Goal: Task Accomplishment & Management: Manage account settings

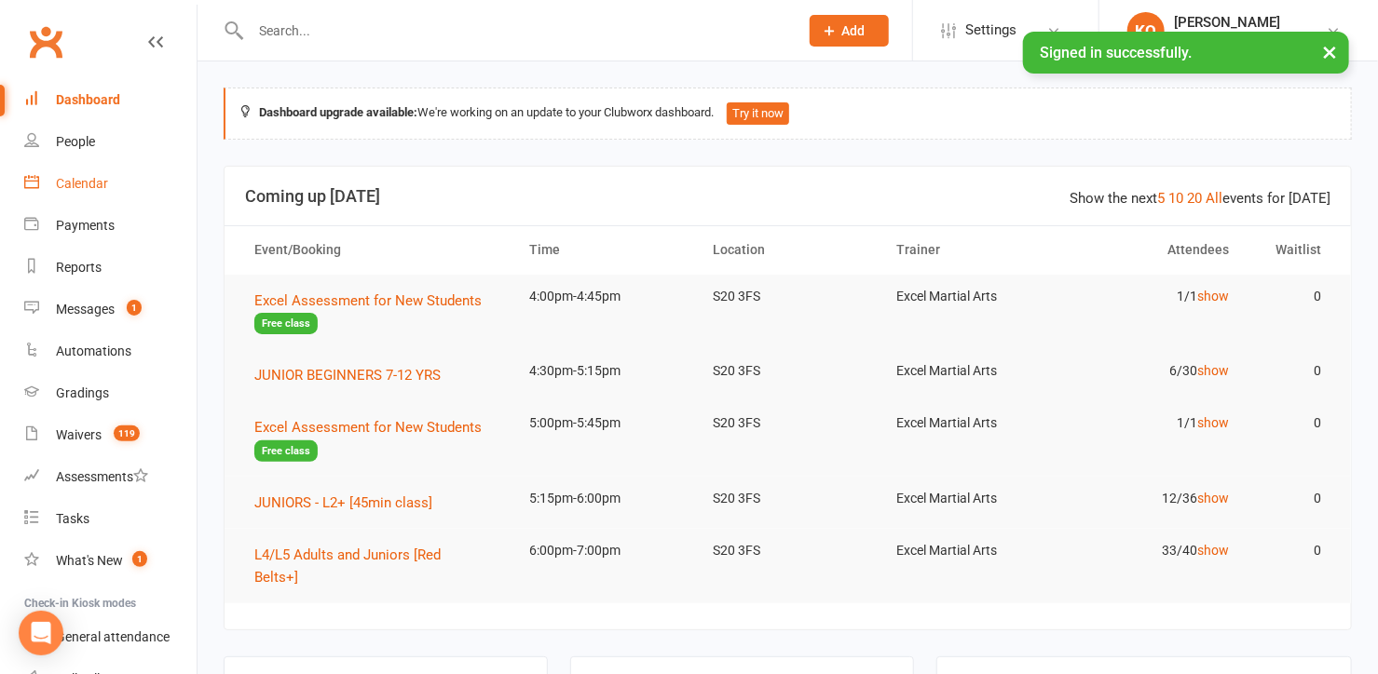
click at [75, 184] on div "Calendar" at bounding box center [82, 183] width 52 height 15
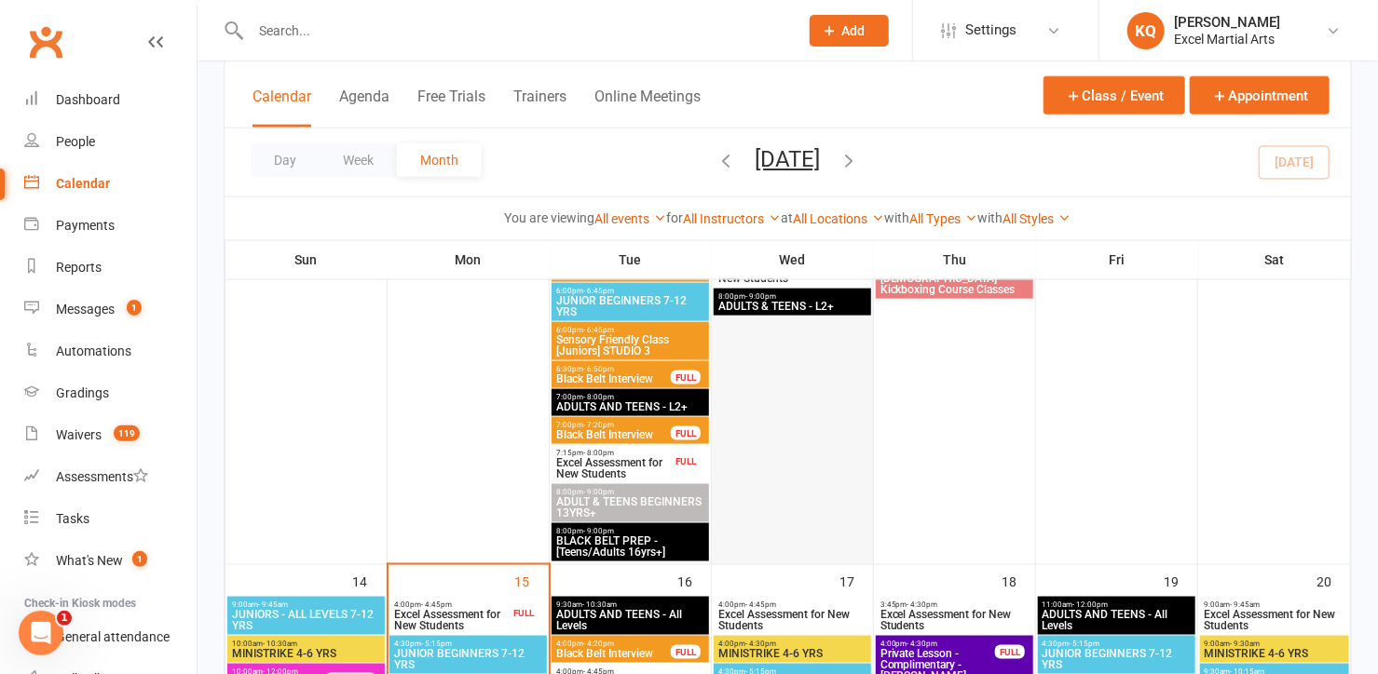
scroll to position [1354, 0]
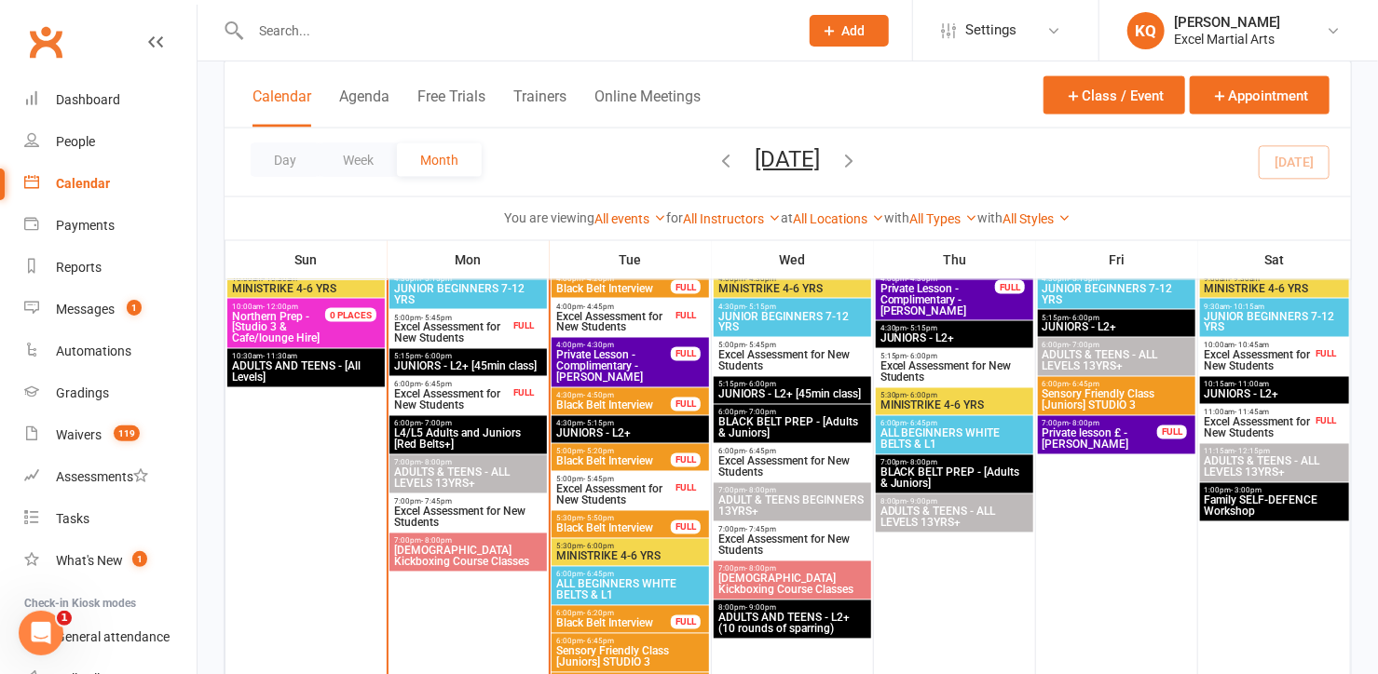
click at [421, 328] on span "Excel Assessment for New Students" at bounding box center [451, 333] width 116 height 22
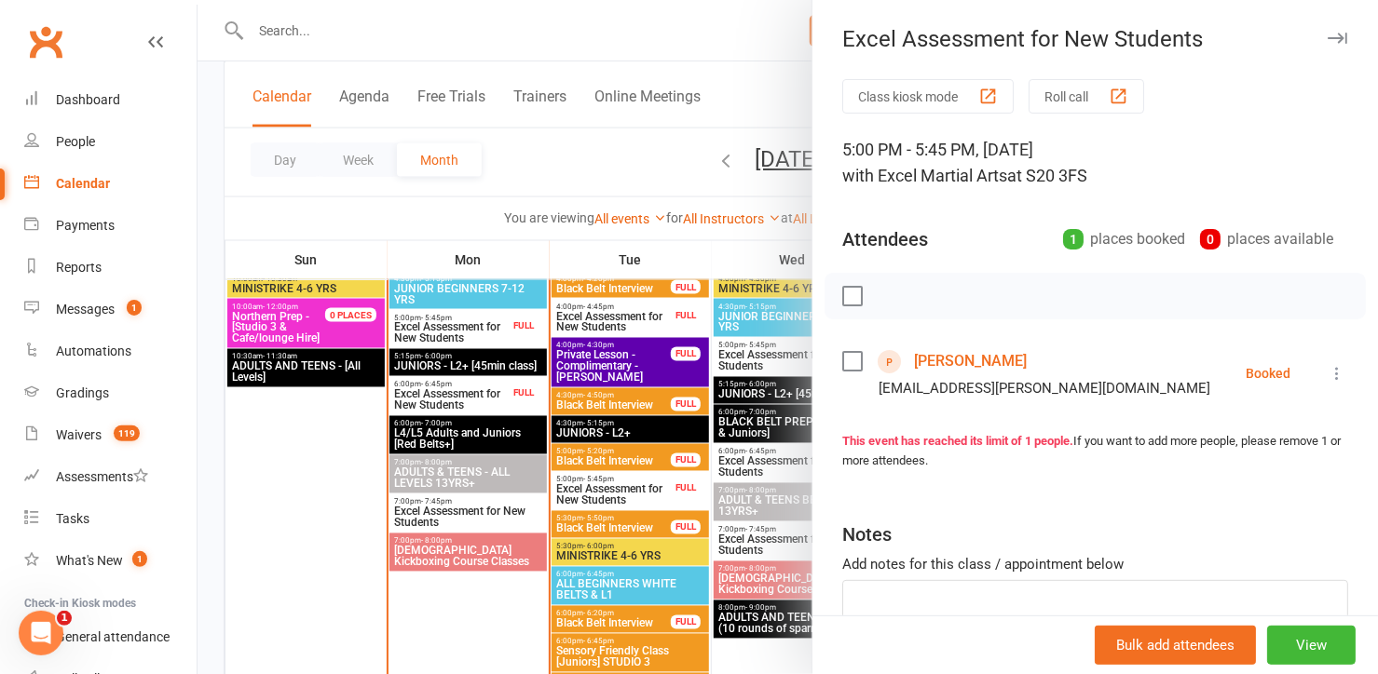
click at [925, 362] on link "[PERSON_NAME]" at bounding box center [970, 362] width 113 height 30
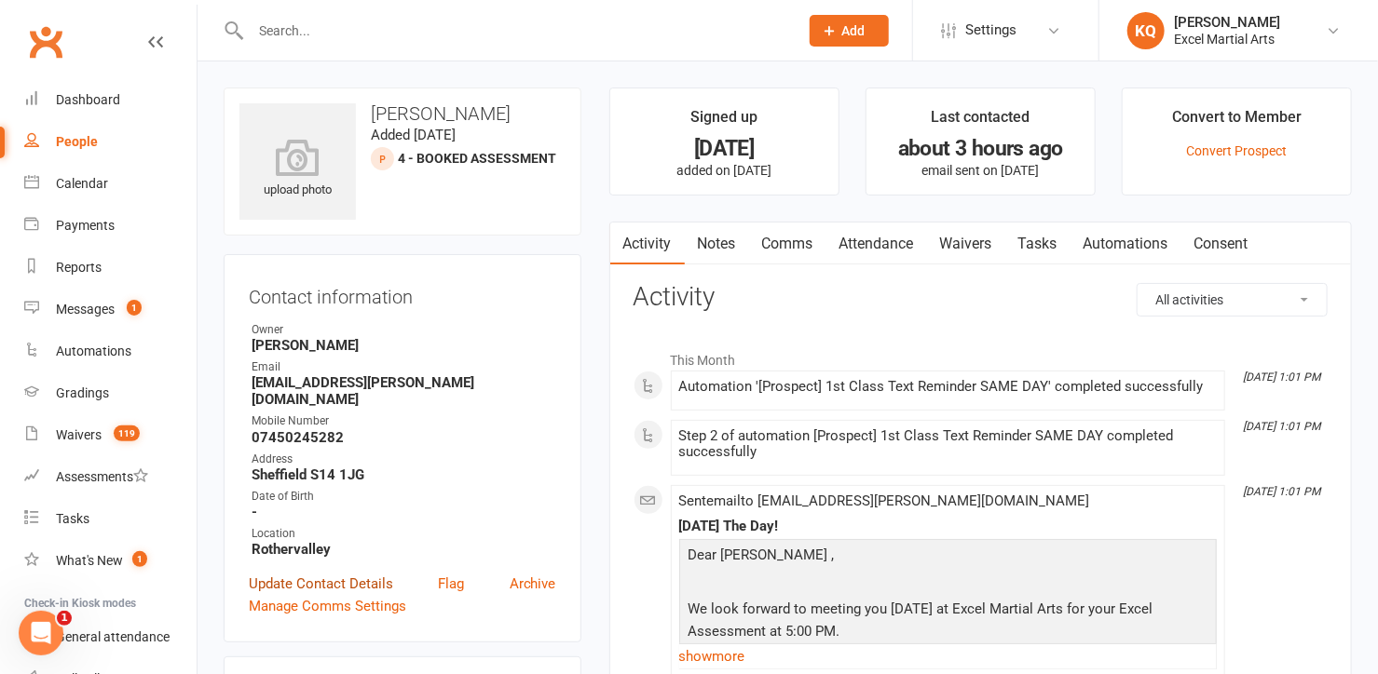
click at [337, 573] on link "Update Contact Details" at bounding box center [321, 584] width 144 height 22
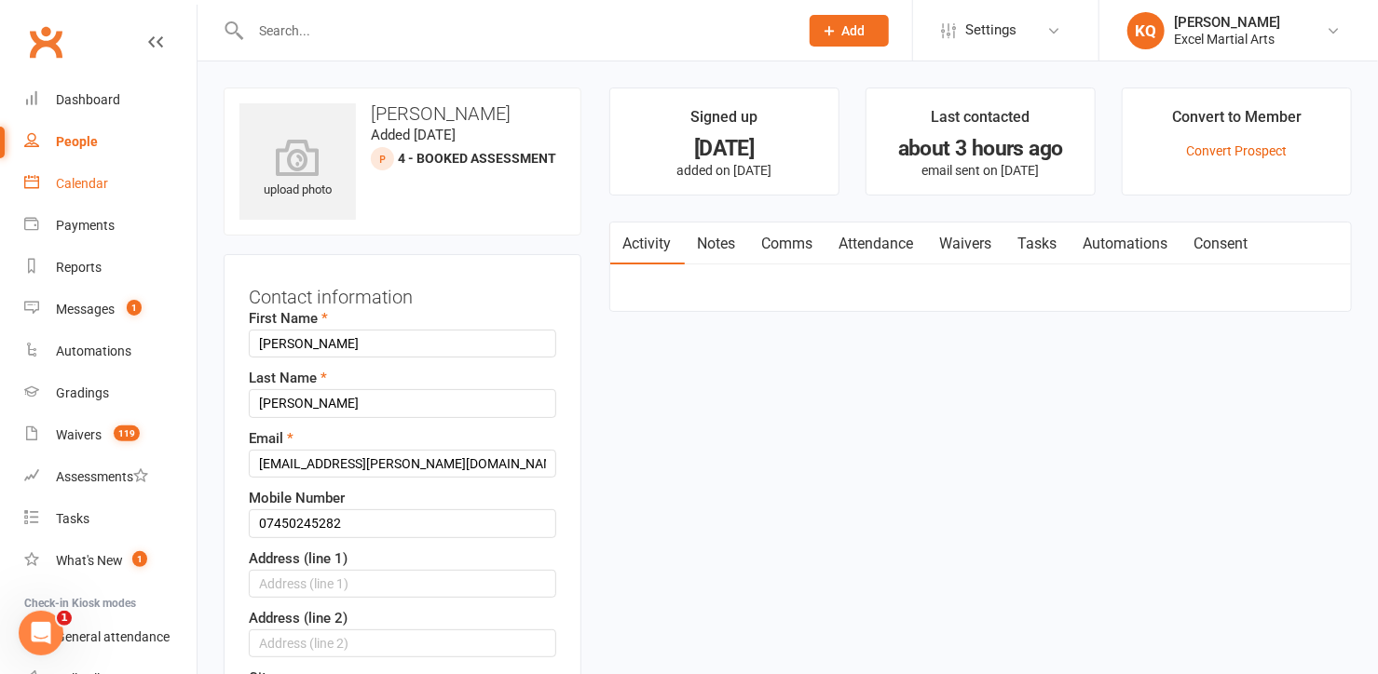
click at [75, 190] on div "Calendar" at bounding box center [82, 183] width 52 height 15
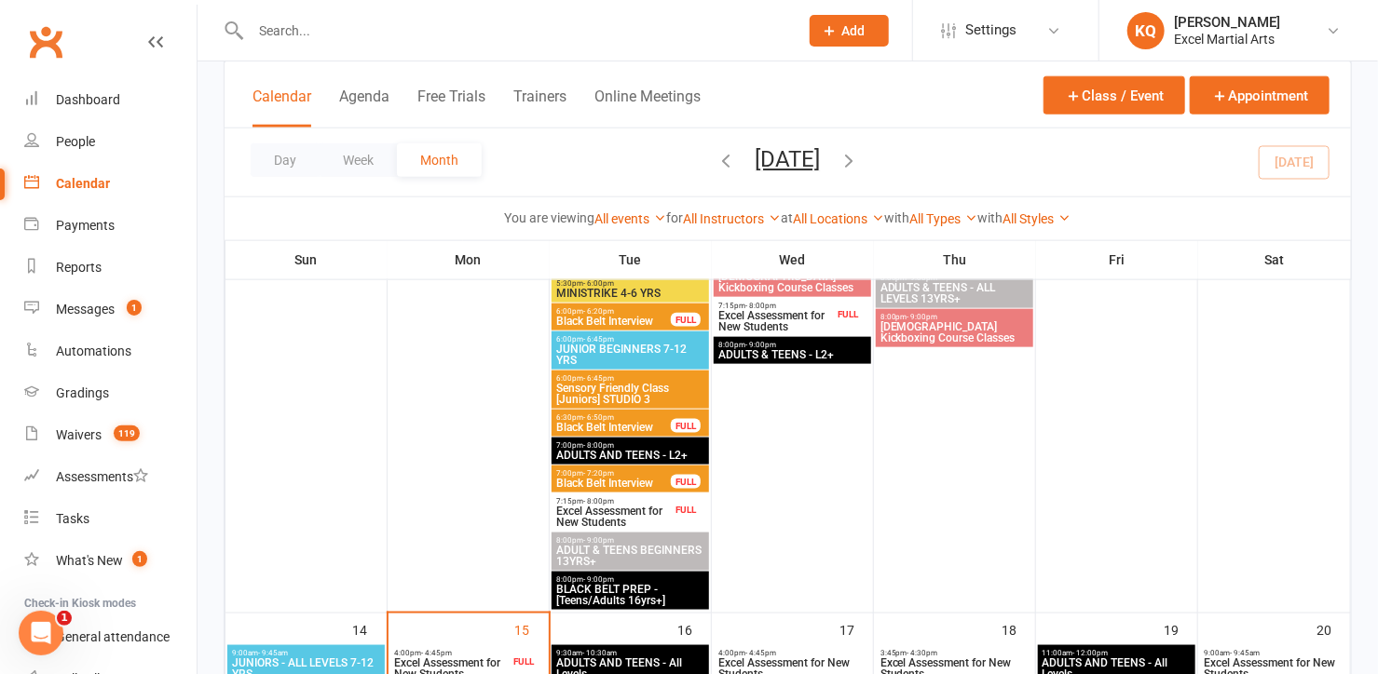
scroll to position [1185, 0]
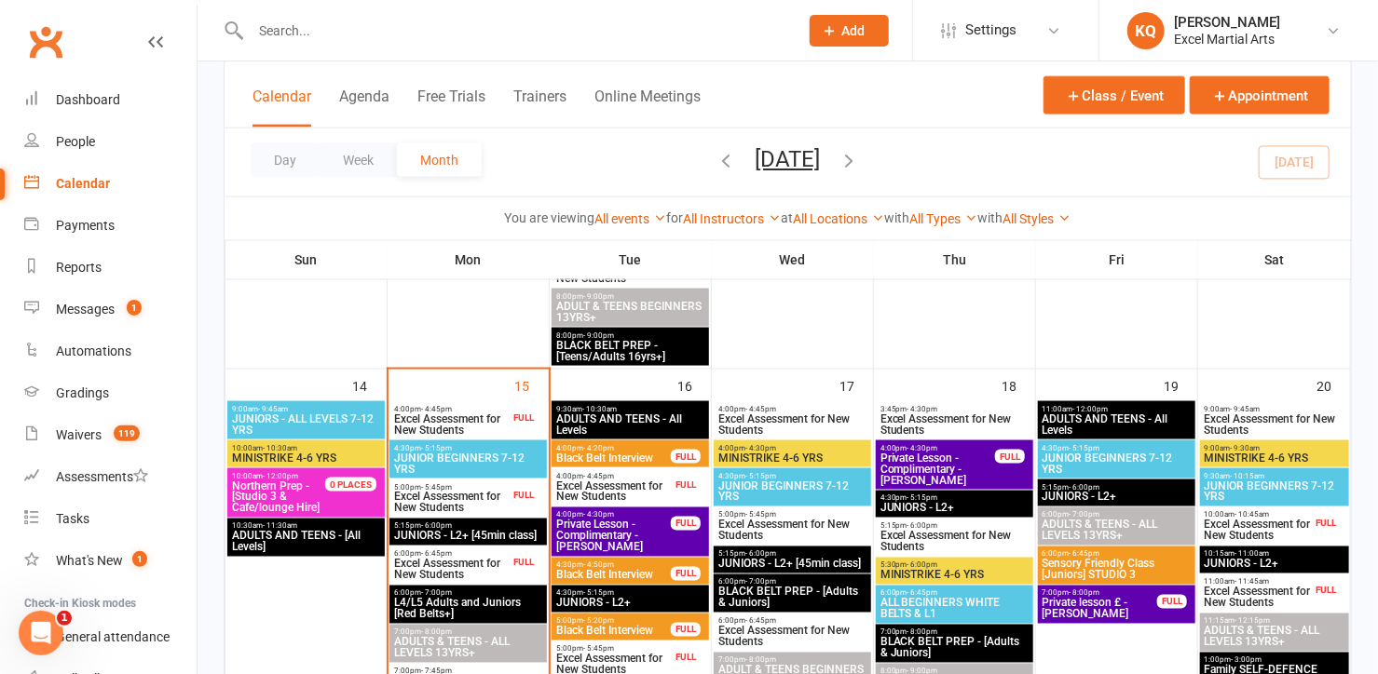
click at [442, 427] on span "Excel Assessment for New Students" at bounding box center [451, 425] width 116 height 22
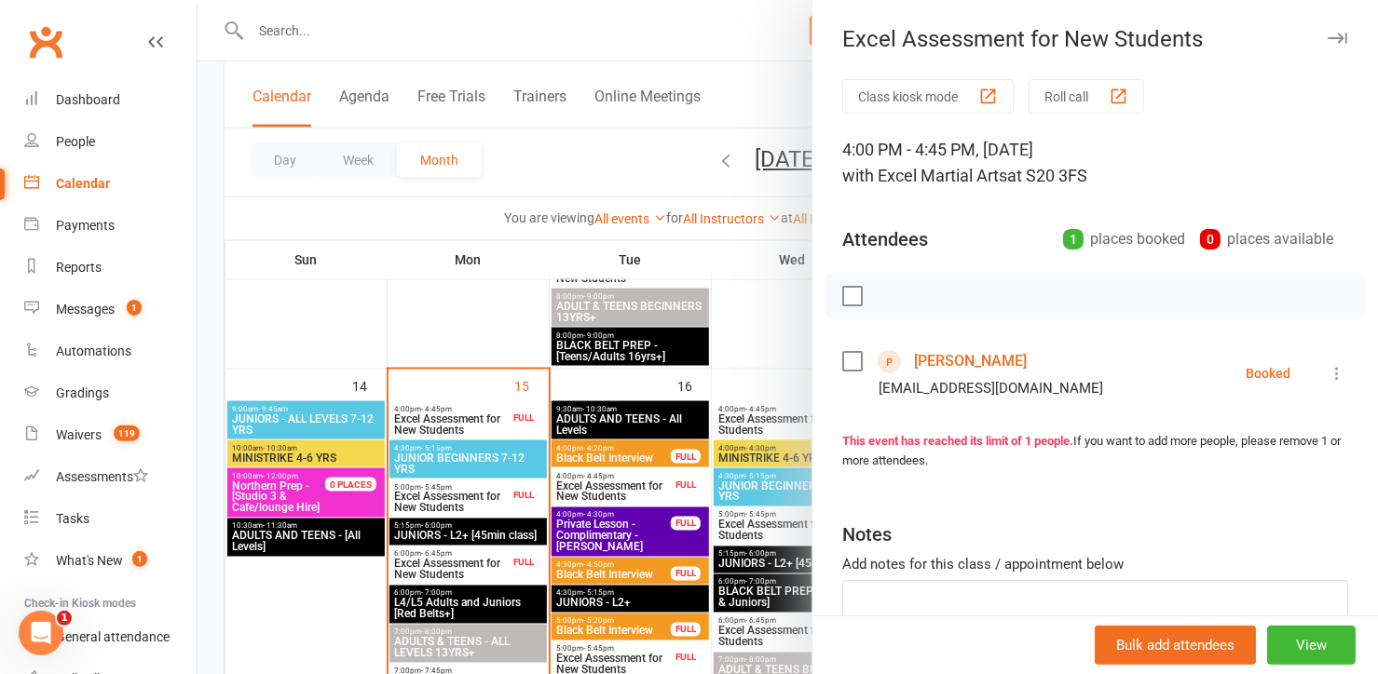
click at [965, 365] on link "[PERSON_NAME]" at bounding box center [970, 362] width 113 height 30
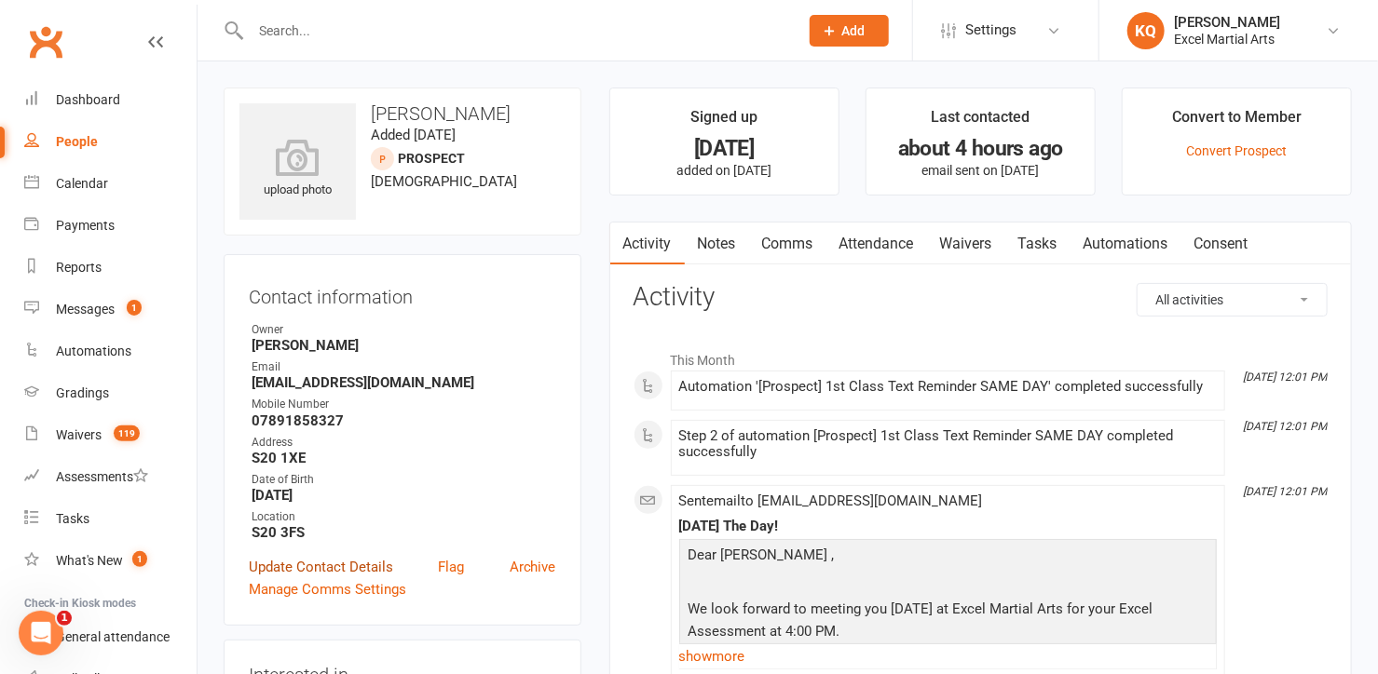
click at [335, 557] on link "Update Contact Details" at bounding box center [321, 567] width 144 height 22
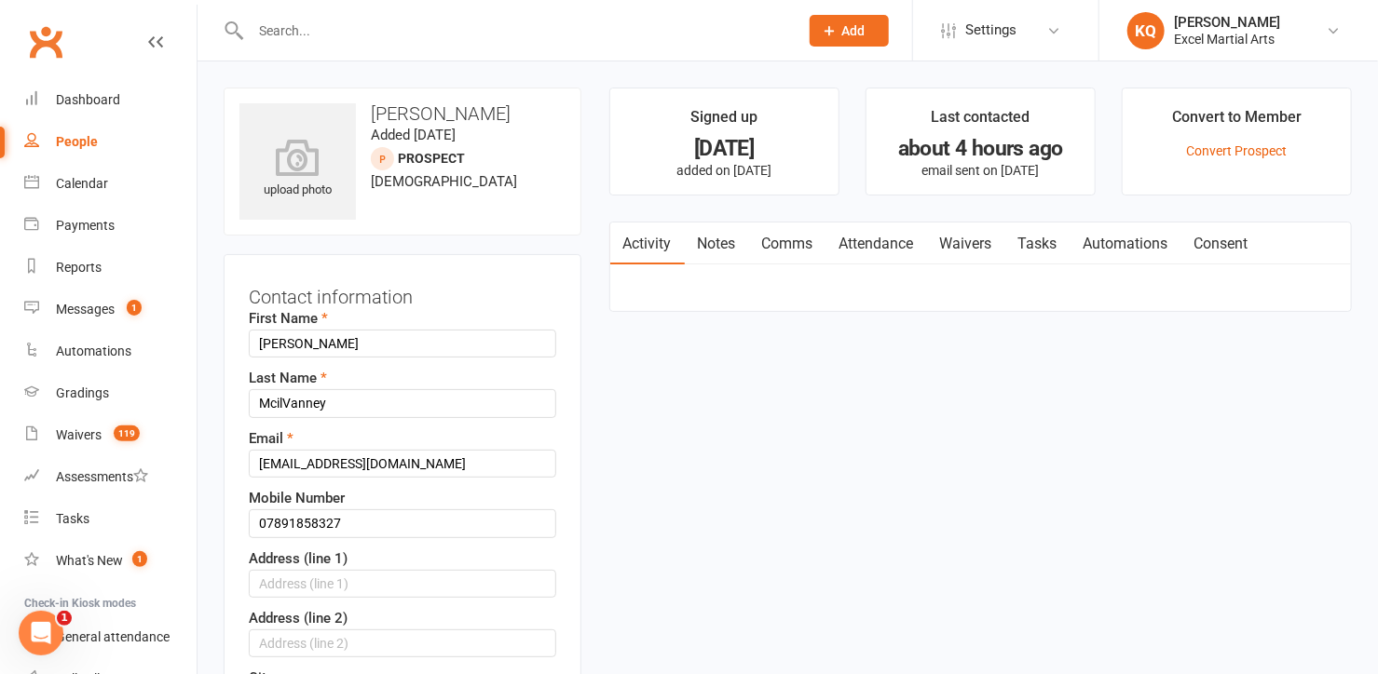
scroll to position [88, 0]
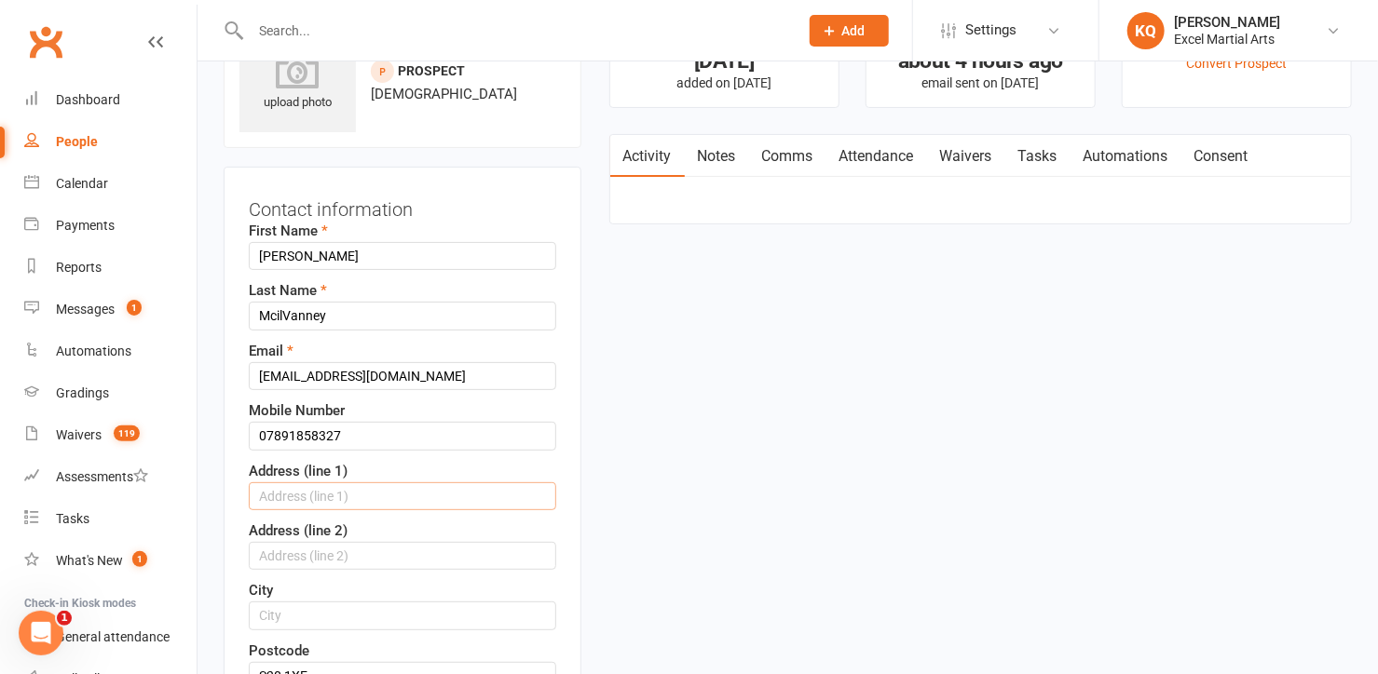
click at [311, 496] on input "text" at bounding box center [402, 497] width 307 height 28
type input "s"
type input "S4 Springwell Grove"
click at [458, 542] on input "text" at bounding box center [402, 556] width 307 height 28
type input "Beighton"
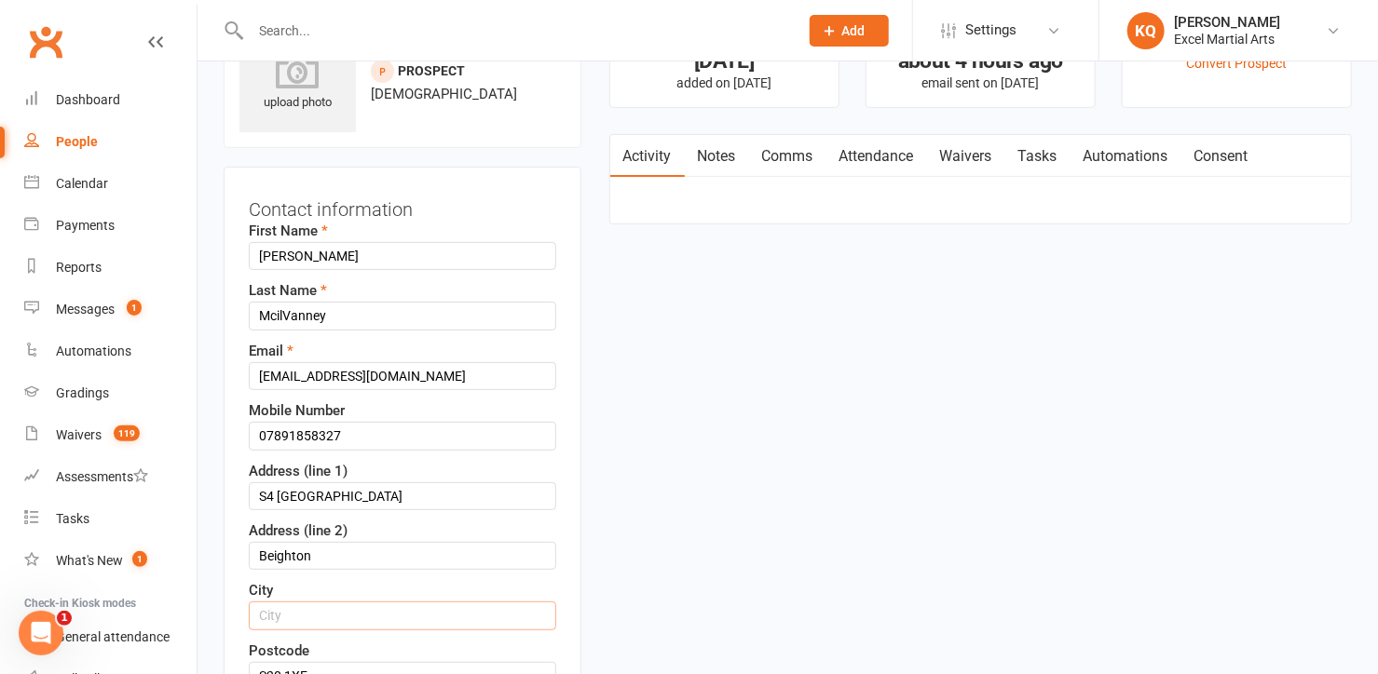
click at [451, 617] on input "text" at bounding box center [402, 616] width 307 height 28
type input "[GEOGRAPHIC_DATA]"
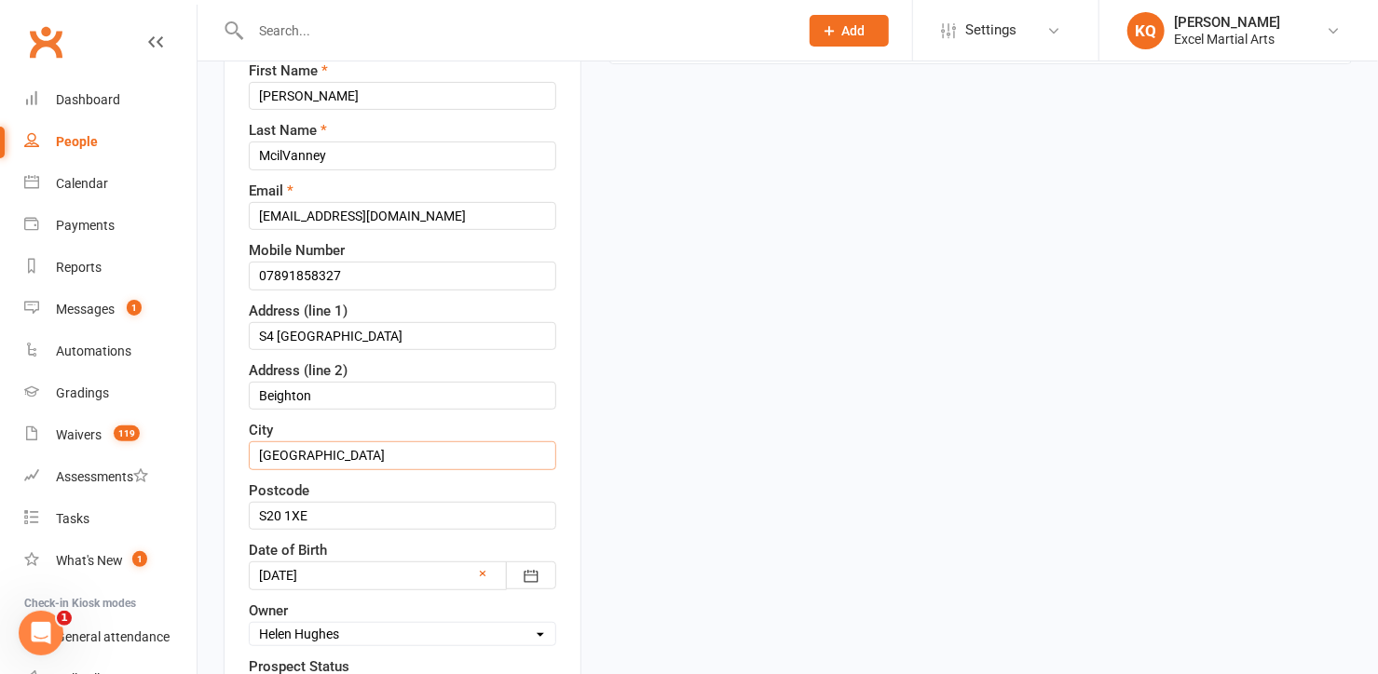
scroll to position [426, 0]
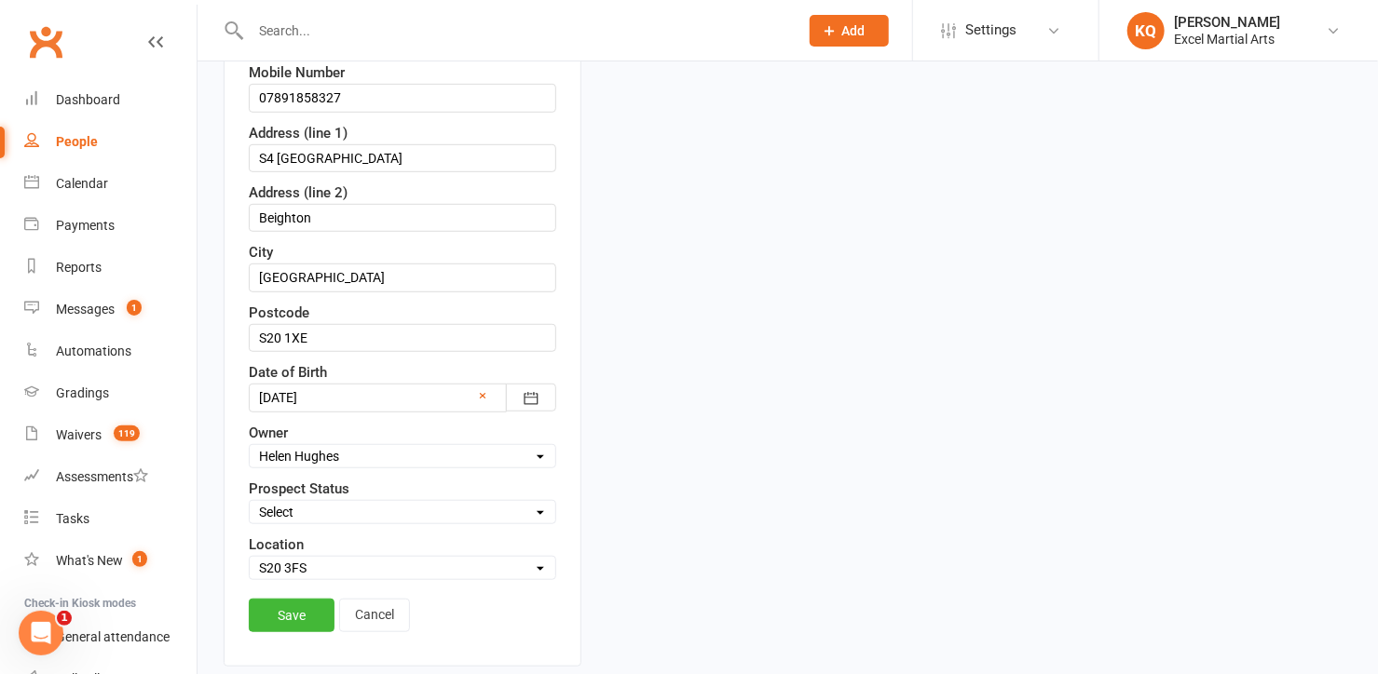
click at [330, 510] on select "Select 1 - Enquiry Received 1a- Event Enquiry Received 2 - Contact Attempted 3 …" at bounding box center [403, 512] width 306 height 20
select select "4 - Booked Assessment"
click at [250, 502] on select "Select 1 - Enquiry Received 1a- Event Enquiry Received 2 - Contact Attempted 3 …" at bounding box center [403, 512] width 306 height 20
click at [276, 615] on link "Save" at bounding box center [292, 616] width 86 height 34
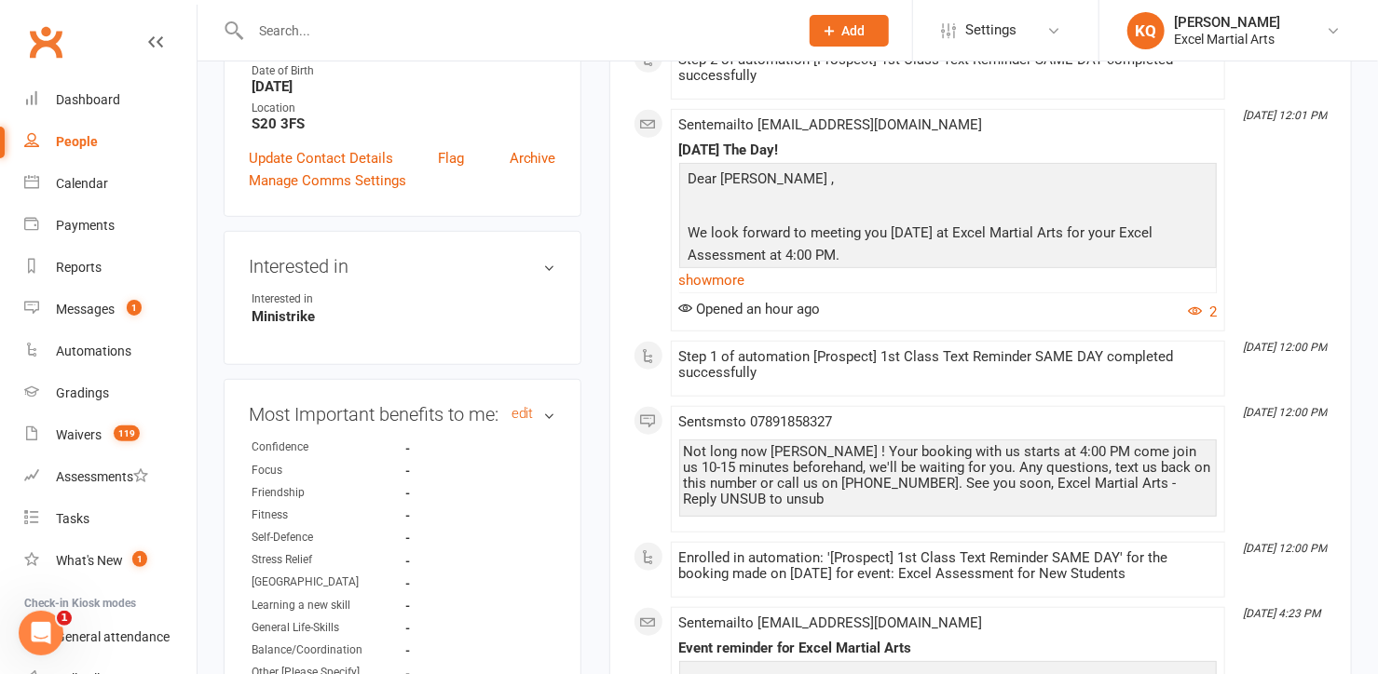
click at [525, 404] on h3 "Most Important benefits to me: edit" at bounding box center [402, 414] width 307 height 20
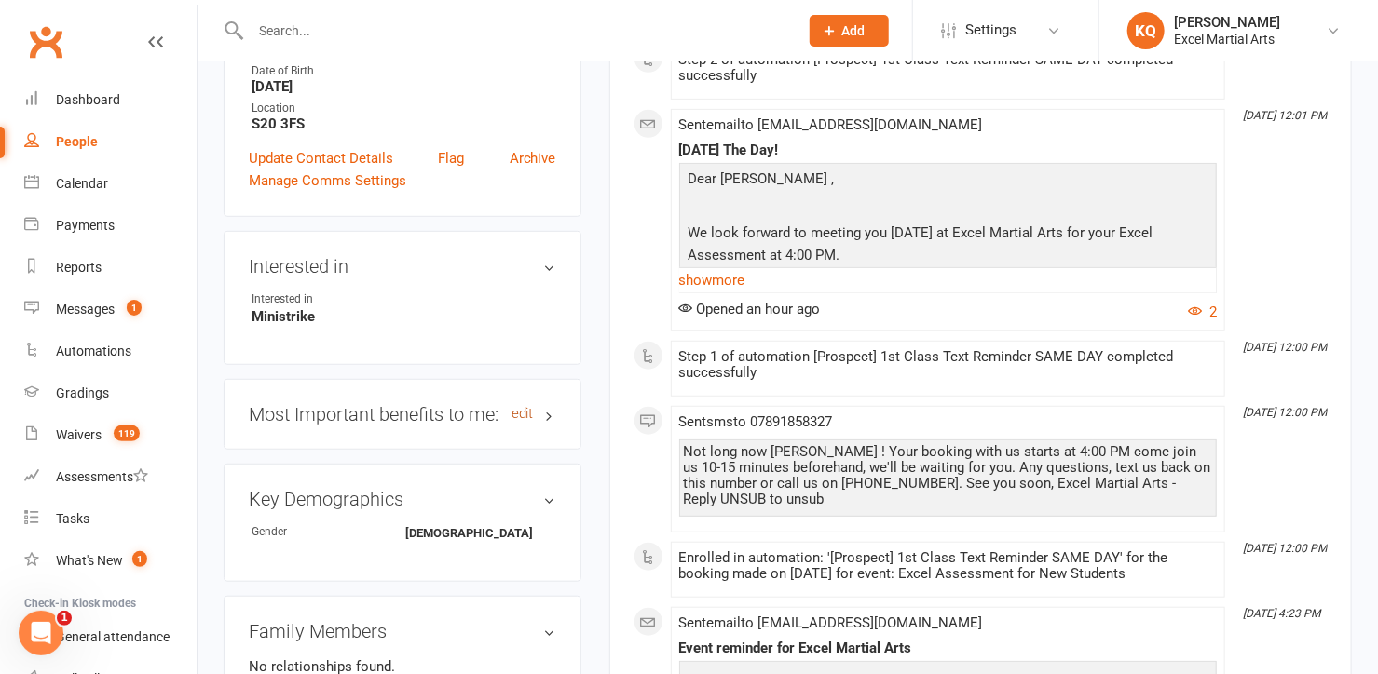
click at [525, 406] on link "edit" at bounding box center [522, 414] width 22 height 16
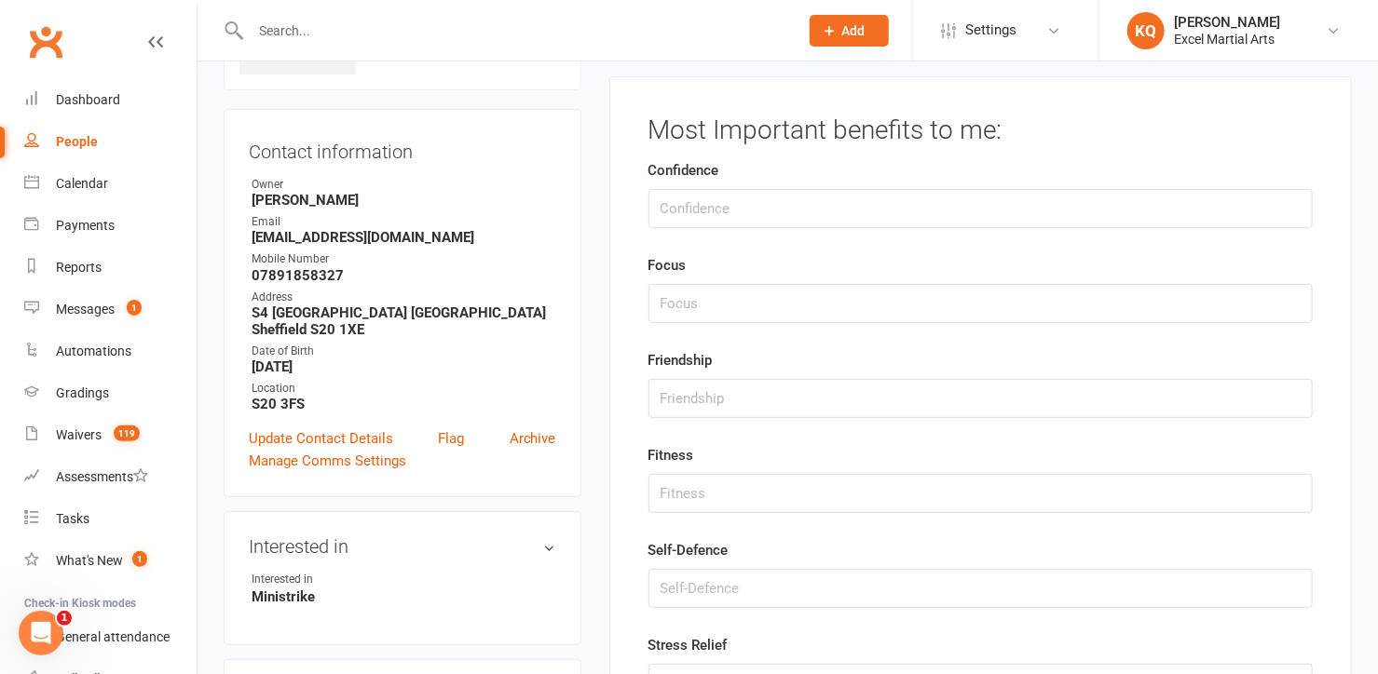
scroll to position [127, 0]
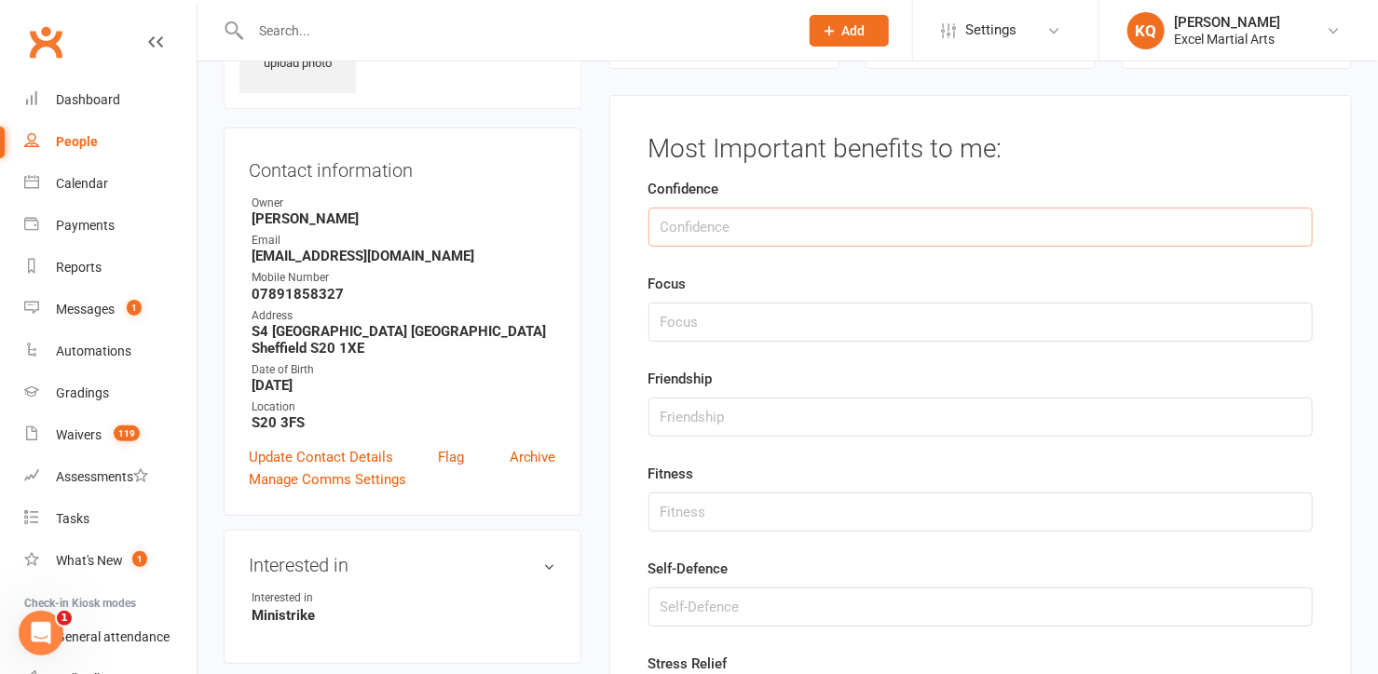
click at [821, 221] on input "string" at bounding box center [980, 227] width 664 height 39
type input "1"
click at [704, 417] on input "string" at bounding box center [980, 417] width 664 height 39
type input "2"
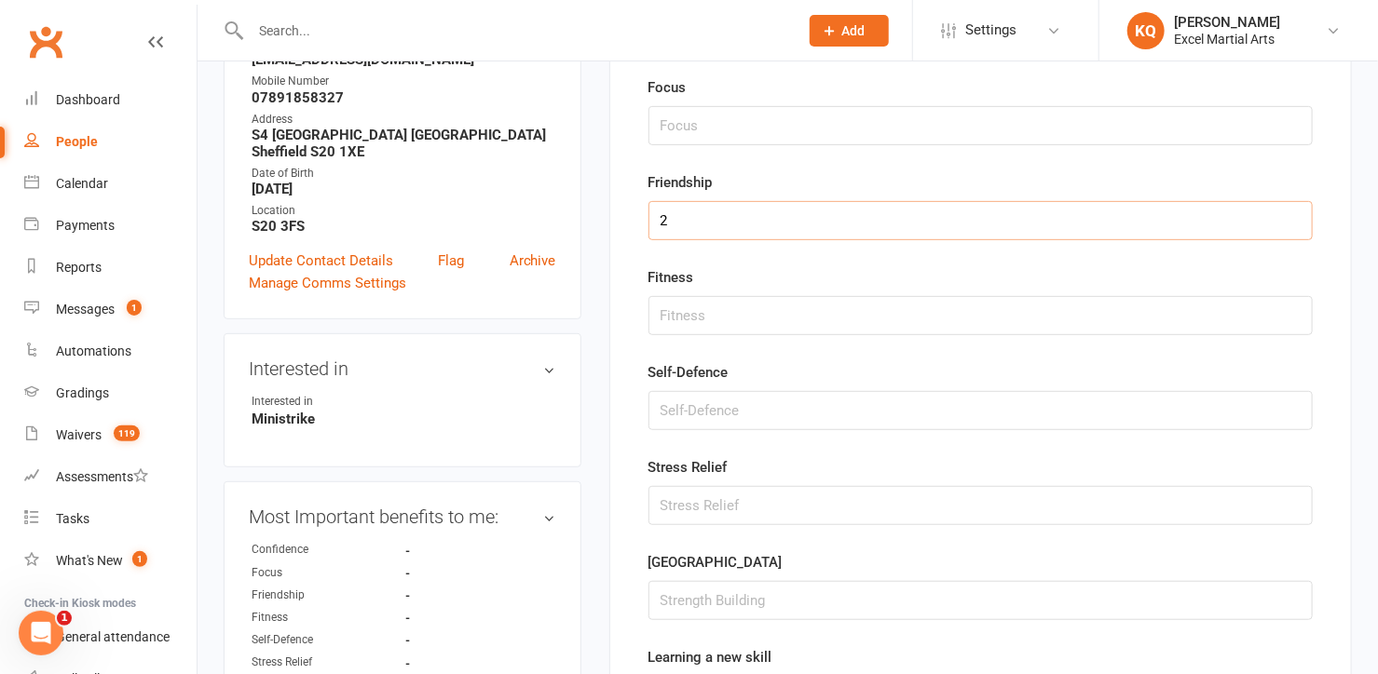
scroll to position [381, 0]
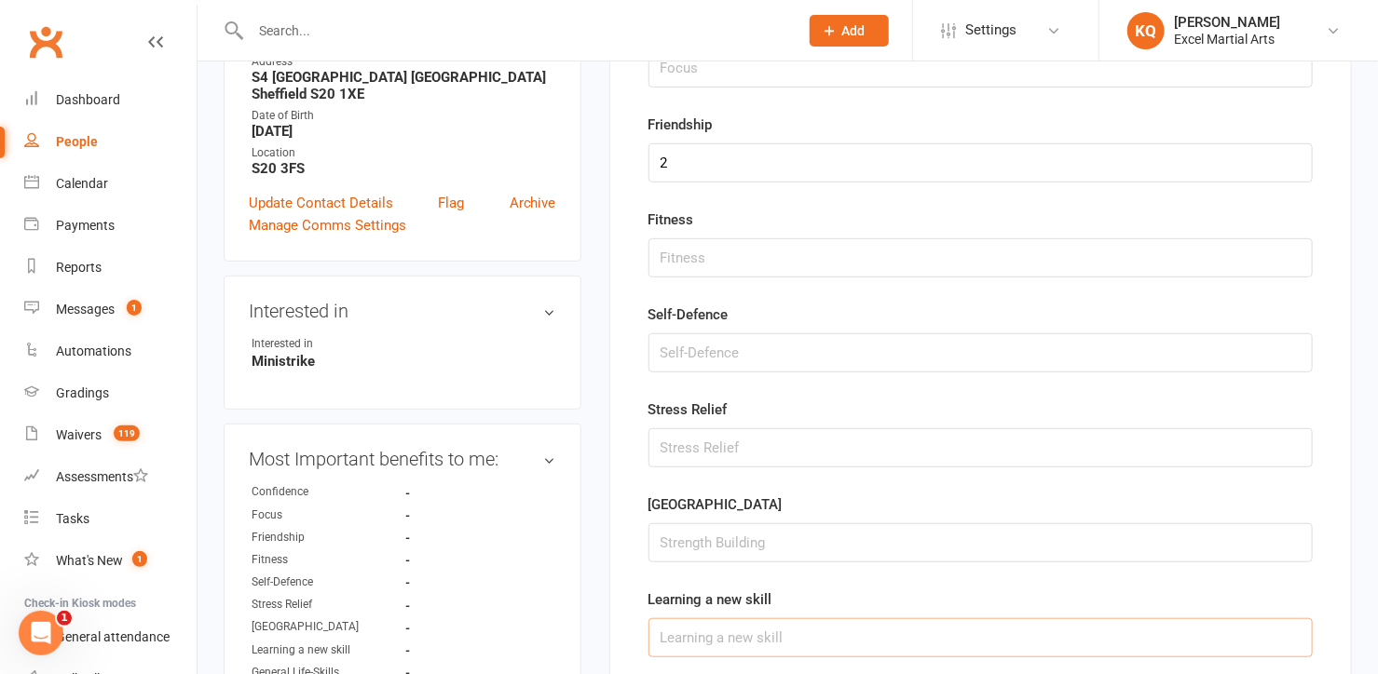
click at [687, 629] on input "string" at bounding box center [980, 638] width 664 height 39
type input "3"
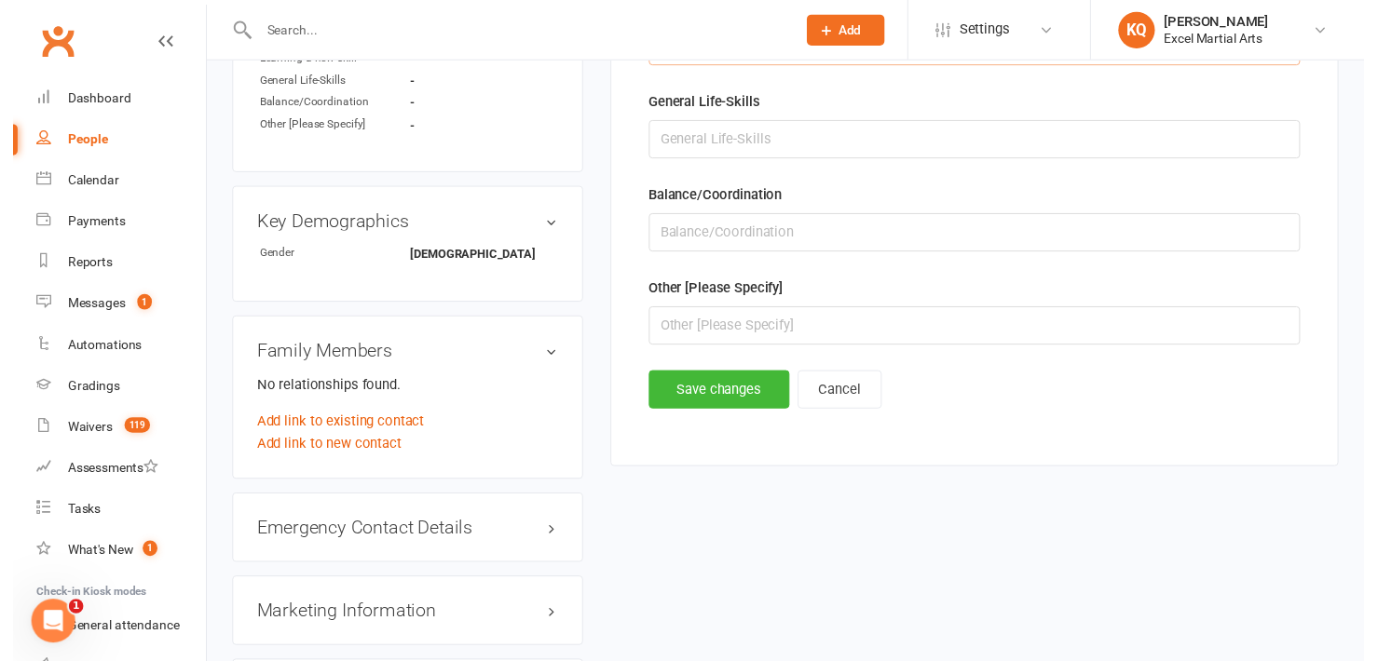
scroll to position [973, 0]
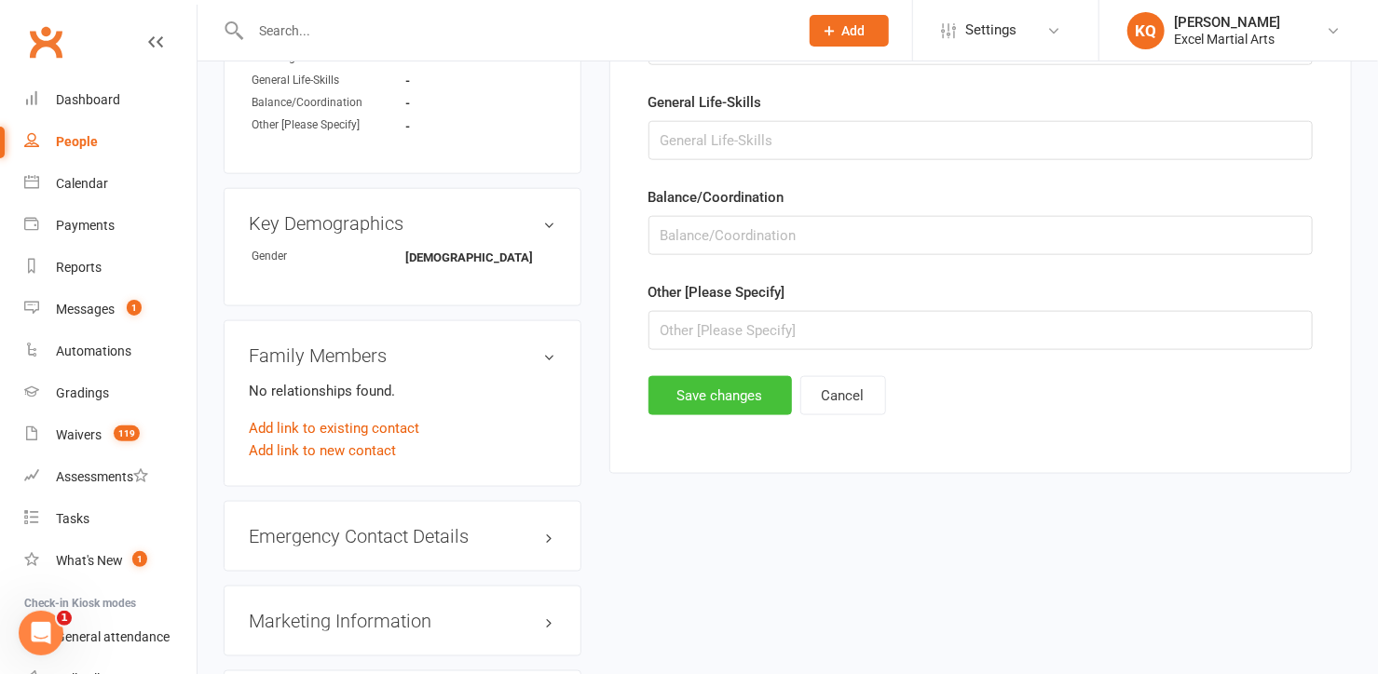
click at [707, 401] on button "Save changes" at bounding box center [719, 395] width 143 height 39
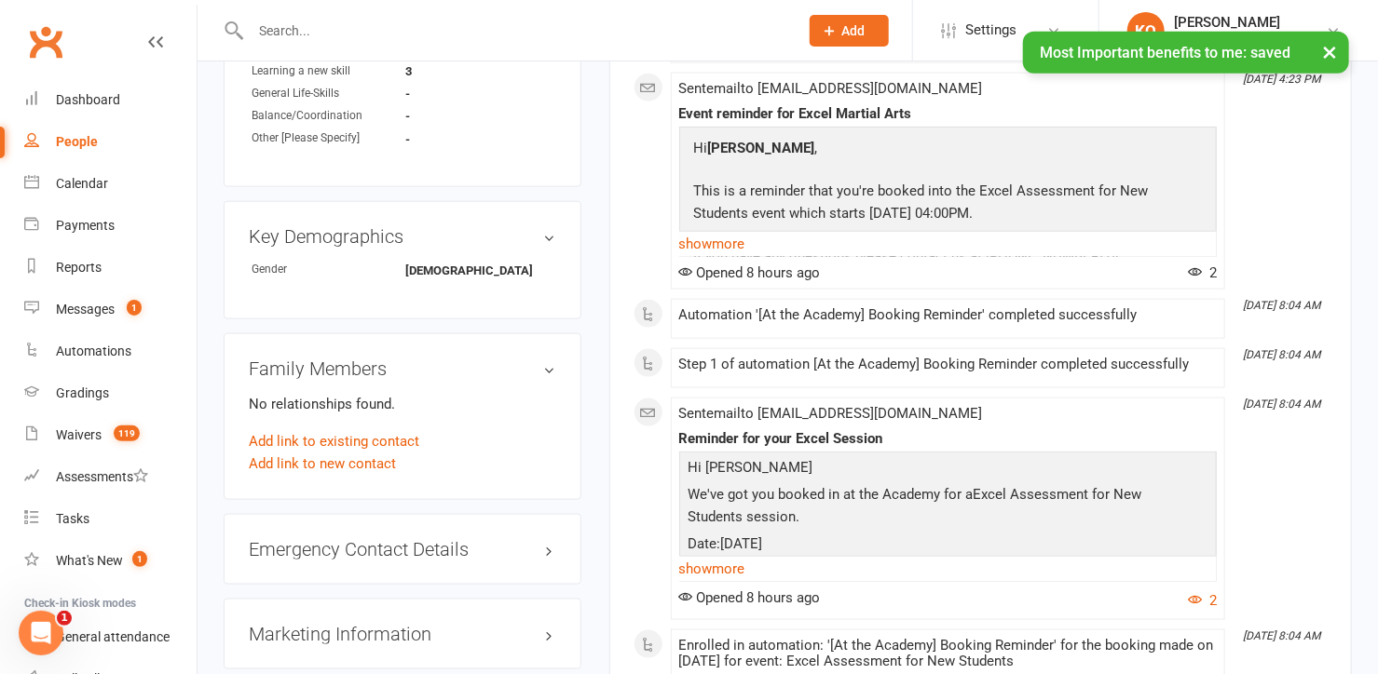
scroll to position [1058, 0]
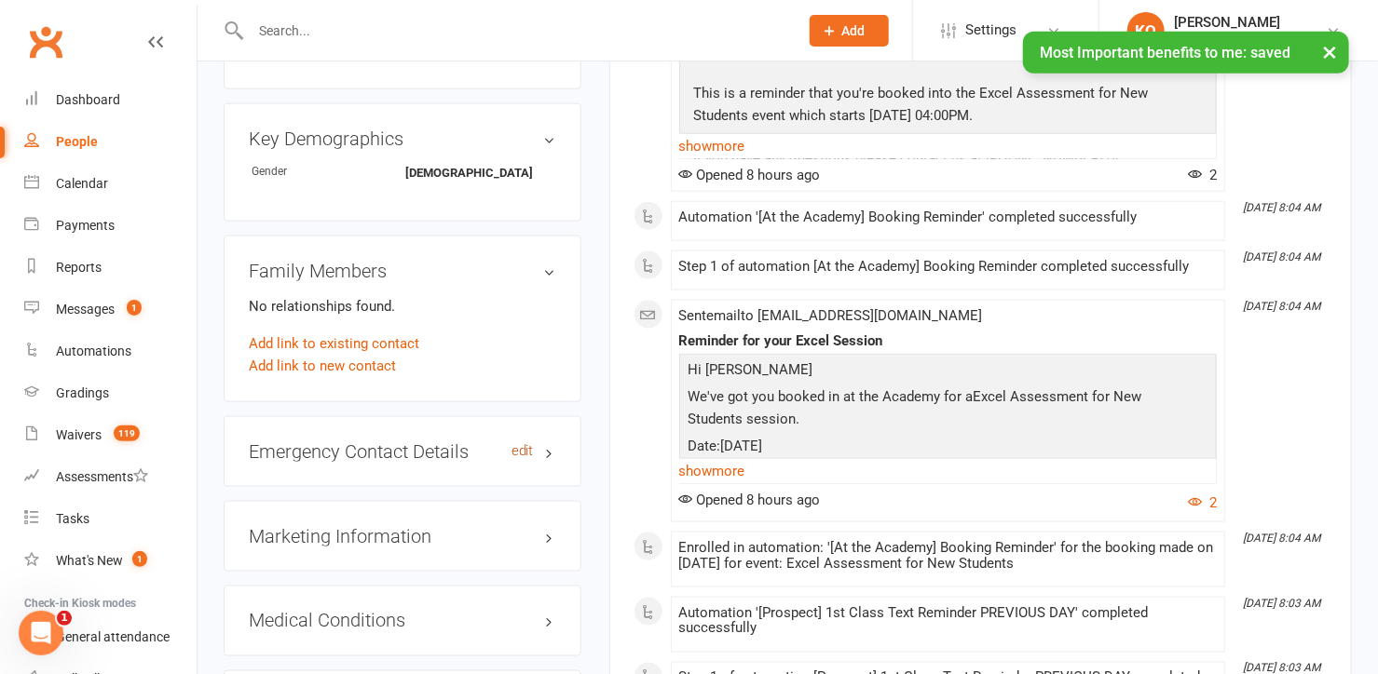
click at [523, 443] on link "edit" at bounding box center [522, 451] width 22 height 16
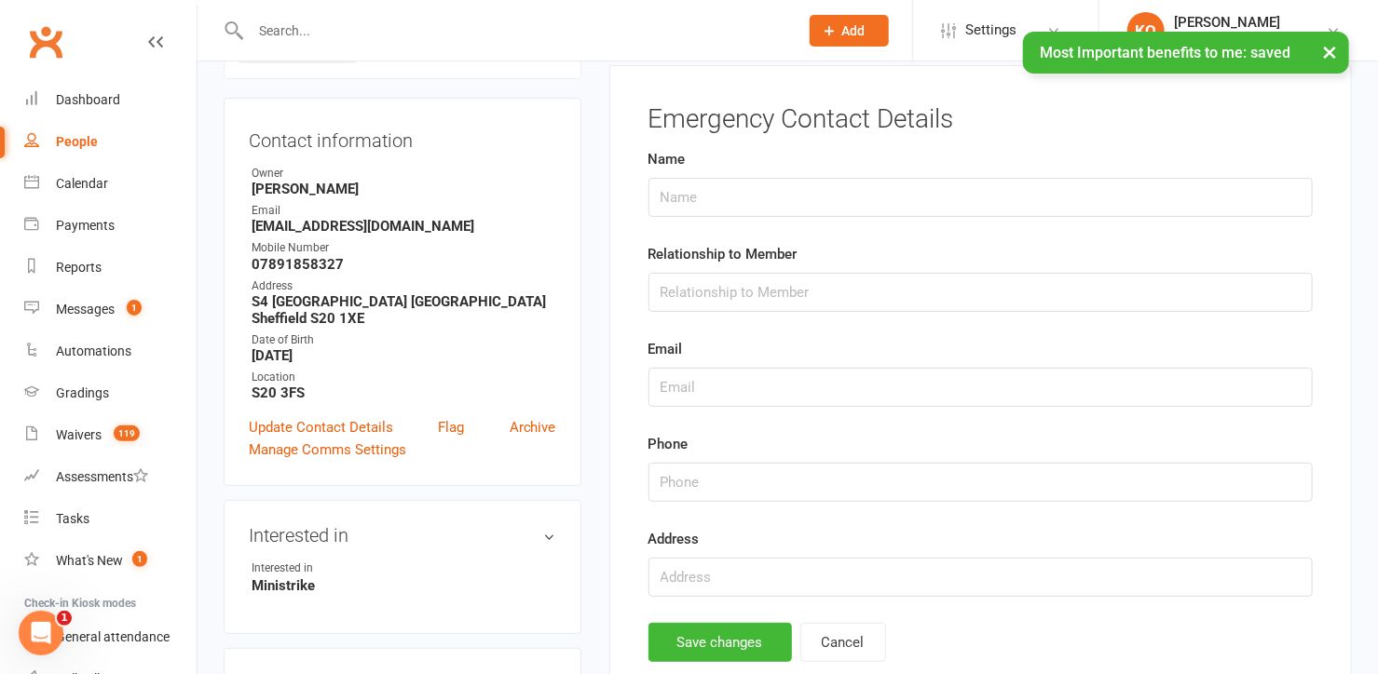
scroll to position [127, 0]
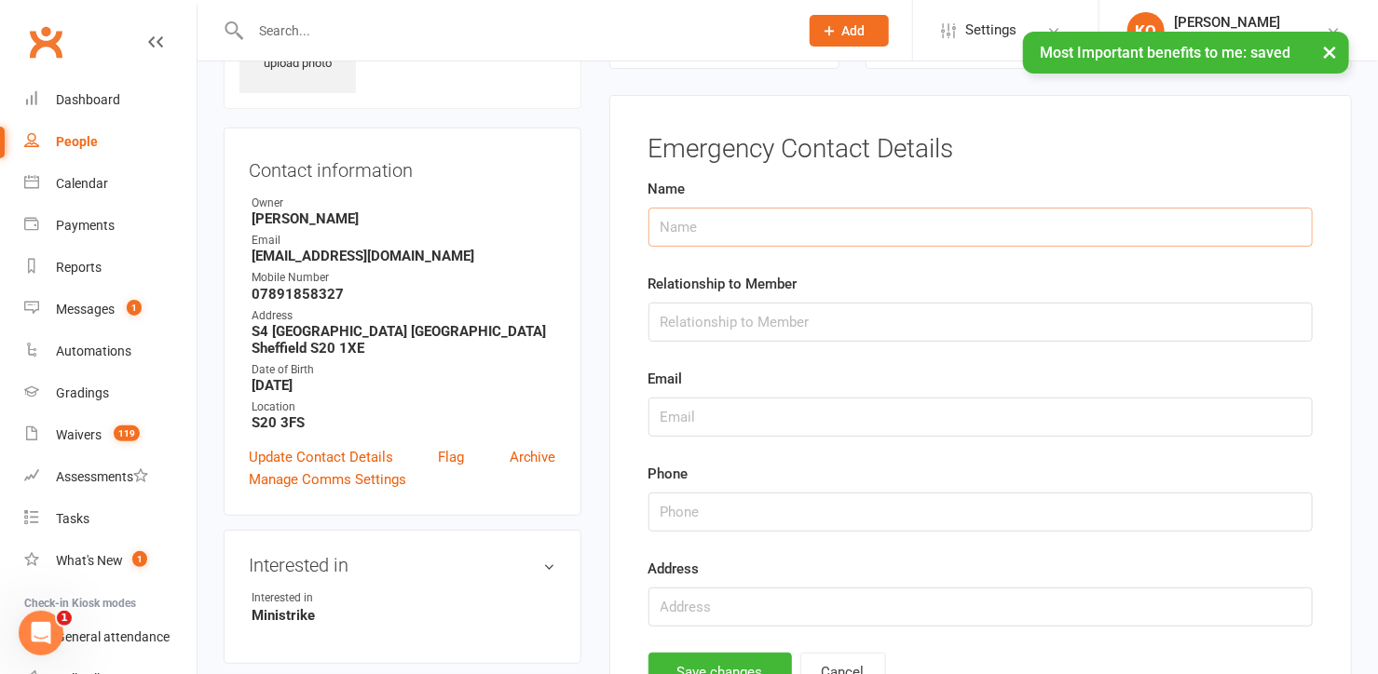
click at [726, 238] on input "text" at bounding box center [980, 227] width 664 height 39
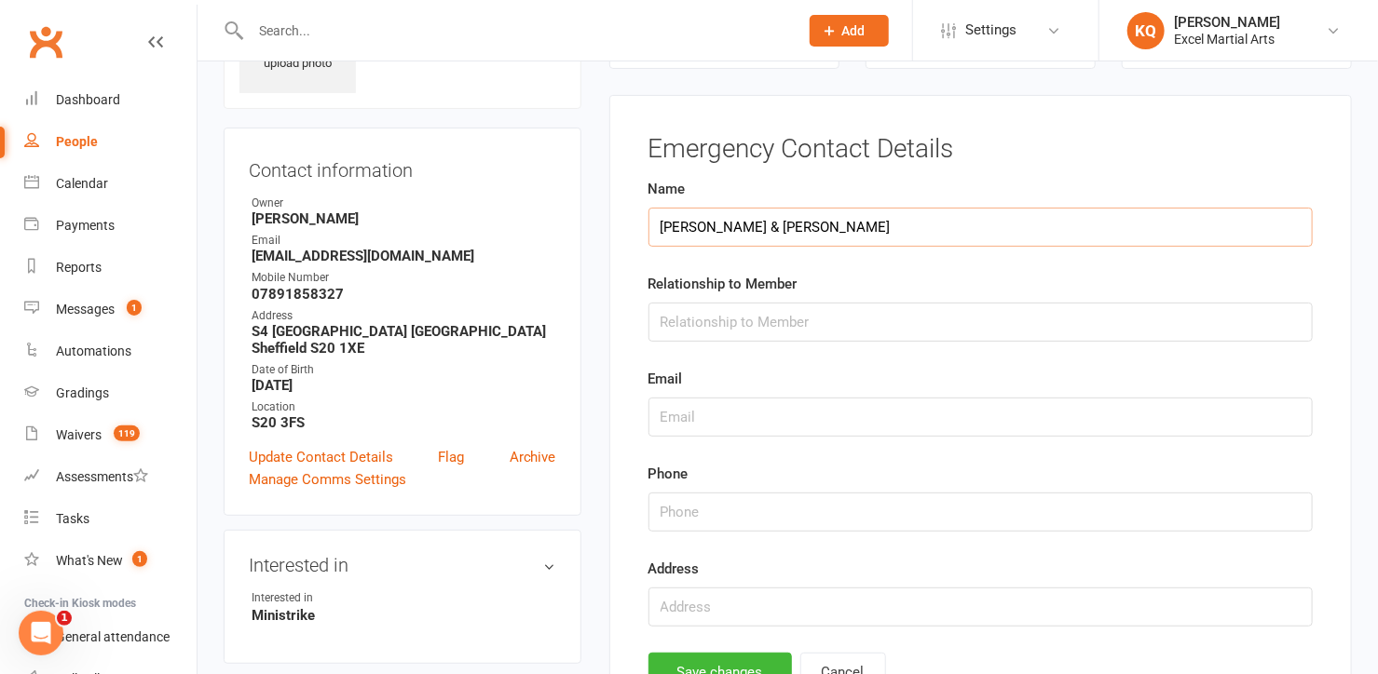
type input "Charlotte Bailey & Thomas Mcilvanney"
click at [733, 328] on input "text" at bounding box center [980, 322] width 664 height 39
type input "parents"
click at [702, 426] on input "text" at bounding box center [980, 417] width 664 height 39
type input "Charlottebailey1994@gmail.com"
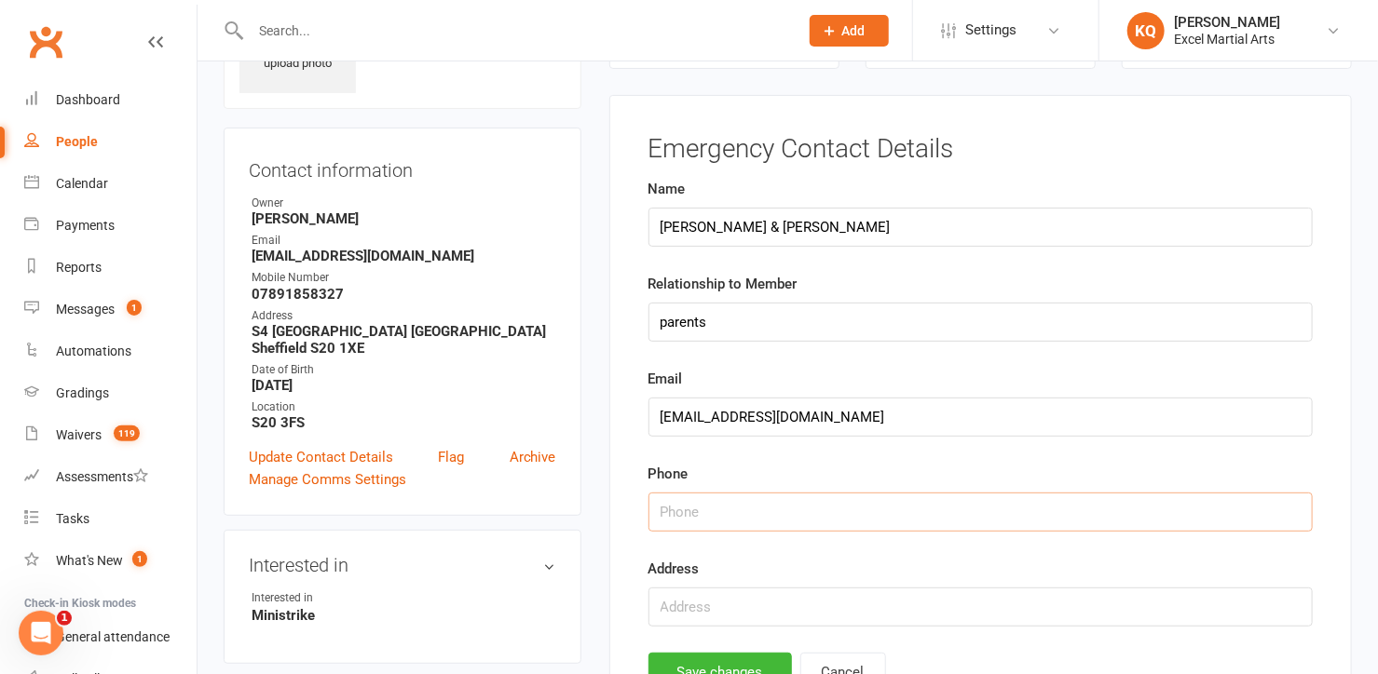
click at [704, 507] on input "string" at bounding box center [980, 512] width 664 height 39
type input "07568579831"
click at [662, 608] on input "text" at bounding box center [980, 607] width 664 height 39
drag, startPoint x: 252, startPoint y: 324, endPoint x: 563, endPoint y: 334, distance: 311.3
click at [563, 334] on div "Contact information Owner Helen Hughes Email Tommymc1991@hotmail.co.uk Mobile N…" at bounding box center [403, 322] width 358 height 388
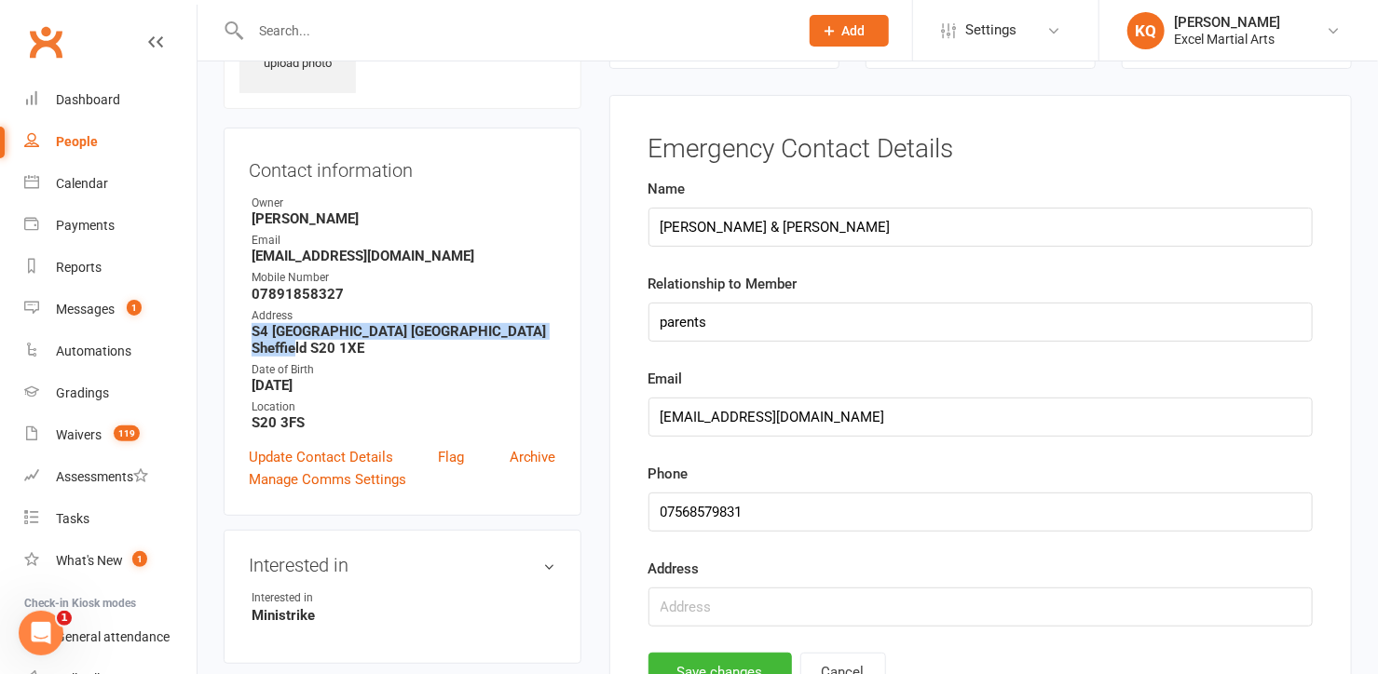
copy strong "S4 [GEOGRAPHIC_DATA] [GEOGRAPHIC_DATA] Sheffield S20 1XE"
click at [721, 605] on input "text" at bounding box center [980, 607] width 664 height 39
paste input "S4 [GEOGRAPHIC_DATA] [GEOGRAPHIC_DATA] Sheffield S20 1XE"
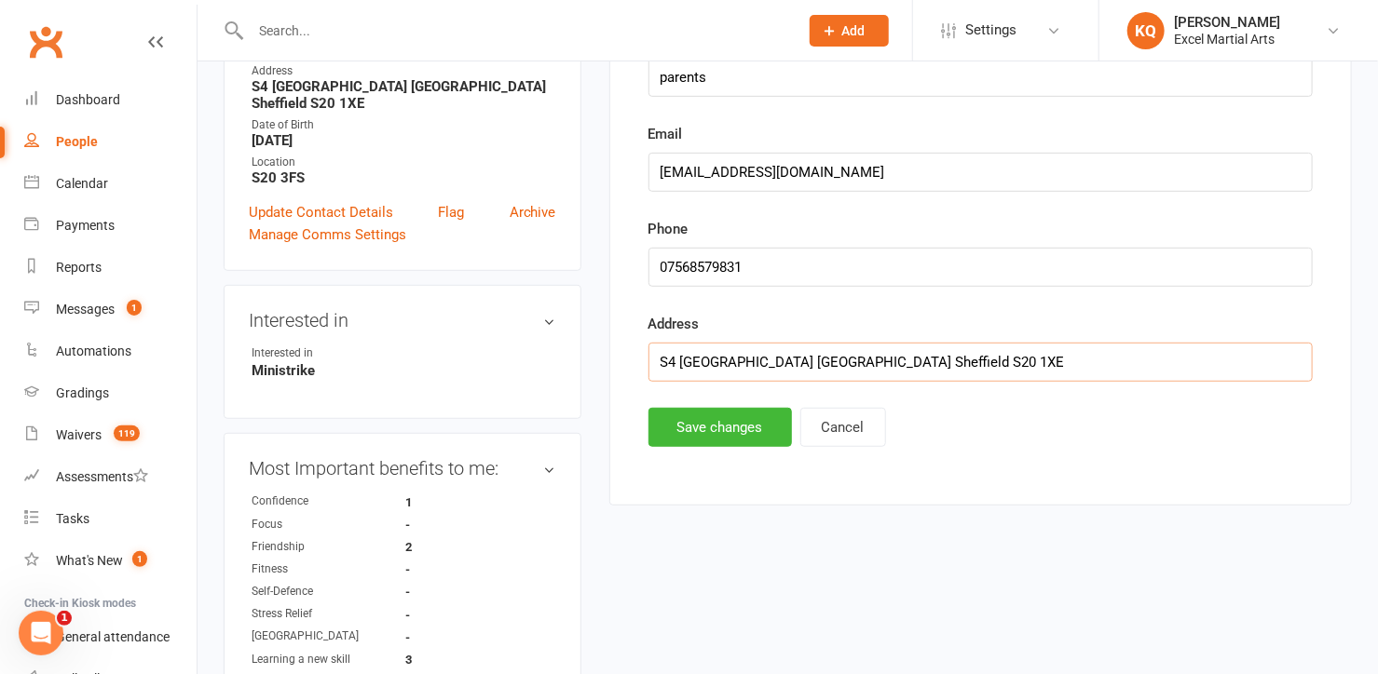
scroll to position [381, 0]
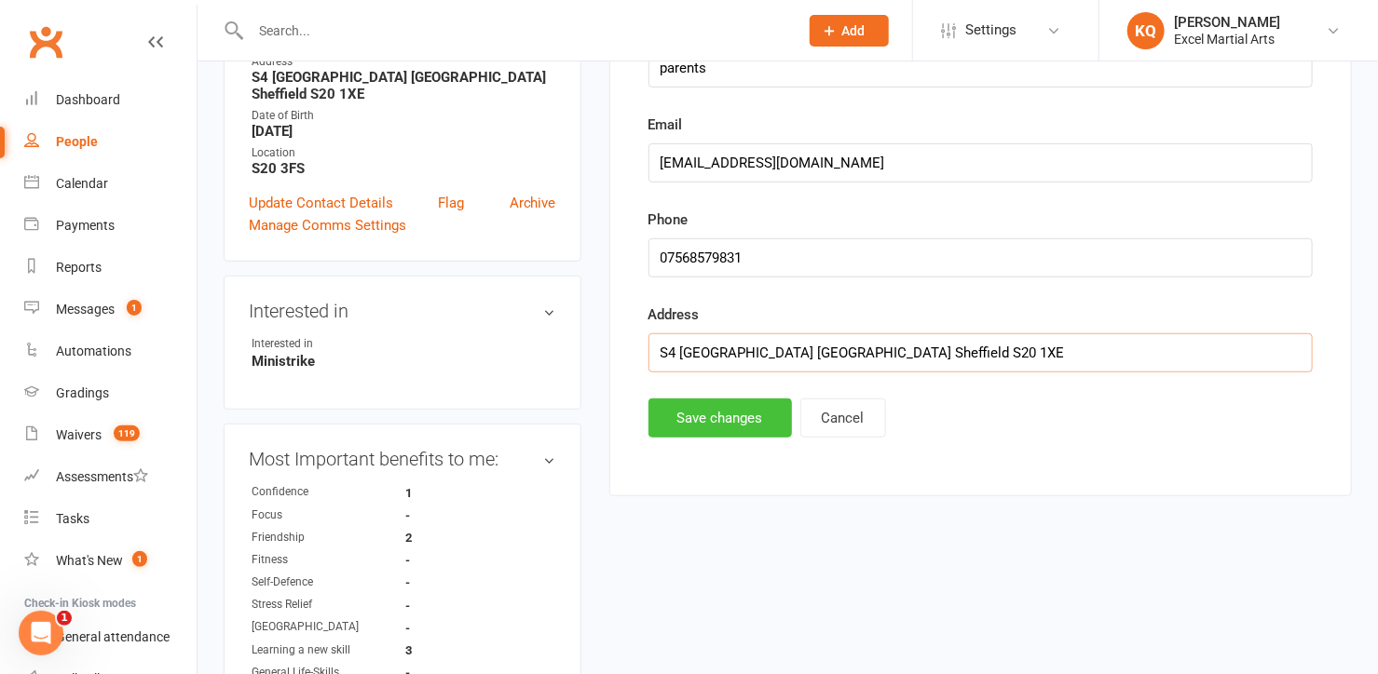
type input "S4 [GEOGRAPHIC_DATA] [GEOGRAPHIC_DATA] Sheffield S20 1XE"
click at [718, 422] on button "Save changes" at bounding box center [719, 418] width 143 height 39
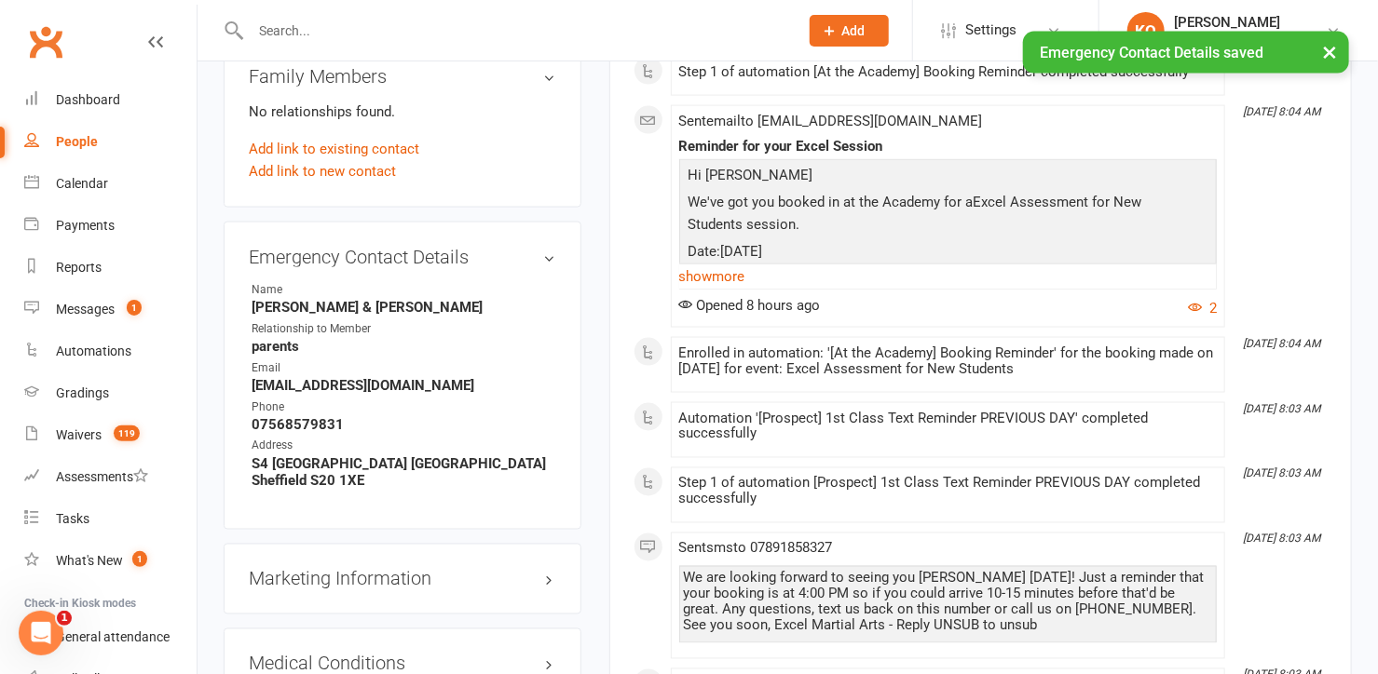
scroll to position [1397, 0]
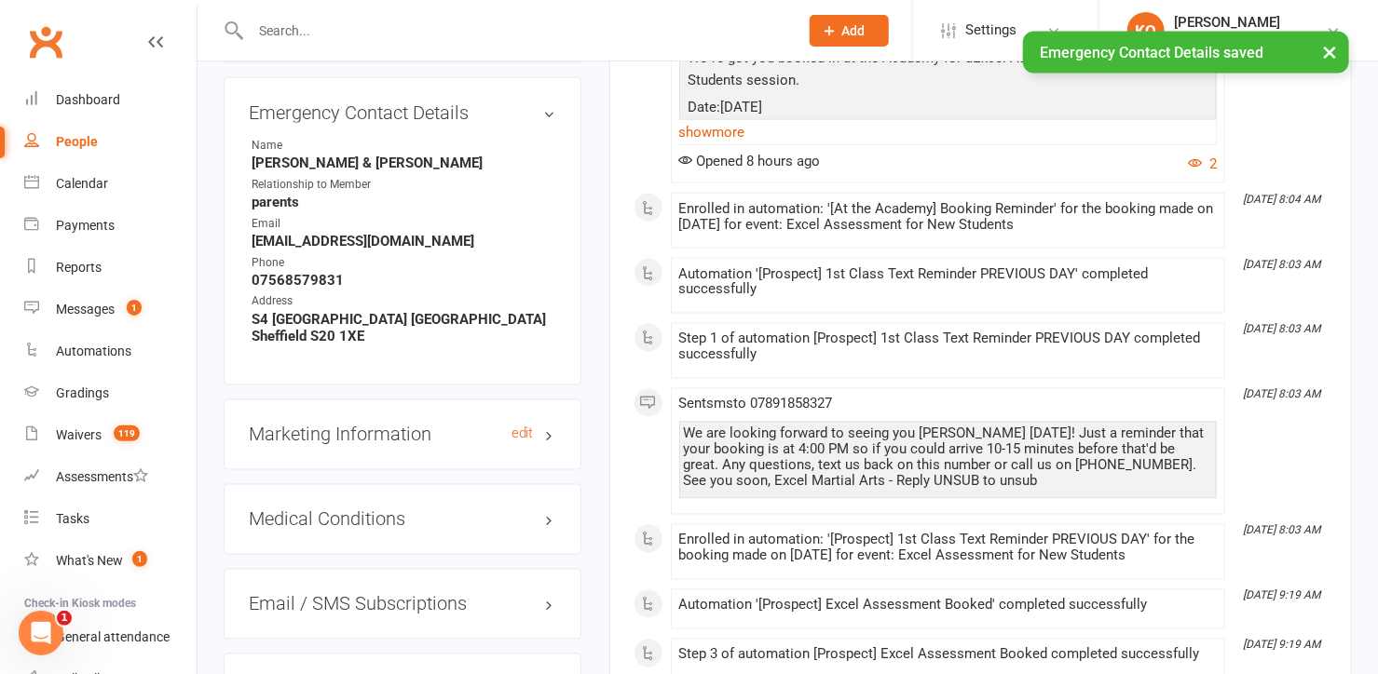
click at [548, 425] on h3 "Marketing Information edit" at bounding box center [402, 435] width 307 height 20
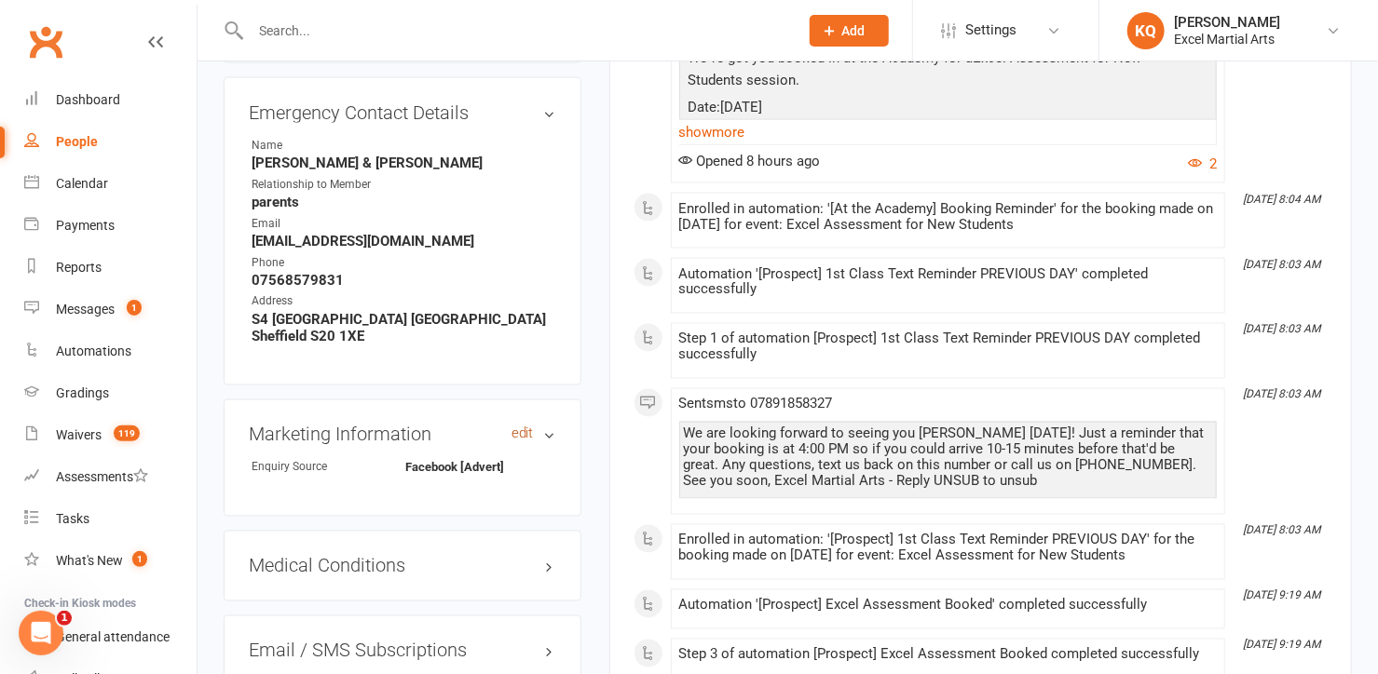
click at [516, 427] on link "edit" at bounding box center [522, 435] width 22 height 16
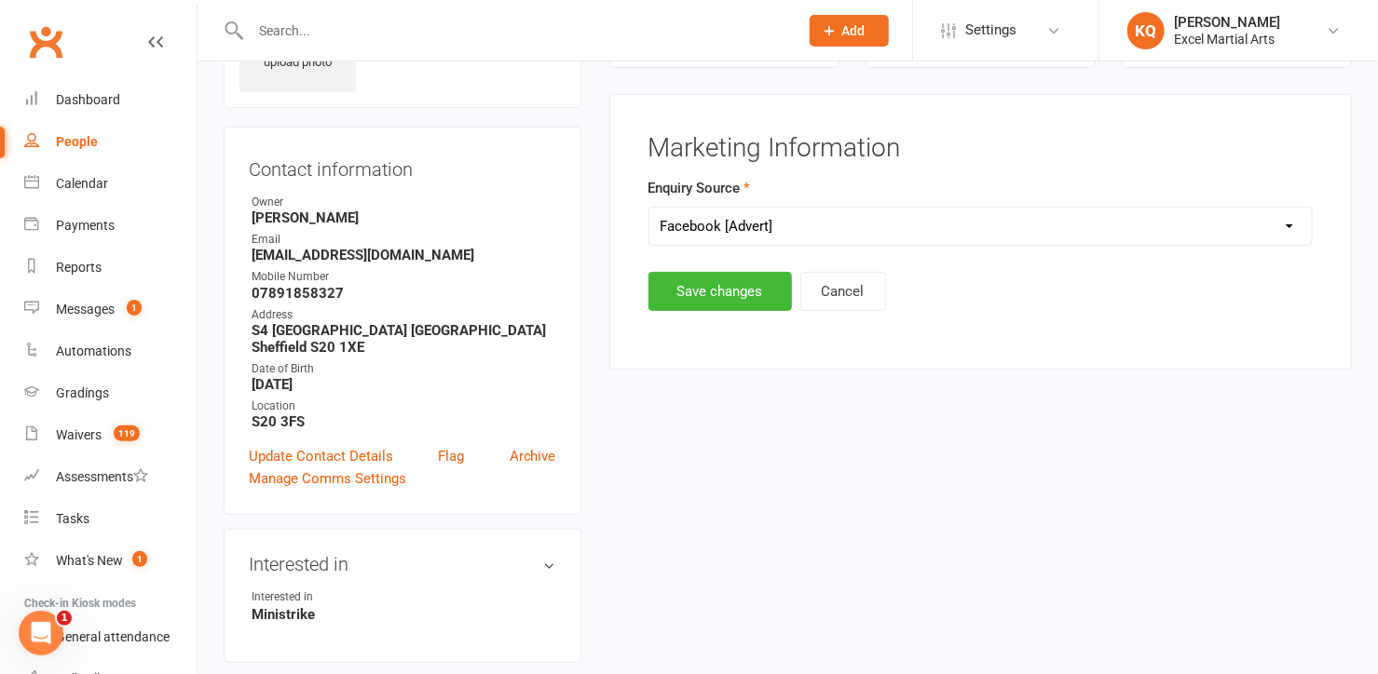
scroll to position [127, 0]
click at [808, 230] on select "Select Birthday Party Coach/Staff Referral Dance Driven by/Walk In Event [Commu…" at bounding box center [980, 227] width 662 height 37
select select "Driven by/Walk In"
click at [649, 209] on select "Select Birthday Party Coach/Staff Referral Dance Driven by/Walk In Event [Commu…" at bounding box center [980, 227] width 662 height 37
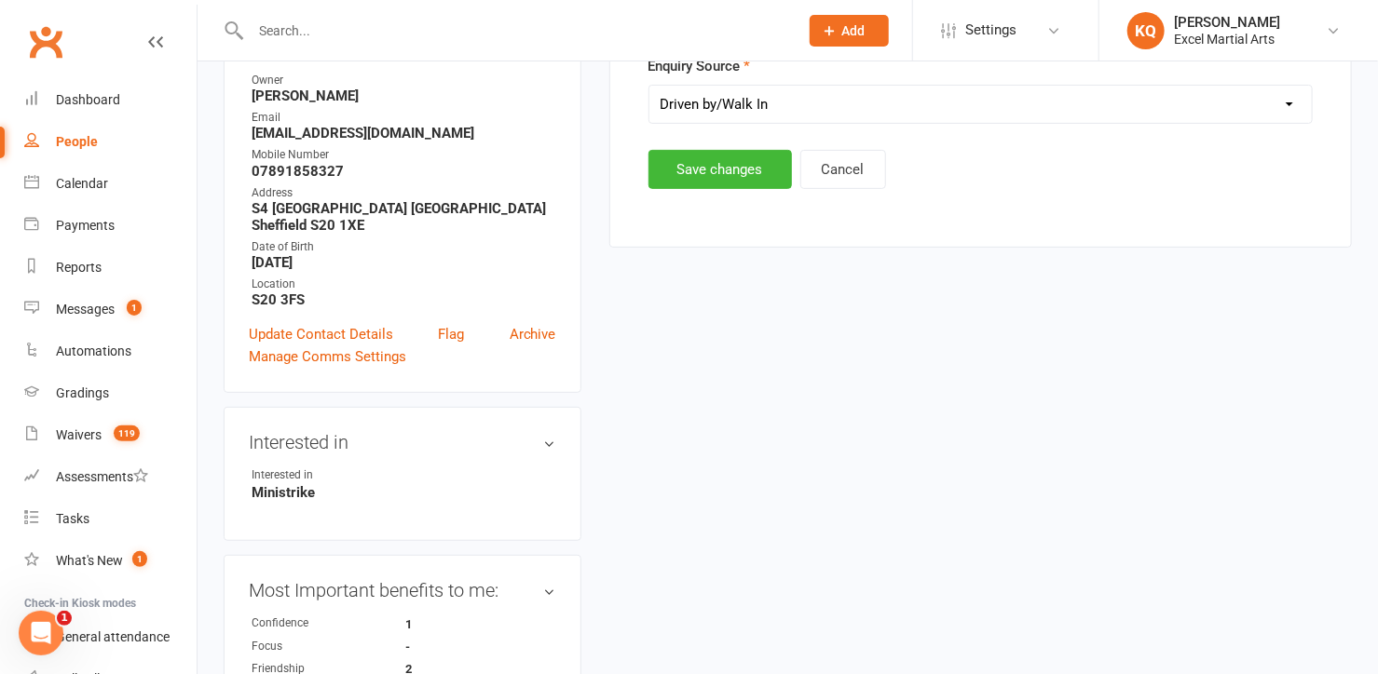
scroll to position [296, 0]
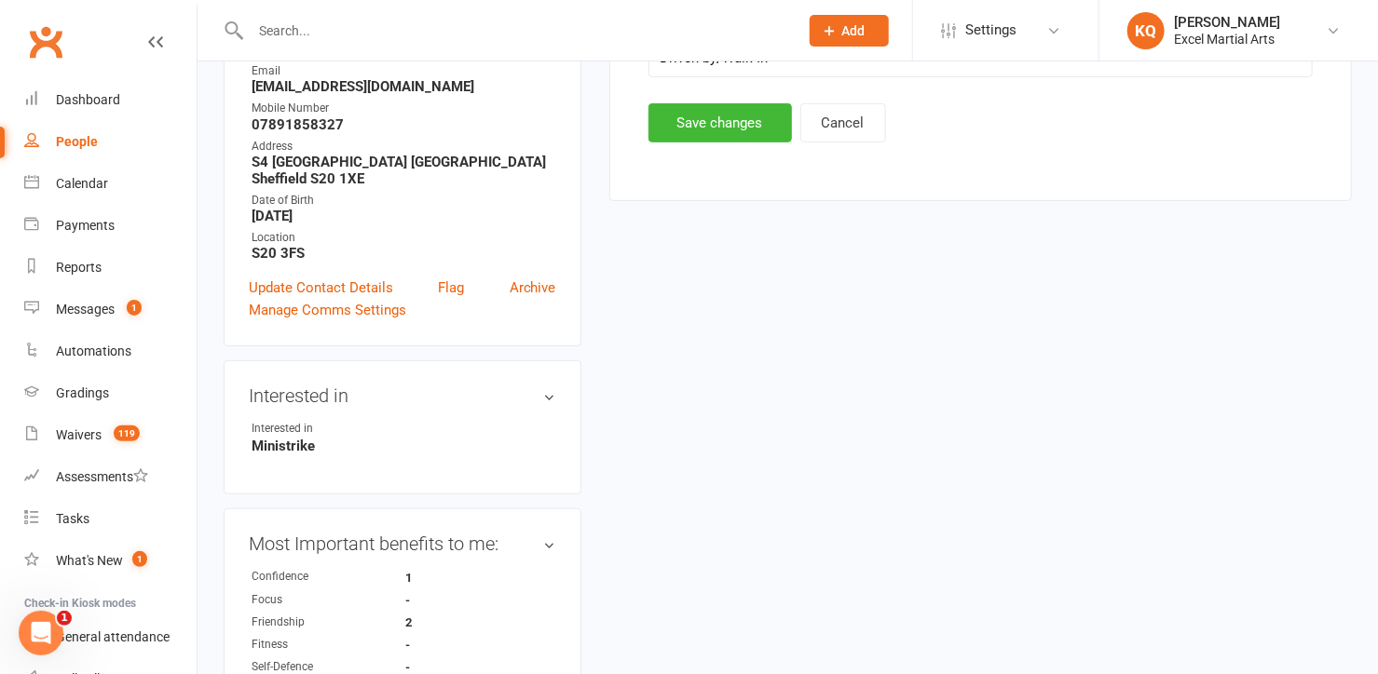
click at [690, 88] on main "Marketing Information Enquiry Source Select Birthday Party Coach/Staff Referral…" at bounding box center [980, 55] width 694 height 178
click at [691, 114] on button "Save changes" at bounding box center [719, 122] width 143 height 39
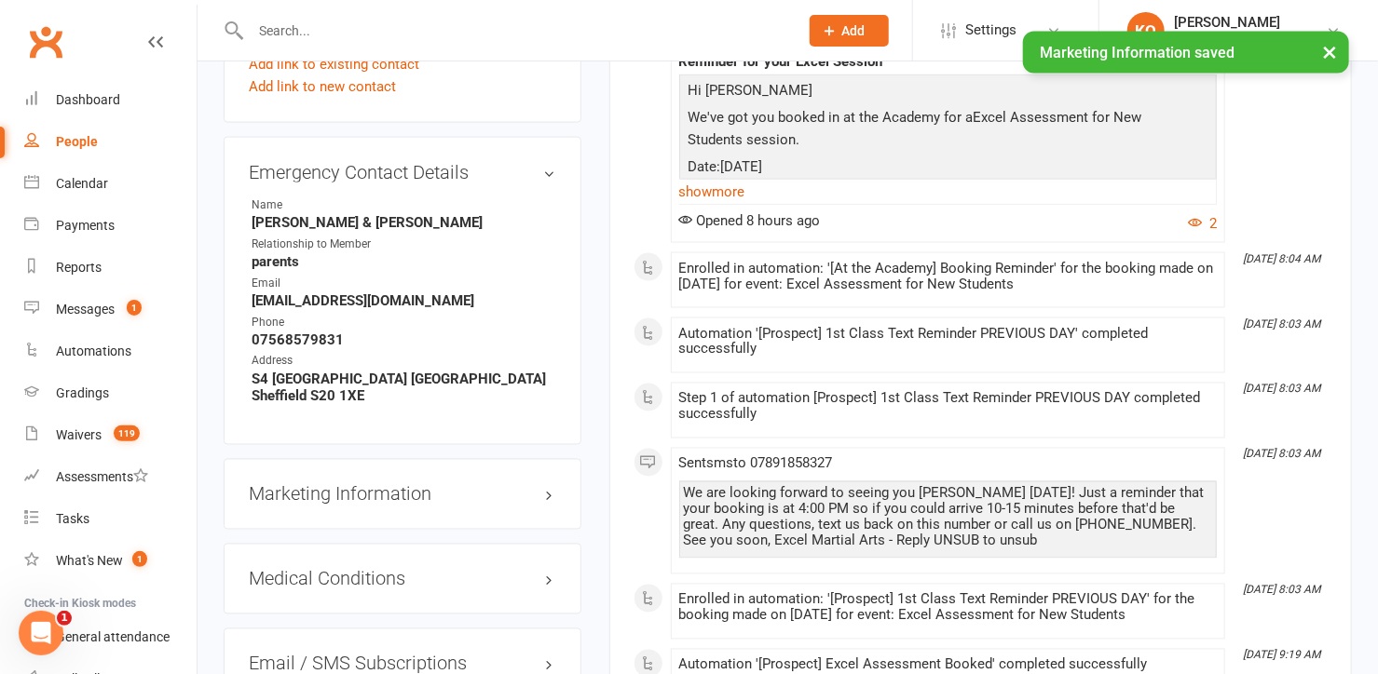
scroll to position [1567, 0]
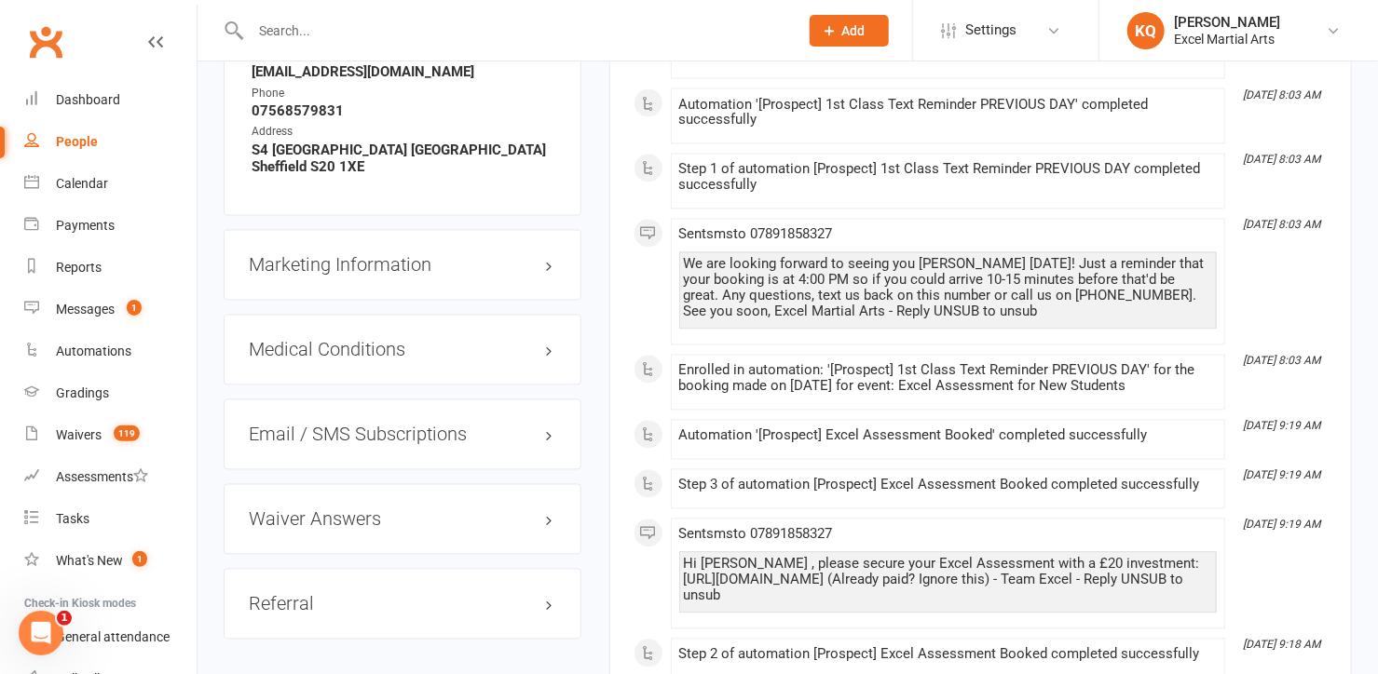
drag, startPoint x: 530, startPoint y: 307, endPoint x: 527, endPoint y: 298, distance: 9.7
click at [0, 0] on link "edit" at bounding box center [0, 0] width 0 height 0
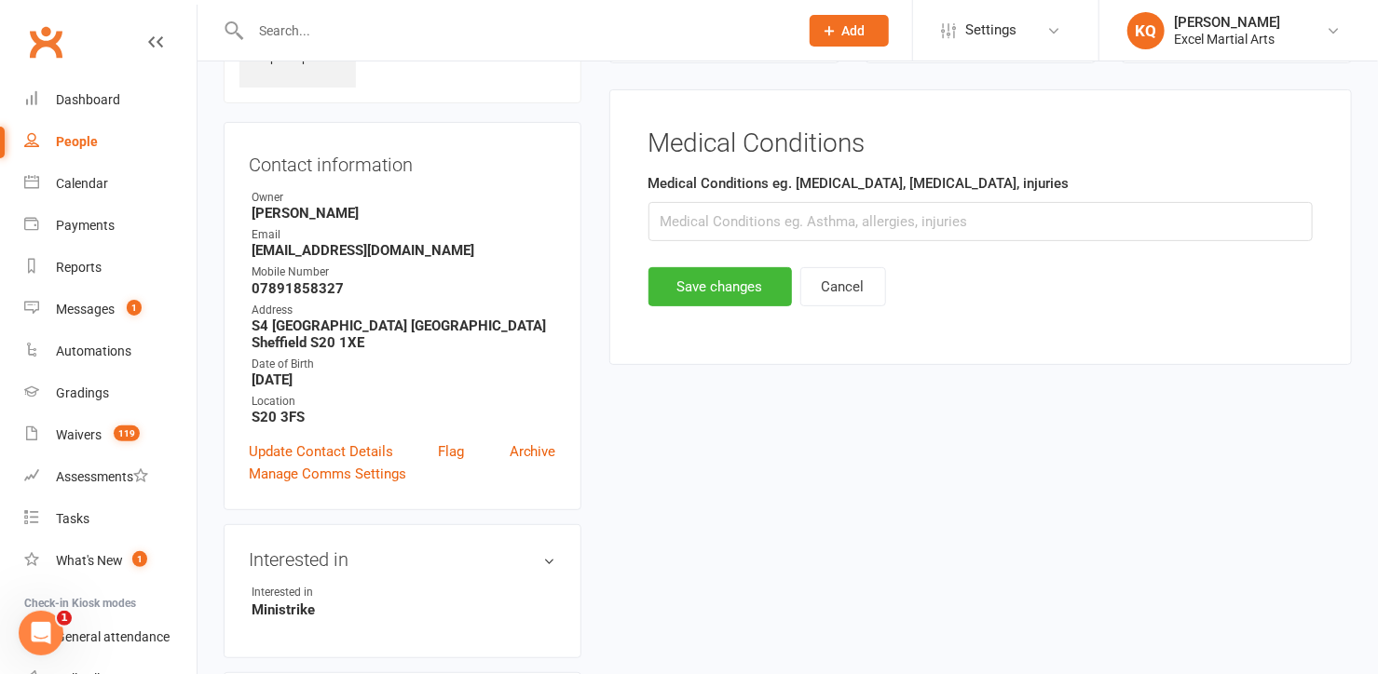
scroll to position [127, 0]
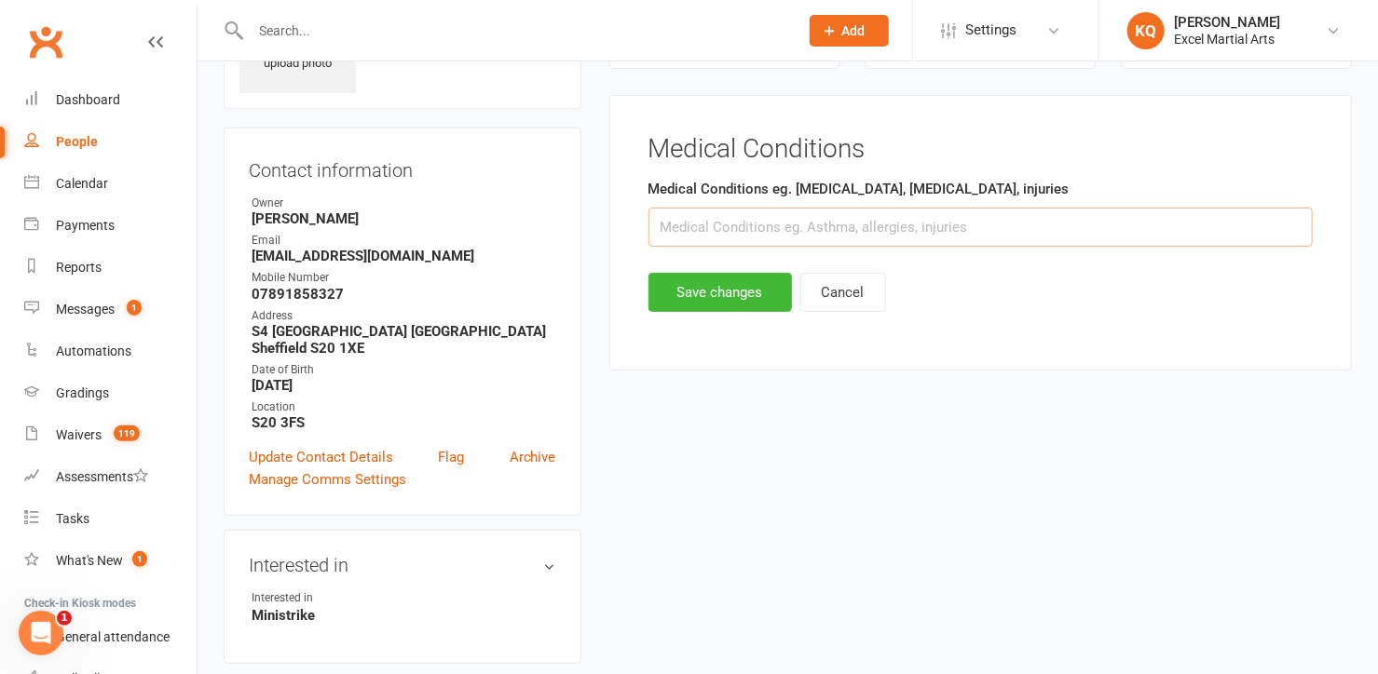
click at [673, 219] on input "text" at bounding box center [980, 227] width 664 height 39
type input "Asthma"
click at [692, 289] on button "Save changes" at bounding box center [719, 292] width 143 height 39
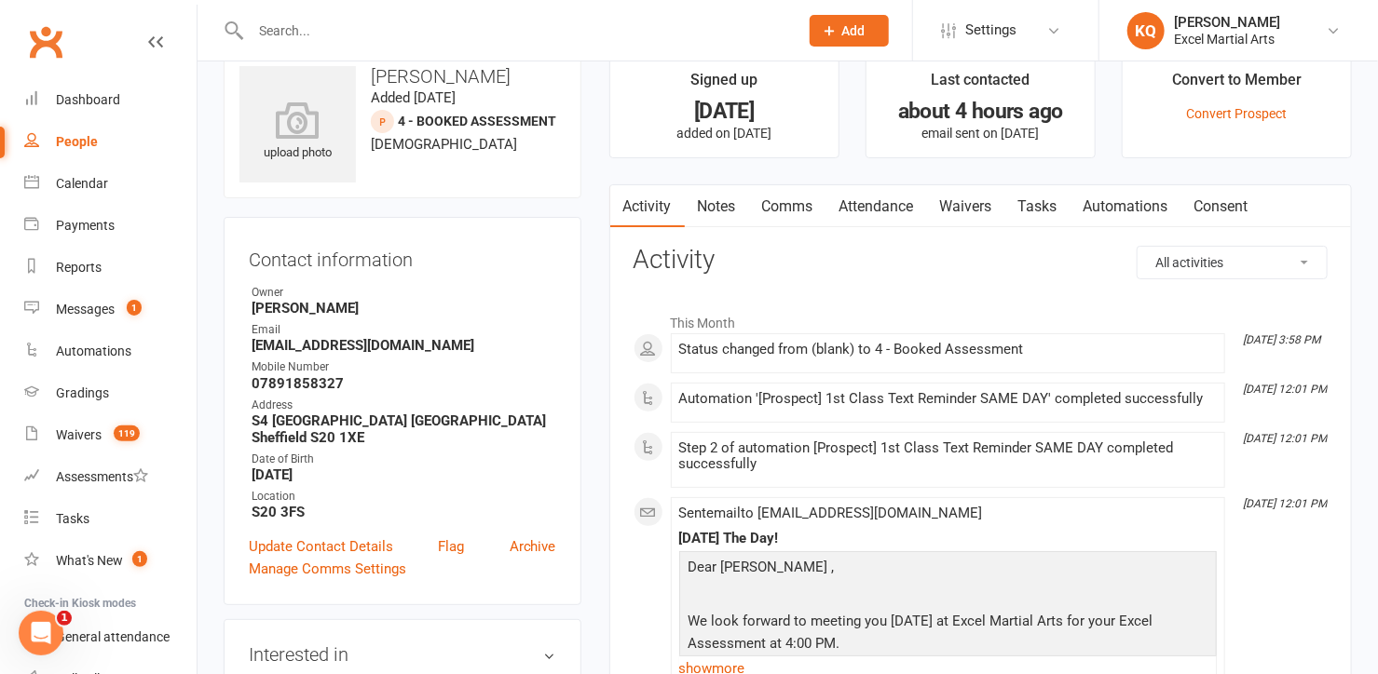
scroll to position [0, 0]
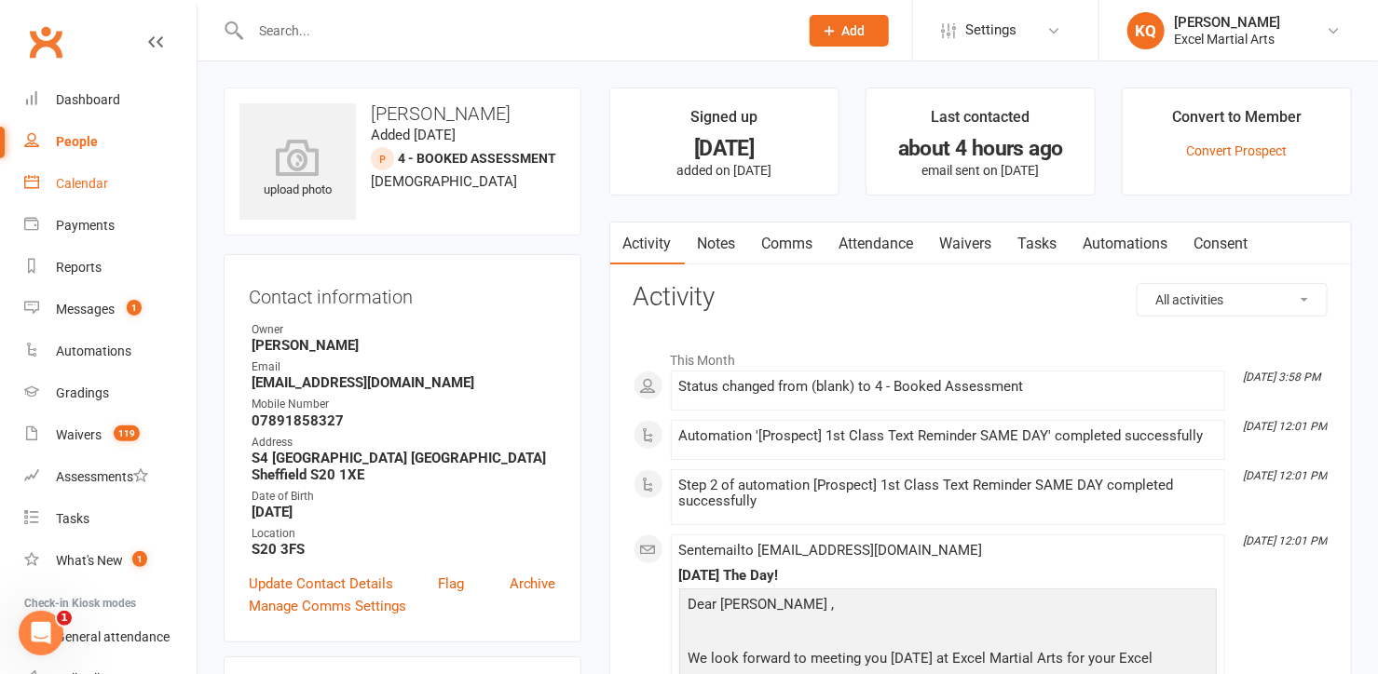
click at [65, 176] on div "Calendar" at bounding box center [82, 183] width 52 height 15
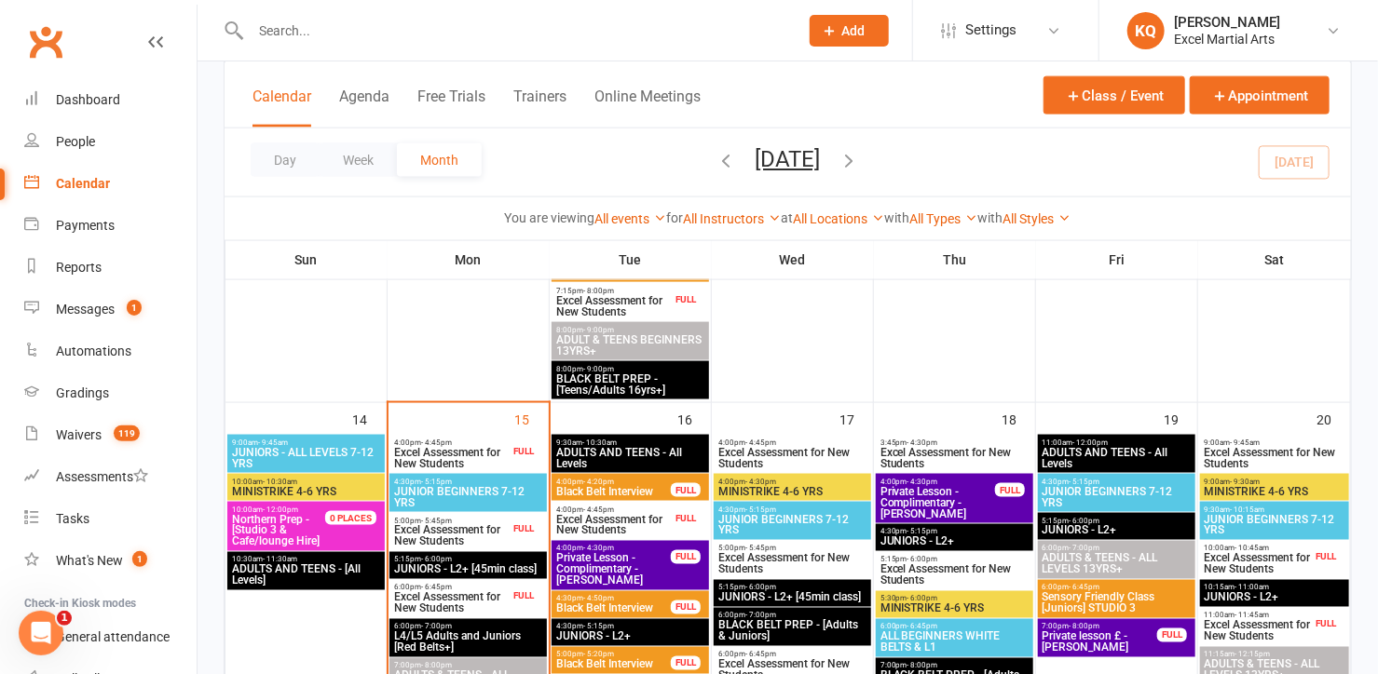
scroll to position [1354, 0]
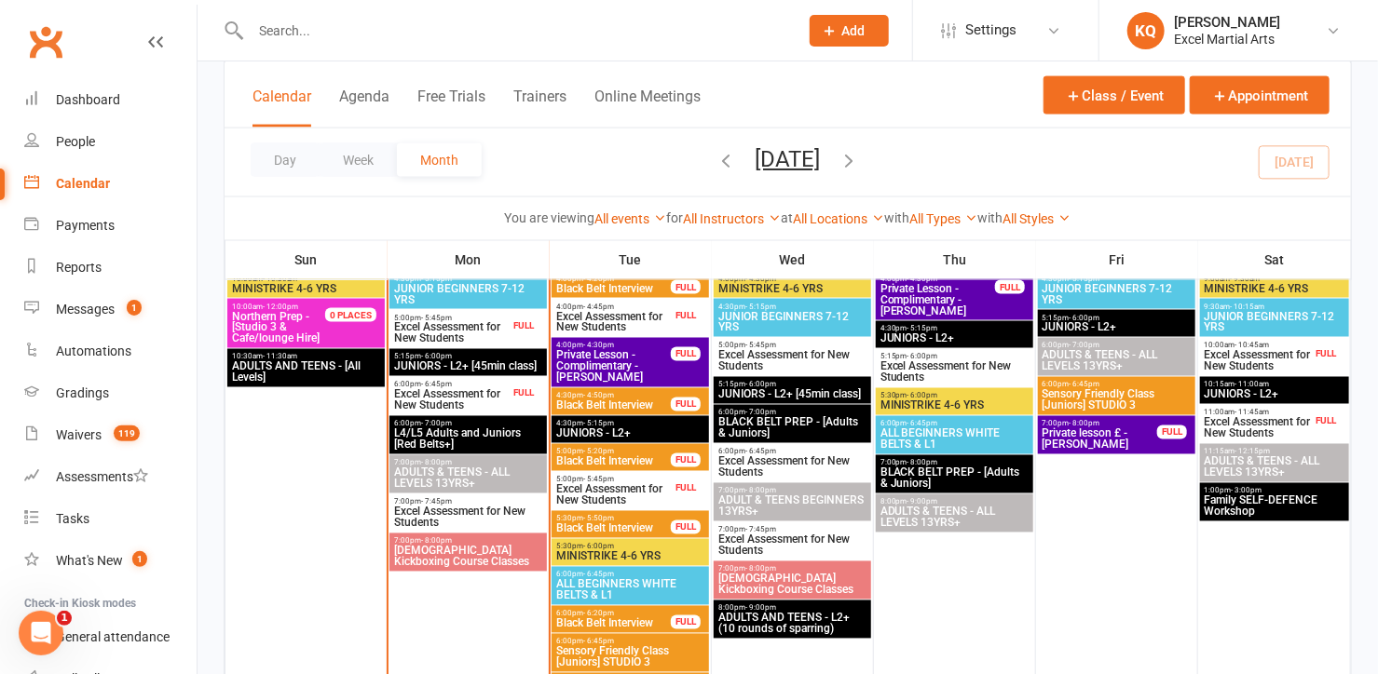
click at [483, 420] on span "6:00pm - 7:00pm" at bounding box center [468, 424] width 150 height 8
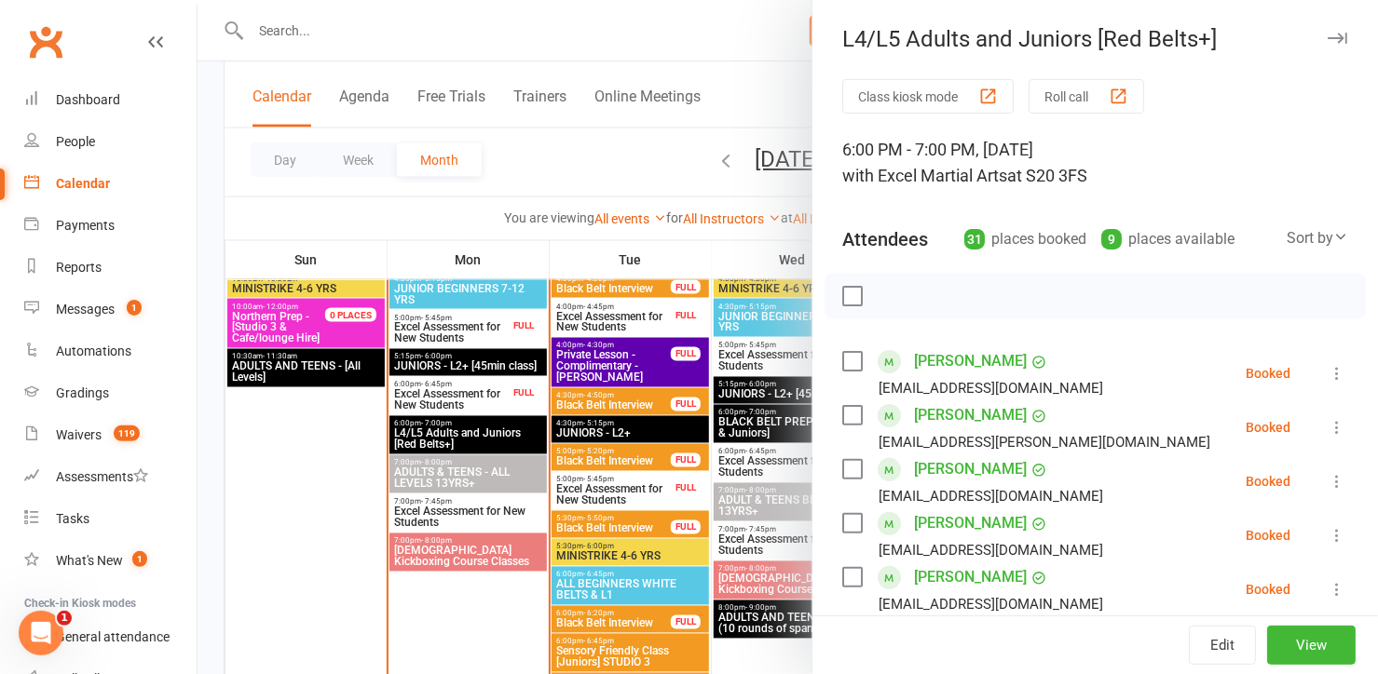
click at [480, 396] on div at bounding box center [787, 337] width 1180 height 674
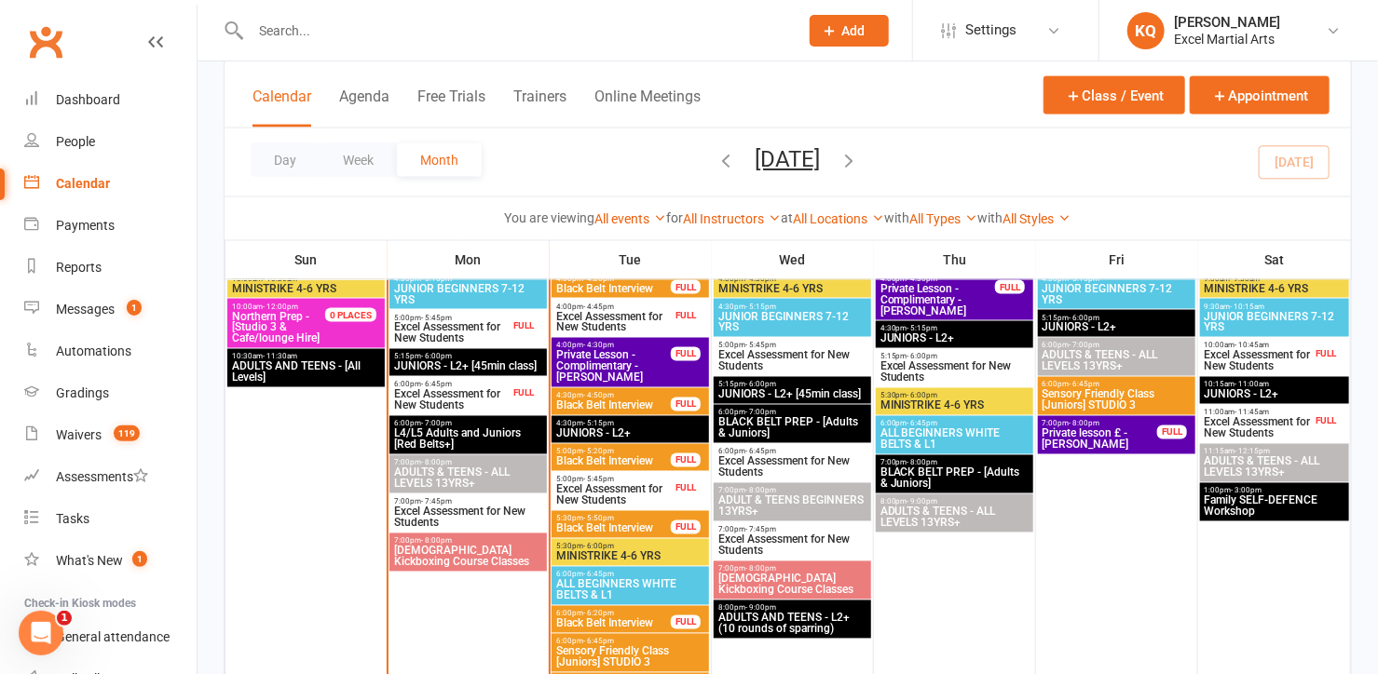
click at [477, 395] on span "Excel Assessment for New Students" at bounding box center [451, 400] width 116 height 22
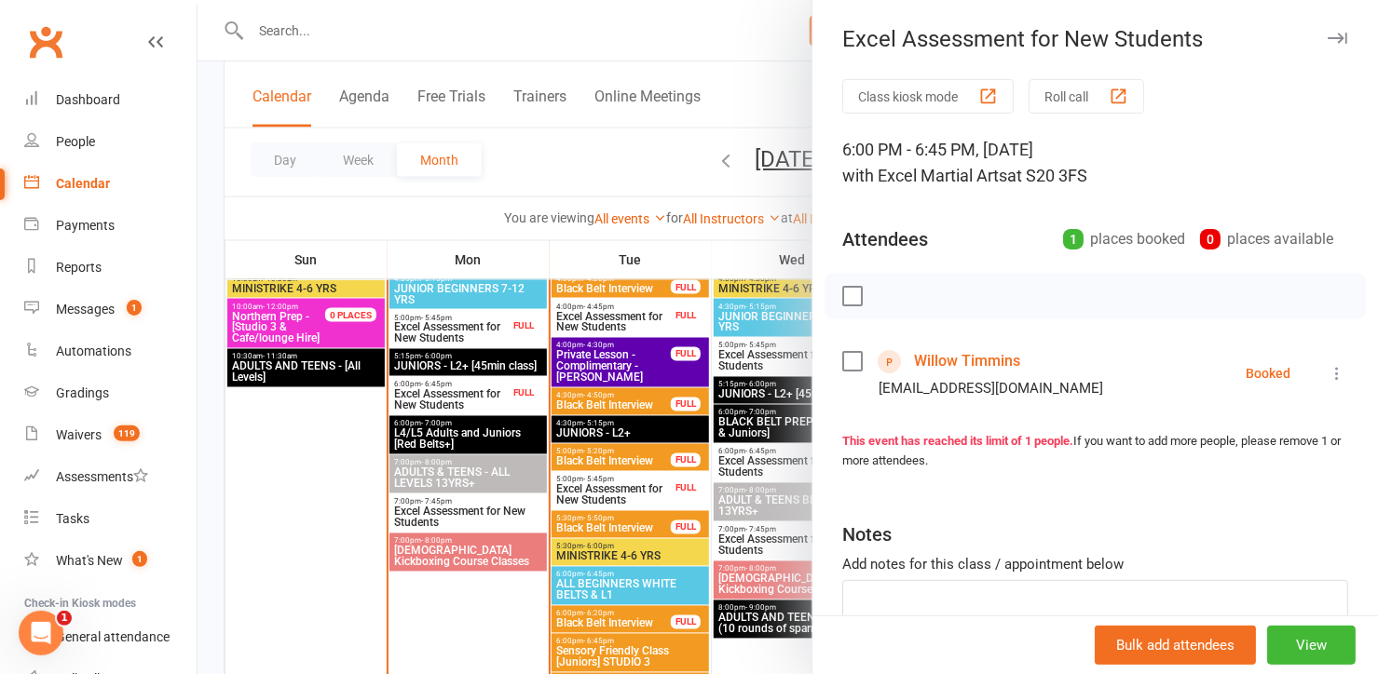
click at [477, 395] on div at bounding box center [787, 337] width 1180 height 674
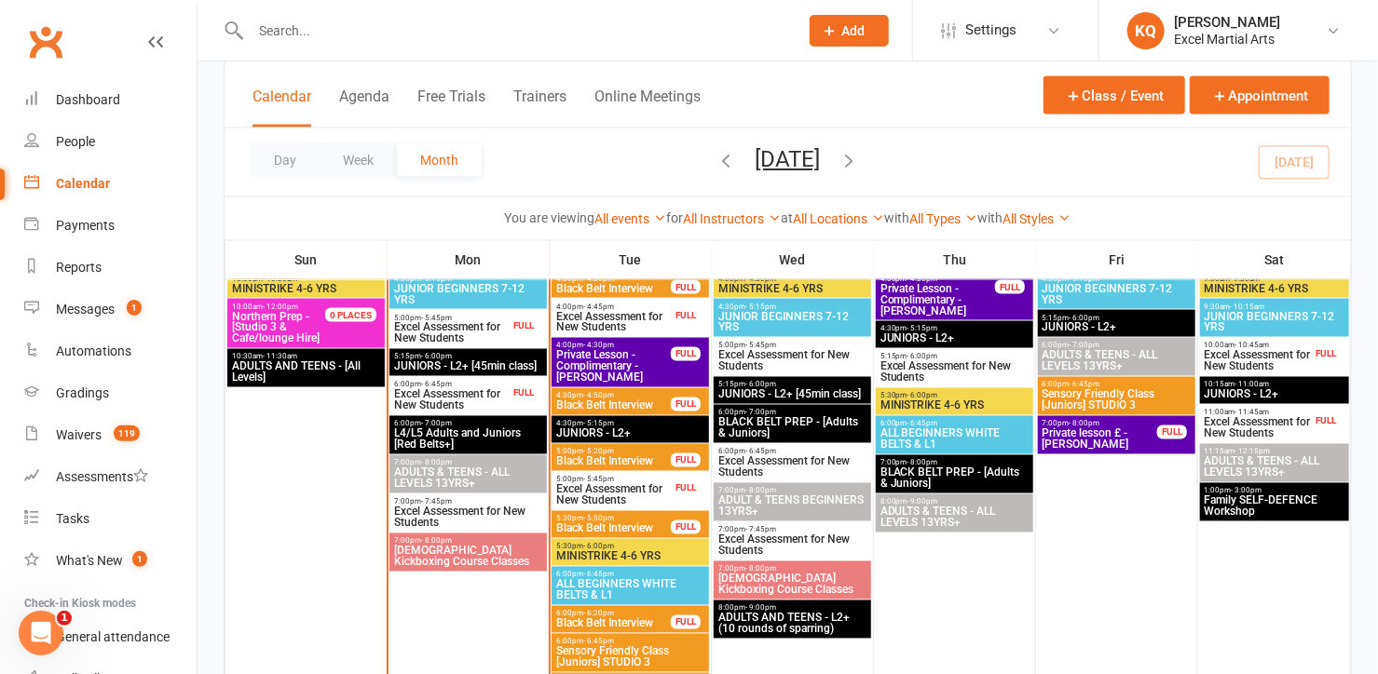
click at [477, 336] on span "Excel Assessment for New Students" at bounding box center [451, 333] width 116 height 22
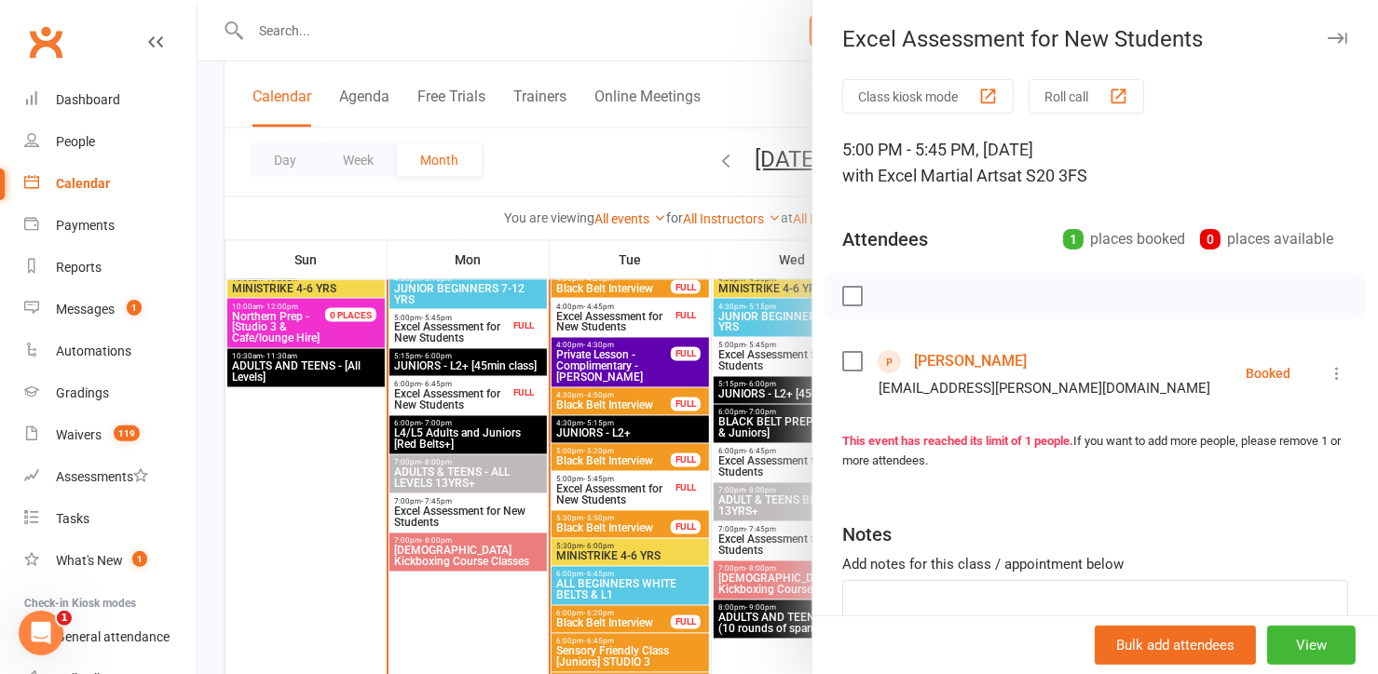
click at [477, 336] on div at bounding box center [787, 337] width 1180 height 674
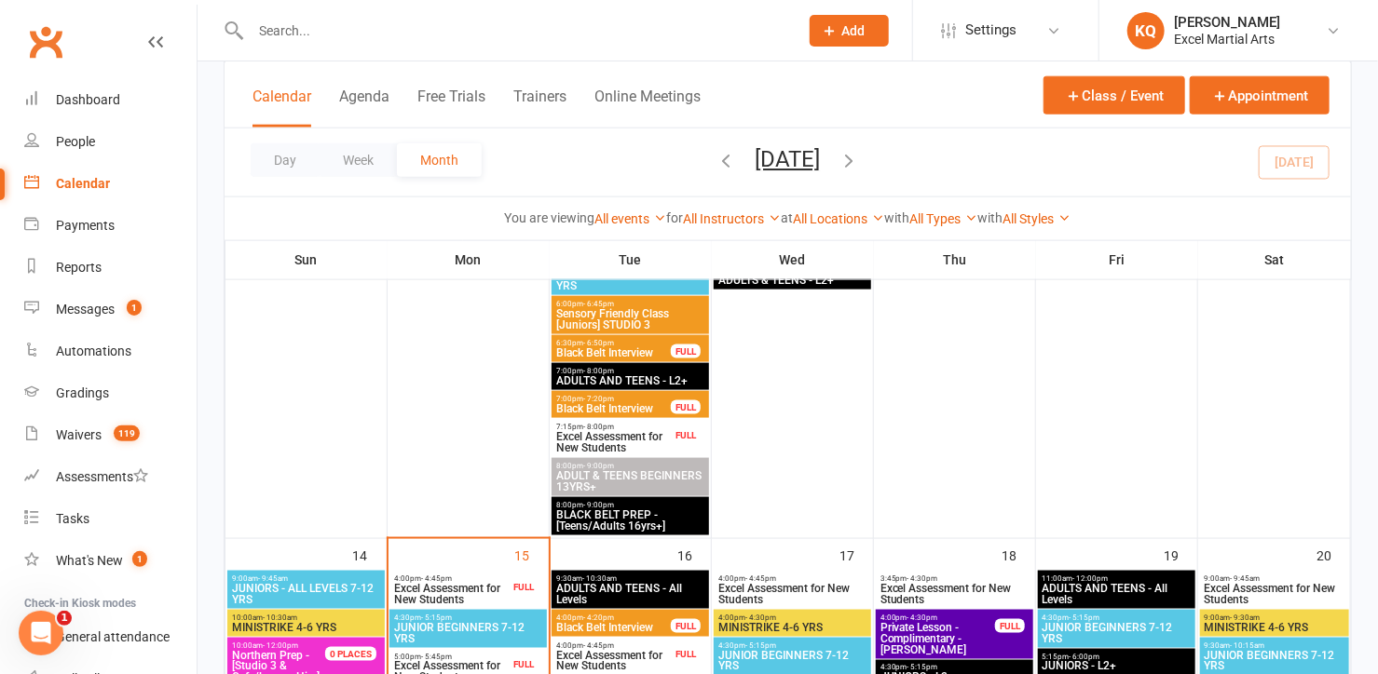
scroll to position [1270, 0]
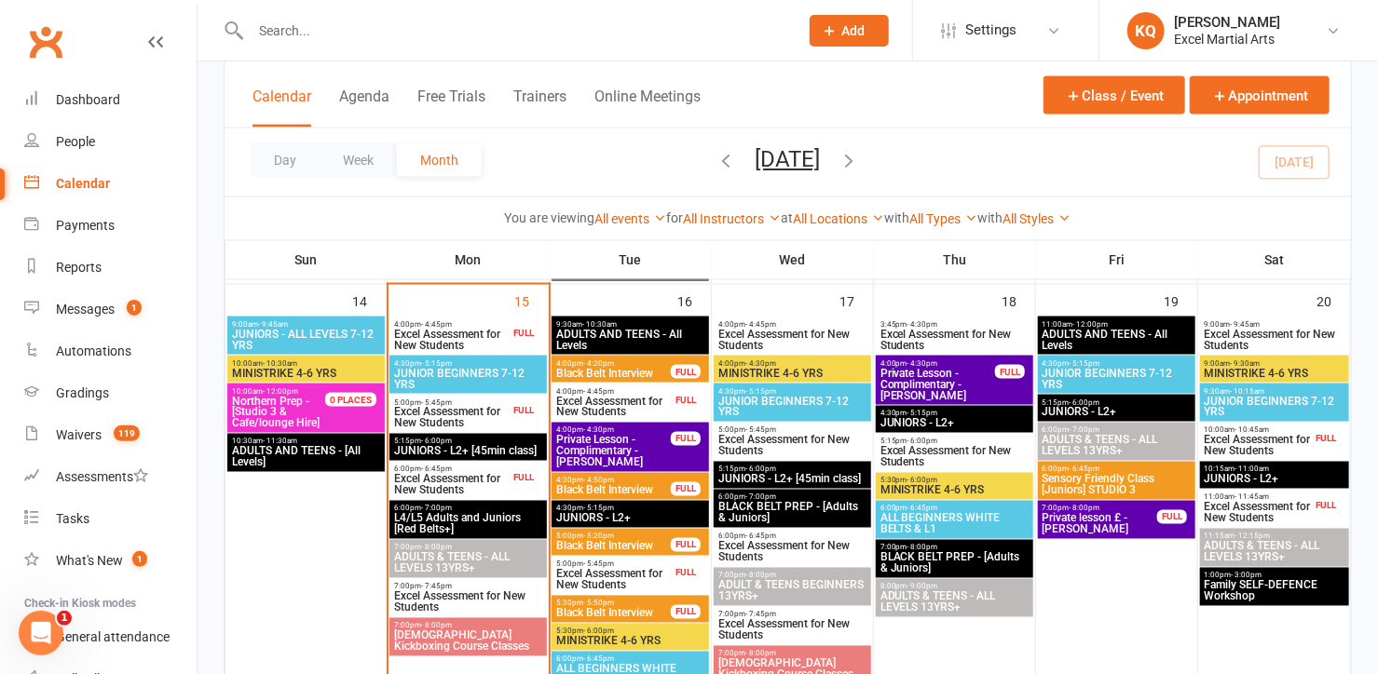
click at [447, 483] on span "Excel Assessment for New Students" at bounding box center [451, 485] width 116 height 22
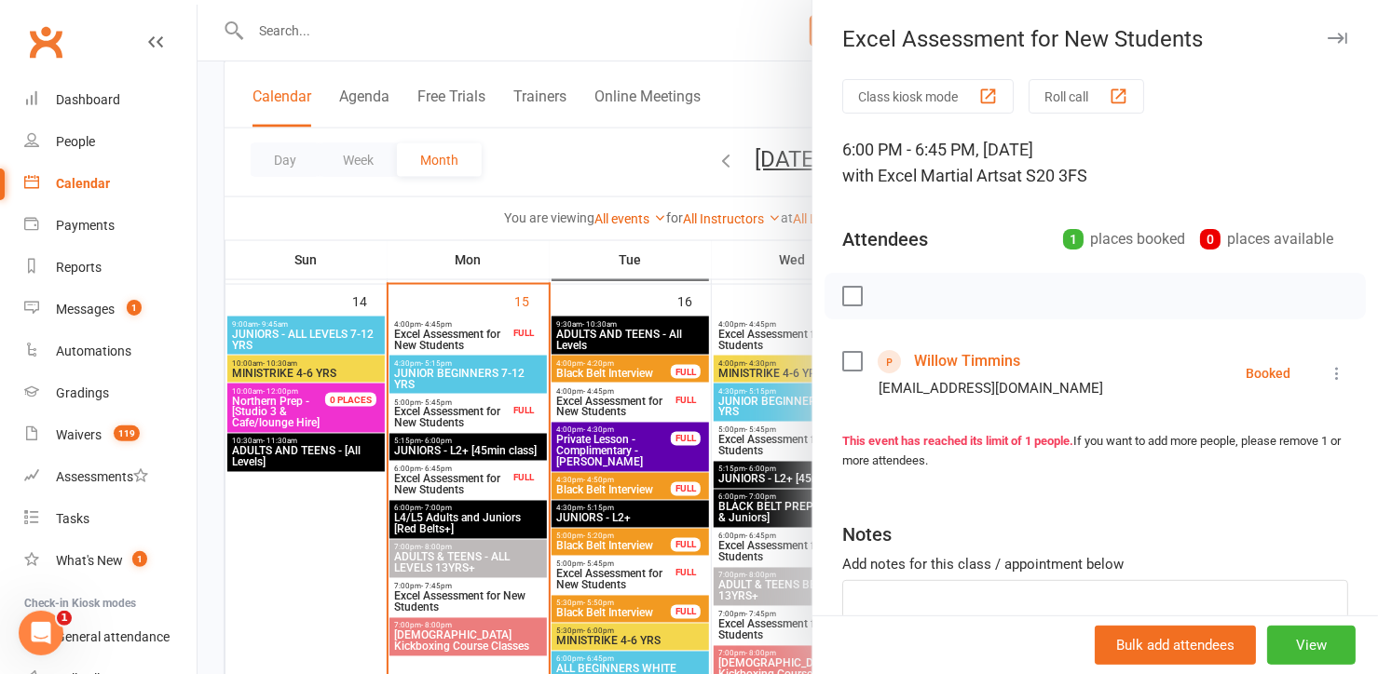
click at [447, 483] on div at bounding box center [787, 337] width 1180 height 674
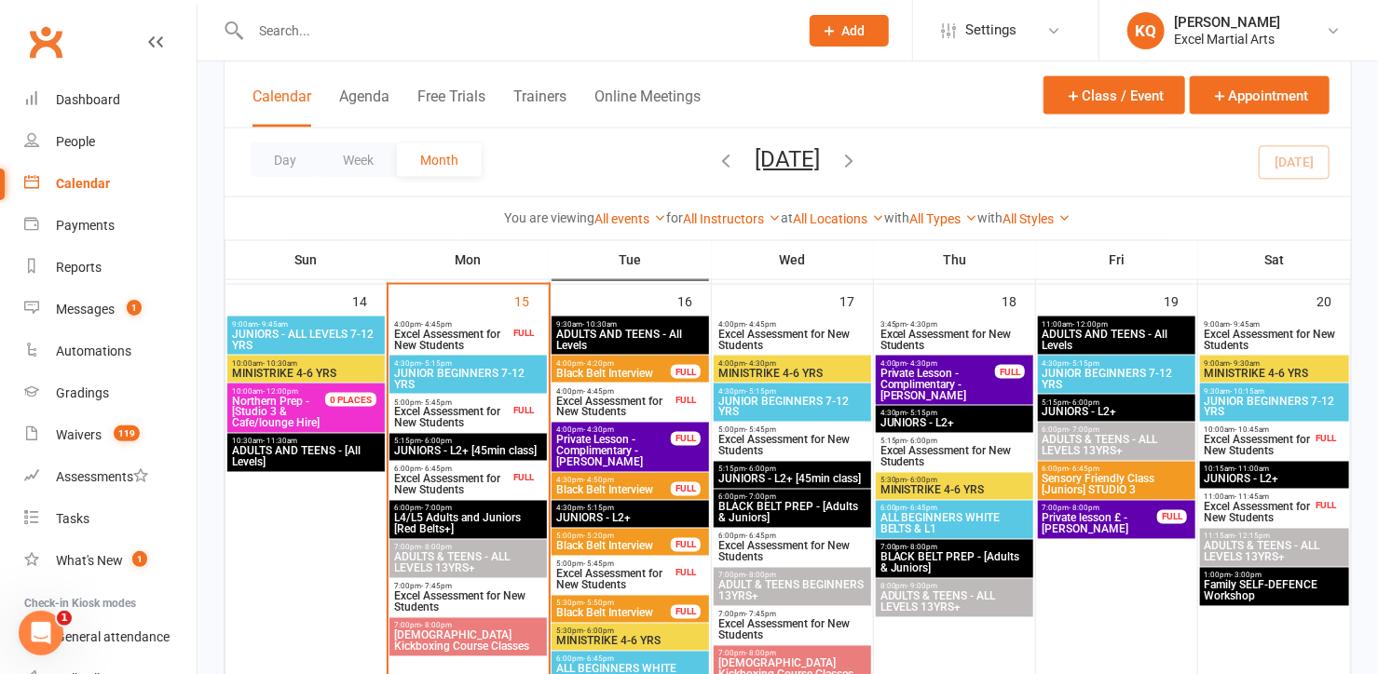
click at [434, 431] on div "5:00pm - 5:45pm Excel Assessment for New Students FULL" at bounding box center [467, 414] width 157 height 38
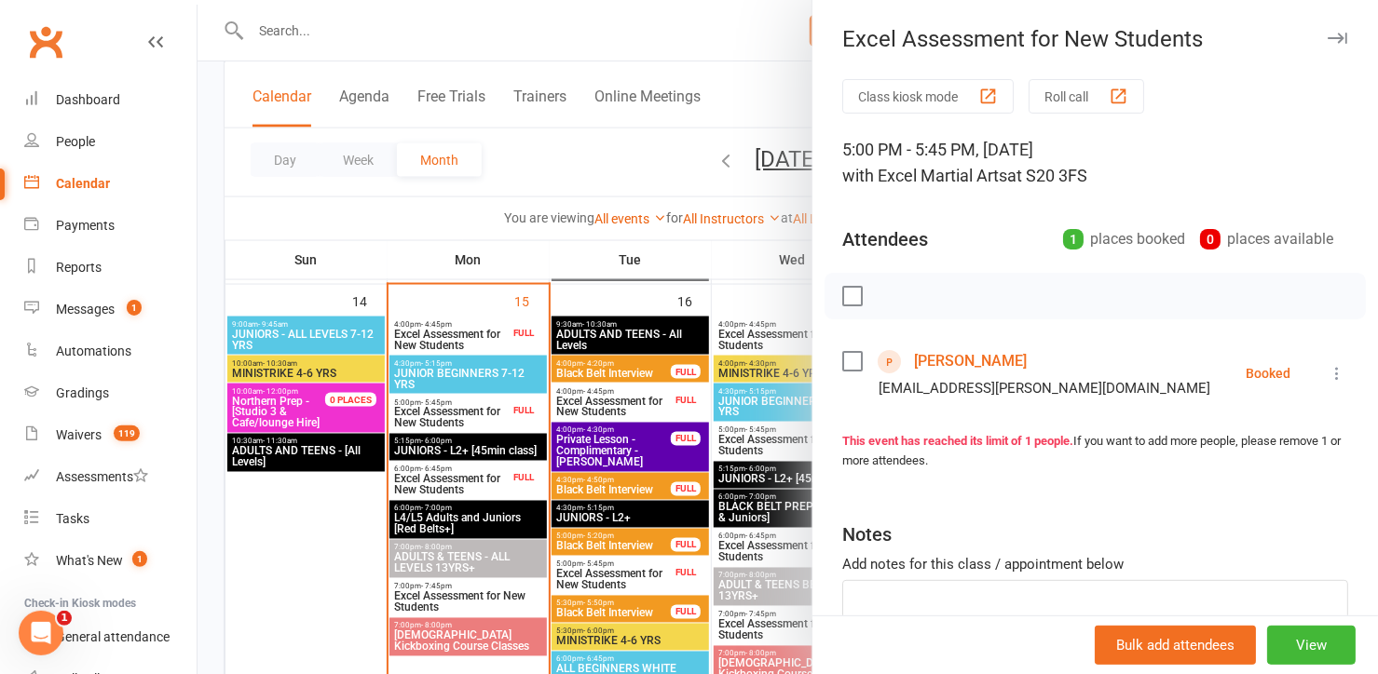
click at [434, 423] on div at bounding box center [787, 337] width 1180 height 674
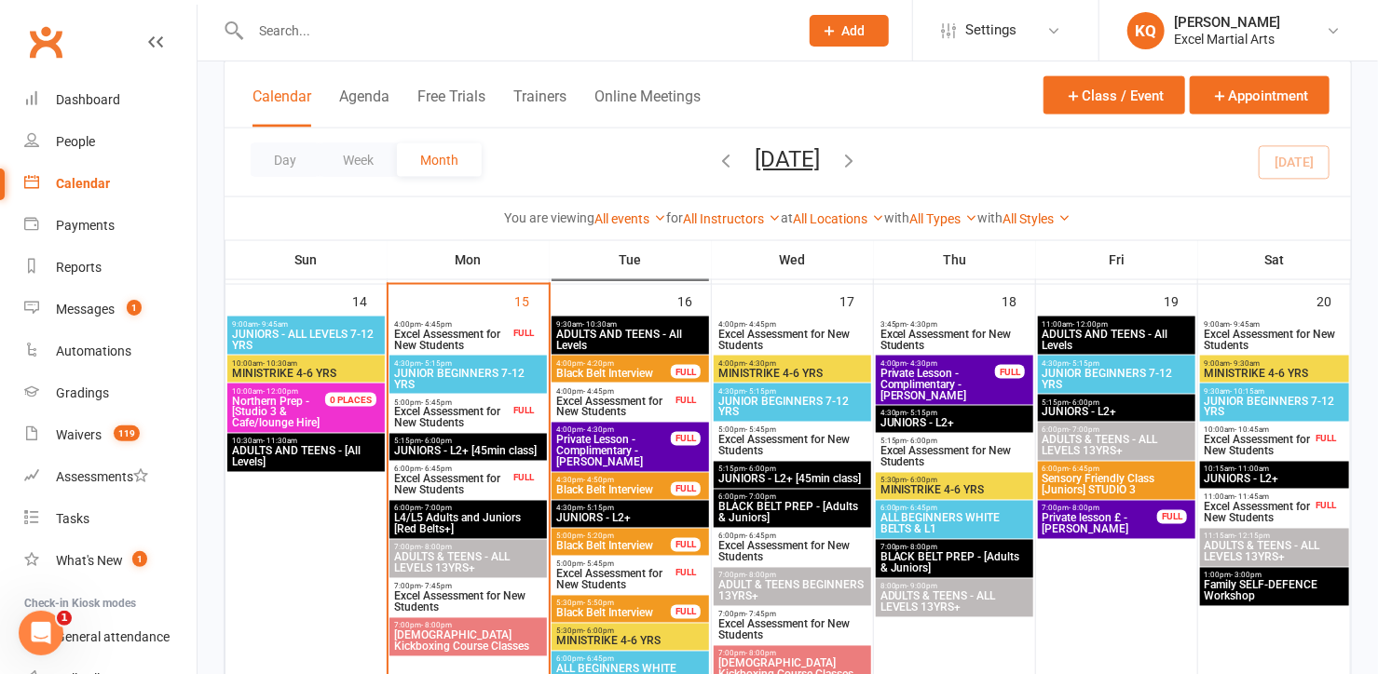
click at [434, 423] on span "Excel Assessment for New Students" at bounding box center [451, 418] width 116 height 22
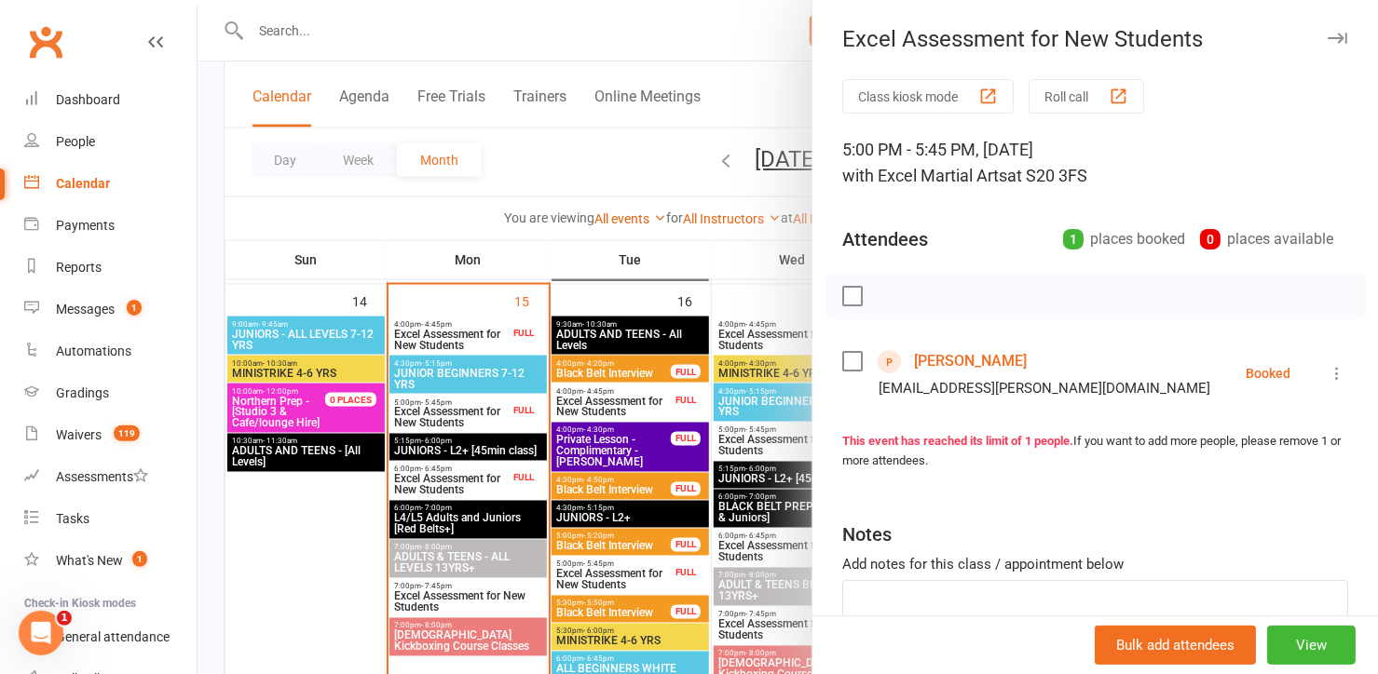
click at [1327, 376] on icon at bounding box center [1336, 373] width 19 height 19
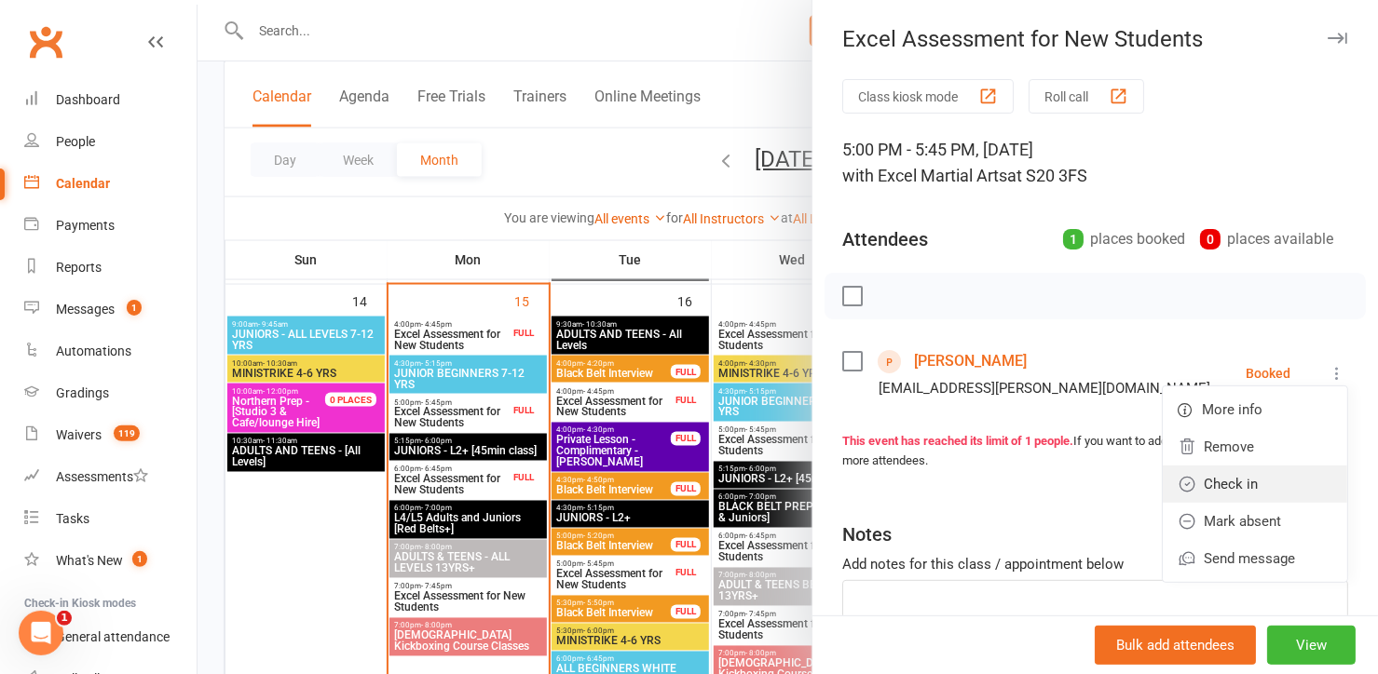
click at [1219, 483] on link "Check in" at bounding box center [1255, 484] width 184 height 37
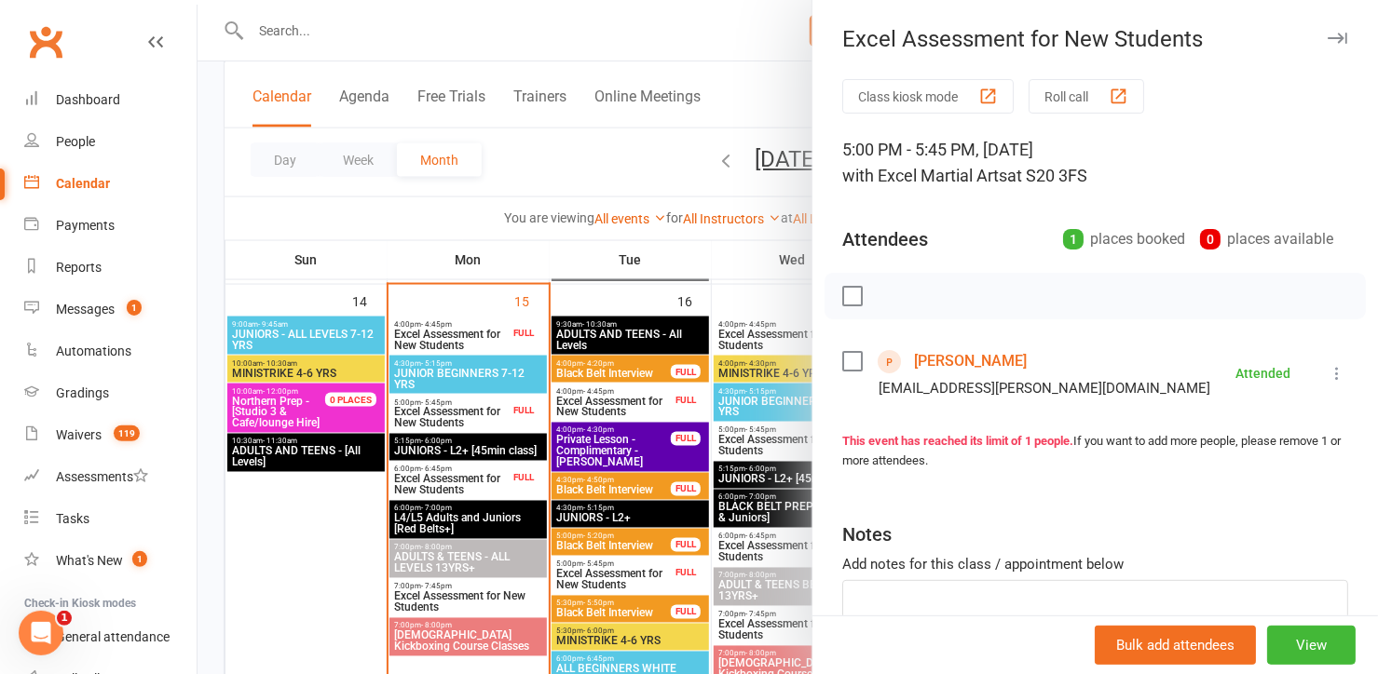
click at [998, 363] on link "[PERSON_NAME]" at bounding box center [970, 362] width 113 height 30
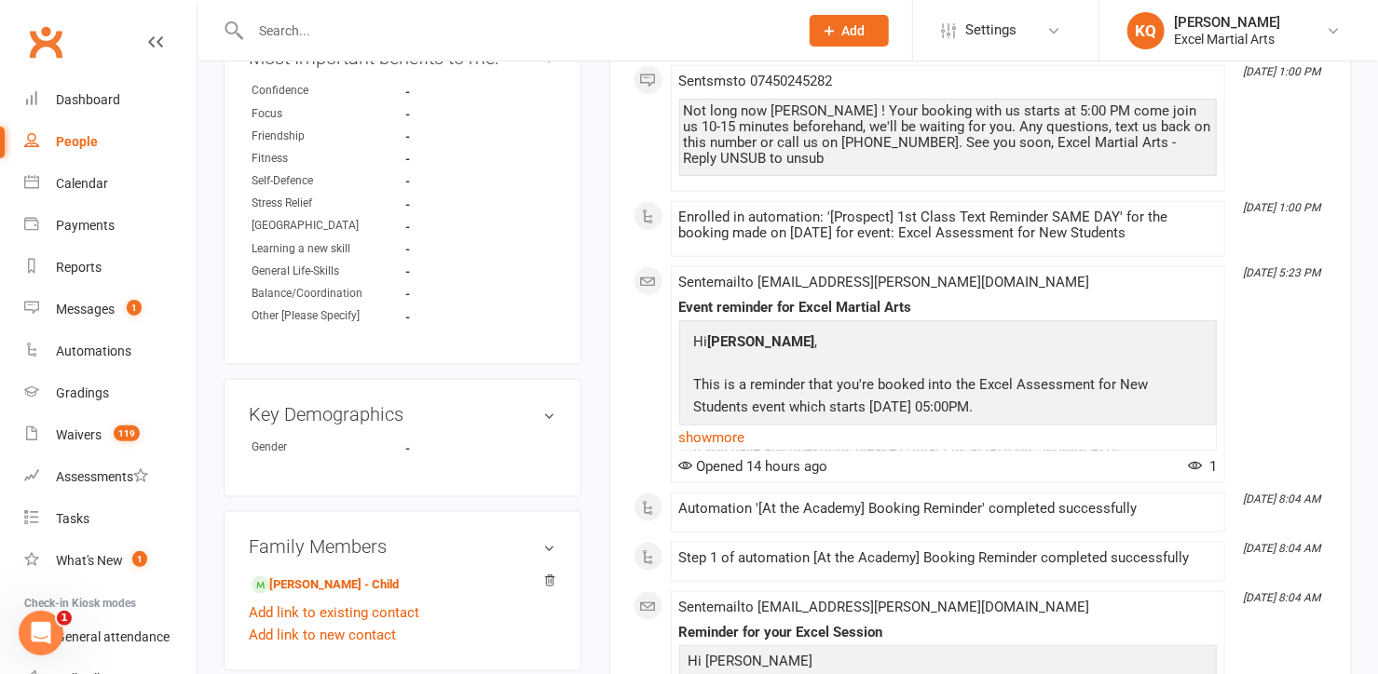
scroll to position [932, 0]
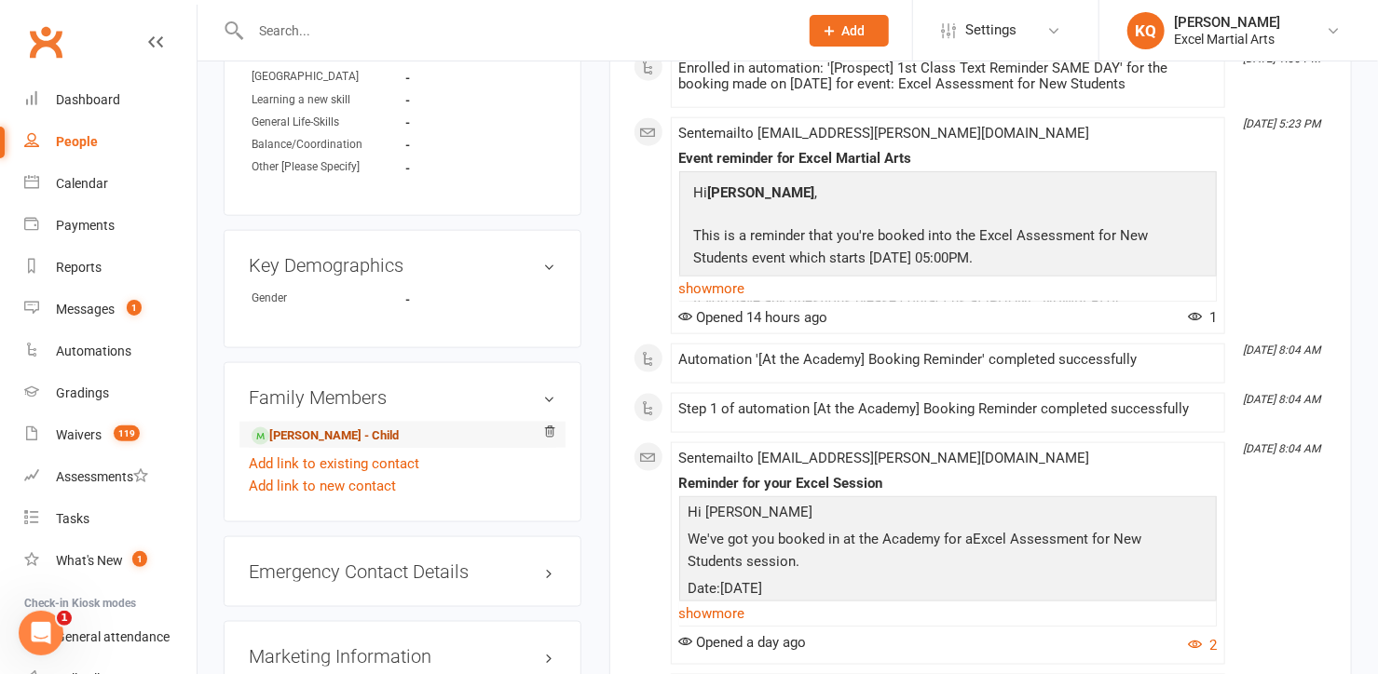
click at [314, 427] on link "Aris Triantos - Child" at bounding box center [325, 437] width 147 height 20
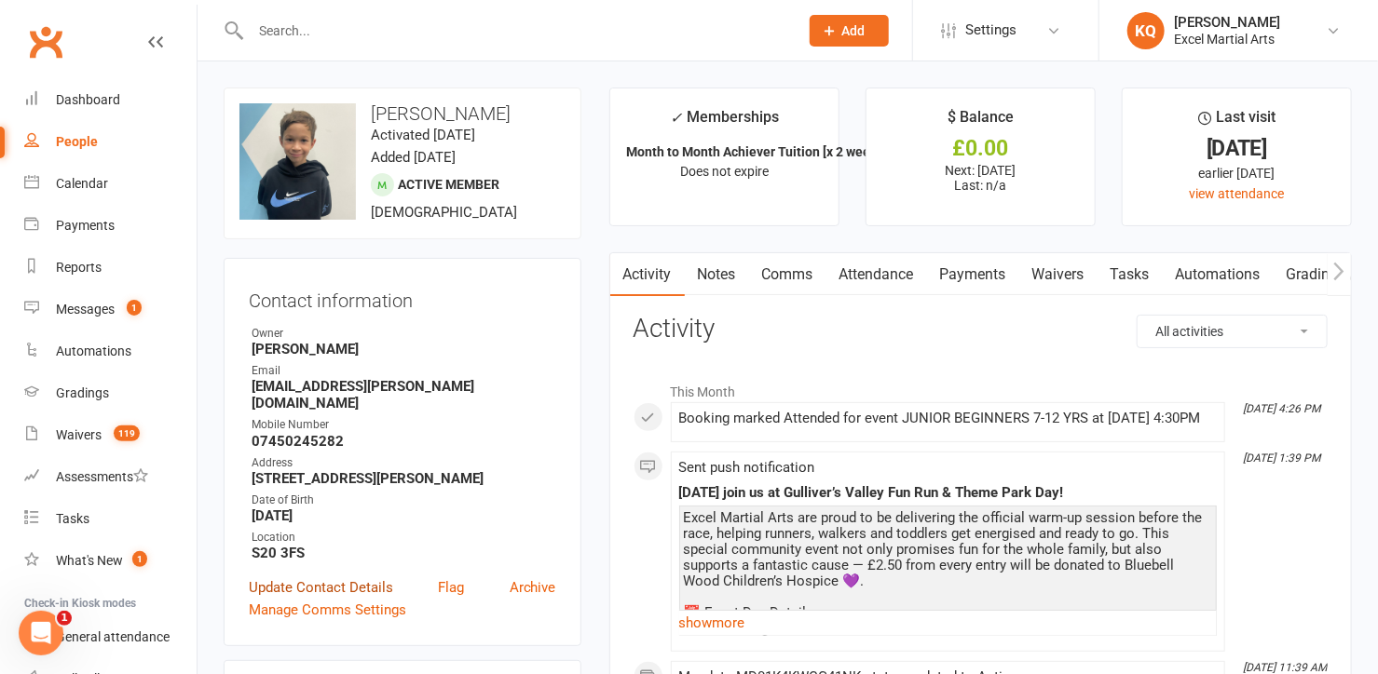
click at [280, 577] on link "Update Contact Details" at bounding box center [321, 588] width 144 height 22
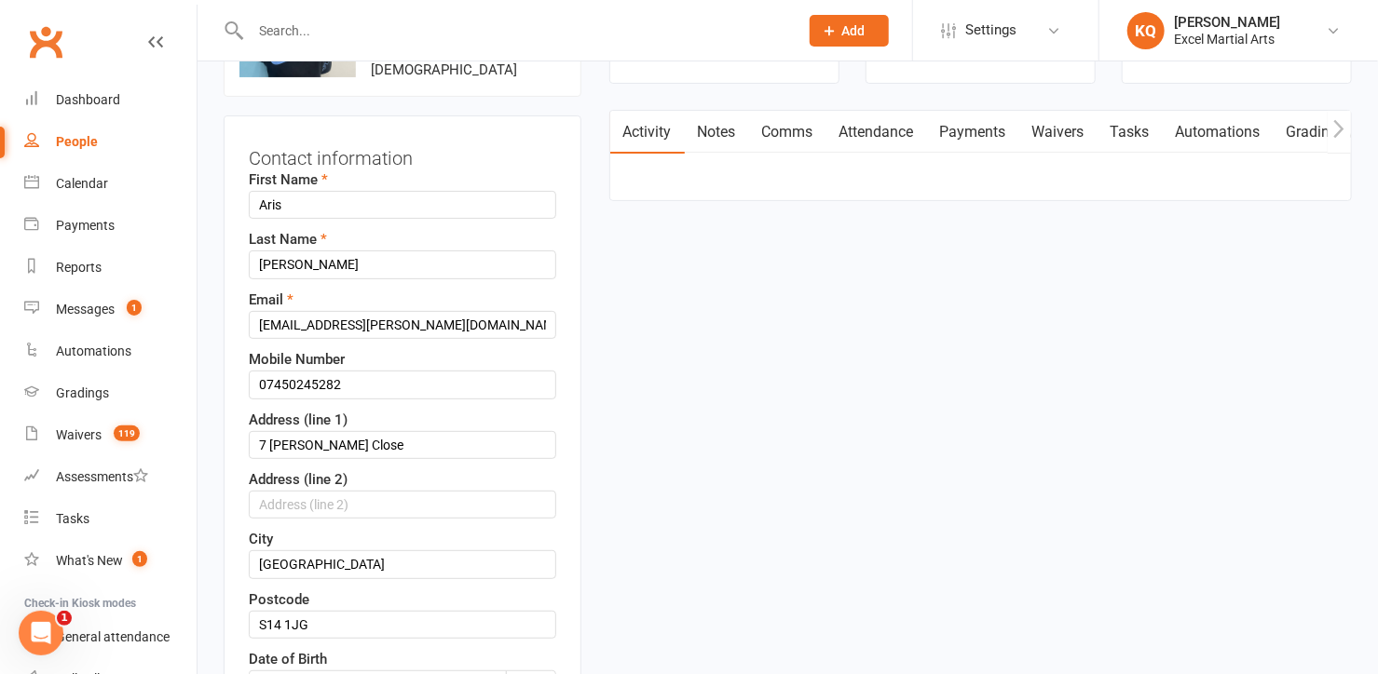
scroll to position [171, 0]
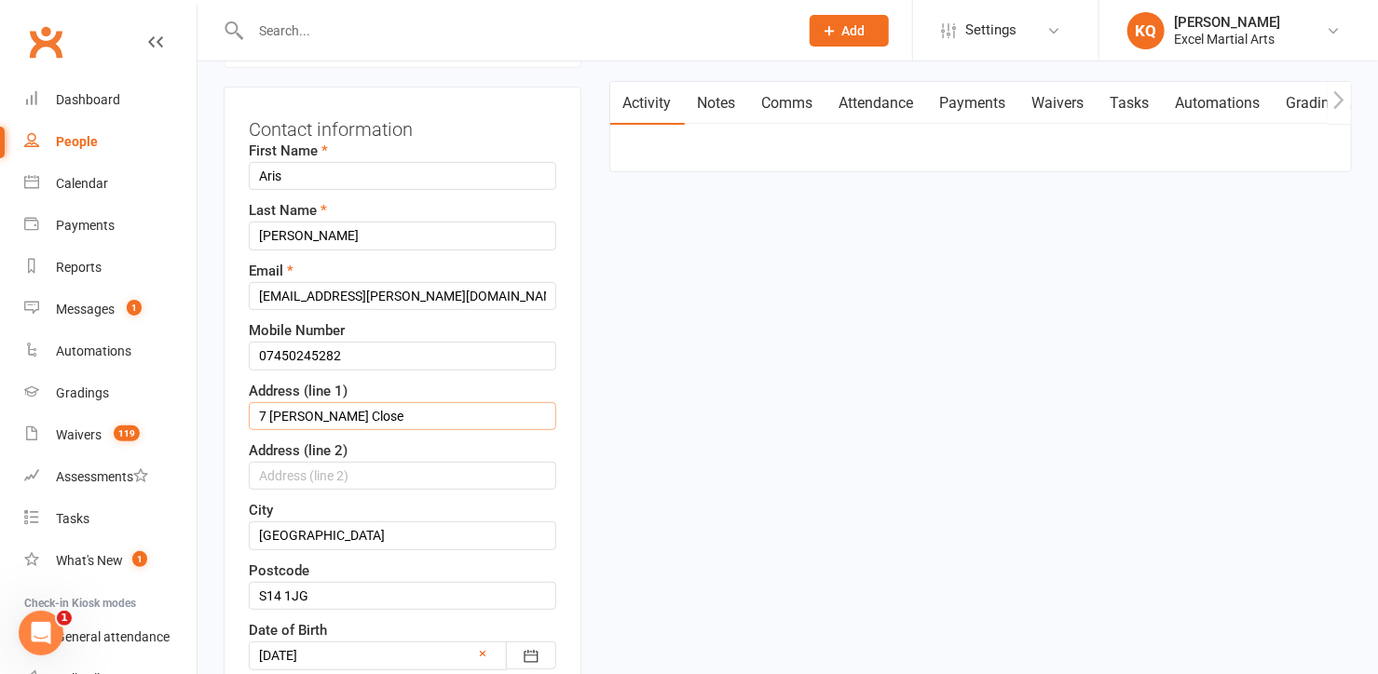
drag, startPoint x: 387, startPoint y: 419, endPoint x: 230, endPoint y: 415, distance: 156.5
click at [230, 415] on div "Contact information First Name Aris Last Name Triantos Email papageorgioy.chris…" at bounding box center [403, 478] width 358 height 782
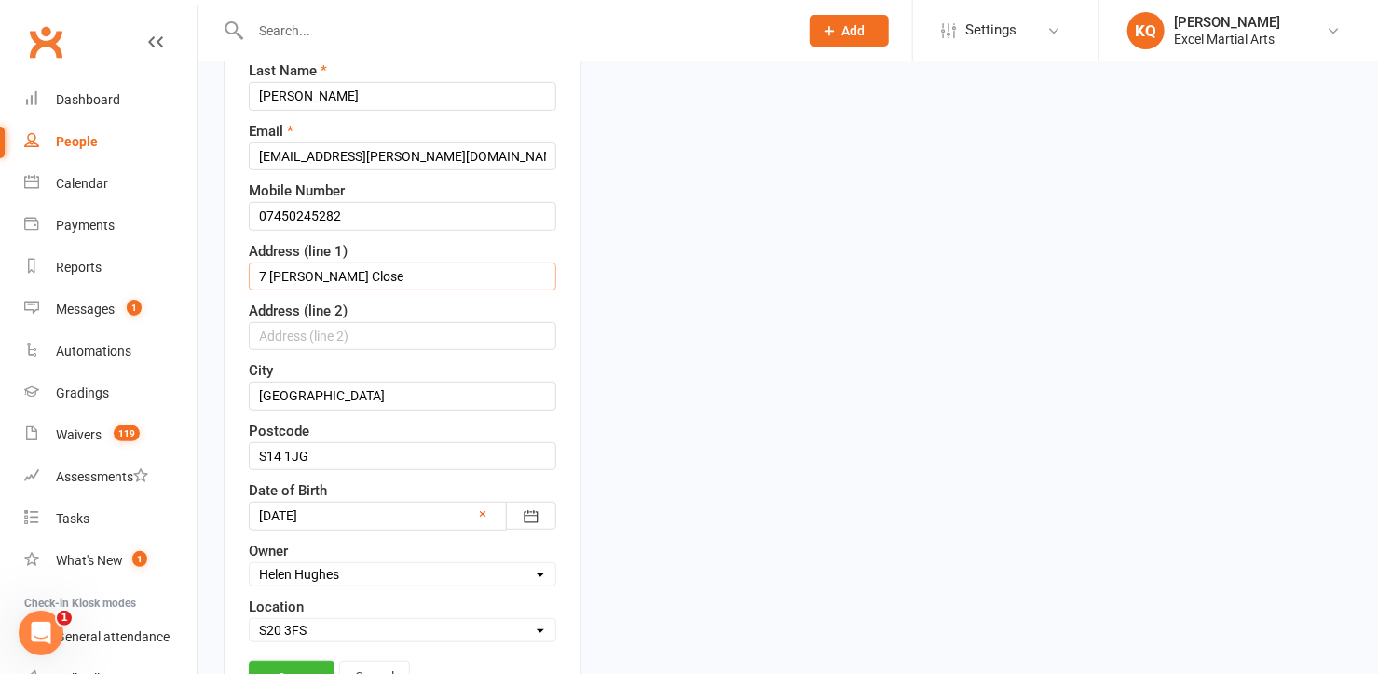
scroll to position [338, 0]
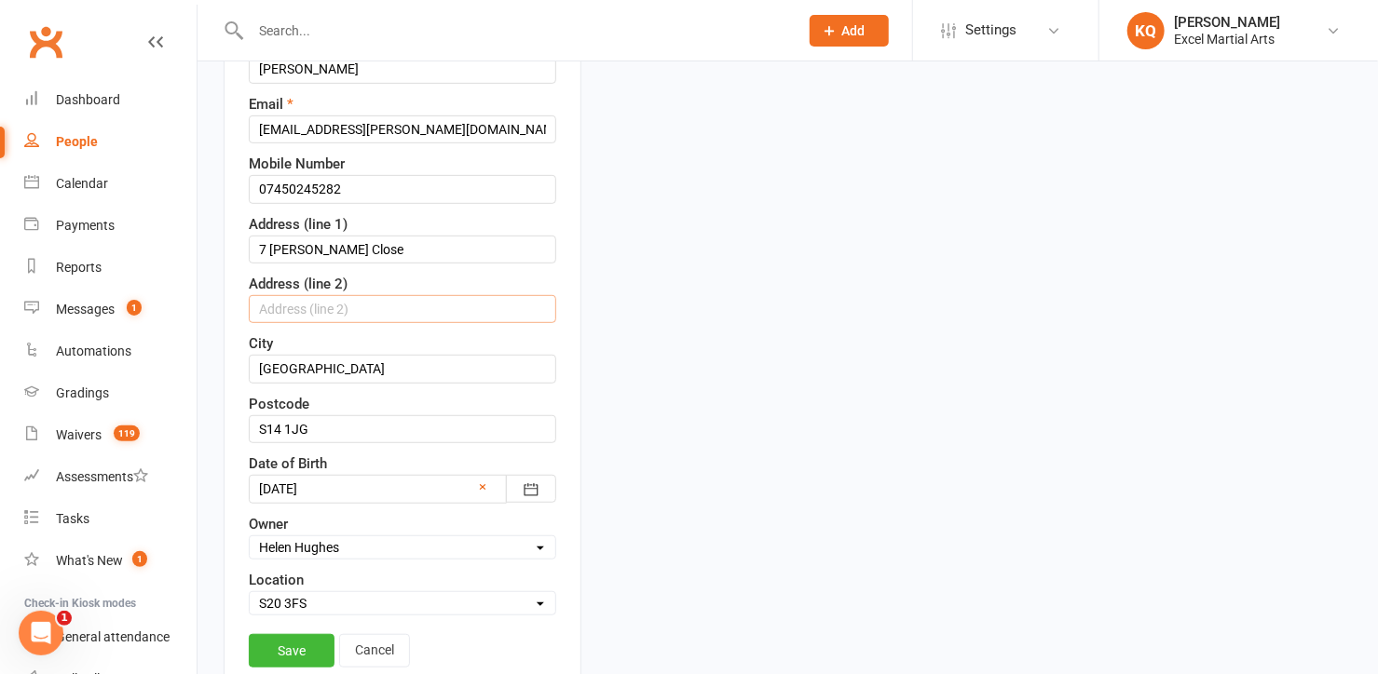
drag, startPoint x: 369, startPoint y: 318, endPoint x: 369, endPoint y: 291, distance: 27.0
click at [369, 315] on input "text" at bounding box center [402, 309] width 307 height 28
drag, startPoint x: 364, startPoint y: 247, endPoint x: 239, endPoint y: 245, distance: 124.8
click at [239, 245] on div "Contact information First Name Aris Last Name Triantos Email papageorgioy.chris…" at bounding box center [403, 311] width 358 height 782
click at [286, 636] on link "Save" at bounding box center [292, 651] width 86 height 34
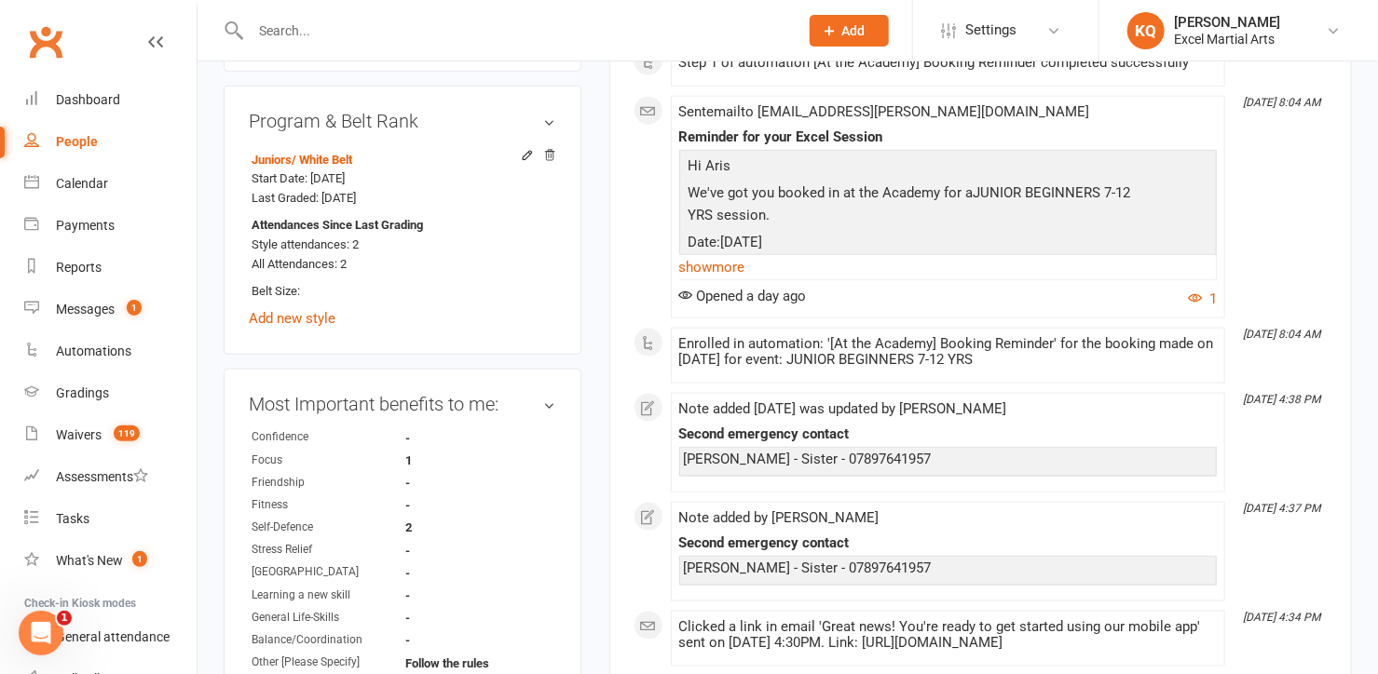
scroll to position [932, 0]
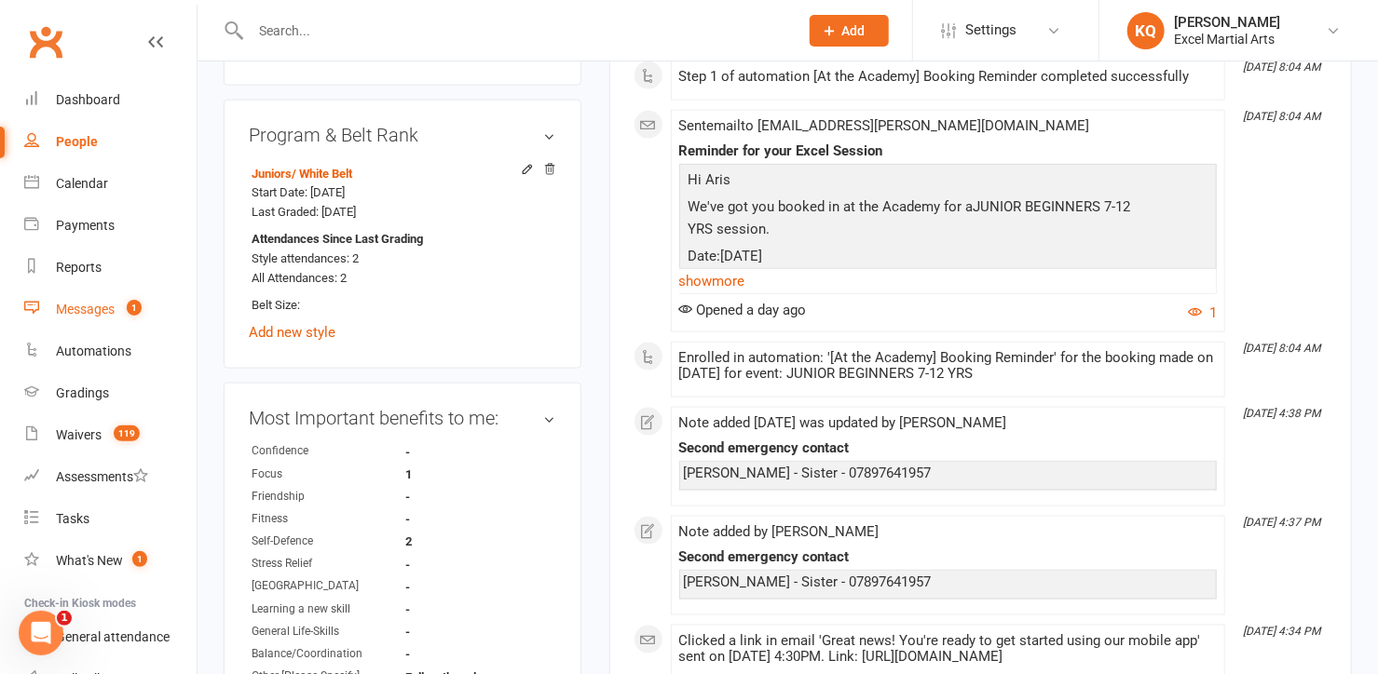
click at [77, 315] on div "Messages" at bounding box center [85, 309] width 59 height 15
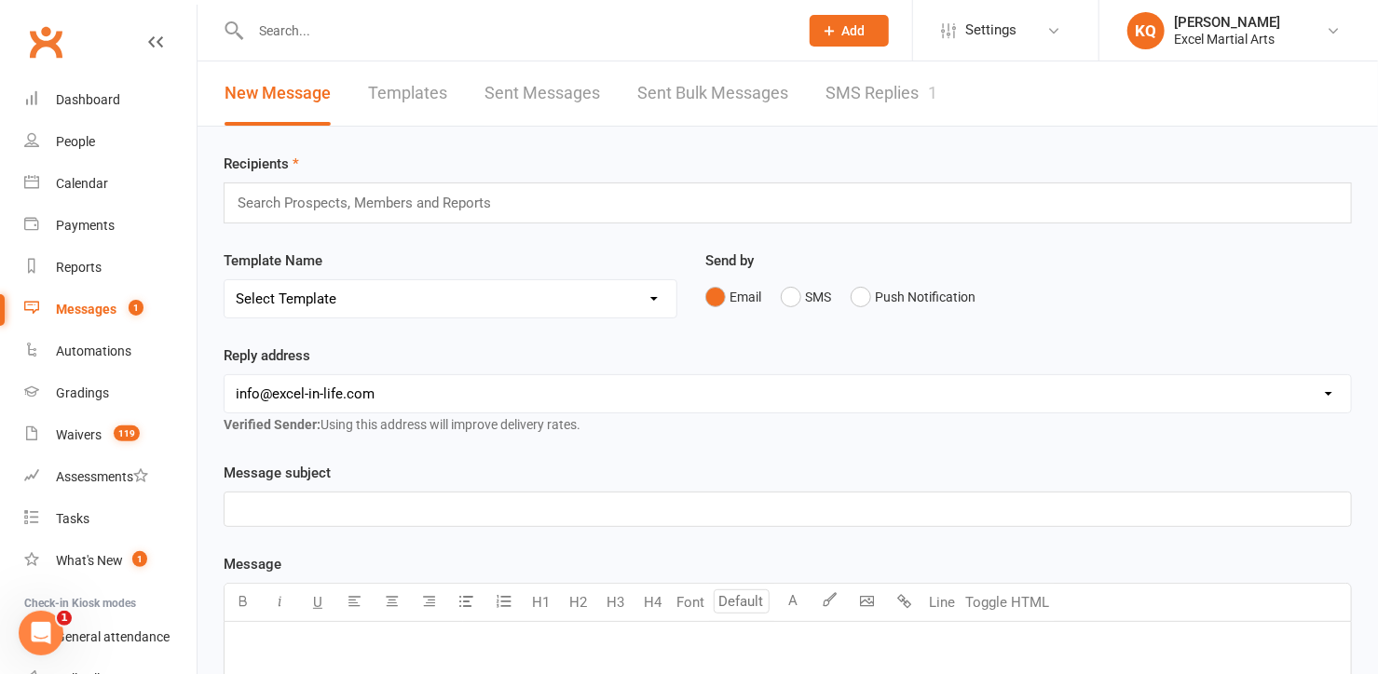
click at [875, 88] on link "SMS Replies 1" at bounding box center [881, 93] width 112 height 64
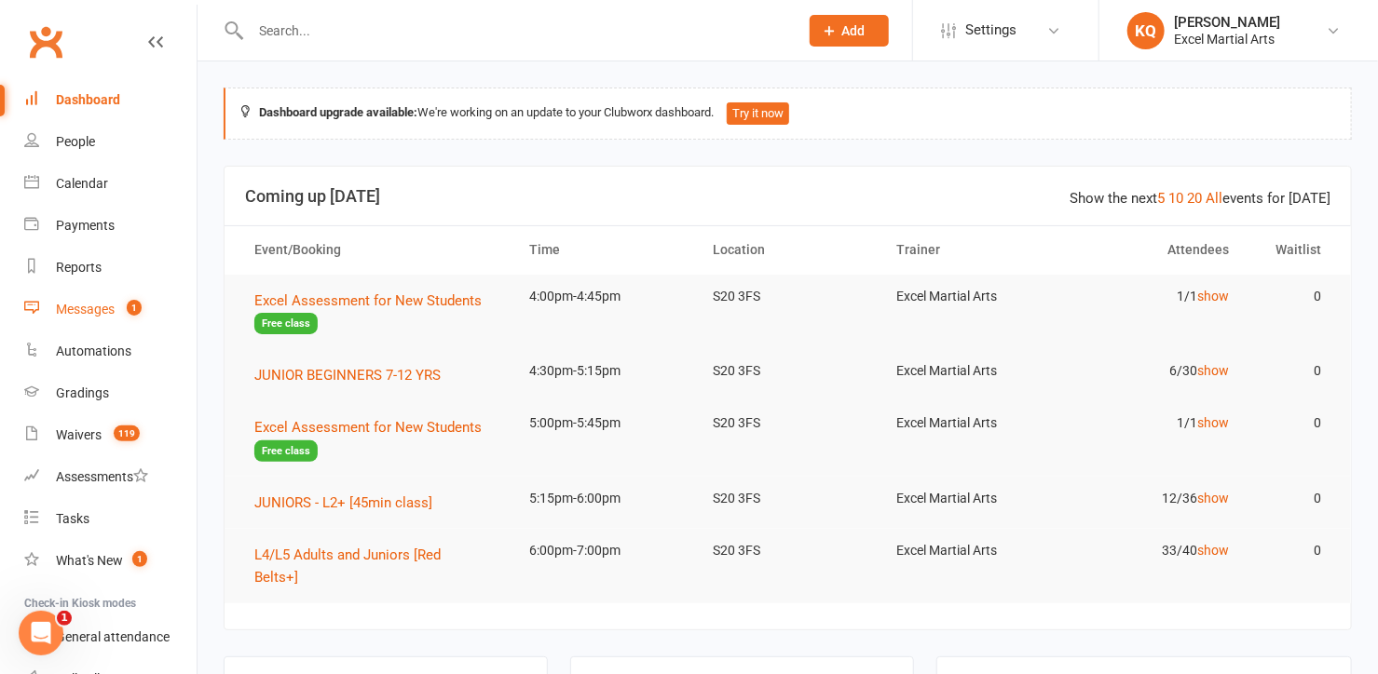
click at [88, 310] on div "Messages" at bounding box center [85, 309] width 59 height 15
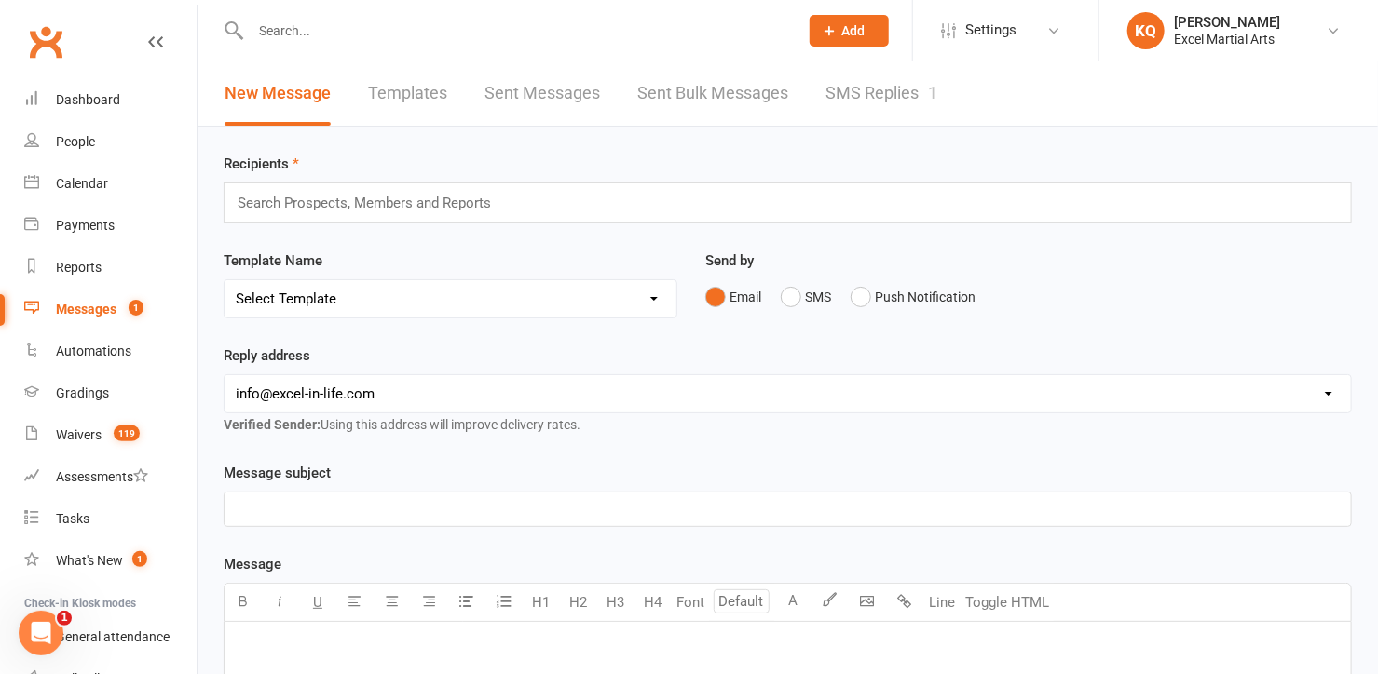
click at [883, 91] on link "SMS Replies 1" at bounding box center [881, 93] width 112 height 64
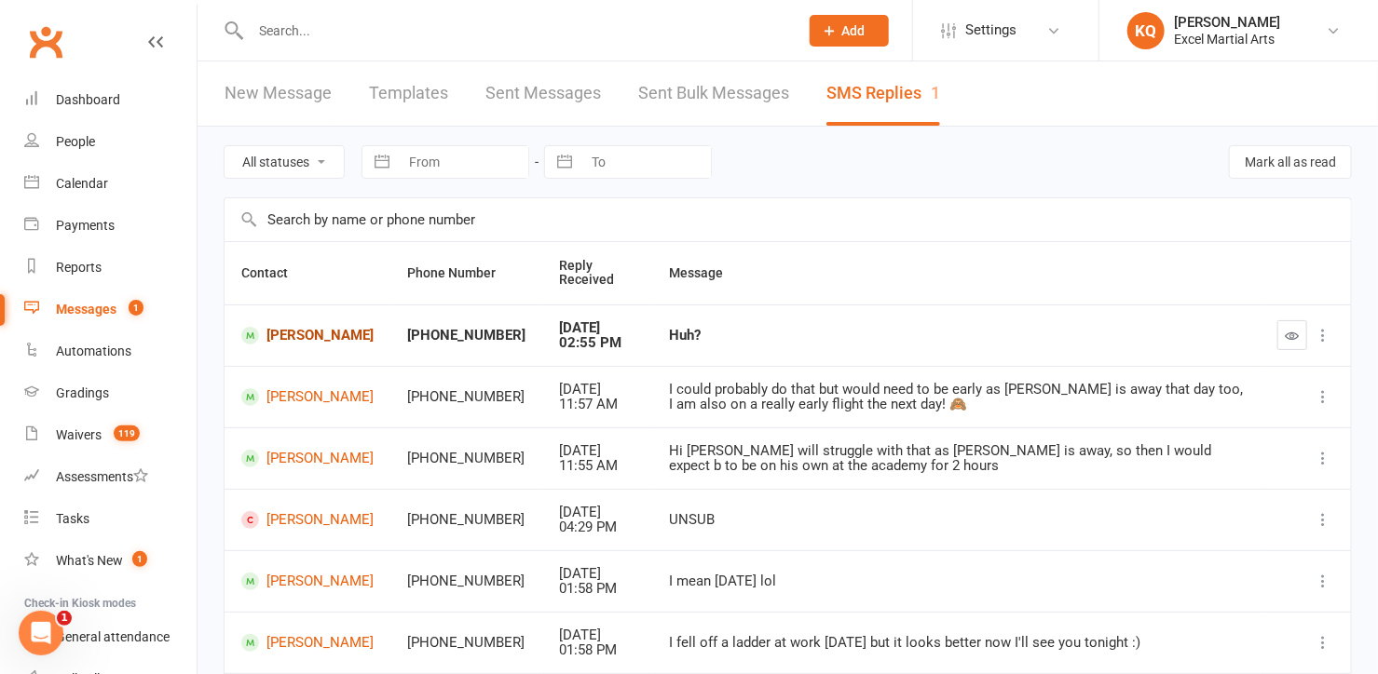
click at [310, 334] on link "[PERSON_NAME]" at bounding box center [307, 336] width 132 height 18
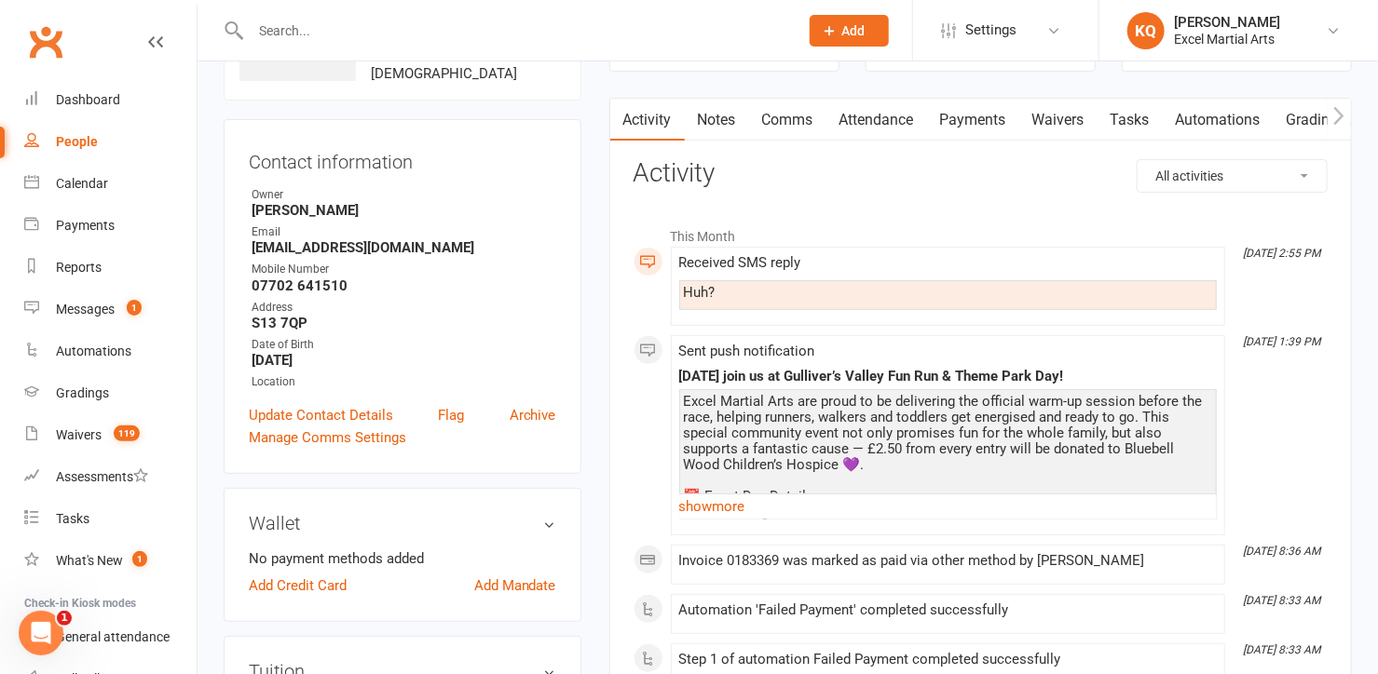
scroll to position [169, 0]
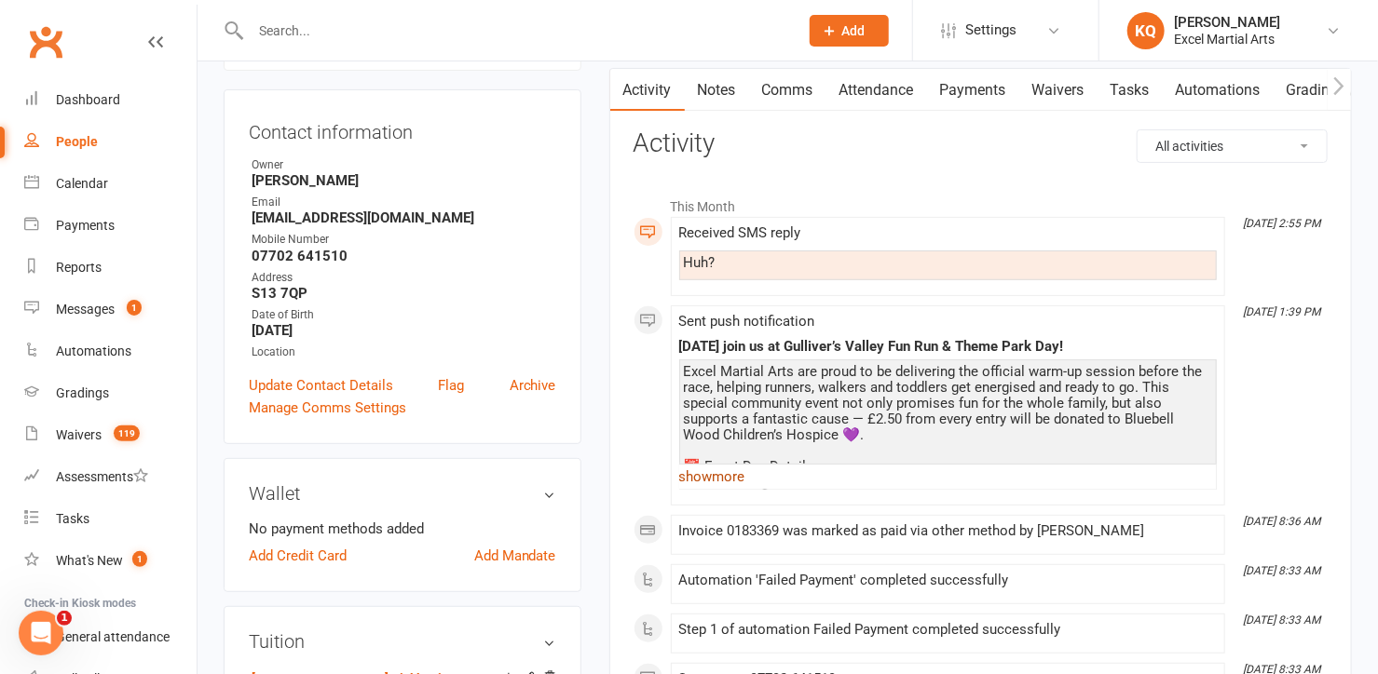
click at [730, 475] on link "show more" at bounding box center [947, 477] width 537 height 26
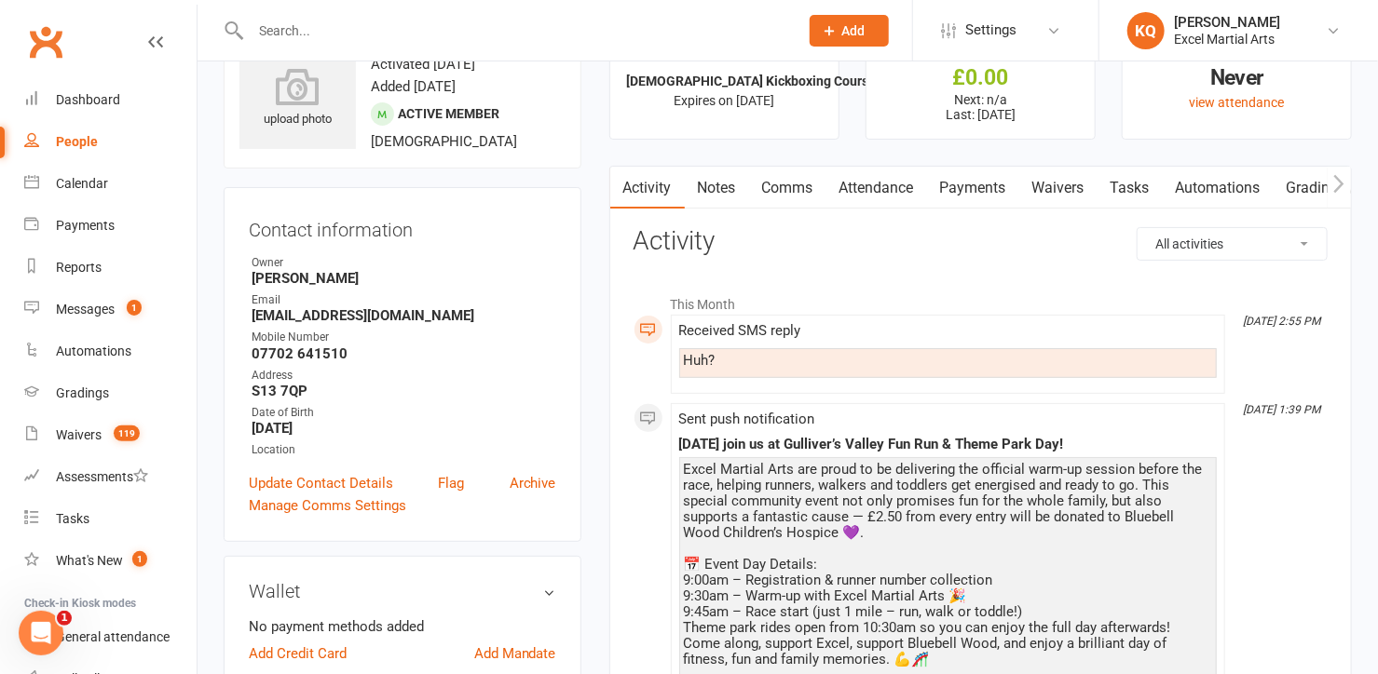
scroll to position [0, 0]
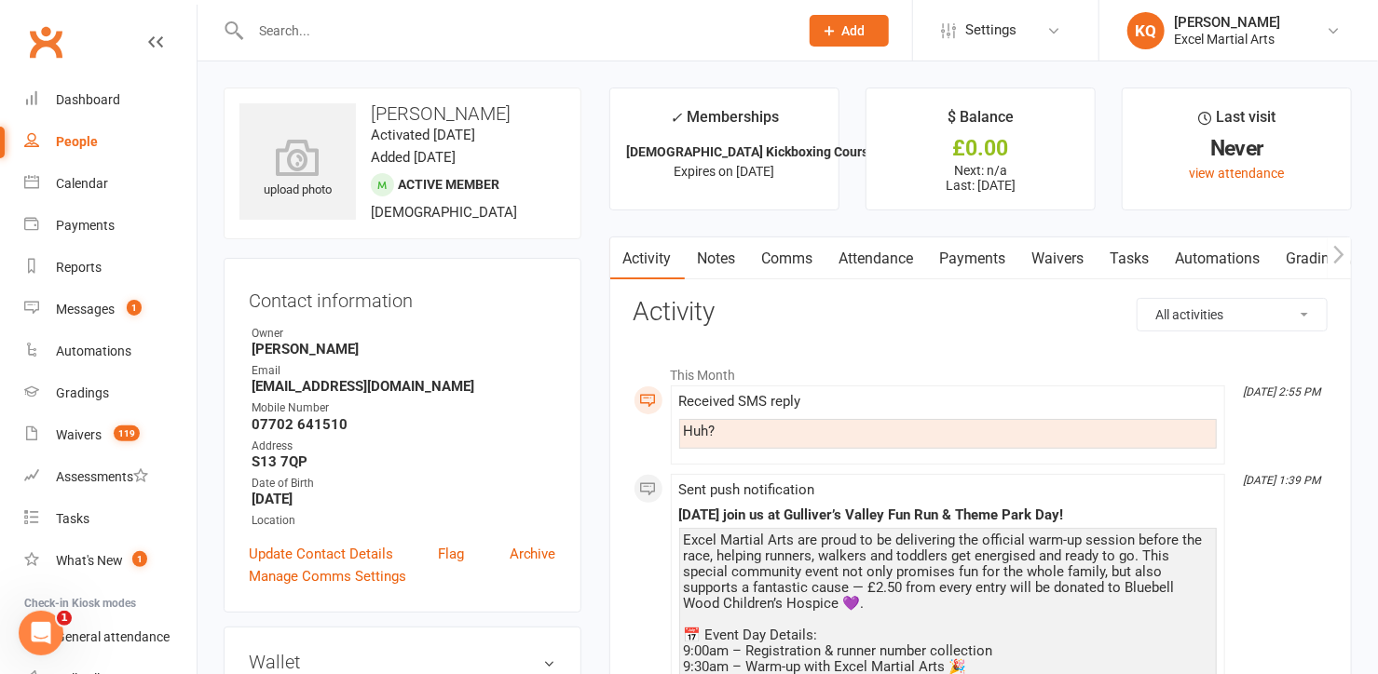
click at [707, 256] on link "Notes" at bounding box center [717, 259] width 64 height 43
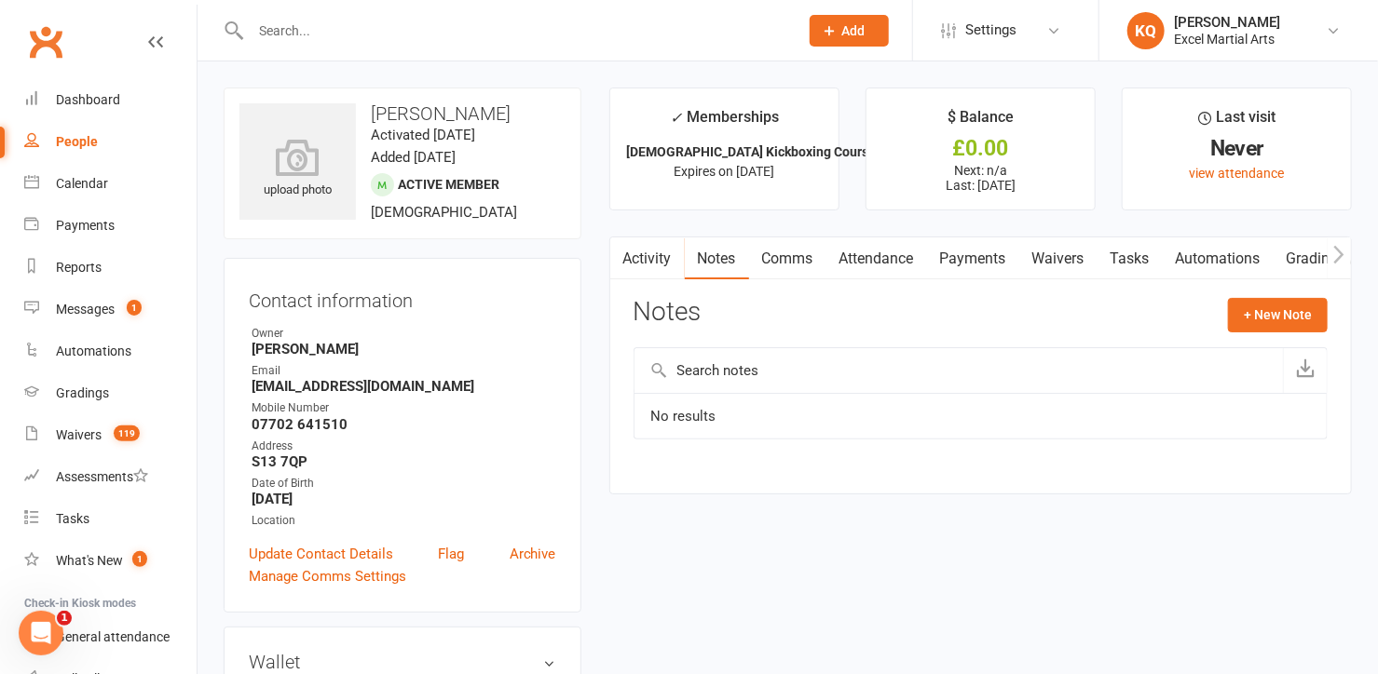
click at [809, 260] on link "Comms" at bounding box center [787, 259] width 77 height 43
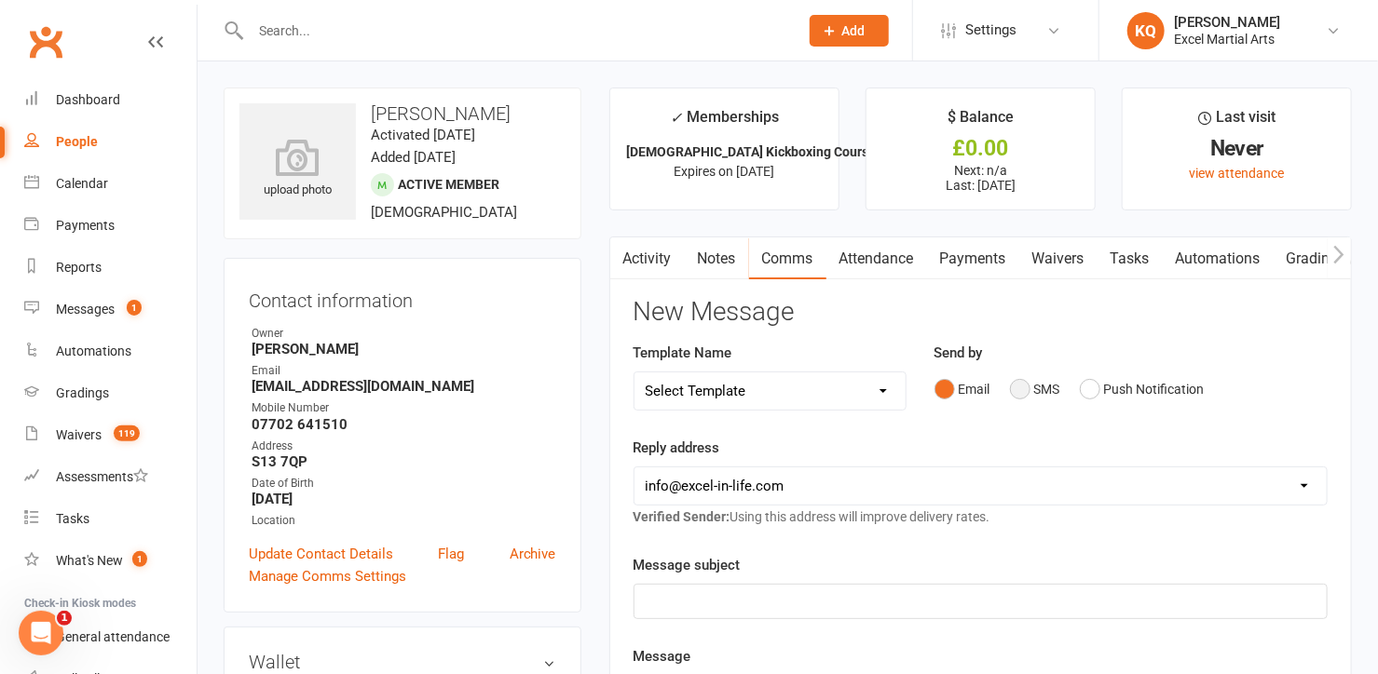
click at [1013, 393] on button "SMS" at bounding box center [1035, 389] width 50 height 35
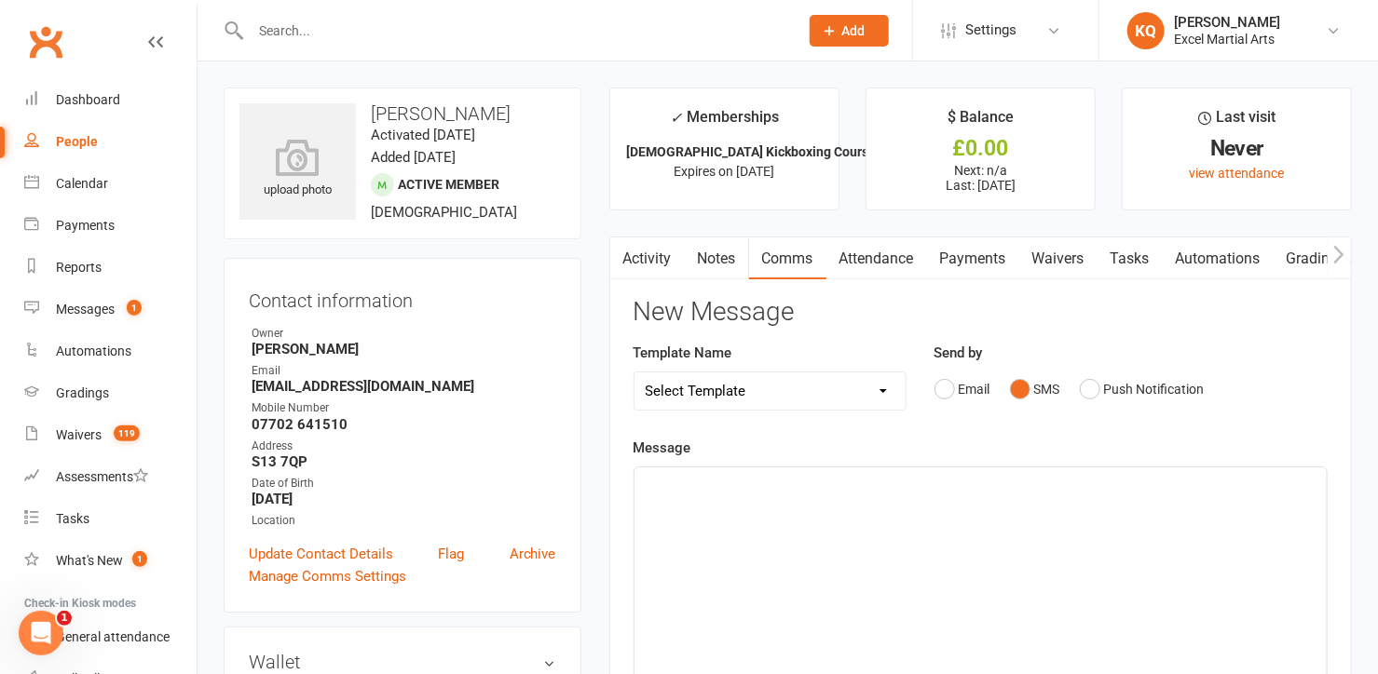
click at [665, 535] on div "﻿" at bounding box center [980, 607] width 692 height 279
click at [658, 527] on div "Hi [PERSON_NAME], can we help with something?" at bounding box center [980, 607] width 692 height 279
click at [918, 487] on p "Hi [PERSON_NAME], can we help with something?" at bounding box center [981, 484] width 670 height 22
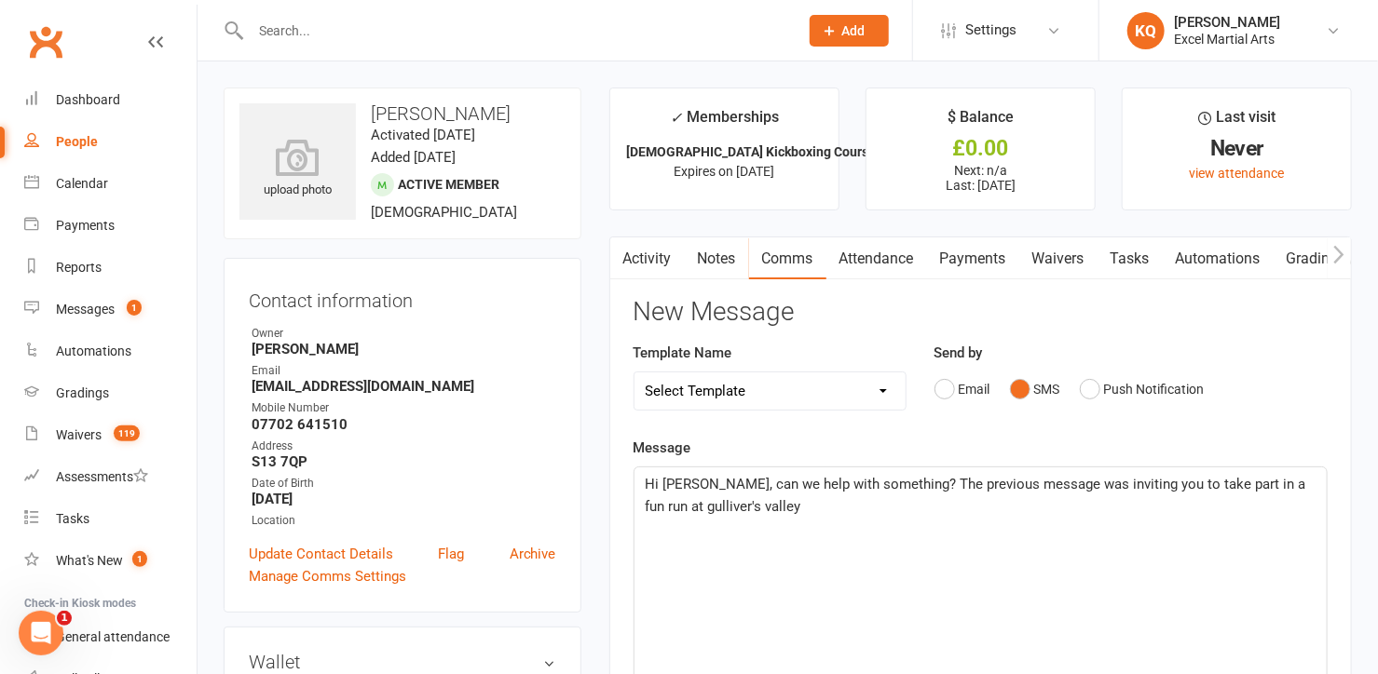
click at [667, 502] on span "Hi [PERSON_NAME], can we help with something? The previous message was inviting…" at bounding box center [978, 495] width 664 height 39
click at [774, 510] on p "Hi [PERSON_NAME], can we help with something? The previous message was inviting…" at bounding box center [981, 495] width 670 height 45
click at [789, 506] on span "Hi [PERSON_NAME], can we help with something? The previous message was inviting…" at bounding box center [978, 495] width 664 height 39
click at [816, 496] on span "Hi [PERSON_NAME], can we help with something? The previous message was inviting…" at bounding box center [978, 495] width 664 height 39
click at [842, 509] on p "Hi [PERSON_NAME], can we help with something? The previous message was inviting…" at bounding box center [981, 495] width 670 height 45
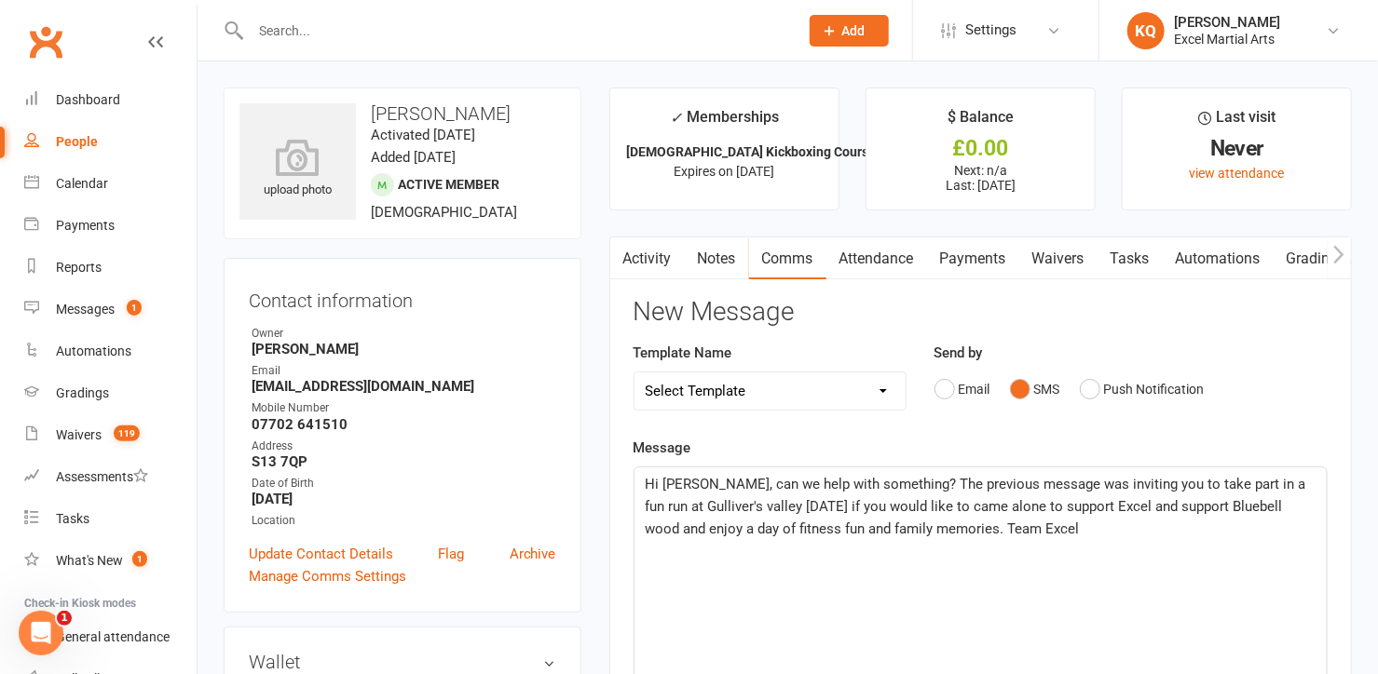
click at [917, 478] on span "Hi [PERSON_NAME], can we help with something? The previous message was inviting…" at bounding box center [978, 506] width 664 height 61
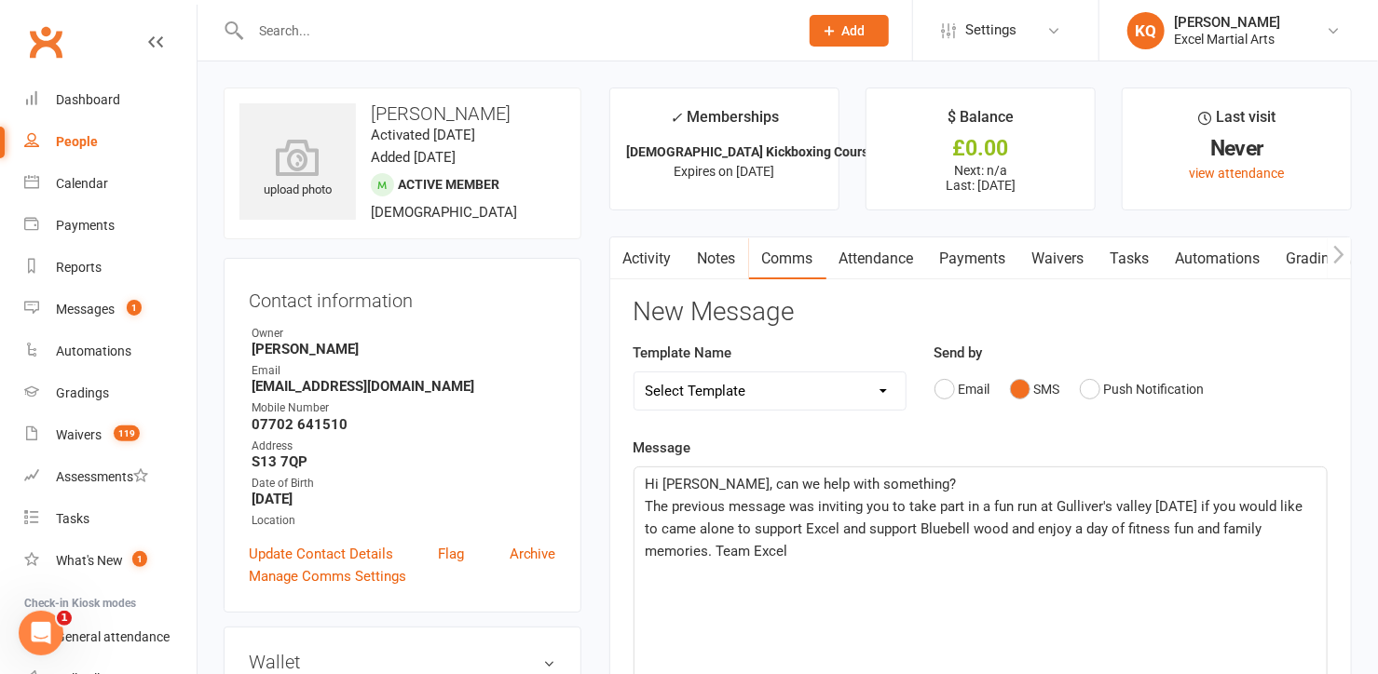
click at [888, 571] on div "Hi [PERSON_NAME], can we help with something? The previous message was inviting…" at bounding box center [980, 607] width 692 height 279
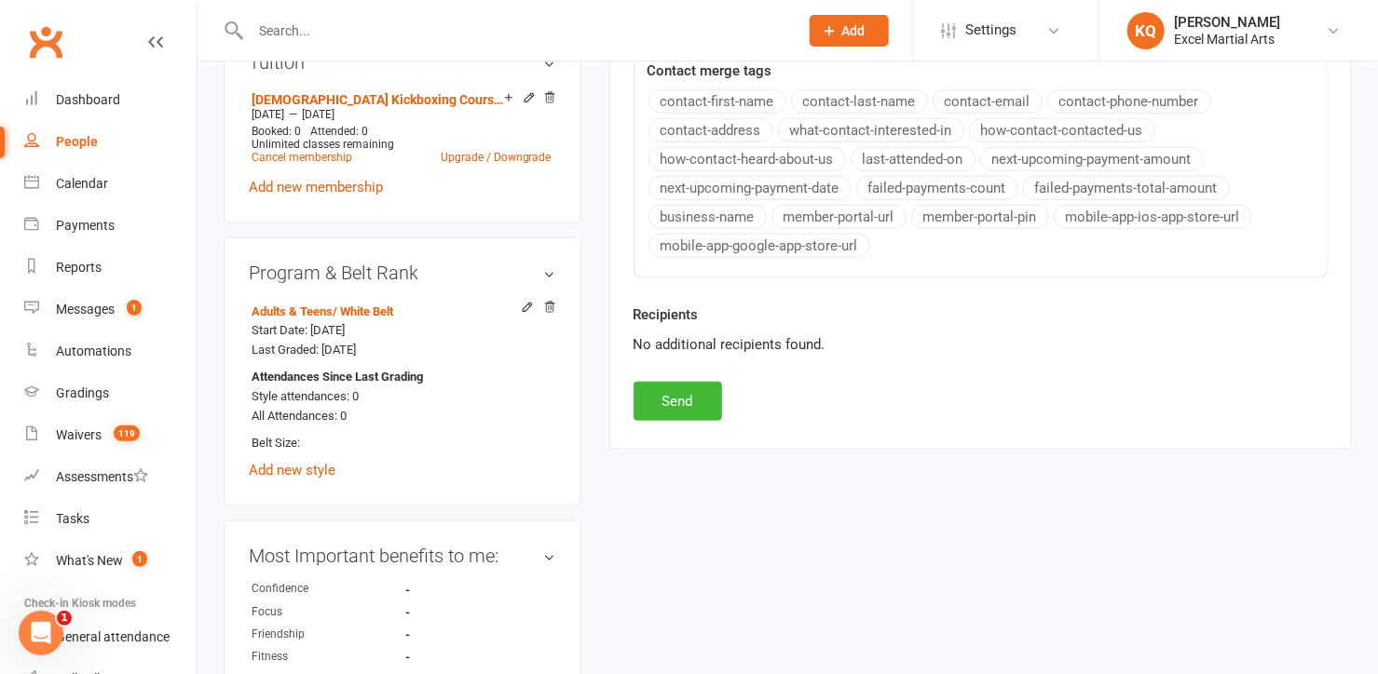
scroll to position [932, 0]
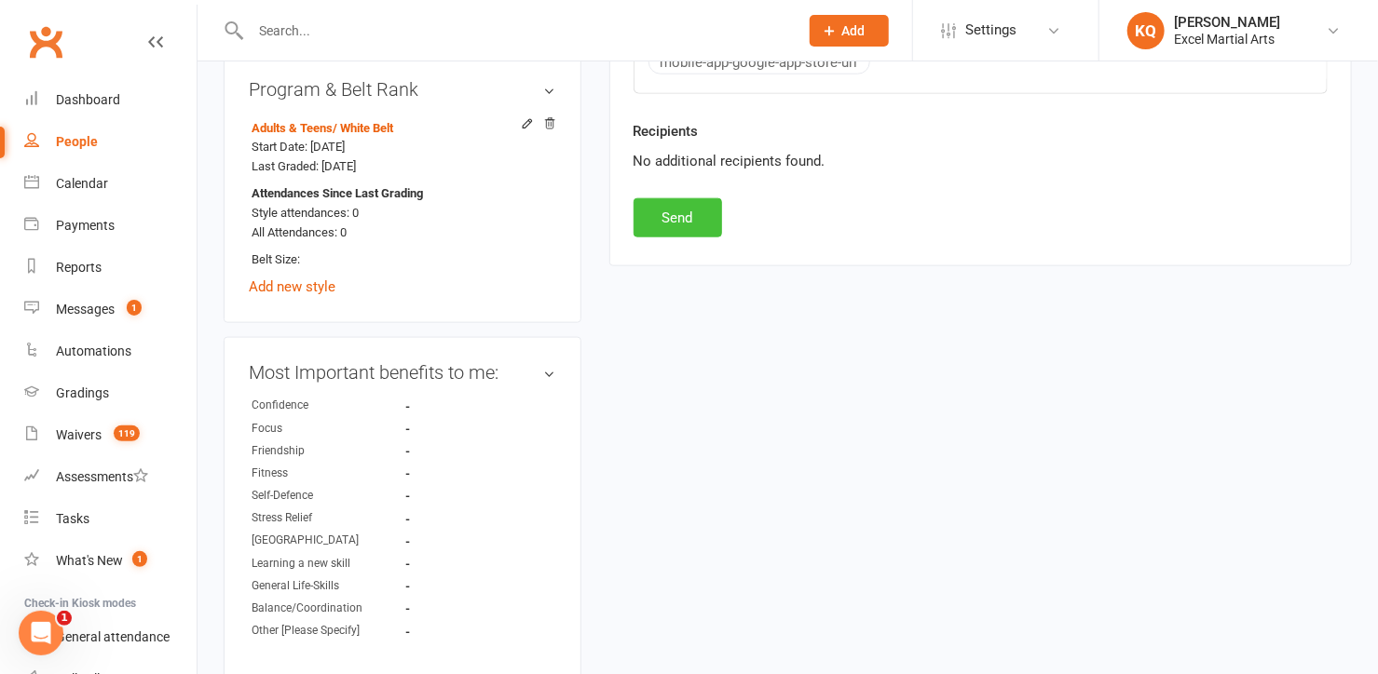
click at [681, 218] on button "Send" at bounding box center [677, 217] width 88 height 39
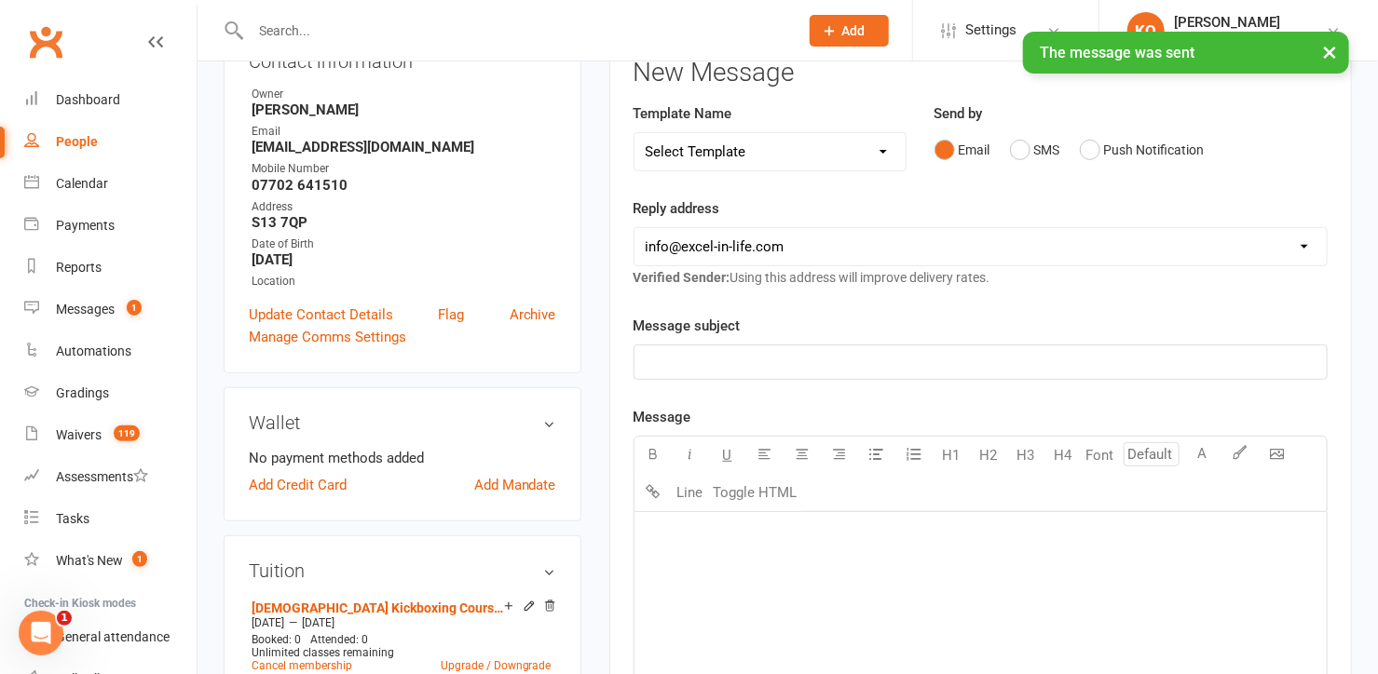
scroll to position [84, 0]
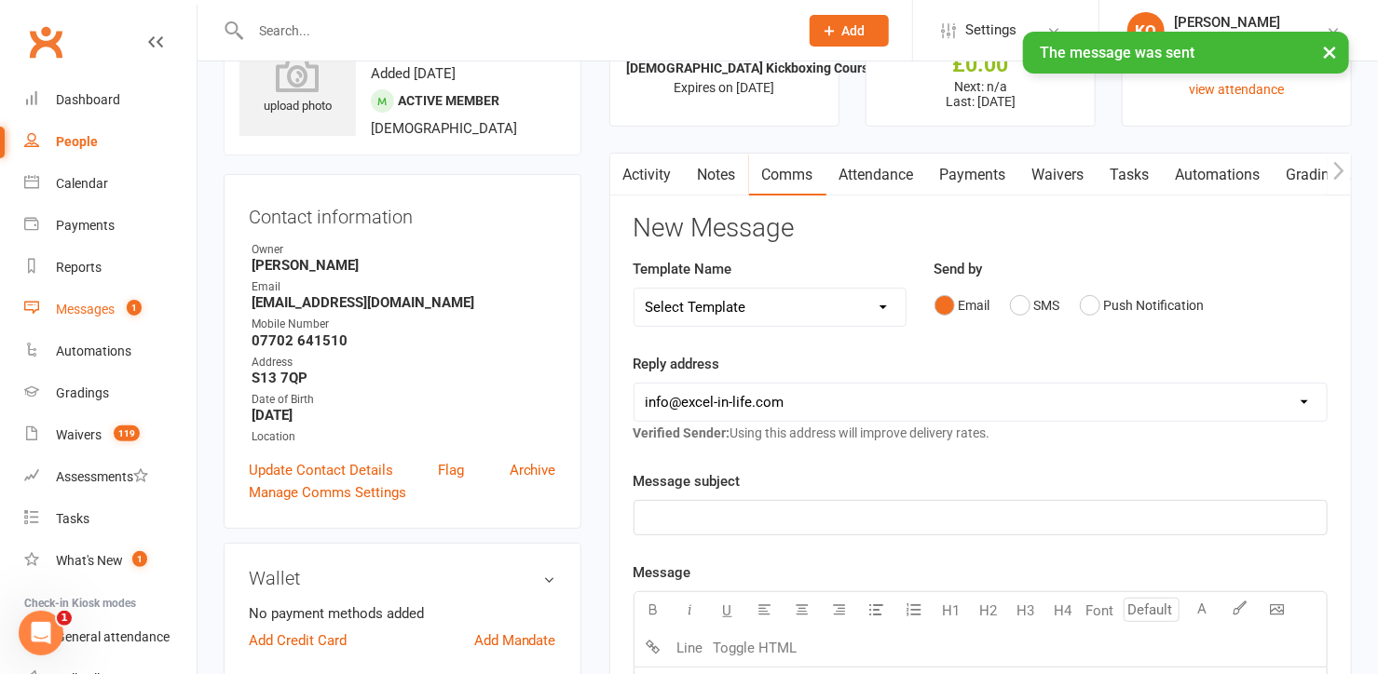
click at [81, 302] on div "Messages" at bounding box center [85, 309] width 59 height 15
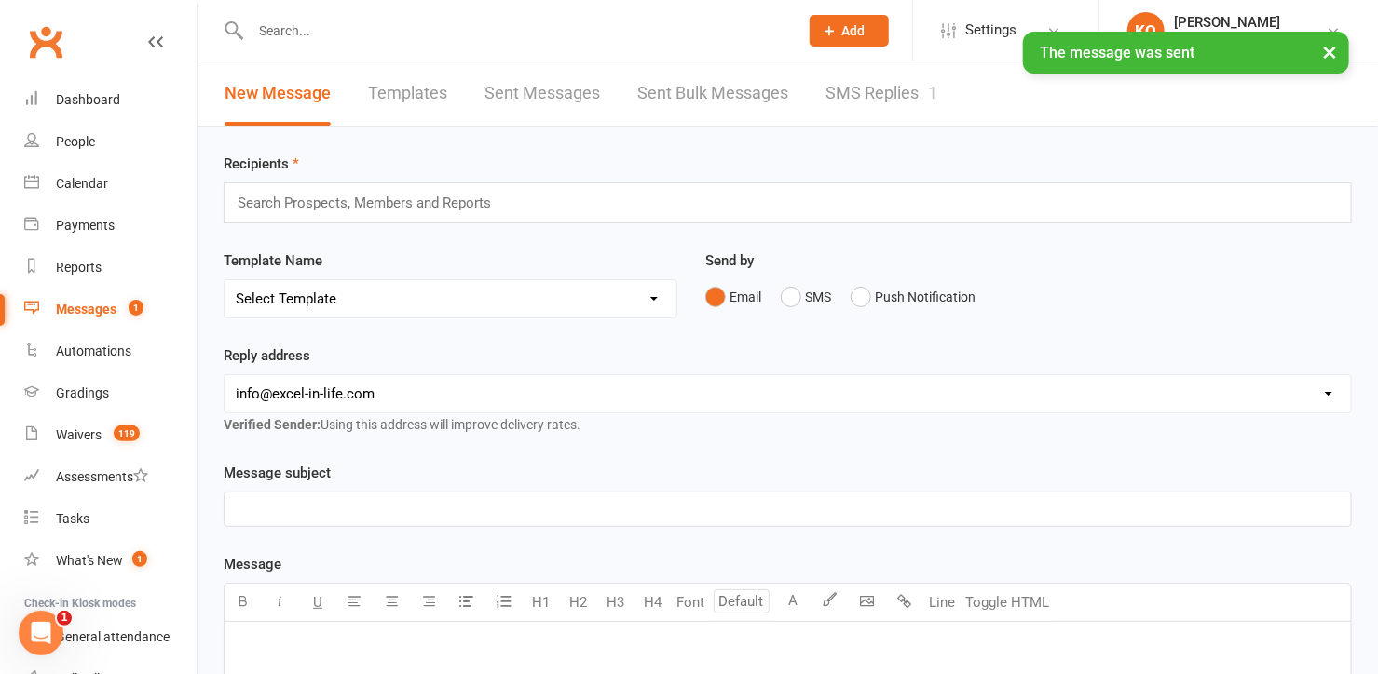
click at [891, 91] on link "SMS Replies 1" at bounding box center [881, 93] width 112 height 64
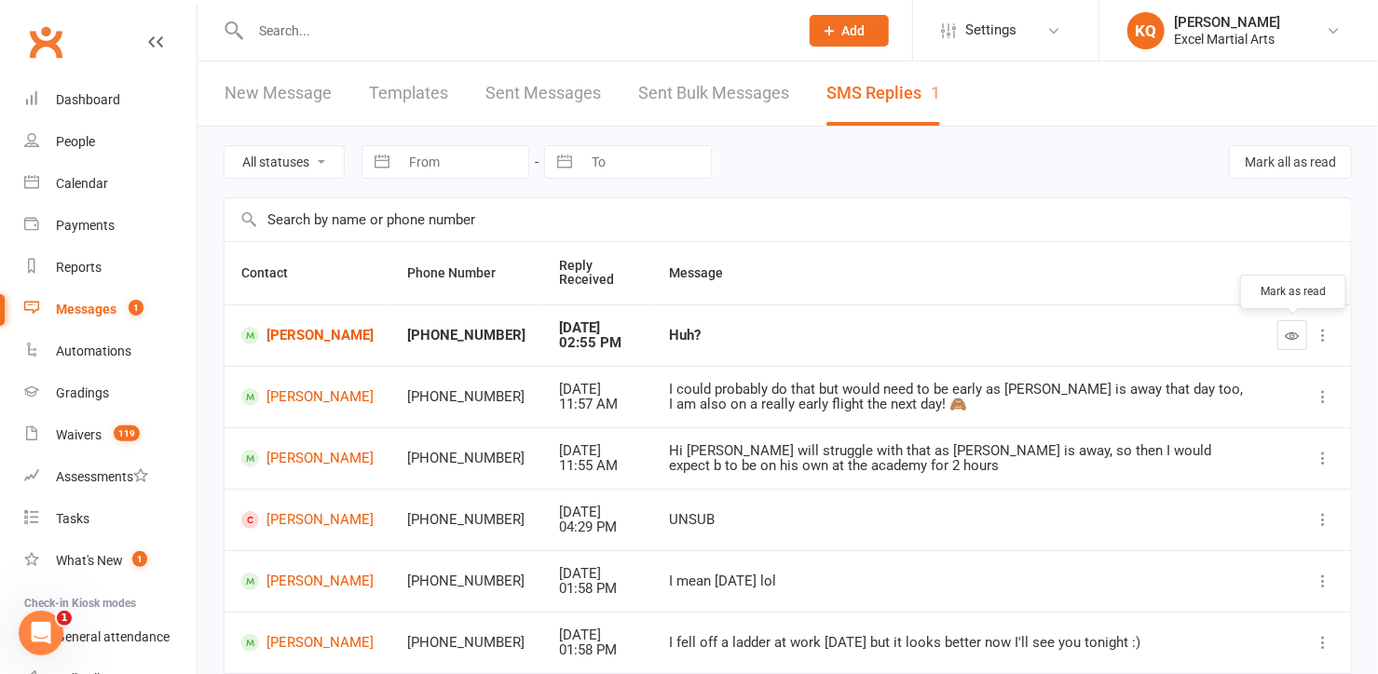
click at [1292, 336] on icon "button" at bounding box center [1292, 336] width 14 height 14
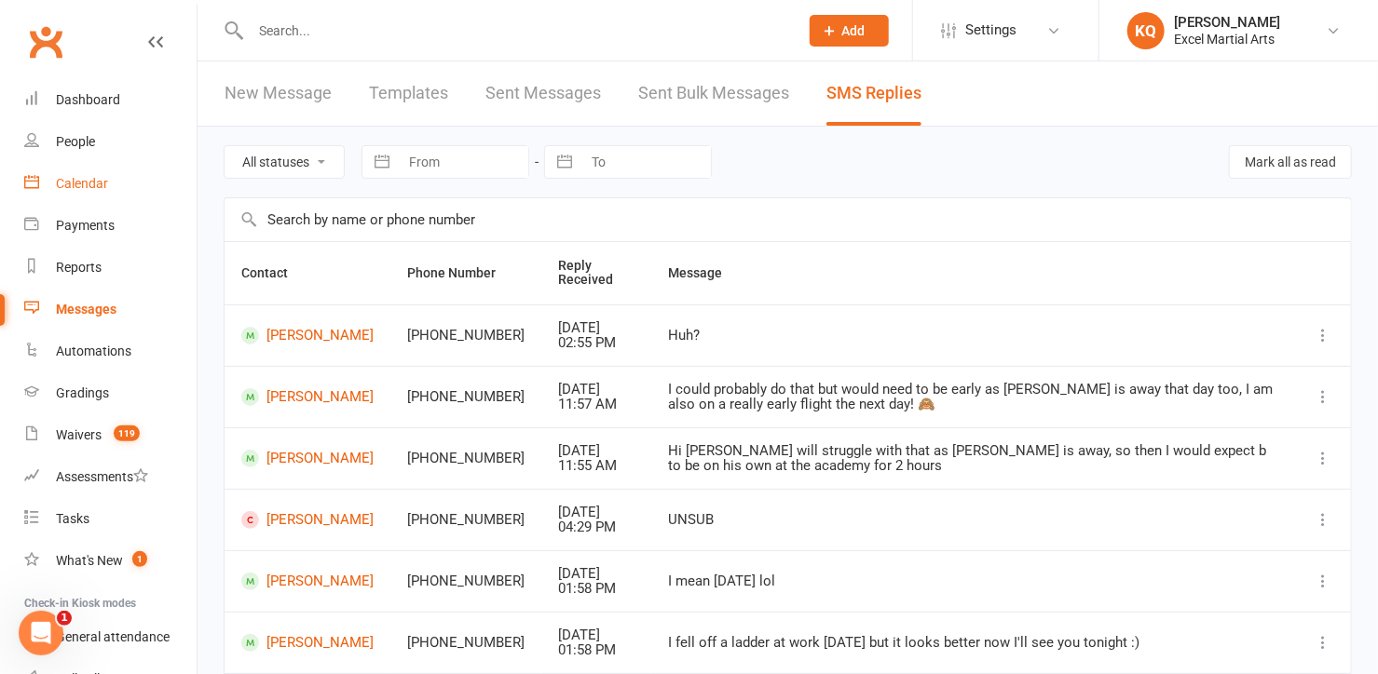
click at [74, 187] on div "Calendar" at bounding box center [82, 183] width 52 height 15
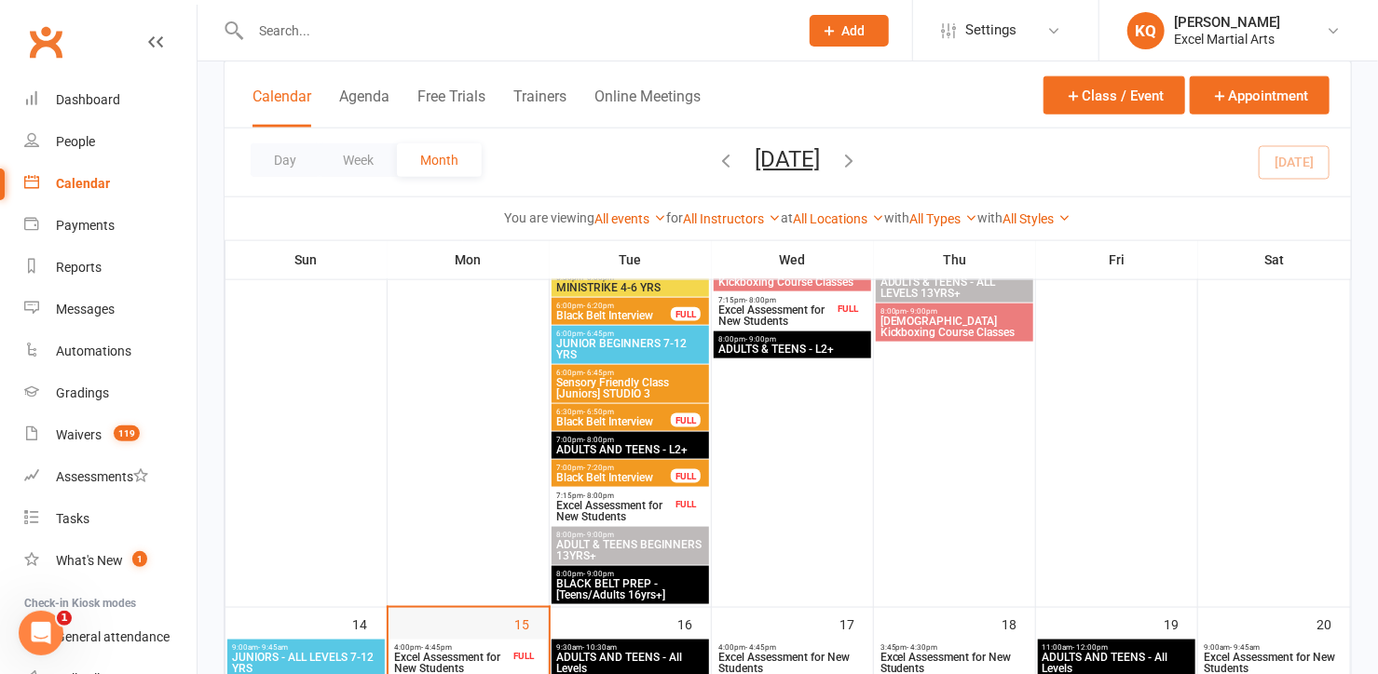
scroll to position [1270, 0]
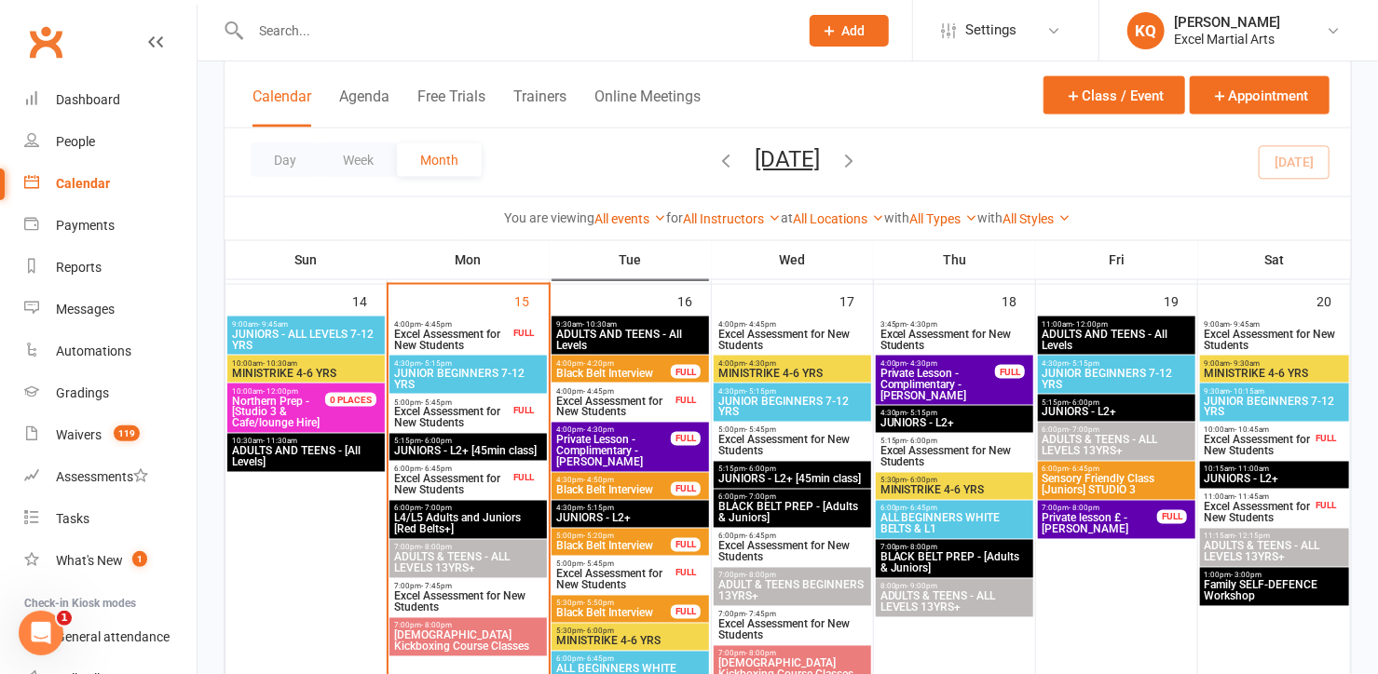
click at [451, 333] on span "Excel Assessment for New Students" at bounding box center [451, 340] width 116 height 22
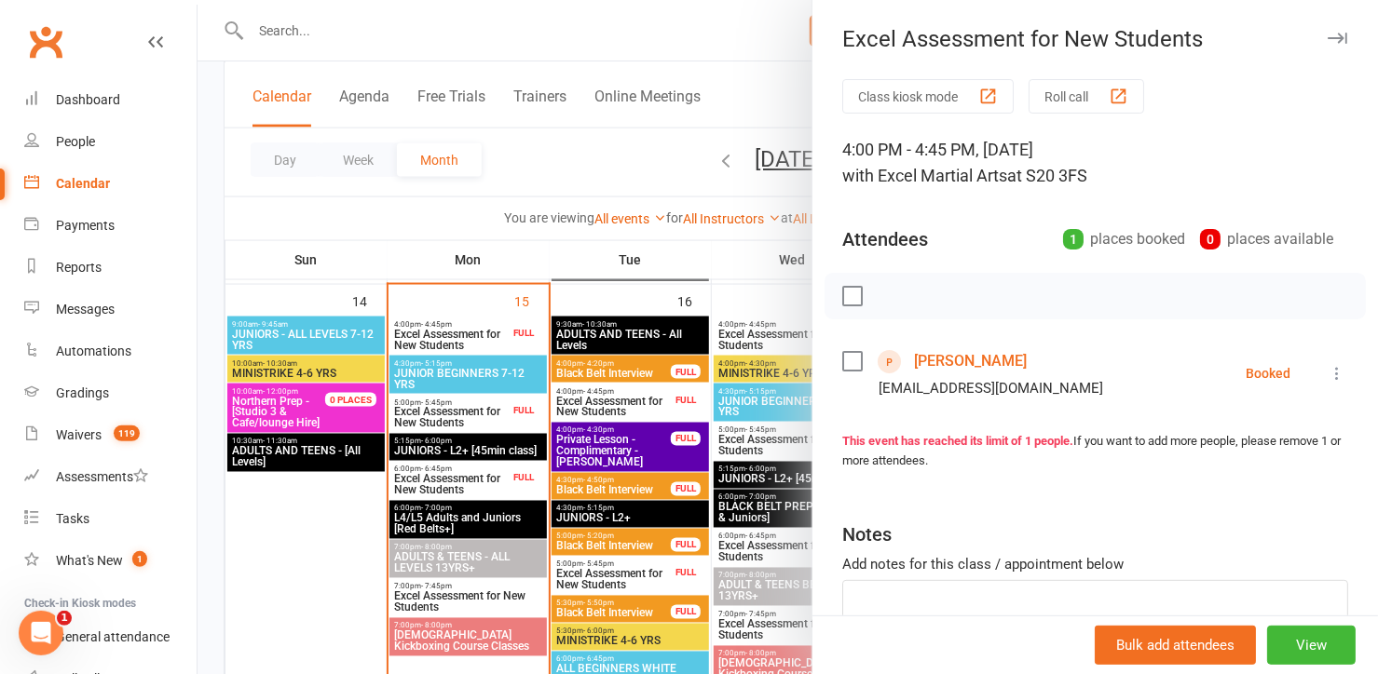
click at [1327, 374] on icon at bounding box center [1336, 373] width 19 height 19
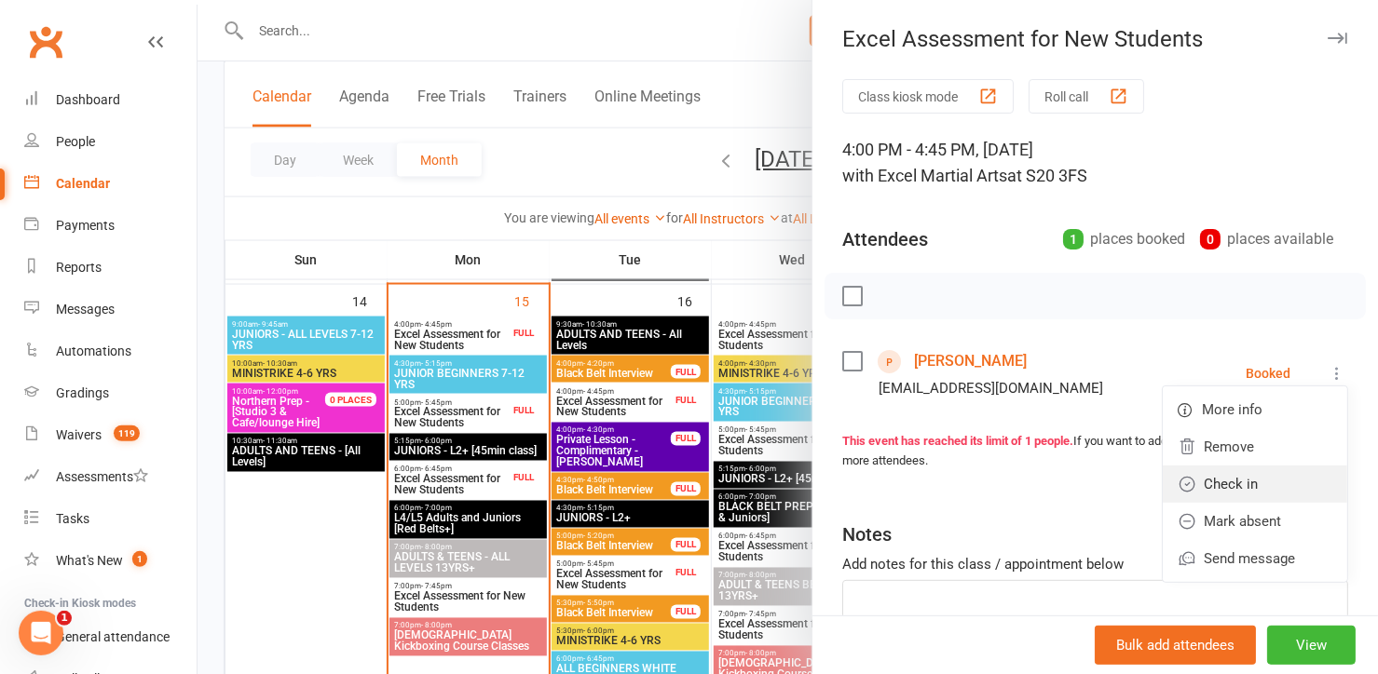
click at [1184, 486] on link "Check in" at bounding box center [1255, 484] width 184 height 37
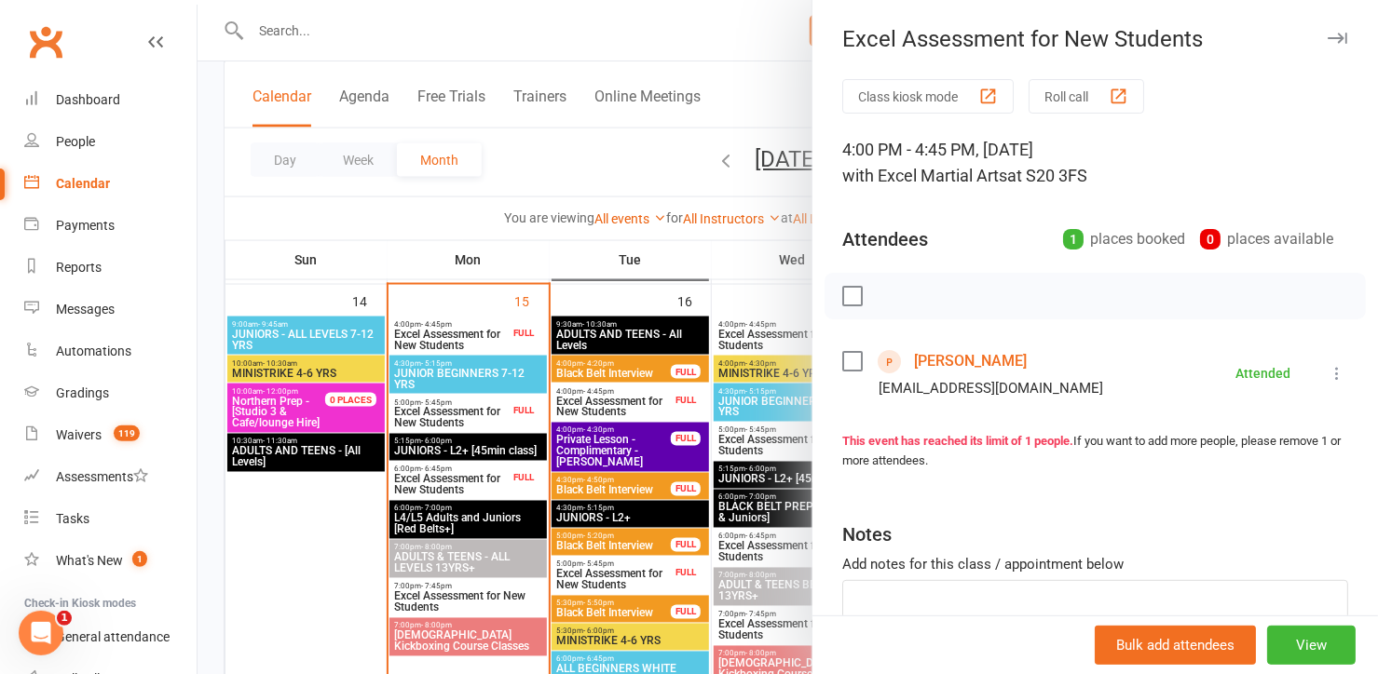
click at [1327, 36] on icon "button" at bounding box center [1337, 38] width 20 height 11
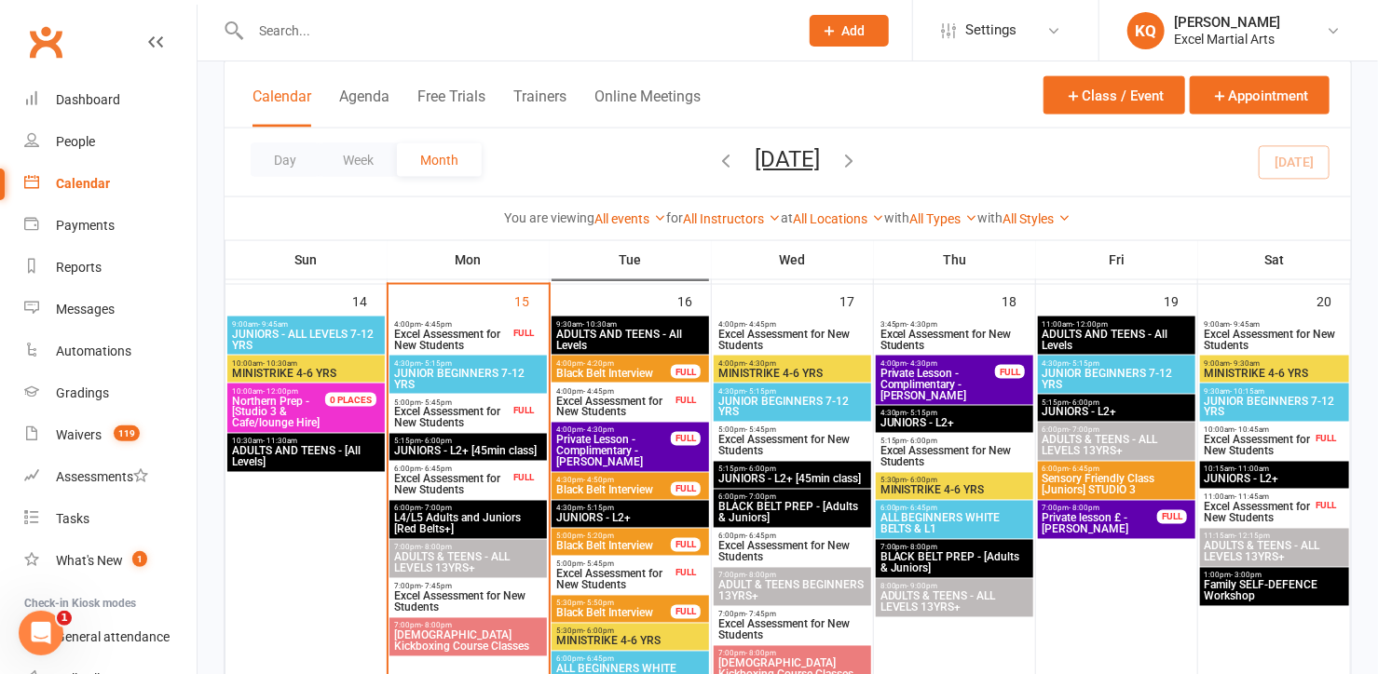
click at [423, 412] on span "Excel Assessment for New Students" at bounding box center [451, 418] width 116 height 22
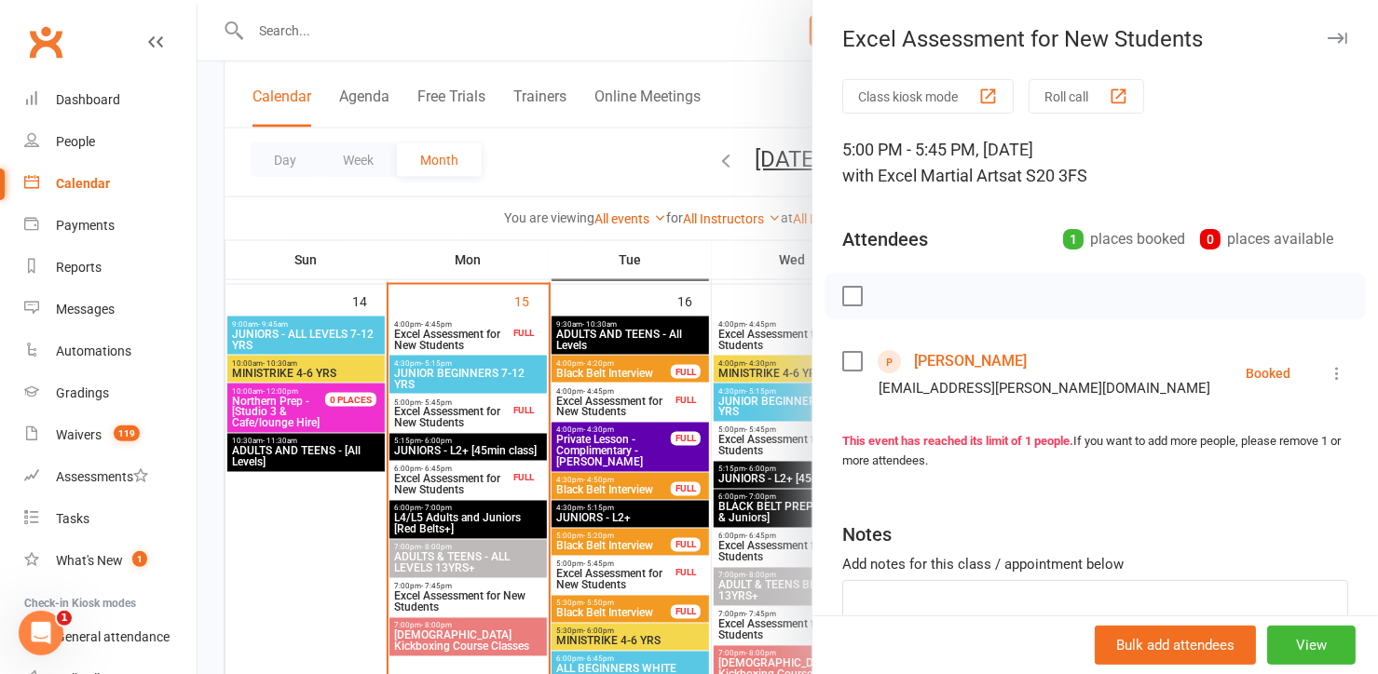
click at [423, 412] on div at bounding box center [787, 337] width 1180 height 674
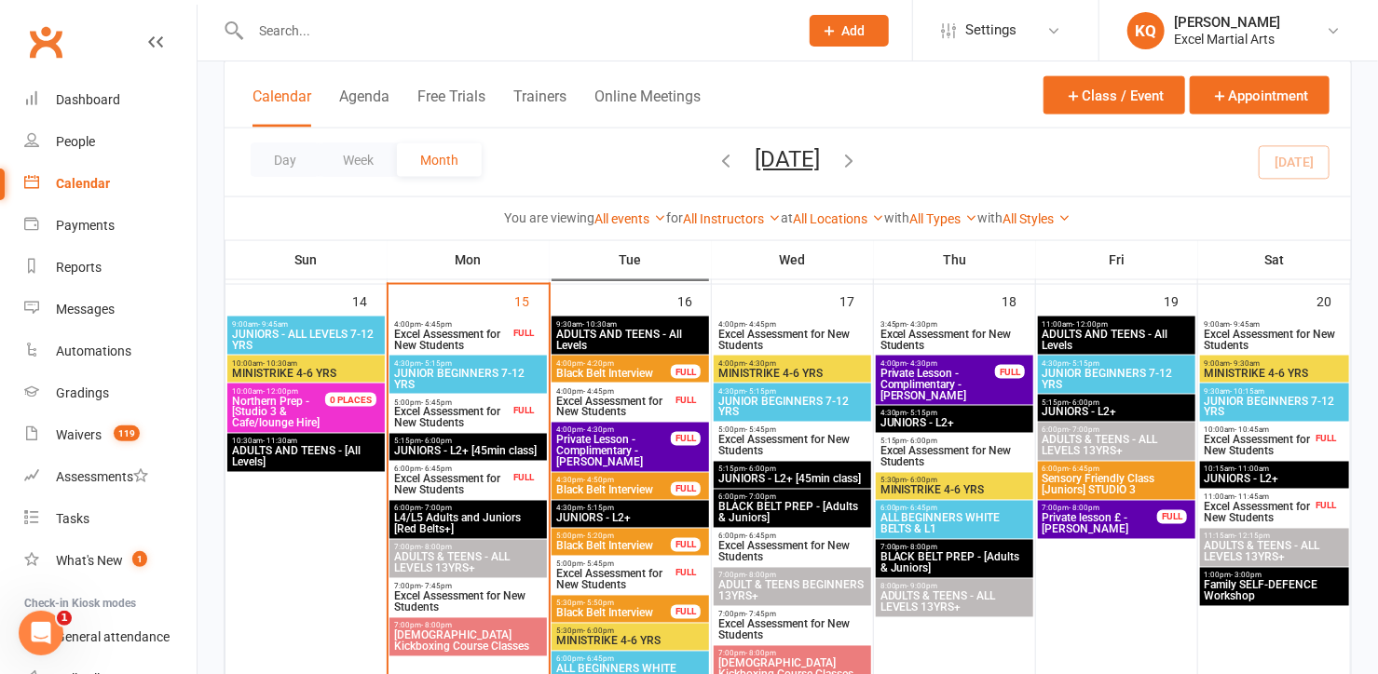
click at [431, 486] on span "Excel Assessment for New Students" at bounding box center [451, 485] width 116 height 22
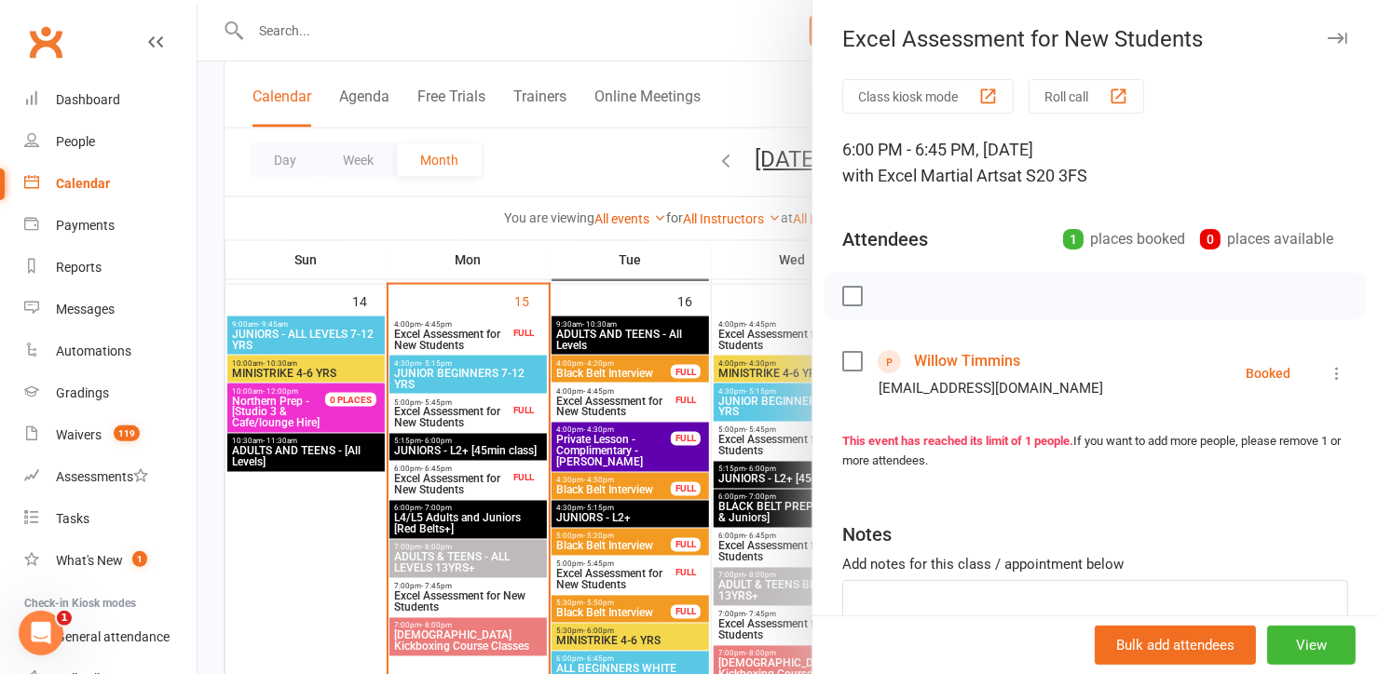
click at [431, 486] on div at bounding box center [787, 337] width 1180 height 674
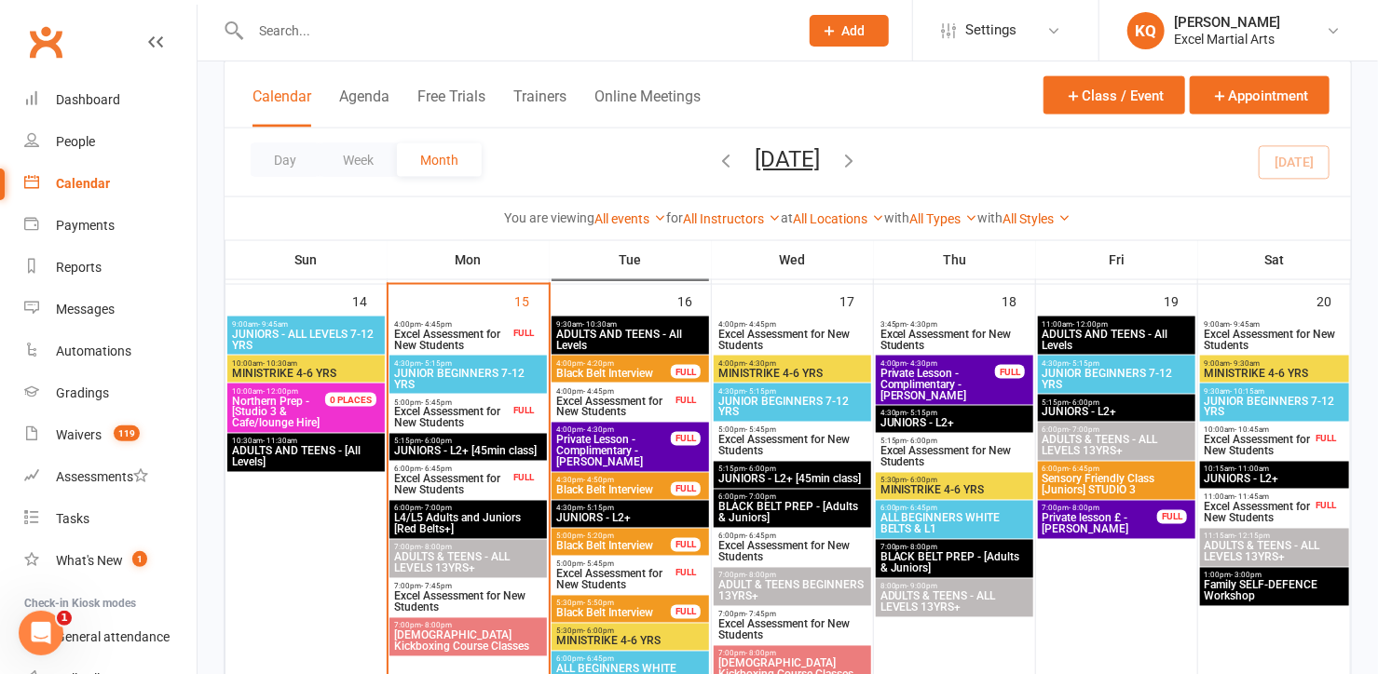
click at [457, 490] on span "Excel Assessment for New Students" at bounding box center [451, 485] width 116 height 22
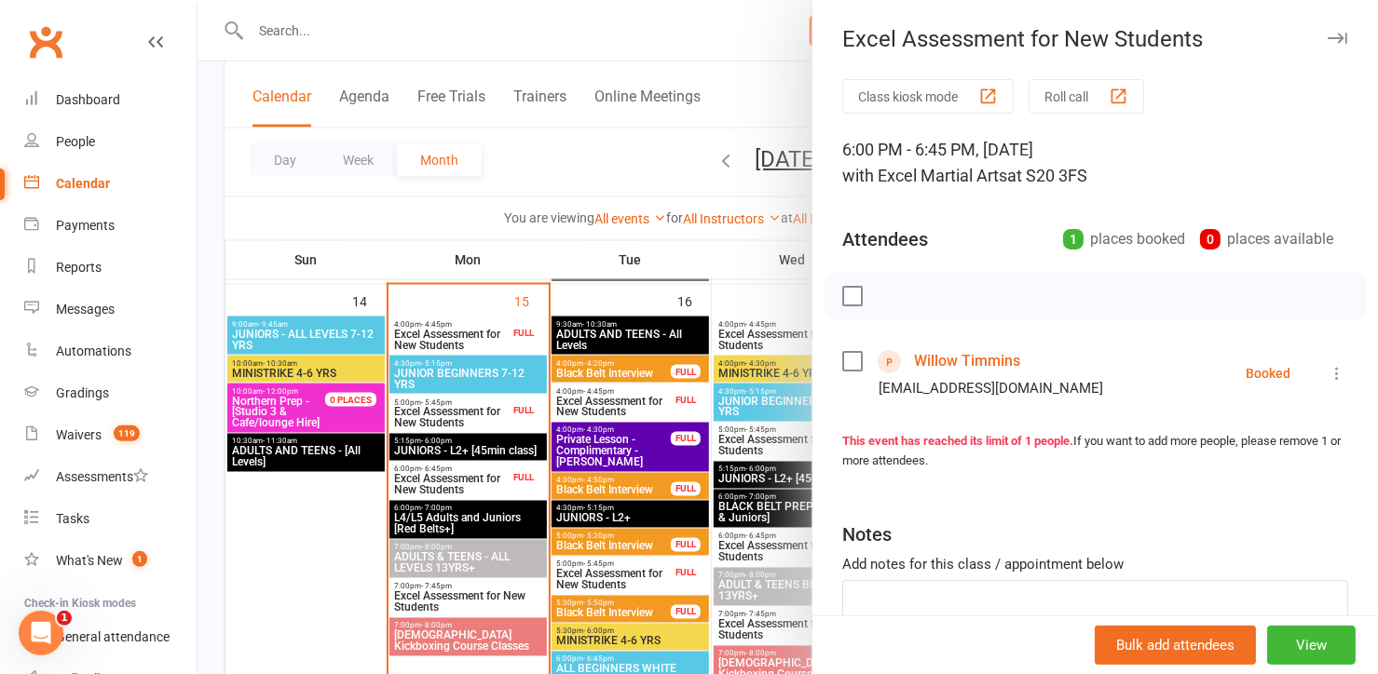
click at [489, 486] on div at bounding box center [787, 337] width 1180 height 674
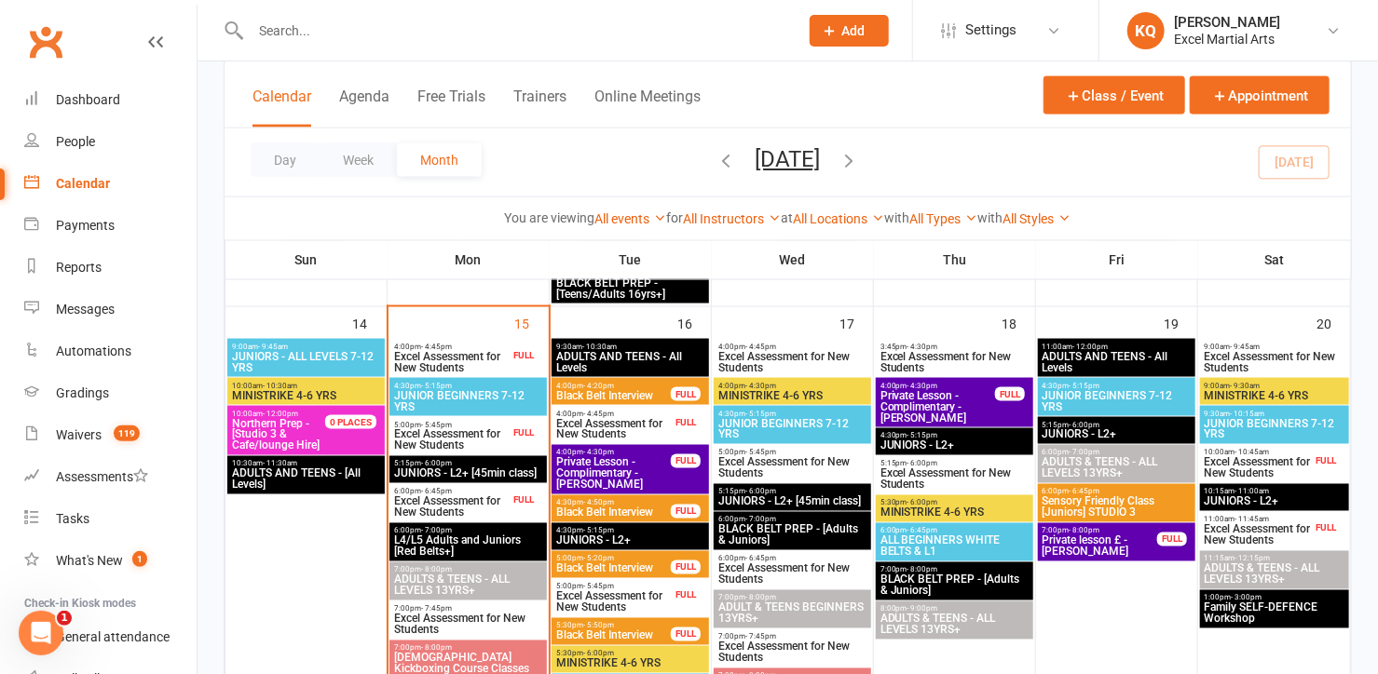
scroll to position [1185, 0]
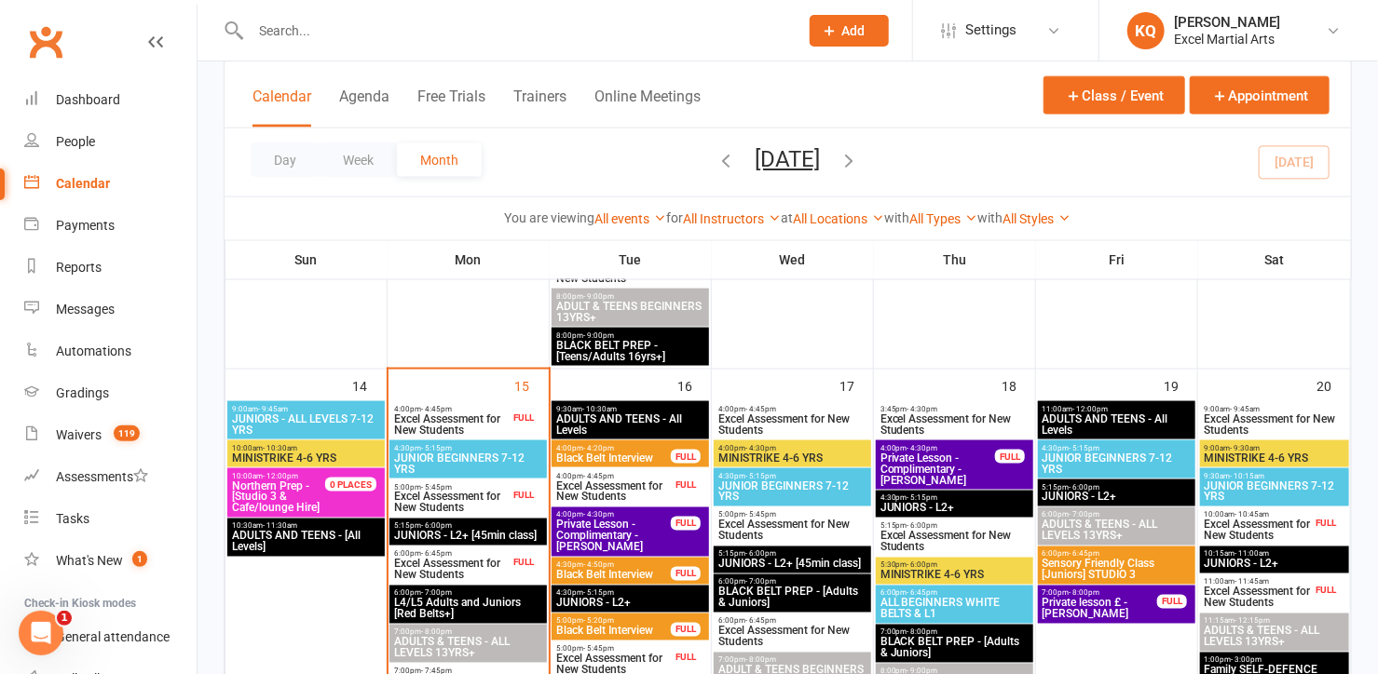
click at [590, 482] on span "Excel Assessment for New Students" at bounding box center [613, 492] width 116 height 22
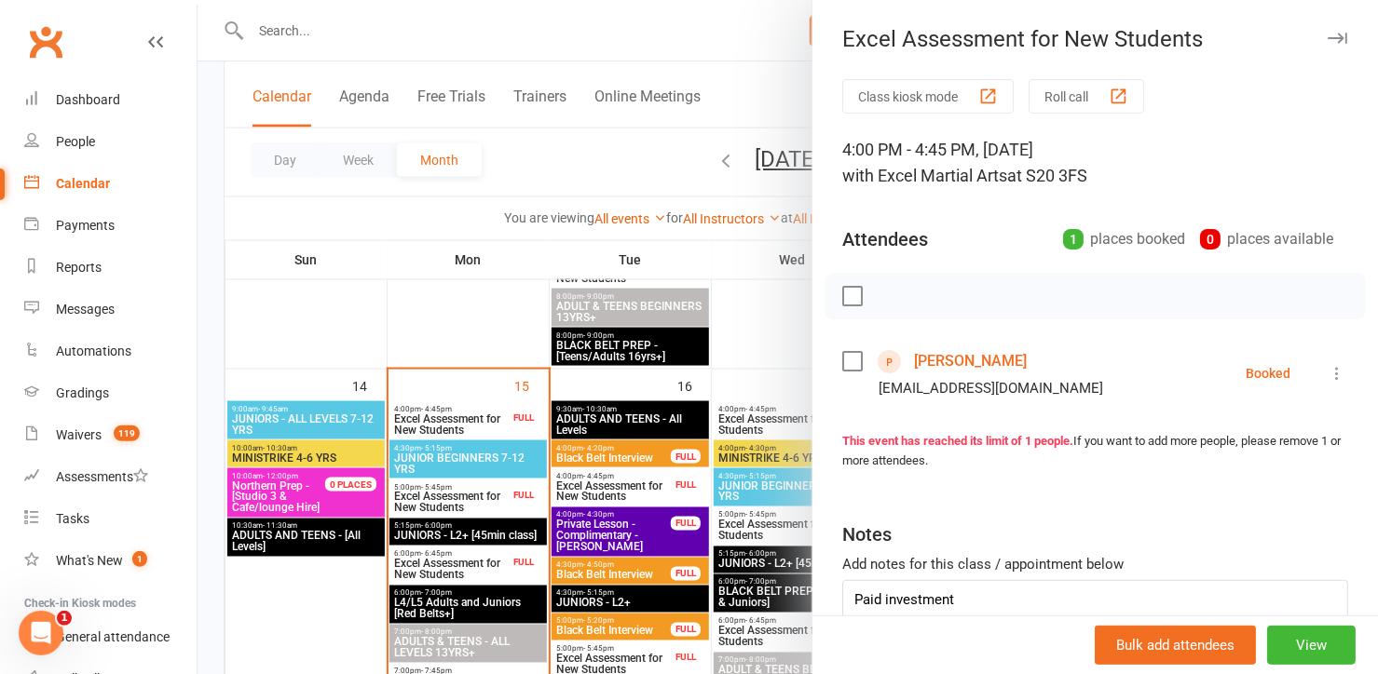
click at [590, 482] on div at bounding box center [787, 337] width 1180 height 674
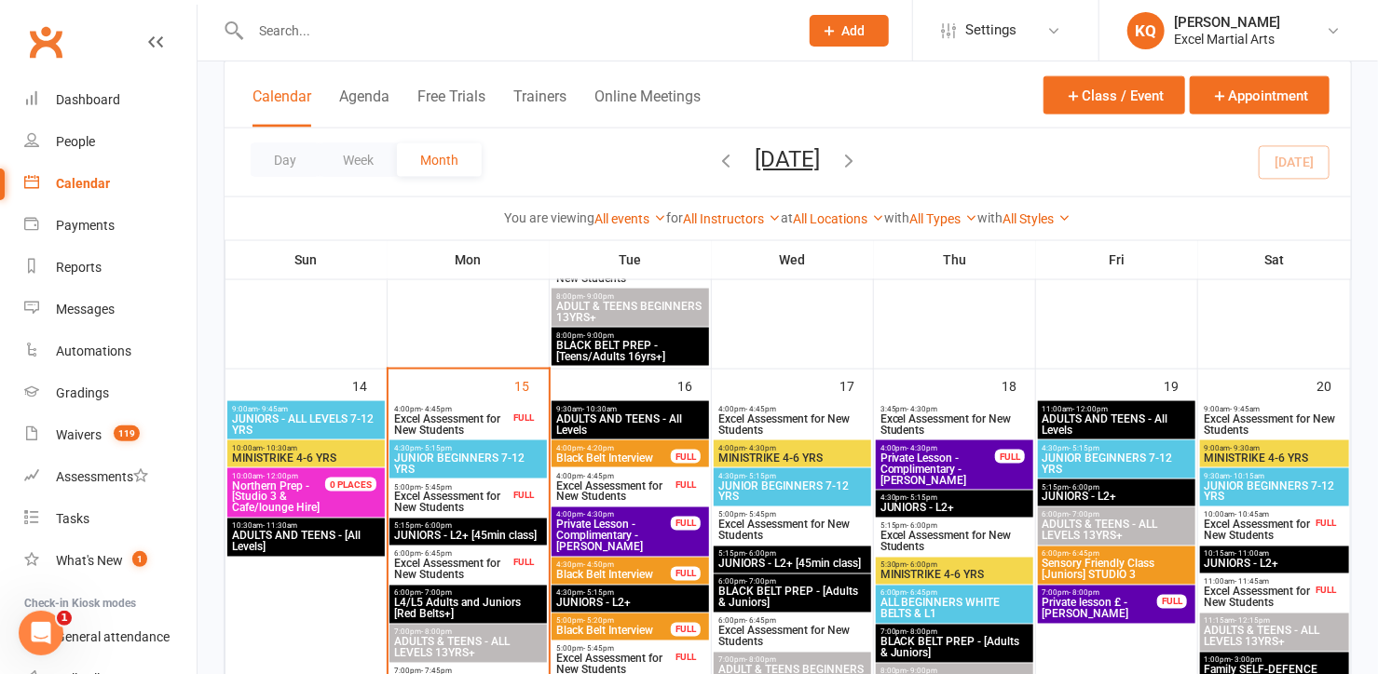
click at [581, 654] on span "Excel Assessment for New Students" at bounding box center [613, 665] width 116 height 22
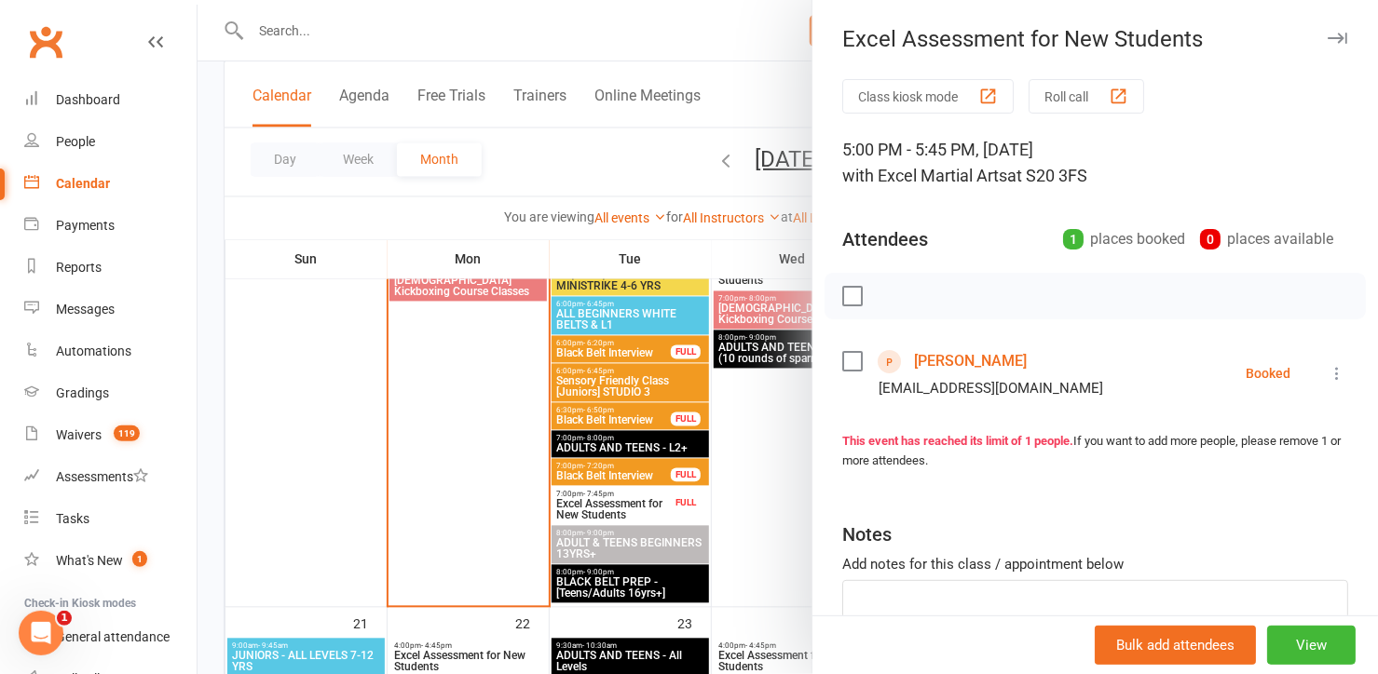
scroll to position [1524, 0]
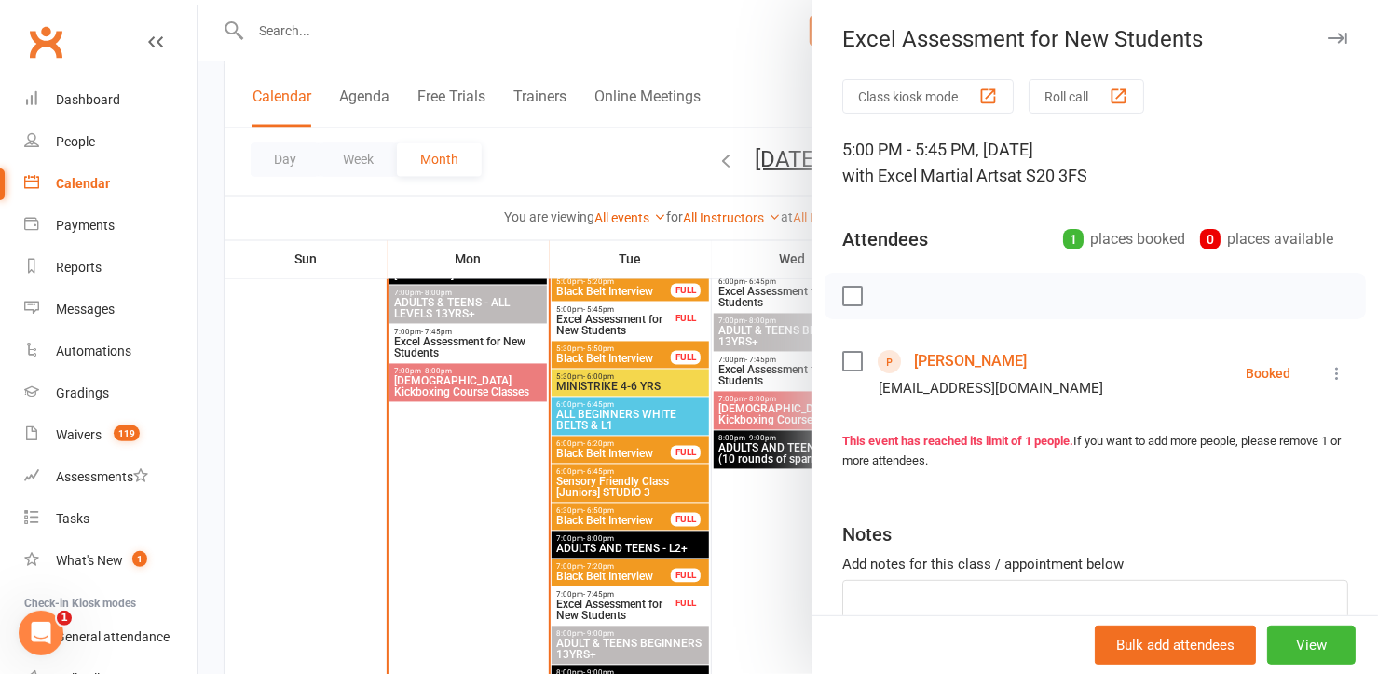
click at [594, 614] on div at bounding box center [787, 337] width 1180 height 674
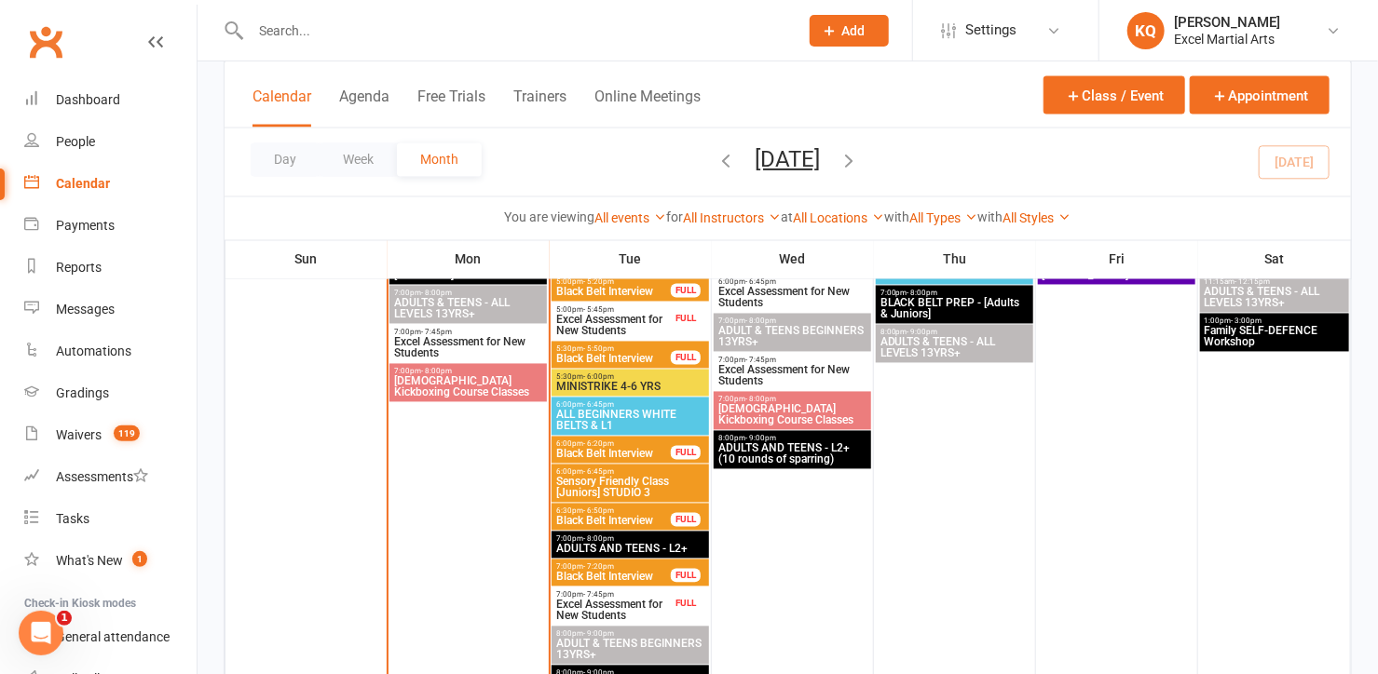
click at [594, 614] on span "Excel Assessment for New Students" at bounding box center [613, 611] width 116 height 22
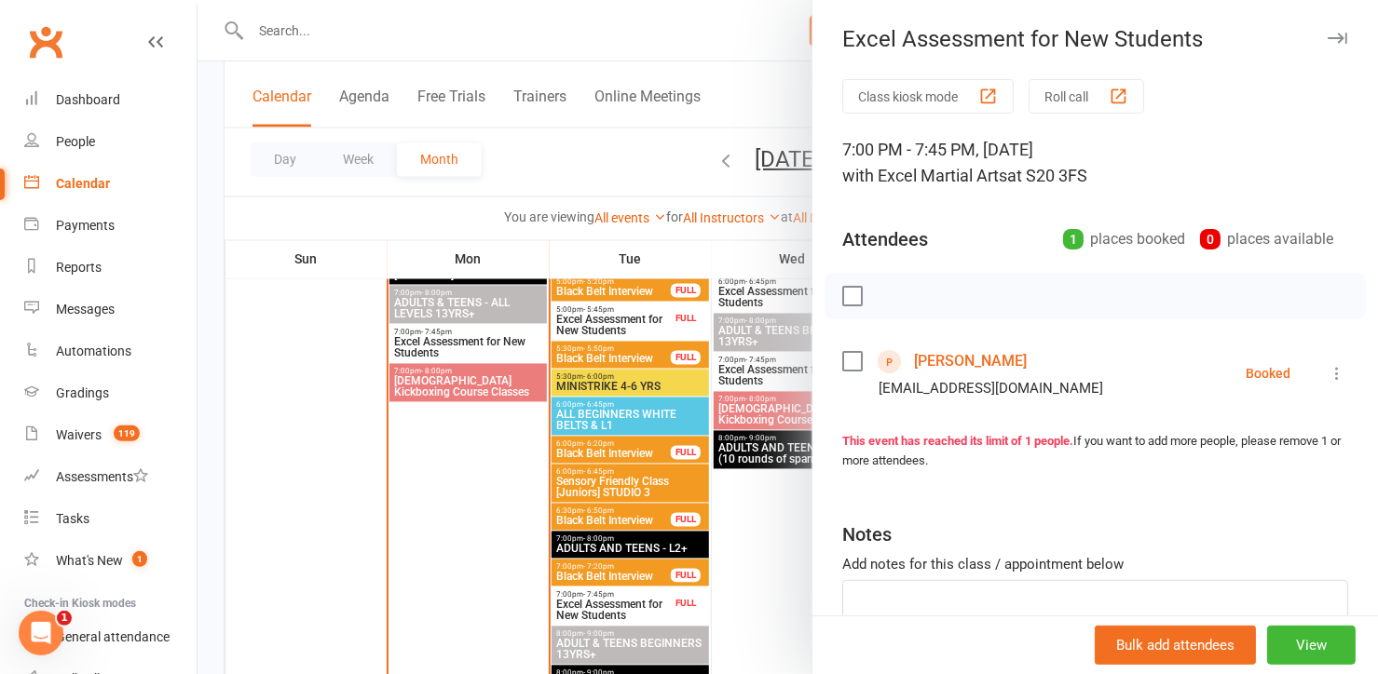
drag, startPoint x: 594, startPoint y: 614, endPoint x: 625, endPoint y: 457, distance: 159.5
click at [593, 613] on div at bounding box center [787, 337] width 1180 height 674
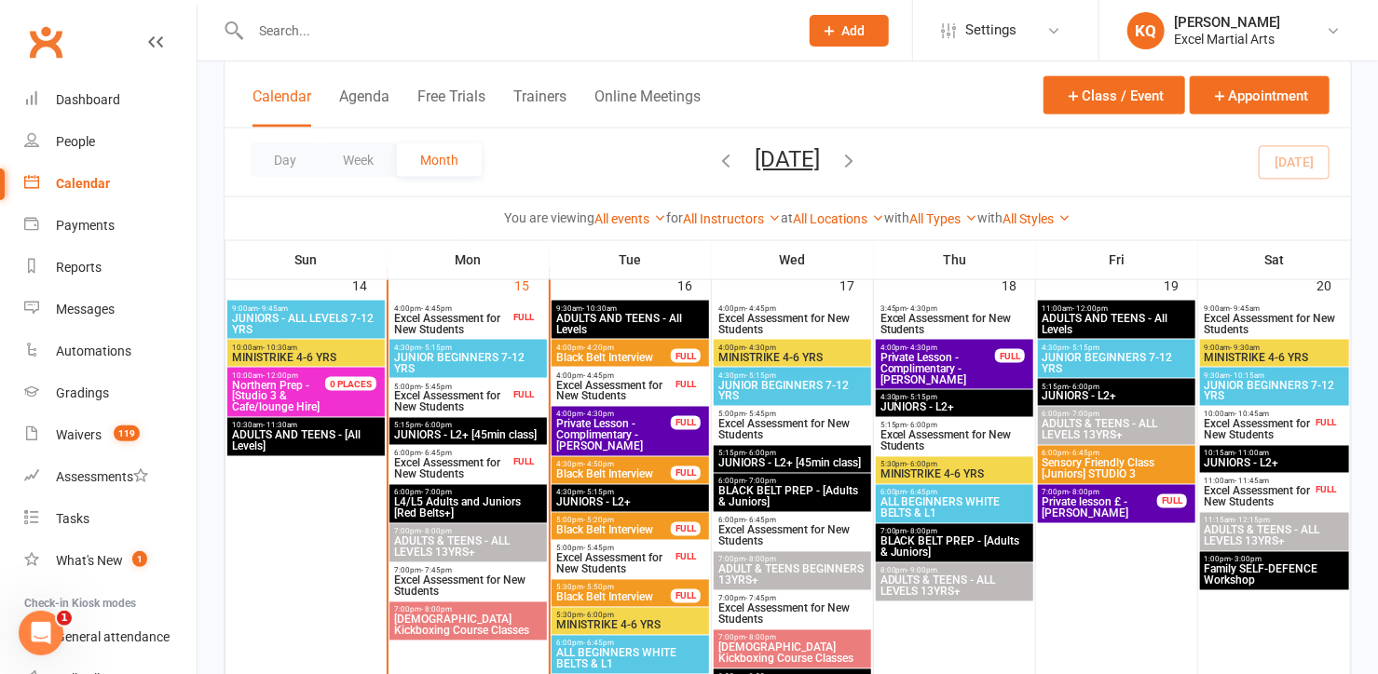
scroll to position [1270, 0]
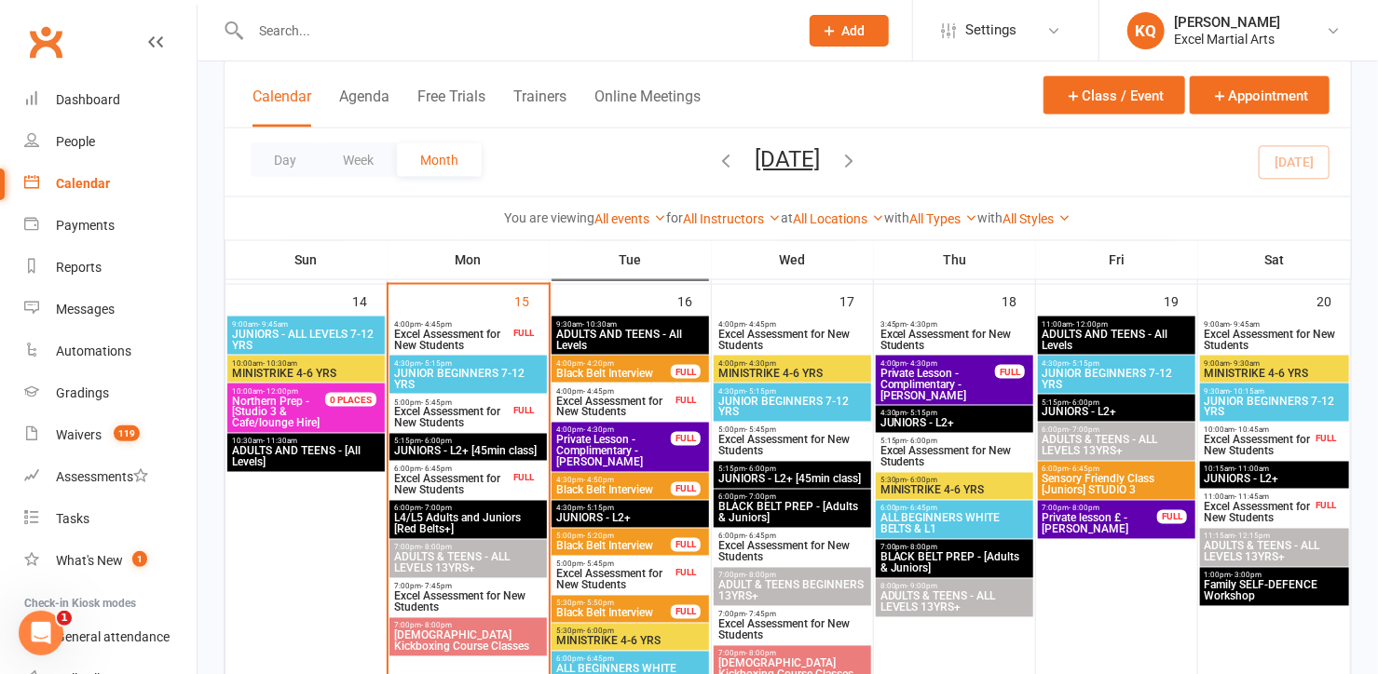
click at [443, 486] on span "Excel Assessment for New Students" at bounding box center [451, 485] width 116 height 22
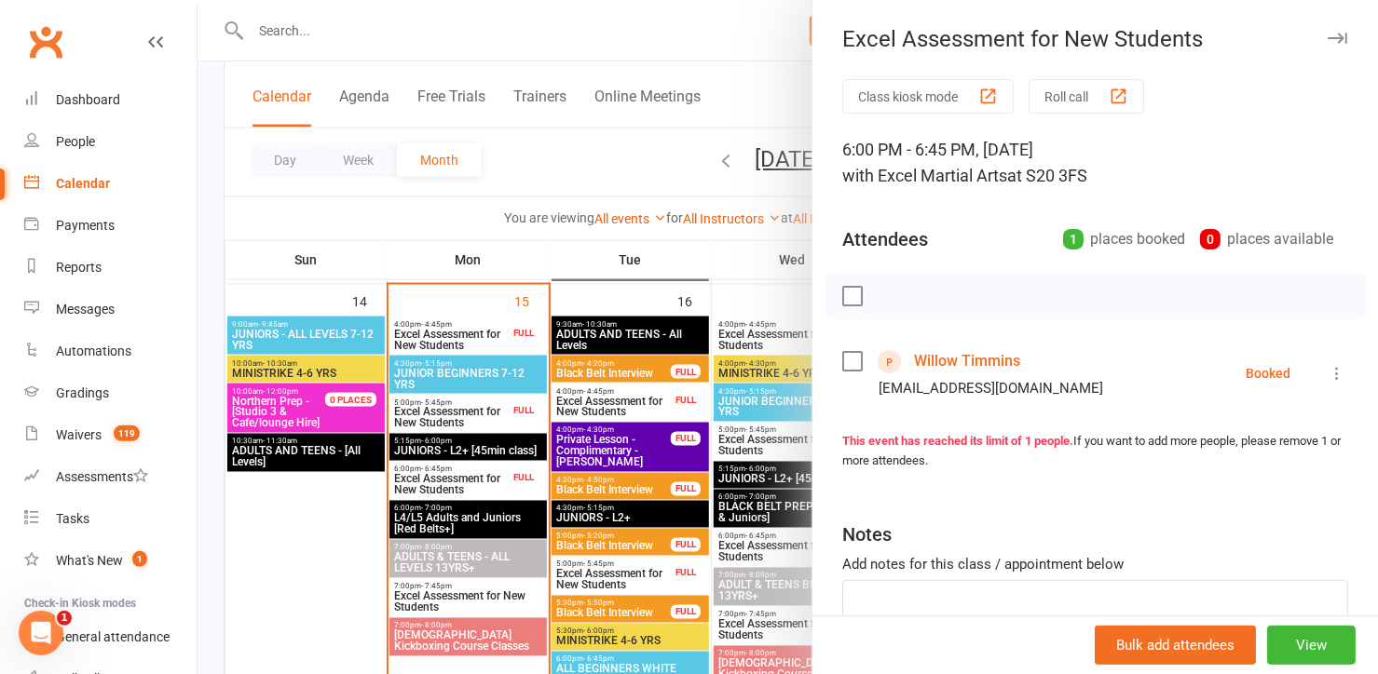
click at [966, 365] on link "Willow Timmins" at bounding box center [967, 362] width 106 height 30
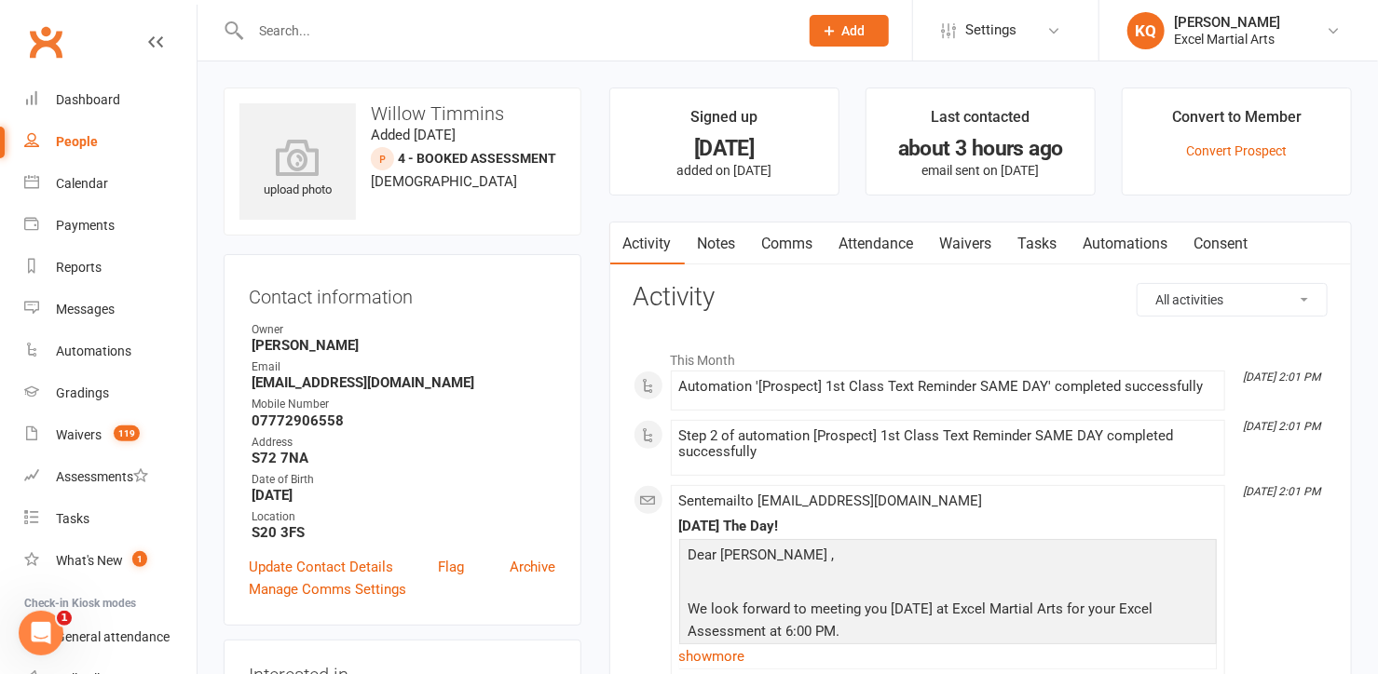
click at [725, 246] on link "Notes" at bounding box center [717, 244] width 64 height 43
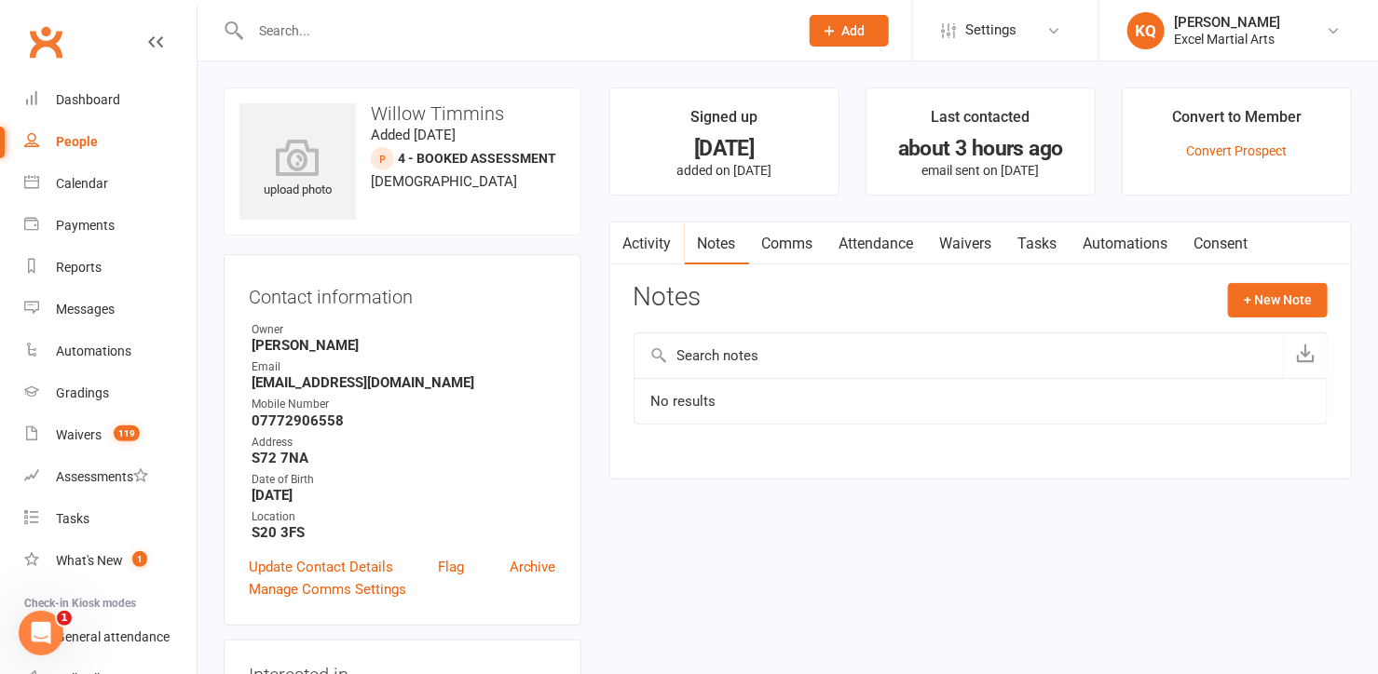
click at [644, 243] on link "Activity" at bounding box center [647, 244] width 75 height 43
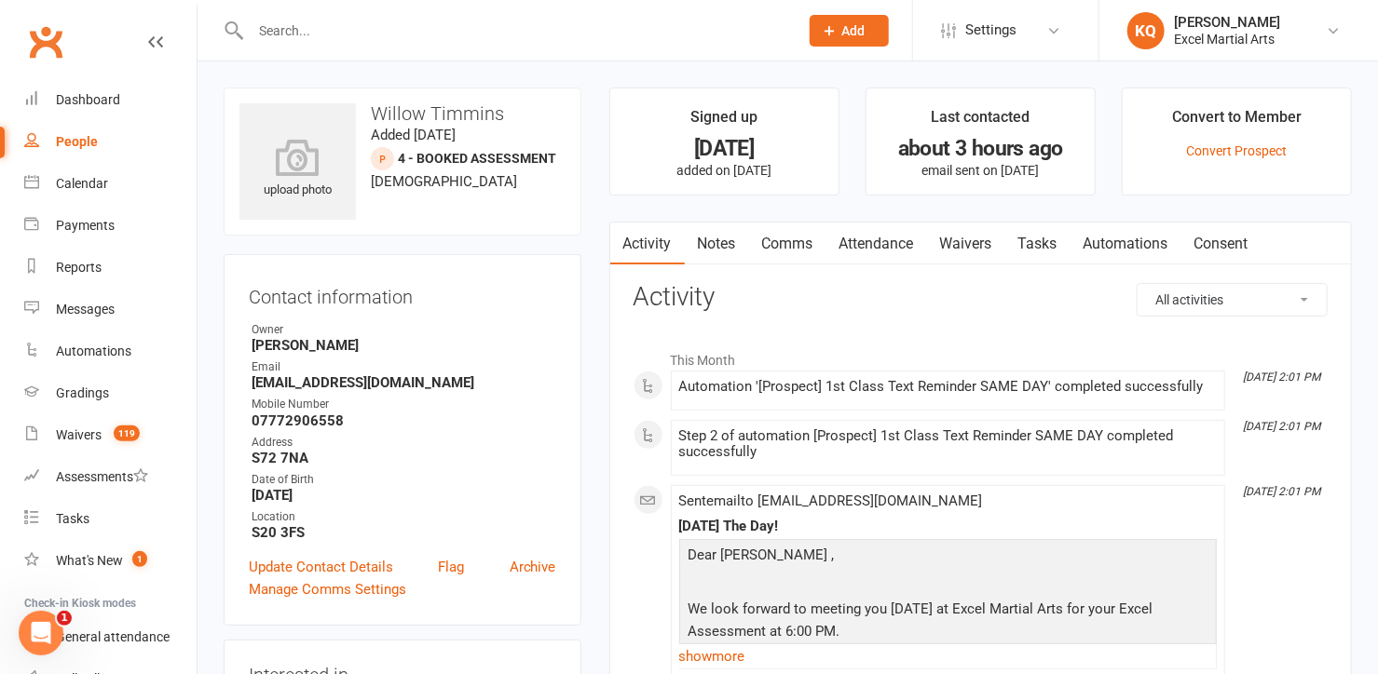
click at [876, 238] on link "Attendance" at bounding box center [876, 244] width 101 height 43
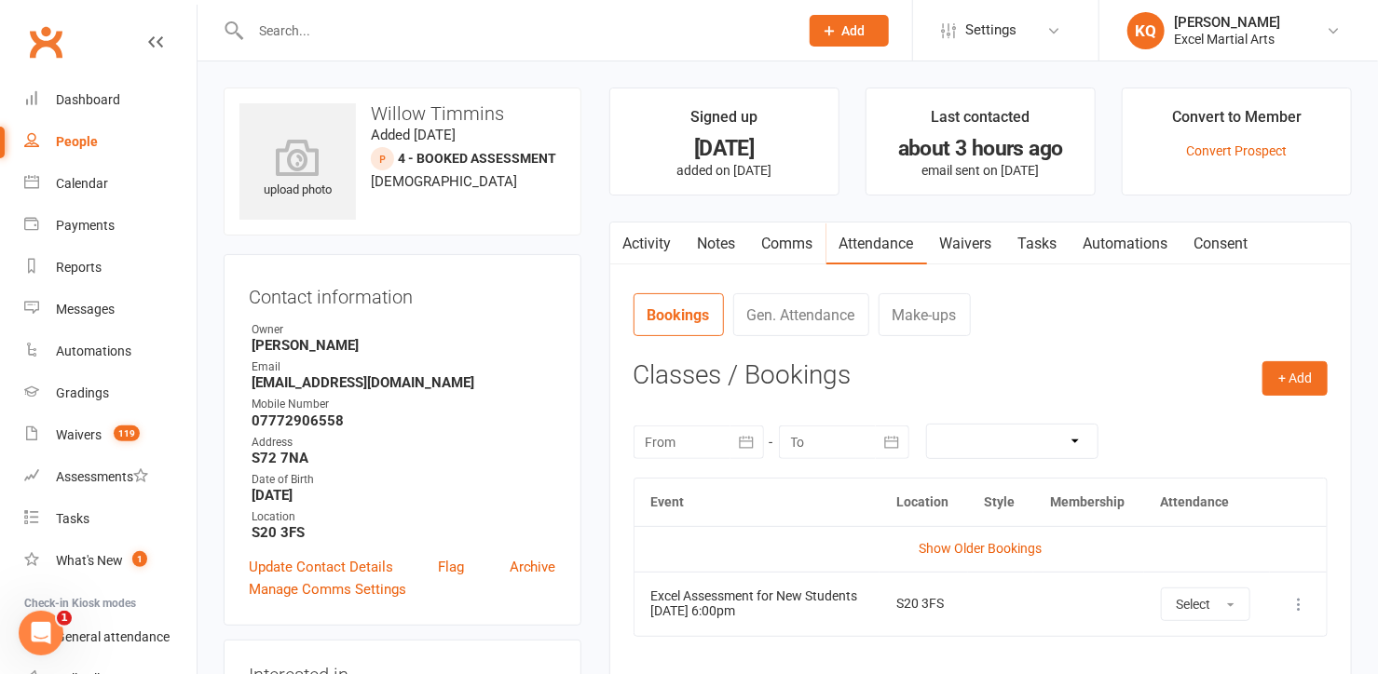
click at [721, 244] on link "Notes" at bounding box center [717, 244] width 64 height 43
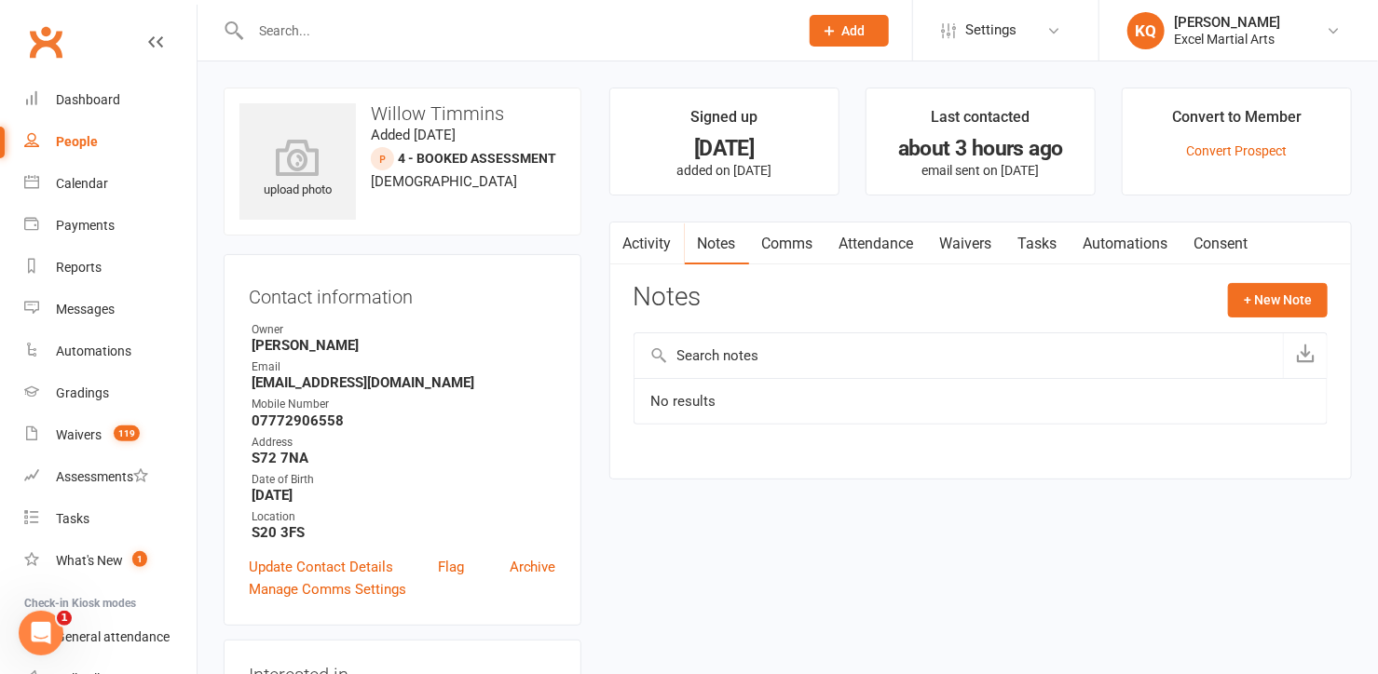
click at [644, 236] on link "Activity" at bounding box center [647, 244] width 75 height 43
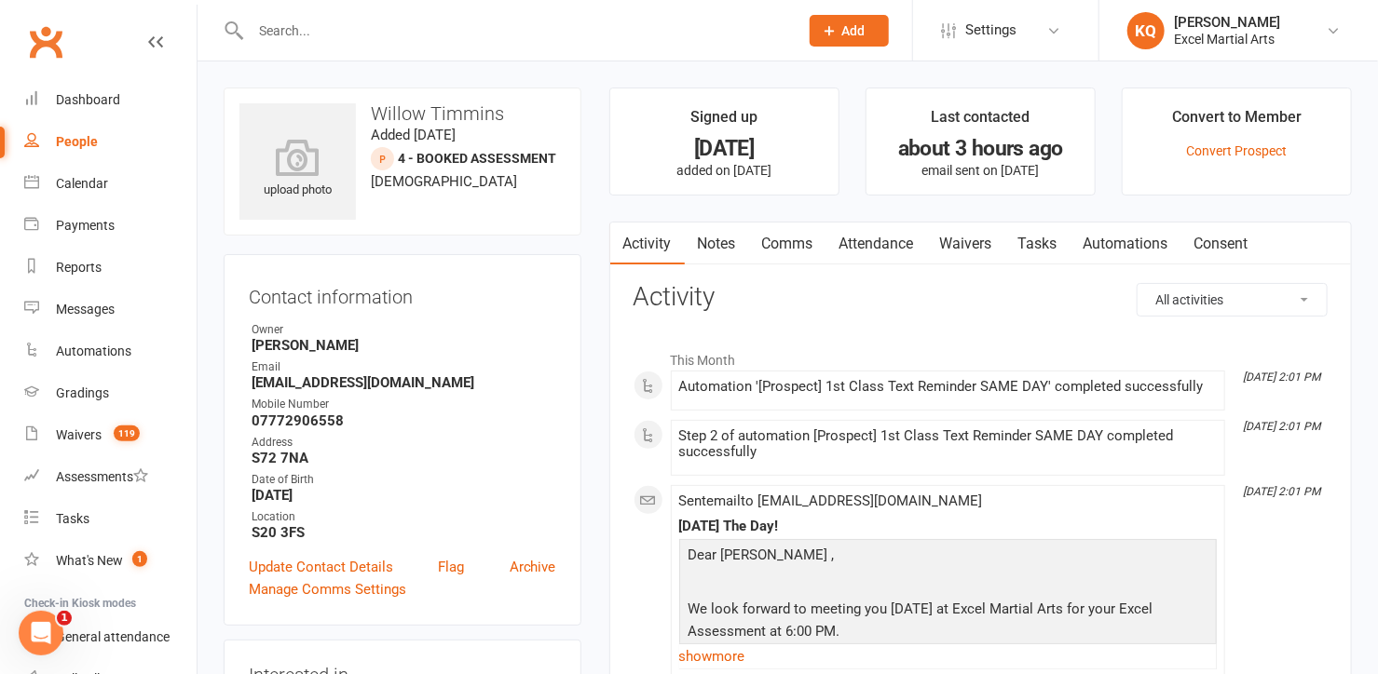
click at [895, 240] on link "Attendance" at bounding box center [876, 244] width 101 height 43
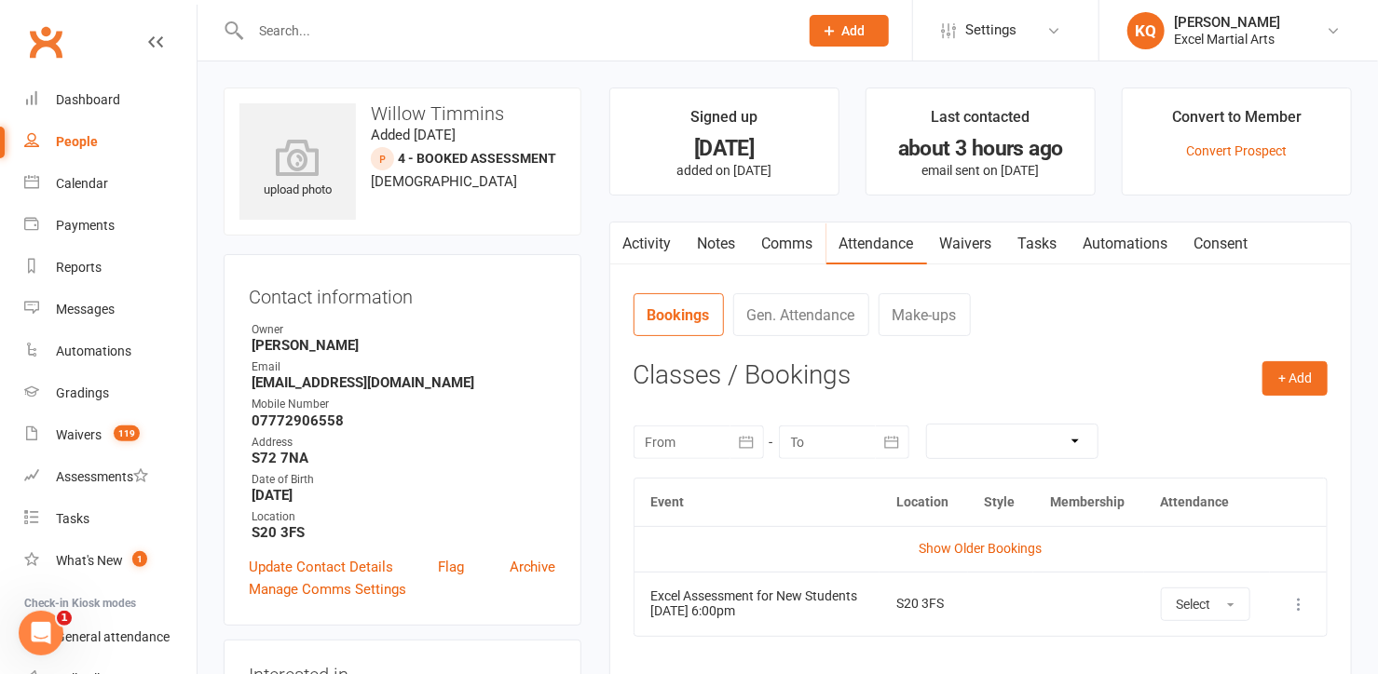
click at [641, 243] on link "Activity" at bounding box center [647, 244] width 75 height 43
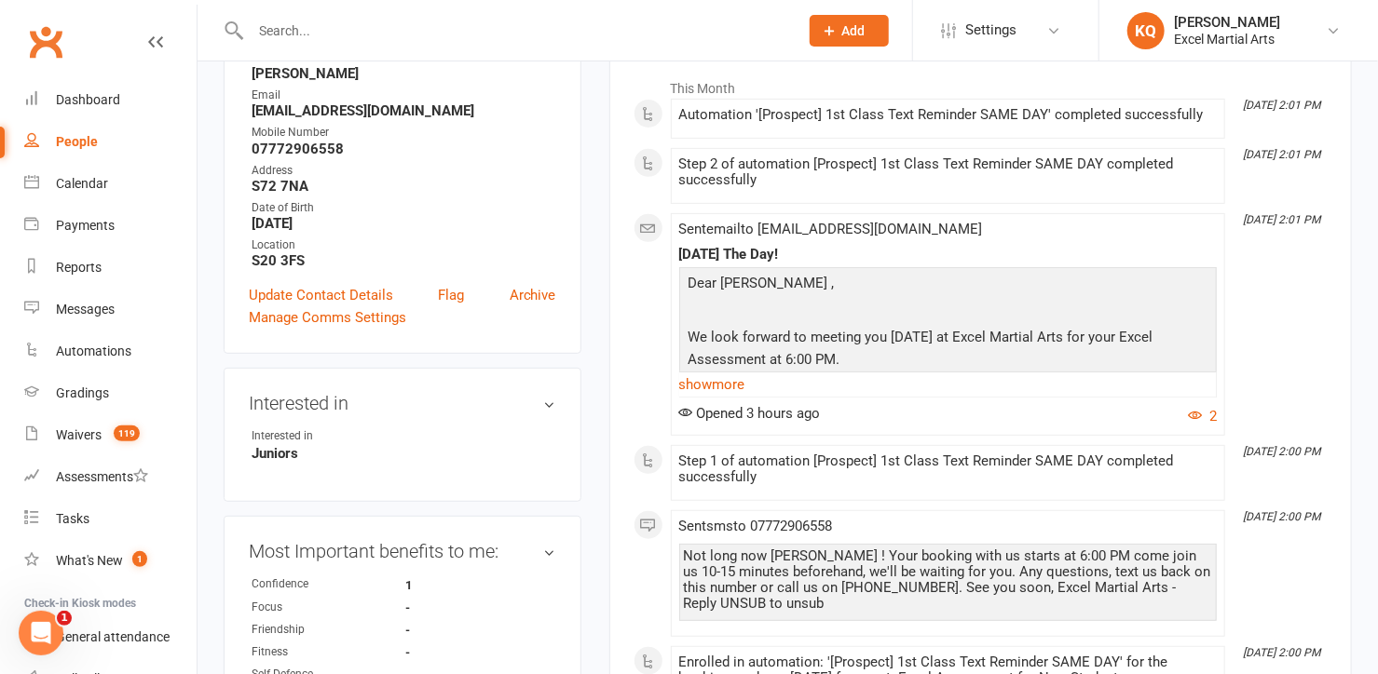
scroll to position [508, 0]
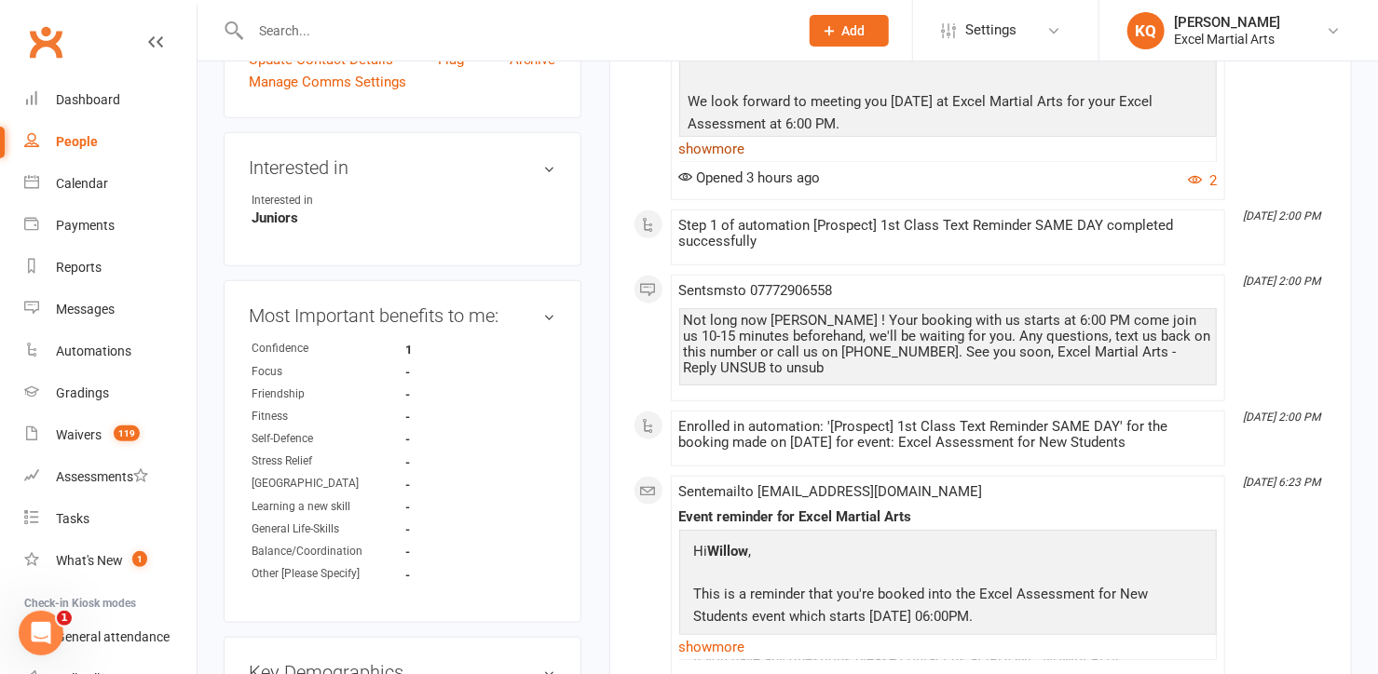
click at [733, 143] on link "show more" at bounding box center [947, 149] width 537 height 26
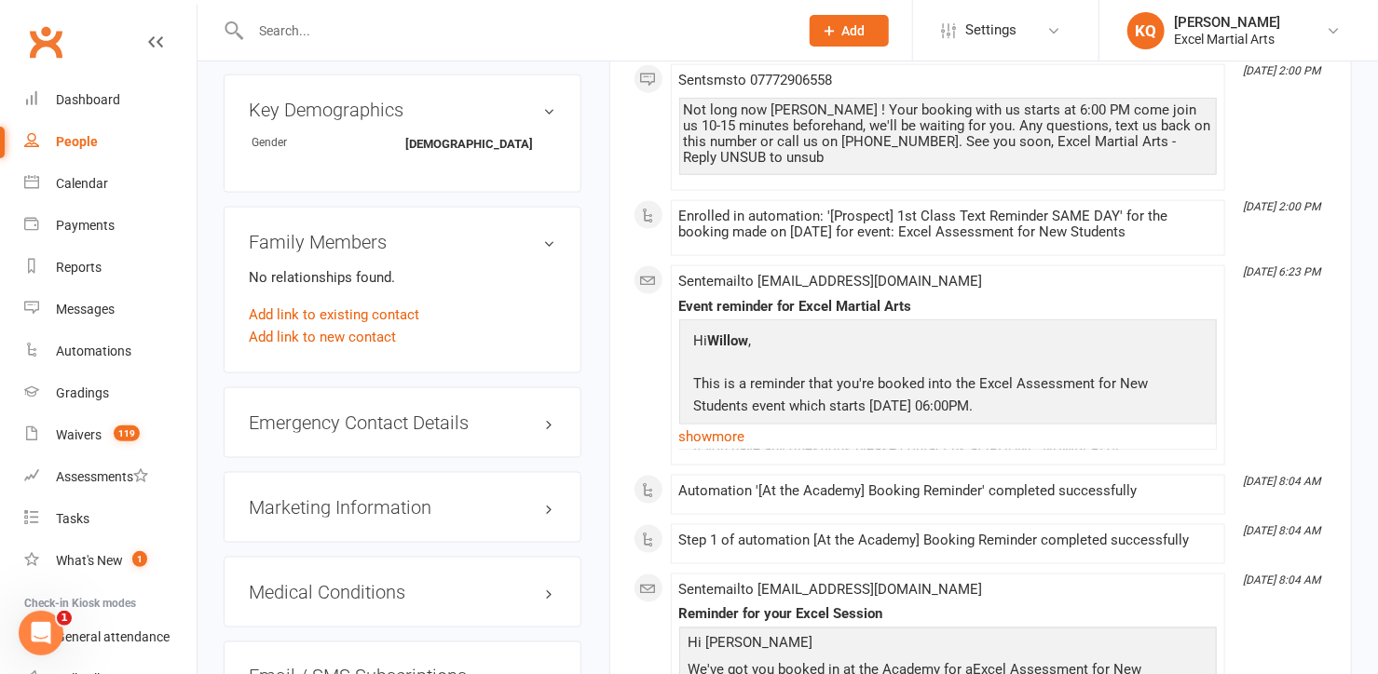
scroll to position [1100, 0]
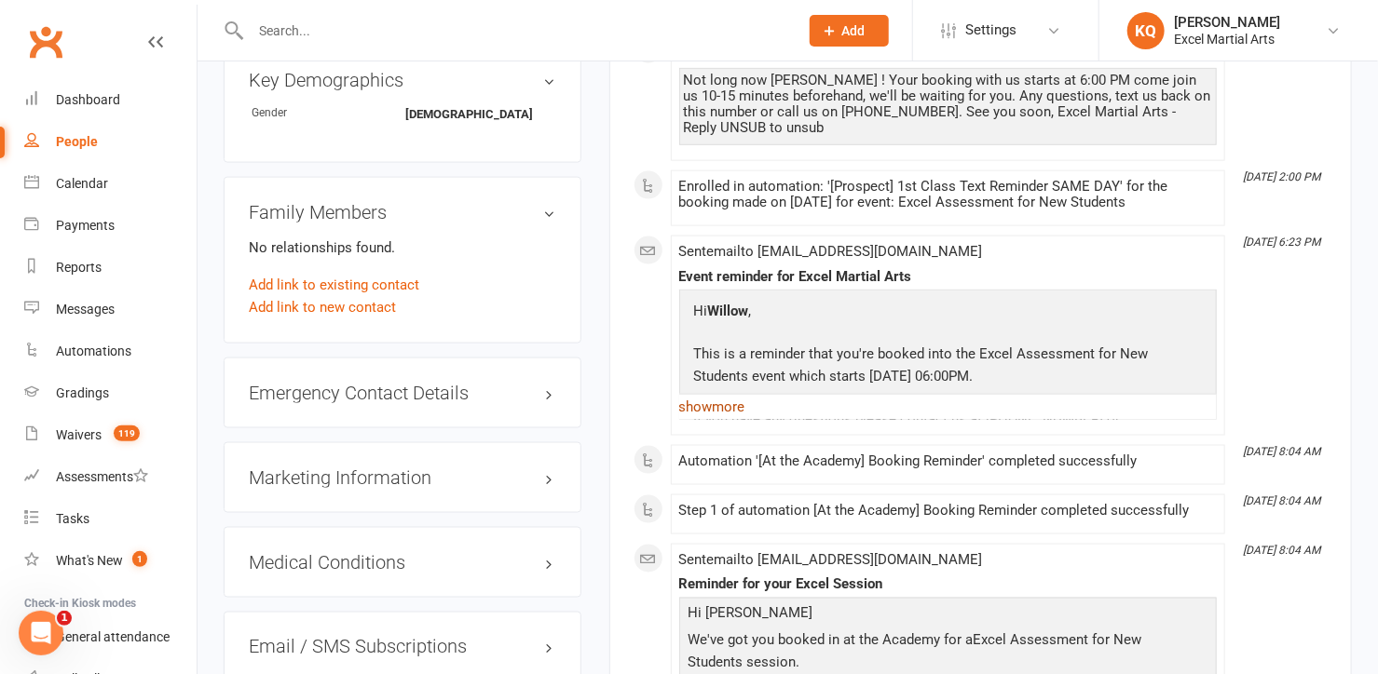
click at [700, 396] on link "show more" at bounding box center [947, 407] width 537 height 26
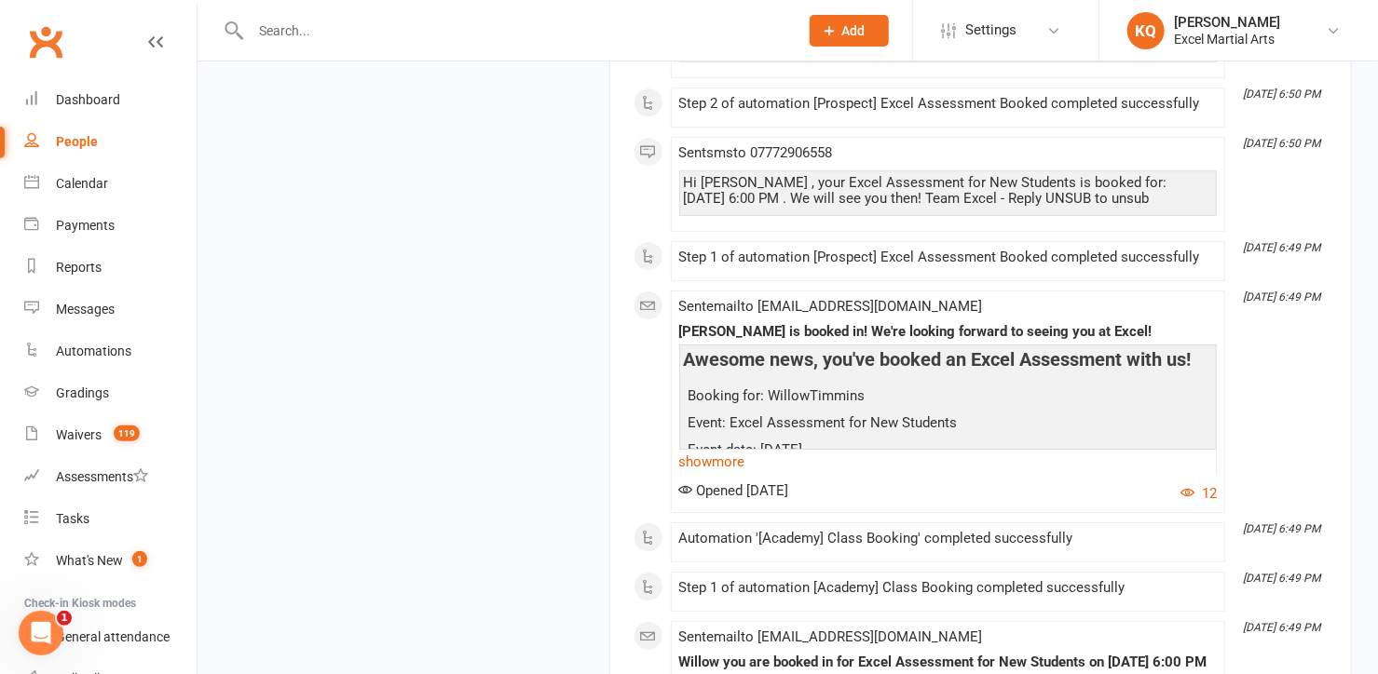
scroll to position [2710, 0]
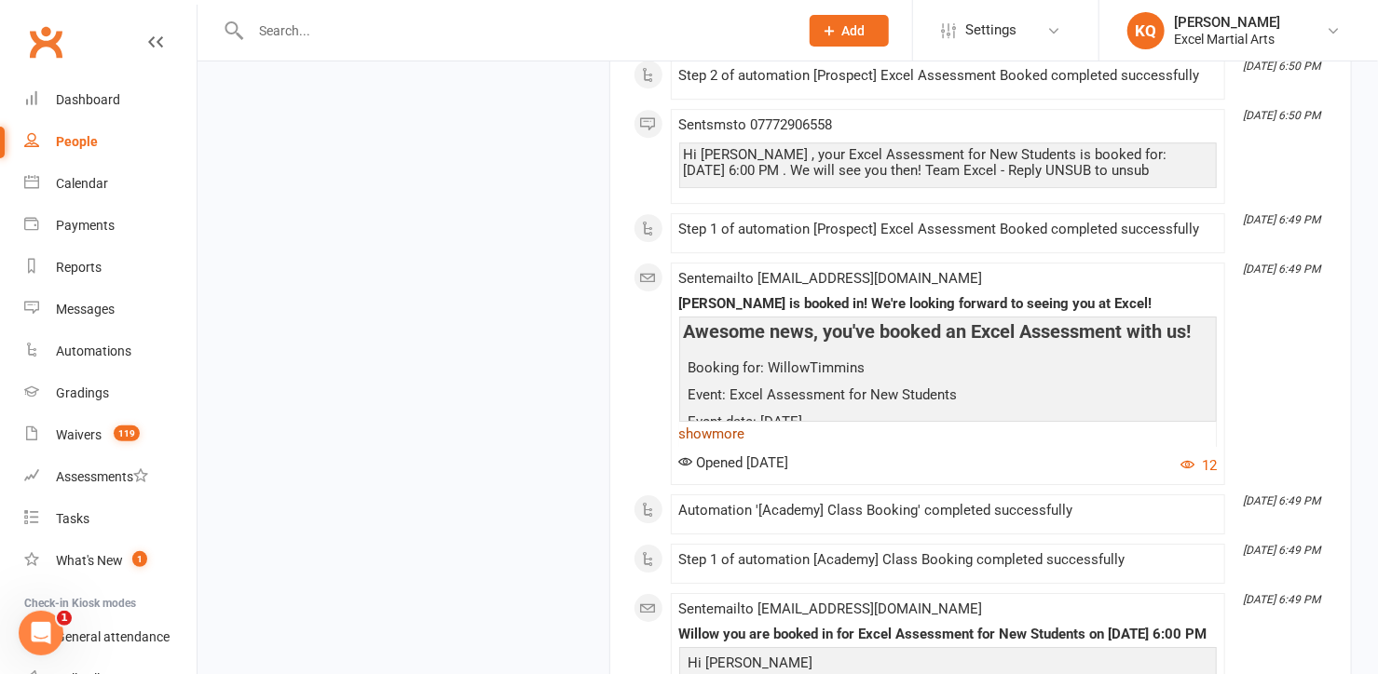
click at [729, 426] on link "show more" at bounding box center [947, 434] width 537 height 26
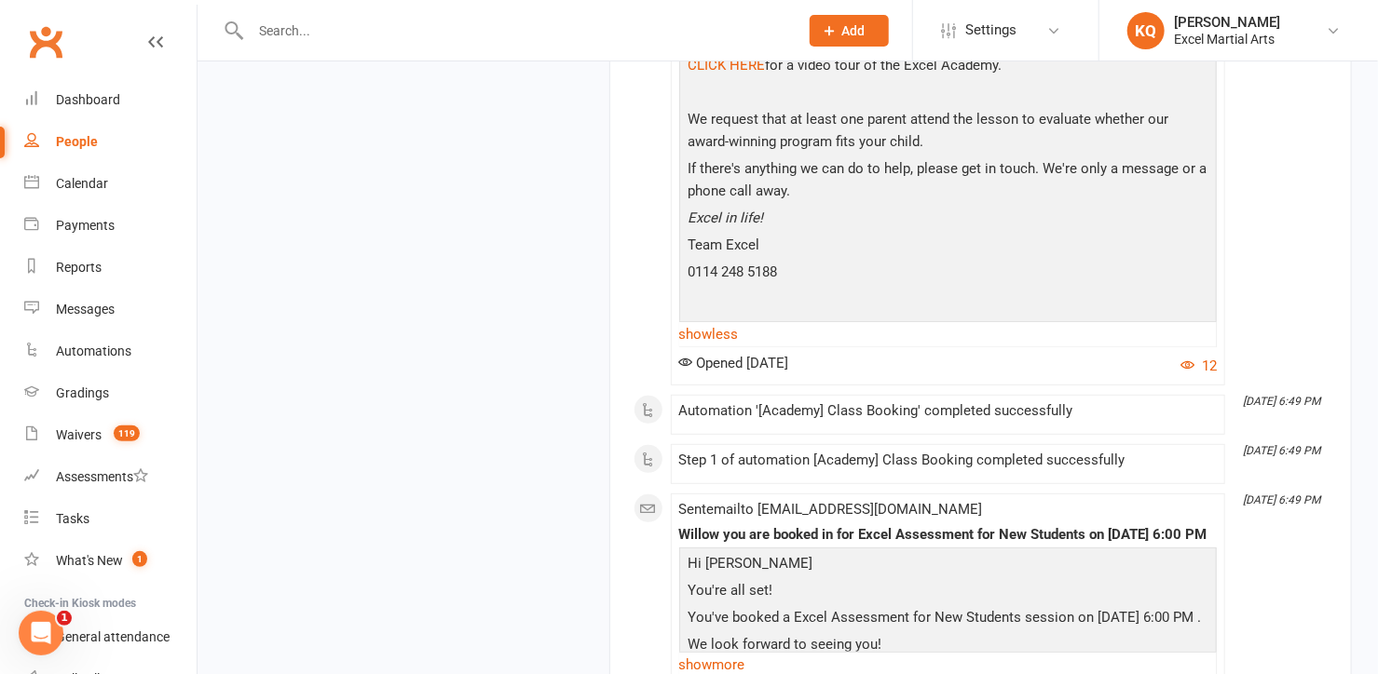
scroll to position [3810, 0]
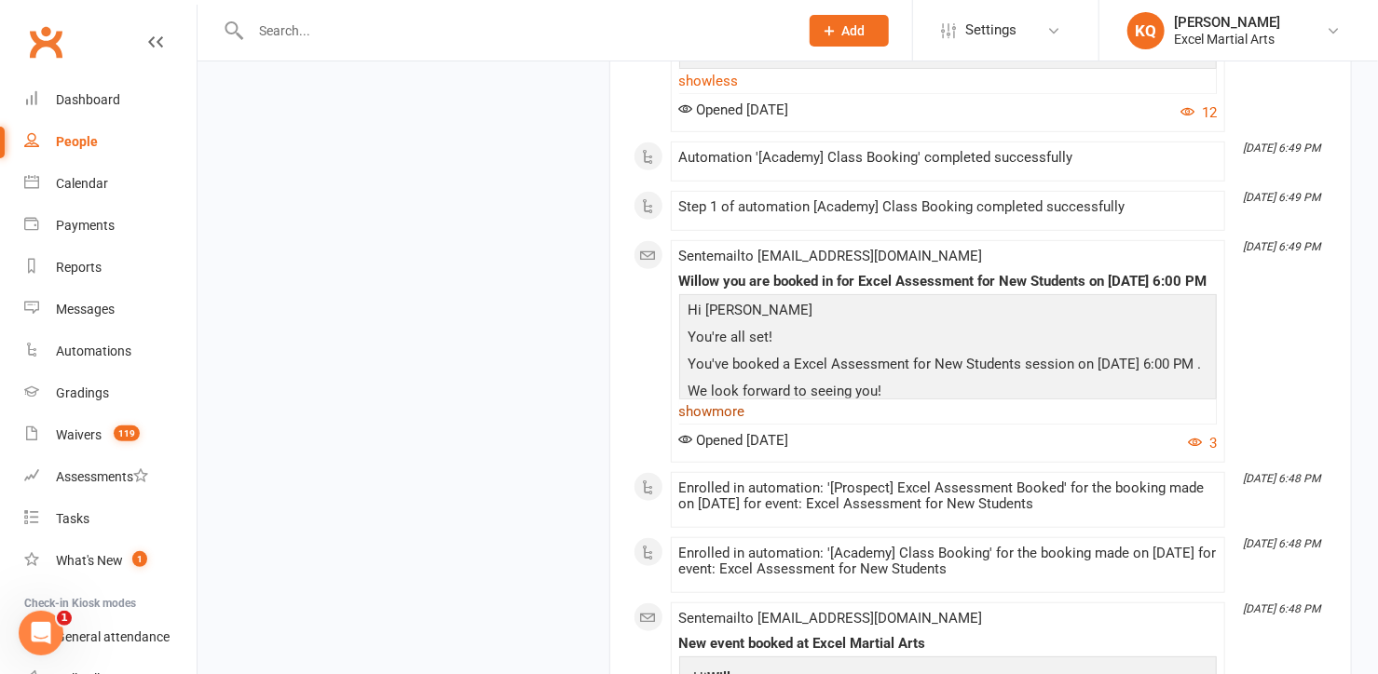
click at [719, 399] on link "show more" at bounding box center [947, 412] width 537 height 26
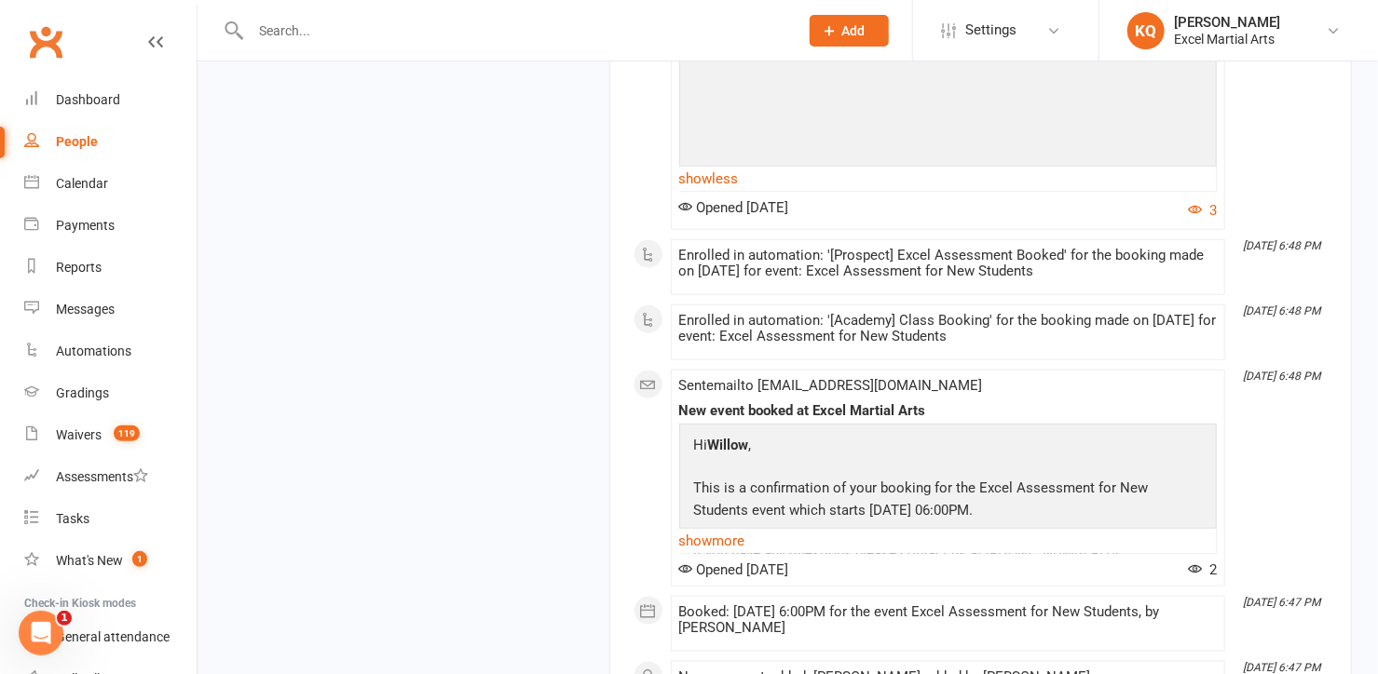
scroll to position [4234, 0]
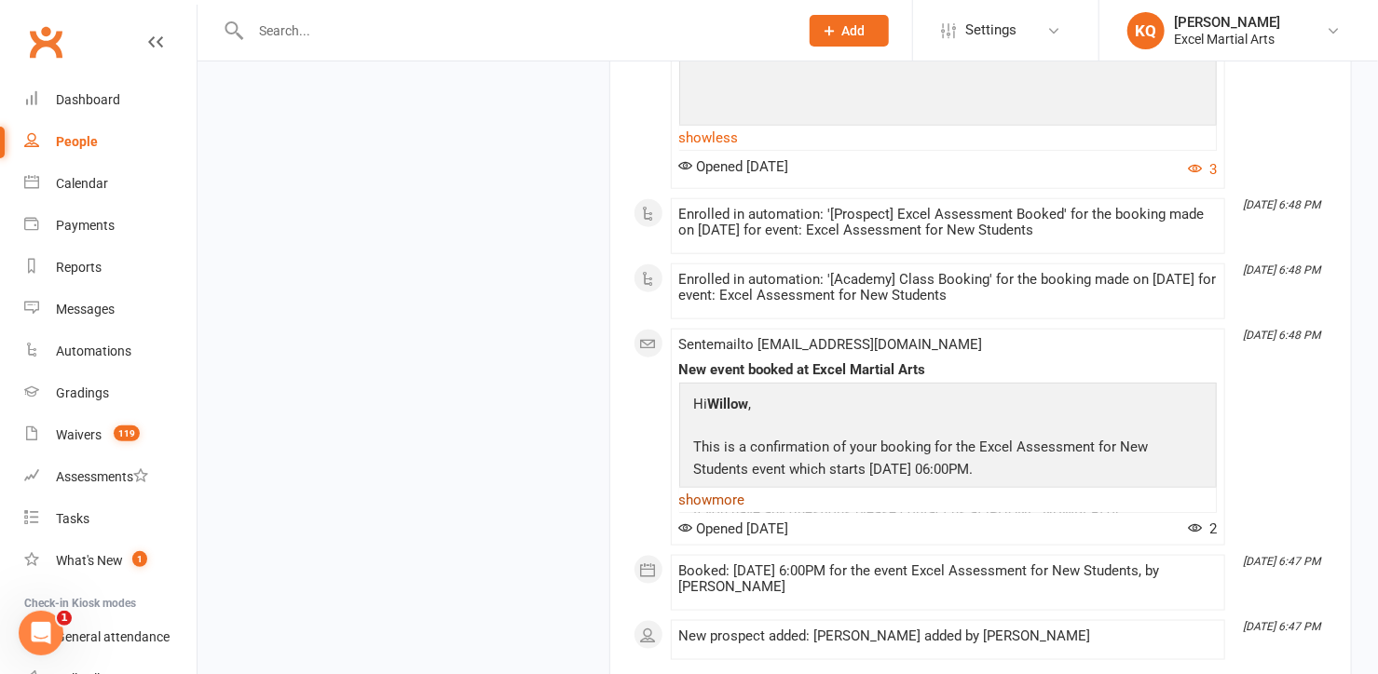
click at [711, 506] on link "show more" at bounding box center [947, 500] width 537 height 26
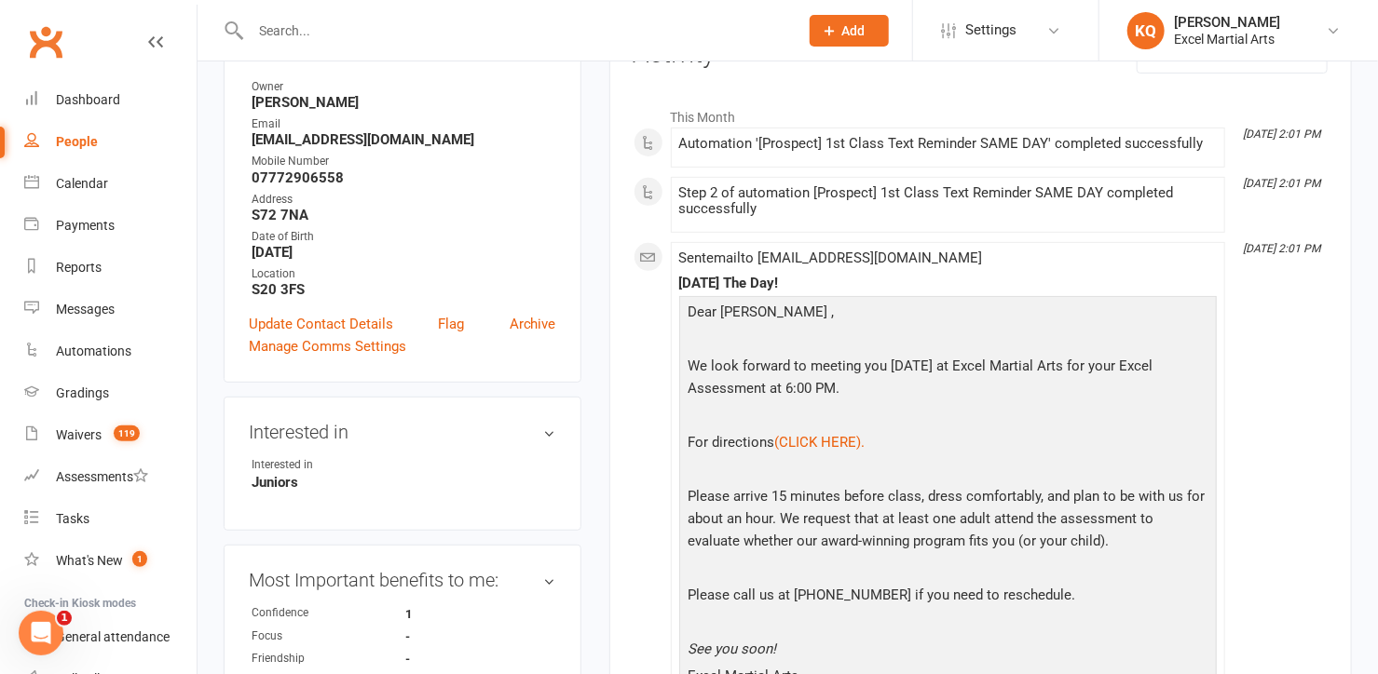
scroll to position [0, 0]
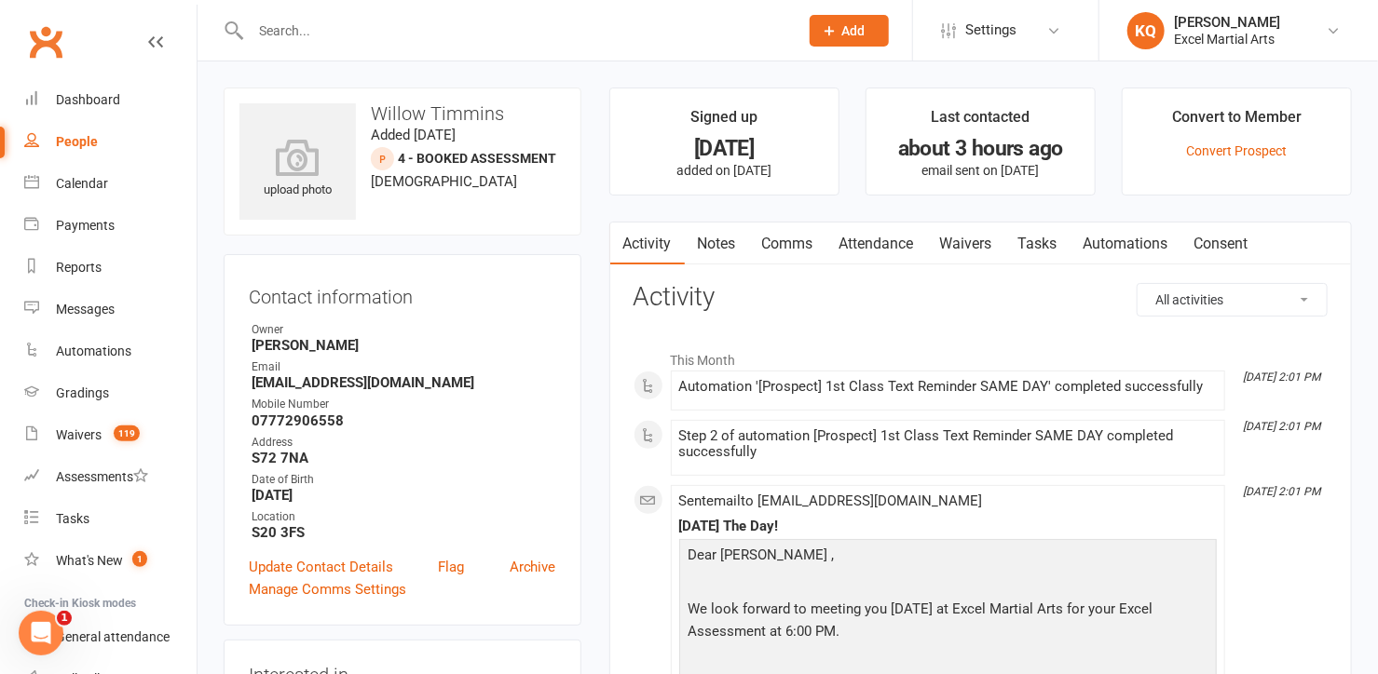
click at [660, 243] on link "Activity" at bounding box center [647, 244] width 75 height 43
click at [862, 243] on link "Attendance" at bounding box center [876, 244] width 101 height 43
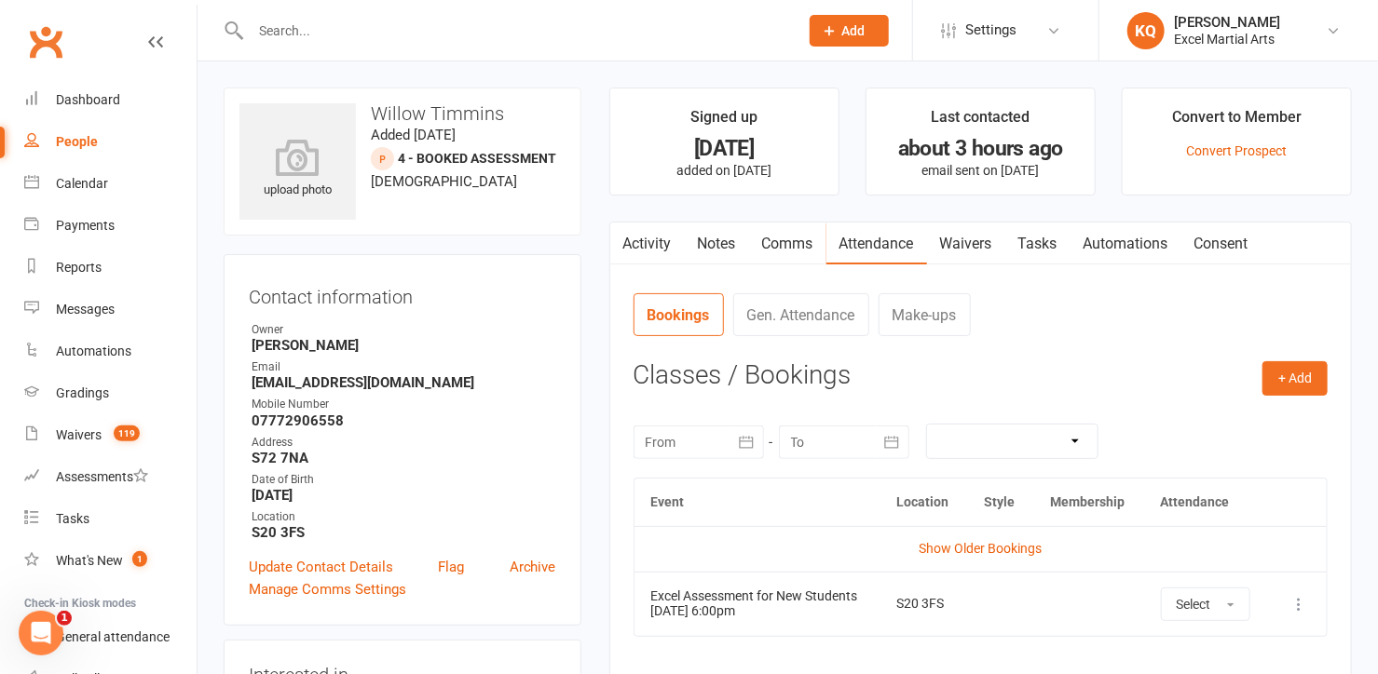
click at [780, 247] on link "Comms" at bounding box center [787, 244] width 77 height 43
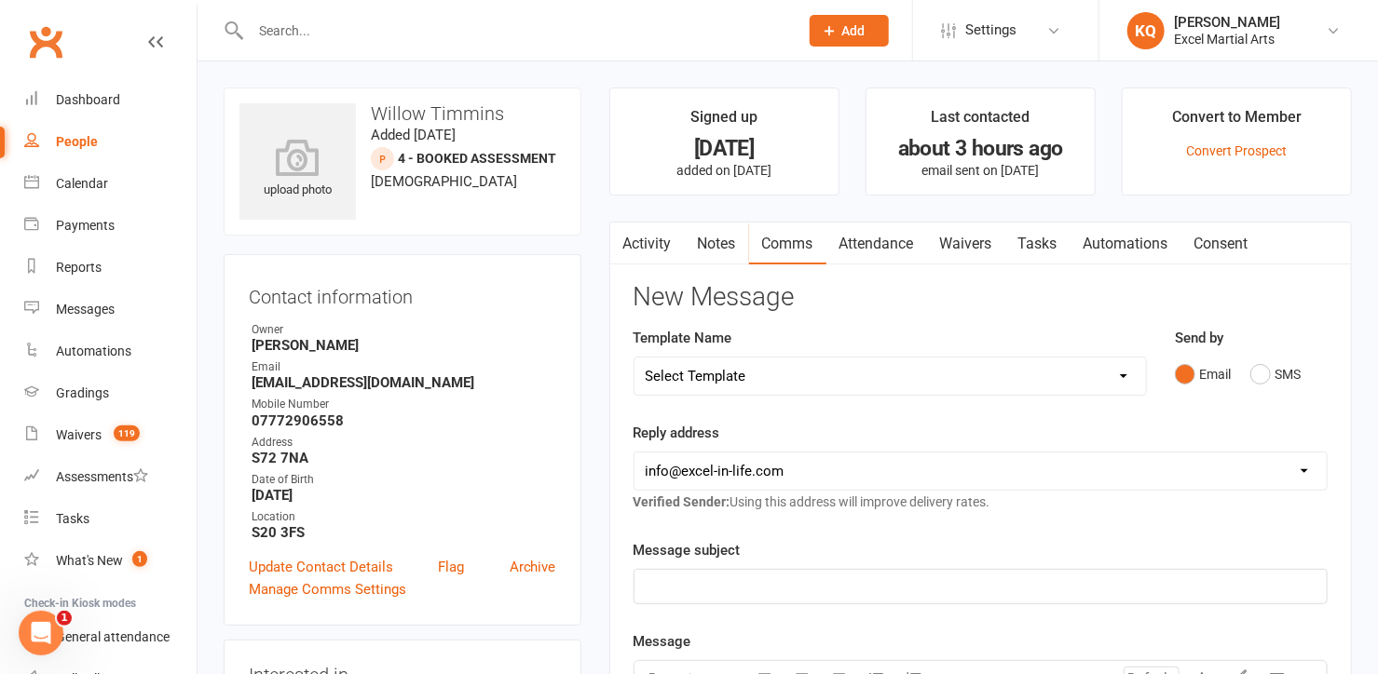
click at [714, 240] on link "Notes" at bounding box center [717, 244] width 64 height 43
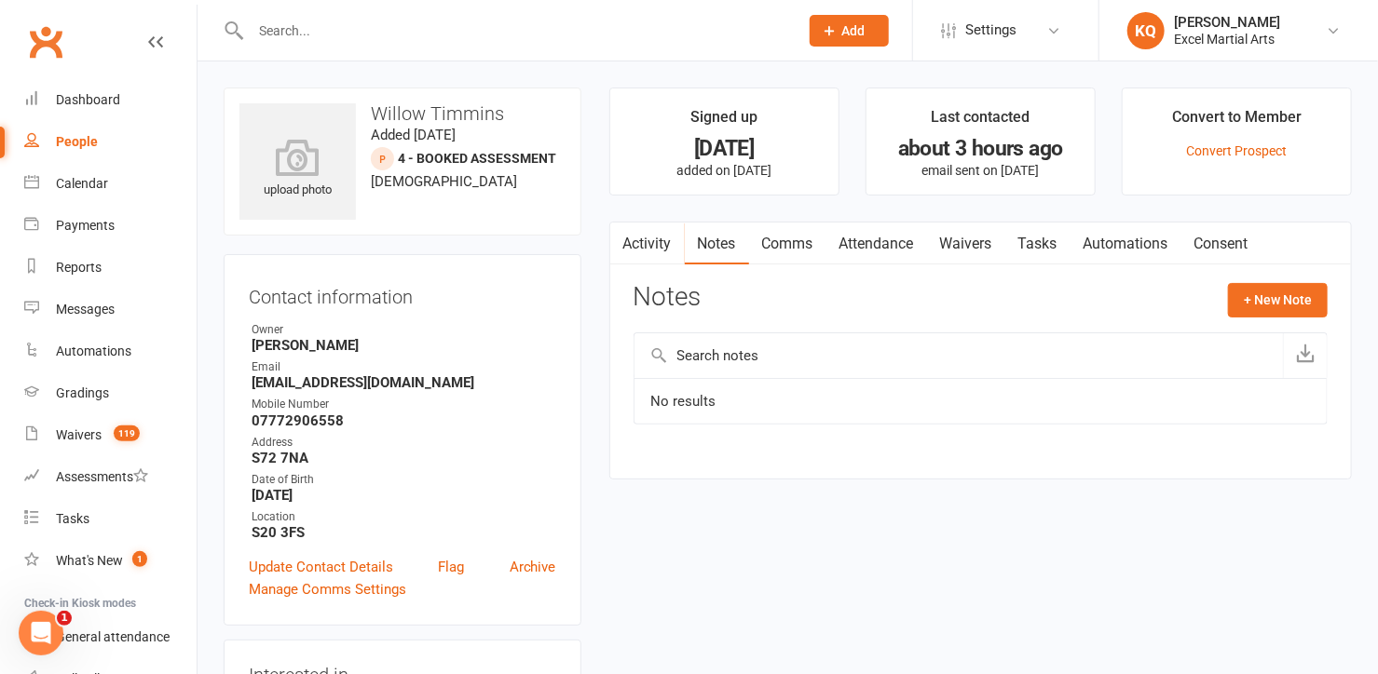
click at [660, 249] on link "Activity" at bounding box center [647, 244] width 75 height 43
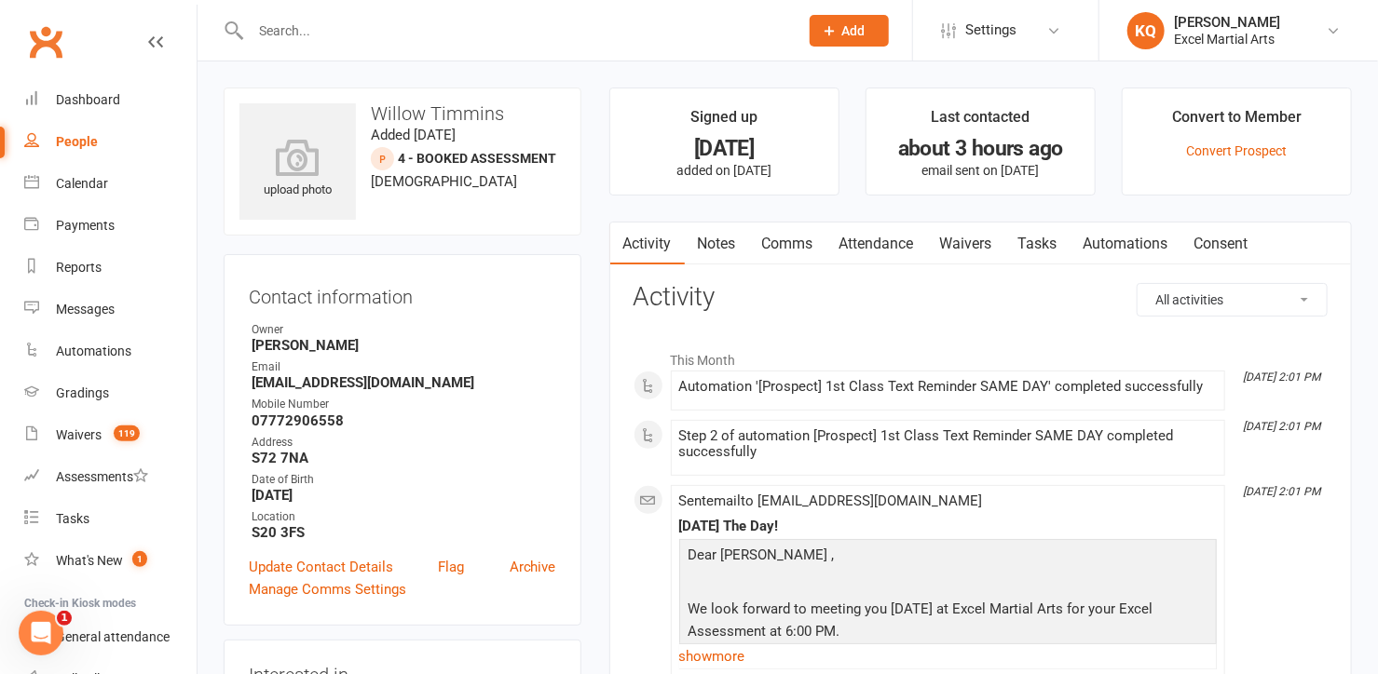
click at [706, 253] on link "Notes" at bounding box center [717, 244] width 64 height 43
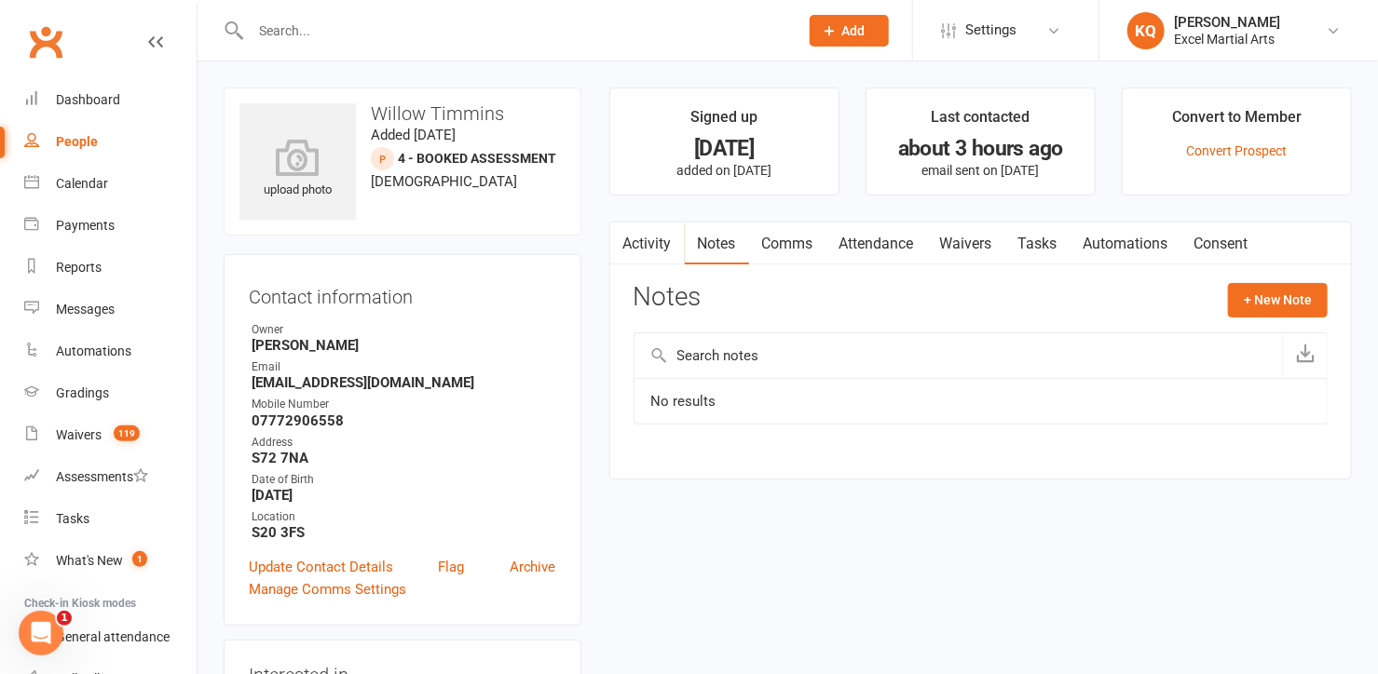
click at [714, 239] on link "Notes" at bounding box center [717, 244] width 64 height 43
click at [632, 256] on link "Activity" at bounding box center [647, 244] width 75 height 43
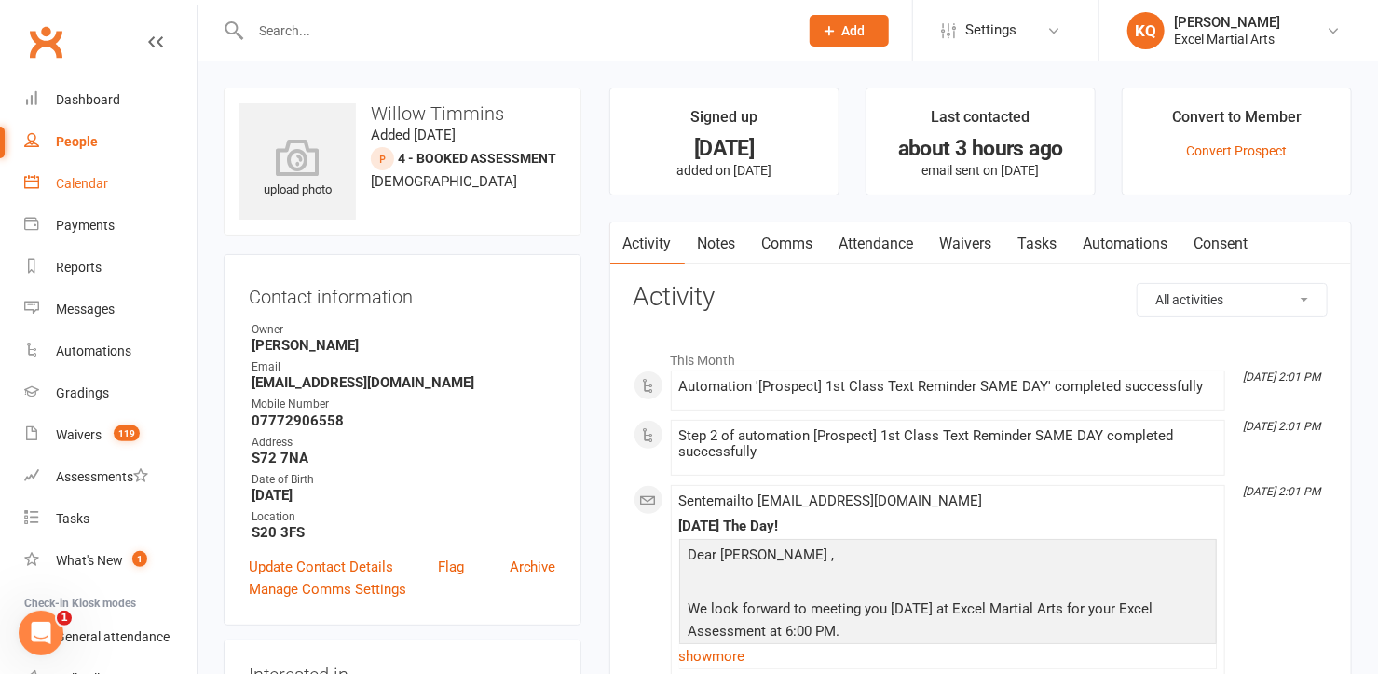
click at [84, 176] on div "Calendar" at bounding box center [82, 183] width 52 height 15
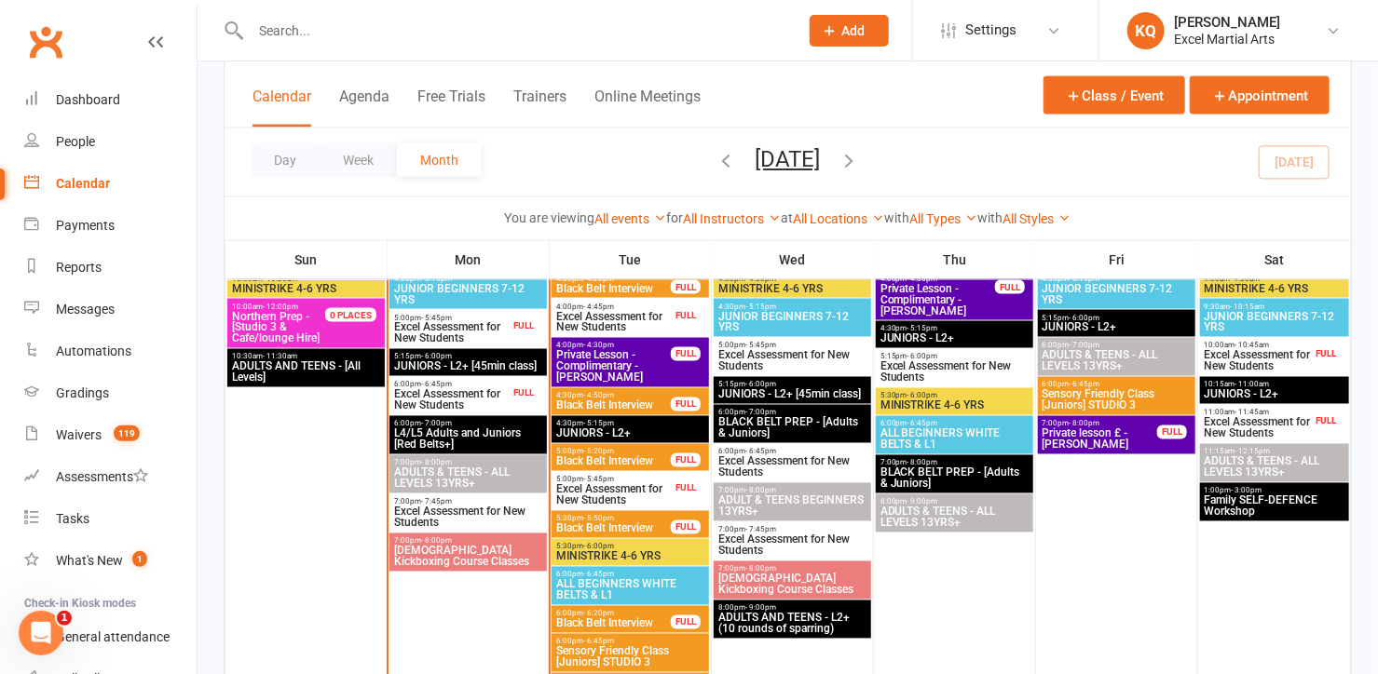
scroll to position [1270, 0]
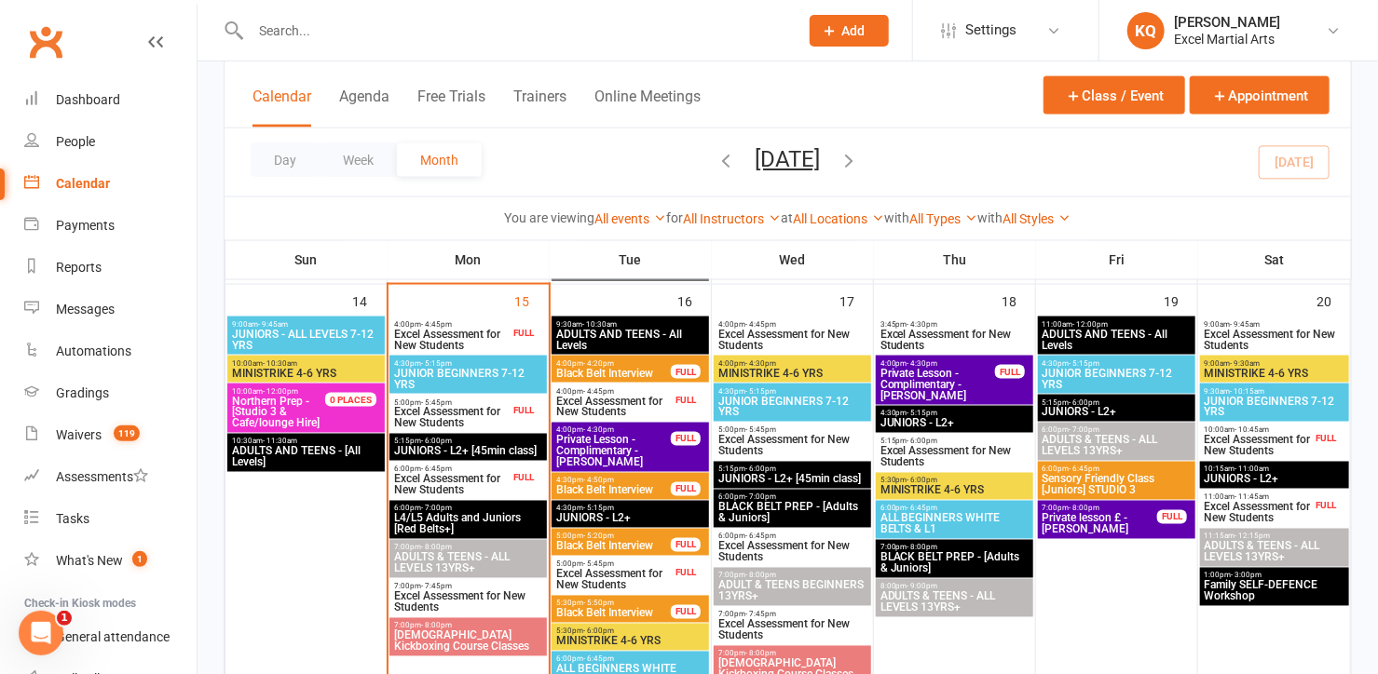
click at [433, 419] on span "Excel Assessment for New Students" at bounding box center [451, 418] width 116 height 22
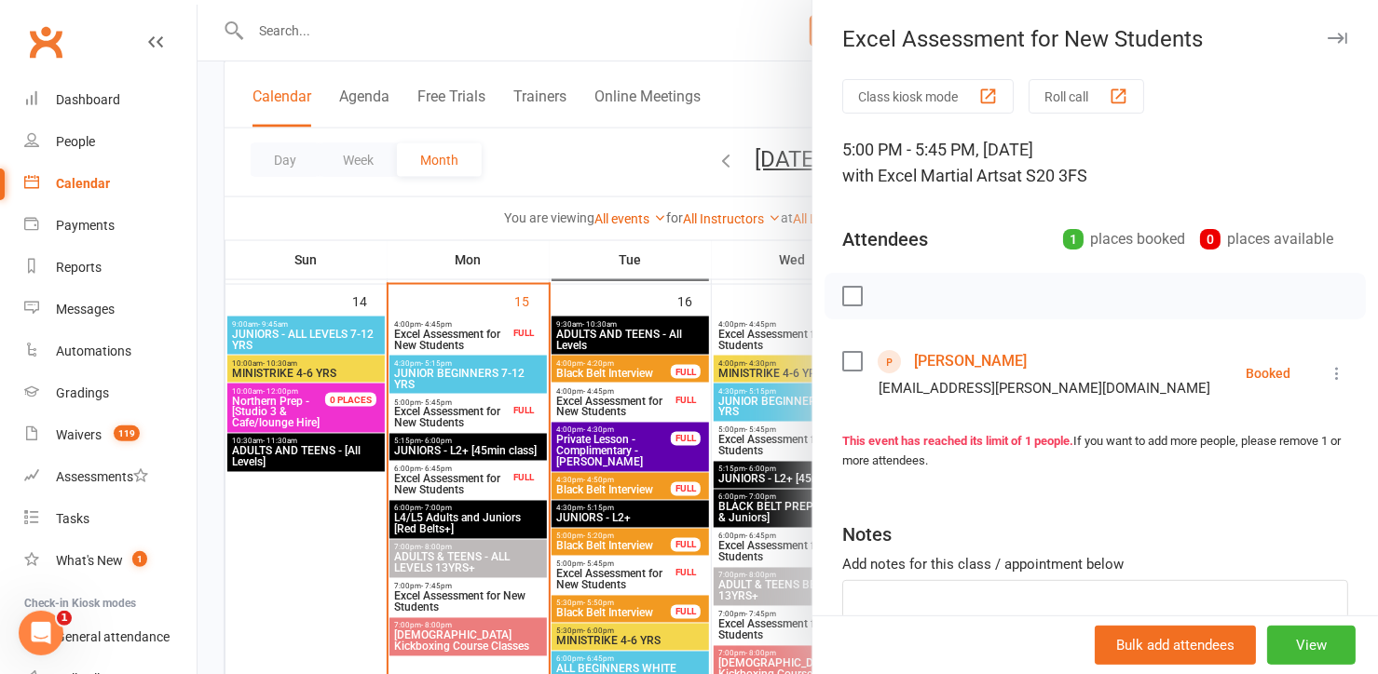
click at [433, 419] on div at bounding box center [787, 337] width 1180 height 674
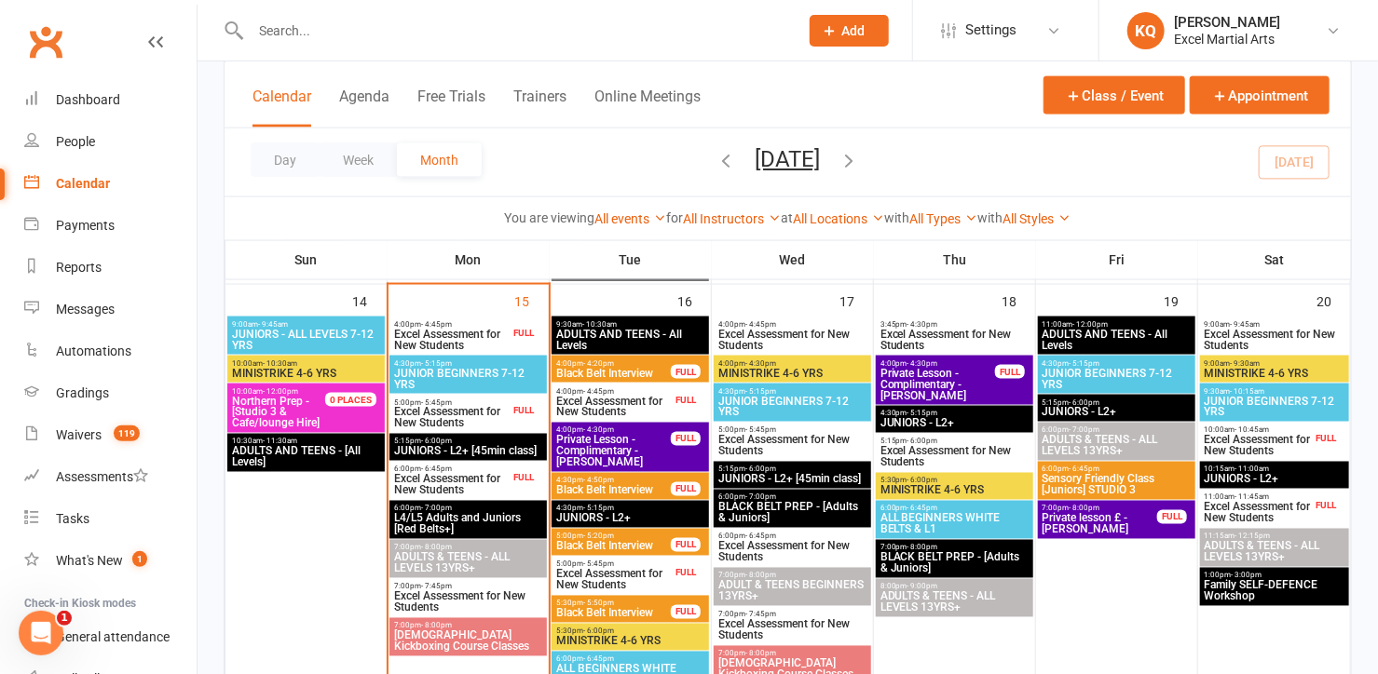
click at [436, 487] on span "Excel Assessment for New Students" at bounding box center [451, 485] width 116 height 22
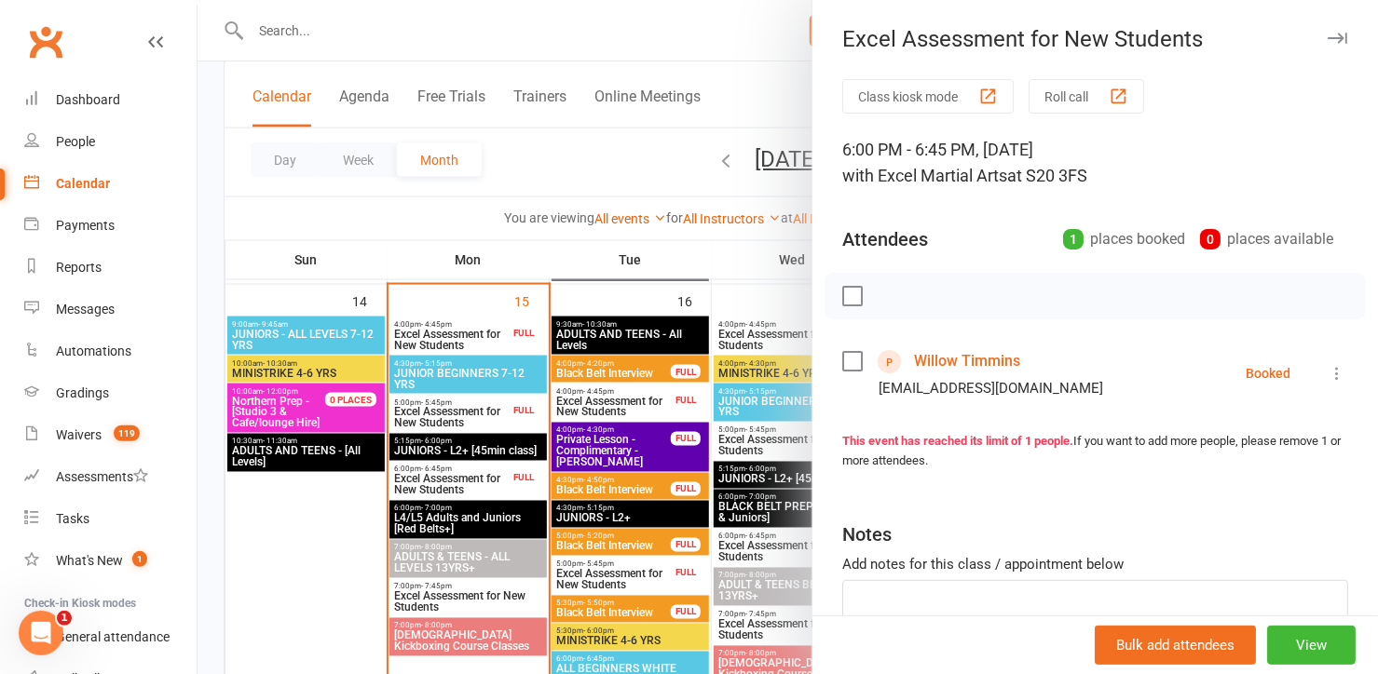
click at [425, 470] on div at bounding box center [787, 337] width 1180 height 674
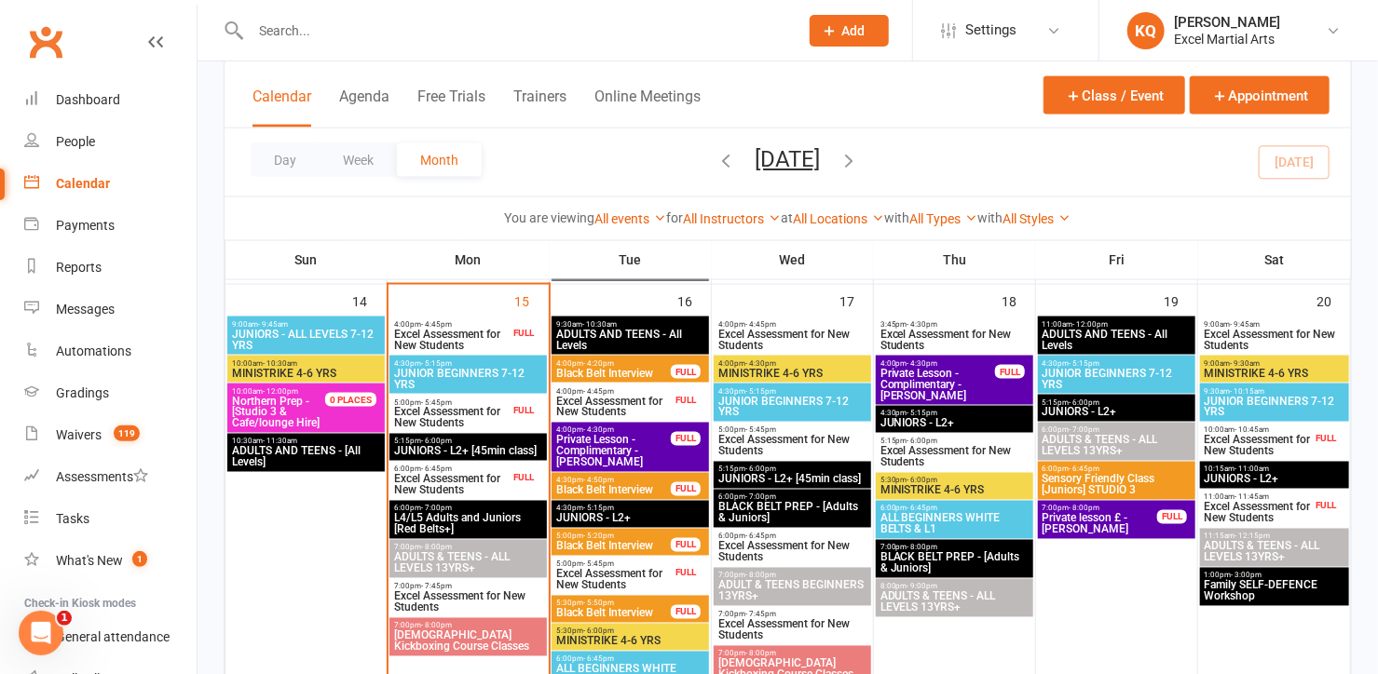
click at [433, 485] on span "Excel Assessment for New Students" at bounding box center [451, 485] width 116 height 22
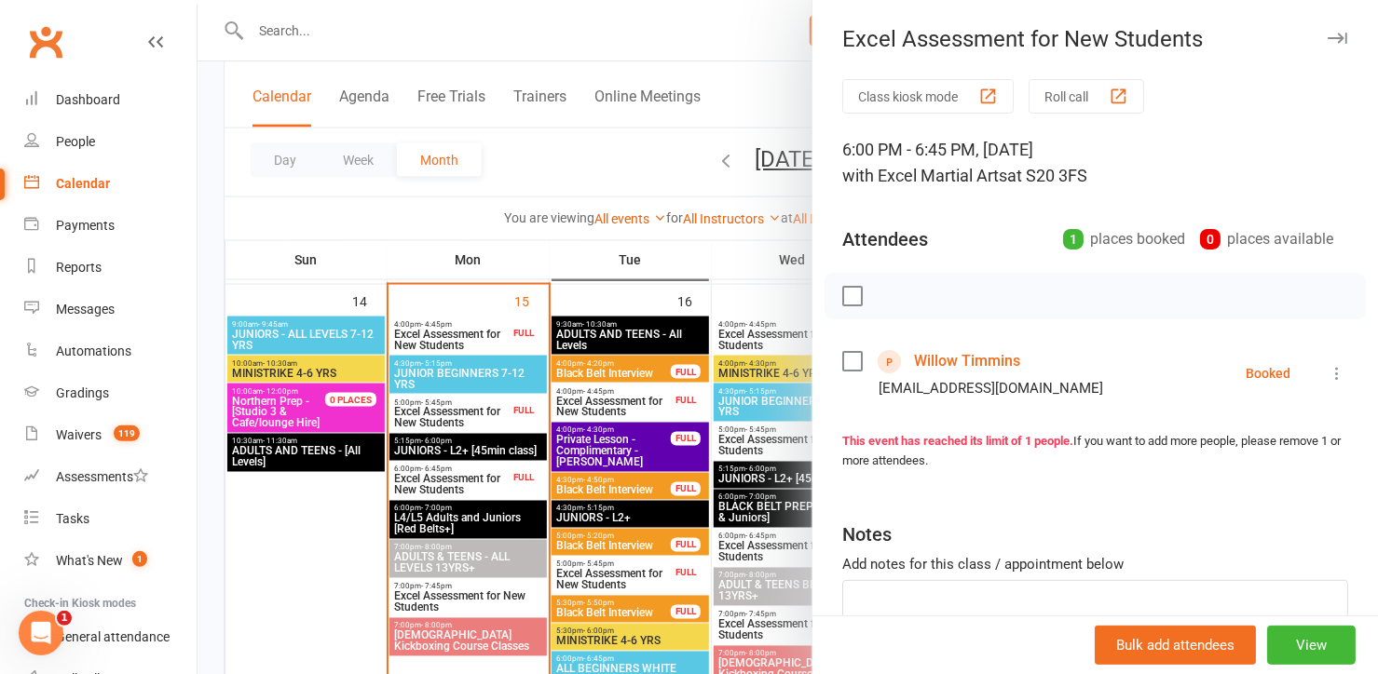
click at [433, 485] on div at bounding box center [787, 337] width 1180 height 674
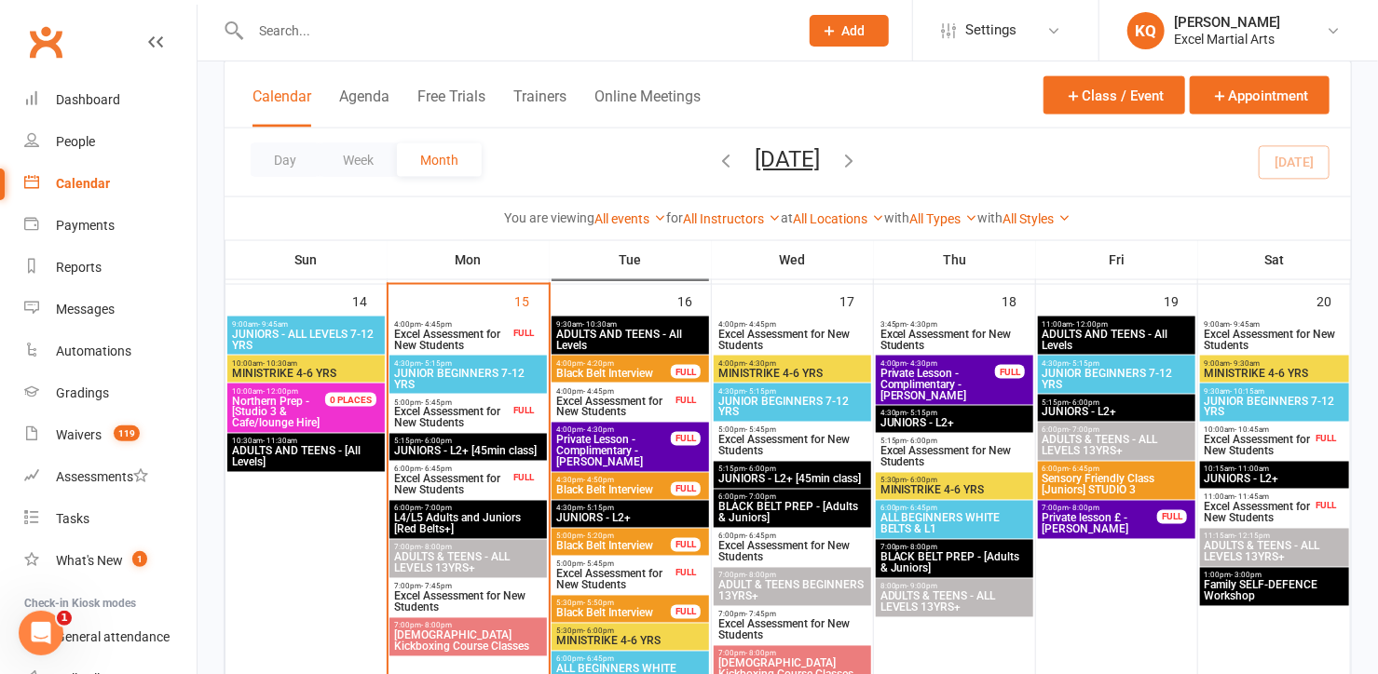
click at [433, 485] on span "Excel Assessment for New Students" at bounding box center [451, 485] width 116 height 22
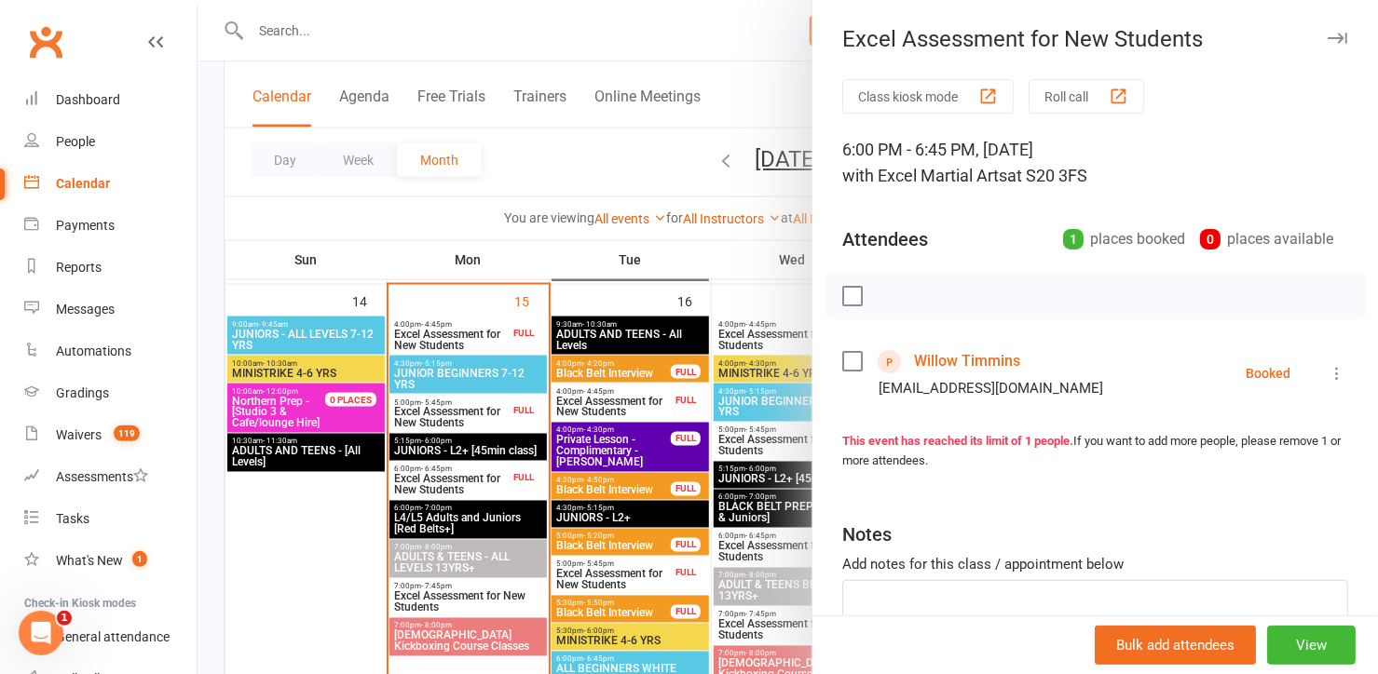
click at [1327, 36] on icon "button" at bounding box center [1337, 38] width 20 height 11
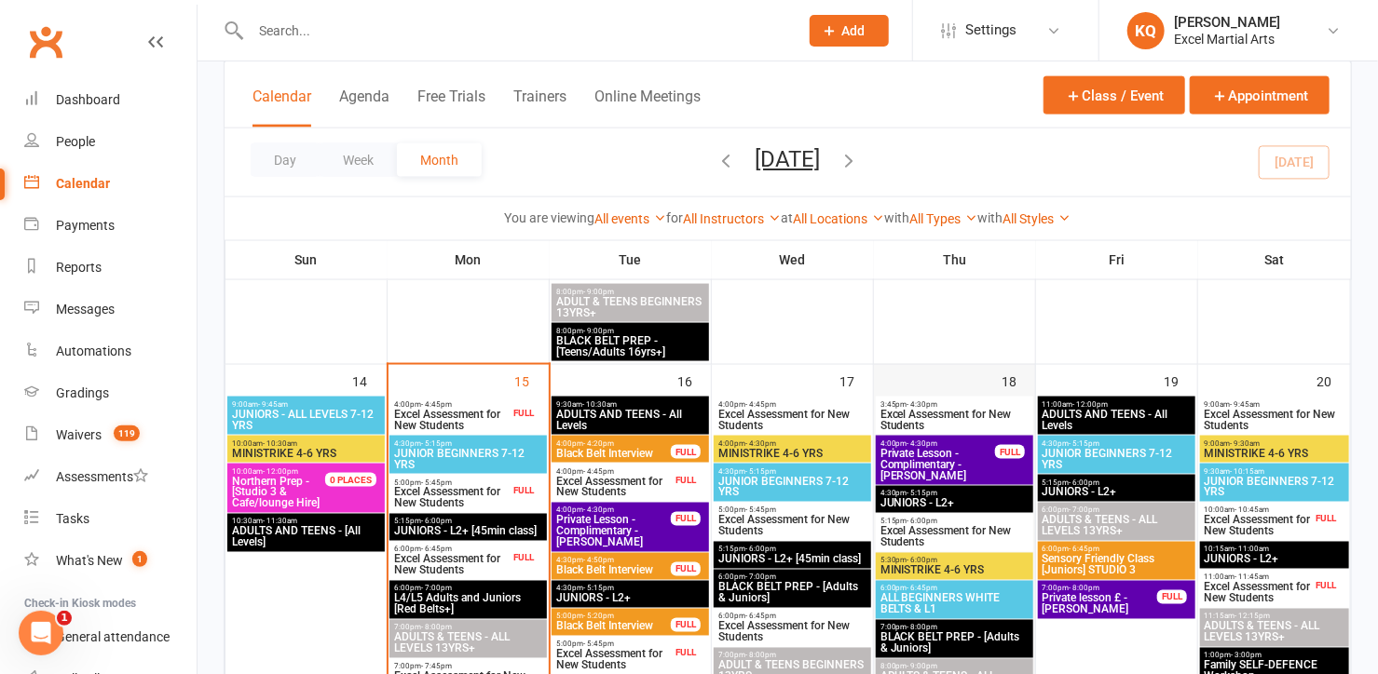
scroll to position [1185, 0]
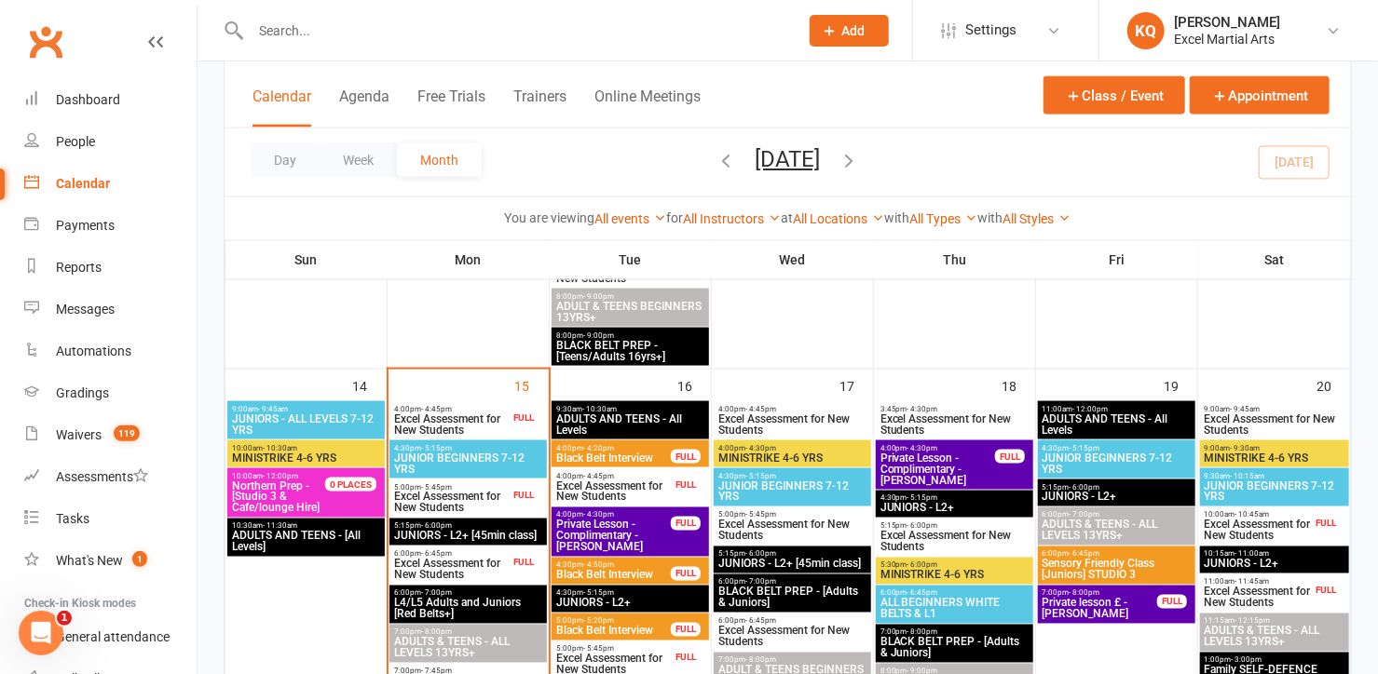
click at [444, 559] on span "Excel Assessment for New Students" at bounding box center [451, 570] width 116 height 22
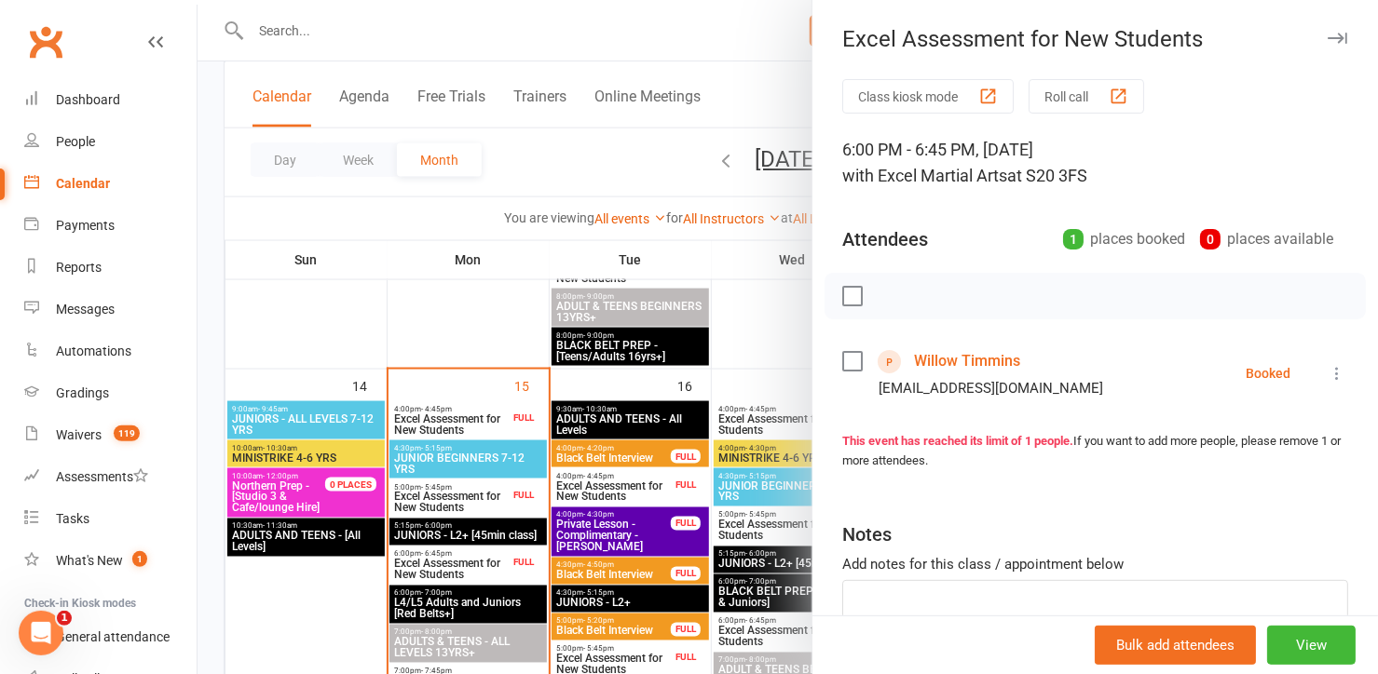
click at [985, 358] on link "Willow Timmins" at bounding box center [967, 362] width 106 height 30
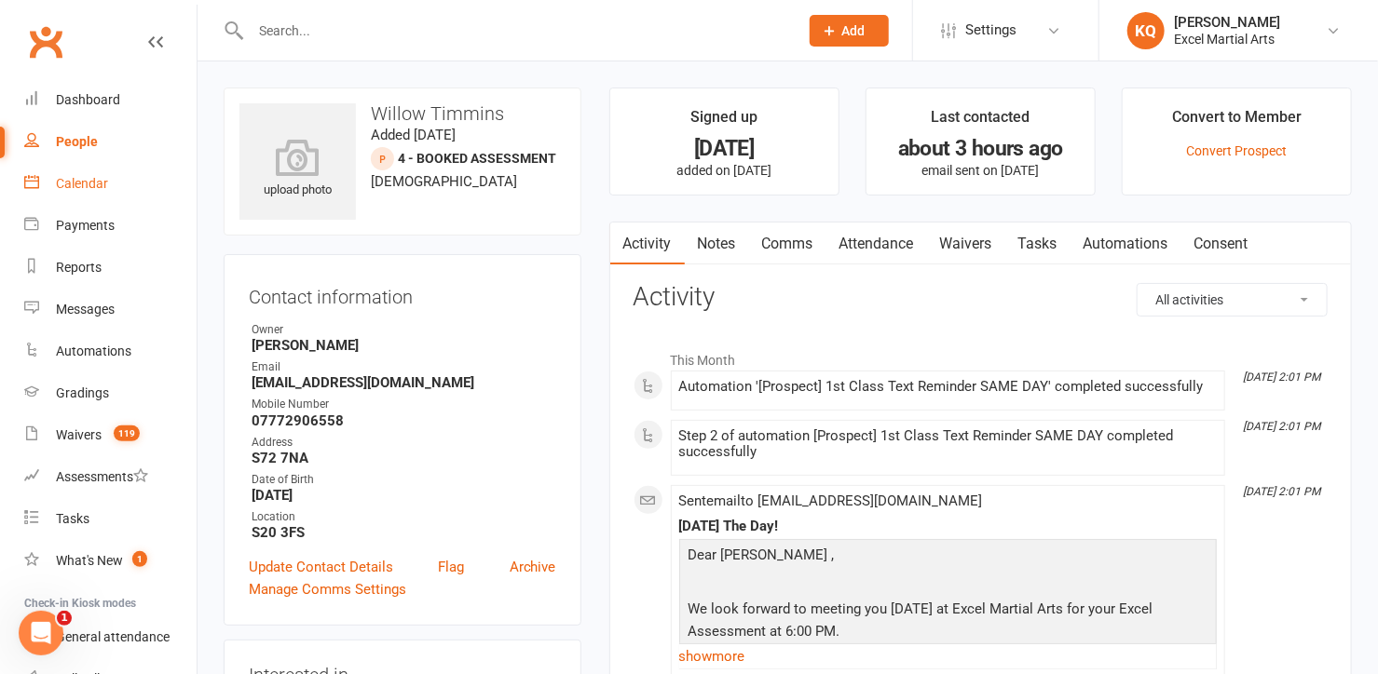
click at [80, 187] on div "Calendar" at bounding box center [82, 183] width 52 height 15
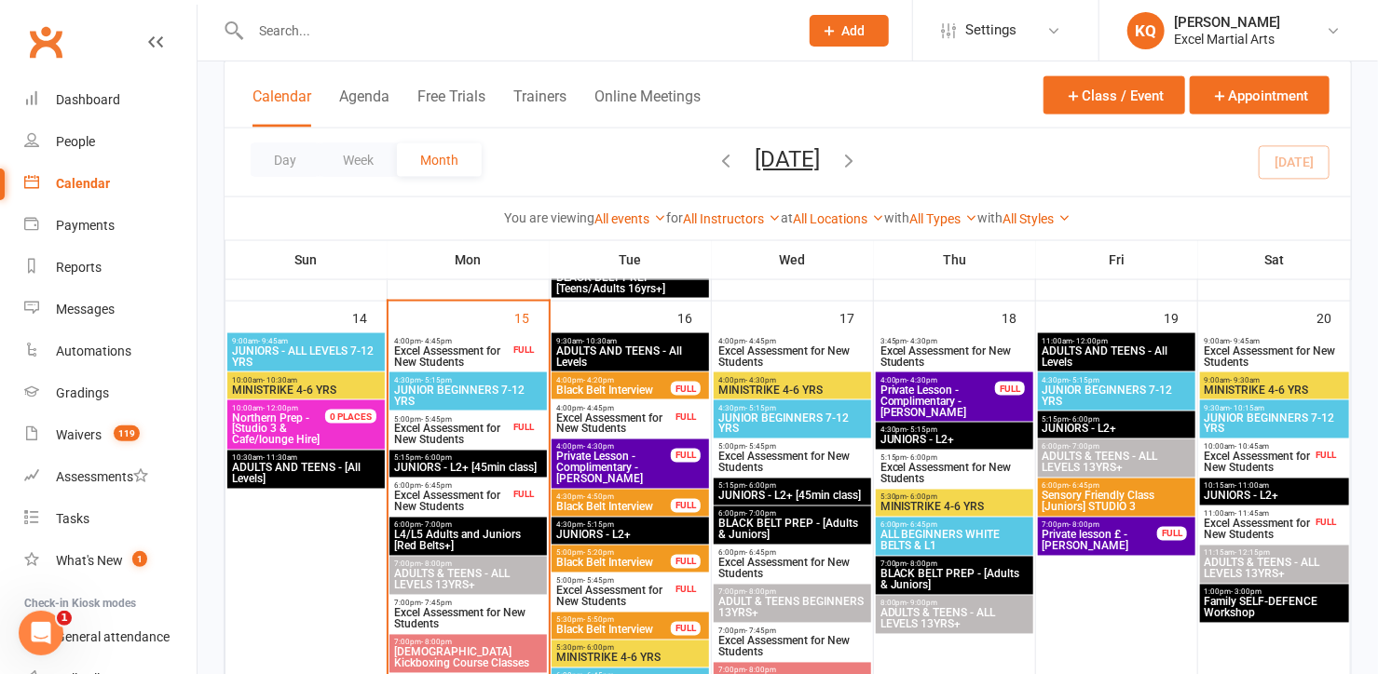
scroll to position [1270, 0]
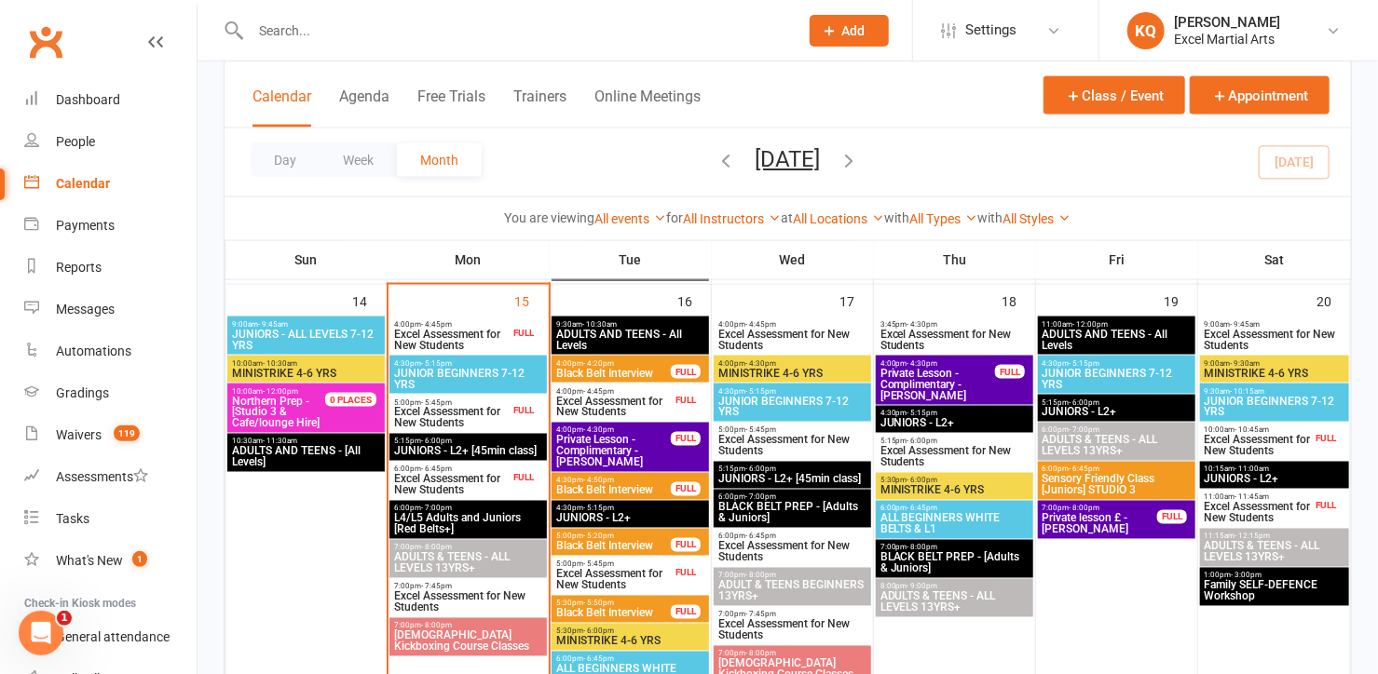
click at [411, 27] on input "text" at bounding box center [515, 31] width 540 height 26
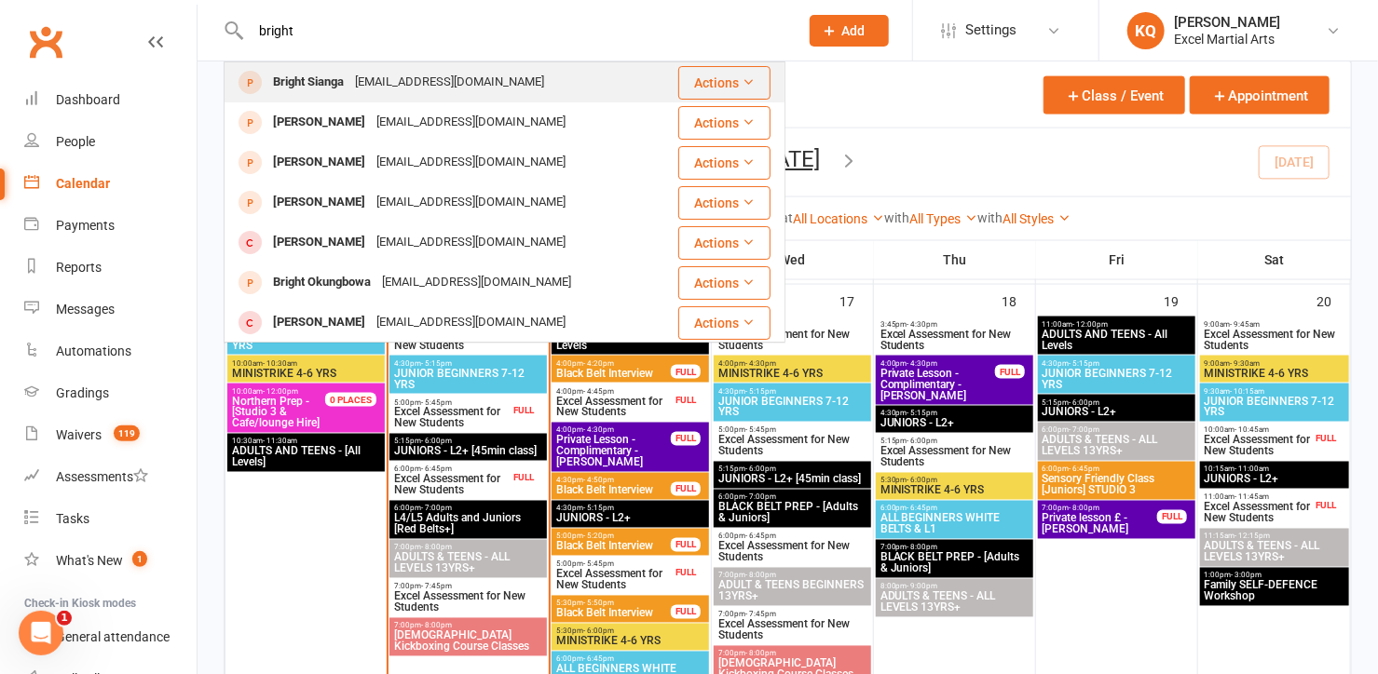
type input "bright"
click at [369, 75] on div "dambudzosianga@yahoo.co.uk" at bounding box center [449, 82] width 200 height 27
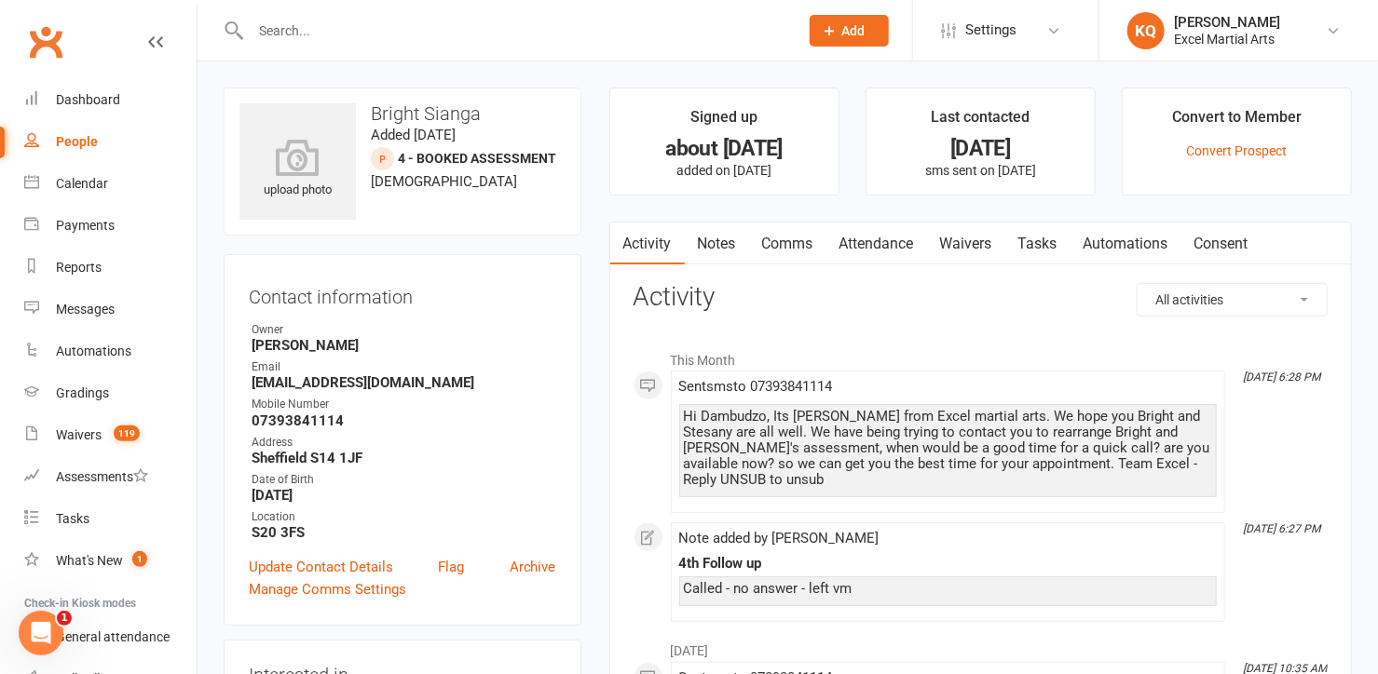
click at [709, 245] on link "Notes" at bounding box center [717, 244] width 64 height 43
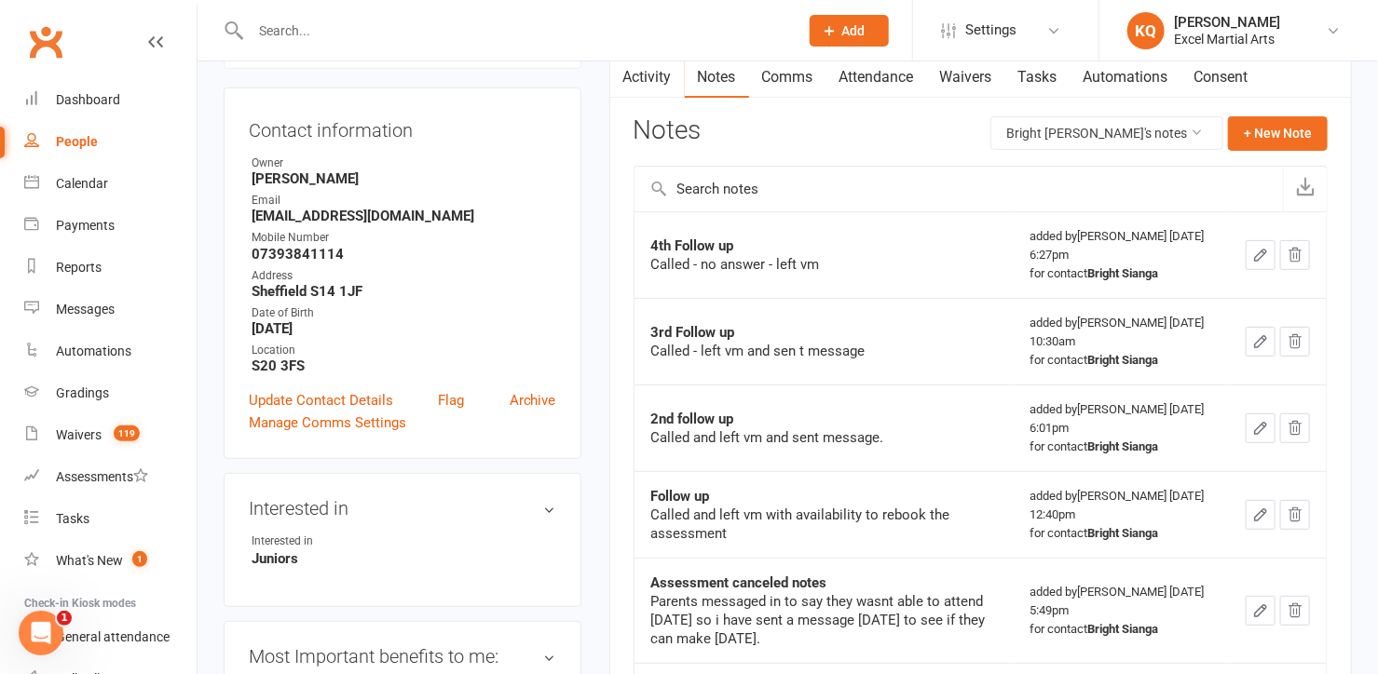
scroll to position [84, 0]
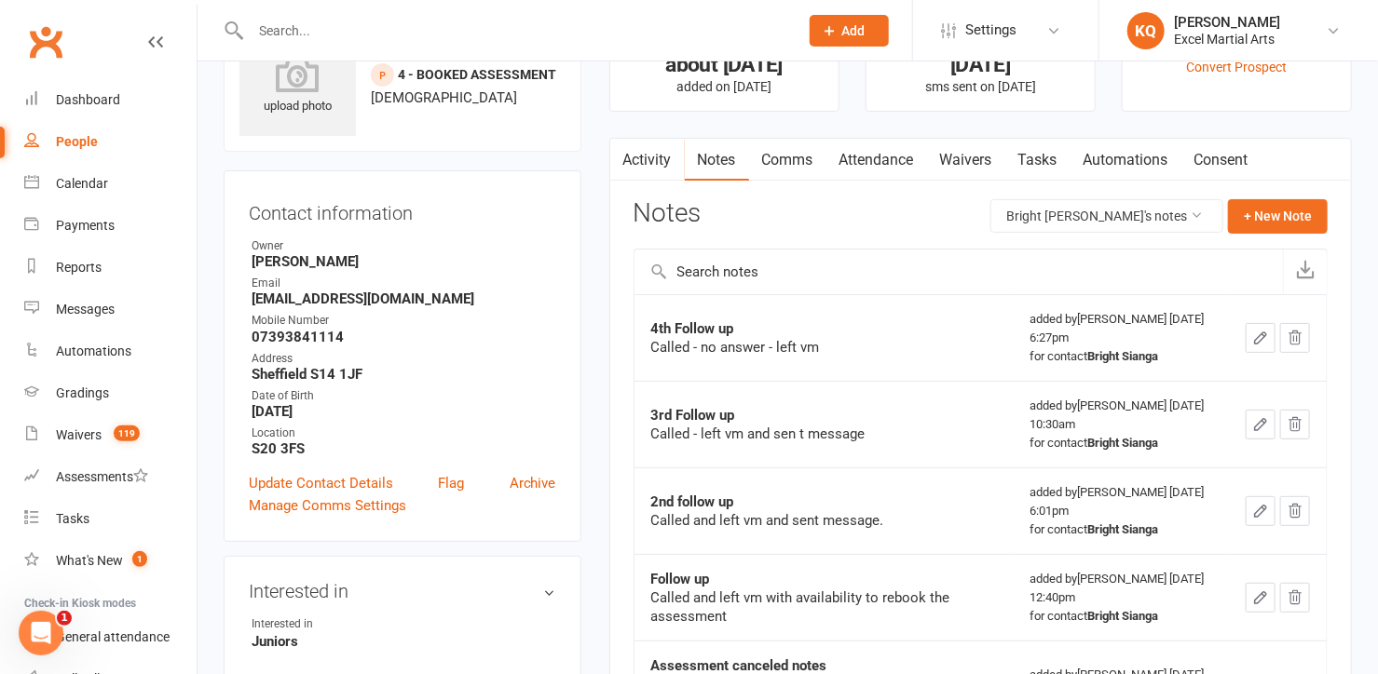
click at [643, 158] on link "Activity" at bounding box center [647, 160] width 75 height 43
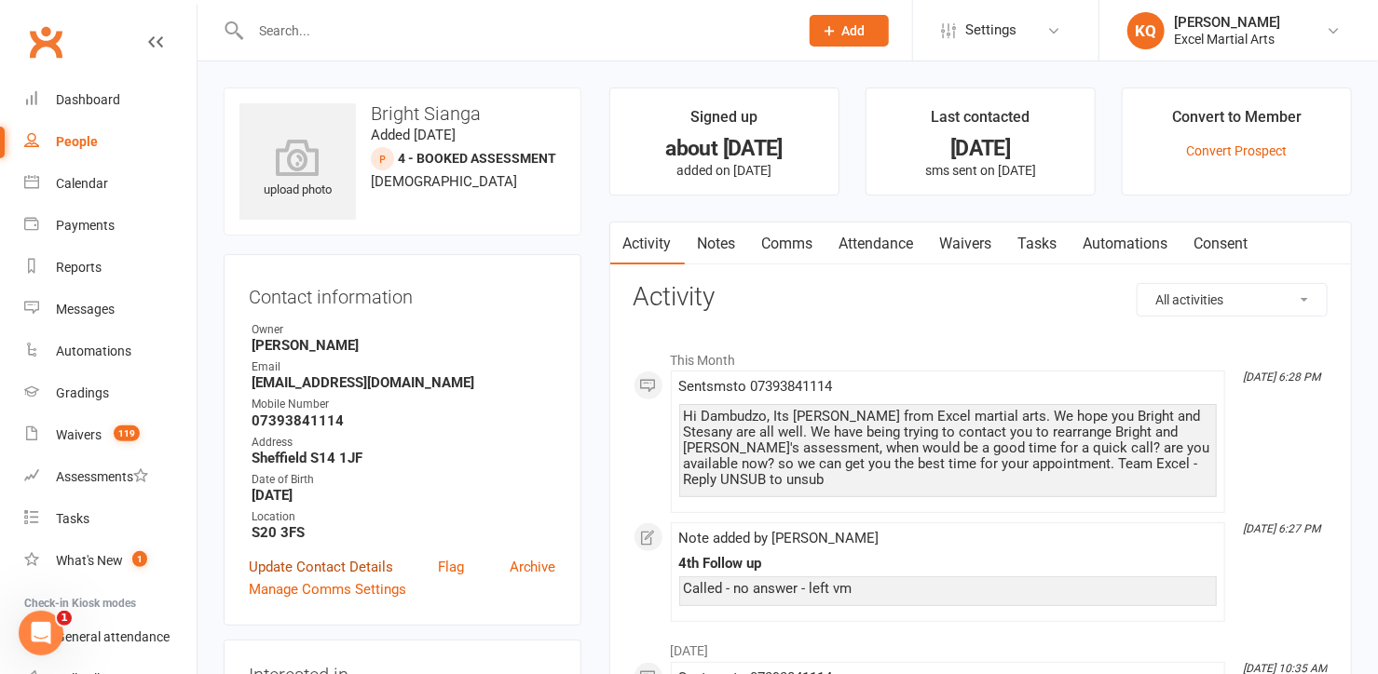
click at [275, 567] on link "Update Contact Details" at bounding box center [321, 567] width 144 height 22
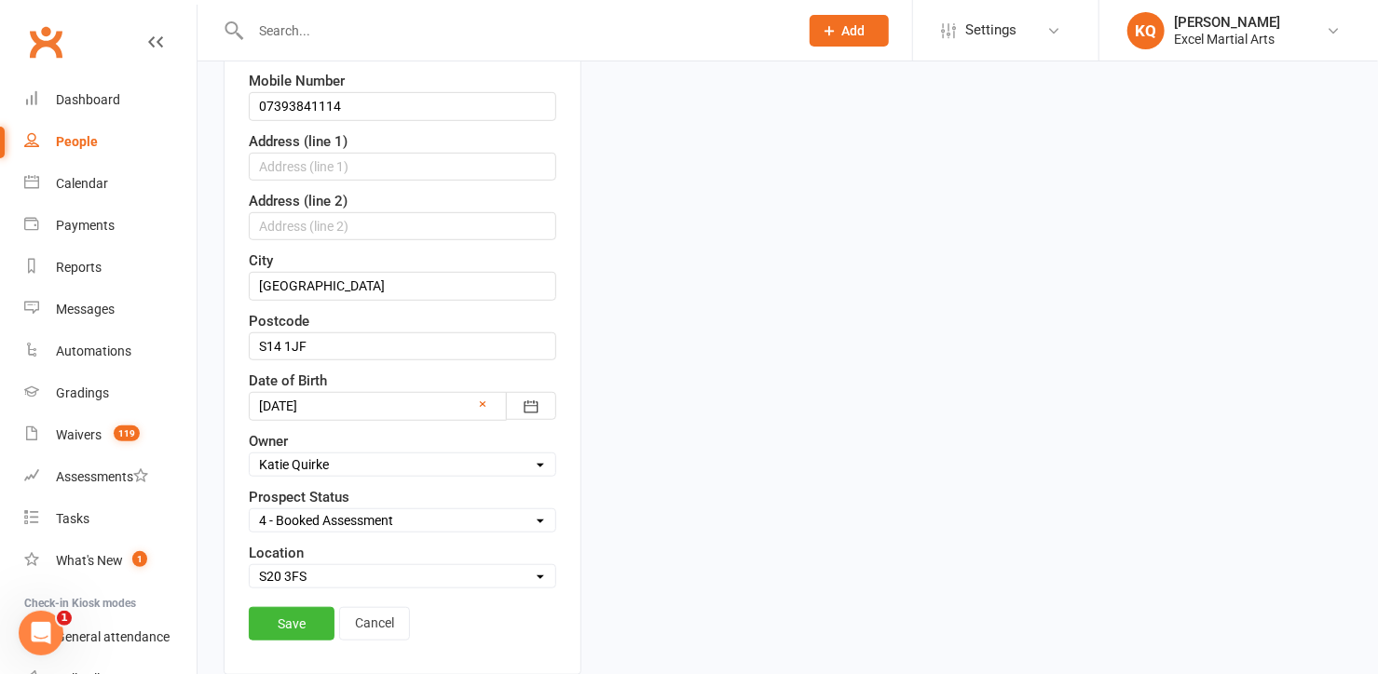
scroll to position [595, 0]
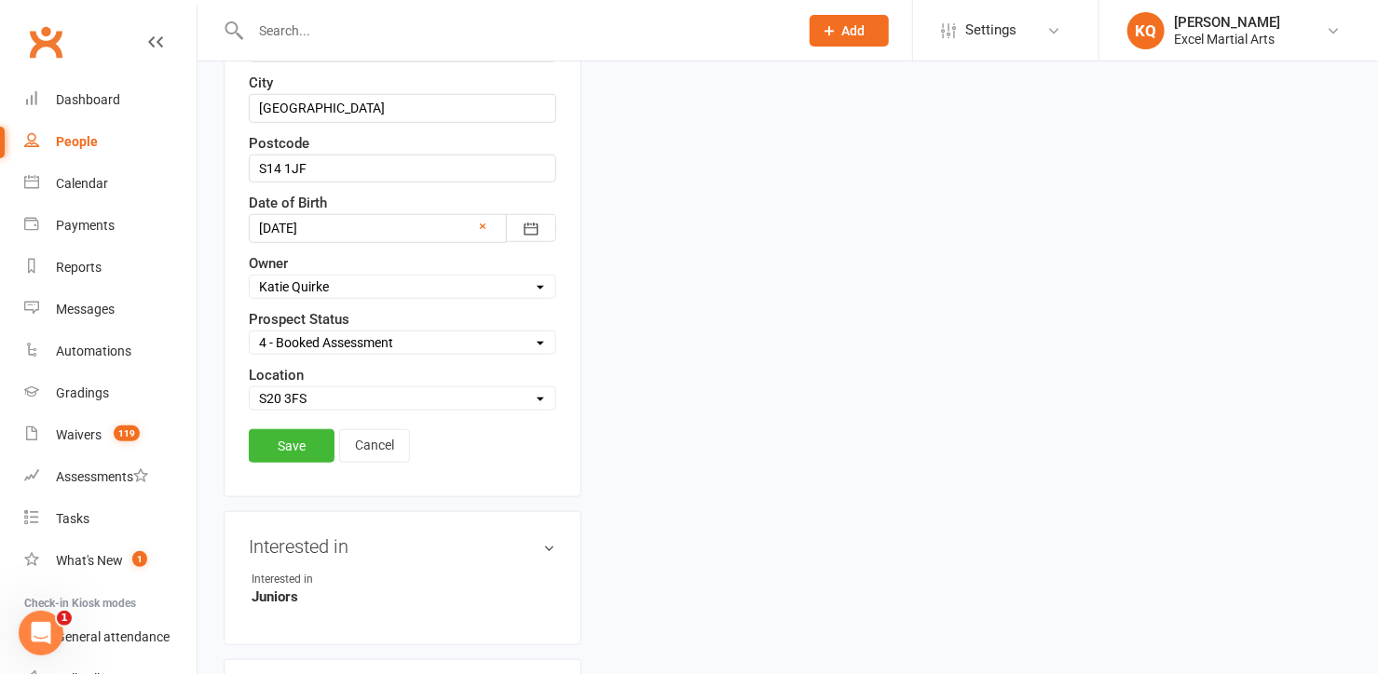
click at [344, 345] on select "Select 1 - Enquiry Received 1a- Event Enquiry Received 2 - Contact Attempted 3 …" at bounding box center [403, 343] width 306 height 20
select select "7 - No longer interested"
click at [250, 333] on select "Select 1 - Enquiry Received 1a- Event Enquiry Received 2 - Contact Attempted 3 …" at bounding box center [403, 343] width 306 height 20
click at [263, 431] on link "Save" at bounding box center [292, 446] width 86 height 34
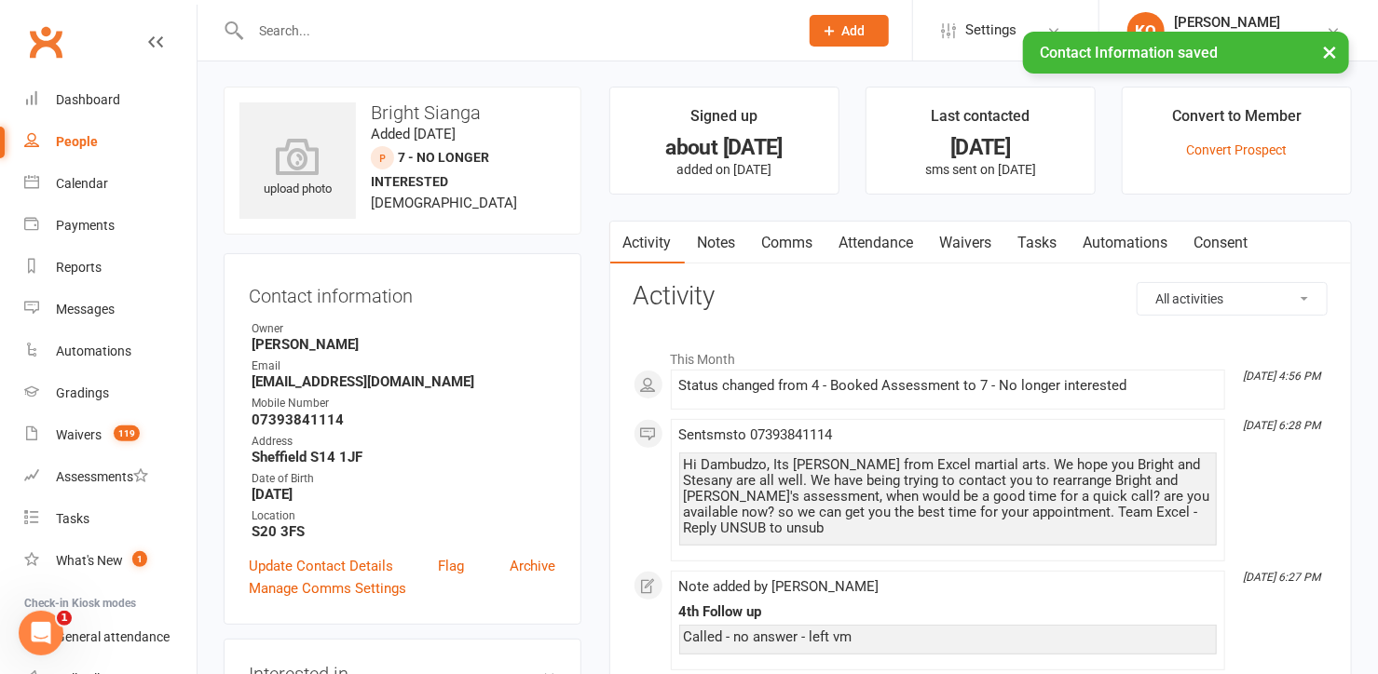
scroll to position [0, 0]
click at [639, 248] on link "Activity" at bounding box center [647, 244] width 75 height 43
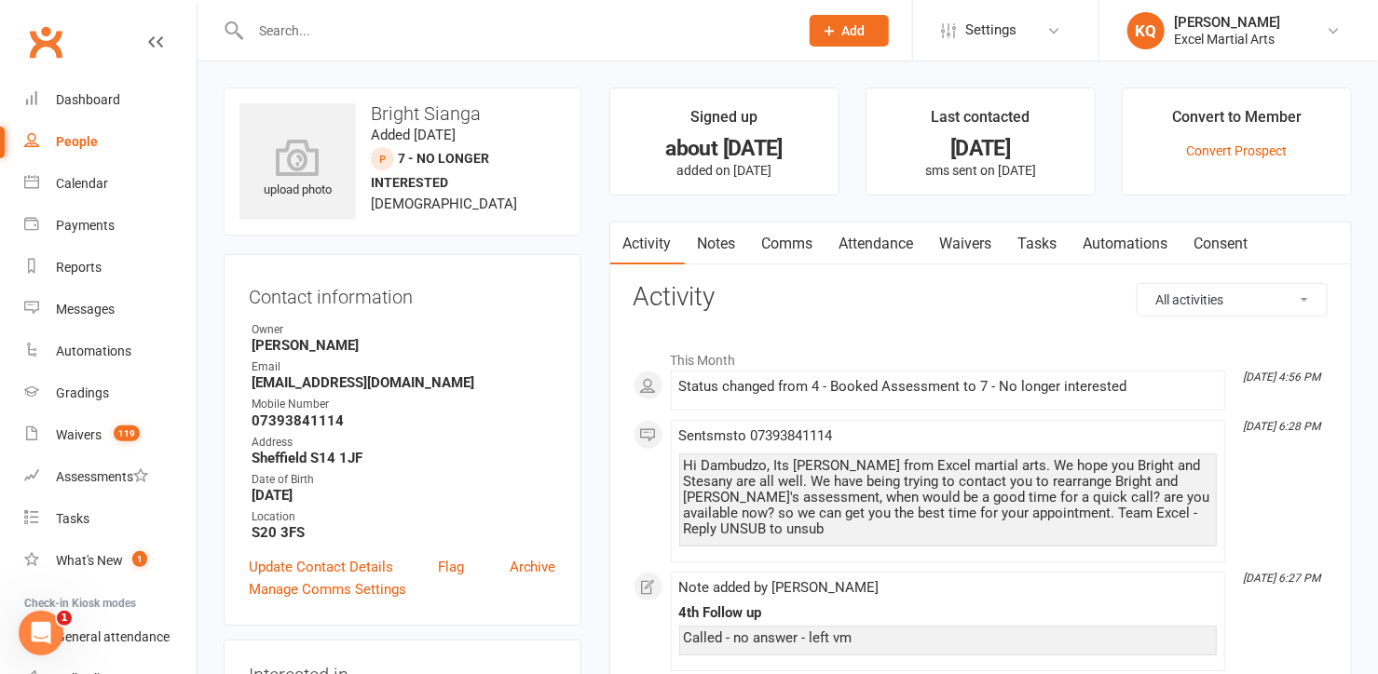
click at [372, 26] on input "text" at bounding box center [515, 31] width 540 height 26
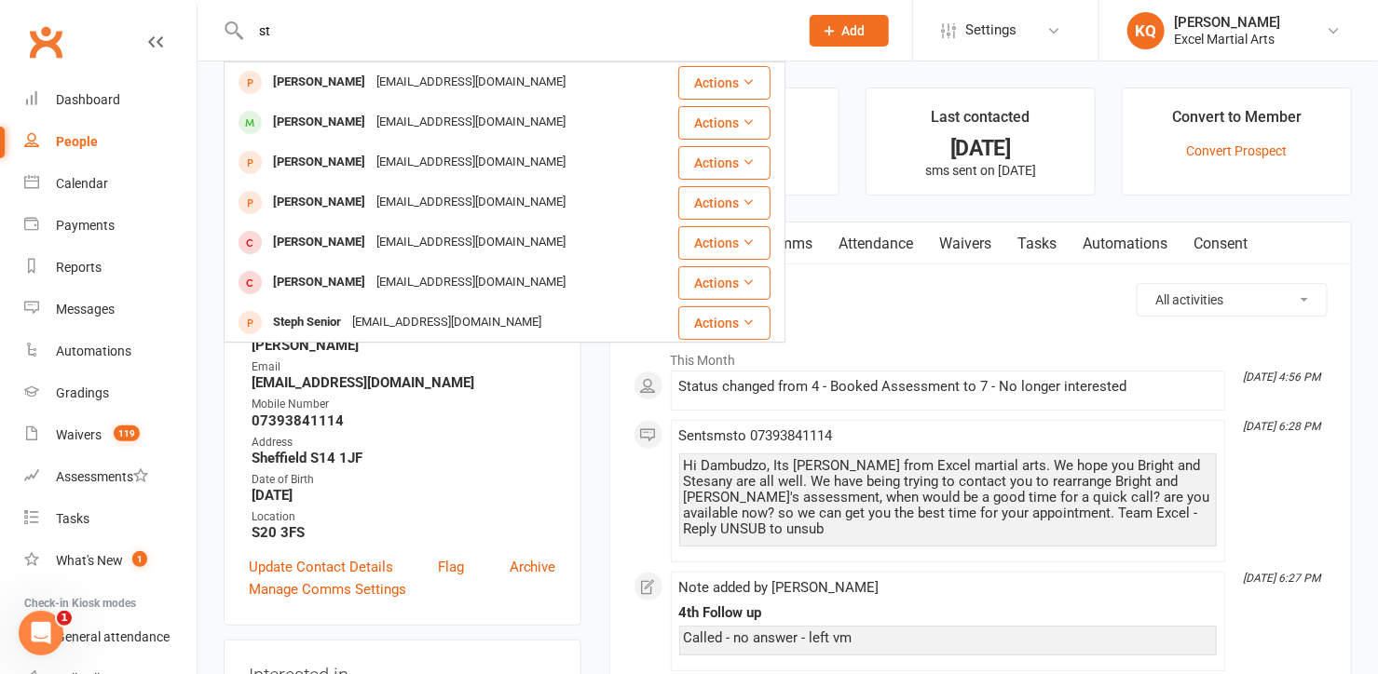
type input "s"
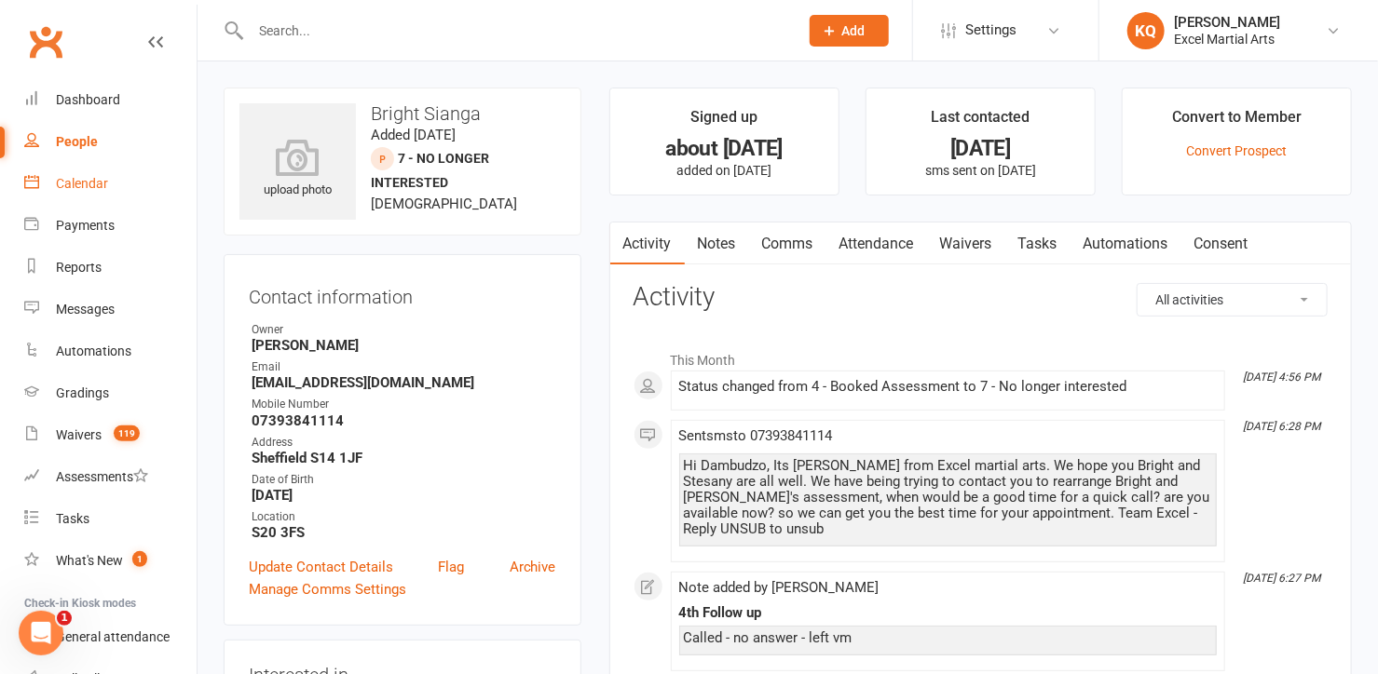
click at [77, 192] on link "Calendar" at bounding box center [110, 184] width 172 height 42
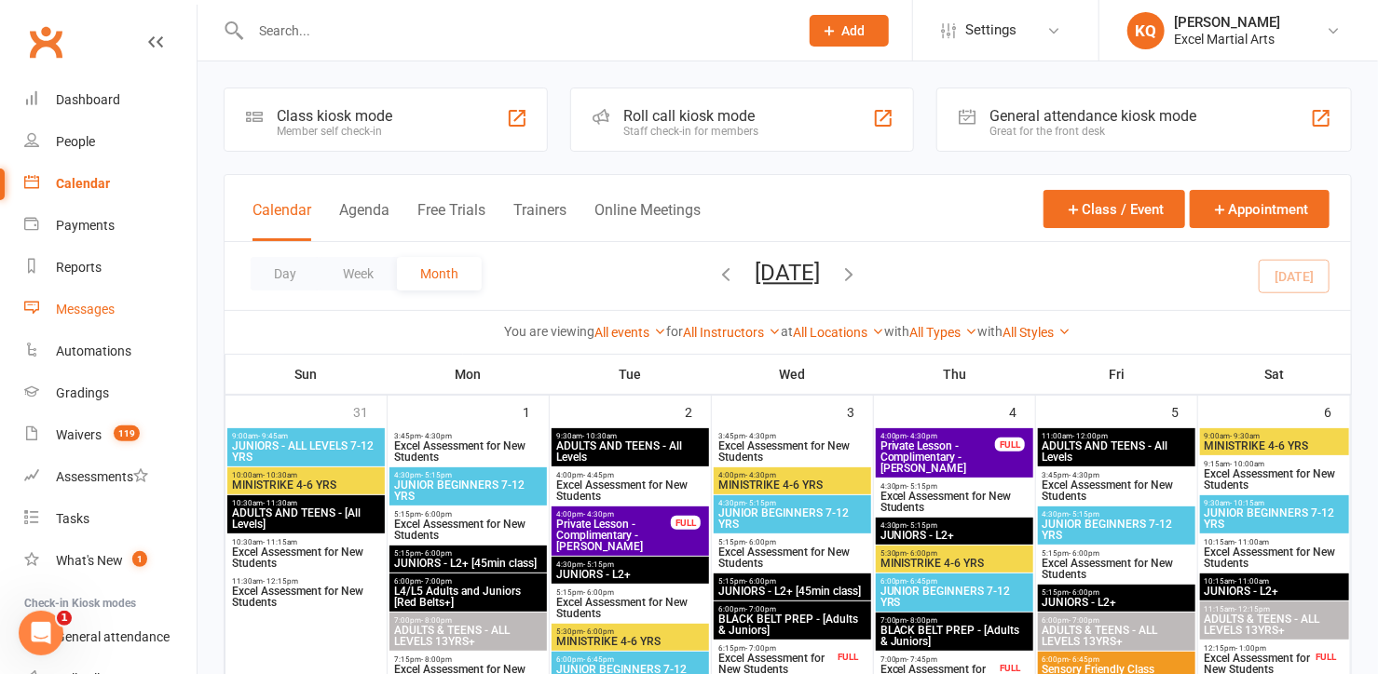
click at [88, 306] on div "Messages" at bounding box center [85, 309] width 59 height 15
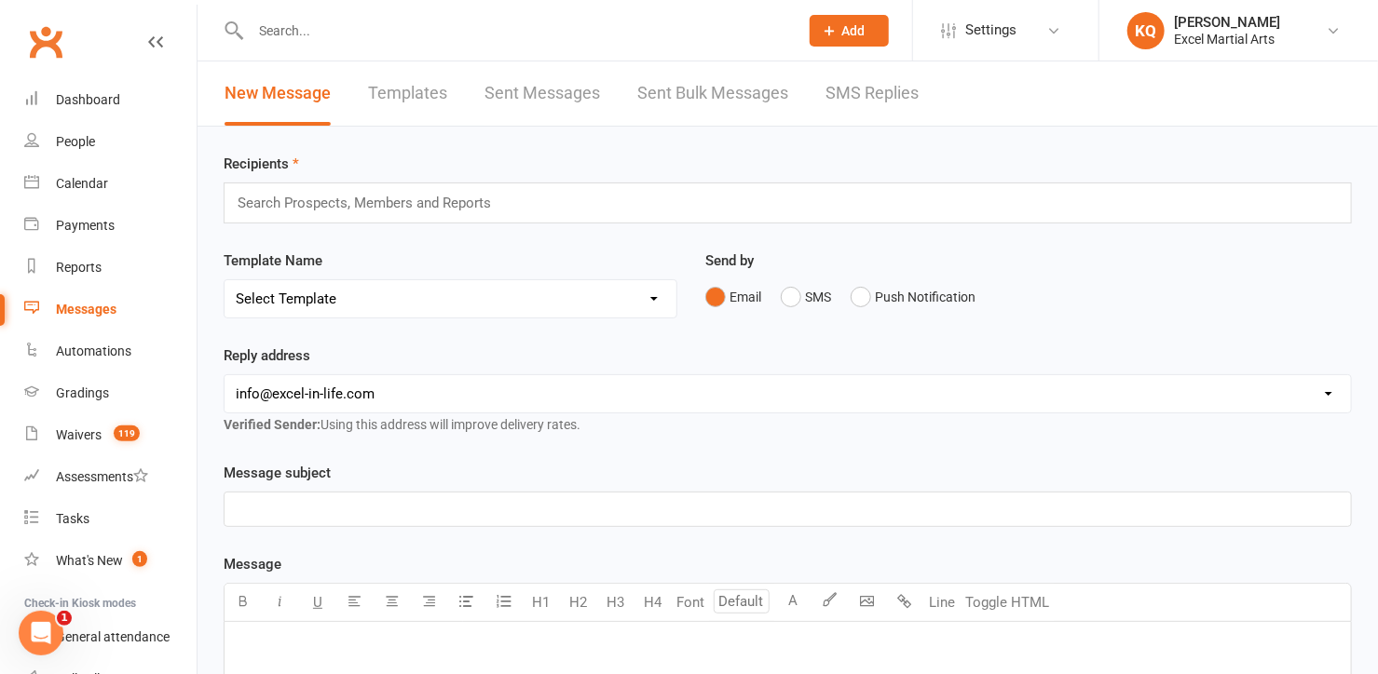
click at [869, 98] on link "SMS Replies" at bounding box center [871, 93] width 93 height 64
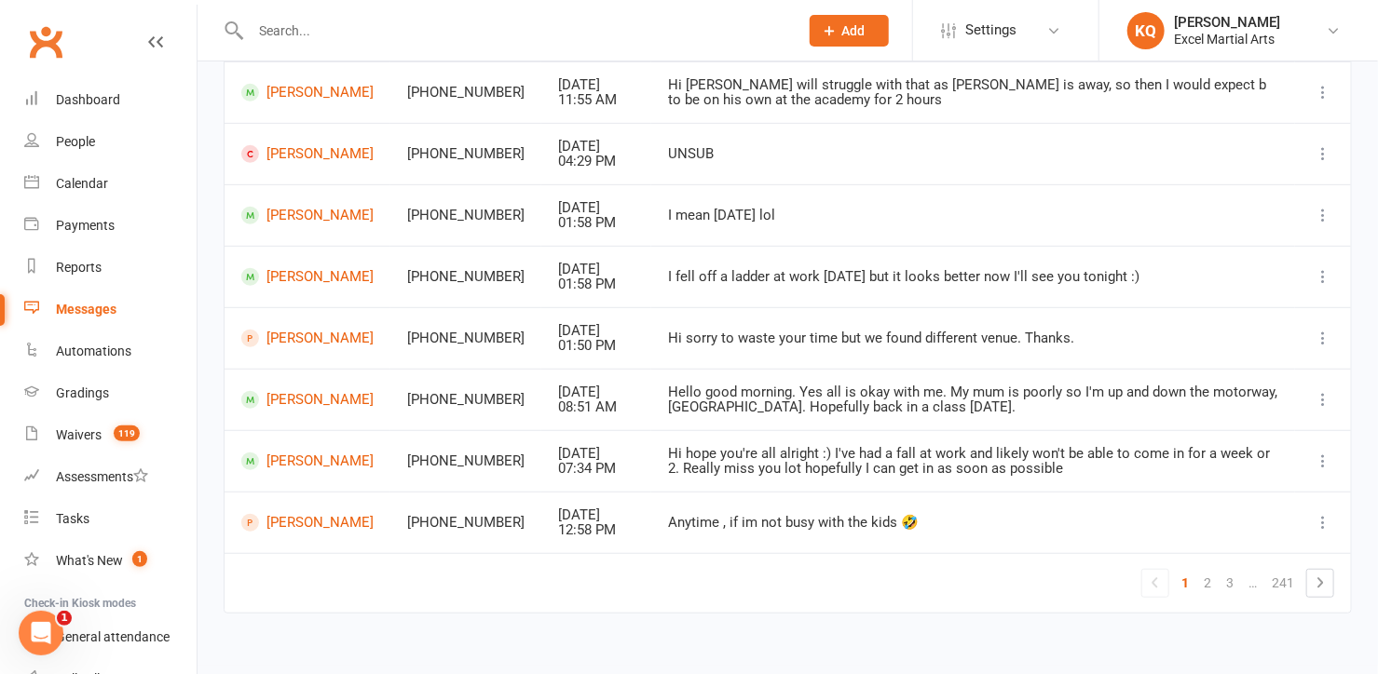
scroll to position [380, 0]
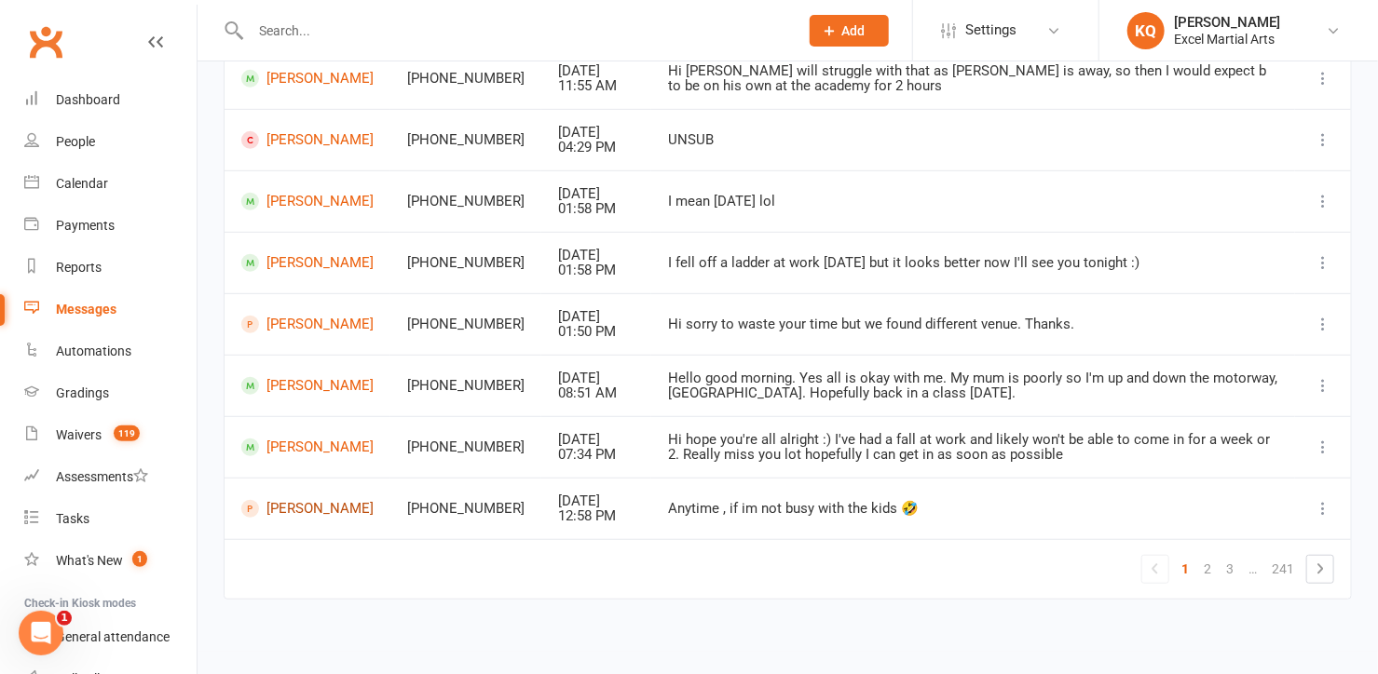
click at [318, 507] on link "Ethan Cotton" at bounding box center [307, 509] width 132 height 18
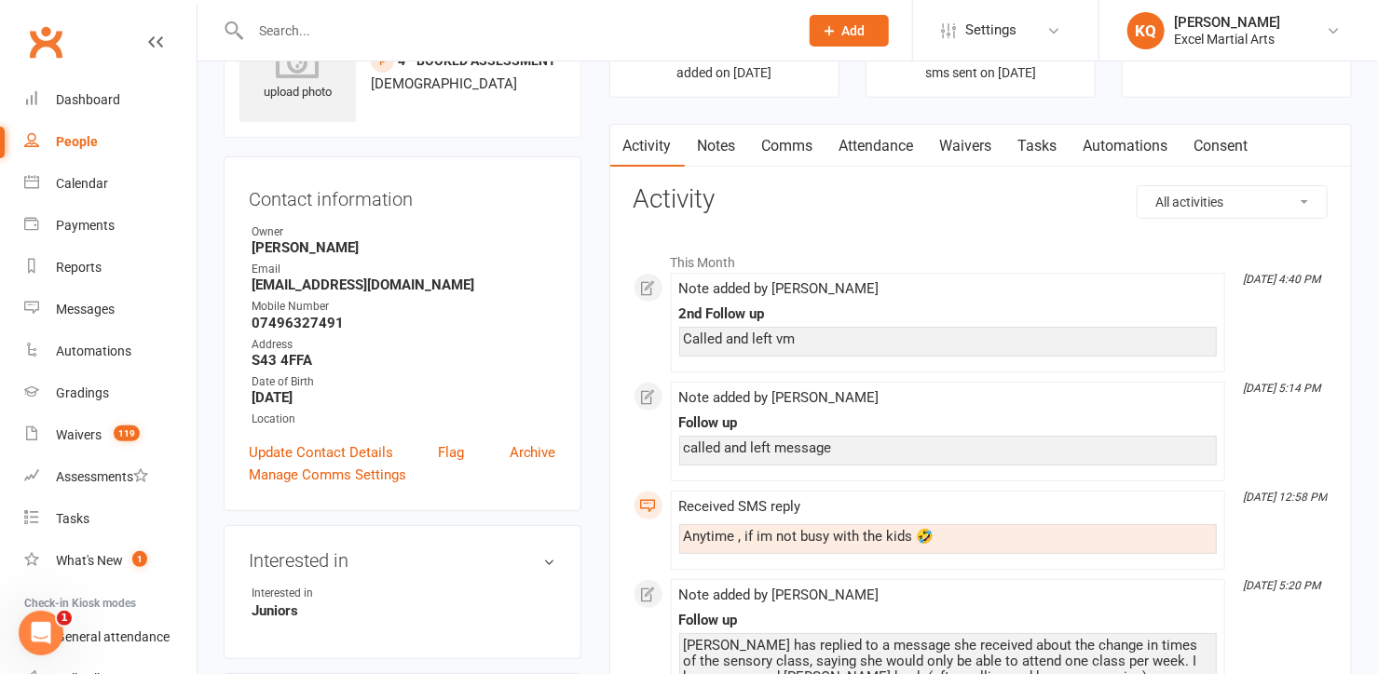
scroll to position [253, 0]
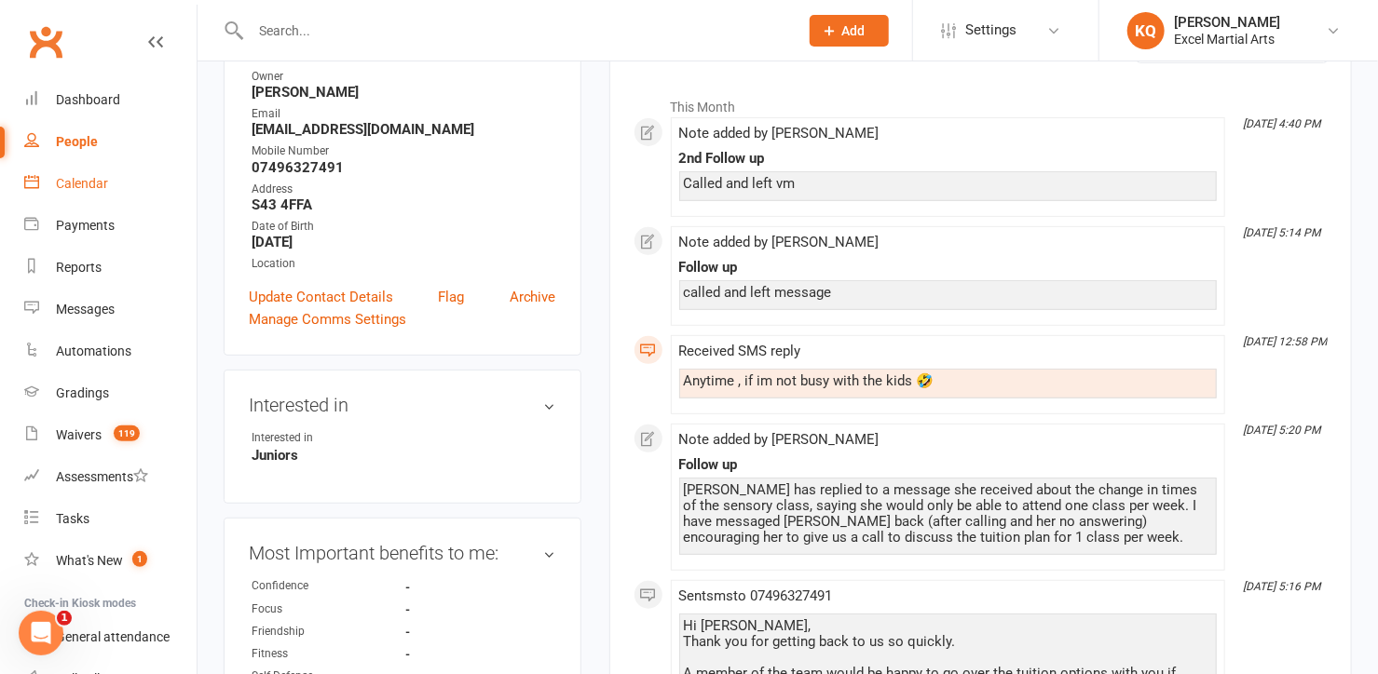
click at [99, 184] on div "Calendar" at bounding box center [82, 183] width 52 height 15
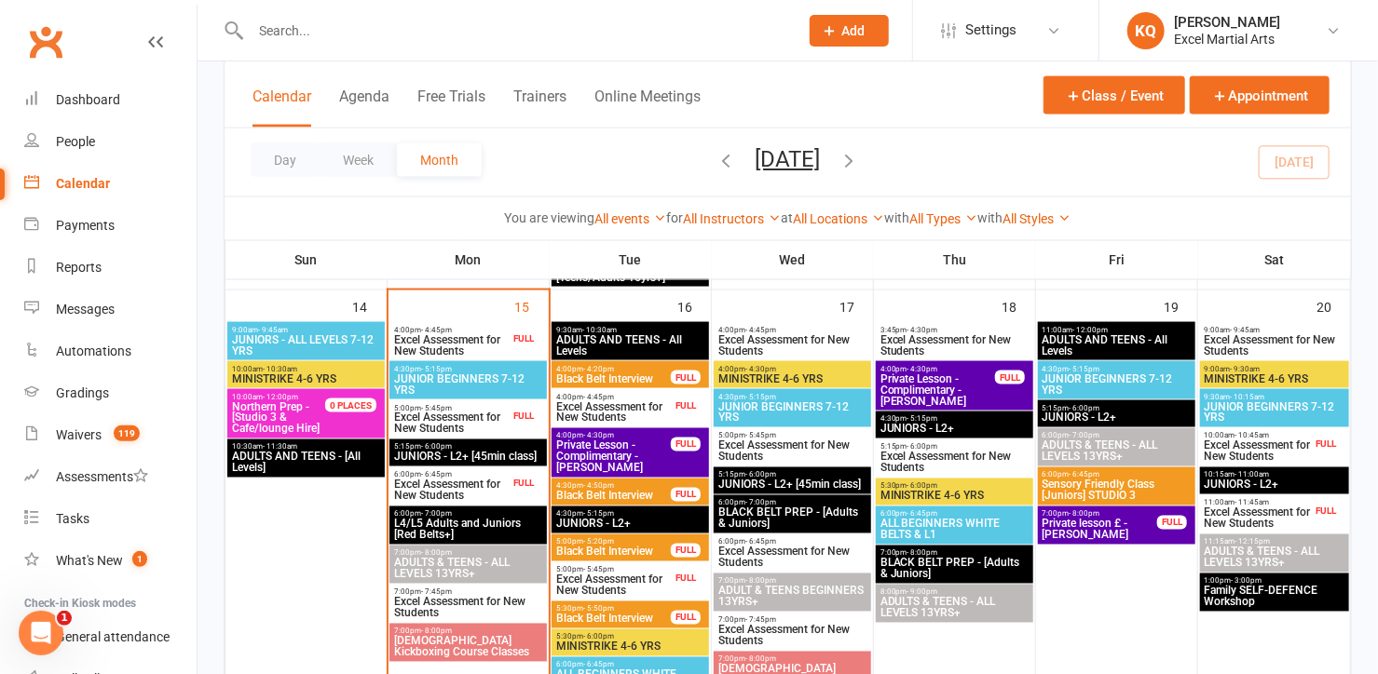
scroll to position [1185, 0]
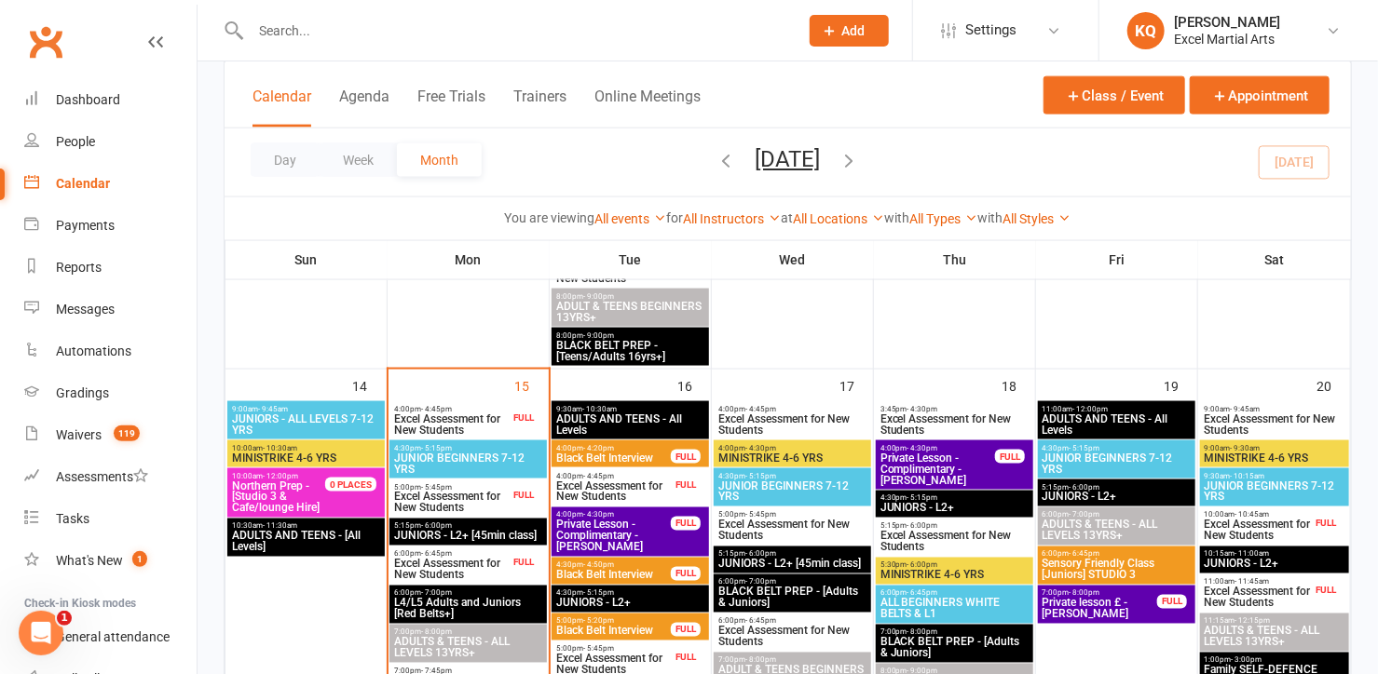
click at [274, 34] on input "text" at bounding box center [515, 31] width 540 height 26
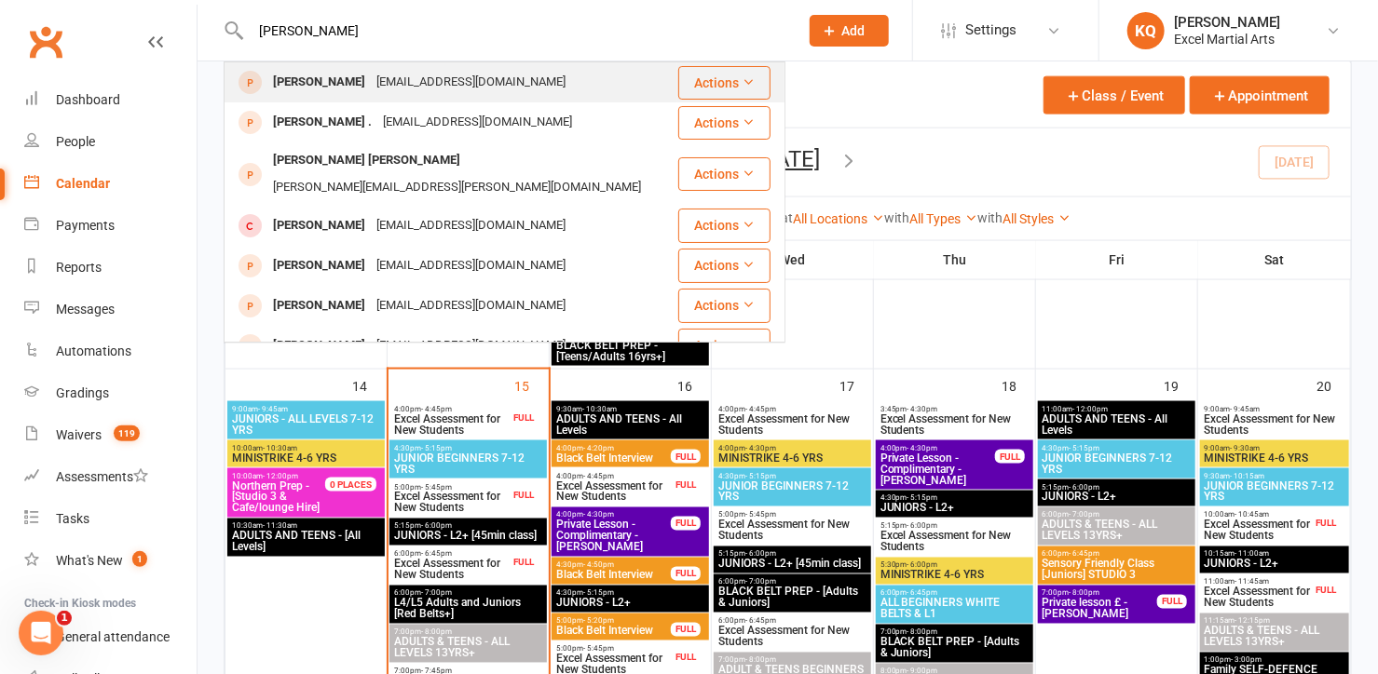
type input "william burgess"
click at [339, 83] on div "William Burgess" at bounding box center [318, 82] width 103 height 27
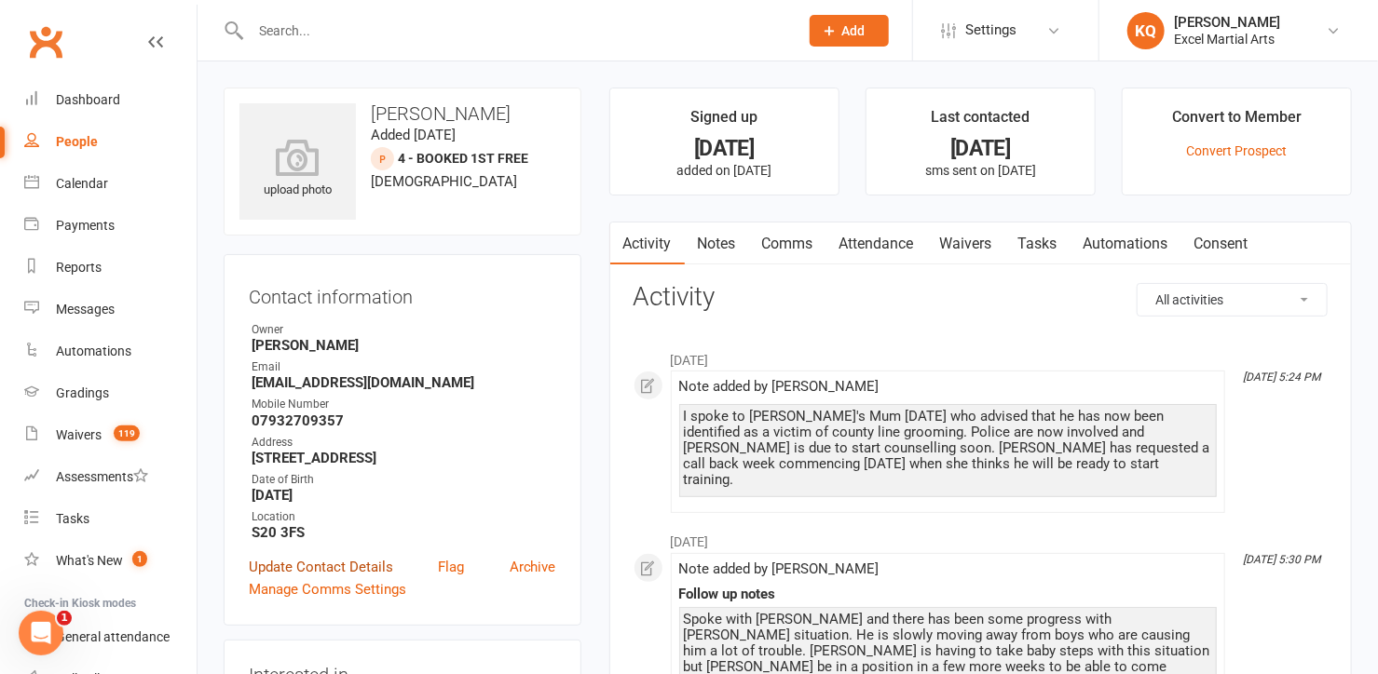
click at [352, 562] on link "Update Contact Details" at bounding box center [321, 567] width 144 height 22
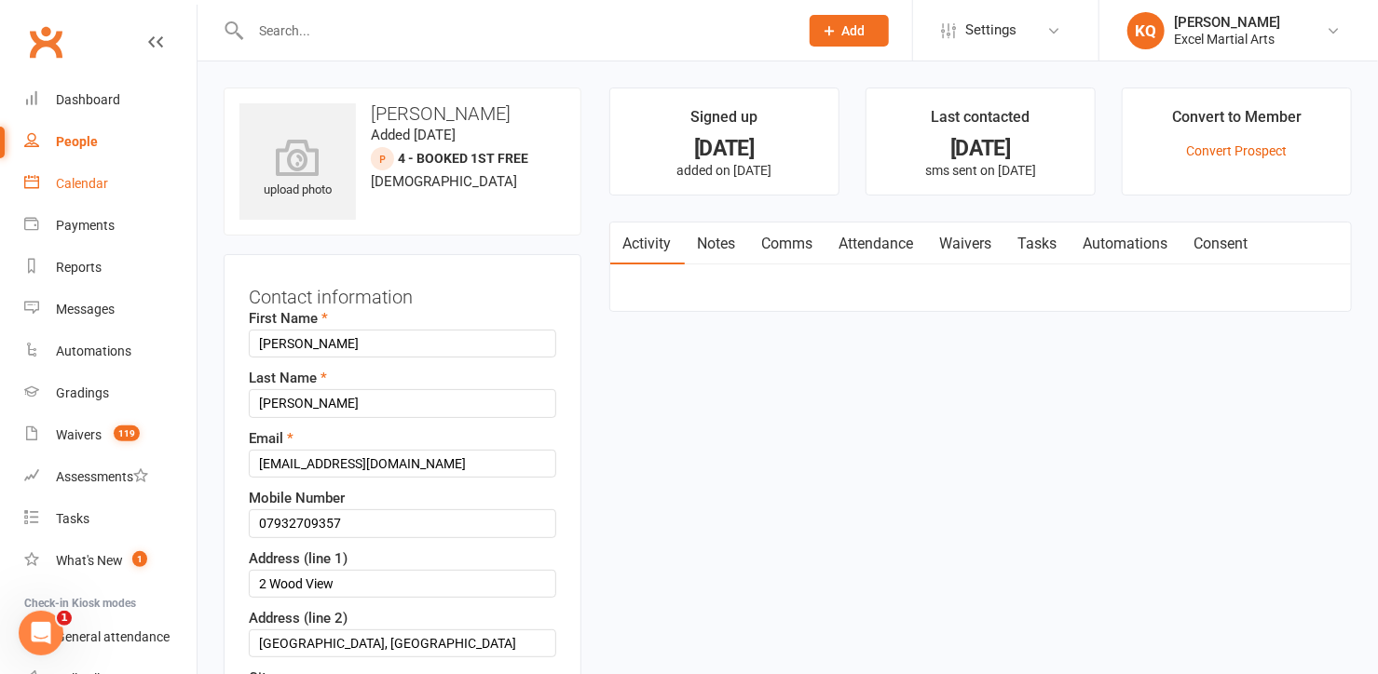
click at [64, 176] on div "Calendar" at bounding box center [82, 183] width 52 height 15
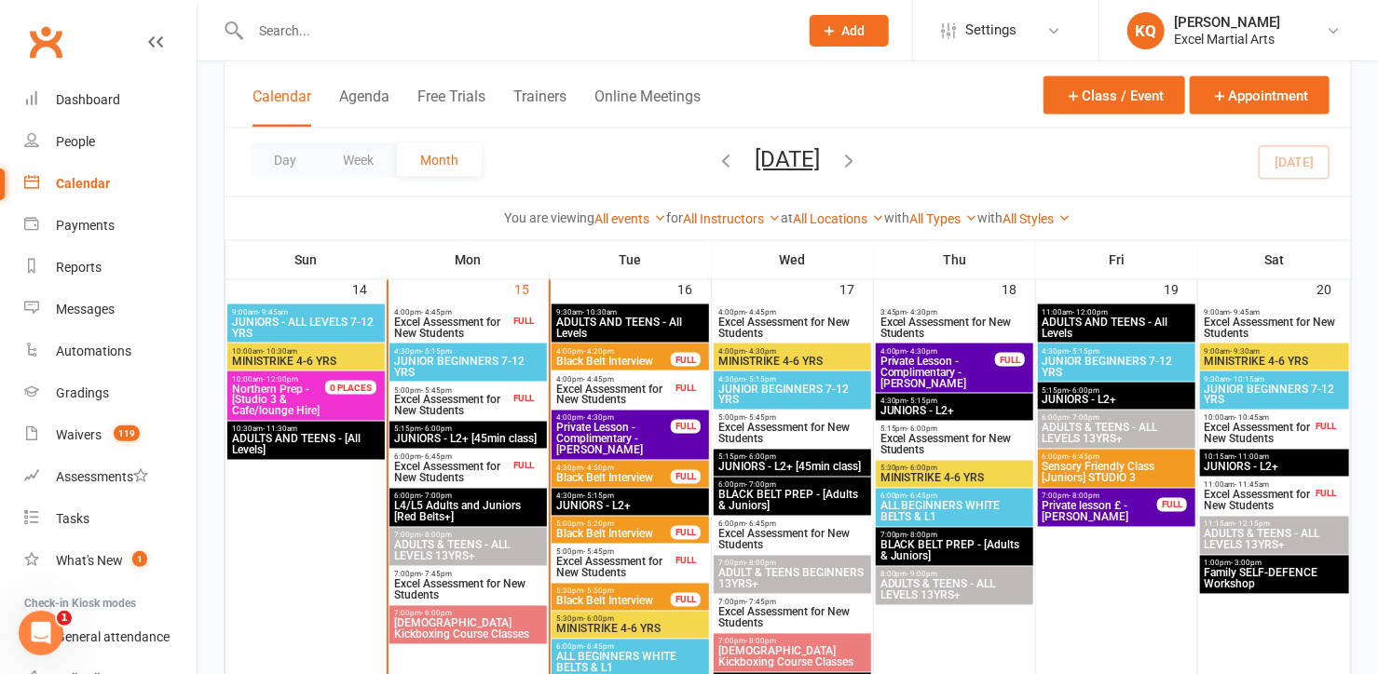
scroll to position [1185, 0]
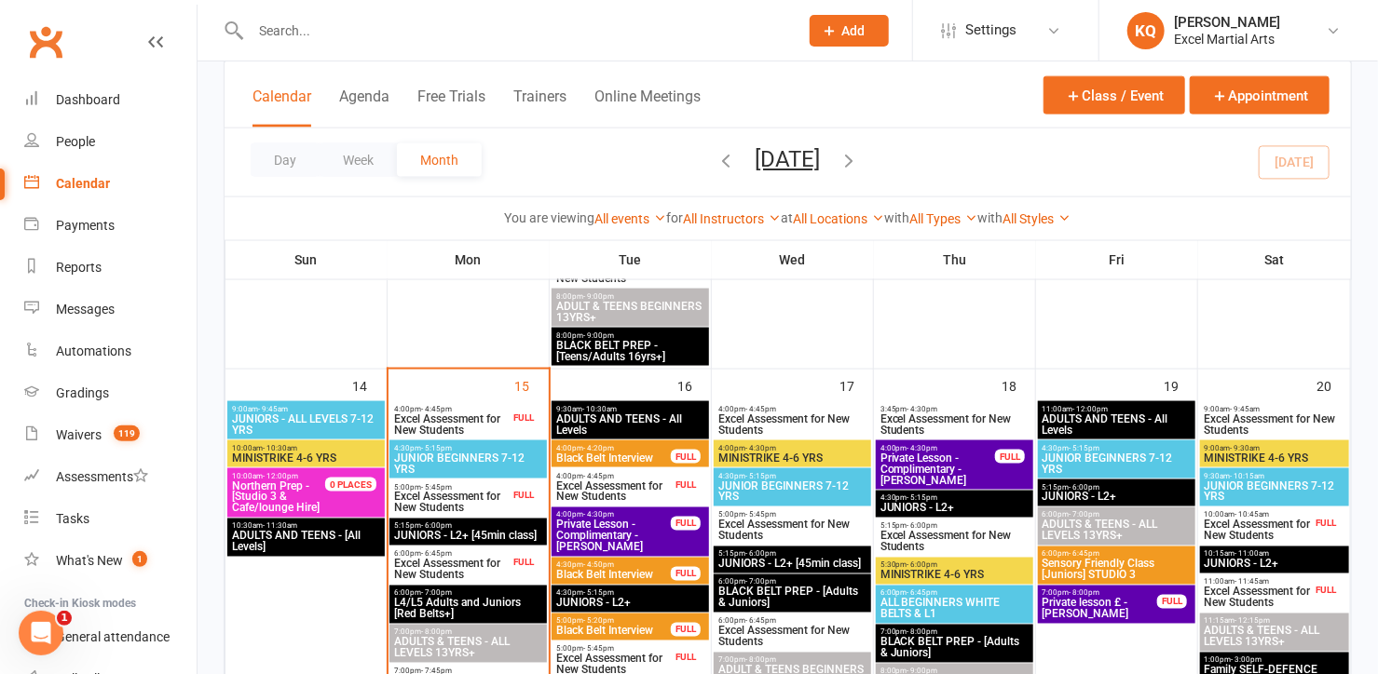
click at [422, 501] on span "Excel Assessment for New Students" at bounding box center [451, 503] width 116 height 22
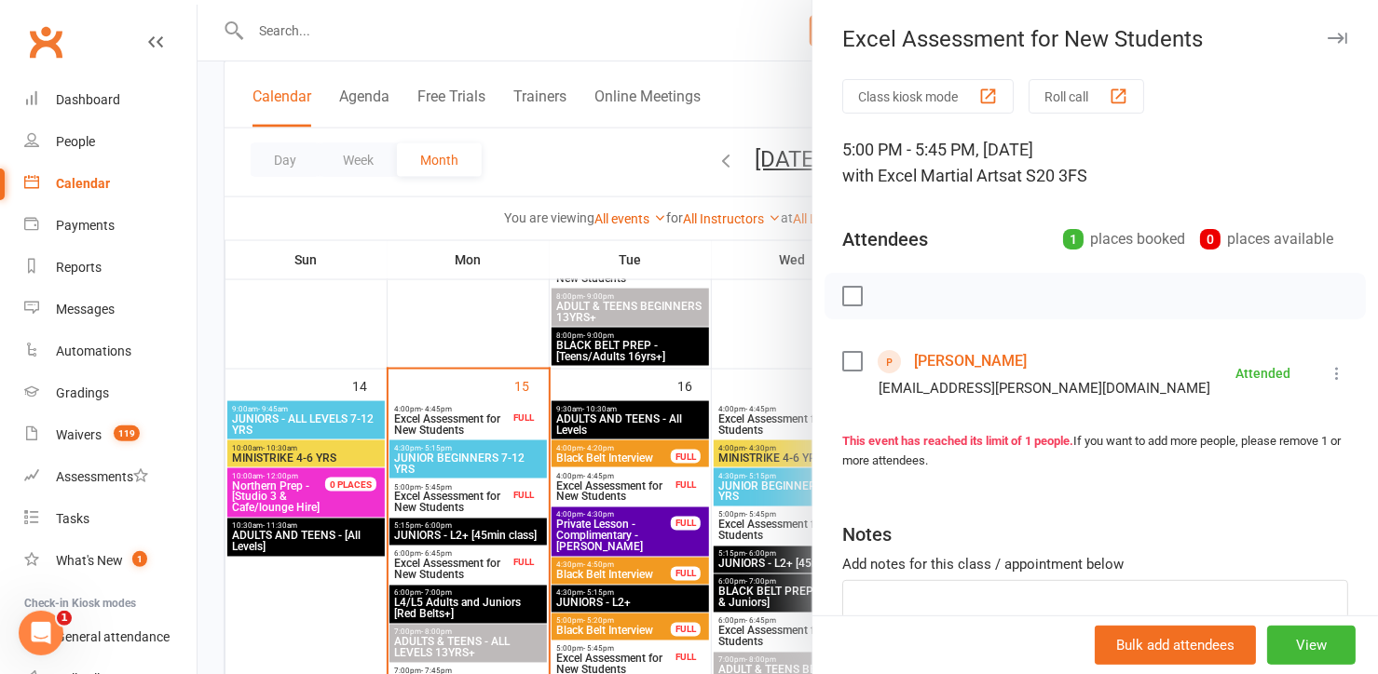
click at [922, 369] on link "[PERSON_NAME]" at bounding box center [970, 362] width 113 height 30
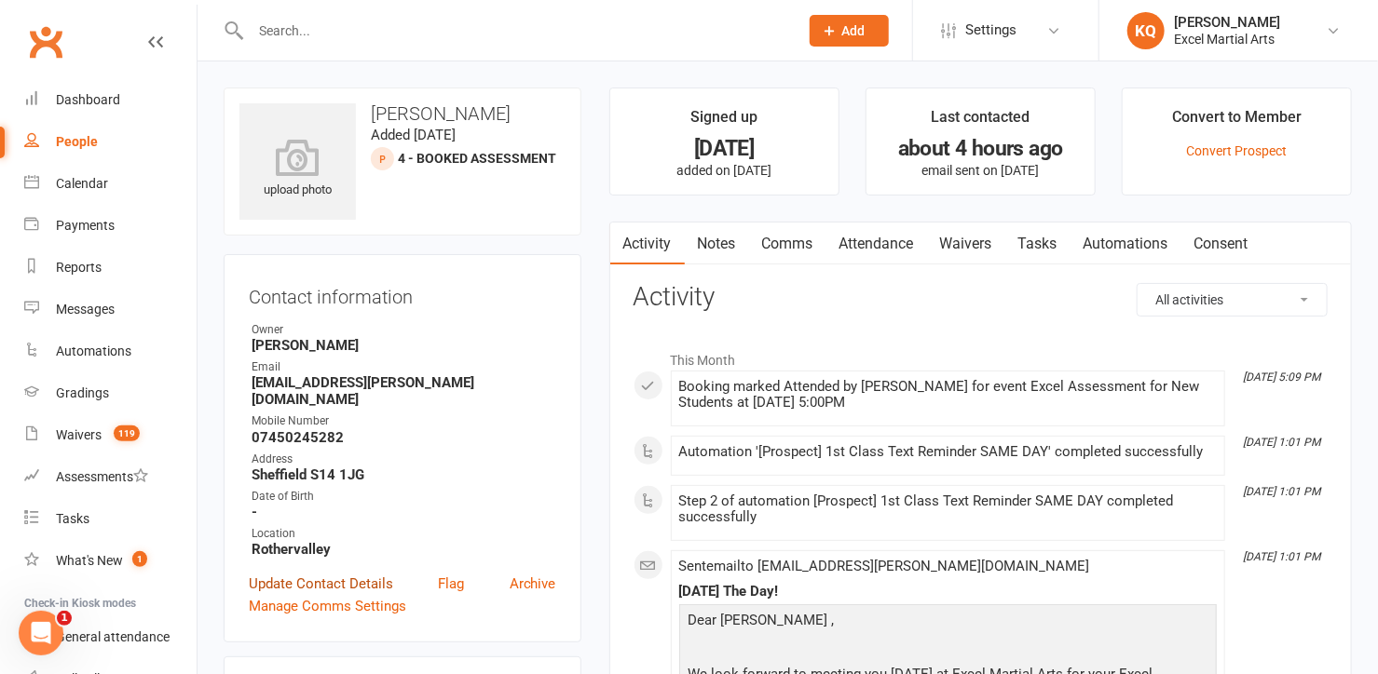
click at [276, 573] on link "Update Contact Details" at bounding box center [321, 584] width 144 height 22
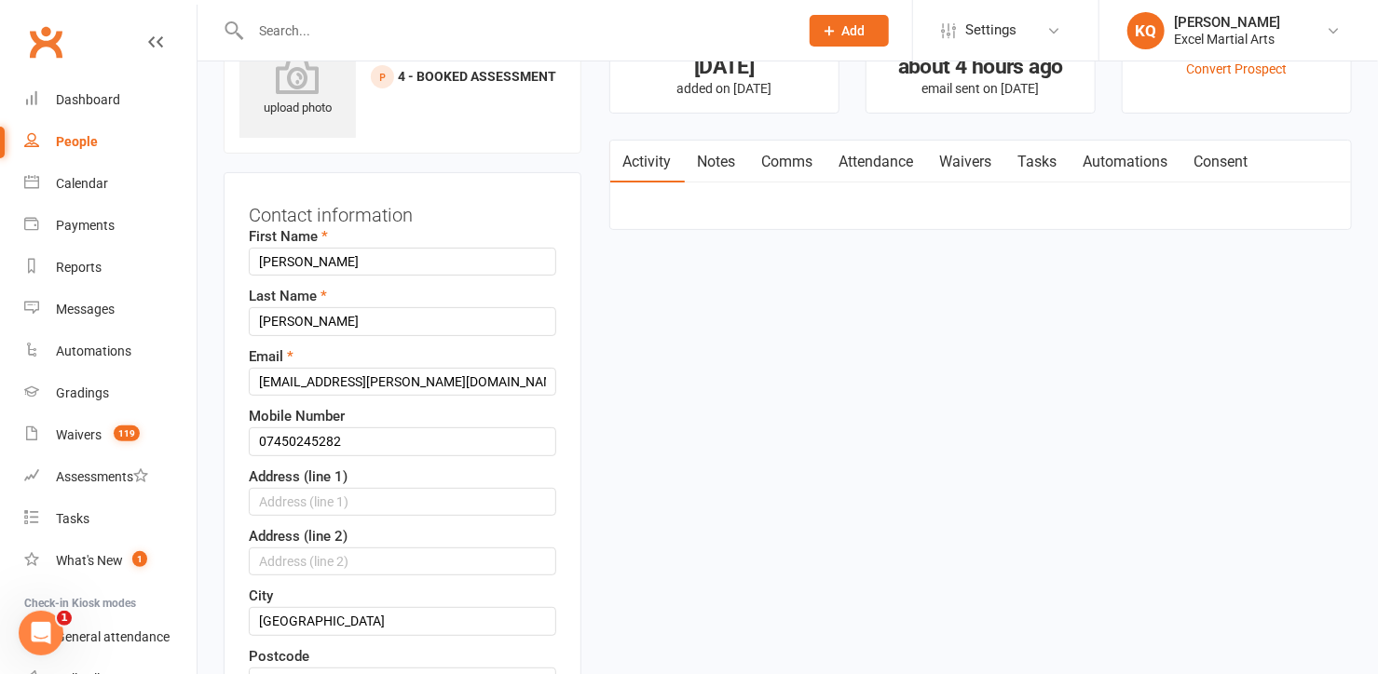
scroll to position [88, 0]
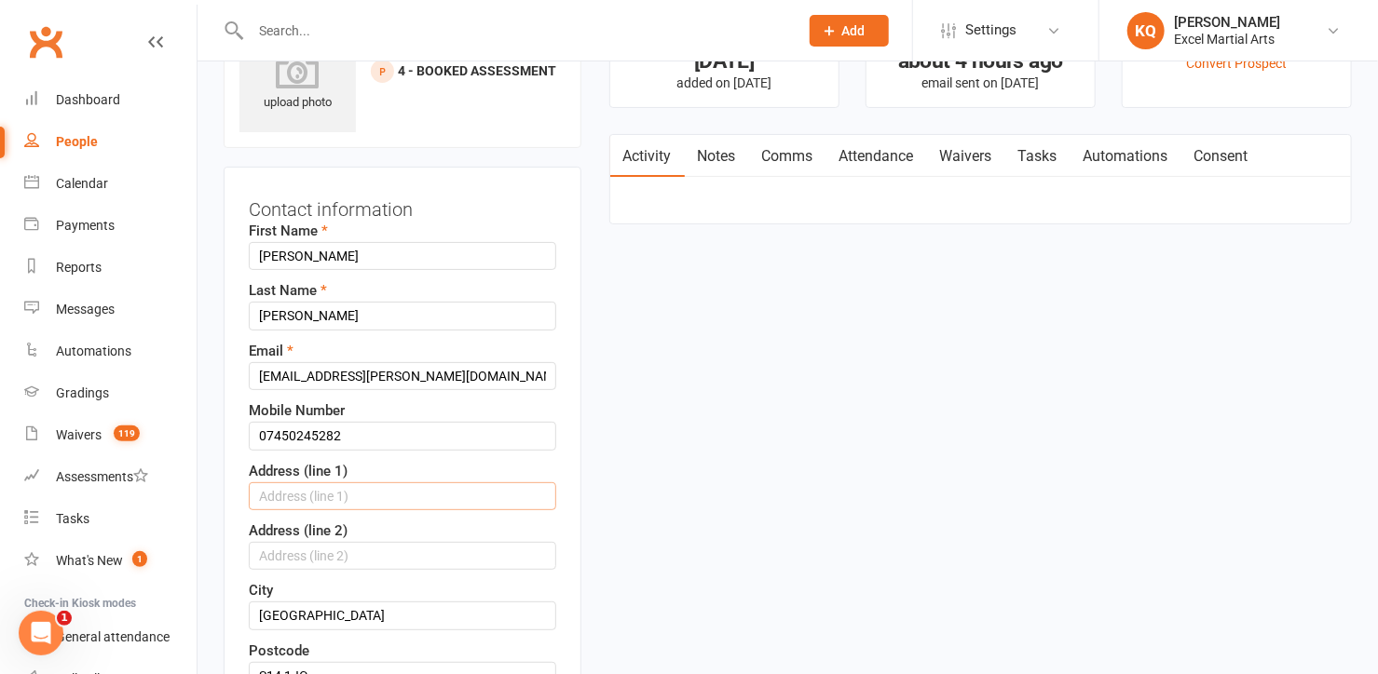
click at [264, 490] on input "text" at bounding box center [402, 497] width 307 height 28
paste input "S4 [GEOGRAPHIC_DATA] [GEOGRAPHIC_DATA] Sheffield S20 1XE"
type input "S4 [GEOGRAPHIC_DATA] [GEOGRAPHIC_DATA] Sheffield S20 1XE"
drag, startPoint x: 532, startPoint y: 496, endPoint x: 260, endPoint y: 483, distance: 272.3
click at [260, 483] on input "S4 [GEOGRAPHIC_DATA] [GEOGRAPHIC_DATA] Sheffield S20 1XE" at bounding box center [402, 497] width 307 height 28
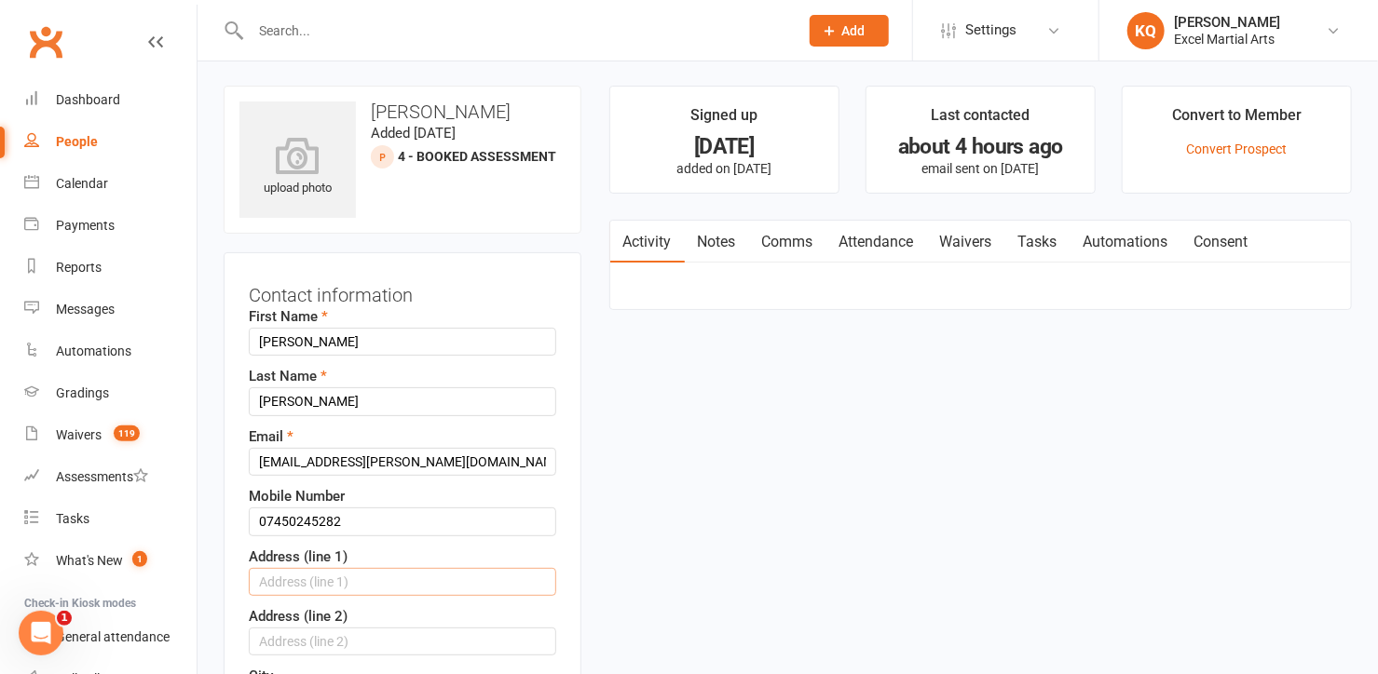
scroll to position [0, 0]
click at [270, 578] on input "text" at bounding box center [402, 584] width 307 height 28
drag, startPoint x: 270, startPoint y: 578, endPoint x: 739, endPoint y: 440, distance: 488.7
click at [269, 572] on input "text" at bounding box center [402, 584] width 307 height 28
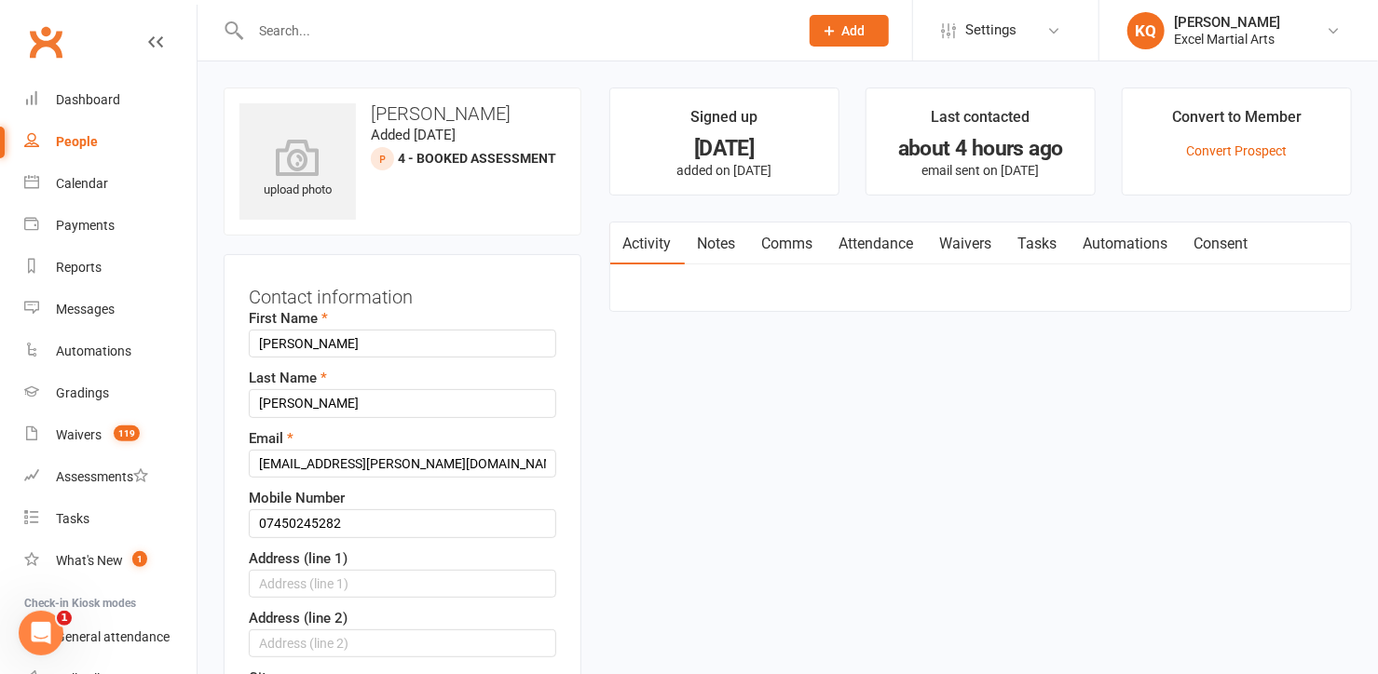
drag, startPoint x: 279, startPoint y: 578, endPoint x: 846, endPoint y: 42, distance: 780.8
click at [261, 581] on input "text" at bounding box center [402, 584] width 307 height 28
paste input "7 Overend Close"
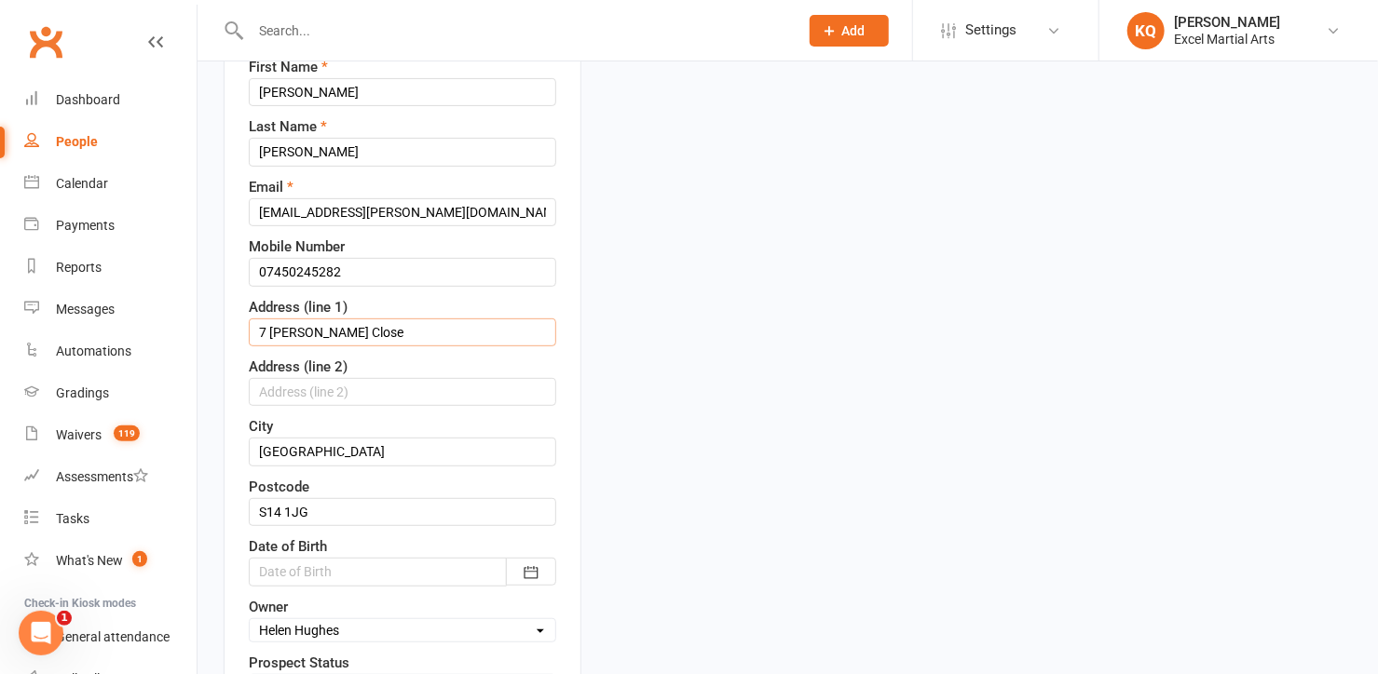
scroll to position [253, 0]
type input "7 Overend Close"
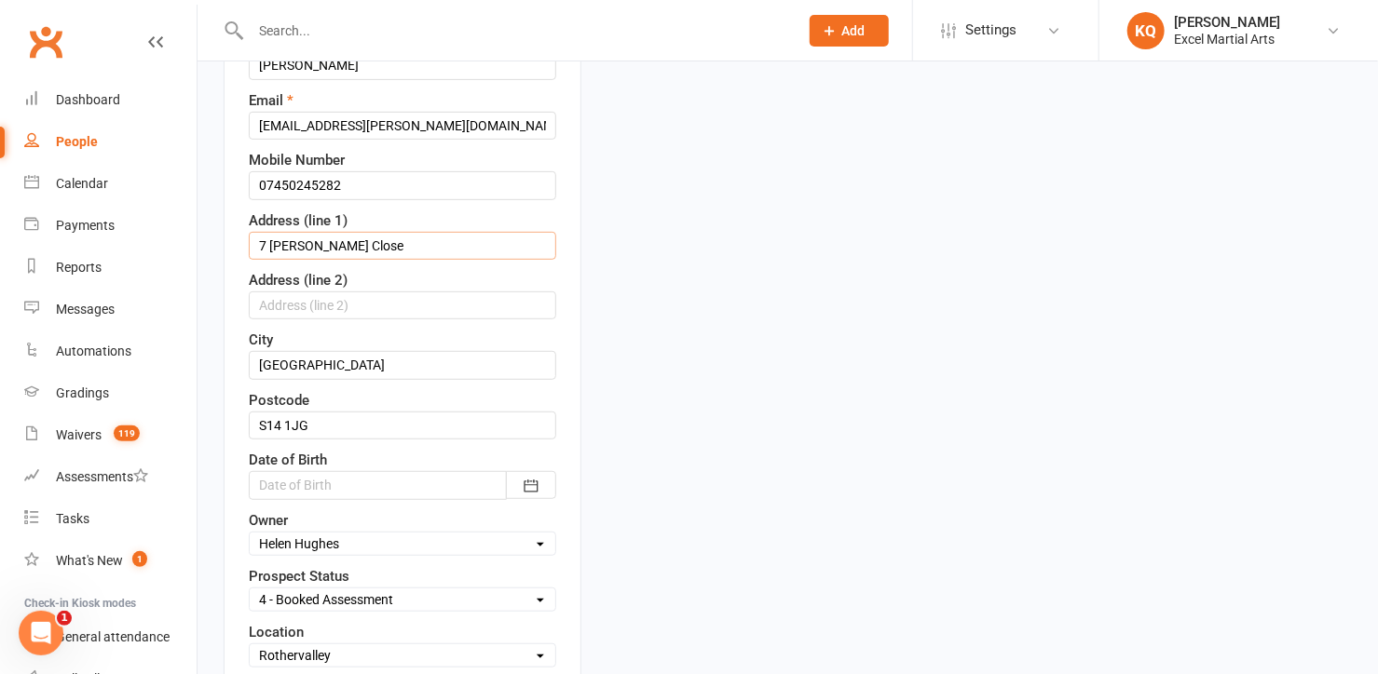
scroll to position [423, 0]
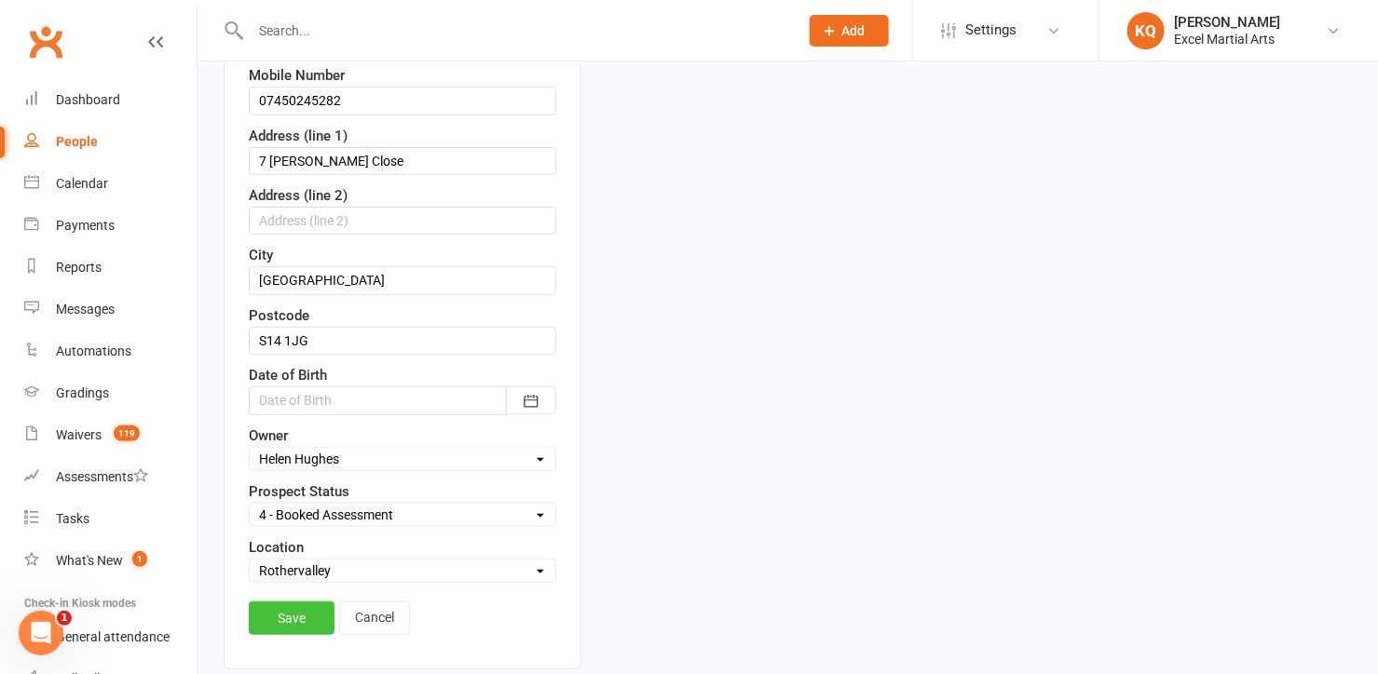
click at [272, 606] on link "Save" at bounding box center [292, 619] width 86 height 34
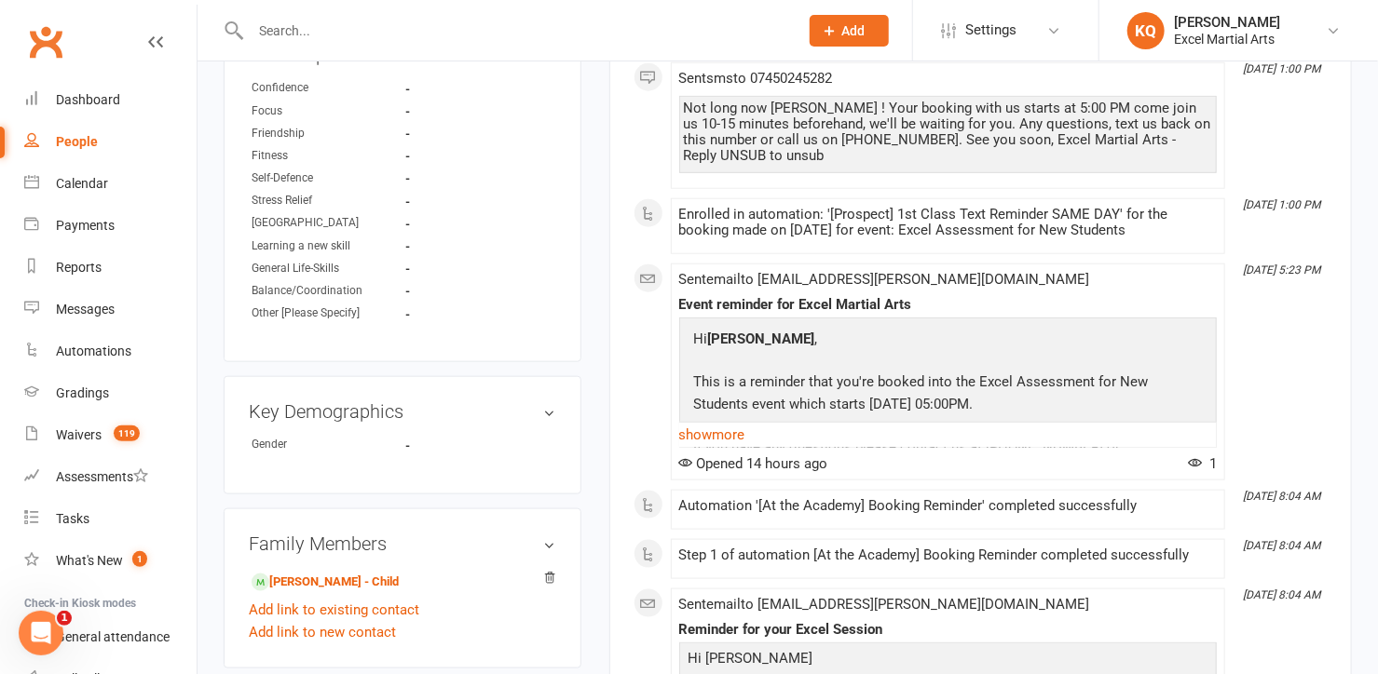
scroll to position [847, 0]
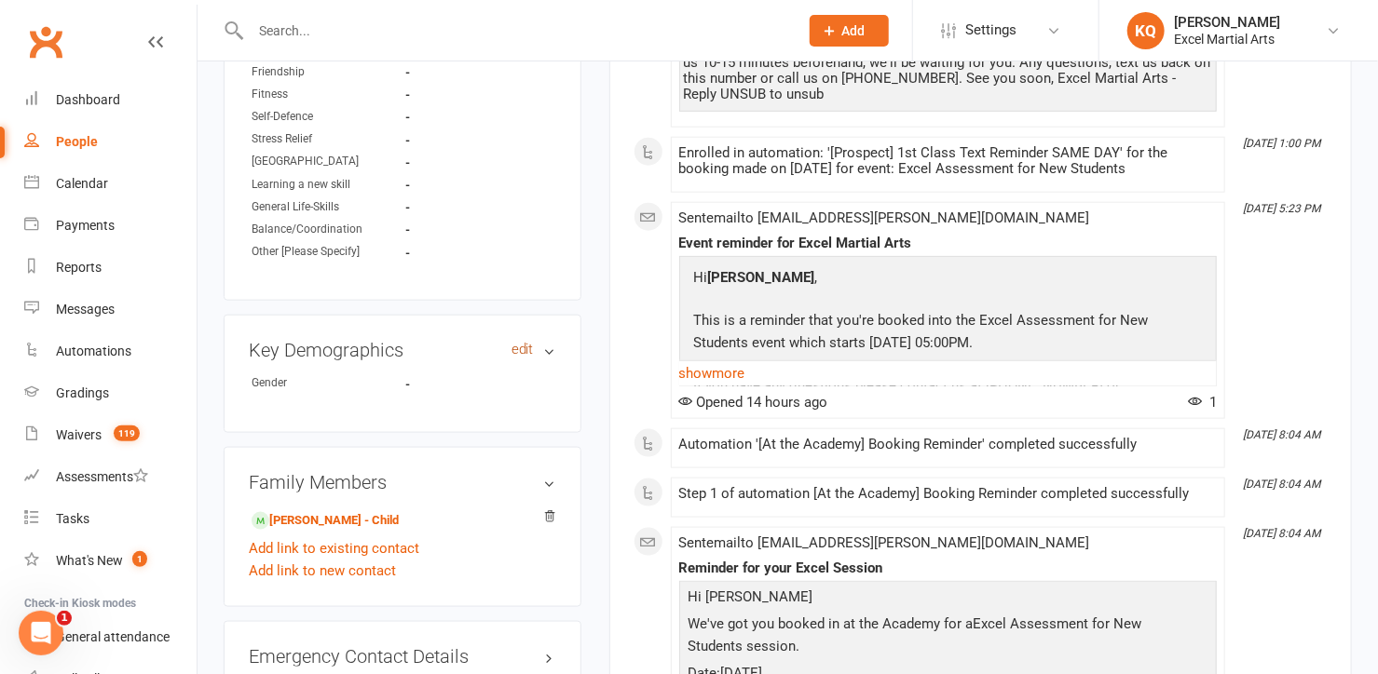
click at [516, 342] on link "edit" at bounding box center [522, 350] width 22 height 16
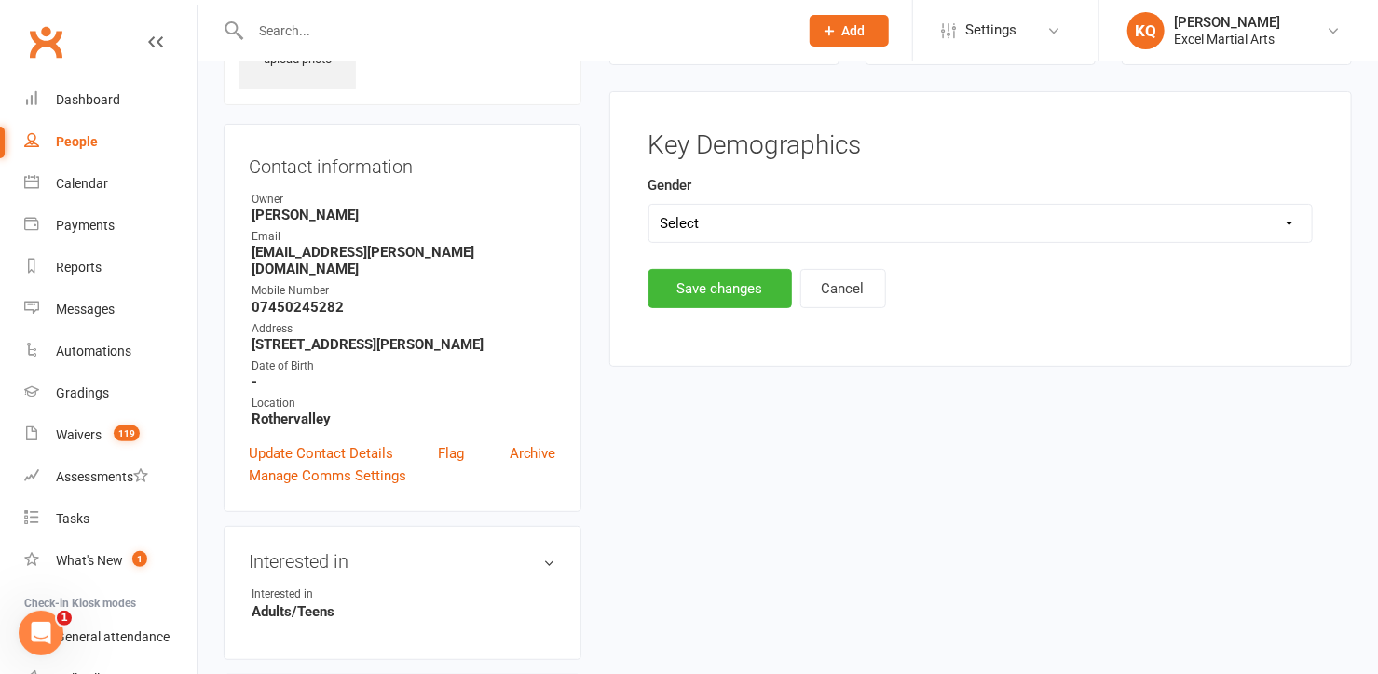
scroll to position [127, 0]
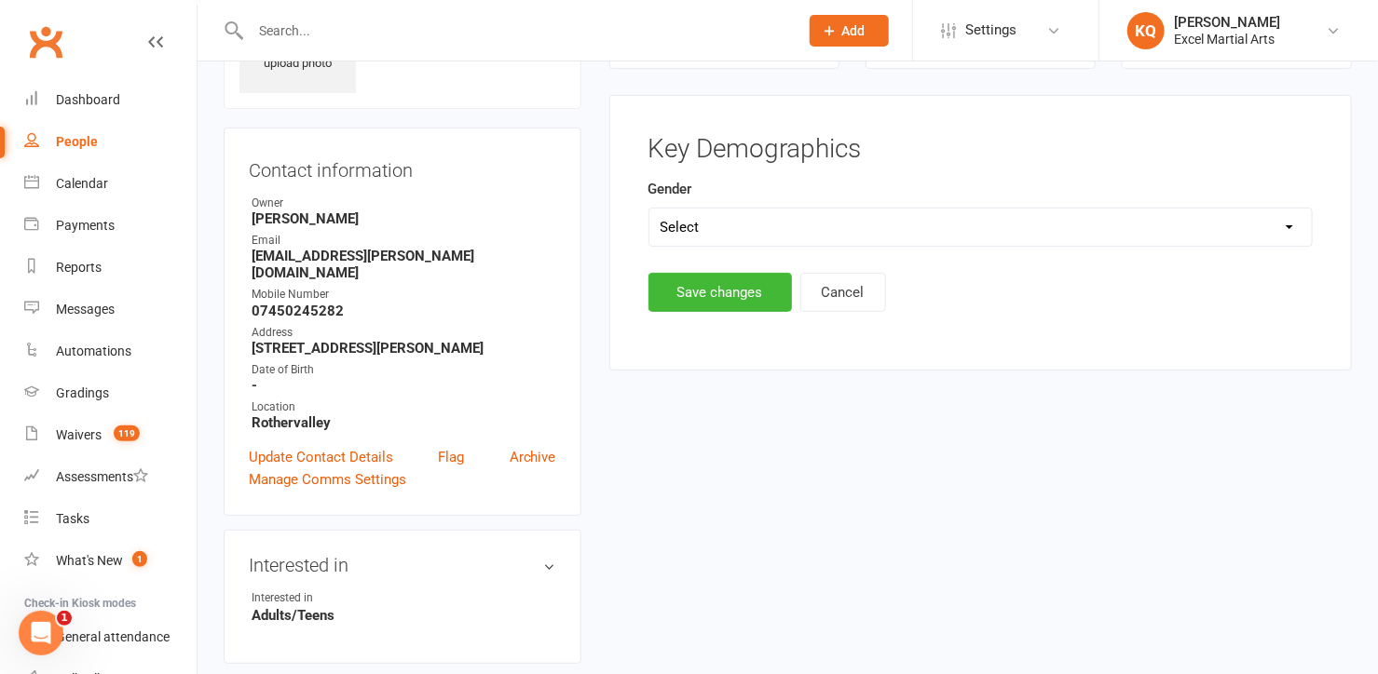
click at [688, 226] on select "Select Male Female" at bounding box center [980, 227] width 662 height 37
select select "[DEMOGRAPHIC_DATA]"
click at [649, 209] on select "Select Male Female" at bounding box center [980, 227] width 662 height 37
click at [699, 287] on button "Save changes" at bounding box center [719, 292] width 143 height 39
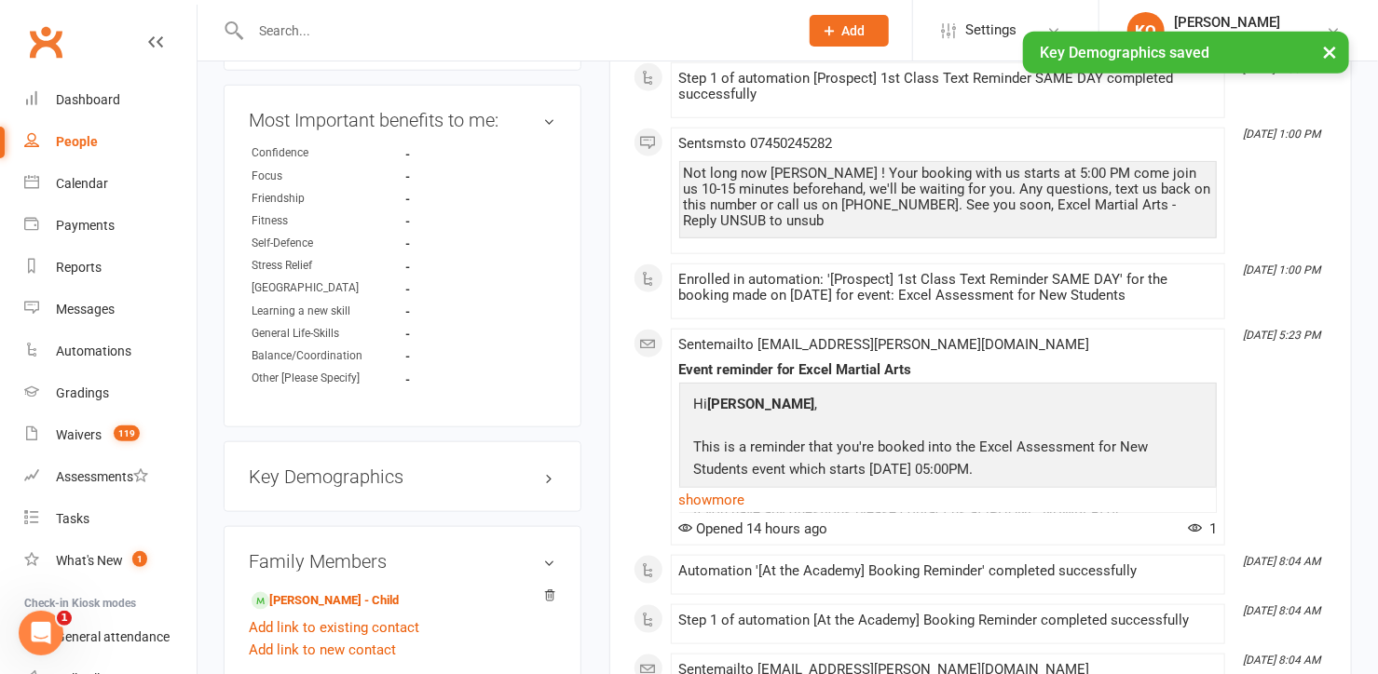
scroll to position [973, 0]
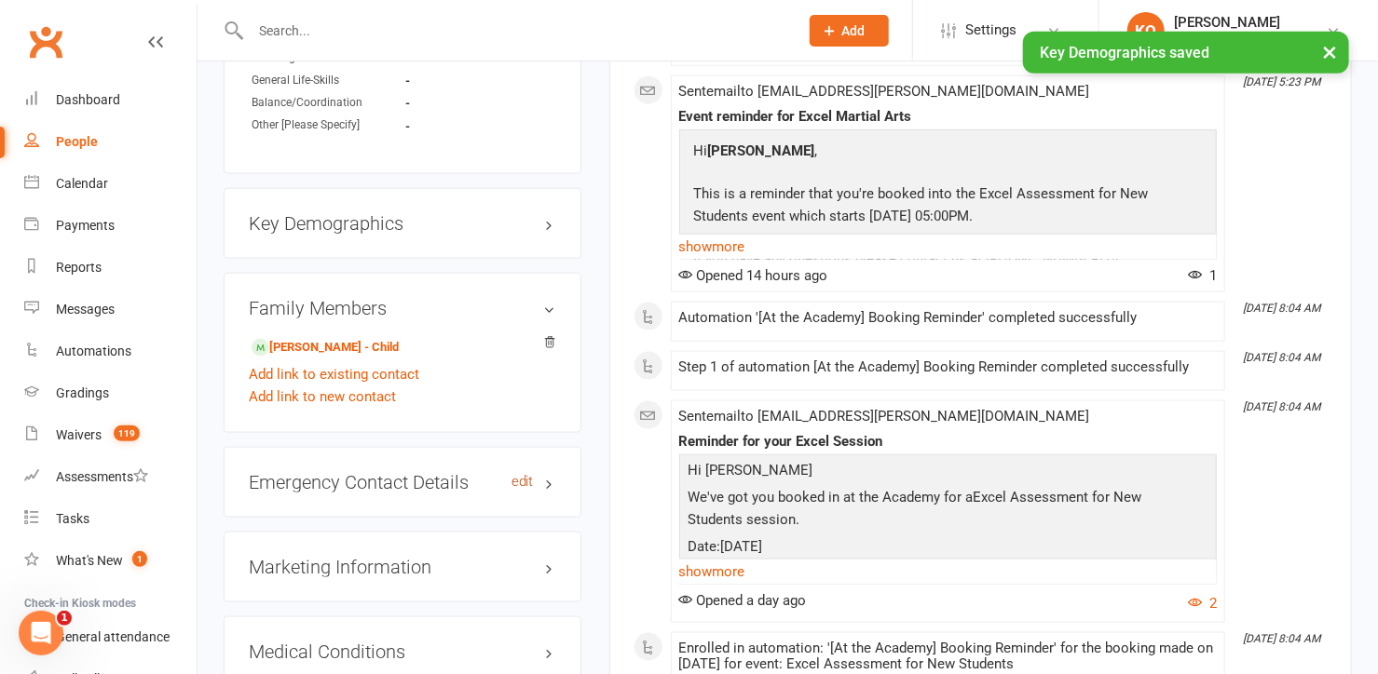
click at [527, 474] on link "edit" at bounding box center [522, 482] width 22 height 16
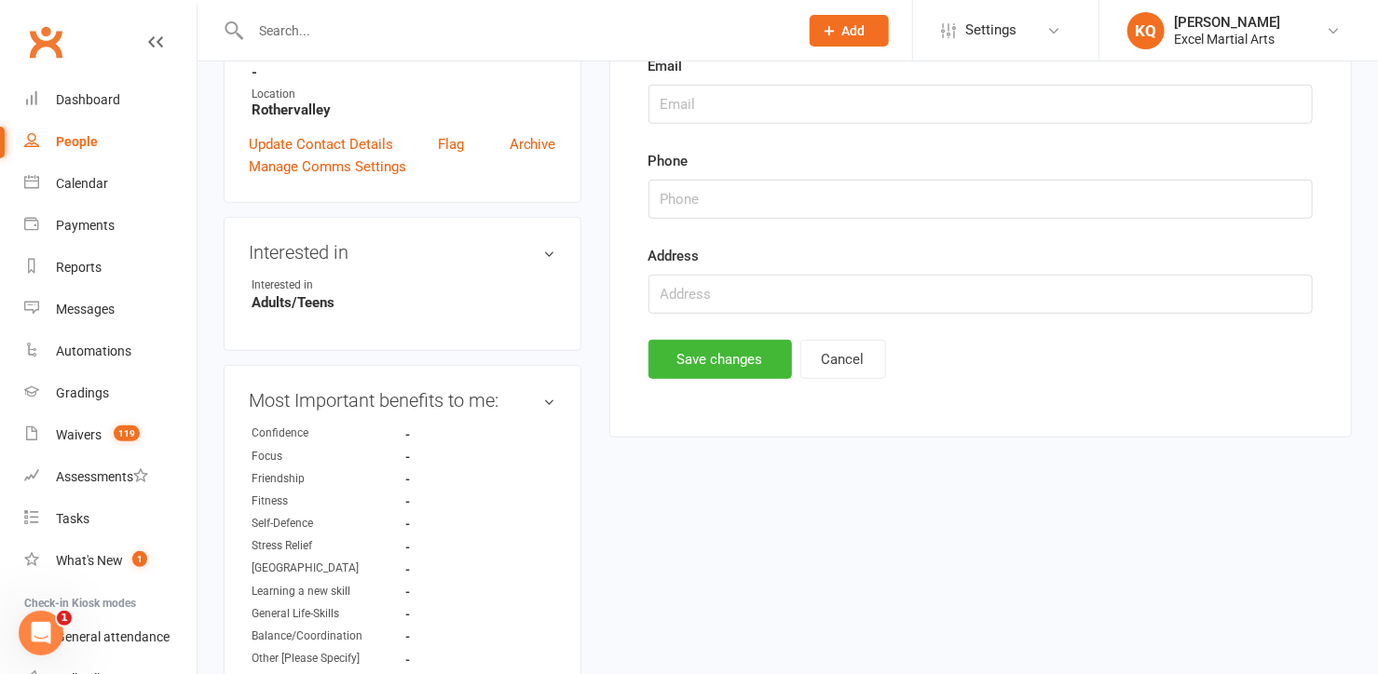
scroll to position [466, 0]
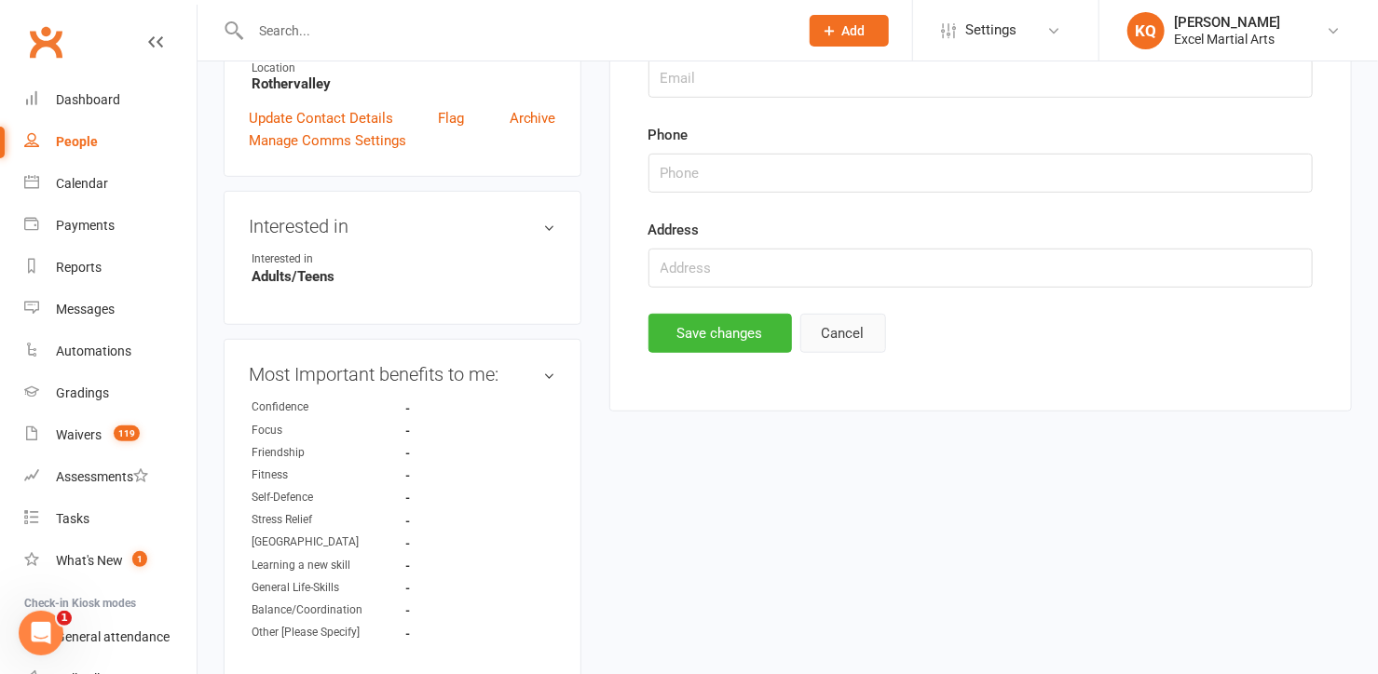
click at [838, 322] on button "Cancel" at bounding box center [843, 333] width 86 height 39
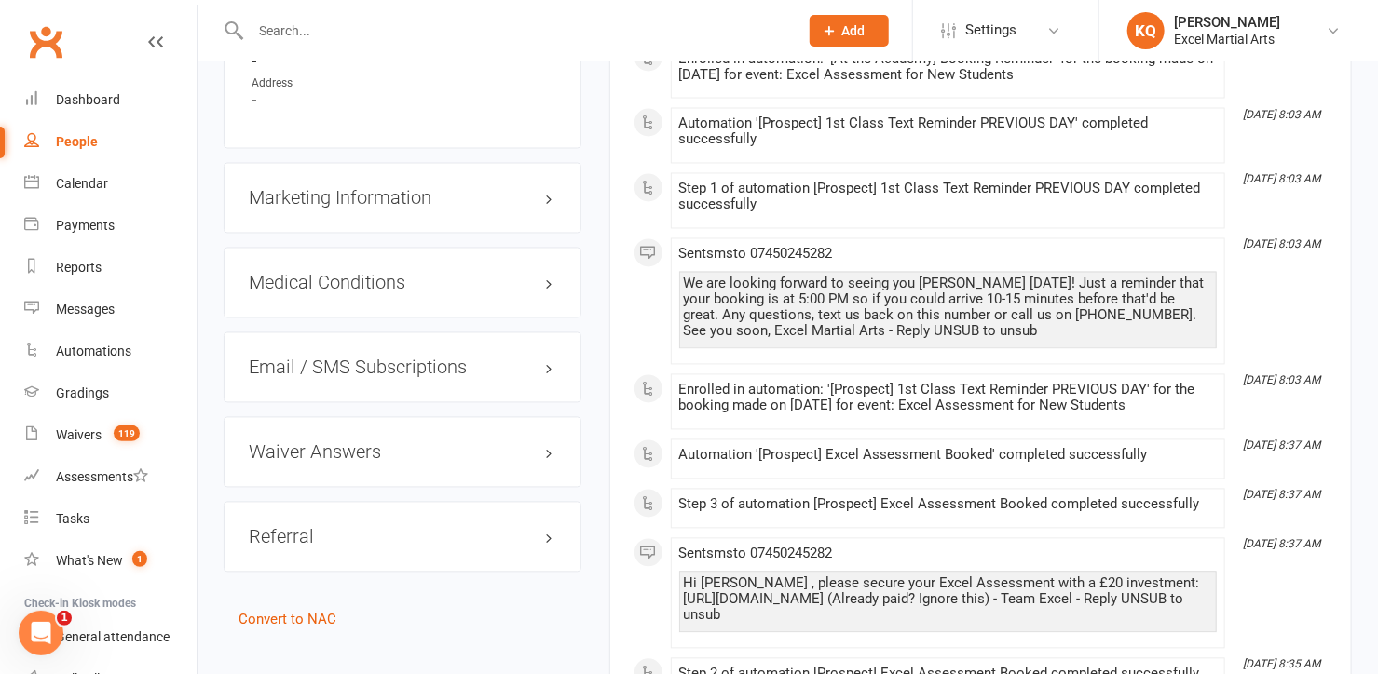
scroll to position [1567, 0]
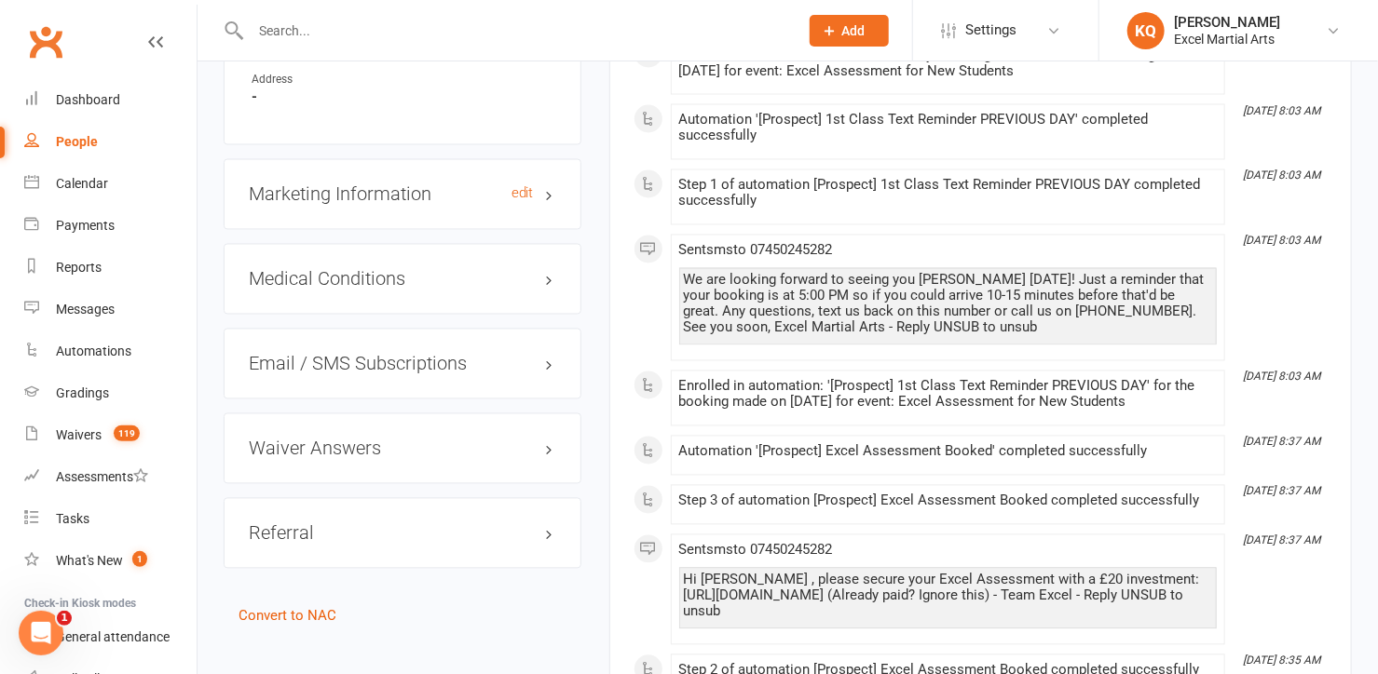
click at [545, 184] on h3 "Marketing Information edit" at bounding box center [402, 194] width 307 height 20
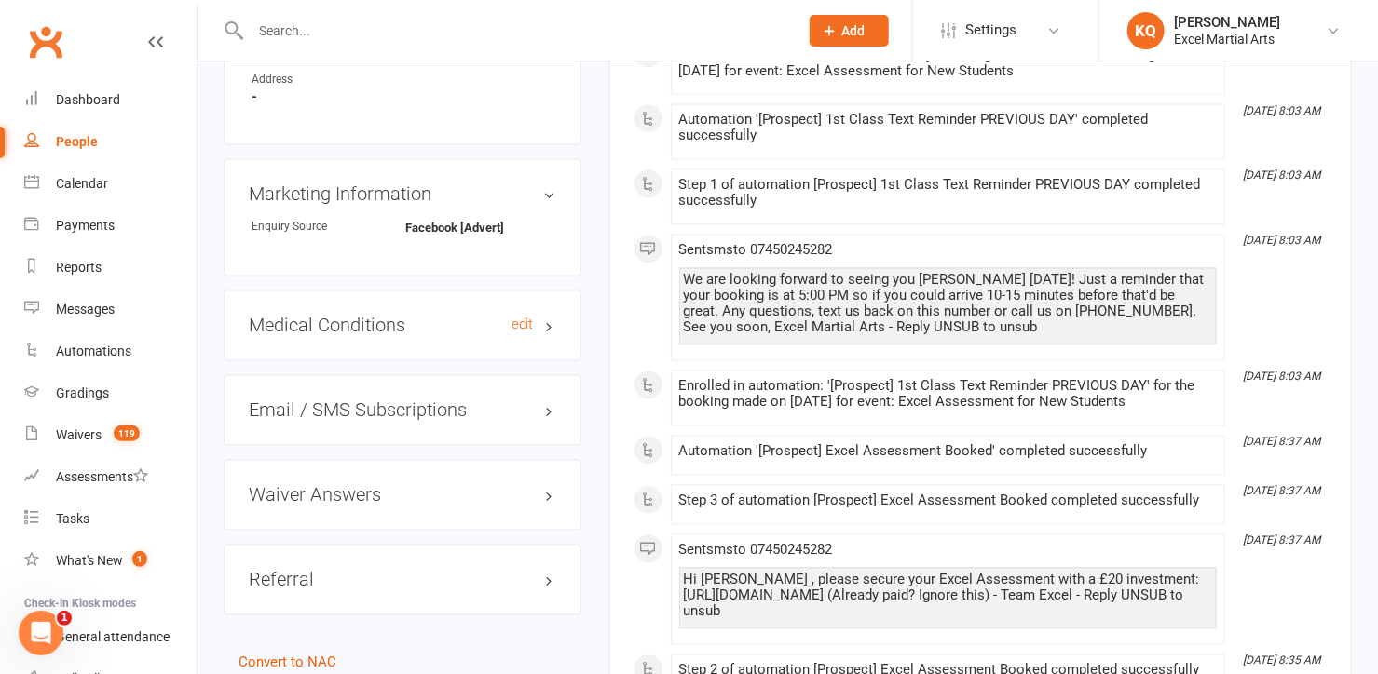
click at [545, 316] on h3 "Medical Conditions edit" at bounding box center [402, 326] width 307 height 20
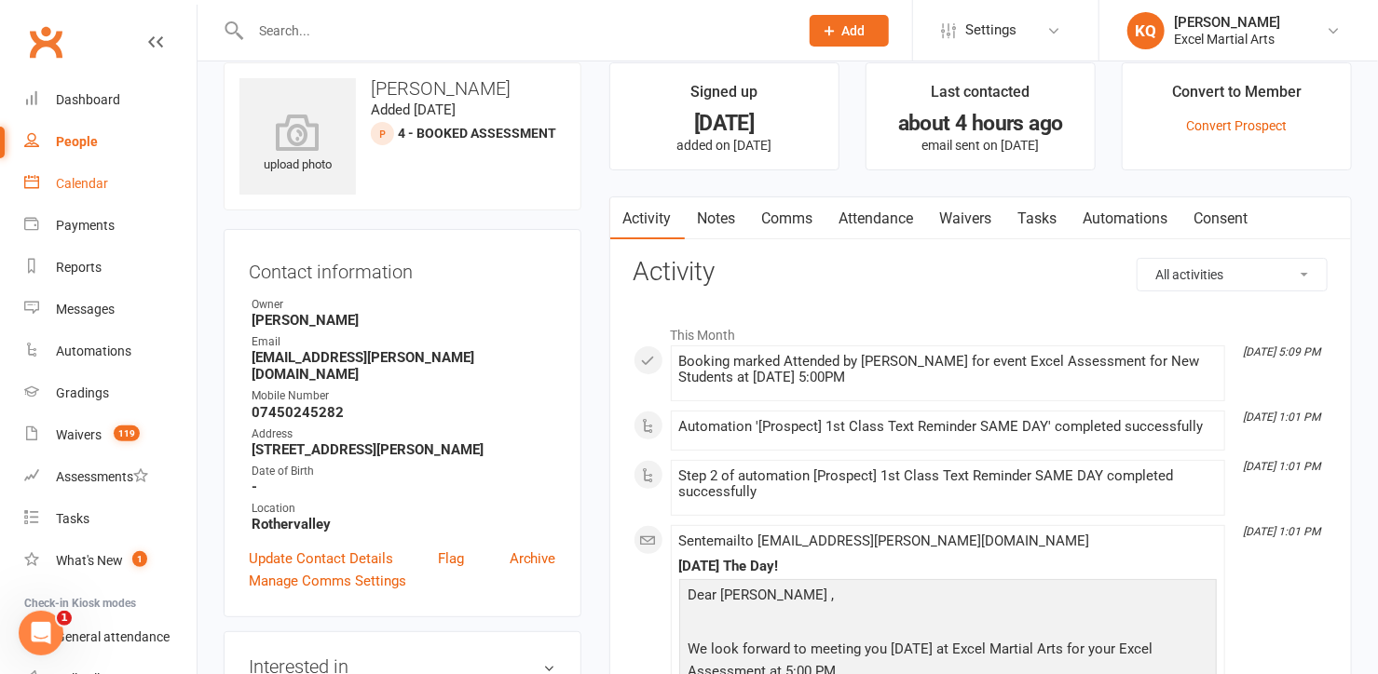
scroll to position [0, 0]
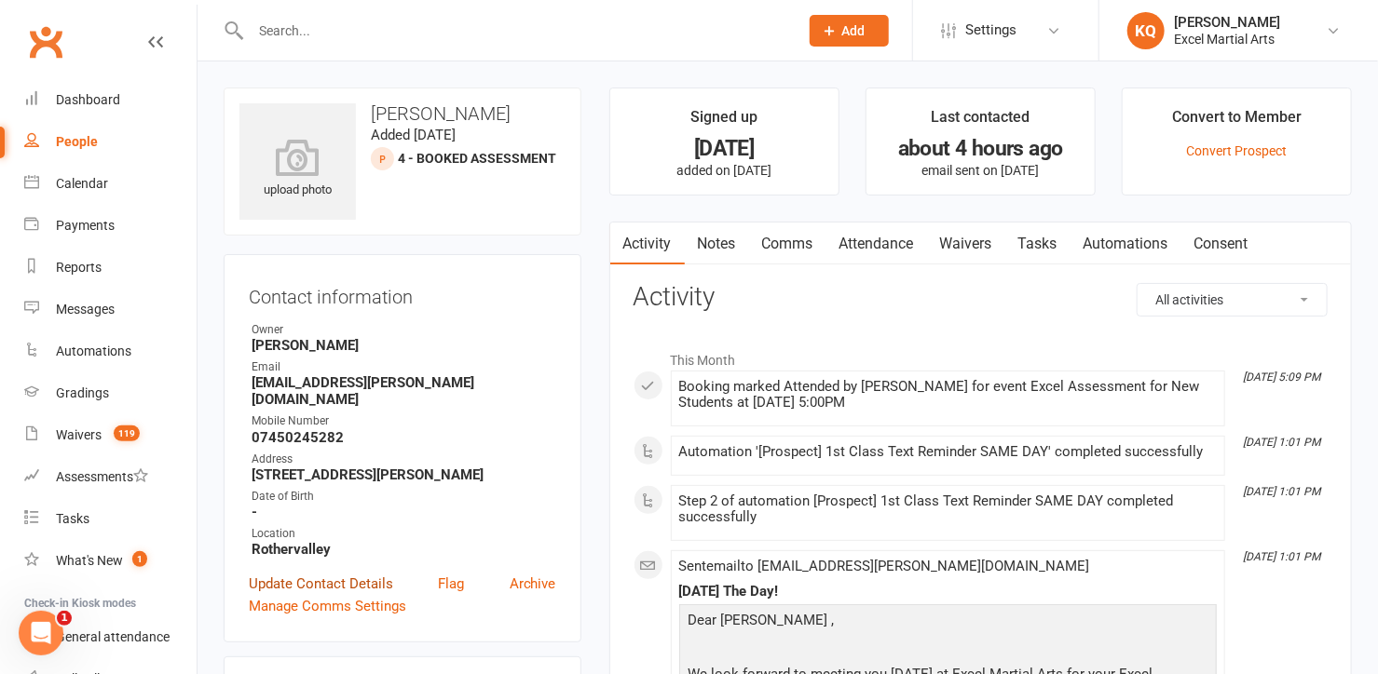
click at [283, 573] on link "Update Contact Details" at bounding box center [321, 584] width 144 height 22
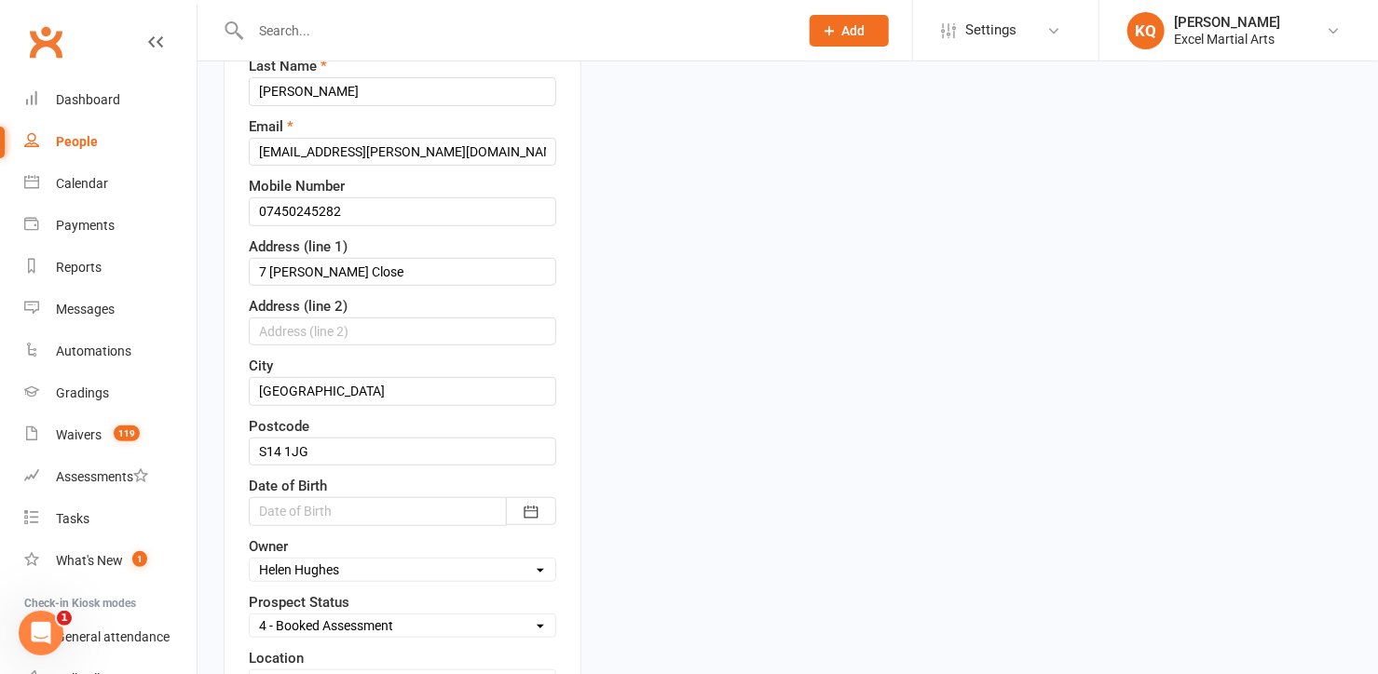
scroll to position [341, 0]
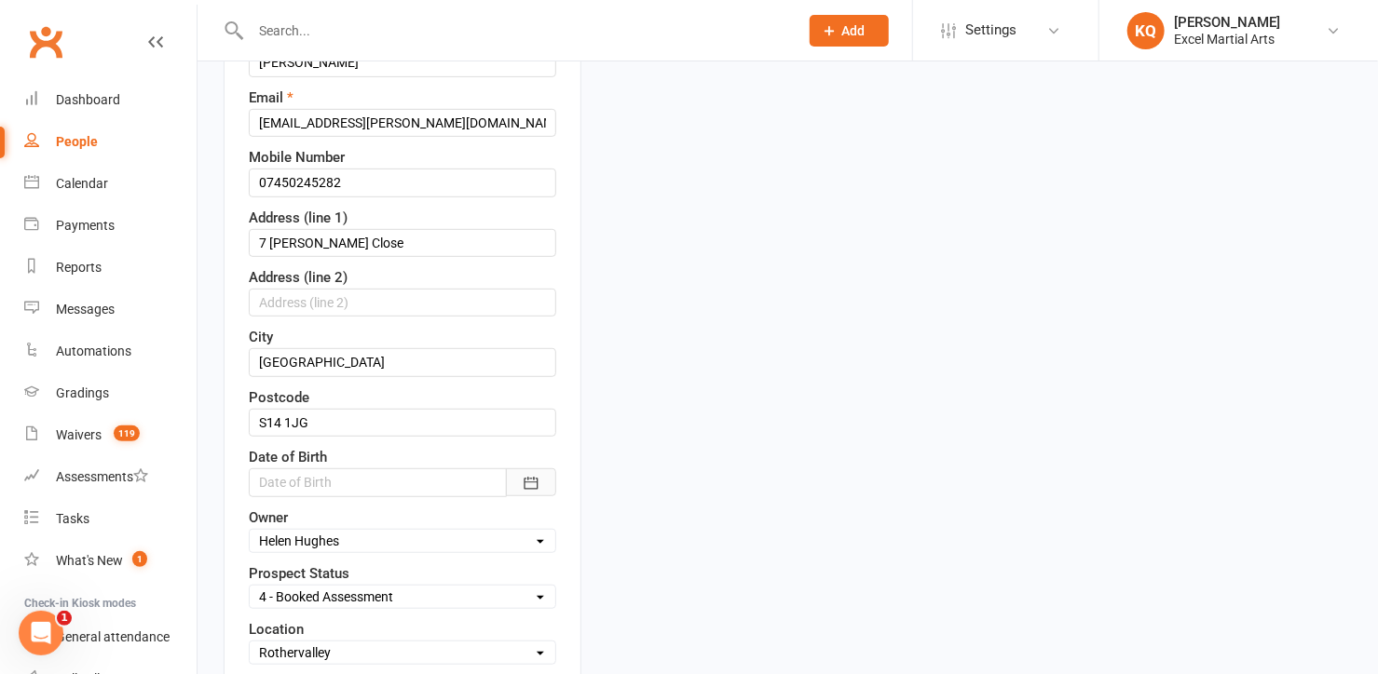
click at [528, 474] on icon "button" at bounding box center [531, 483] width 19 height 19
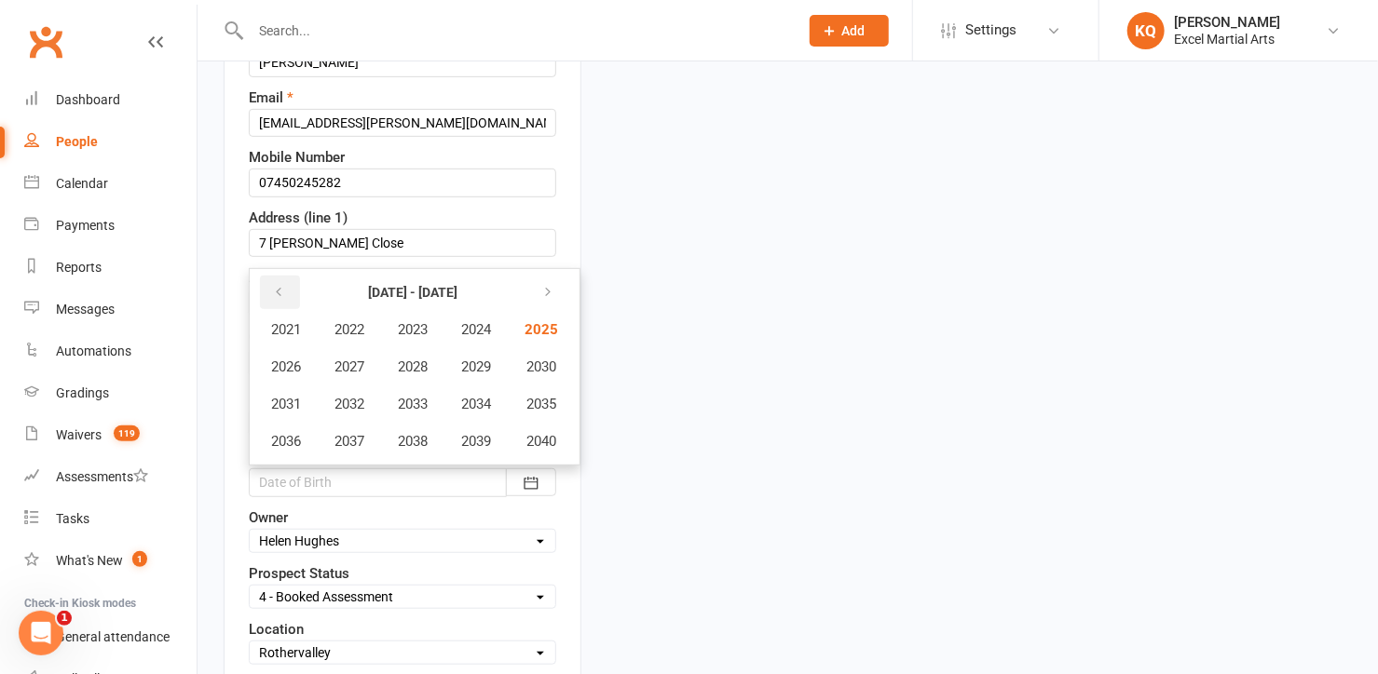
click at [285, 292] on button "button" at bounding box center [280, 293] width 40 height 34
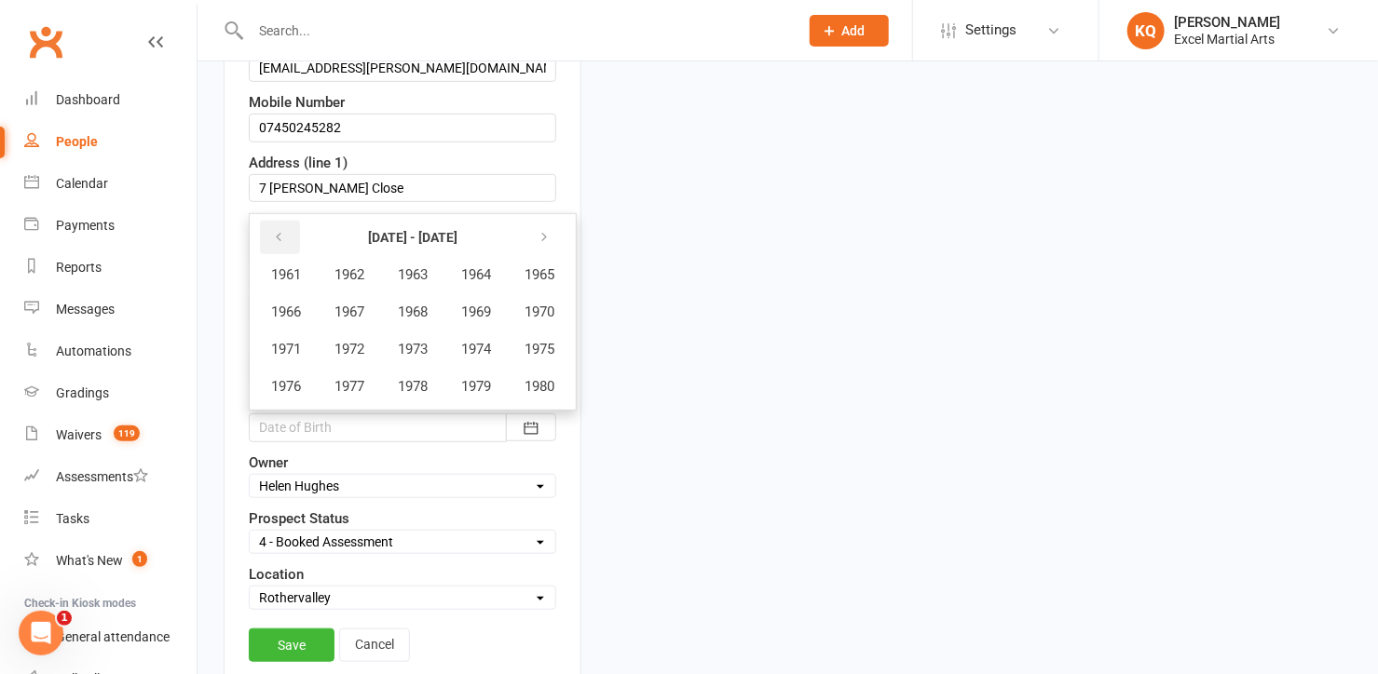
scroll to position [426, 0]
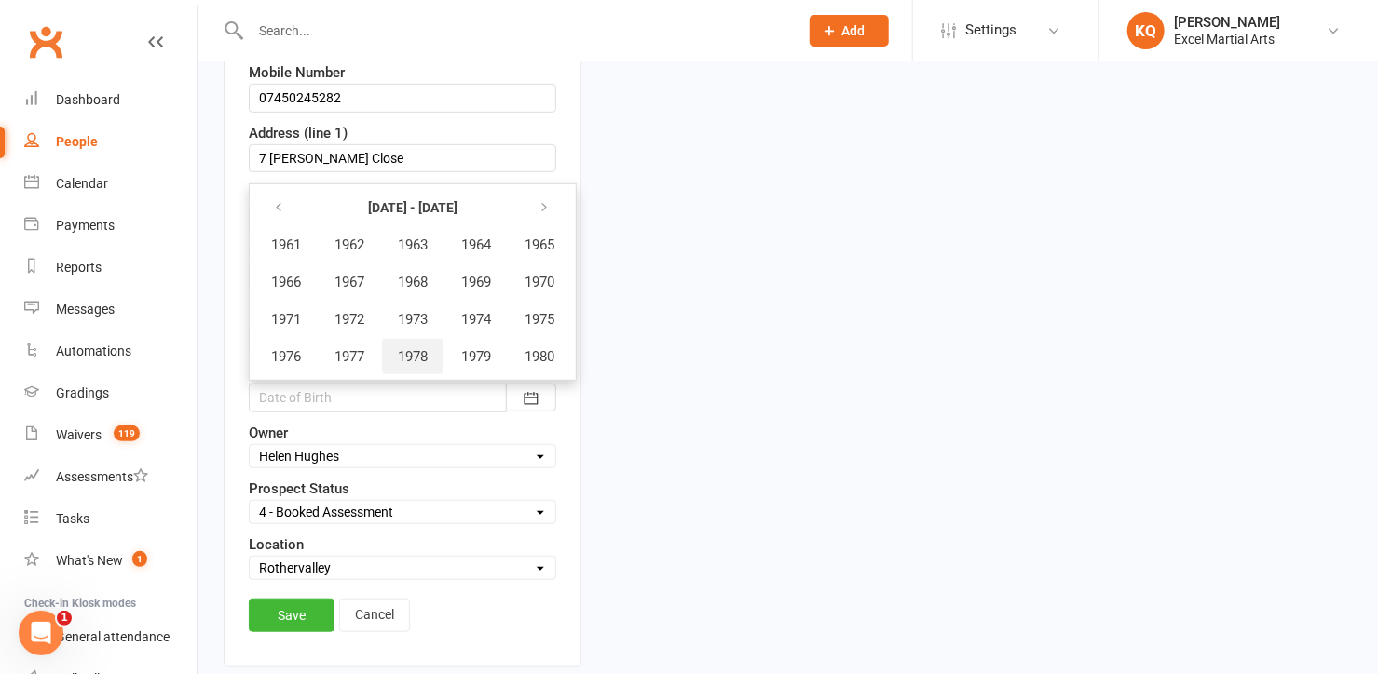
click at [420, 351] on span "1978" at bounding box center [413, 356] width 30 height 17
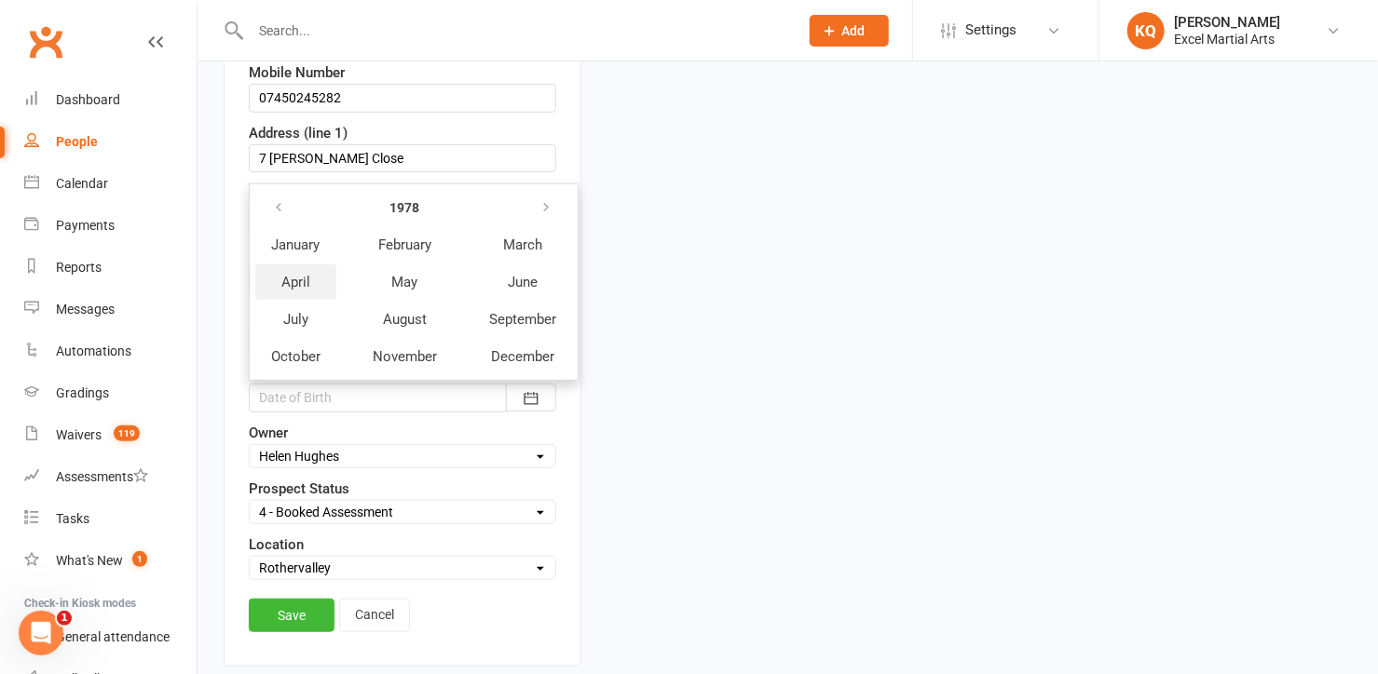
click at [289, 276] on span "April" at bounding box center [295, 282] width 29 height 17
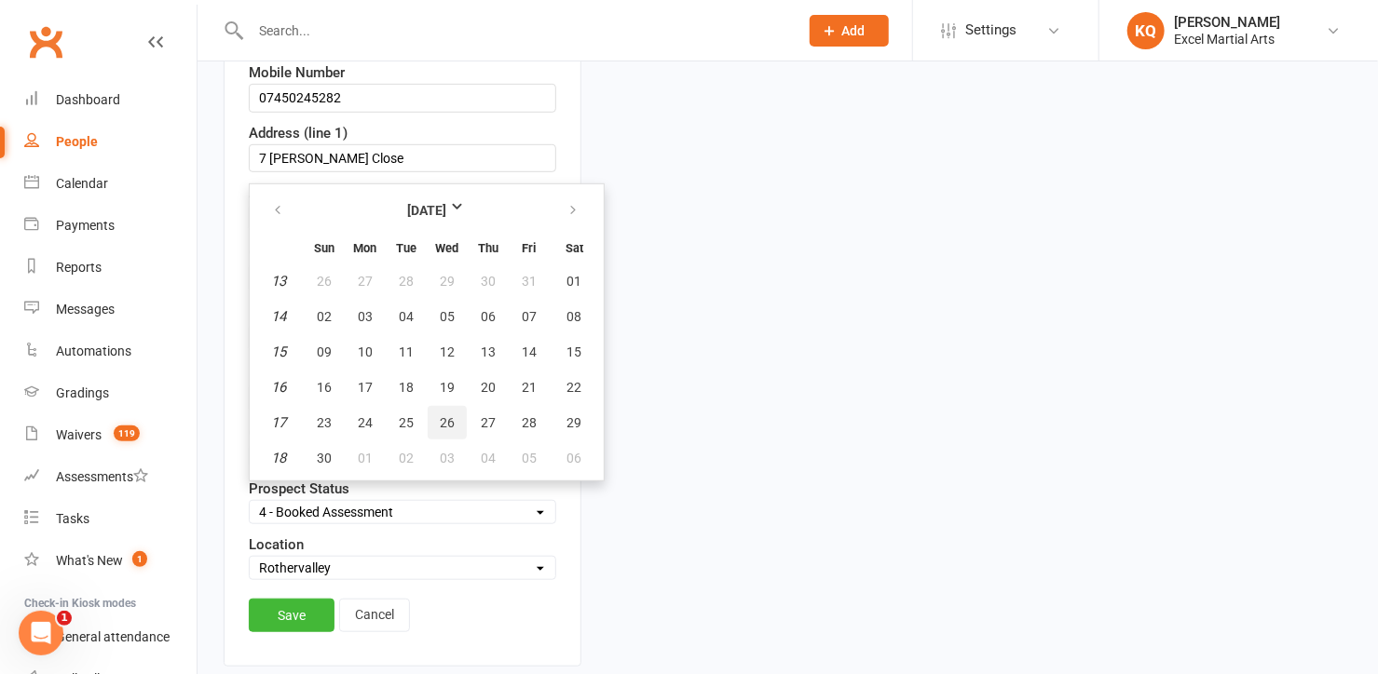
click at [445, 415] on span "26" at bounding box center [447, 422] width 15 height 15
type input "26 Apr 1978"
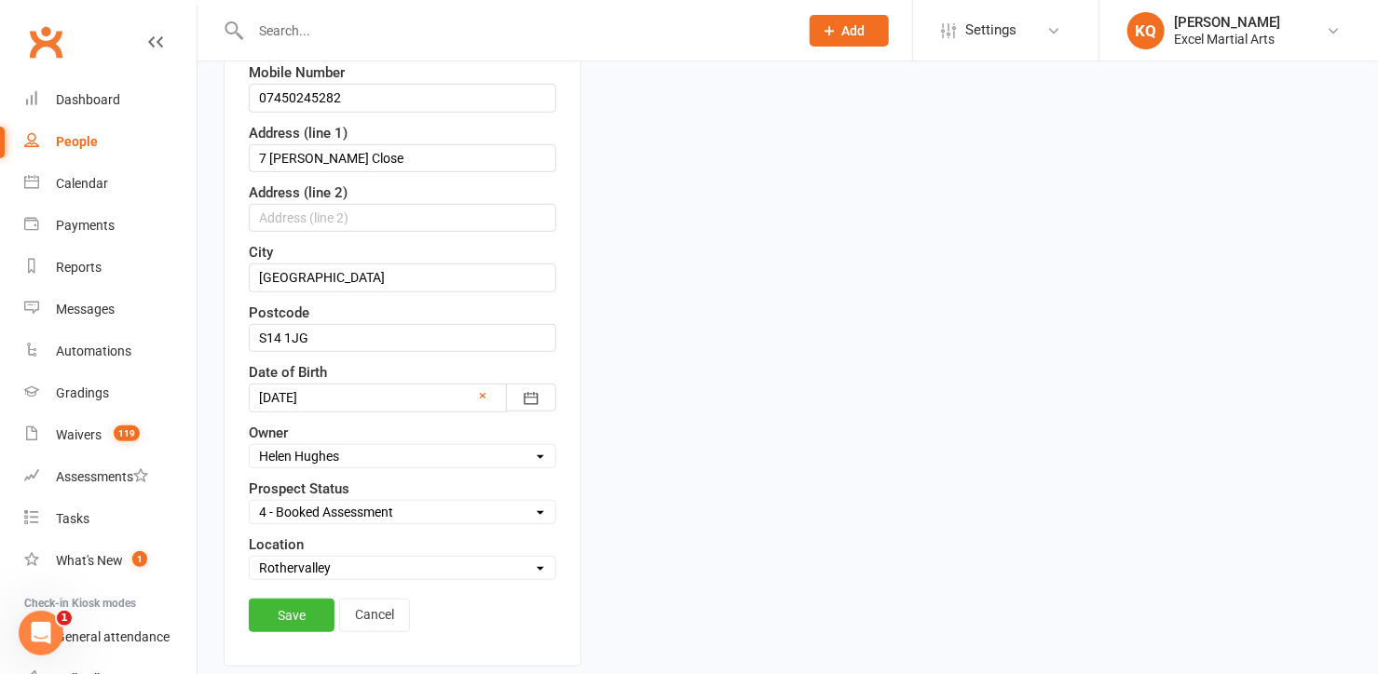
click at [285, 558] on select "Select Location Phone call Phone call Rothervalley S20 3FS Studio 3" at bounding box center [403, 568] width 306 height 20
select select "3"
click at [250, 558] on select "Select Location Phone call Phone call Rothervalley S20 3FS Studio 3" at bounding box center [403, 568] width 306 height 20
click at [292, 605] on link "Save" at bounding box center [292, 616] width 86 height 34
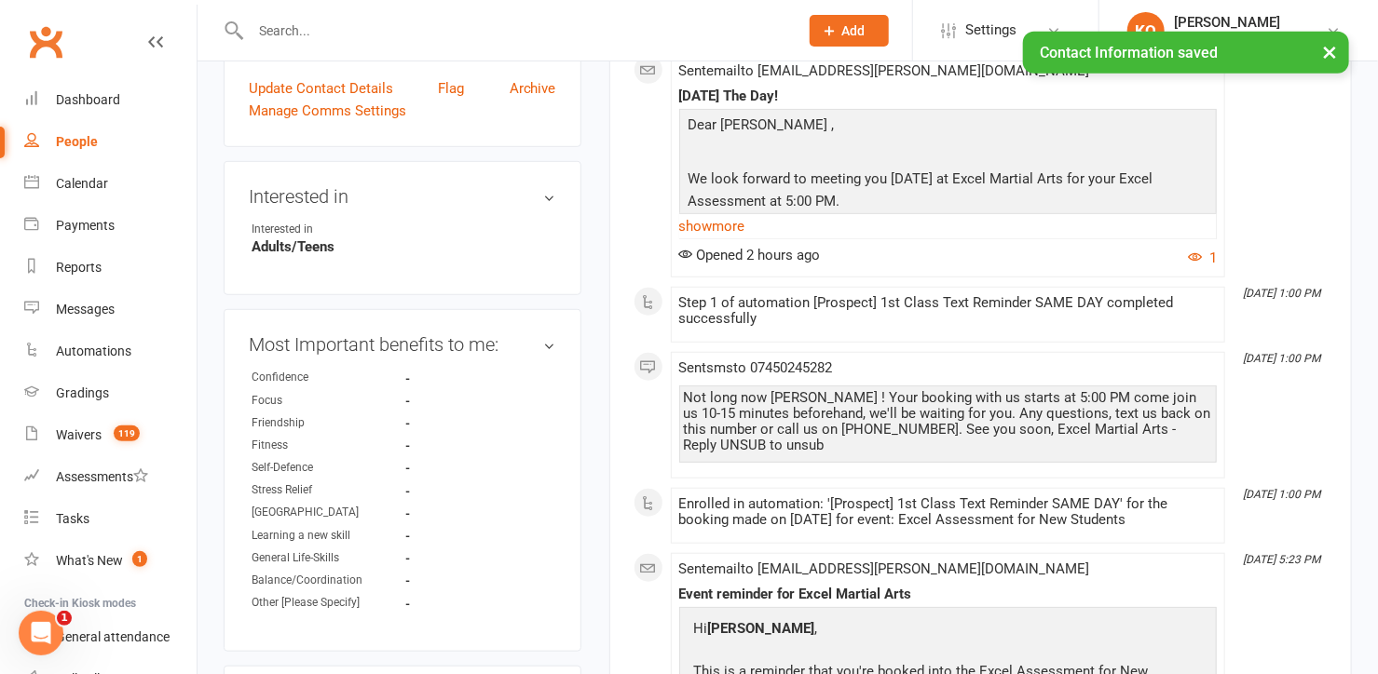
scroll to position [595, 0]
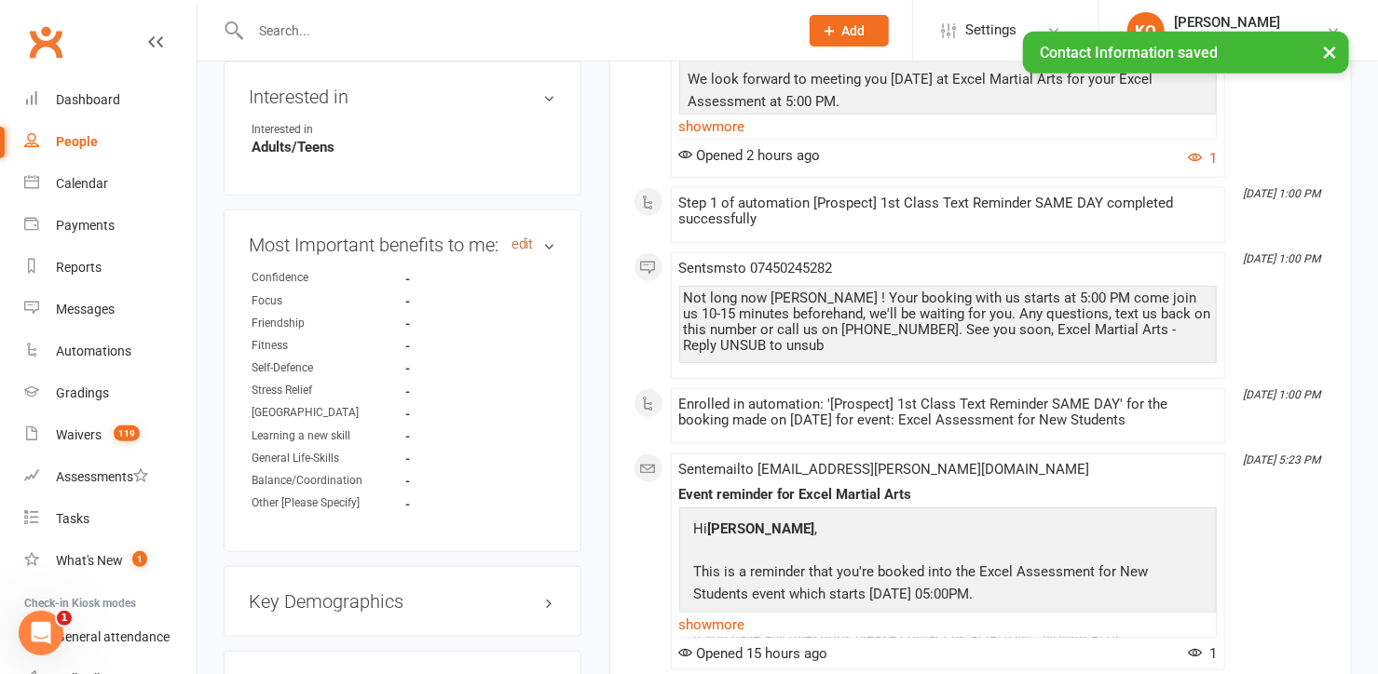
click at [526, 237] on link "edit" at bounding box center [522, 245] width 22 height 16
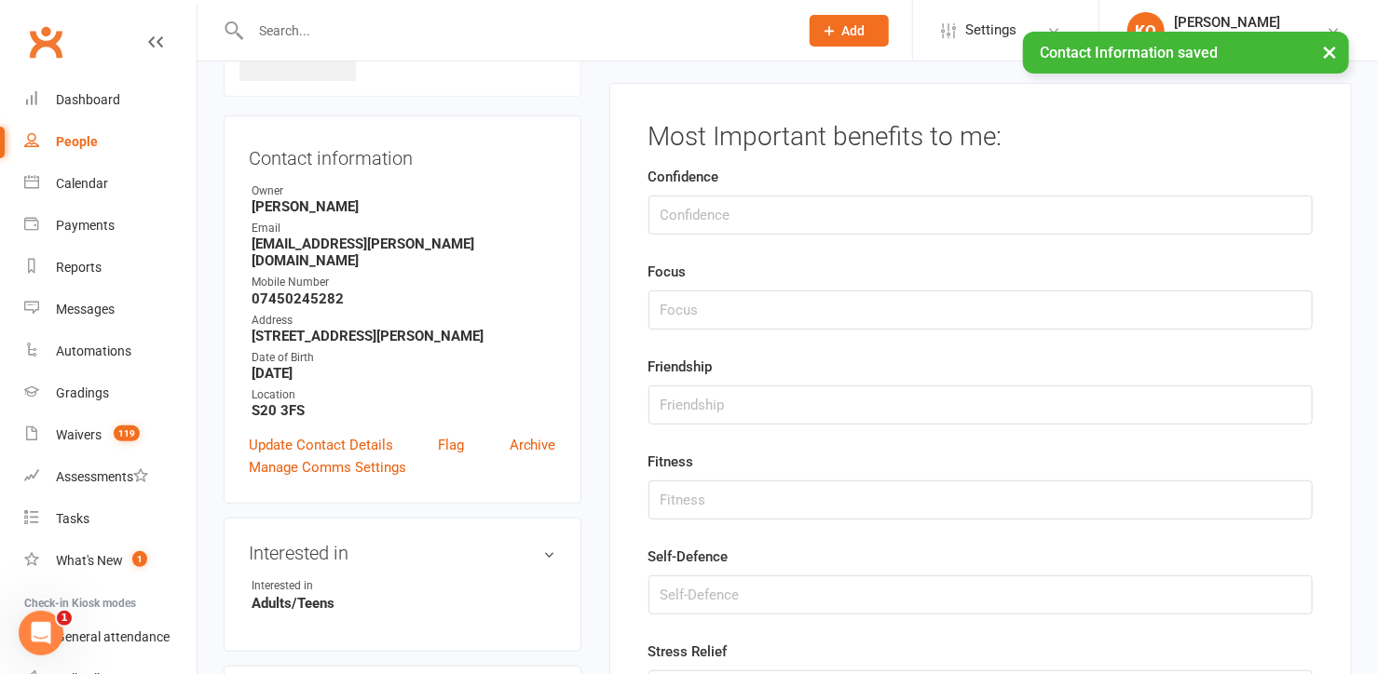
scroll to position [127, 0]
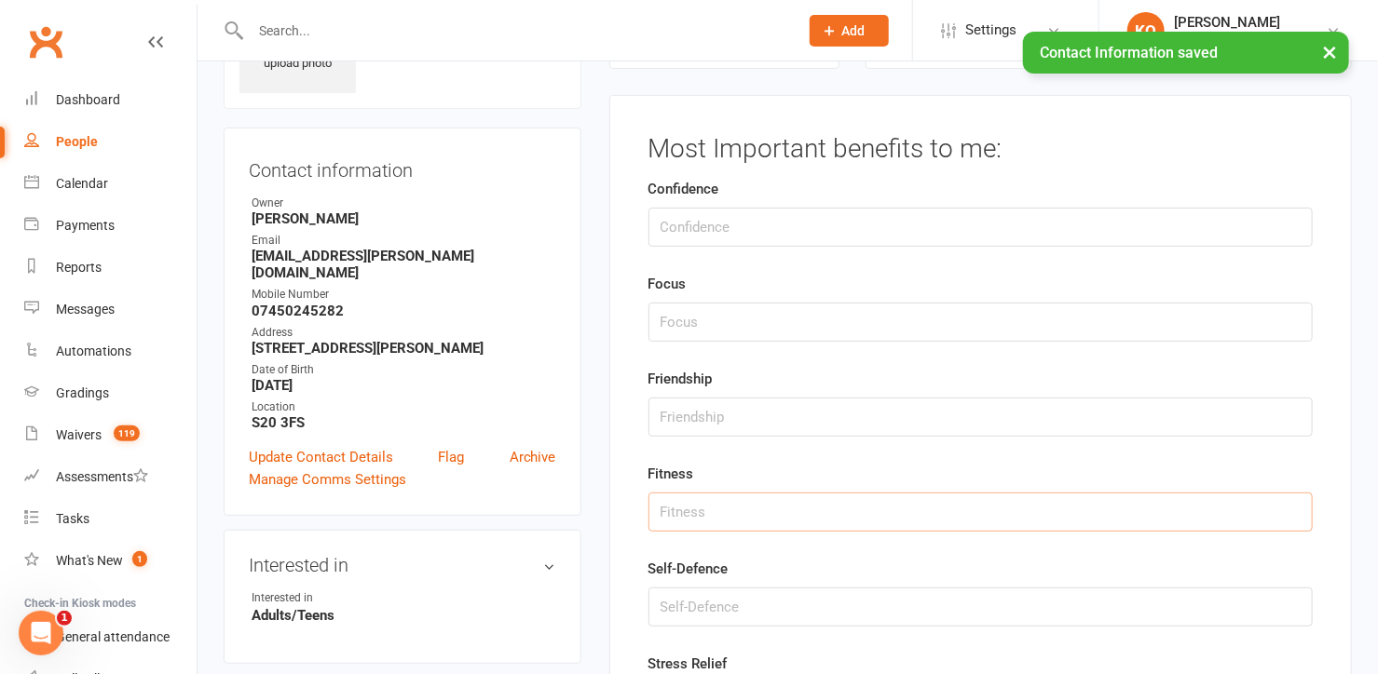
click at [683, 516] on input "string" at bounding box center [980, 512] width 664 height 39
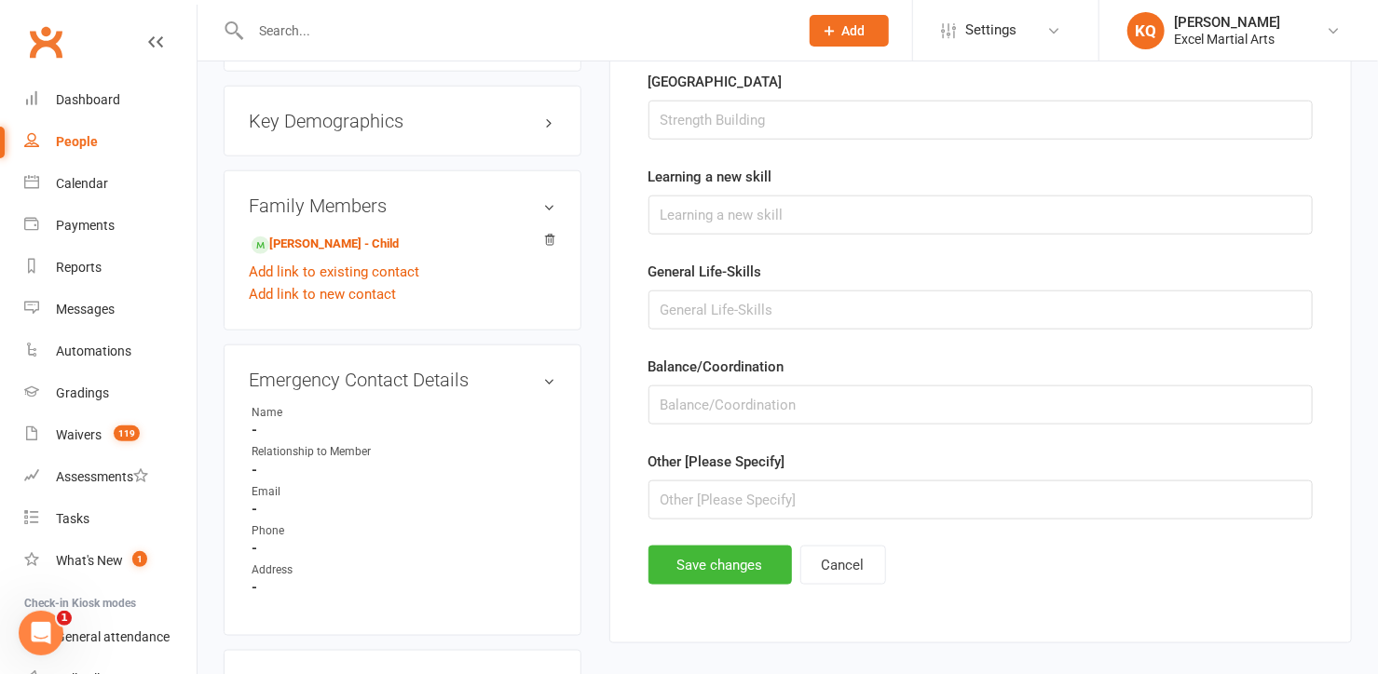
scroll to position [805, 0]
type input "1"
click at [709, 562] on button "Save changes" at bounding box center [719, 564] width 143 height 39
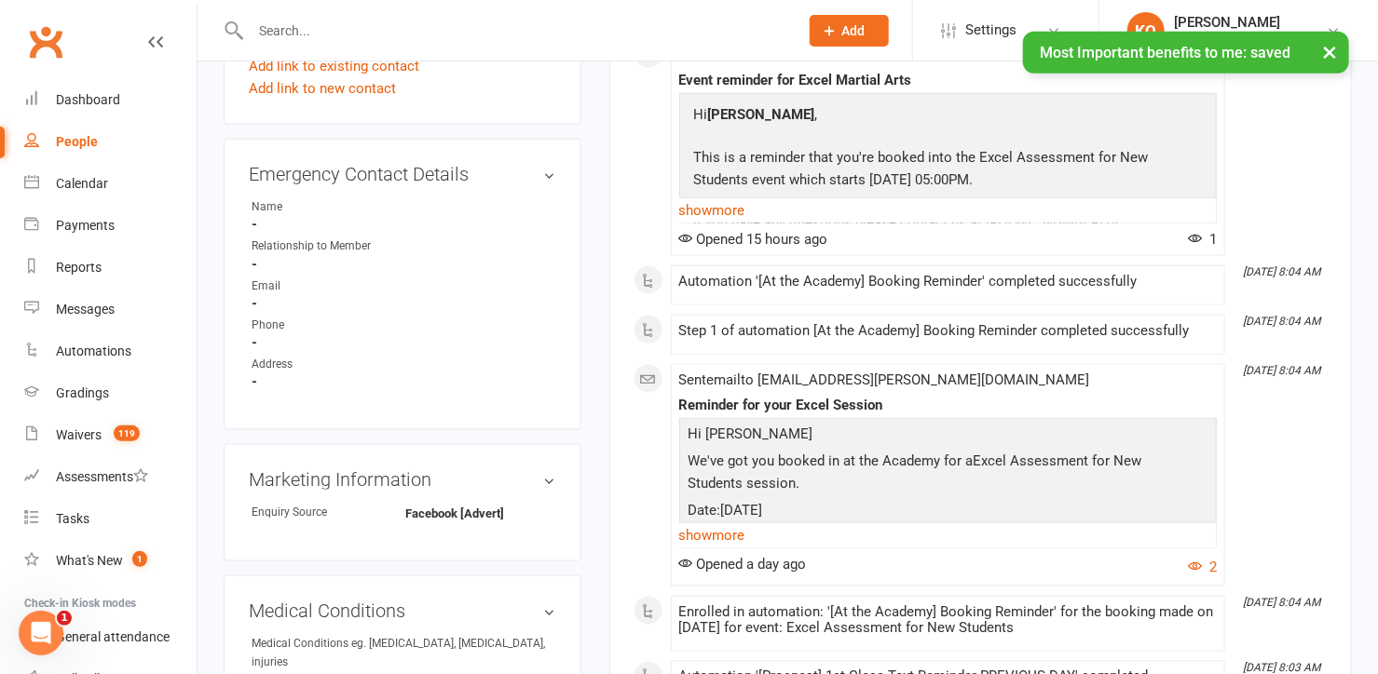
scroll to position [1058, 0]
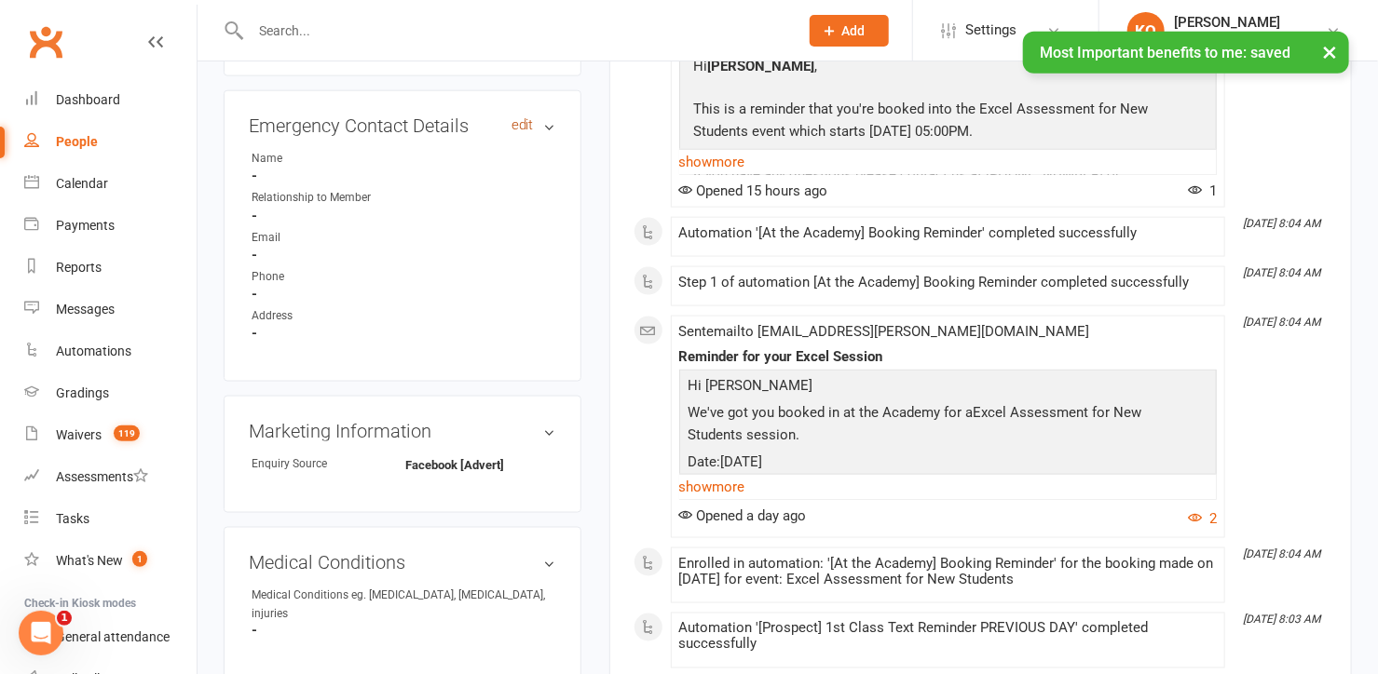
click at [518, 117] on link "edit" at bounding box center [522, 125] width 22 height 16
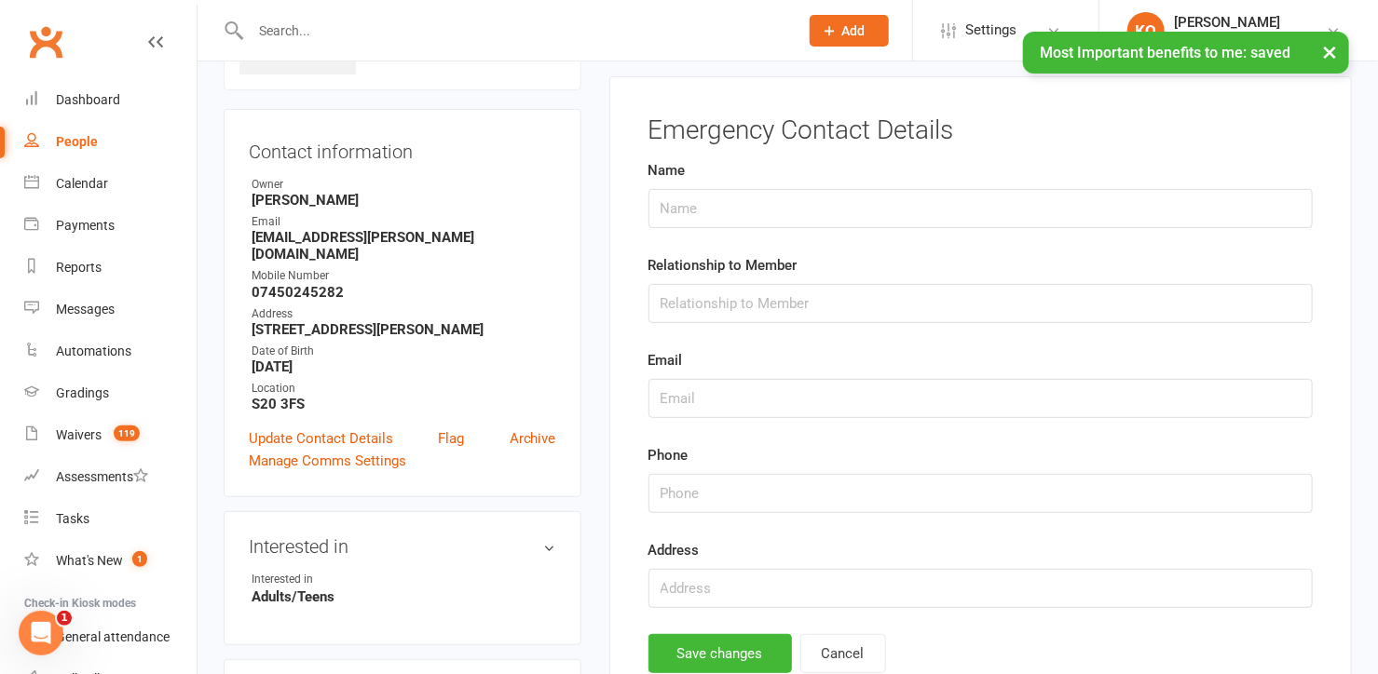
scroll to position [127, 0]
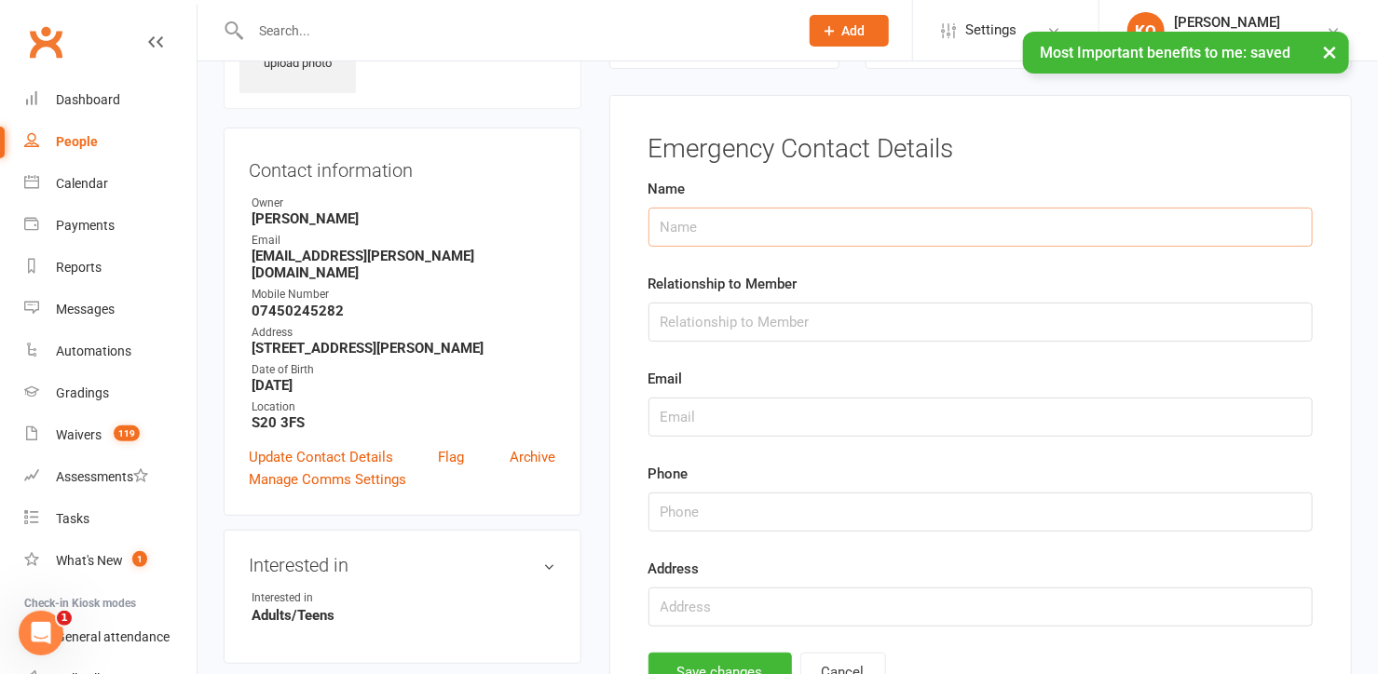
click at [700, 226] on input "text" at bounding box center [980, 227] width 664 height 39
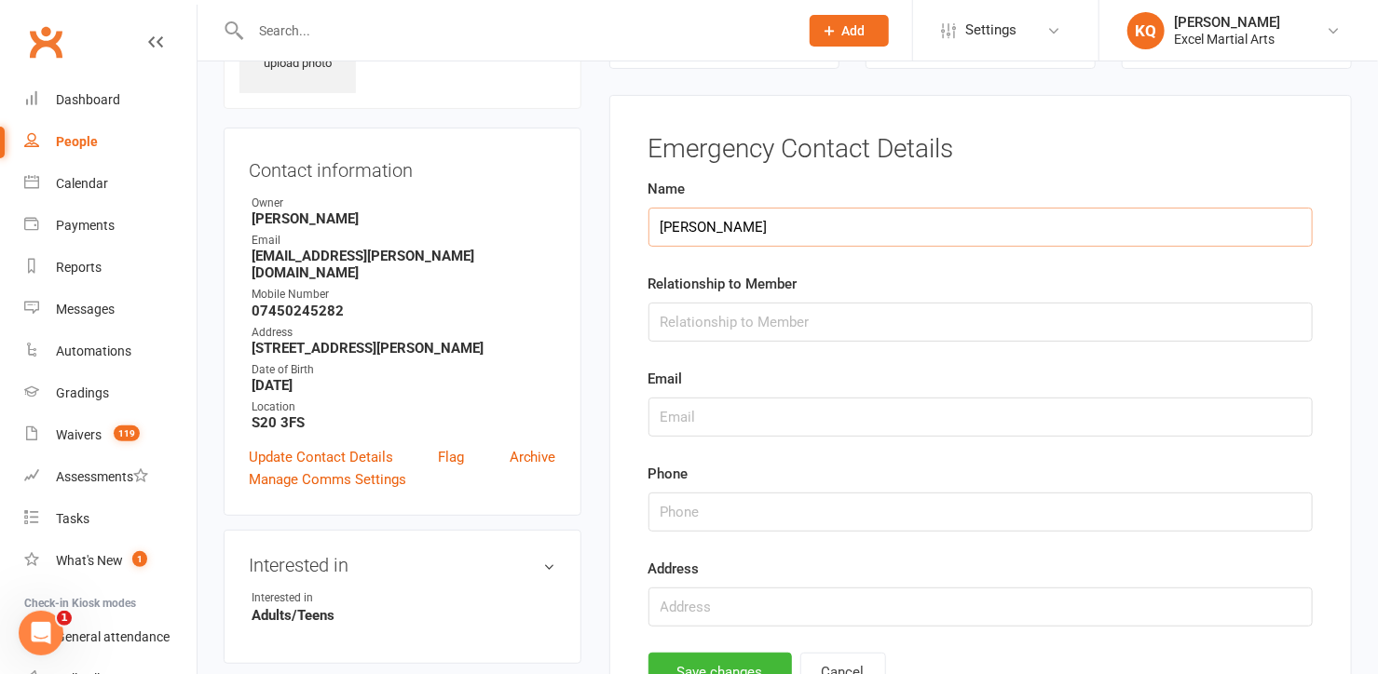
type input "[PERSON_NAME]"
click at [710, 317] on input "text" at bounding box center [980, 322] width 664 height 39
type input "Daughter"
click at [703, 422] on input "text" at bounding box center [980, 417] width 664 height 39
click at [662, 522] on input "string" at bounding box center [980, 512] width 664 height 39
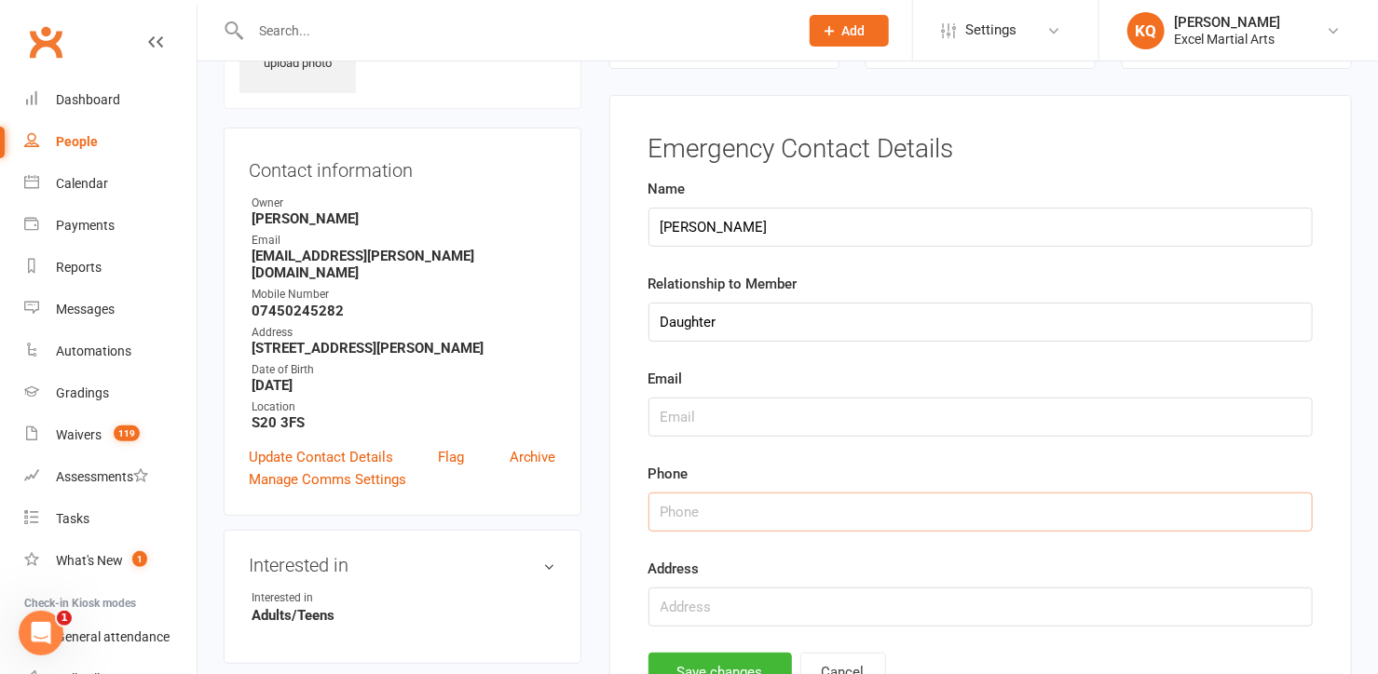
click at [672, 516] on input "string" at bounding box center [980, 512] width 664 height 39
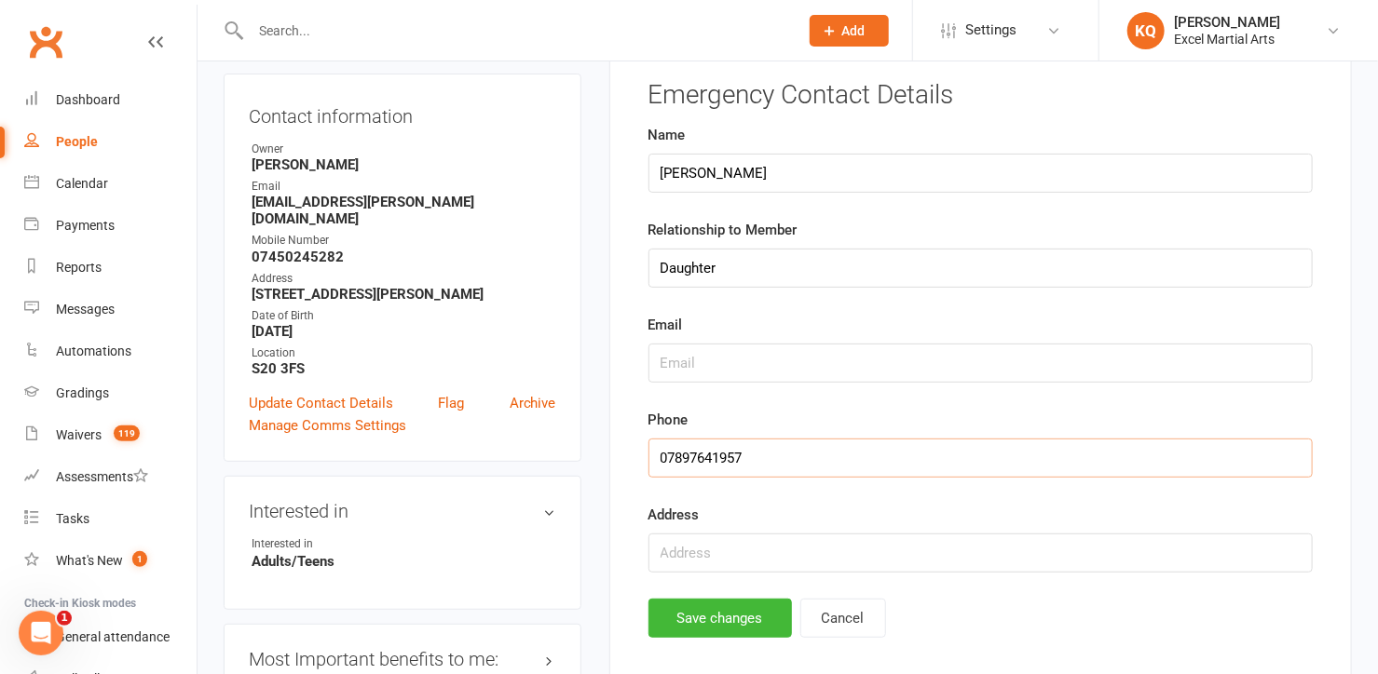
scroll to position [296, 0]
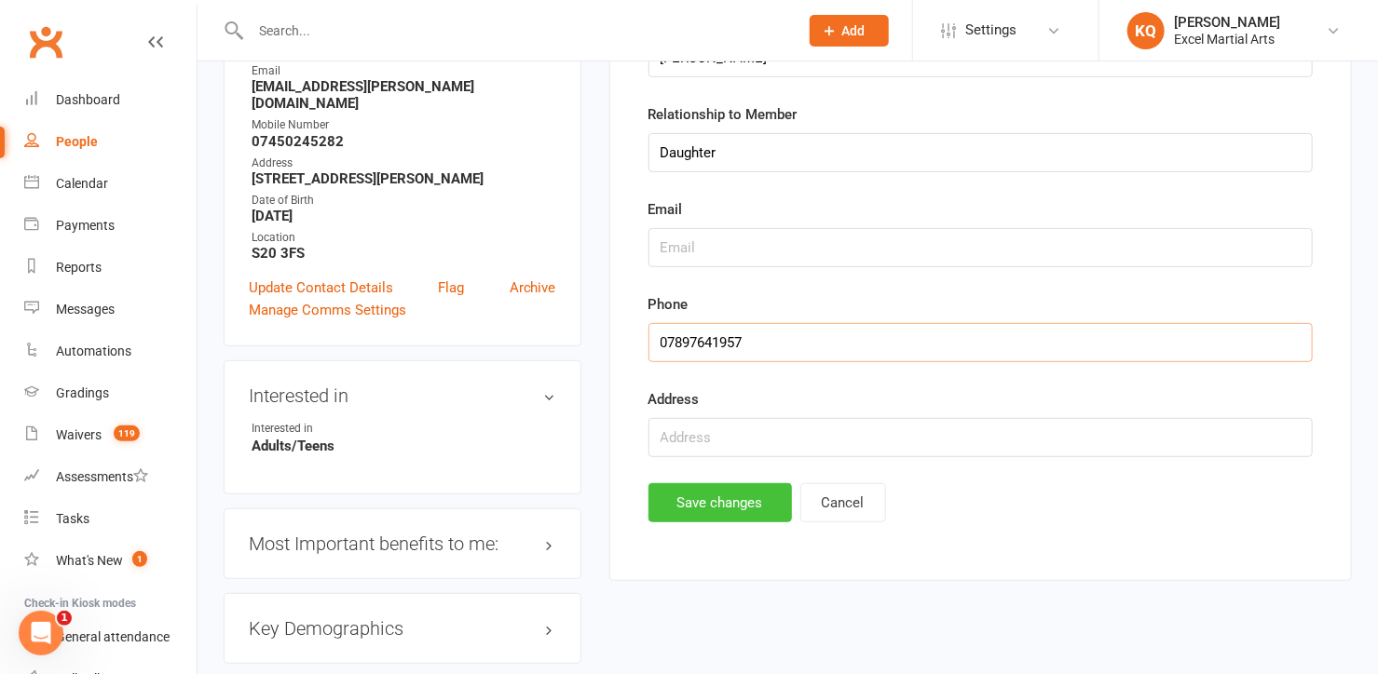
type input "07897641957"
click at [688, 502] on button "Save changes" at bounding box center [719, 502] width 143 height 39
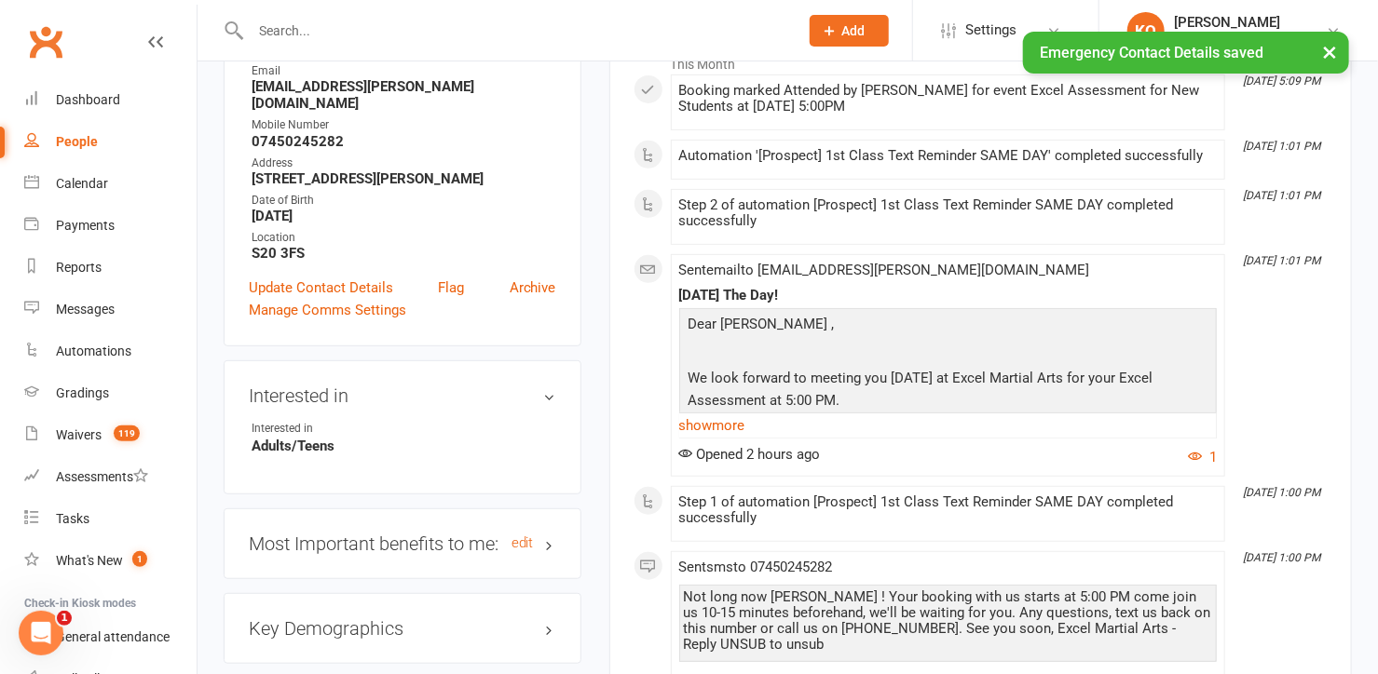
click at [548, 534] on h3 "Most Important benefits to me: edit" at bounding box center [402, 544] width 307 height 20
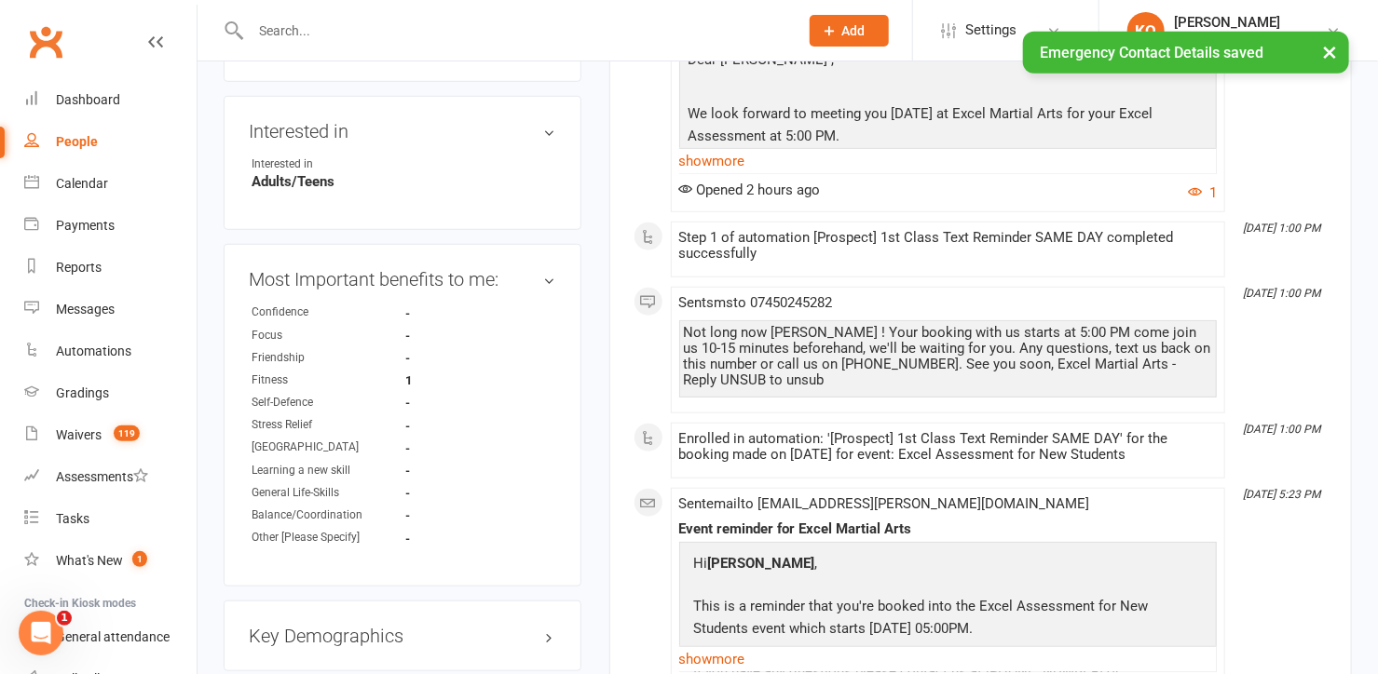
scroll to position [805, 0]
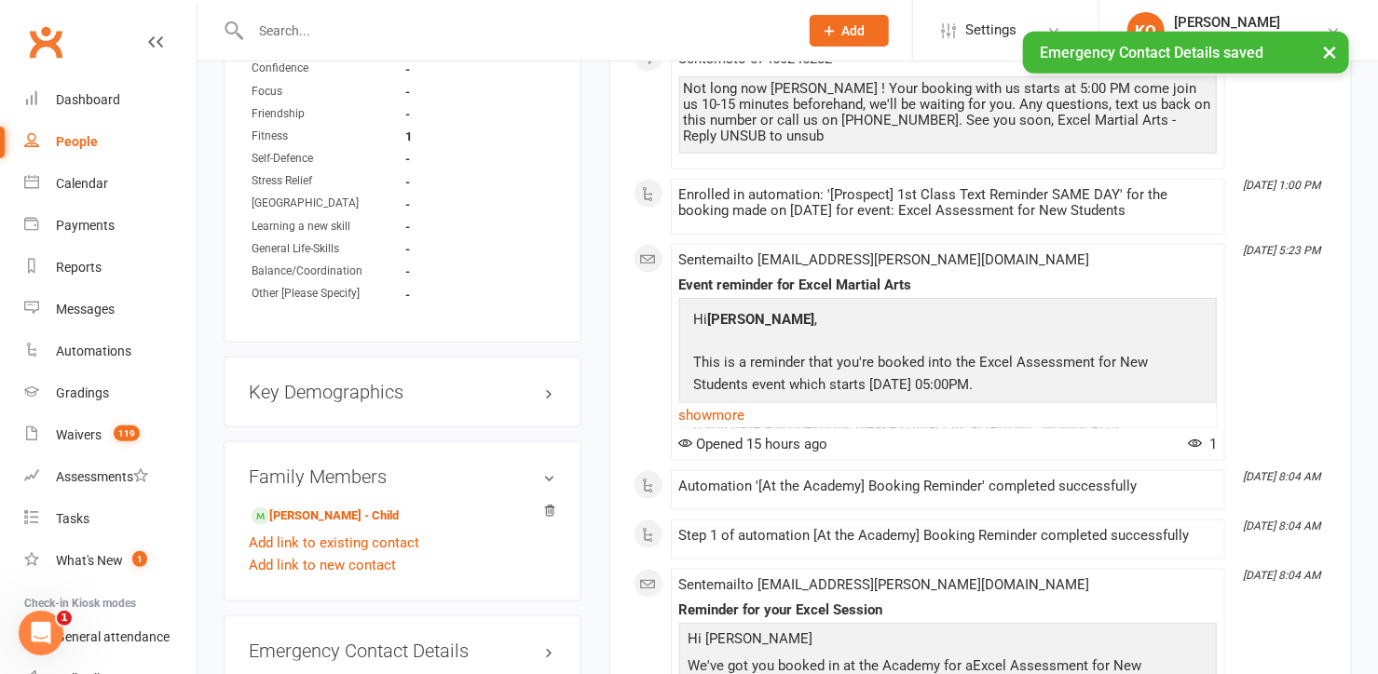
click at [548, 386] on div "Key Demographics edit" at bounding box center [403, 392] width 358 height 71
click at [548, 382] on h3 "Key Demographics edit" at bounding box center [402, 392] width 307 height 20
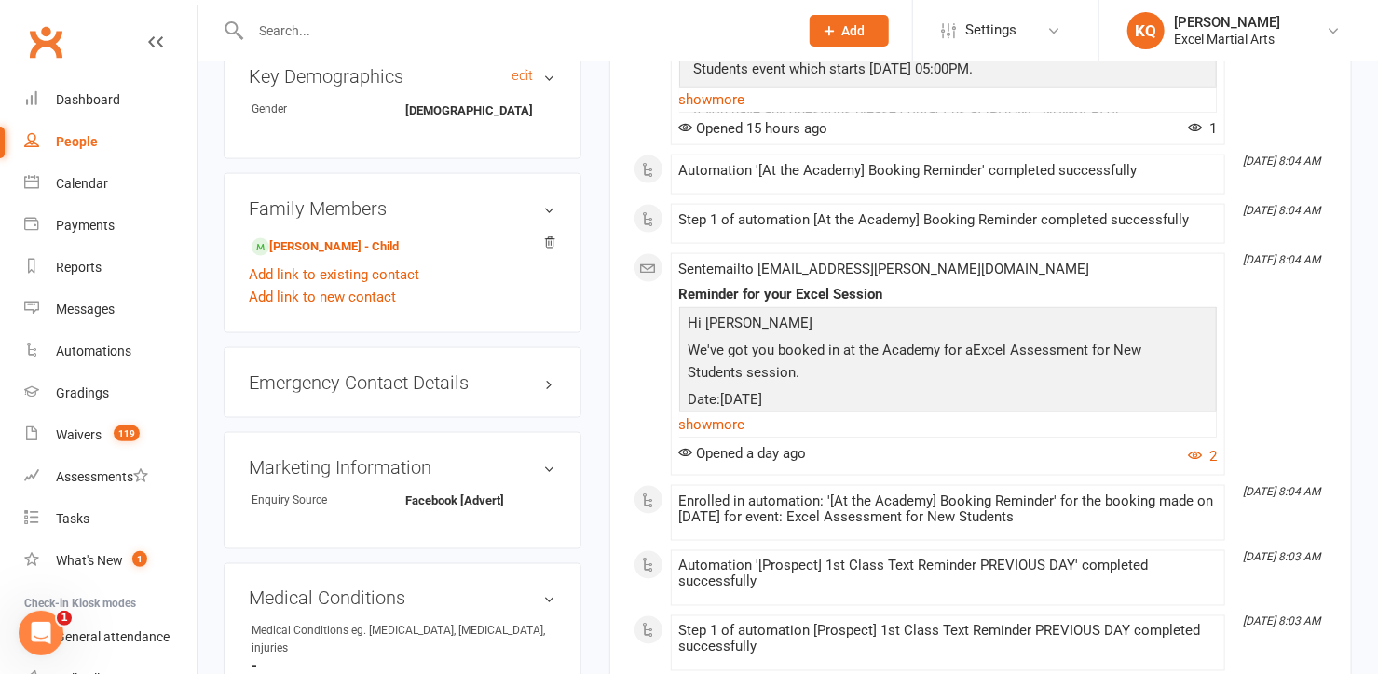
scroll to position [1312, 0]
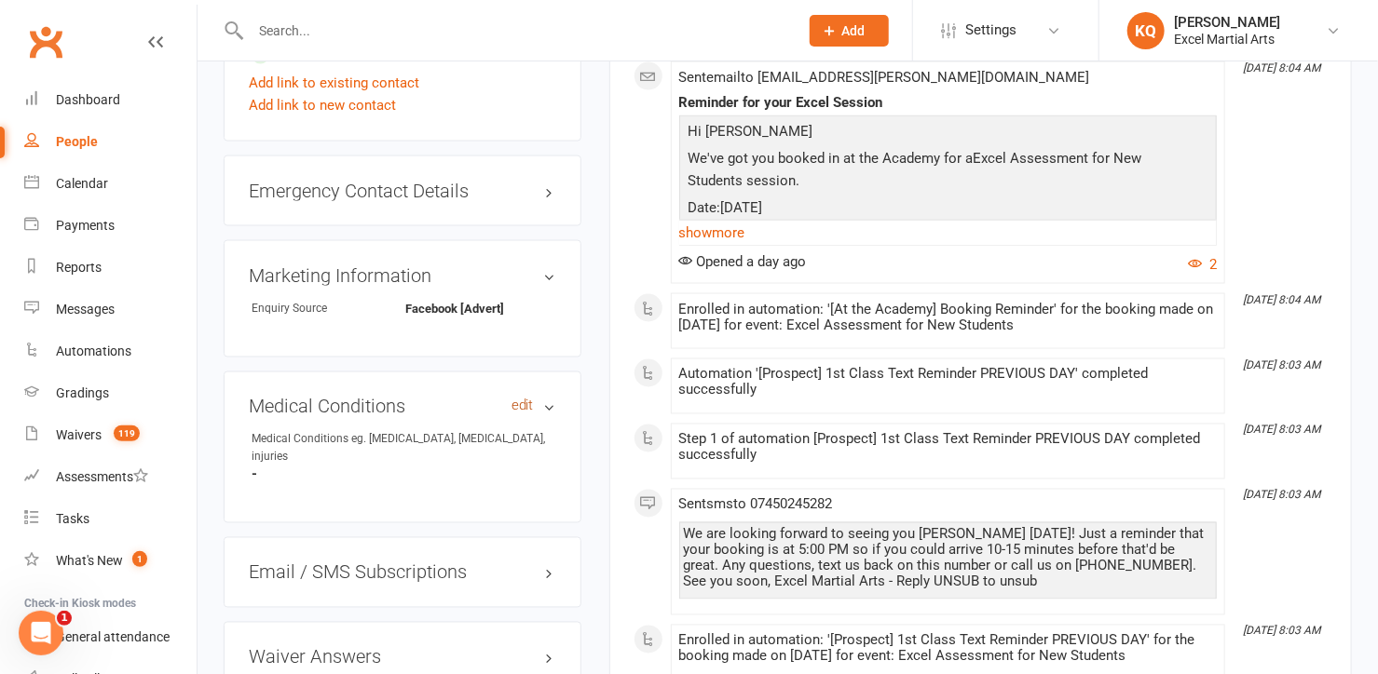
click at [514, 399] on link "edit" at bounding box center [522, 407] width 22 height 16
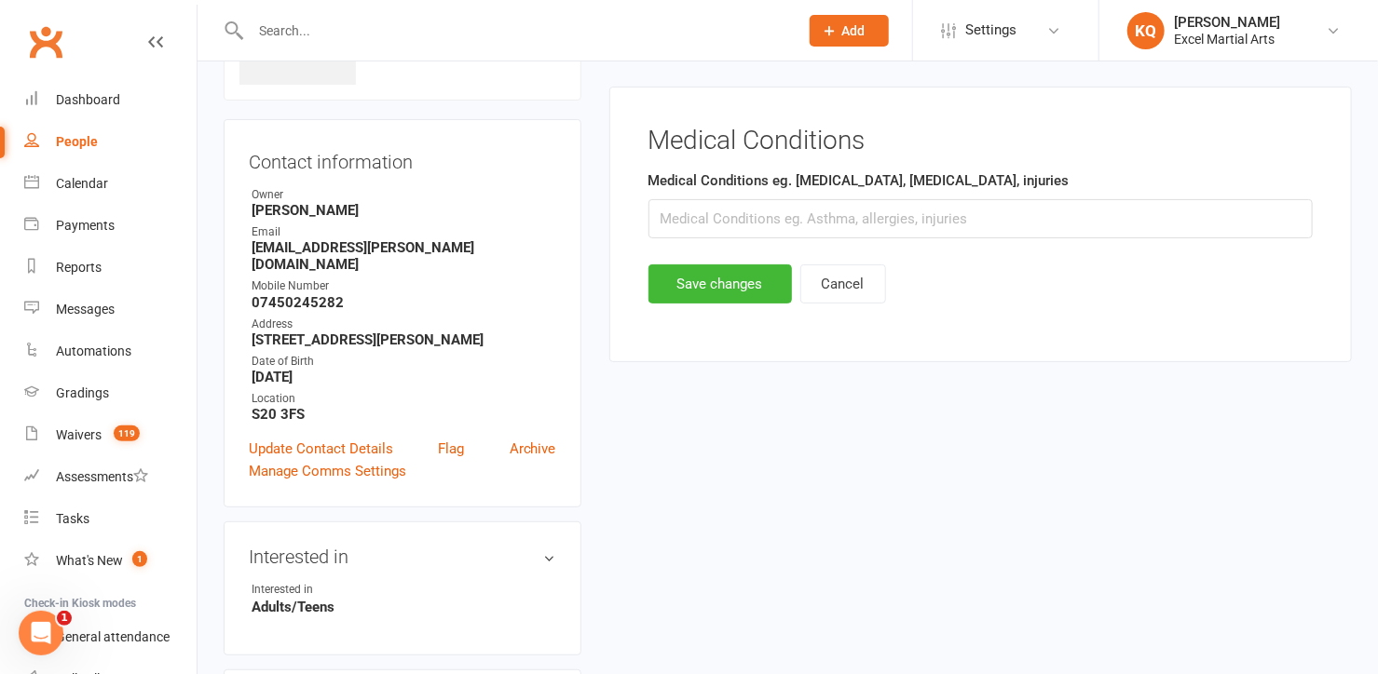
scroll to position [127, 0]
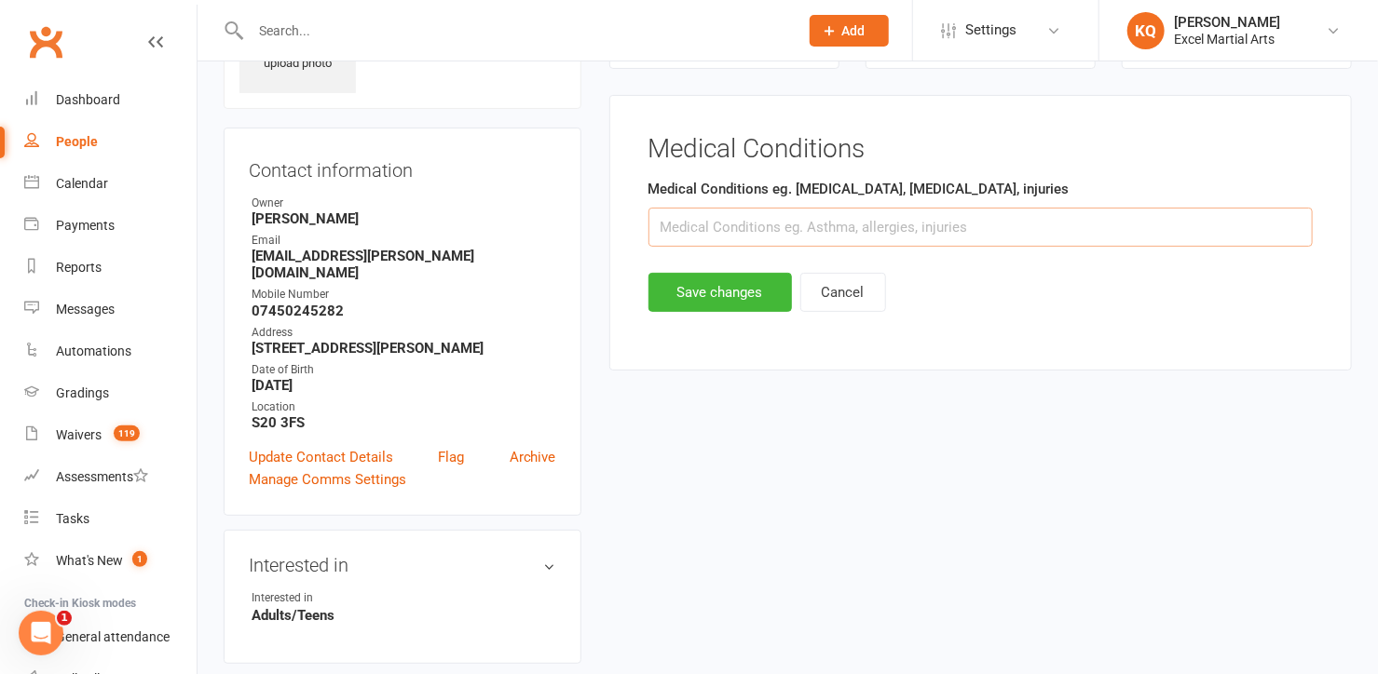
click at [817, 238] on input "text" at bounding box center [980, 227] width 664 height 39
type input "Scoliosis"
click at [711, 298] on button "Save changes" at bounding box center [719, 292] width 143 height 39
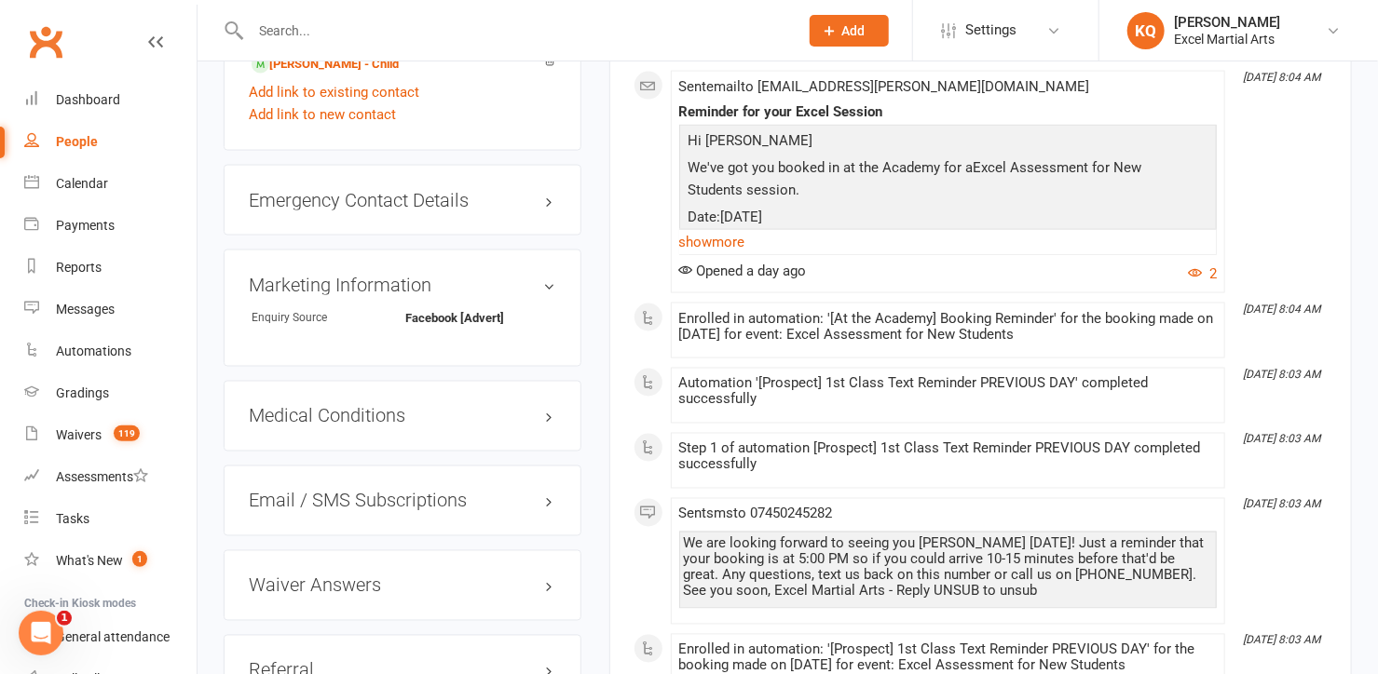
scroll to position [1312, 0]
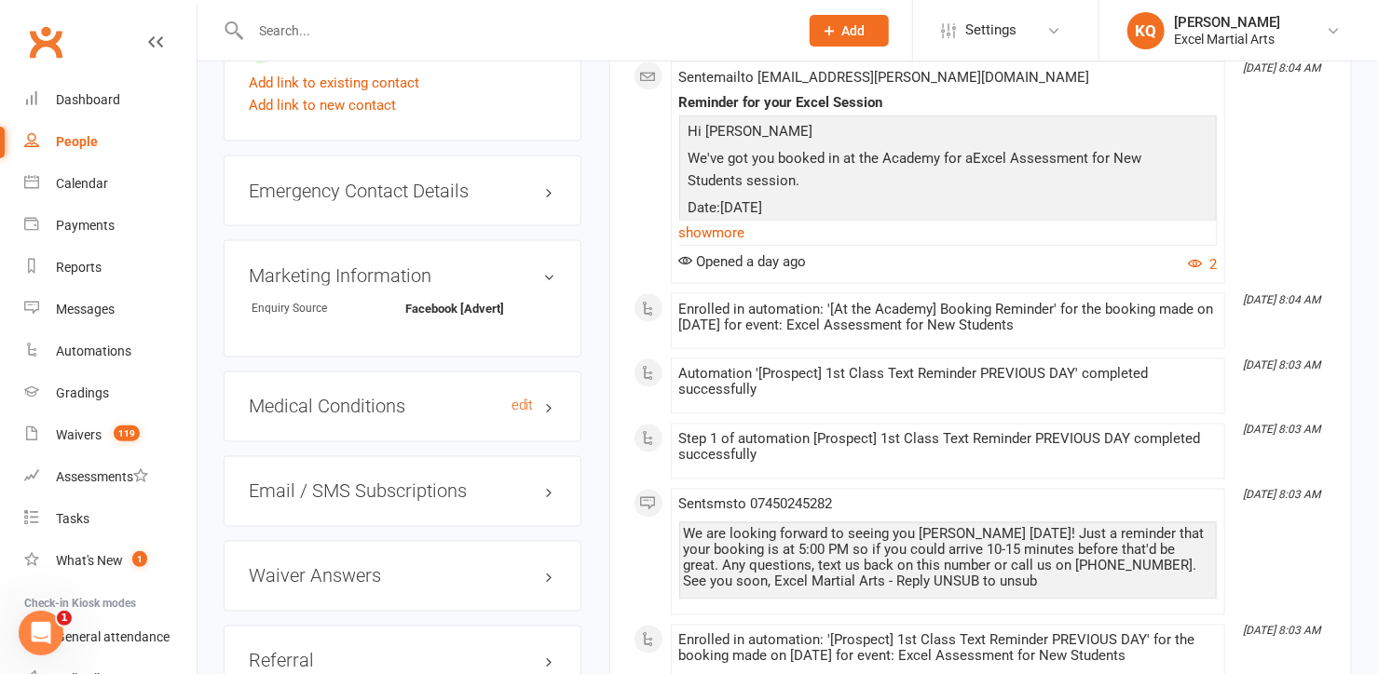
click at [551, 397] on h3 "Medical Conditions edit" at bounding box center [402, 407] width 307 height 20
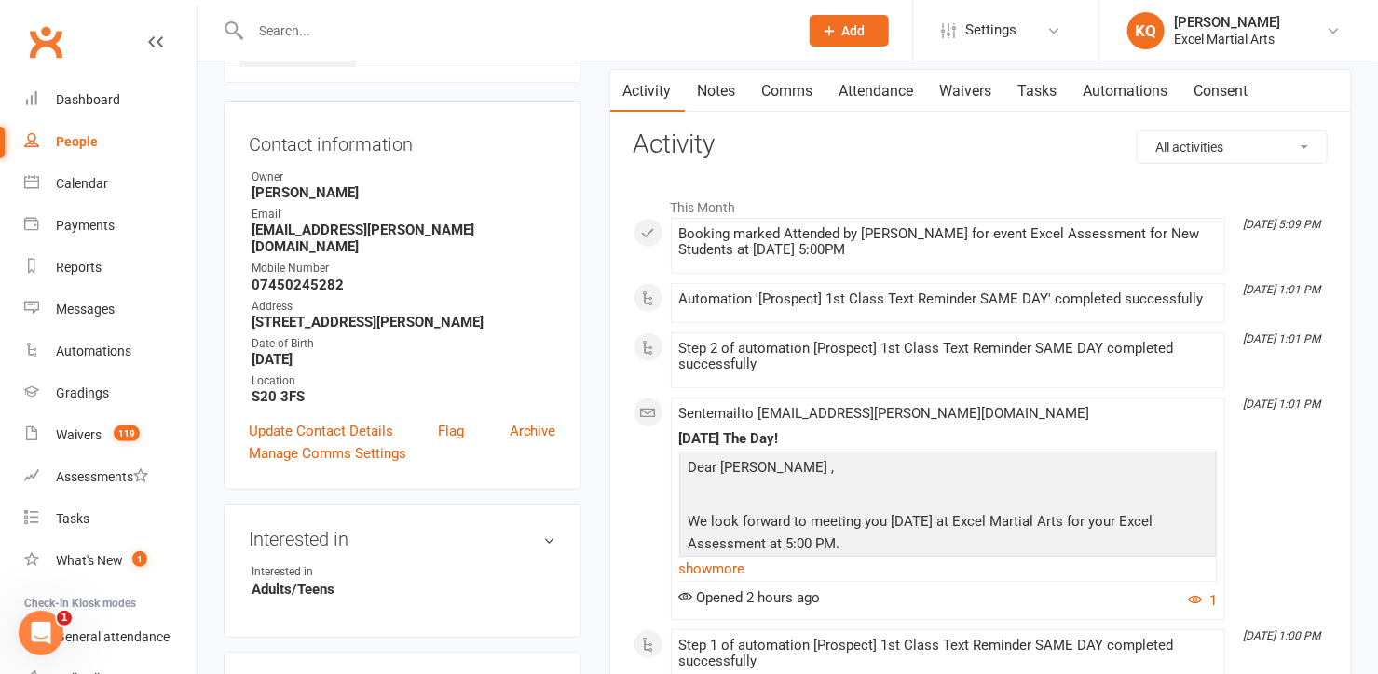
scroll to position [0, 0]
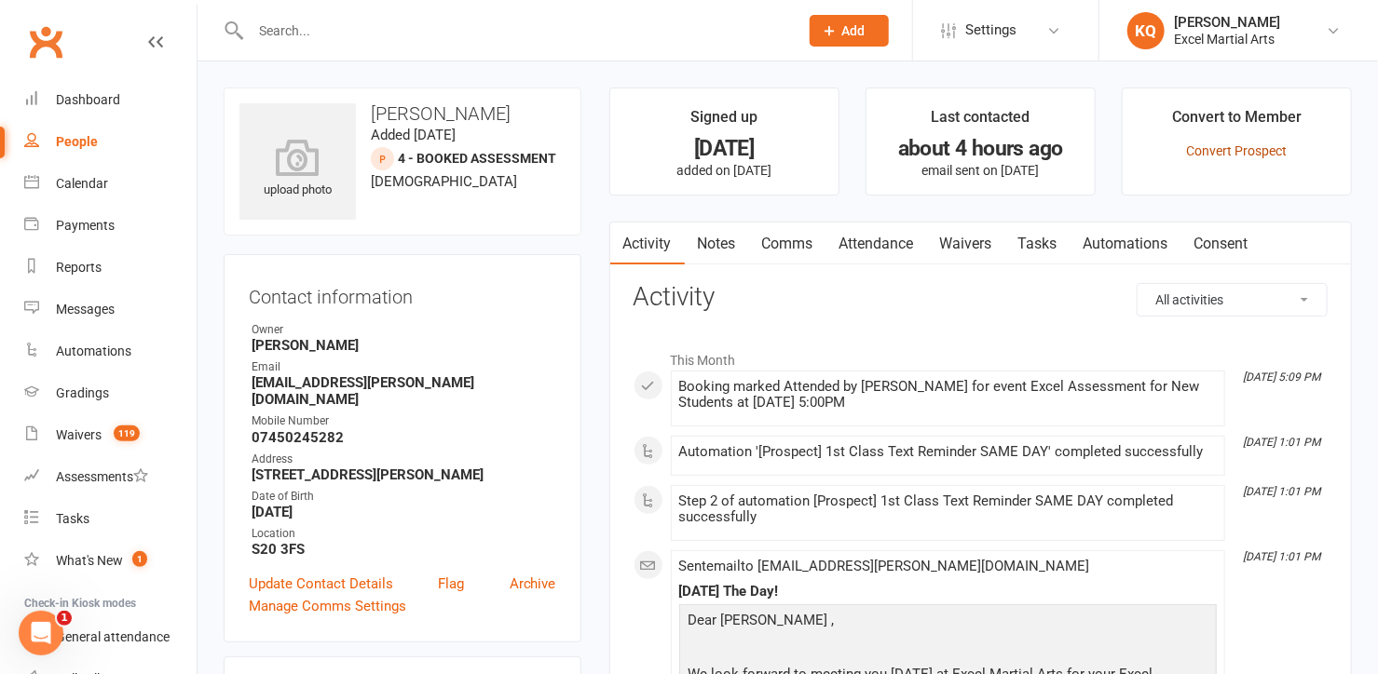
click at [1196, 151] on link "Convert Prospect" at bounding box center [1236, 150] width 101 height 15
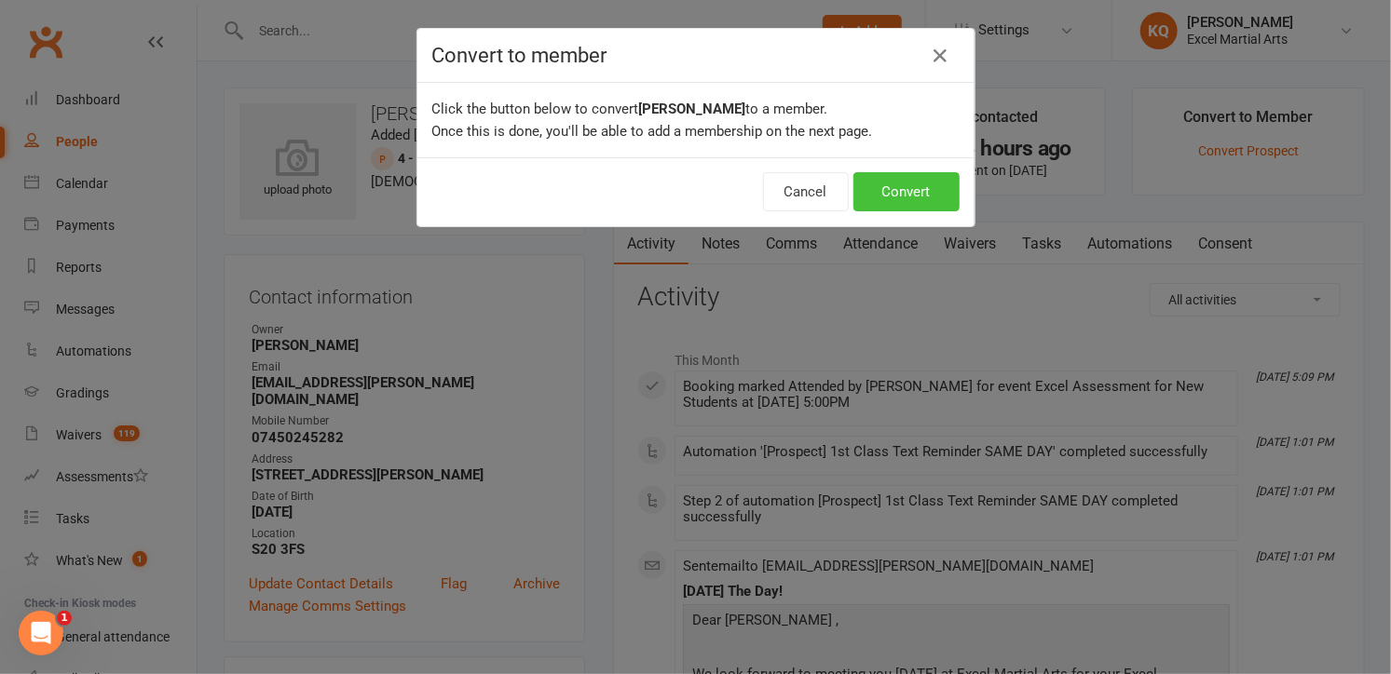
click at [902, 185] on button "Convert" at bounding box center [906, 191] width 106 height 39
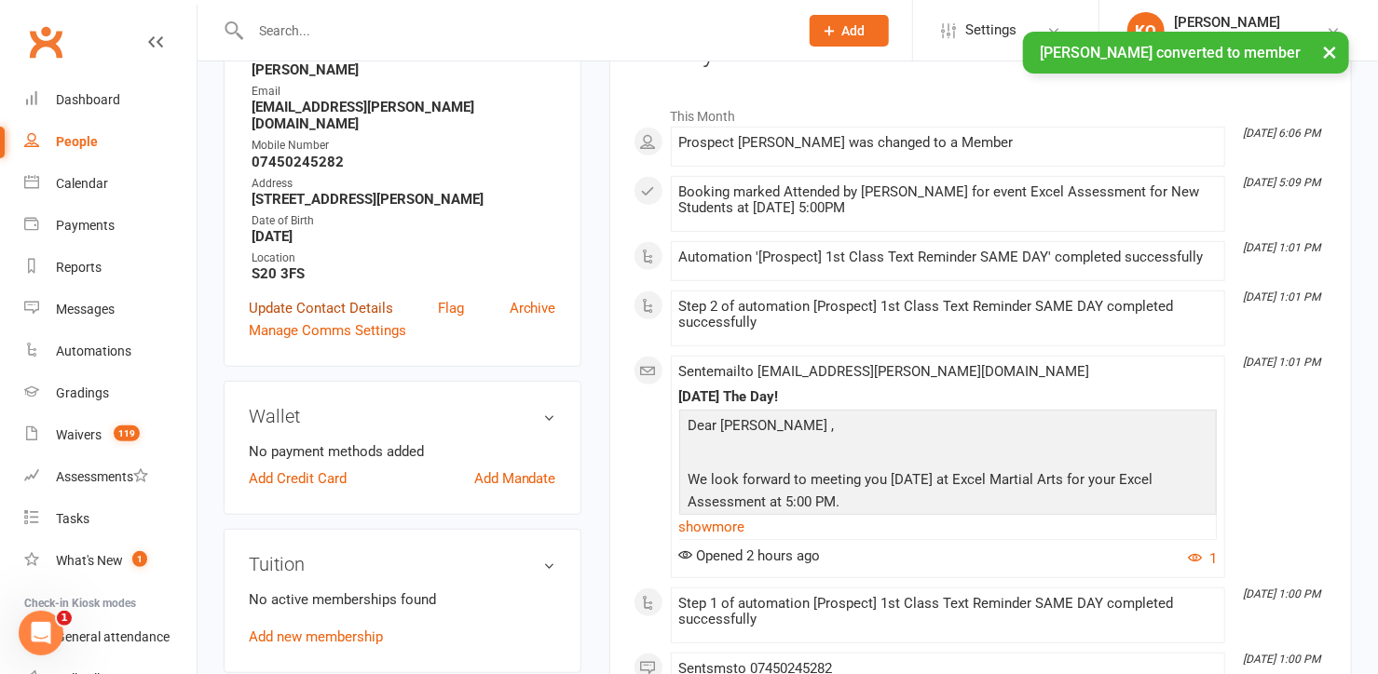
scroll to position [508, 0]
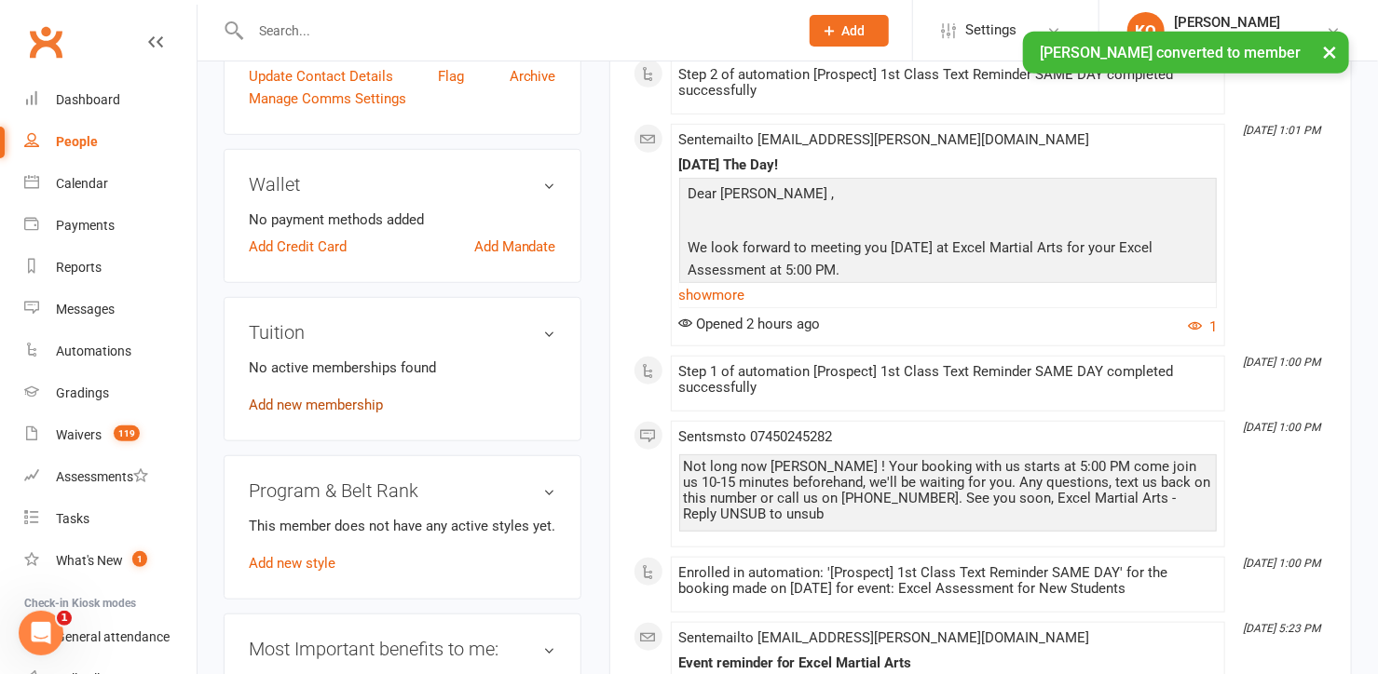
click at [347, 397] on link "Add new membership" at bounding box center [316, 405] width 134 height 17
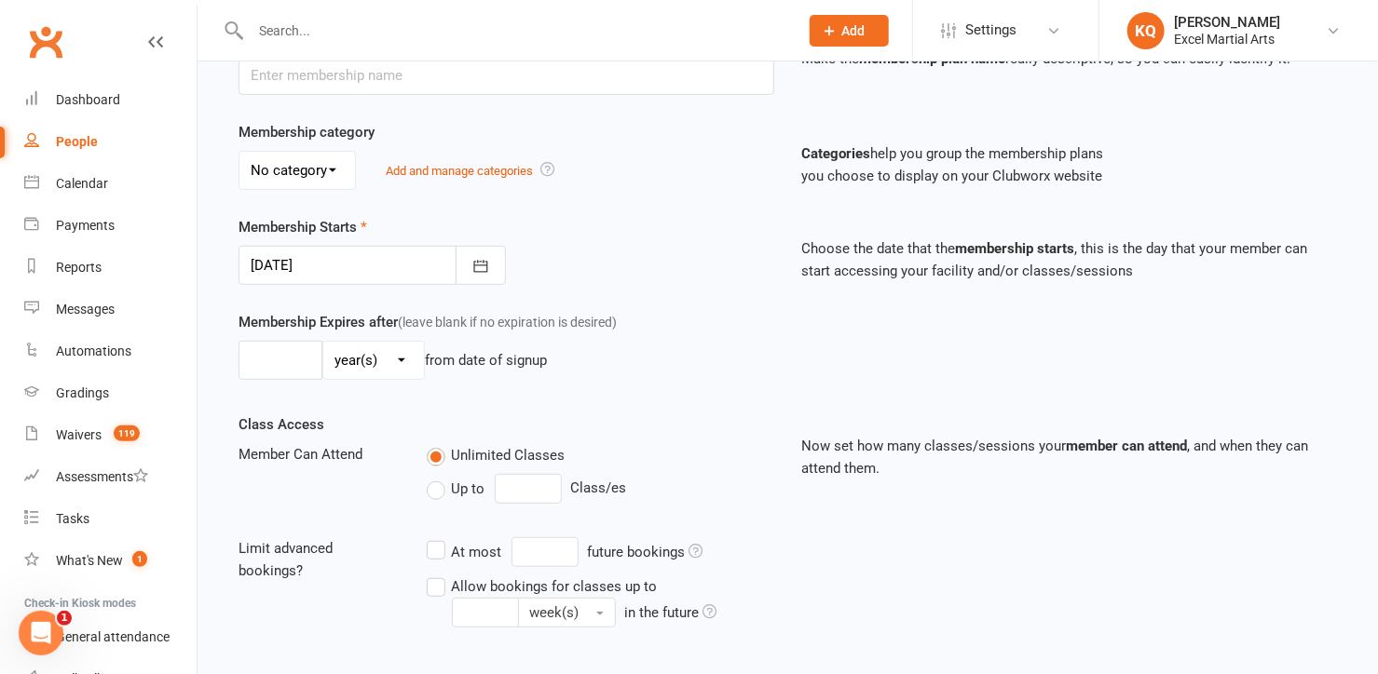
scroll to position [540, 0]
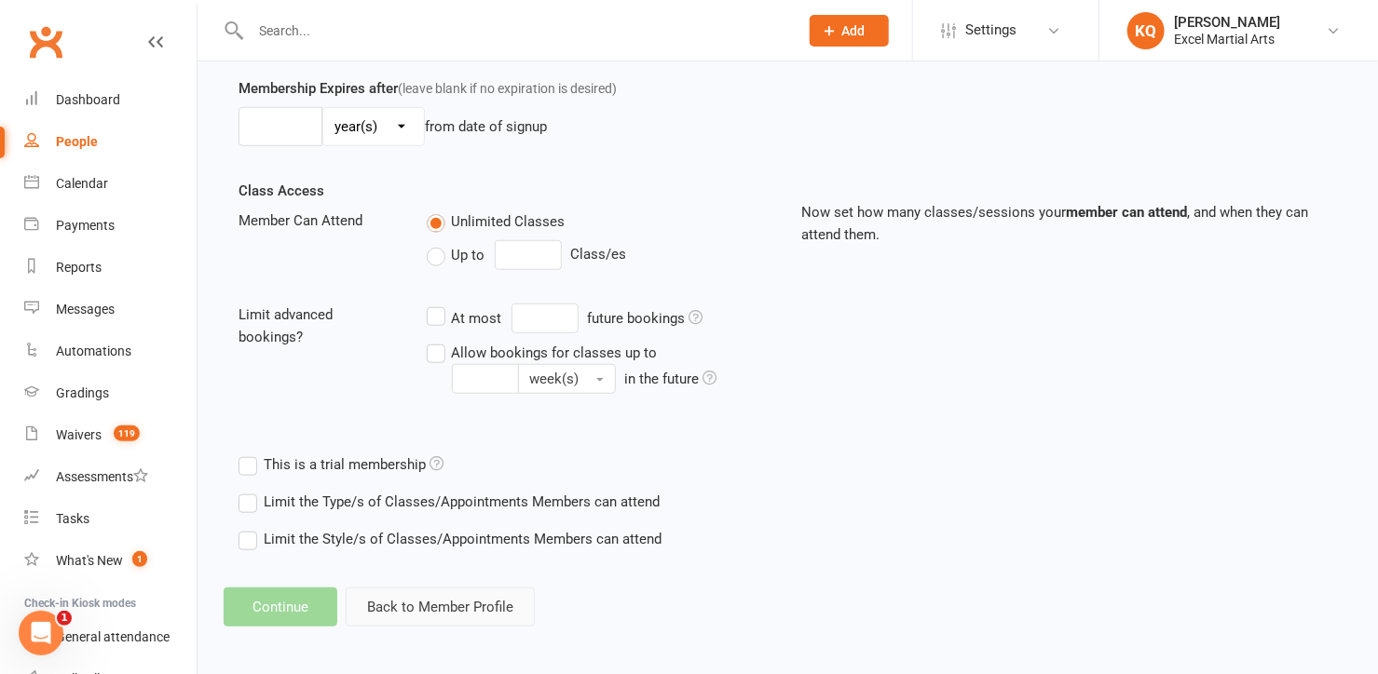
click at [417, 603] on button "Back to Member Profile" at bounding box center [440, 607] width 189 height 39
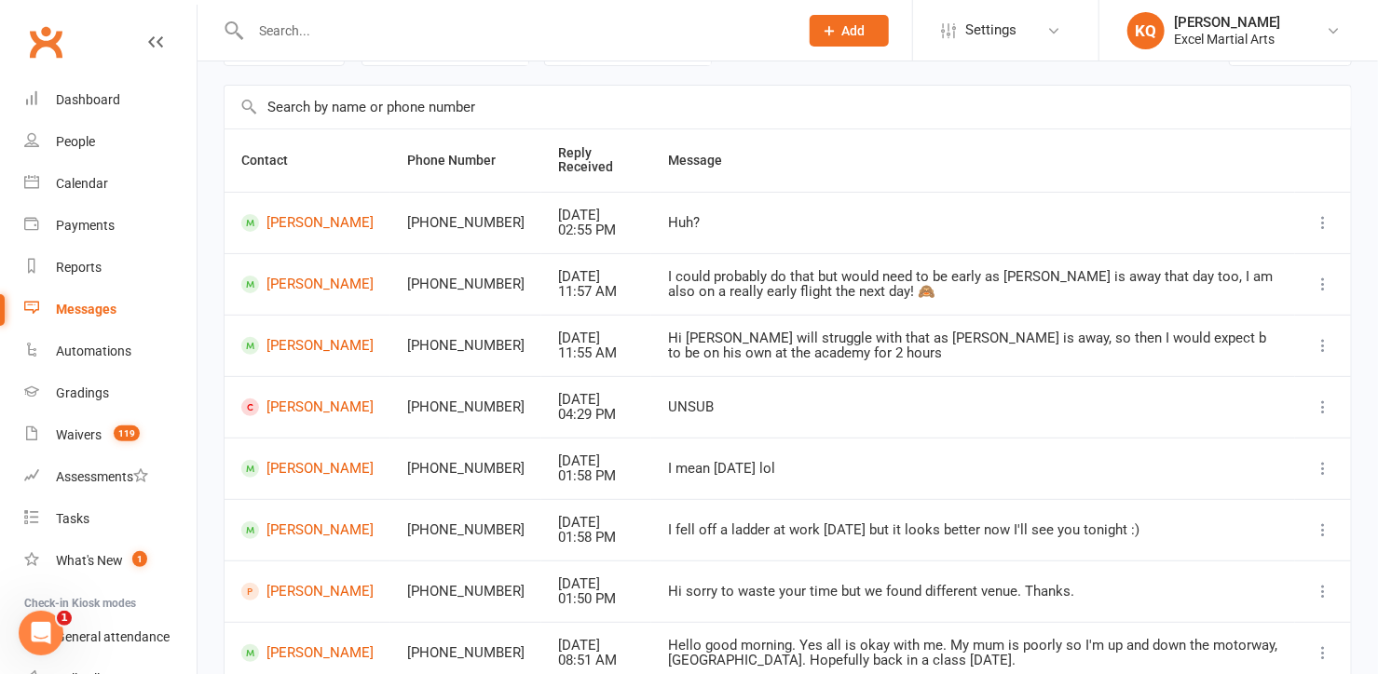
scroll to position [253, 0]
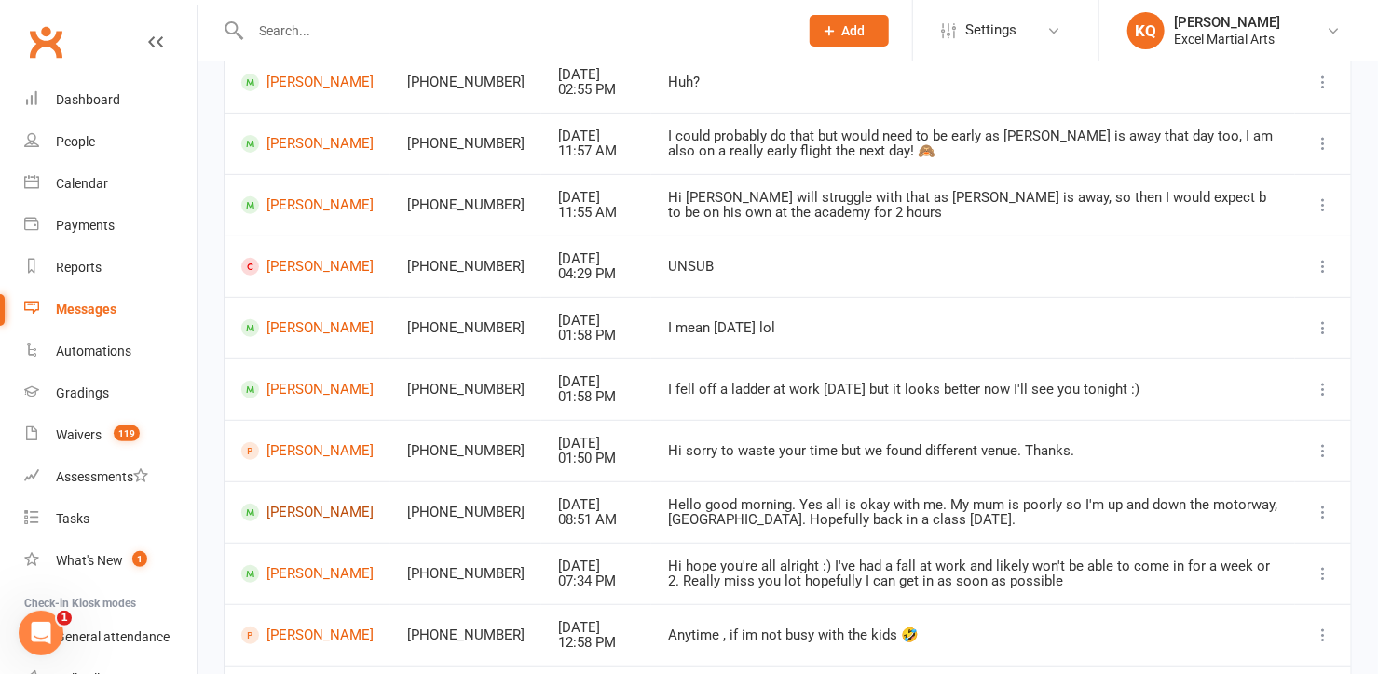
click at [299, 507] on link "[PERSON_NAME]" at bounding box center [307, 513] width 132 height 18
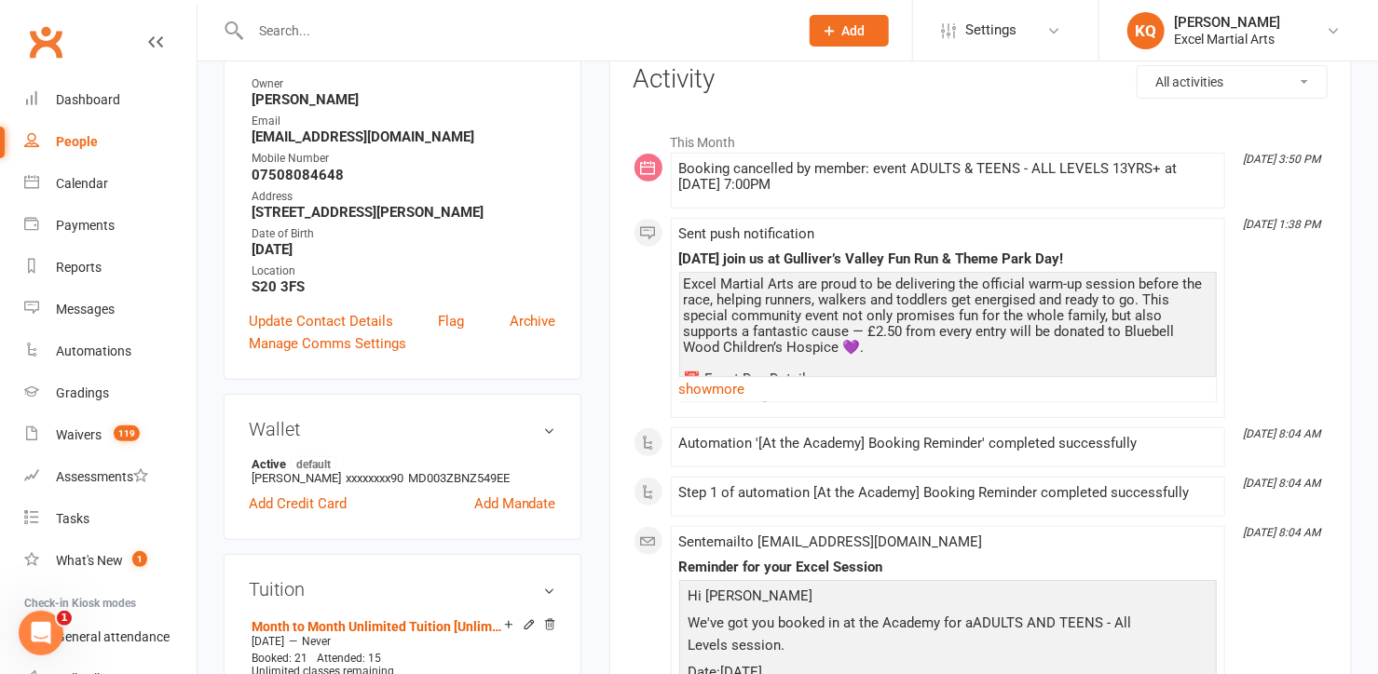
scroll to position [169, 0]
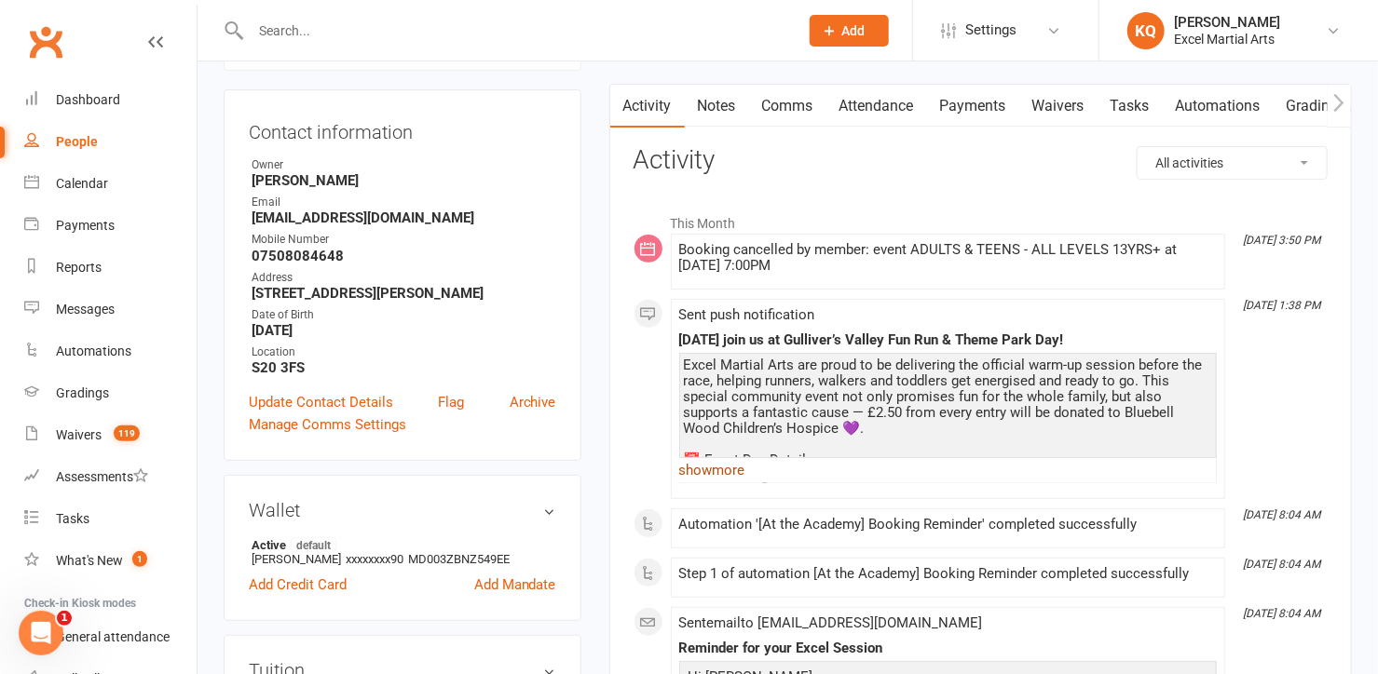
click at [715, 468] on link "show more" at bounding box center [947, 470] width 537 height 26
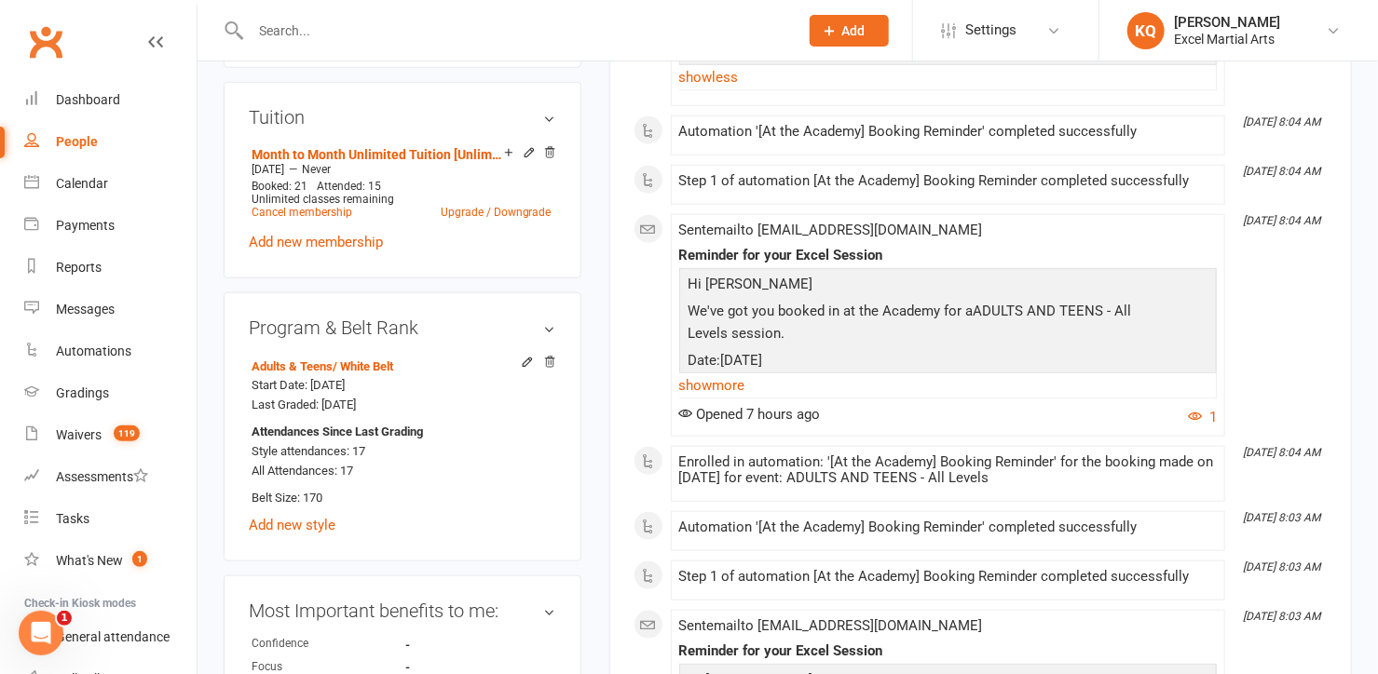
scroll to position [847, 0]
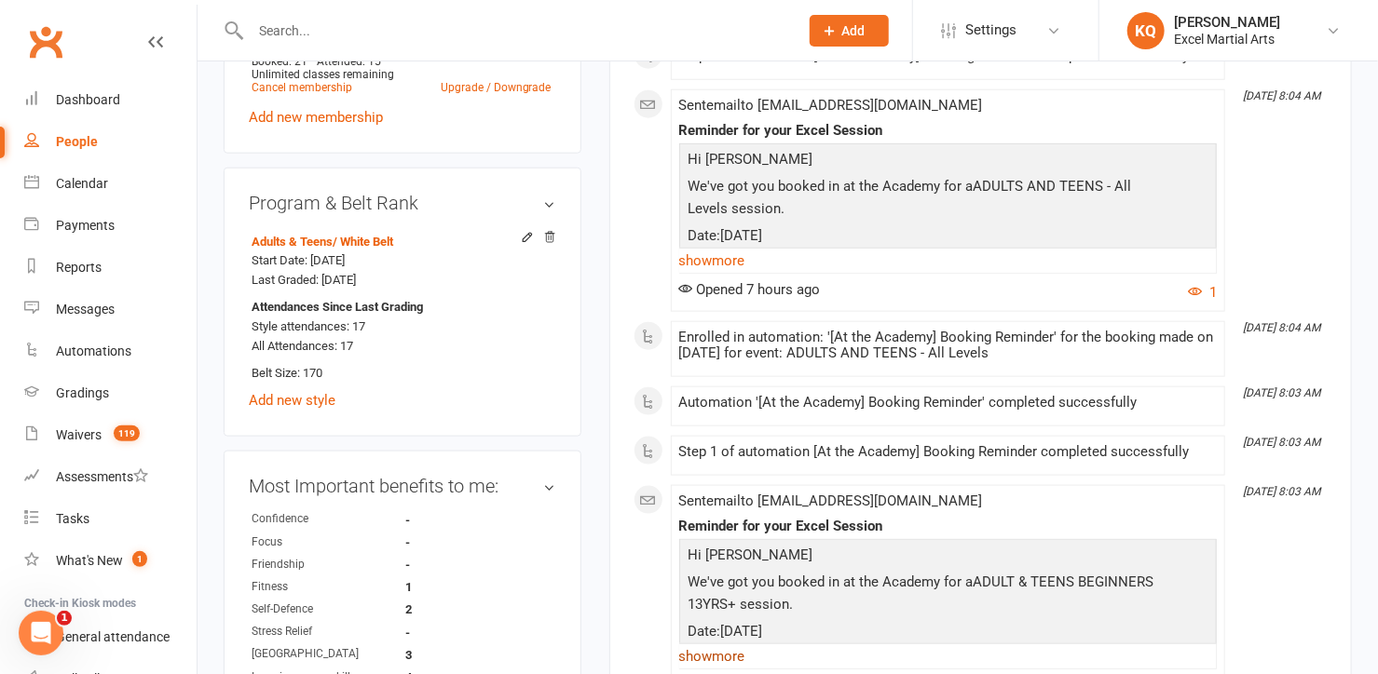
click at [711, 653] on link "show more" at bounding box center [947, 657] width 537 height 26
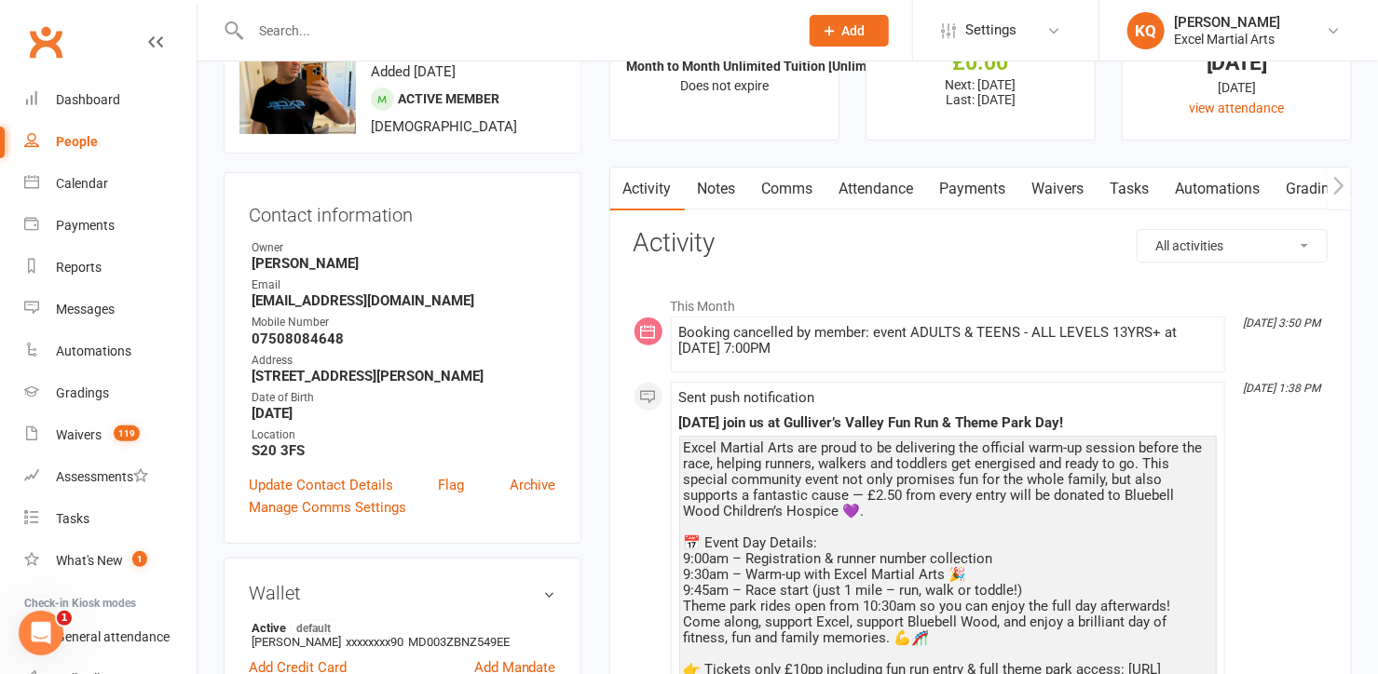
scroll to position [84, 0]
click at [75, 304] on div "Messages" at bounding box center [85, 309] width 59 height 15
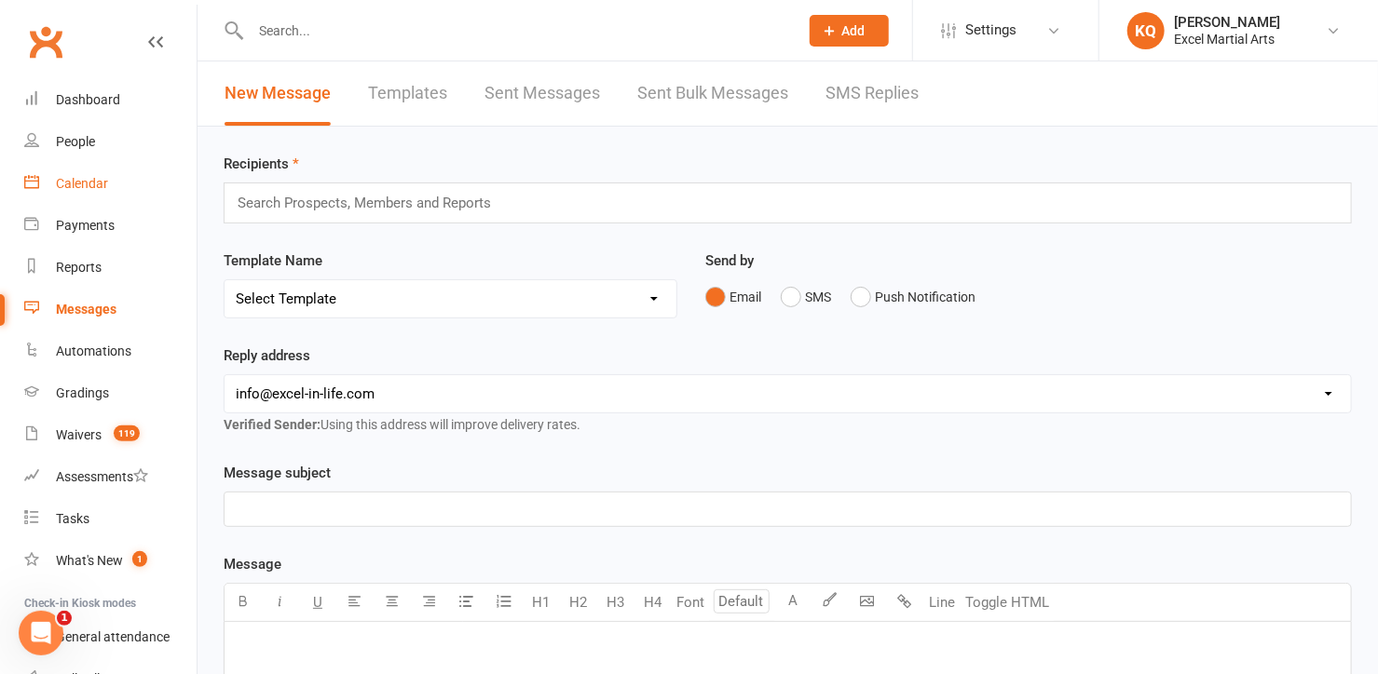
click at [71, 189] on div "Calendar" at bounding box center [82, 183] width 52 height 15
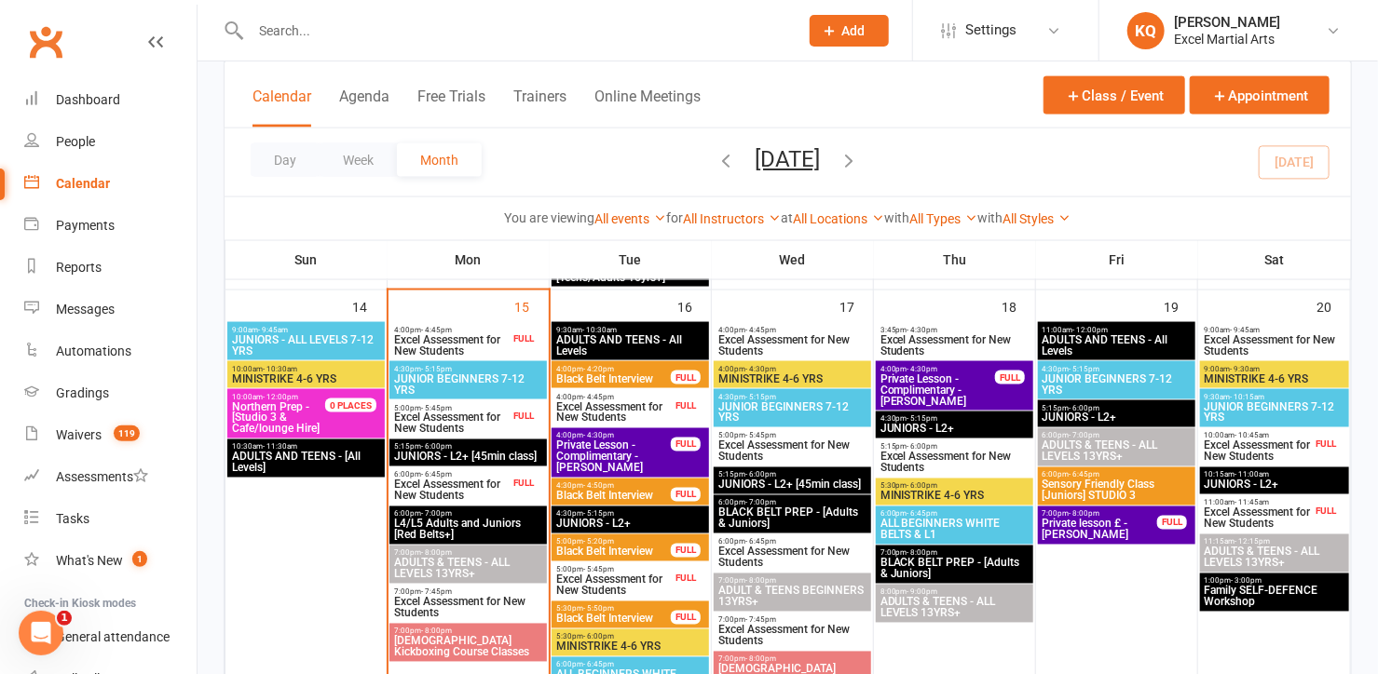
scroll to position [1270, 0]
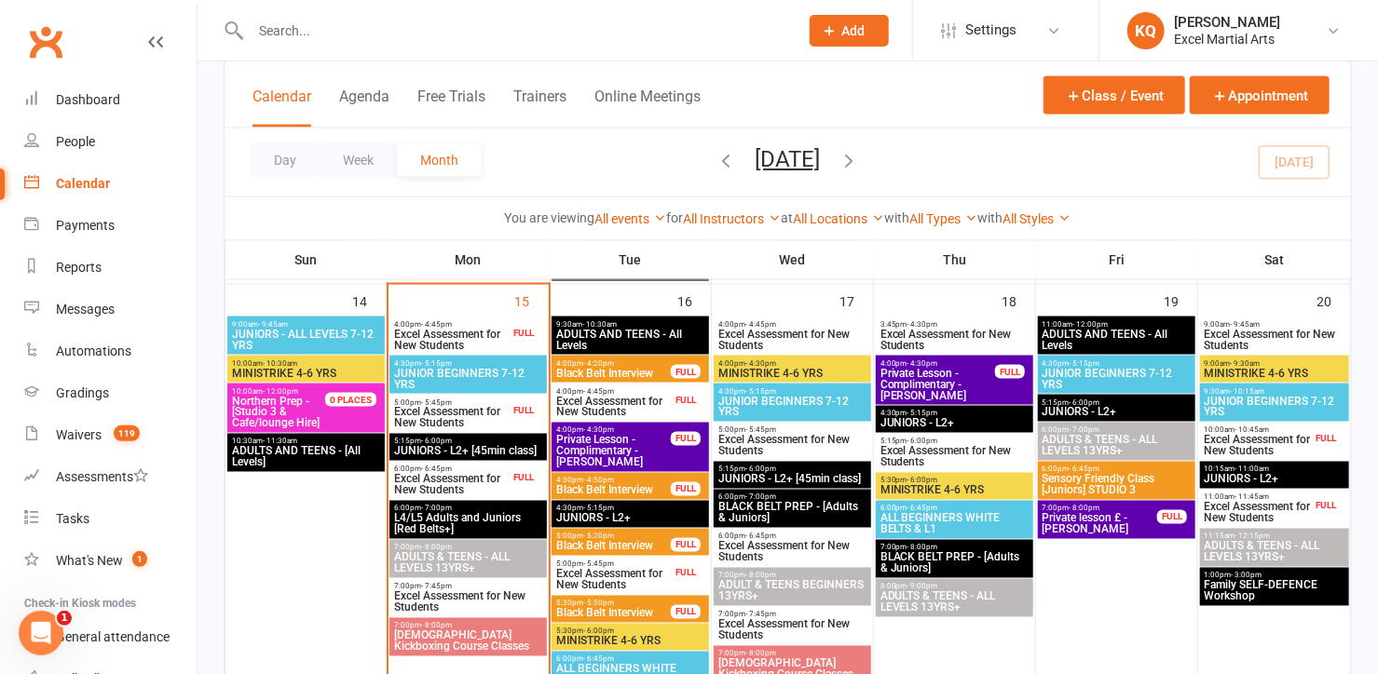
click at [450, 490] on span "Excel Assessment for New Students" at bounding box center [451, 485] width 116 height 22
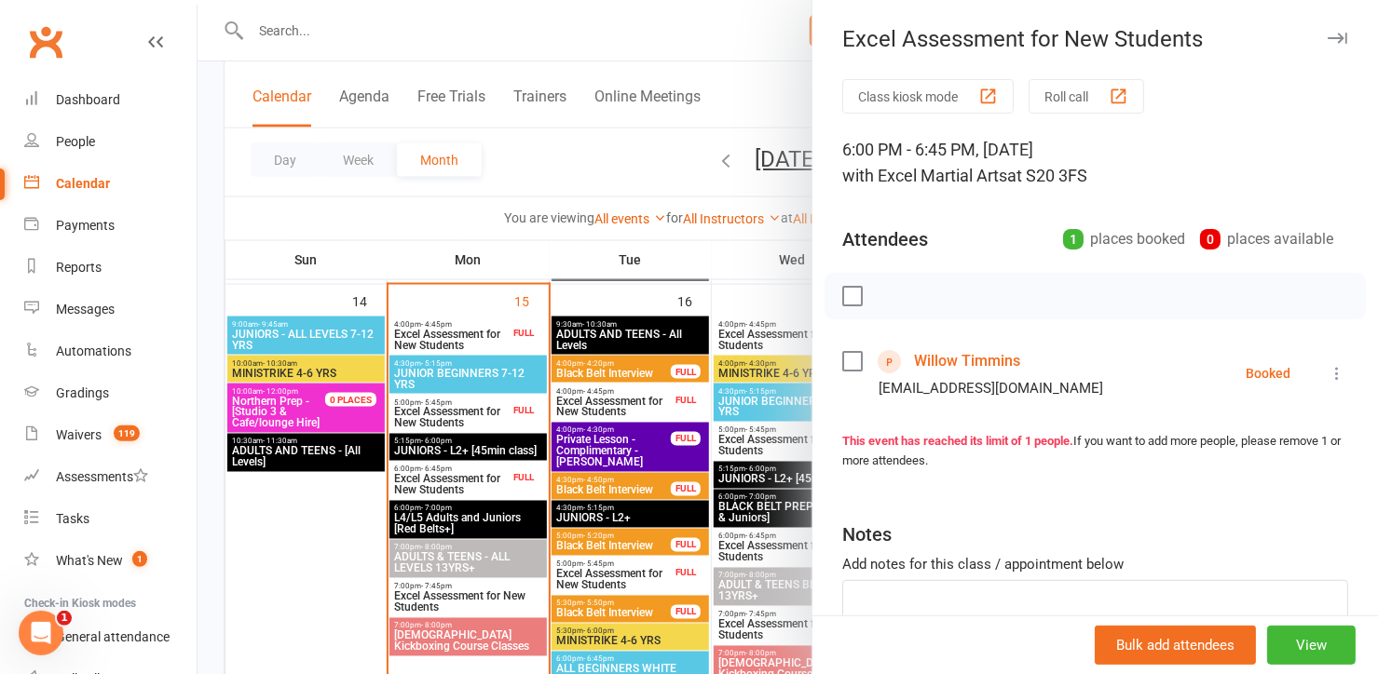
click at [442, 472] on div at bounding box center [787, 337] width 1180 height 674
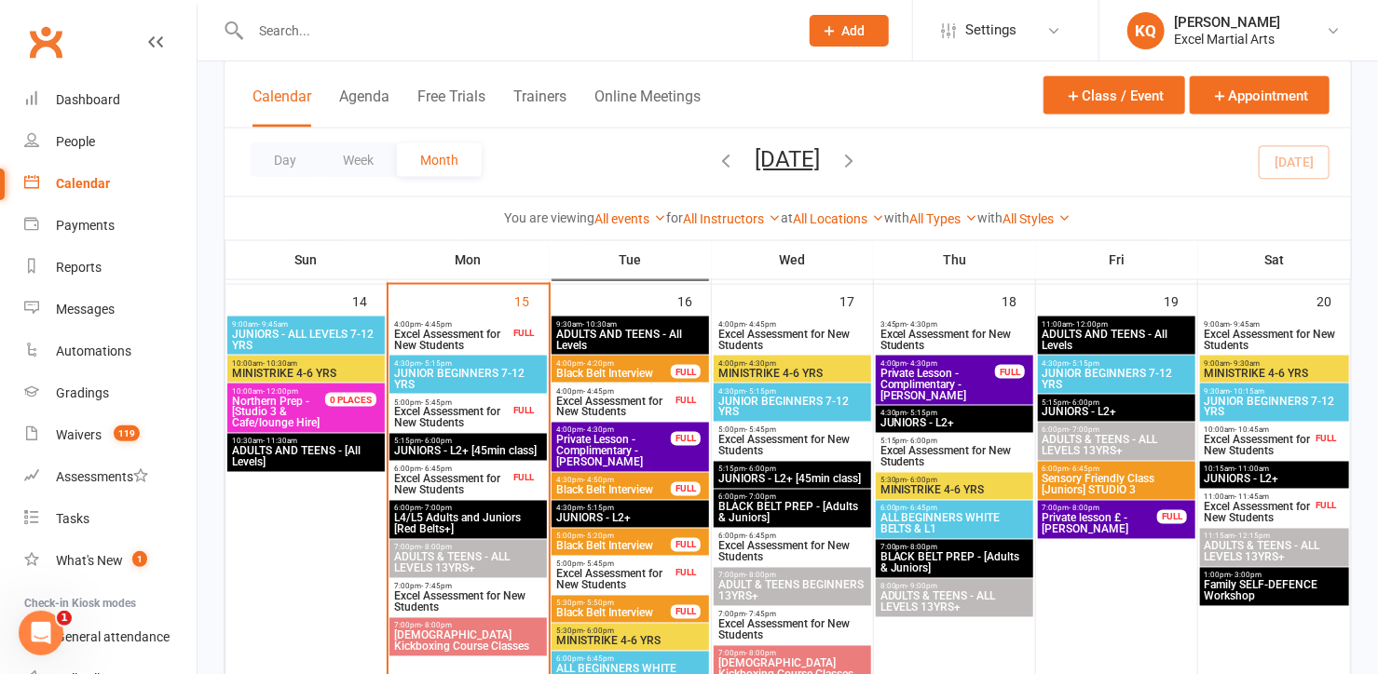
click at [441, 411] on span "Excel Assessment for New Students" at bounding box center [451, 418] width 116 height 22
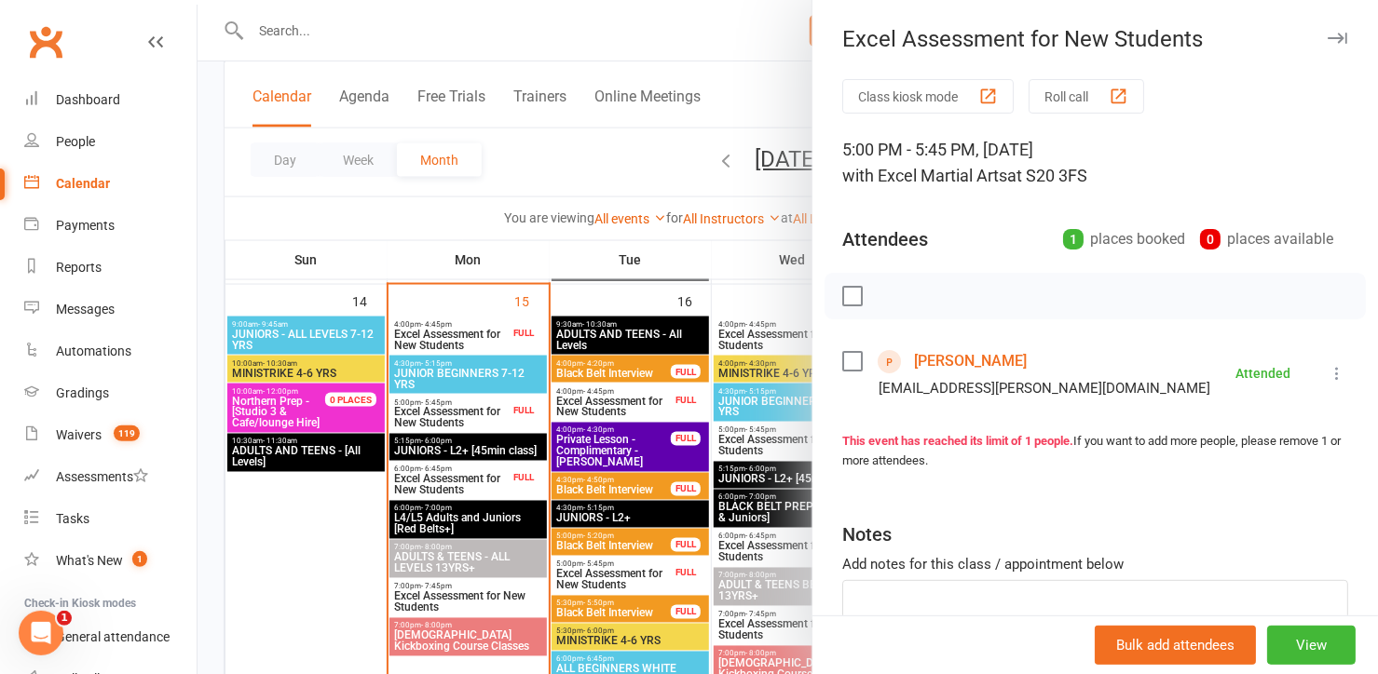
click at [736, 15] on div at bounding box center [787, 337] width 1180 height 674
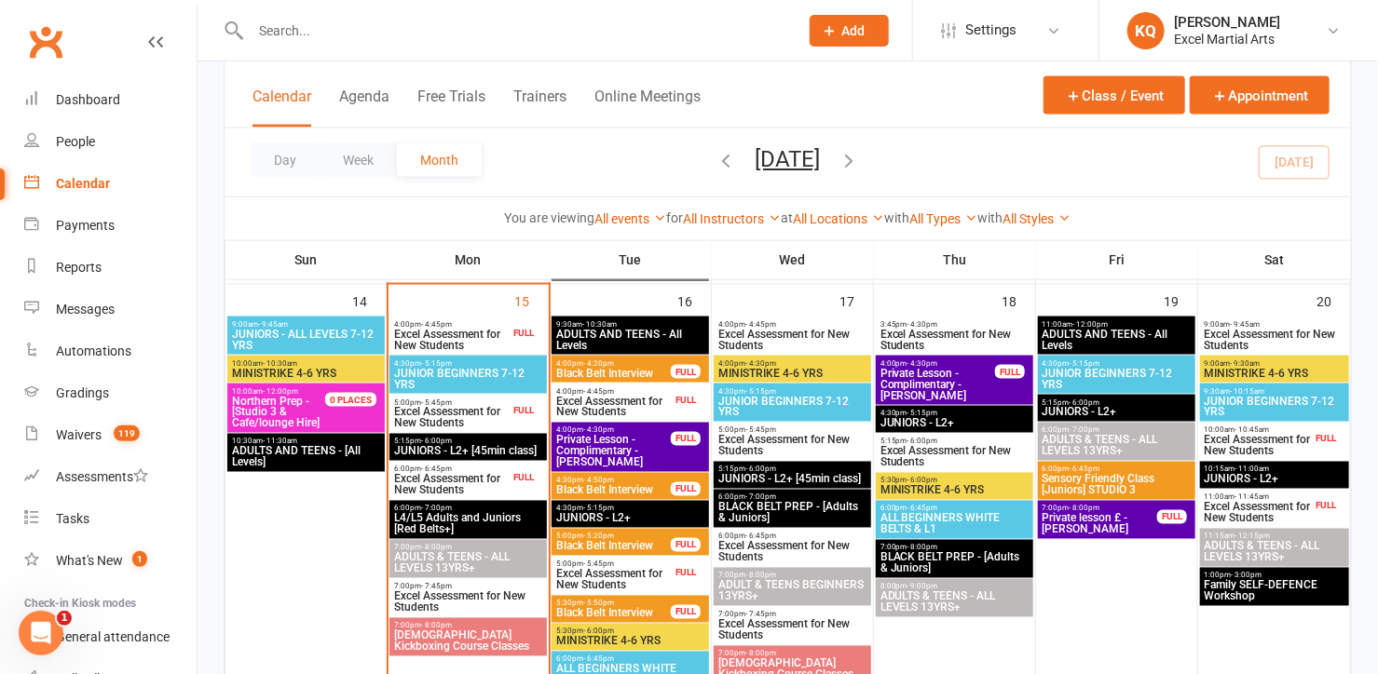
click at [481, 477] on span "Excel Assessment for New Students" at bounding box center [451, 485] width 116 height 22
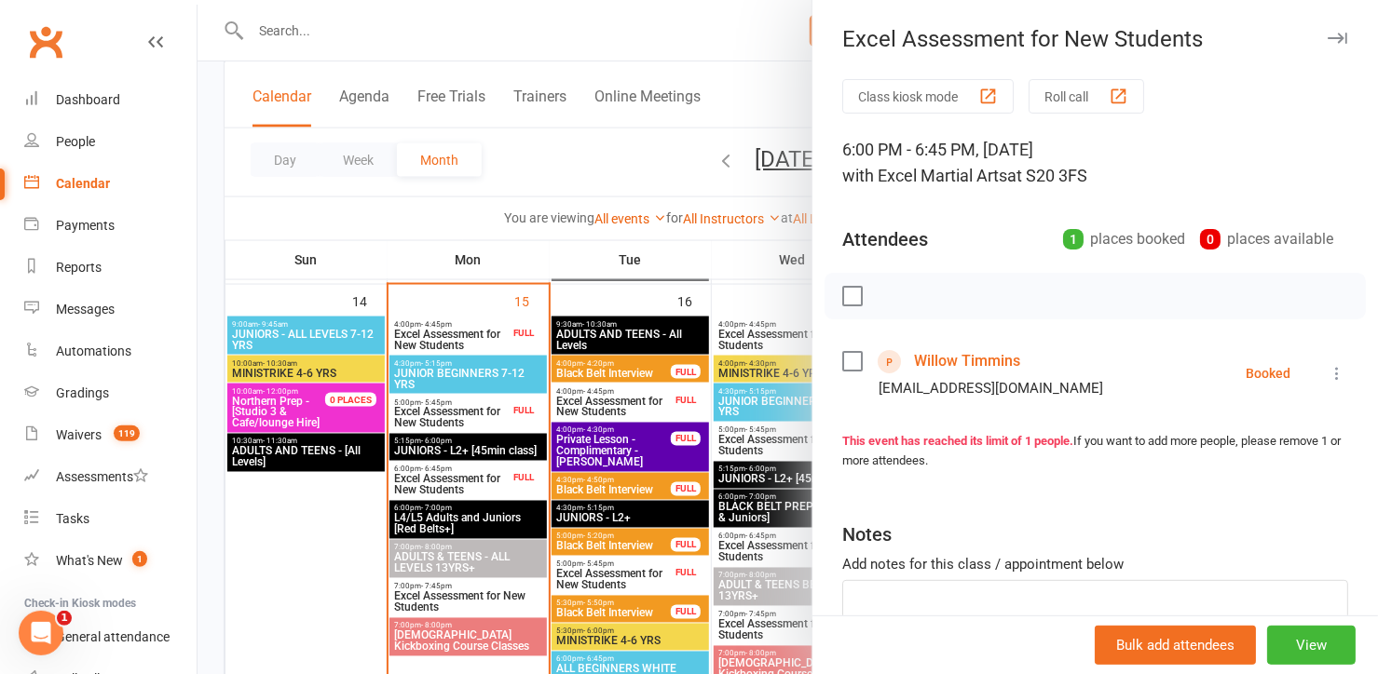
click at [481, 477] on div at bounding box center [787, 337] width 1180 height 674
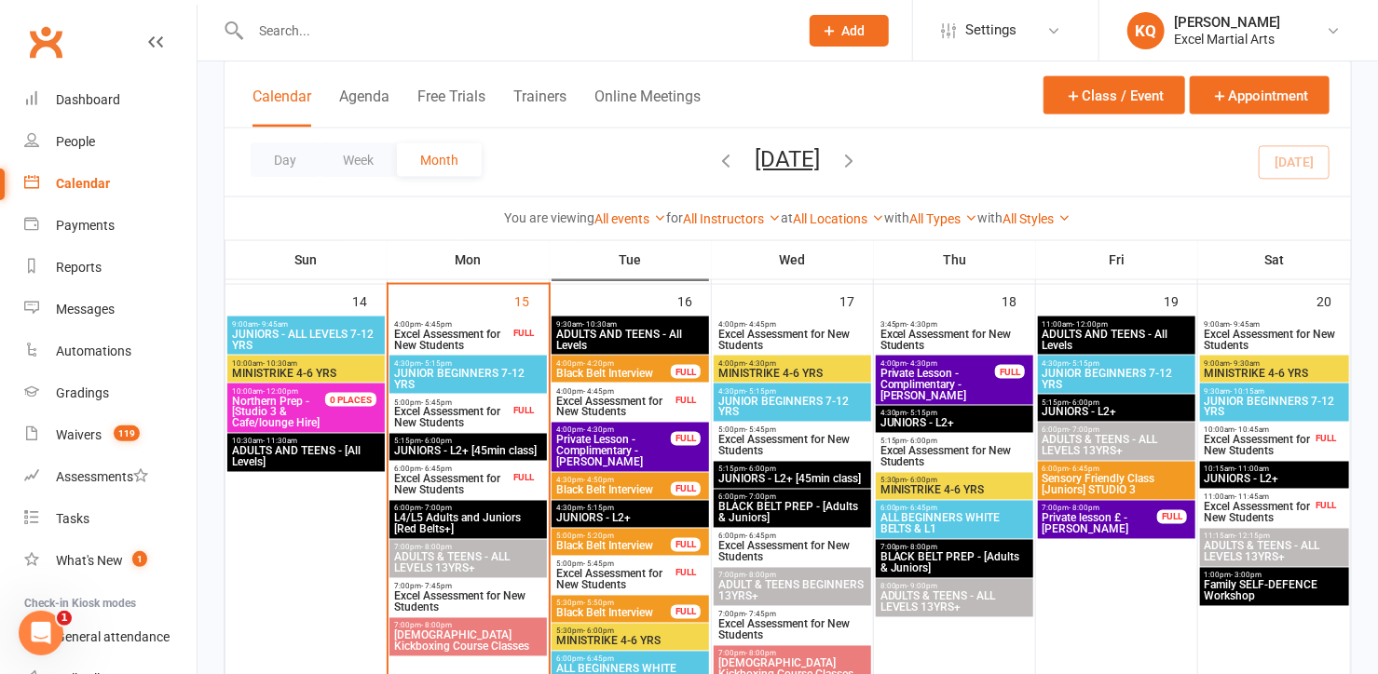
click at [483, 333] on span "Excel Assessment for New Students" at bounding box center [451, 340] width 116 height 22
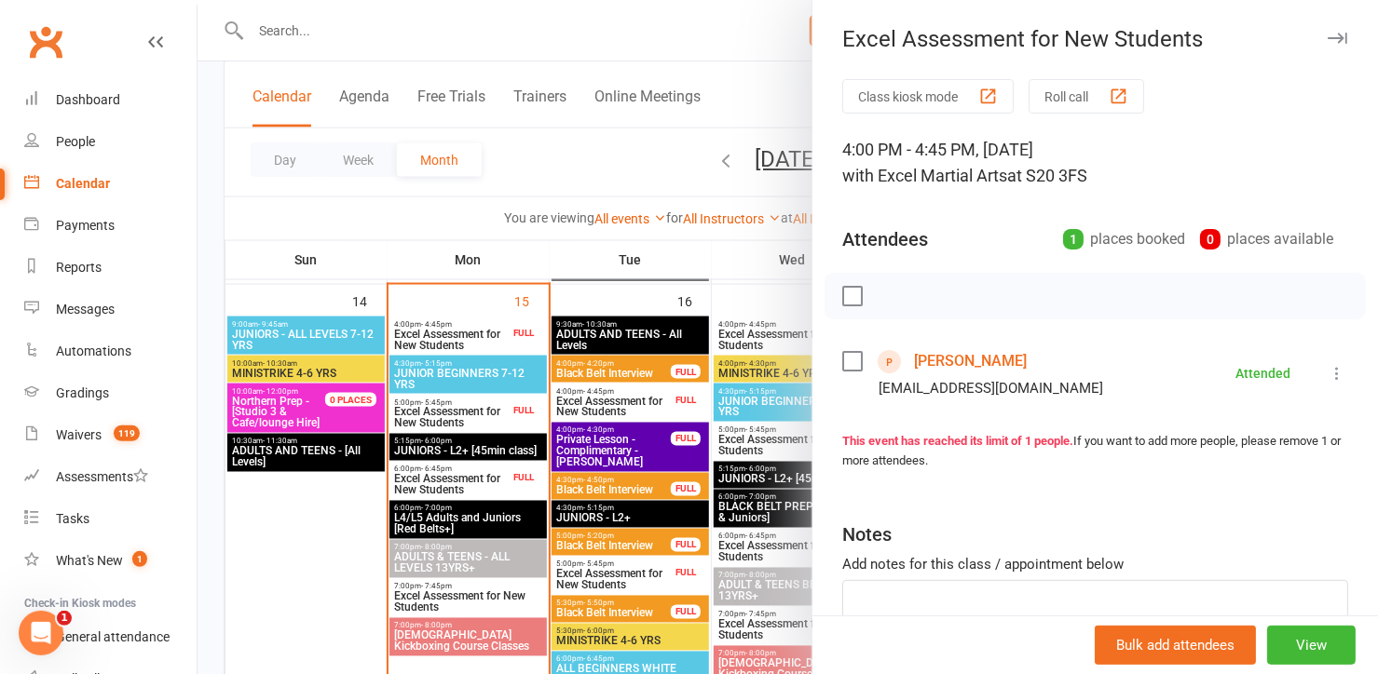
click at [987, 358] on link "[PERSON_NAME]" at bounding box center [970, 362] width 113 height 30
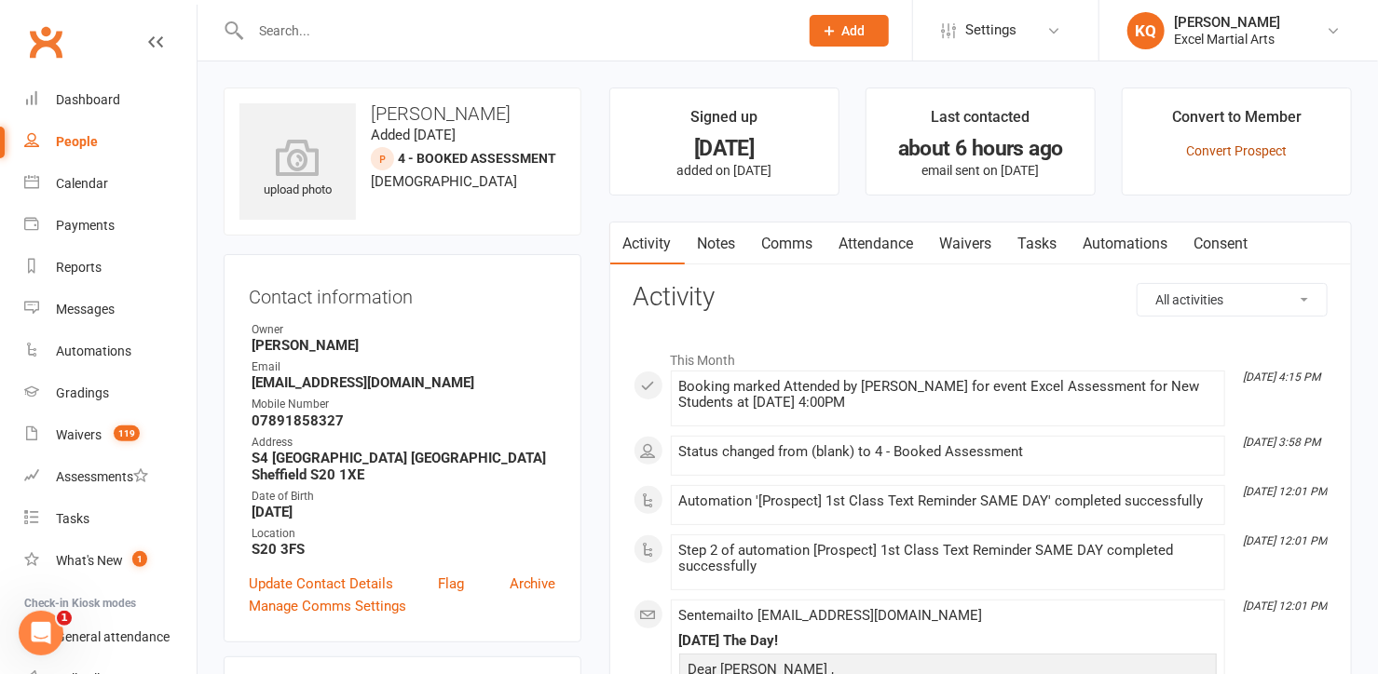
click at [1256, 146] on link "Convert Prospect" at bounding box center [1236, 150] width 101 height 15
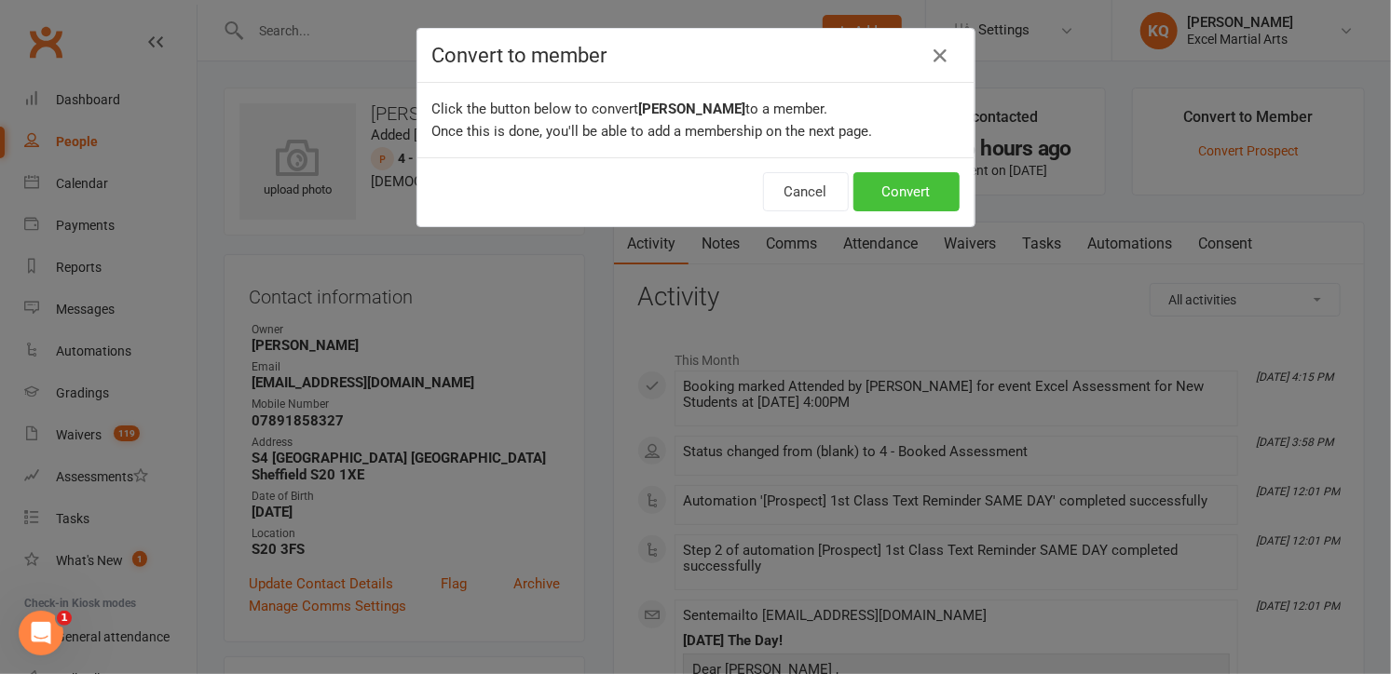
click at [877, 195] on button "Convert" at bounding box center [906, 191] width 106 height 39
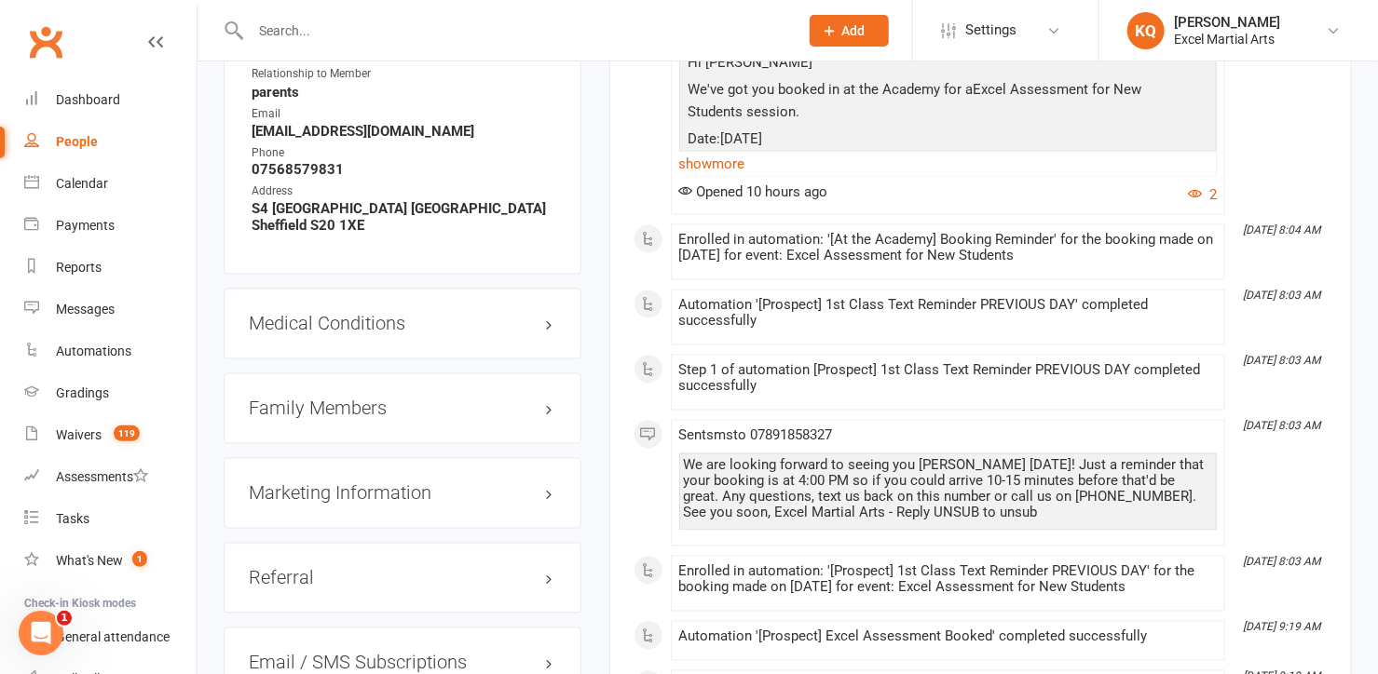
scroll to position [1524, 0]
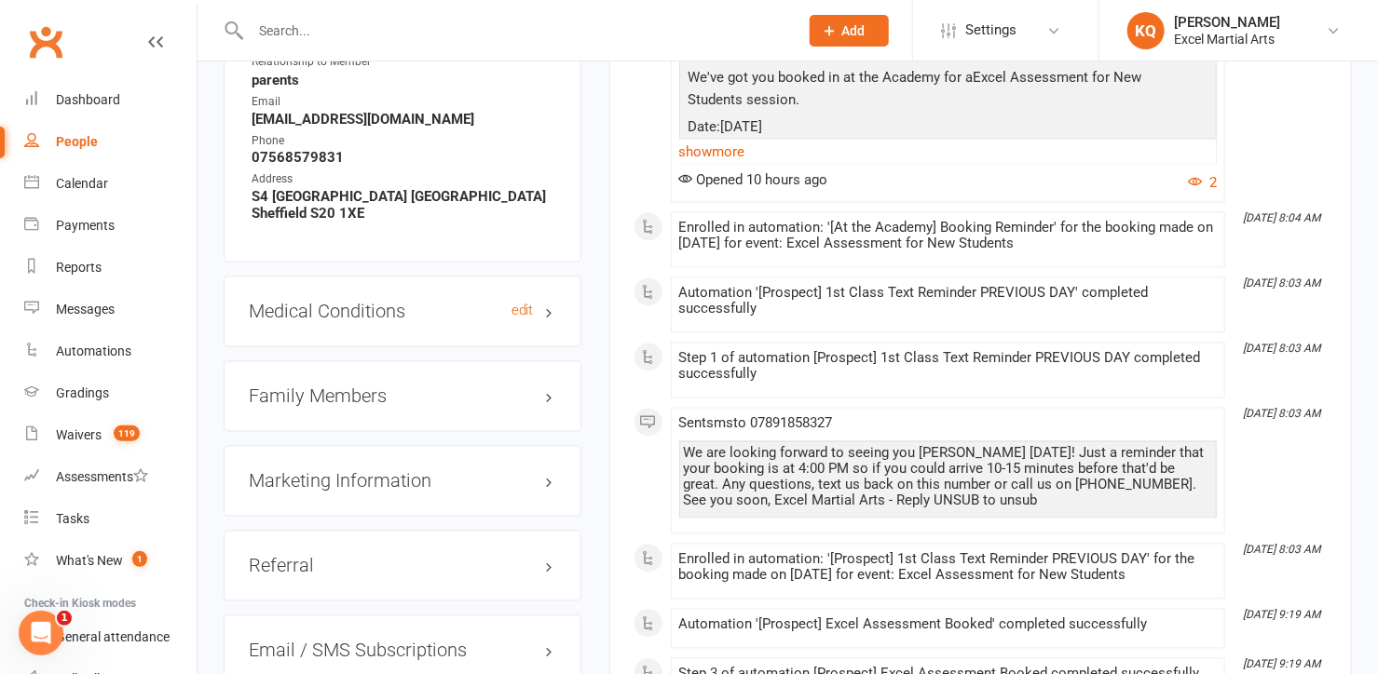
click at [546, 302] on h3 "Medical Conditions edit" at bounding box center [402, 312] width 307 height 20
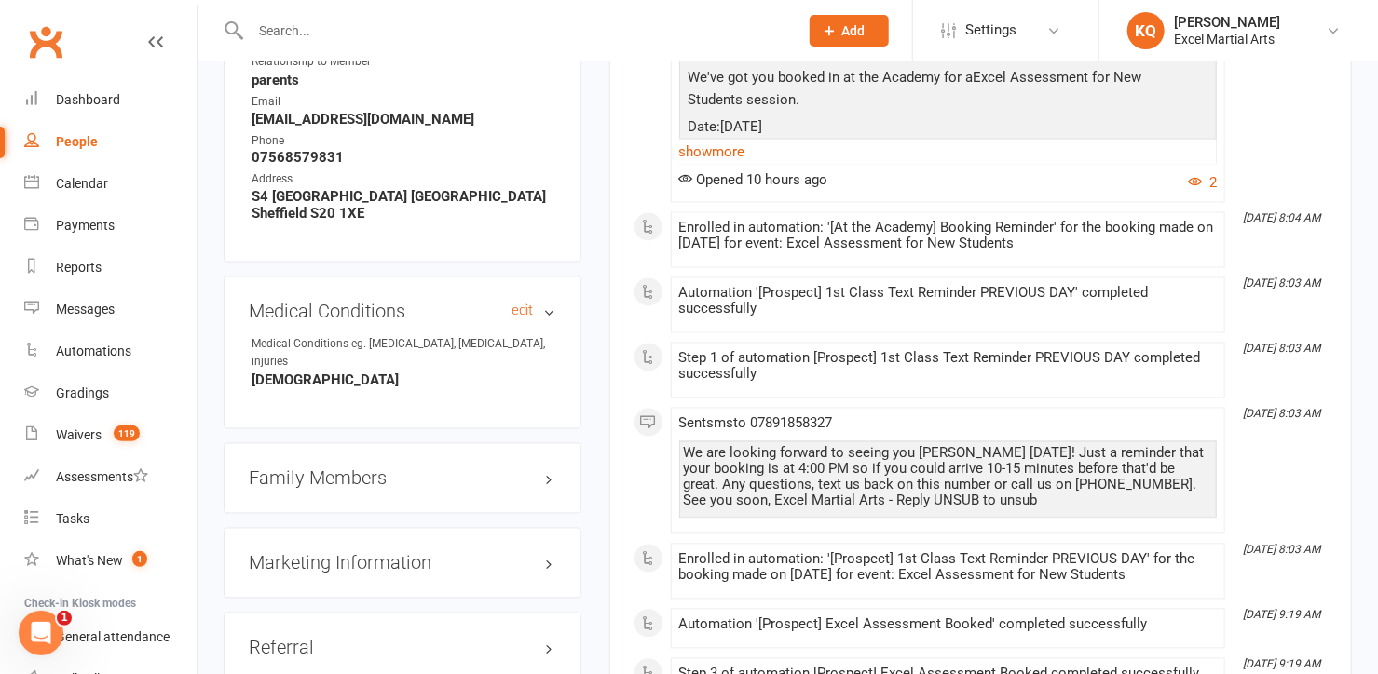
click at [546, 302] on h3 "Medical Conditions edit" at bounding box center [402, 312] width 307 height 20
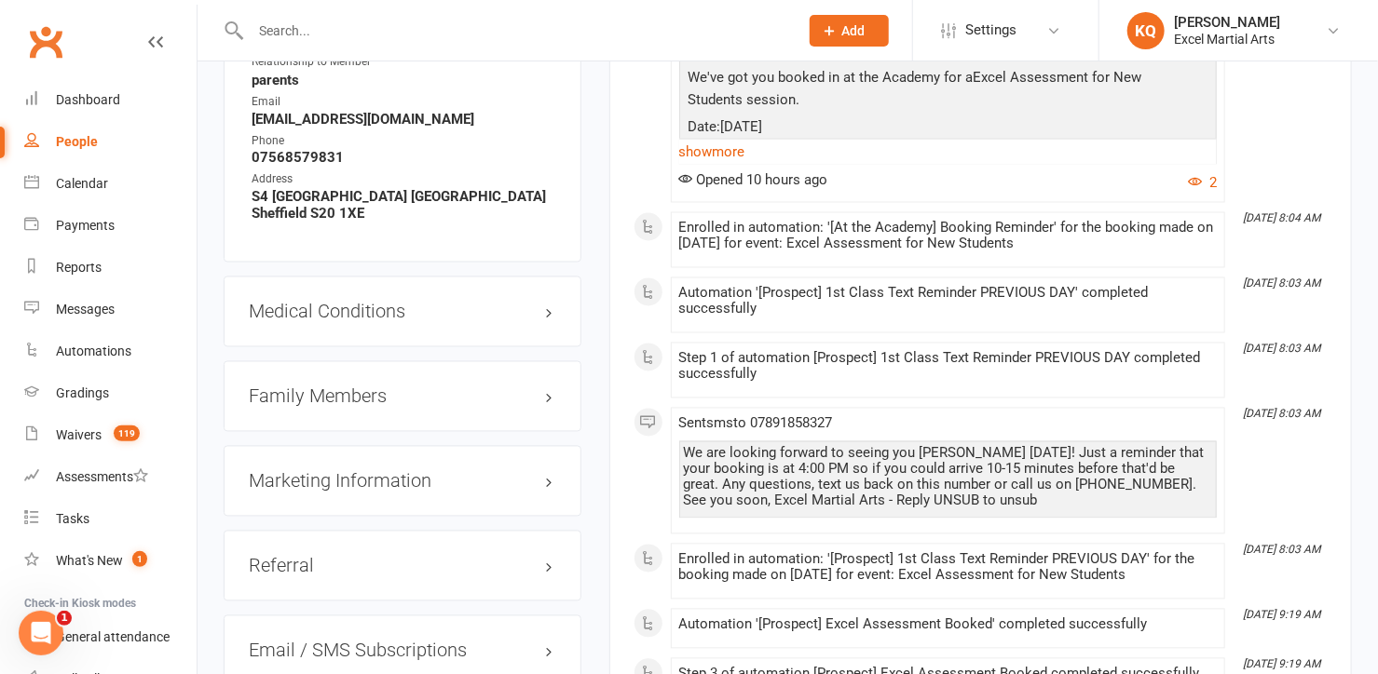
click at [526, 387] on h3 "Family Members" at bounding box center [402, 397] width 307 height 20
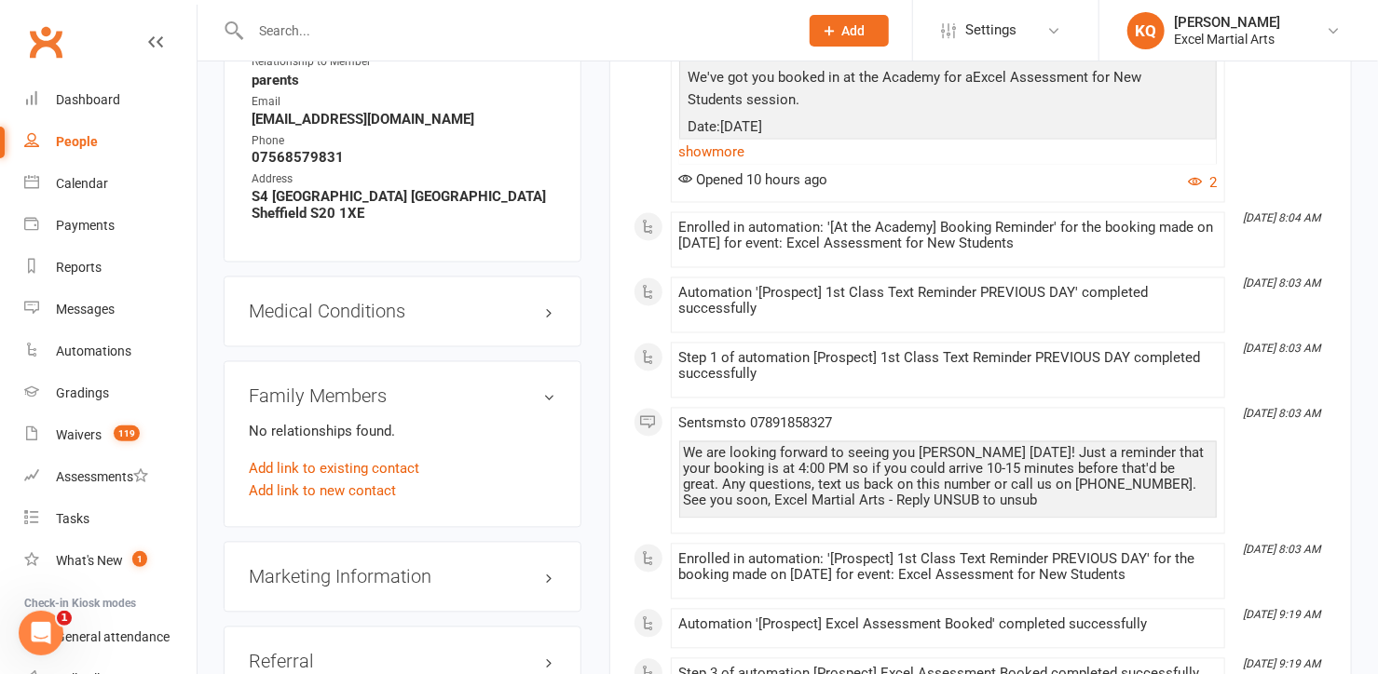
click at [551, 387] on h3 "Family Members" at bounding box center [402, 397] width 307 height 20
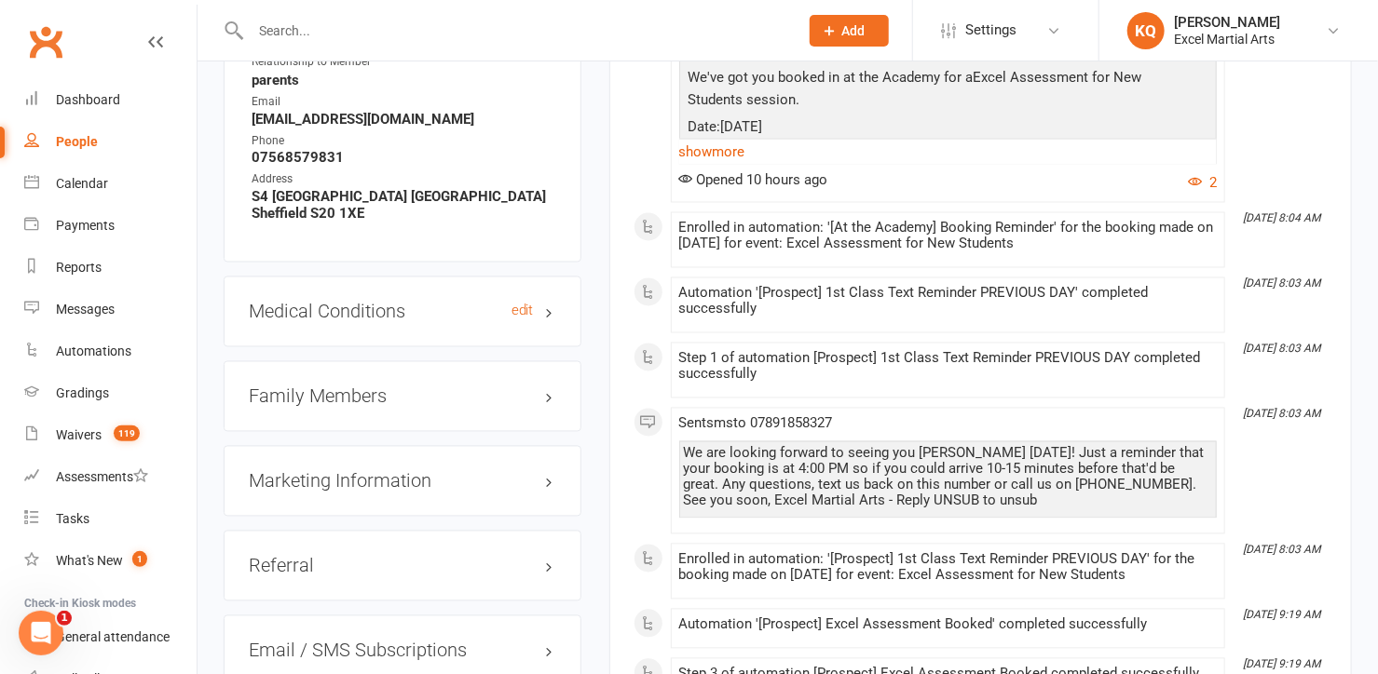
click at [553, 302] on h3 "Medical Conditions edit" at bounding box center [402, 312] width 307 height 20
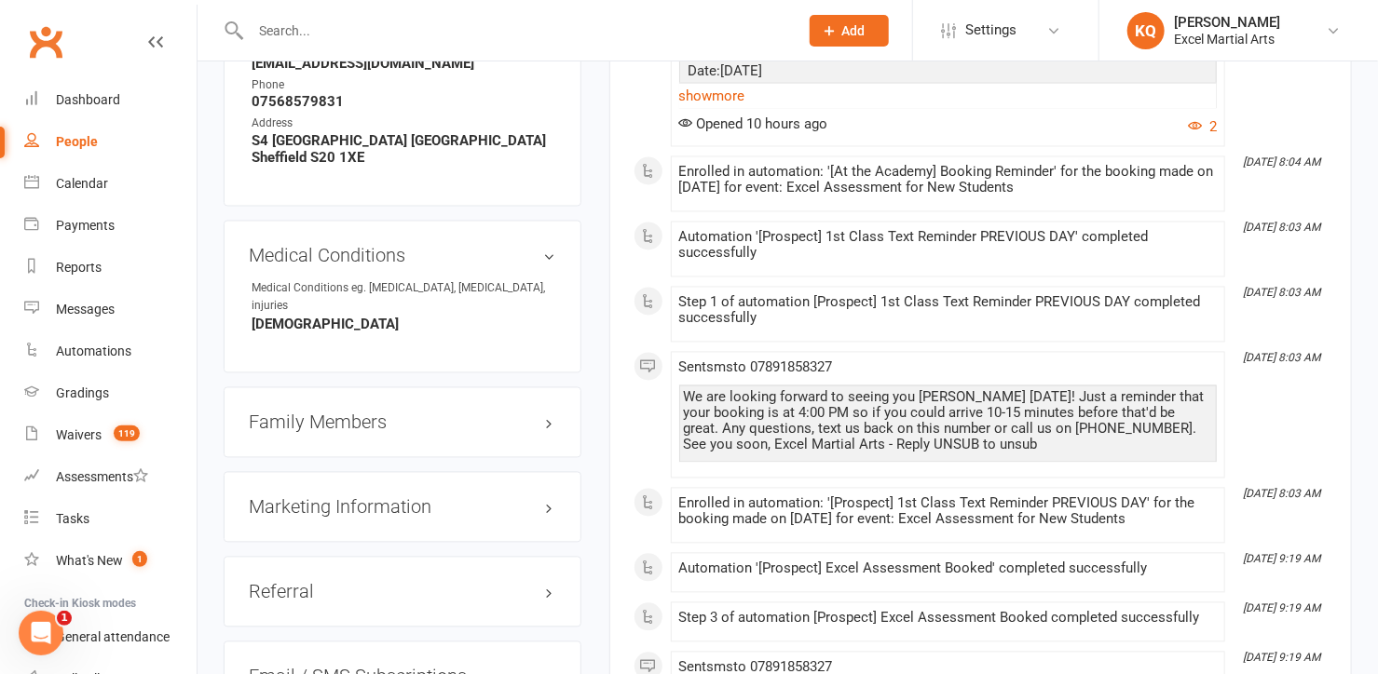
scroll to position [1609, 0]
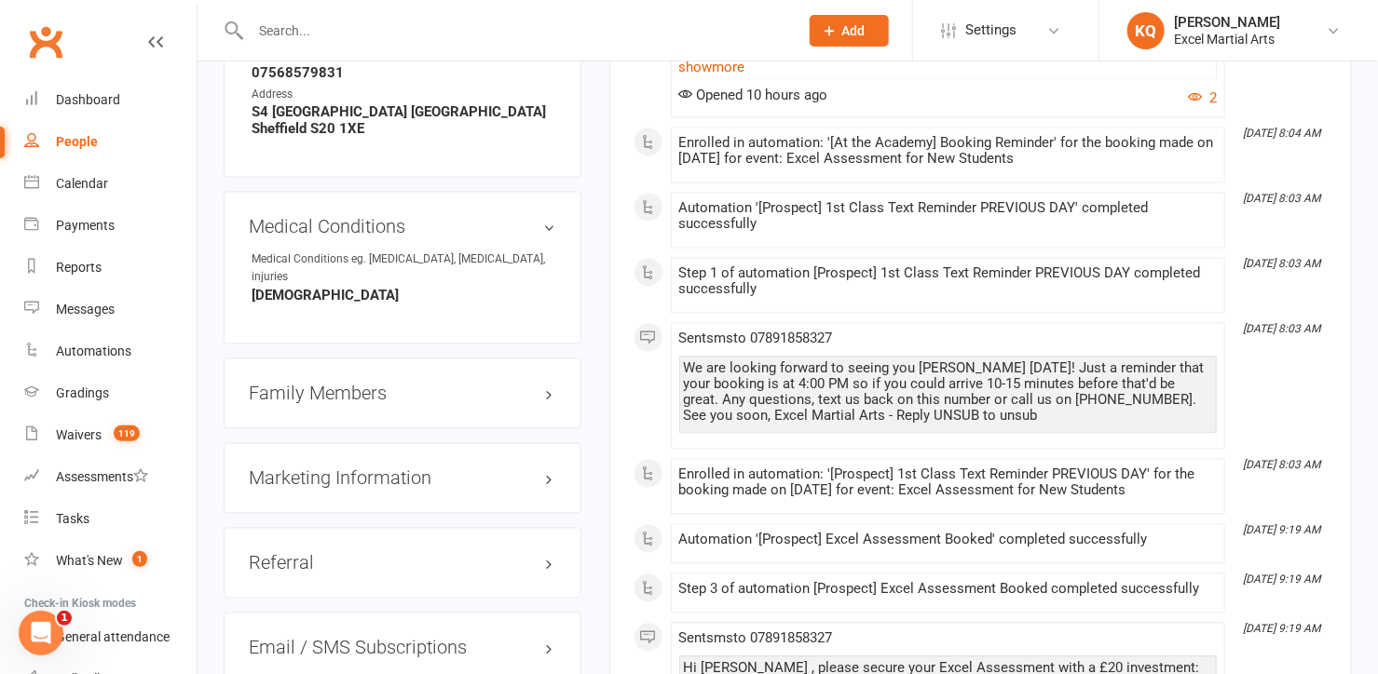
click at [557, 443] on div "Marketing Information edit" at bounding box center [403, 478] width 358 height 71
click at [551, 469] on h3 "Marketing Information edit" at bounding box center [402, 479] width 307 height 20
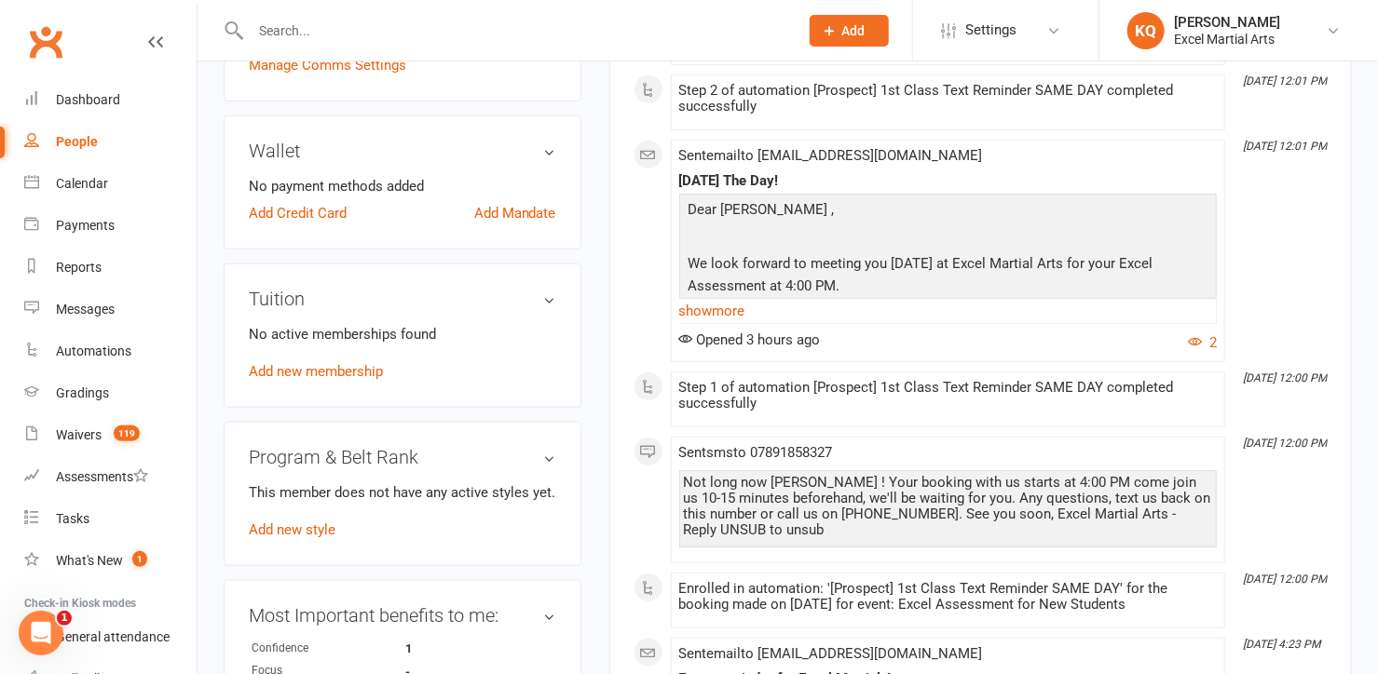
scroll to position [592, 0]
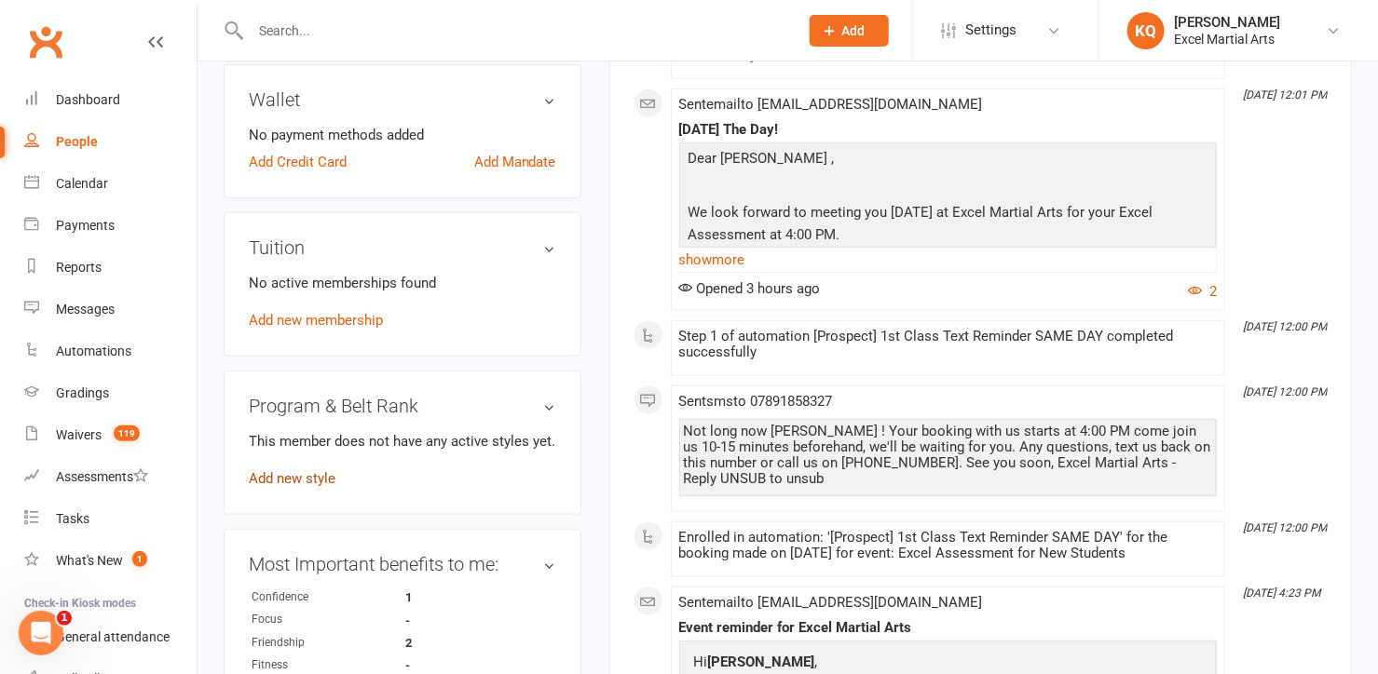
click at [300, 470] on link "Add new style" at bounding box center [292, 478] width 87 height 17
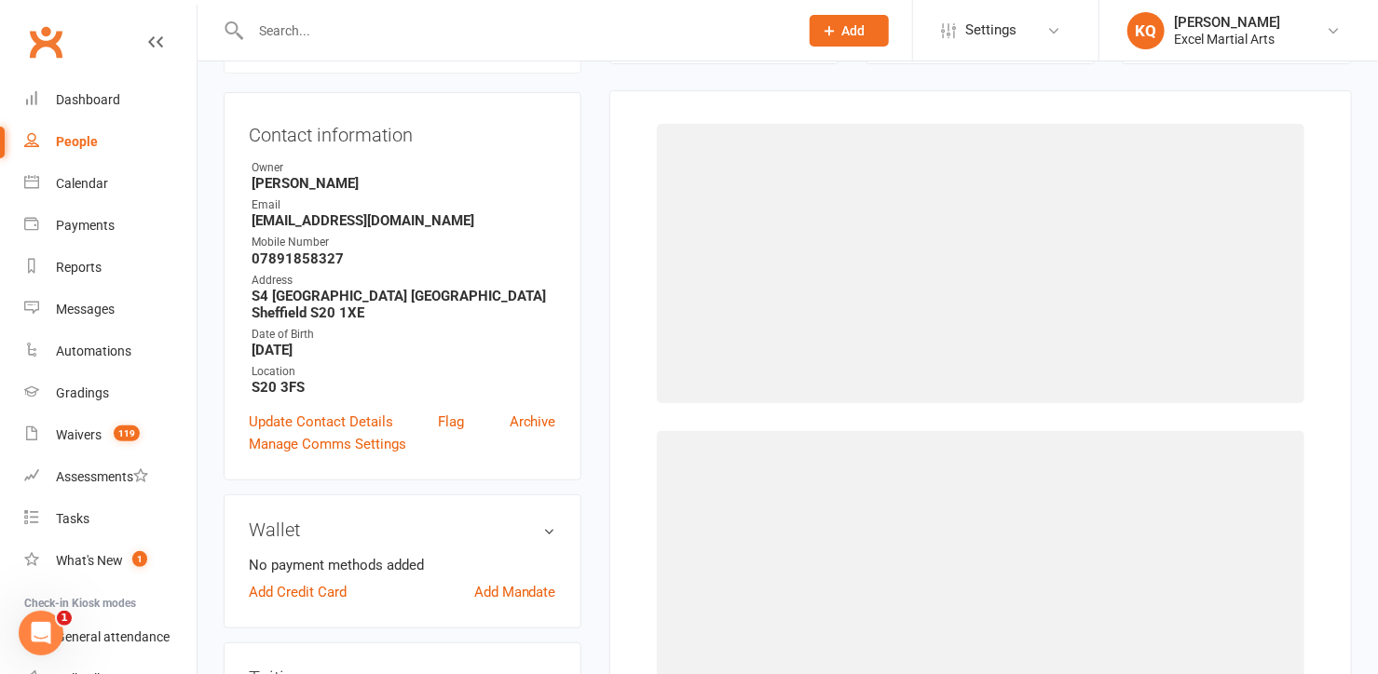
scroll to position [158, 0]
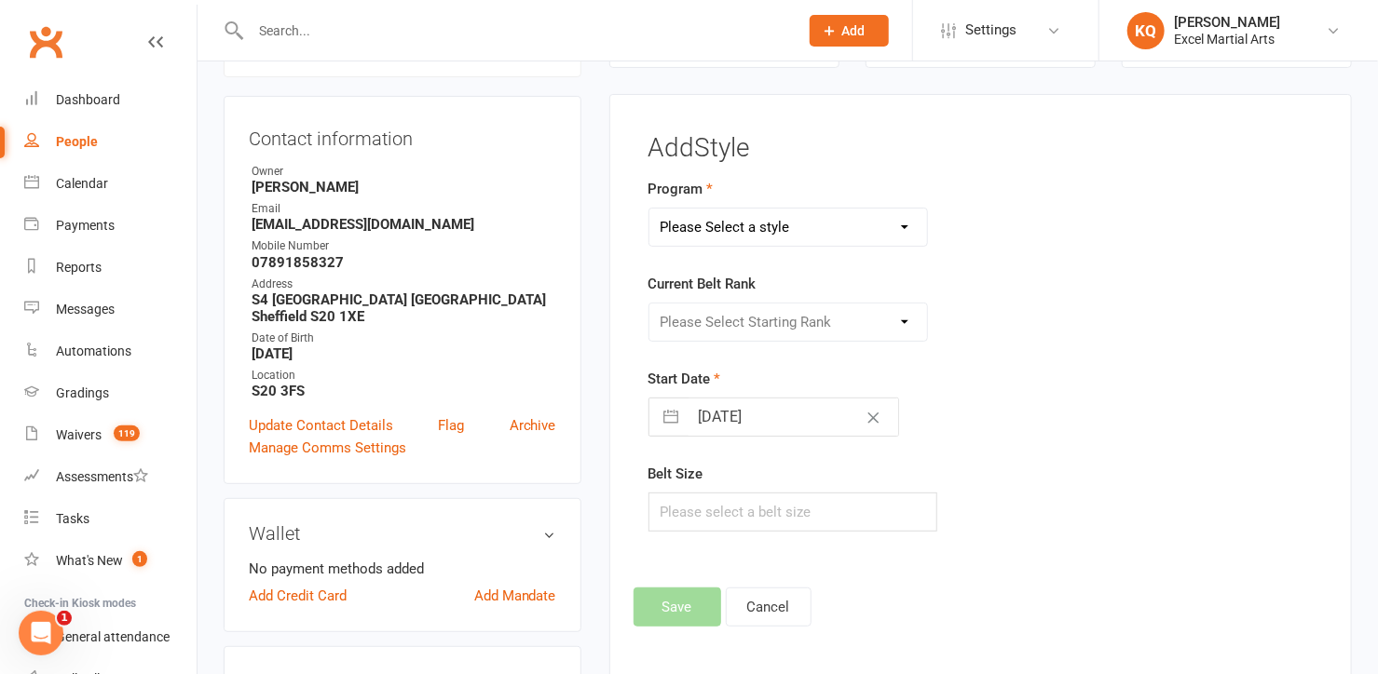
click at [810, 225] on select "Please Select a style Adults & Teens Juniors Ministrike" at bounding box center [788, 227] width 278 height 37
click at [599, 153] on main "✓ Memberships n/a No active memberships $ Balance £0.00 Next: n/a Last: n/a Las…" at bounding box center [980, 314] width 770 height 771
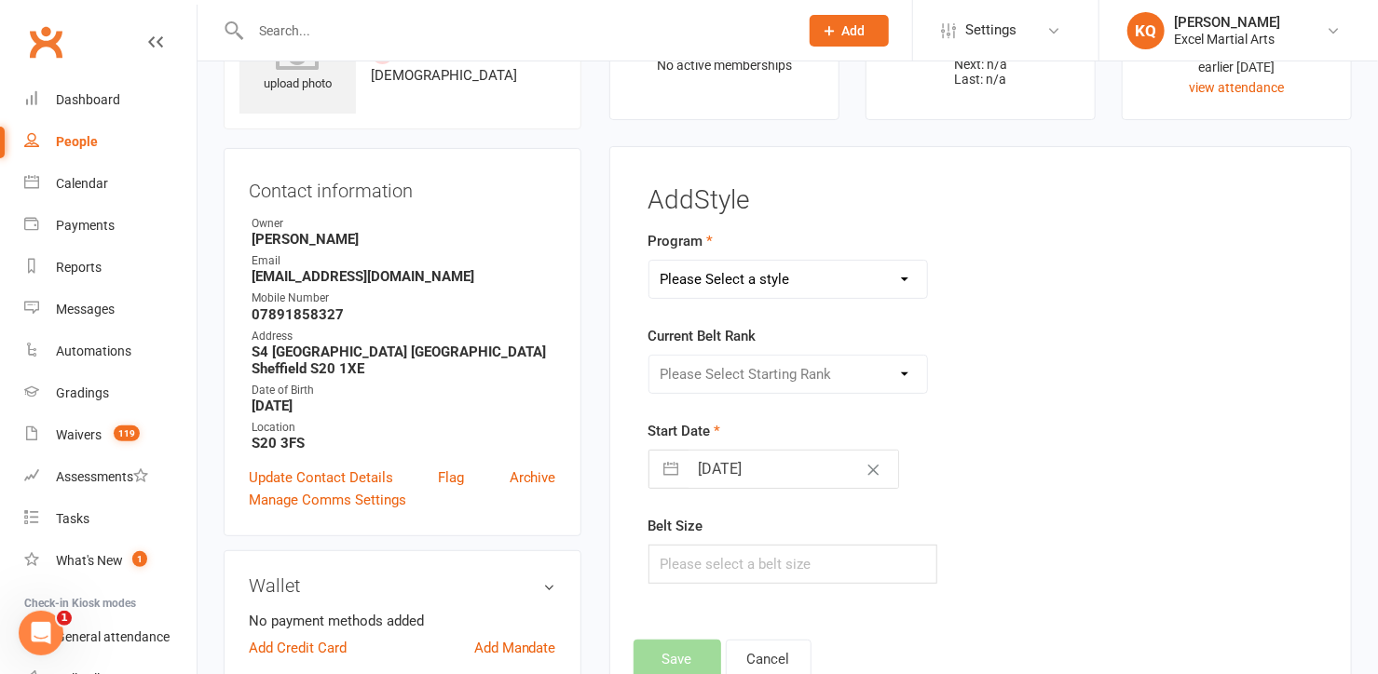
scroll to position [0, 0]
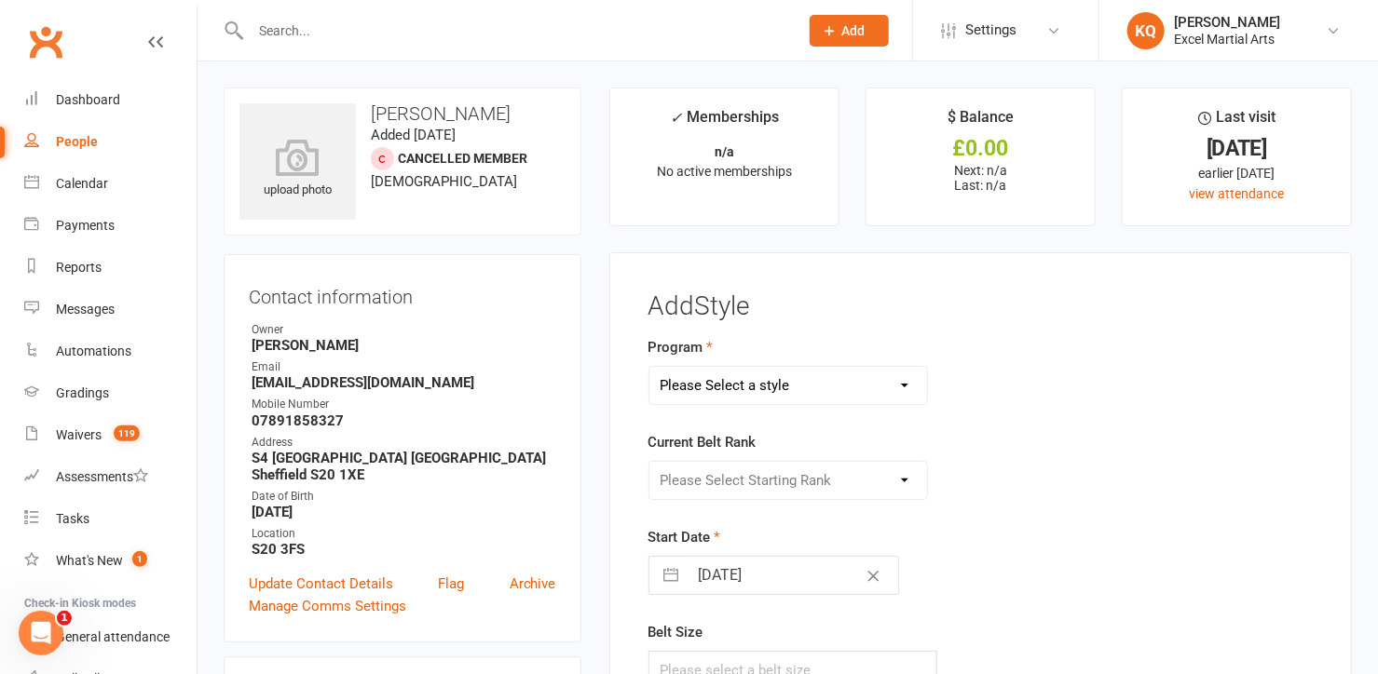
click at [844, 357] on div "Program Please Select a style Adults & Teens Juniors Ministrike" at bounding box center [865, 370] width 434 height 69
click at [846, 382] on select "Please Select a style Adults & Teens Juniors Ministrike" at bounding box center [788, 385] width 278 height 37
click at [853, 378] on select "Please Select a style Adults & Teens Juniors Ministrike" at bounding box center [788, 385] width 278 height 37
click at [848, 389] on select "Please Select a style Adults & Teens Juniors Ministrike" at bounding box center [788, 385] width 278 height 37
select select "1541"
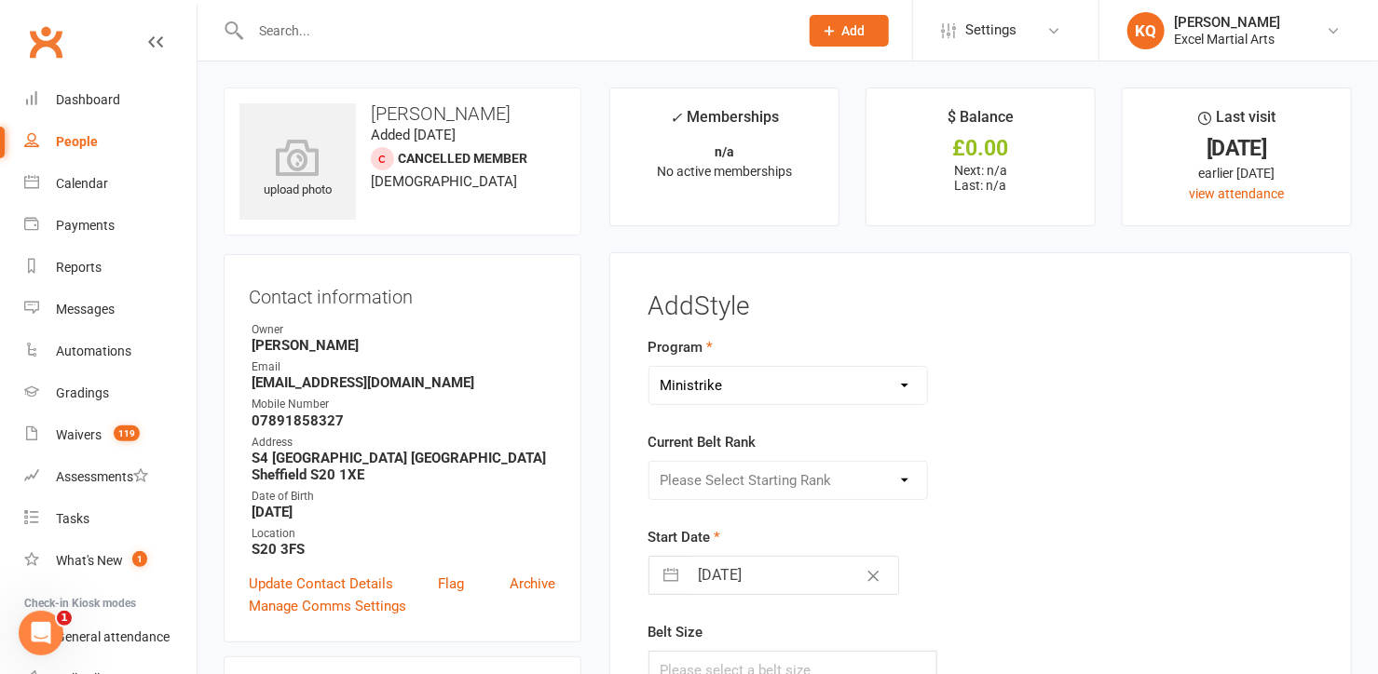
click at [649, 367] on select "Please Select a style Adults & Teens Juniors Ministrike" at bounding box center [788, 385] width 278 height 37
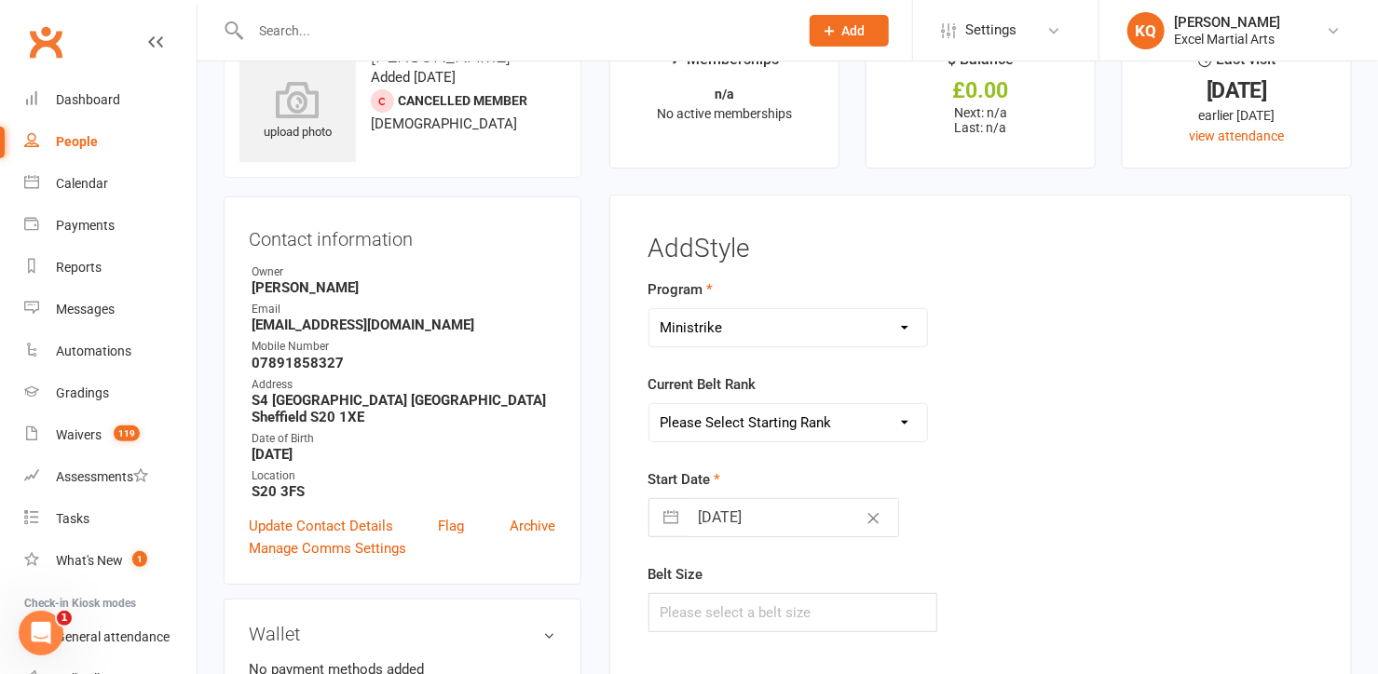
scroll to position [169, 0]
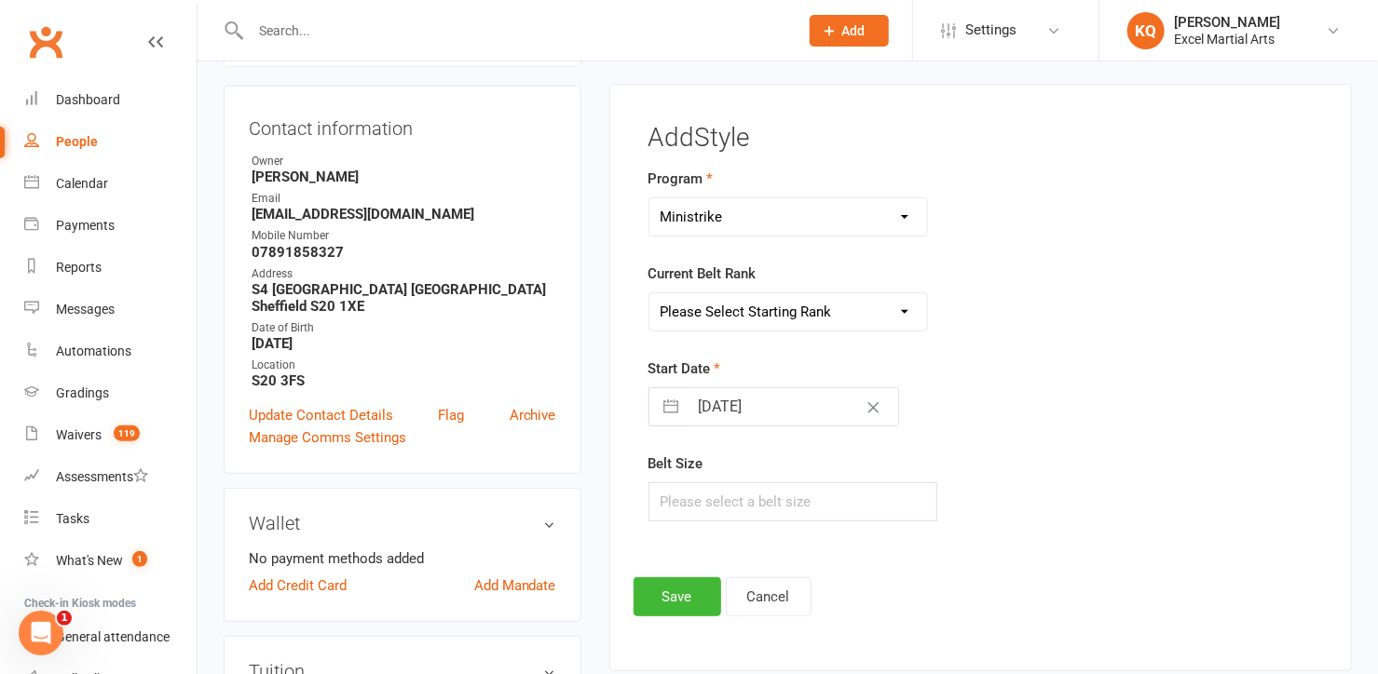
click at [830, 286] on div "Current Belt Rank Please Select Starting Rank Excel Experience White Belt White…" at bounding box center [865, 297] width 434 height 69
click at [824, 314] on select "Please Select Starting Rank Excel Experience White Belt White Yellow Stripe Bel…" at bounding box center [788, 311] width 278 height 37
select select "14925"
click at [649, 293] on select "Please Select Starting Rank Excel Experience White Belt White Yellow Stripe Bel…" at bounding box center [788, 311] width 278 height 37
click at [675, 589] on button "Save" at bounding box center [677, 597] width 88 height 39
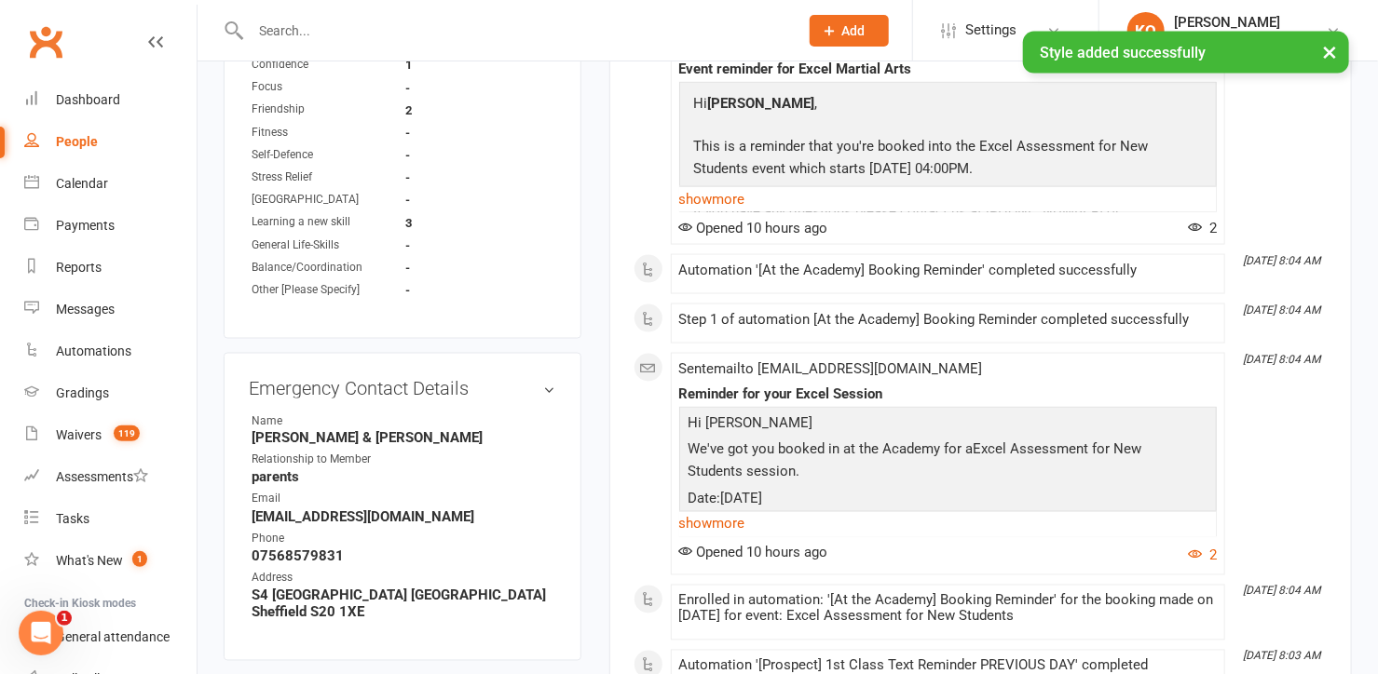
scroll to position [1354, 0]
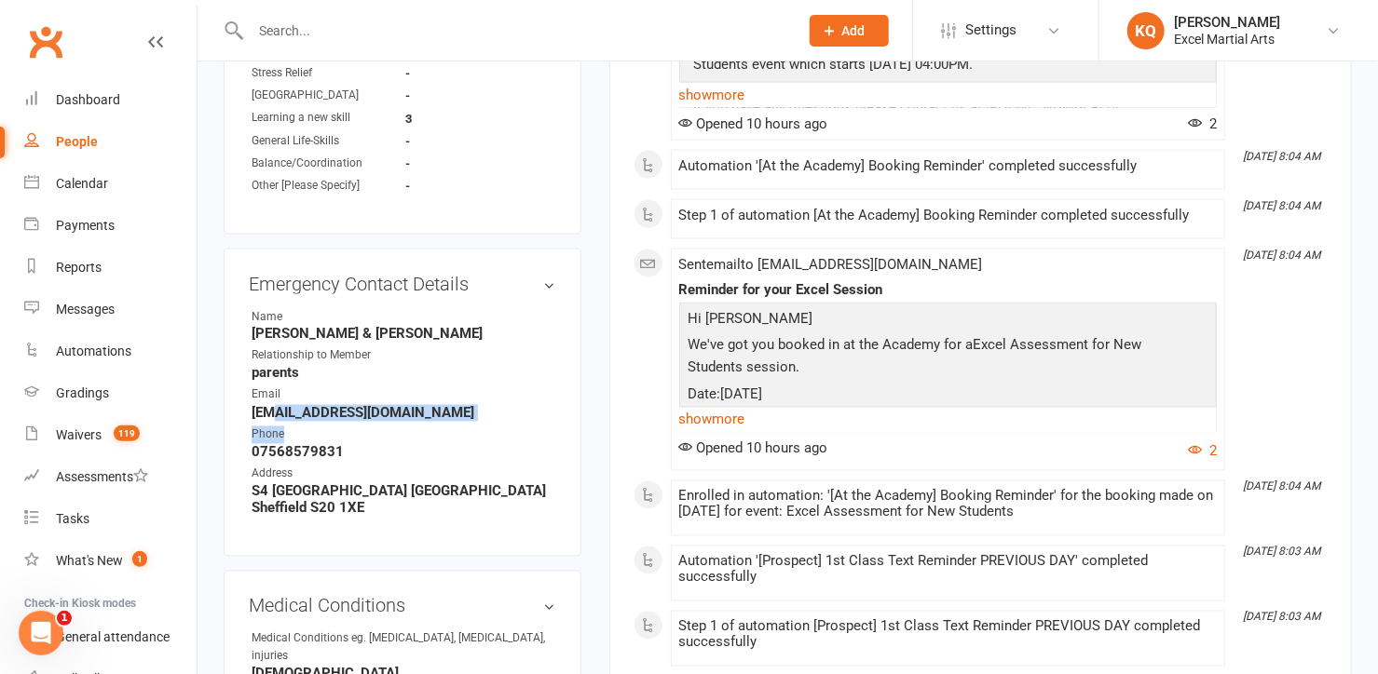
drag, startPoint x: 364, startPoint y: 423, endPoint x: 276, endPoint y: 399, distance: 91.7
click at [276, 399] on ul "Name Charlotte Bailey & Thomas Mcilvanney Relationship to Member parents Email …" at bounding box center [402, 412] width 307 height 209
click at [469, 427] on li "Phone 07568579831" at bounding box center [402, 444] width 307 height 34
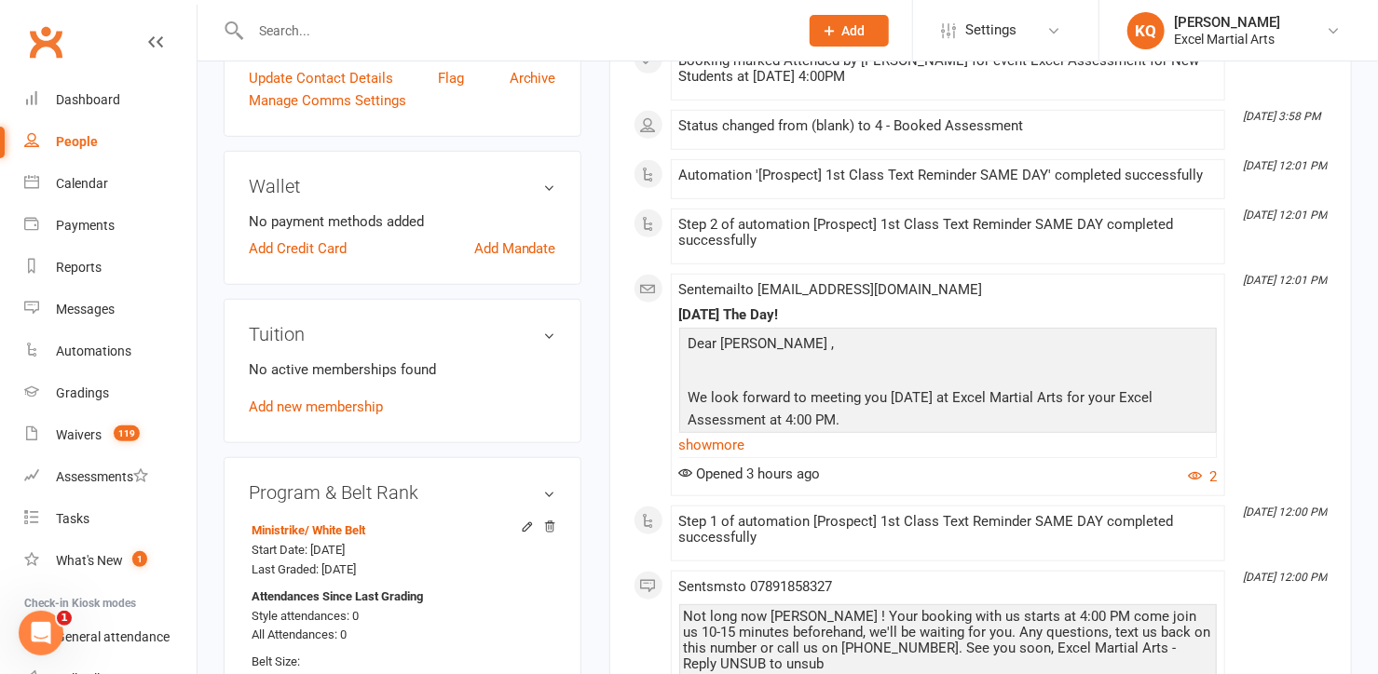
scroll to position [508, 0]
click at [365, 397] on link "Add new membership" at bounding box center [316, 405] width 134 height 17
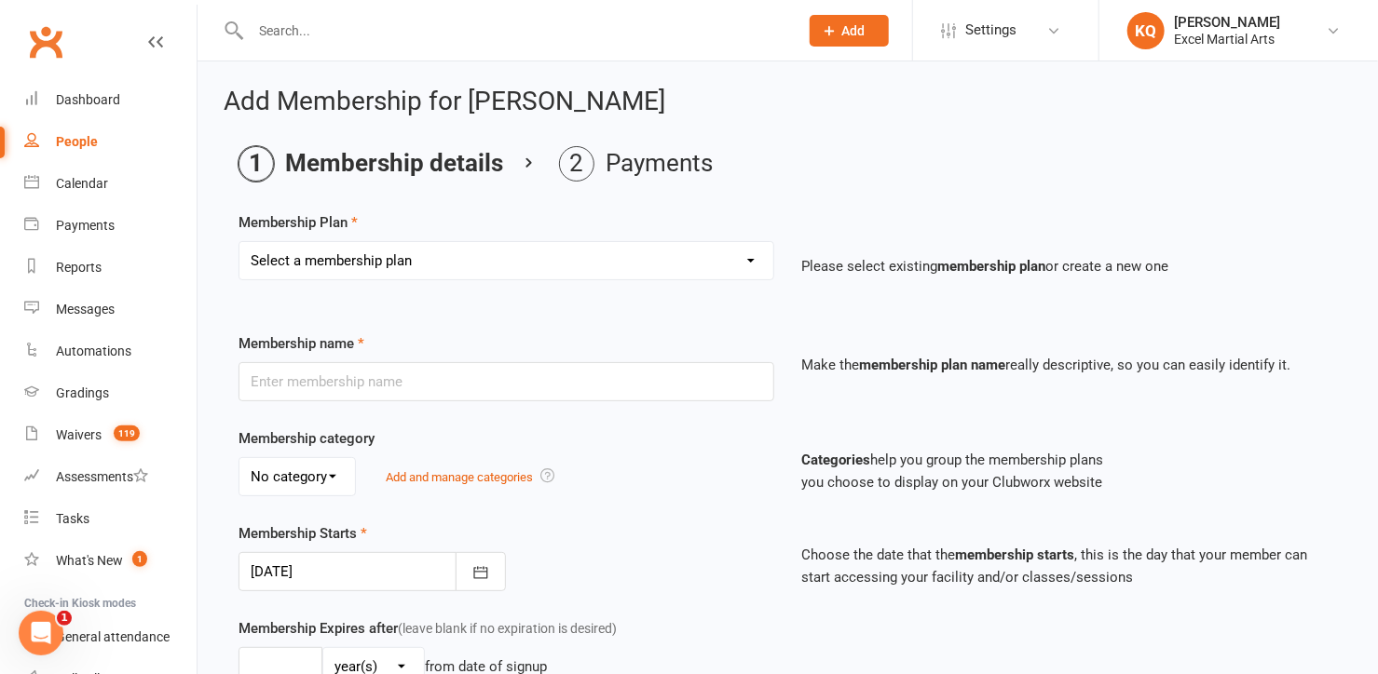
click at [574, 260] on select "Select a membership plan Create new Membership Plan Month to Month Limited Tuit…" at bounding box center [506, 260] width 534 height 37
select select "2"
click at [239, 242] on select "Select a membership plan Create new Membership Plan Month to Month Limited Tuit…" at bounding box center [506, 260] width 534 height 37
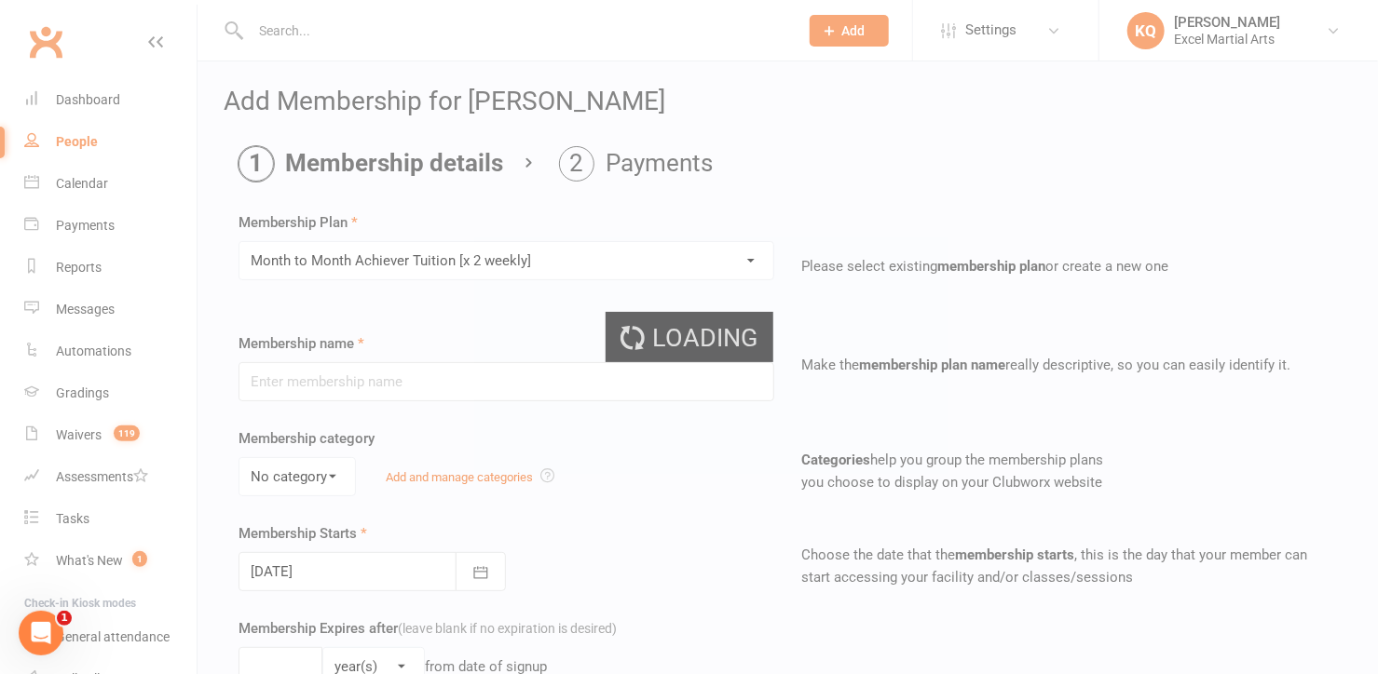
type input "Month to Month Achiever Tuition [x 2 weekly]"
select select "2"
type input "0"
type input "9"
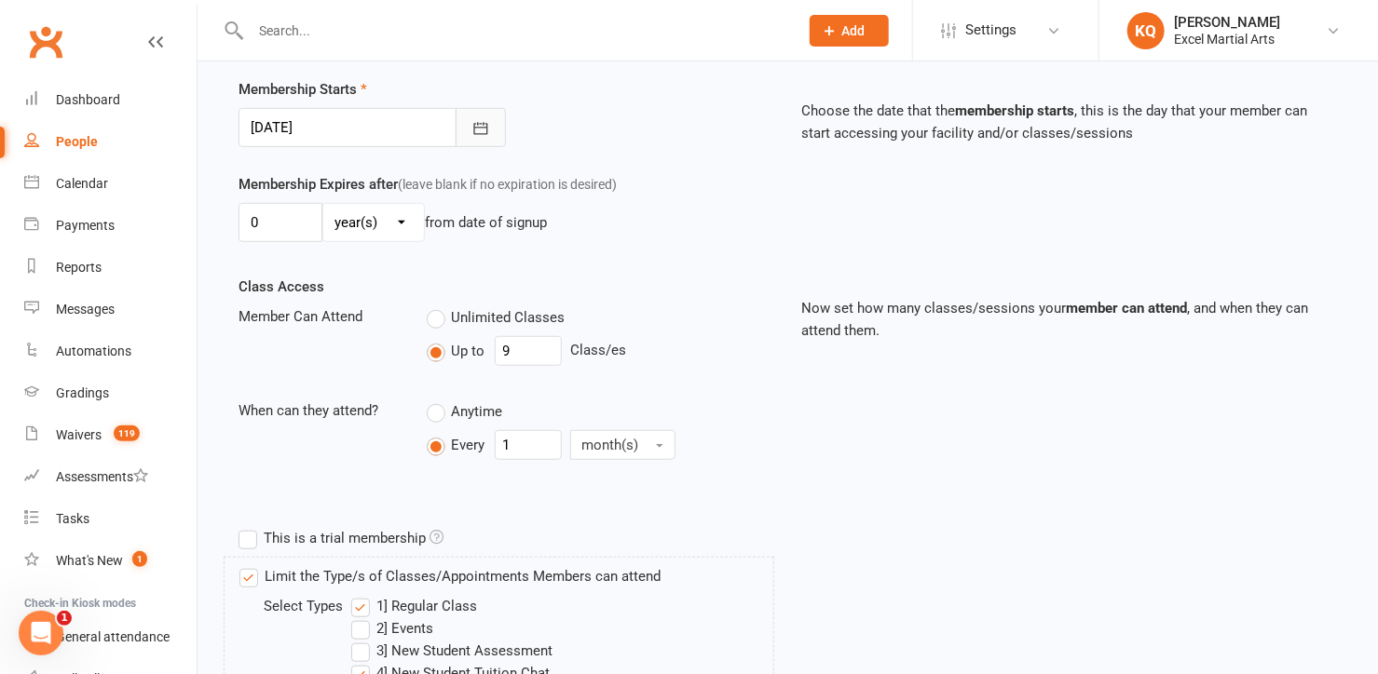
scroll to position [338, 0]
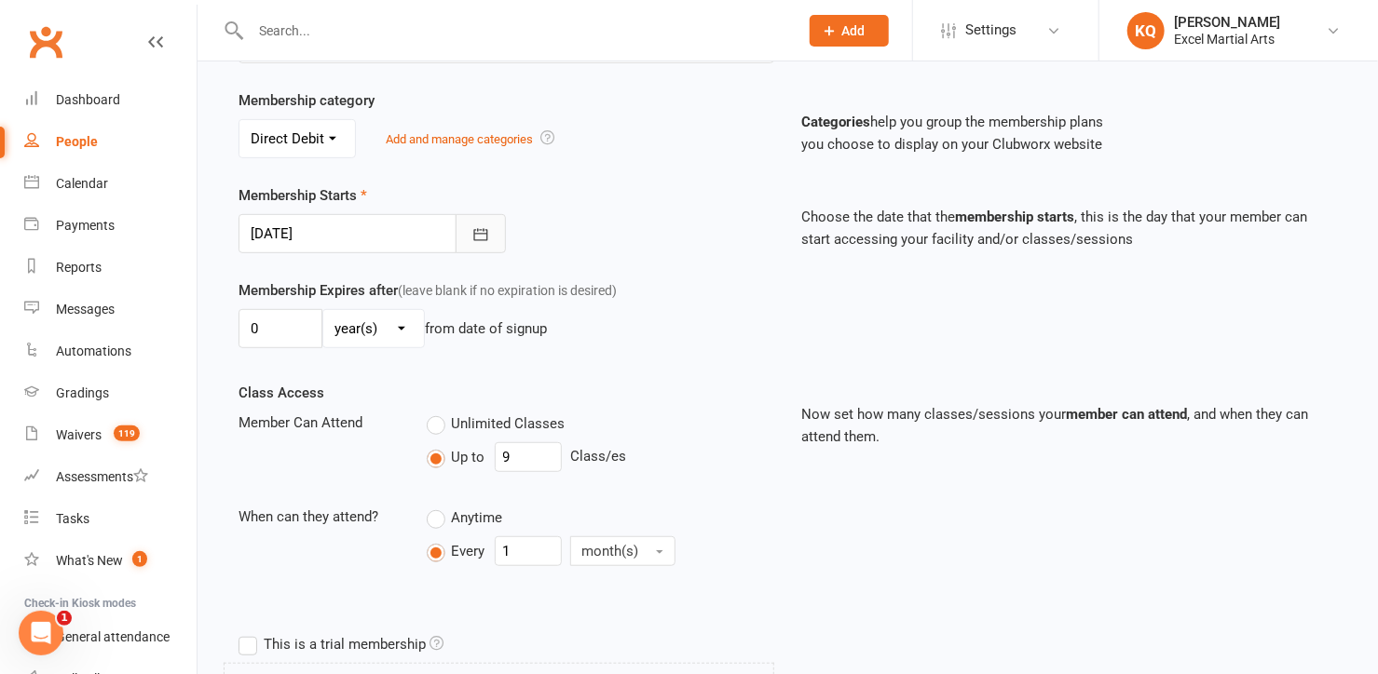
click at [479, 237] on icon "button" at bounding box center [481, 234] width 14 height 12
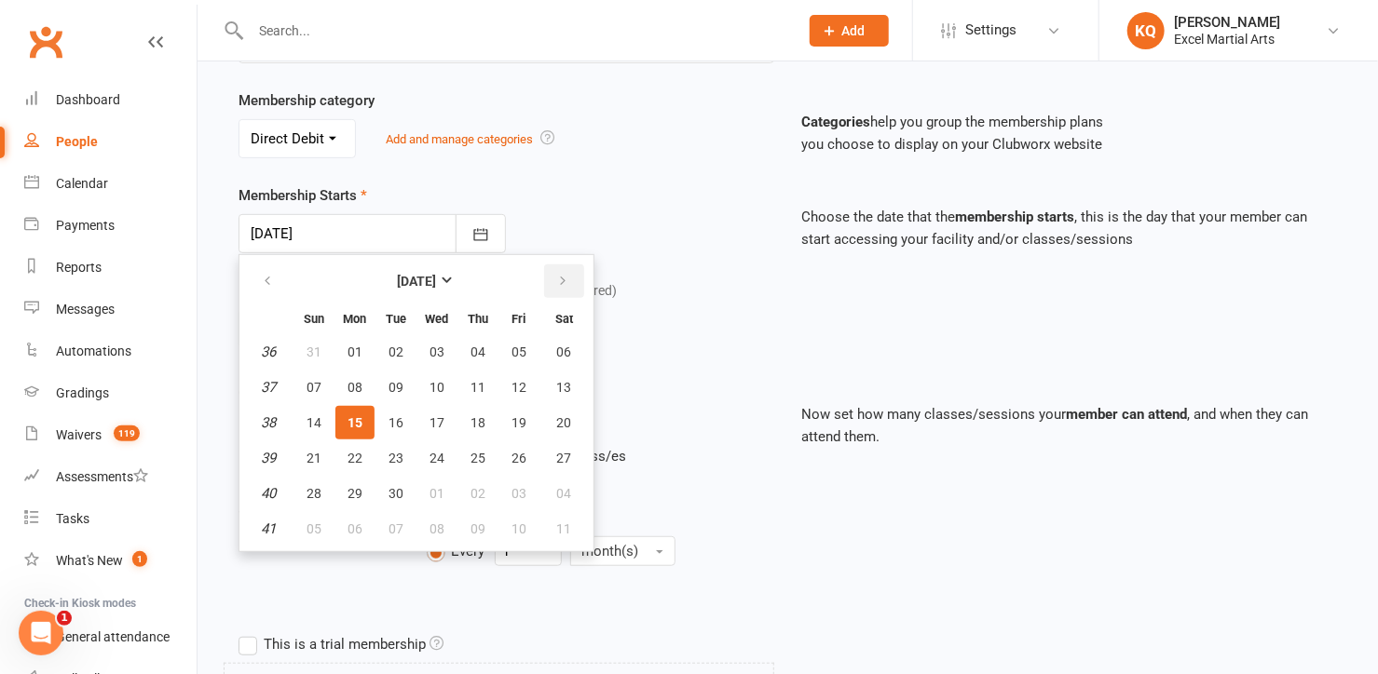
click at [560, 274] on icon "button" at bounding box center [562, 281] width 13 height 15
click at [432, 415] on span "15" at bounding box center [436, 422] width 15 height 15
type input "15 Oct 2025"
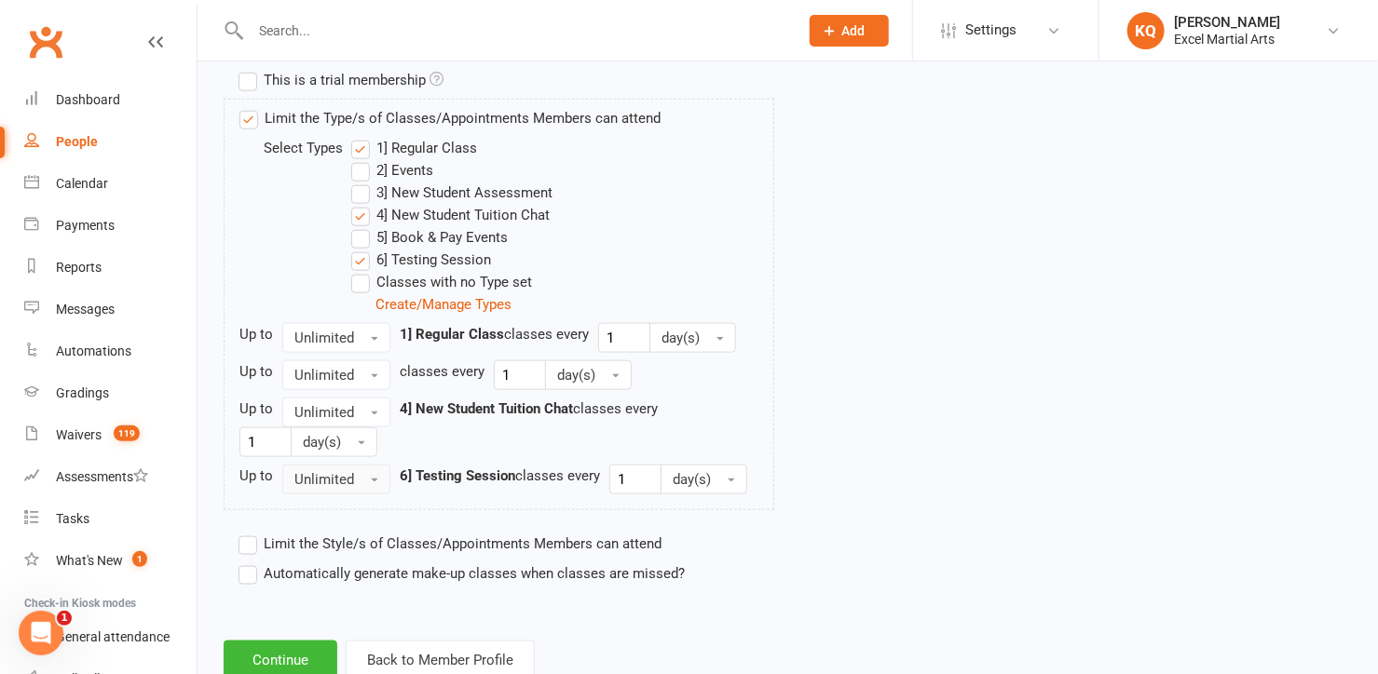
scroll to position [955, 0]
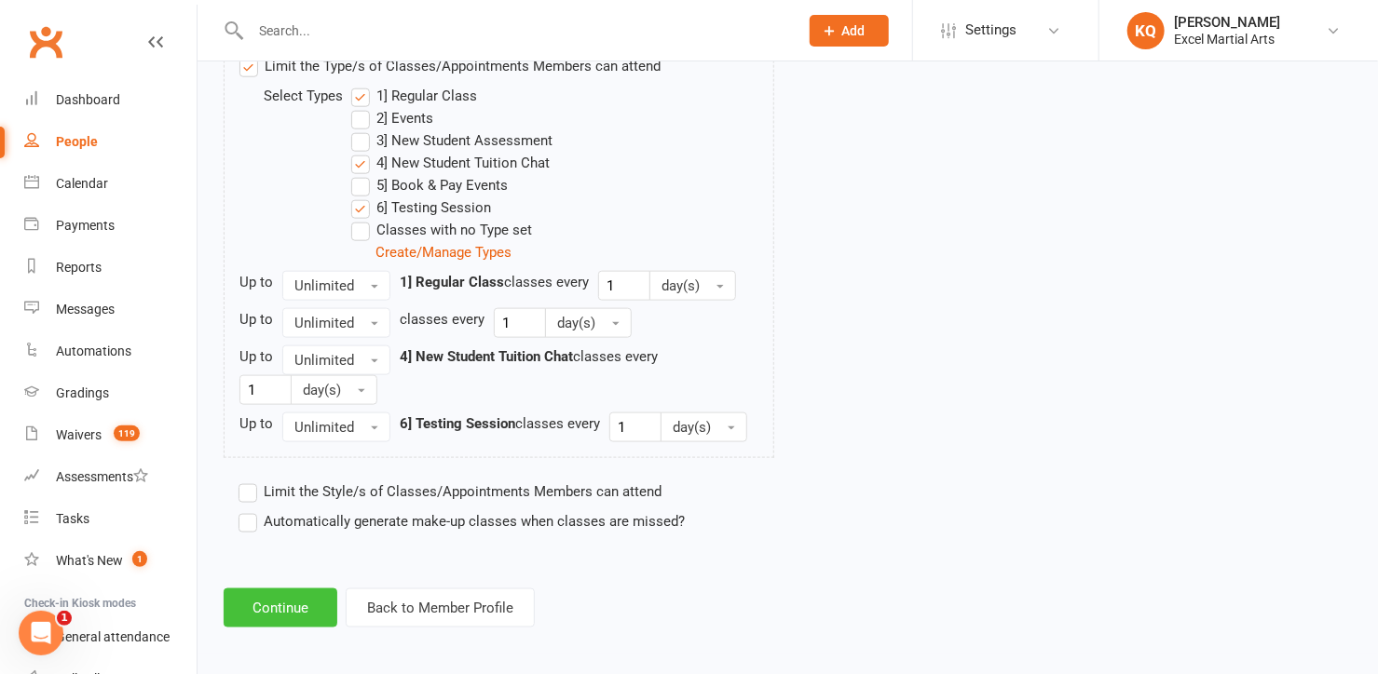
drag, startPoint x: 289, startPoint y: 609, endPoint x: 290, endPoint y: 599, distance: 10.3
click at [289, 609] on button "Continue" at bounding box center [281, 608] width 114 height 39
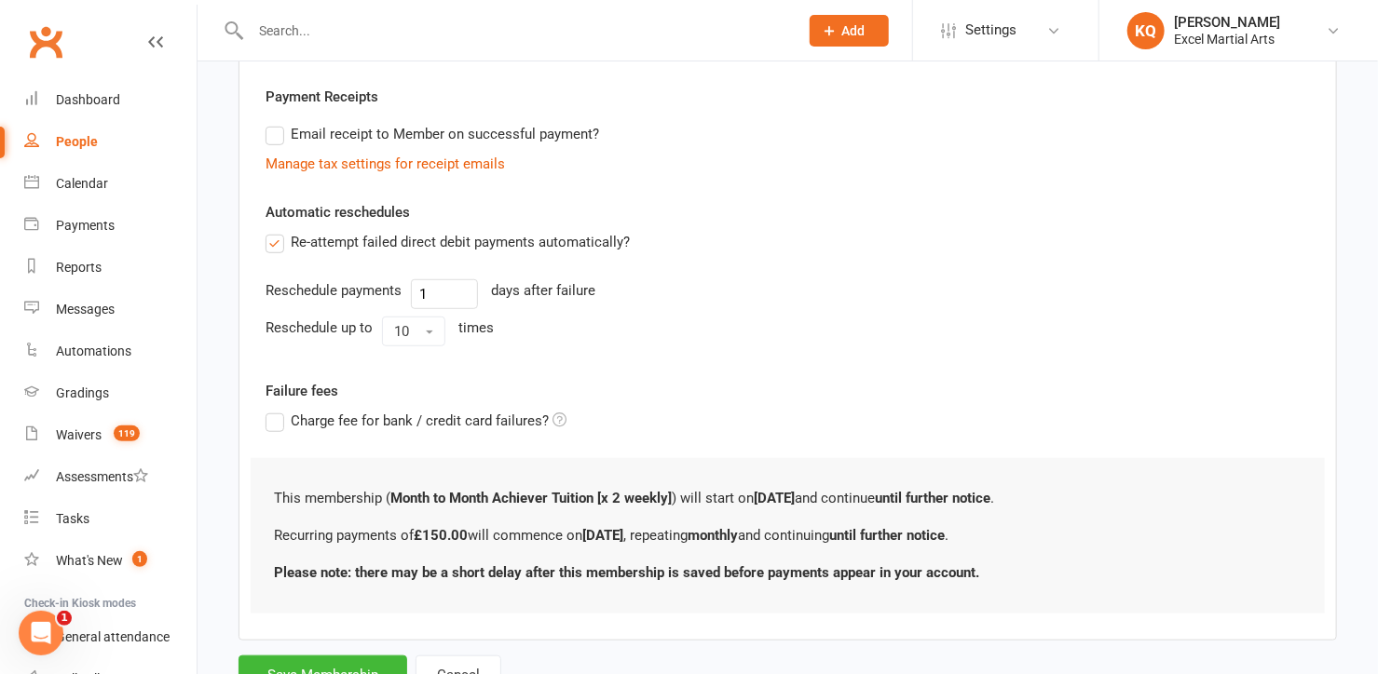
scroll to position [601, 0]
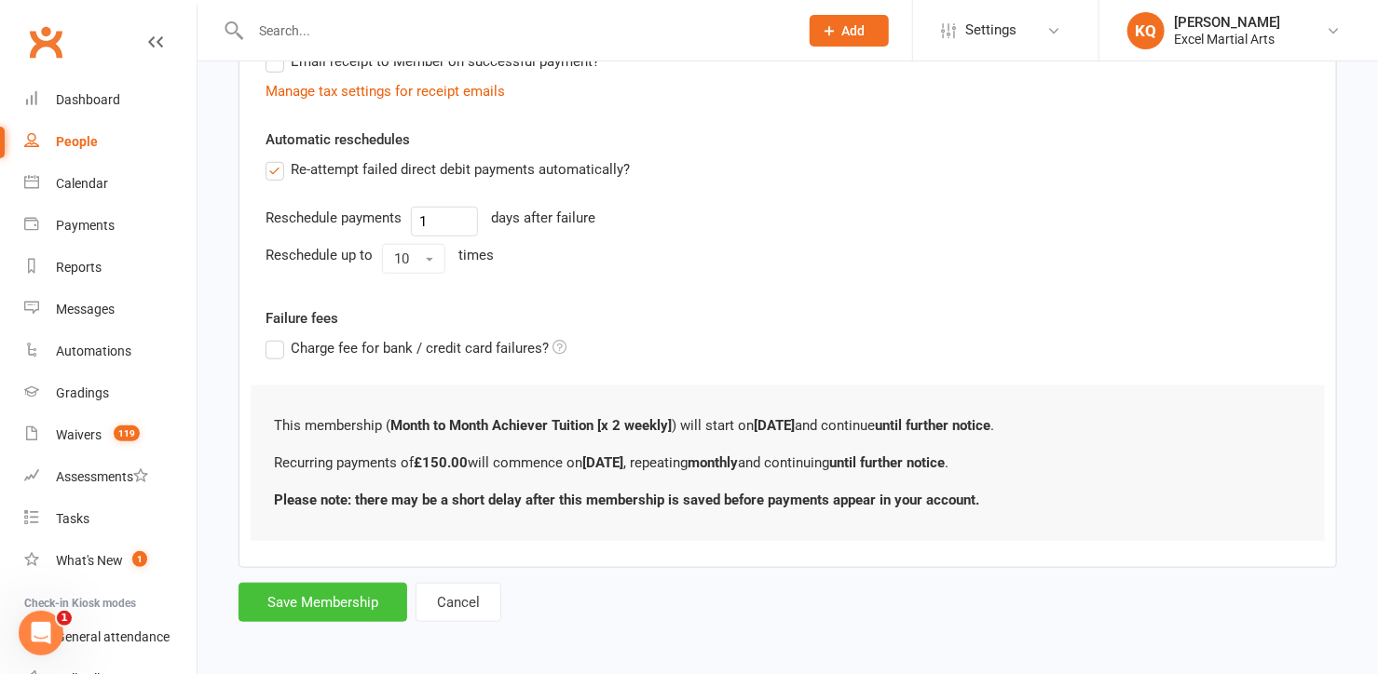
click at [366, 597] on button "Save Membership" at bounding box center [322, 602] width 169 height 39
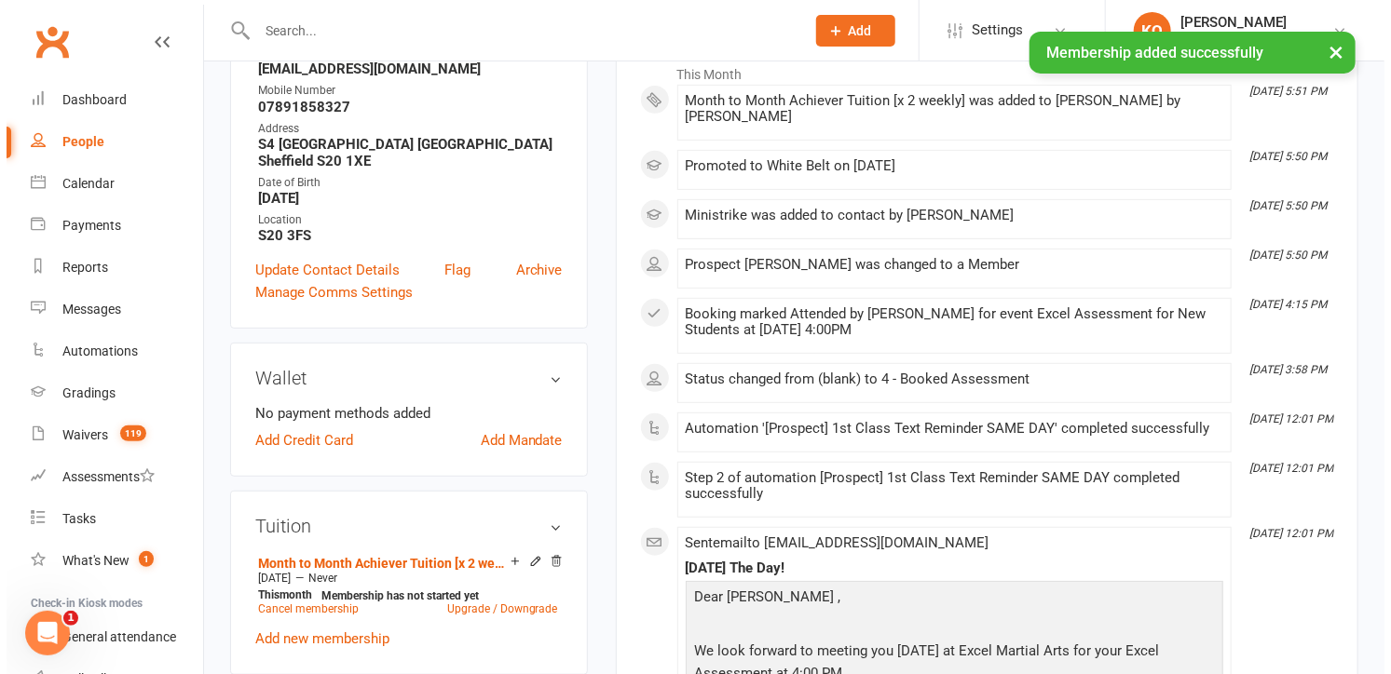
scroll to position [338, 0]
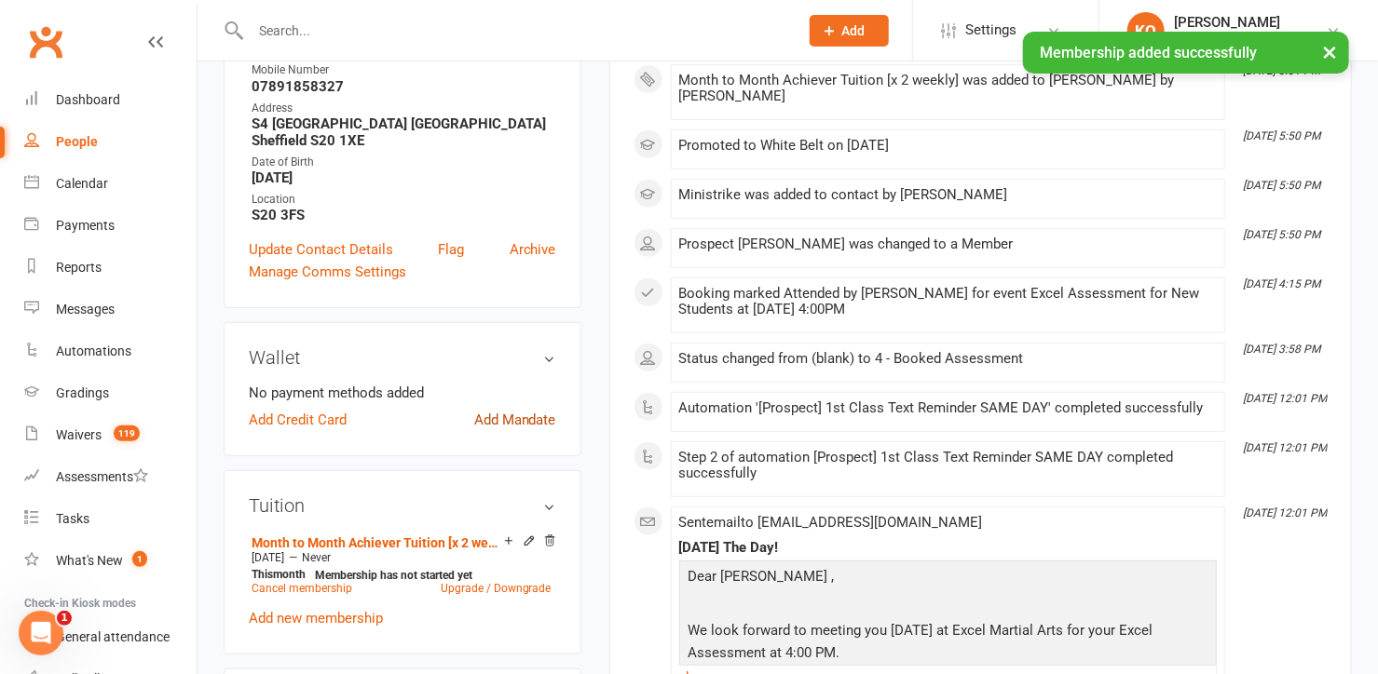
click at [532, 409] on link "Add Mandate" at bounding box center [515, 420] width 82 height 22
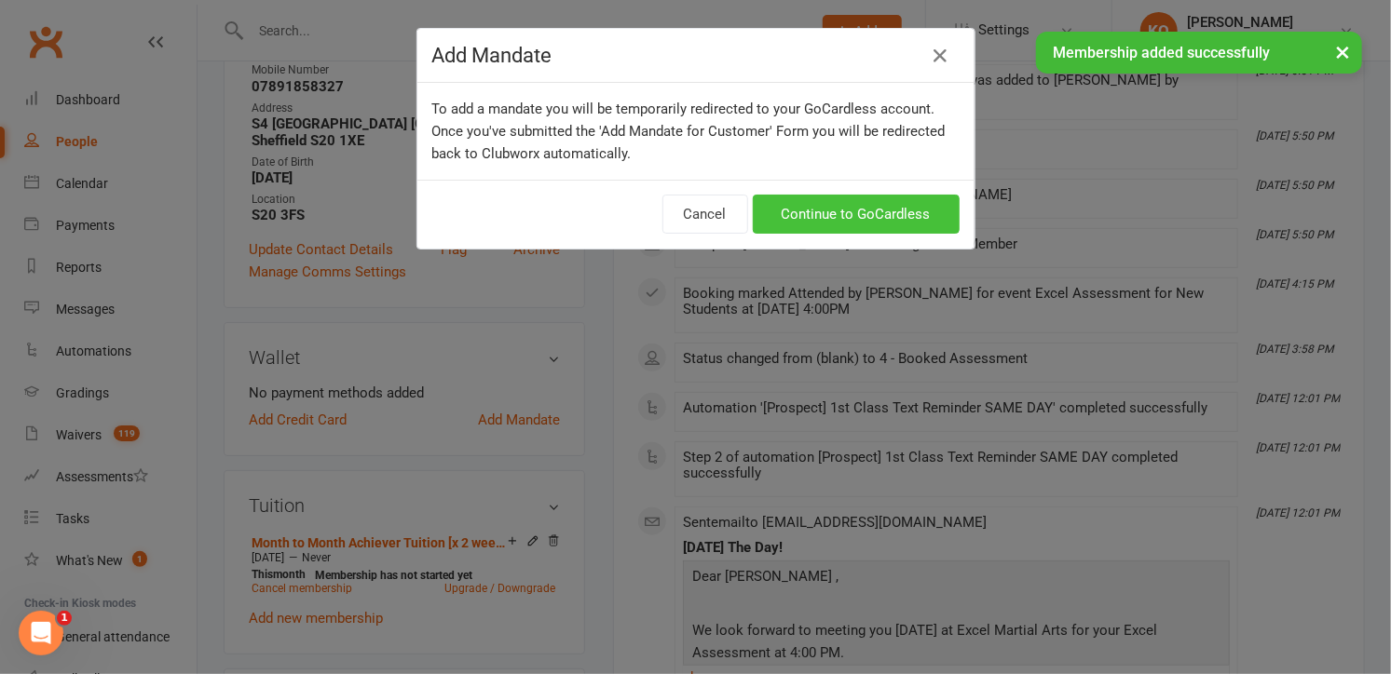
click at [855, 211] on link "Continue to GoCardless" at bounding box center [856, 214] width 207 height 39
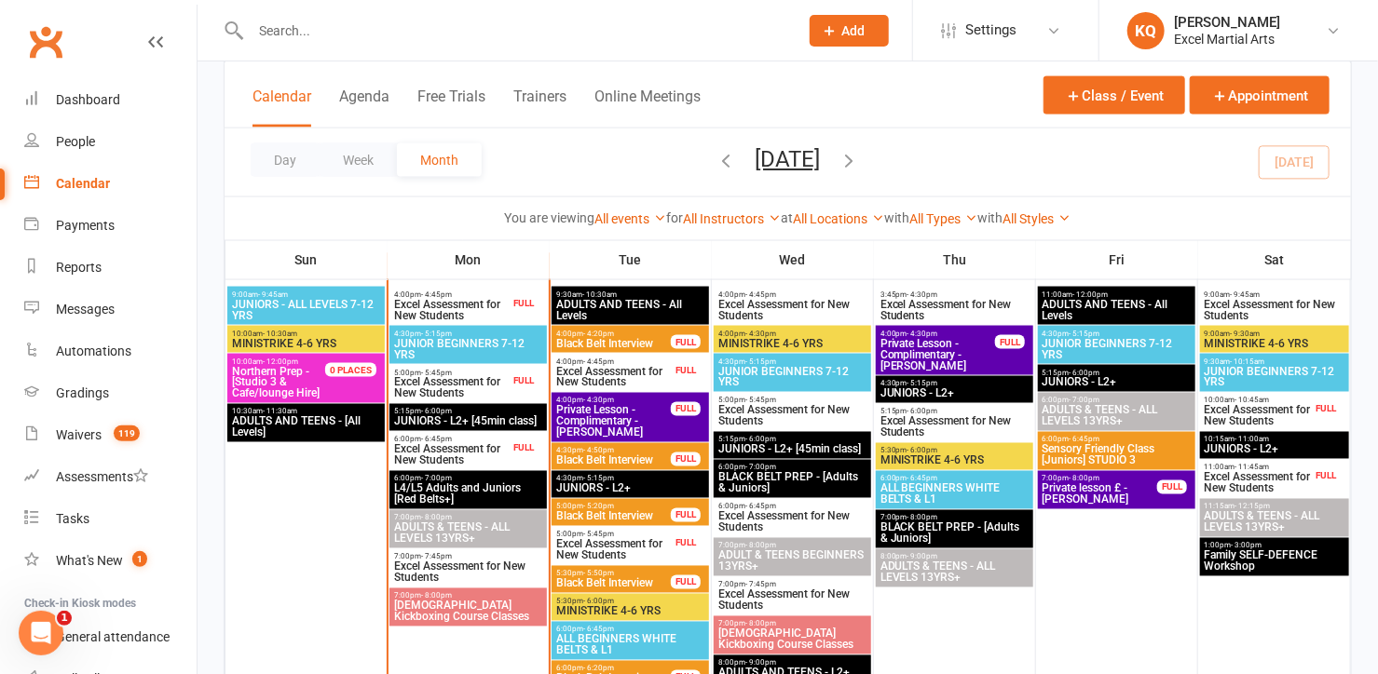
scroll to position [1270, 0]
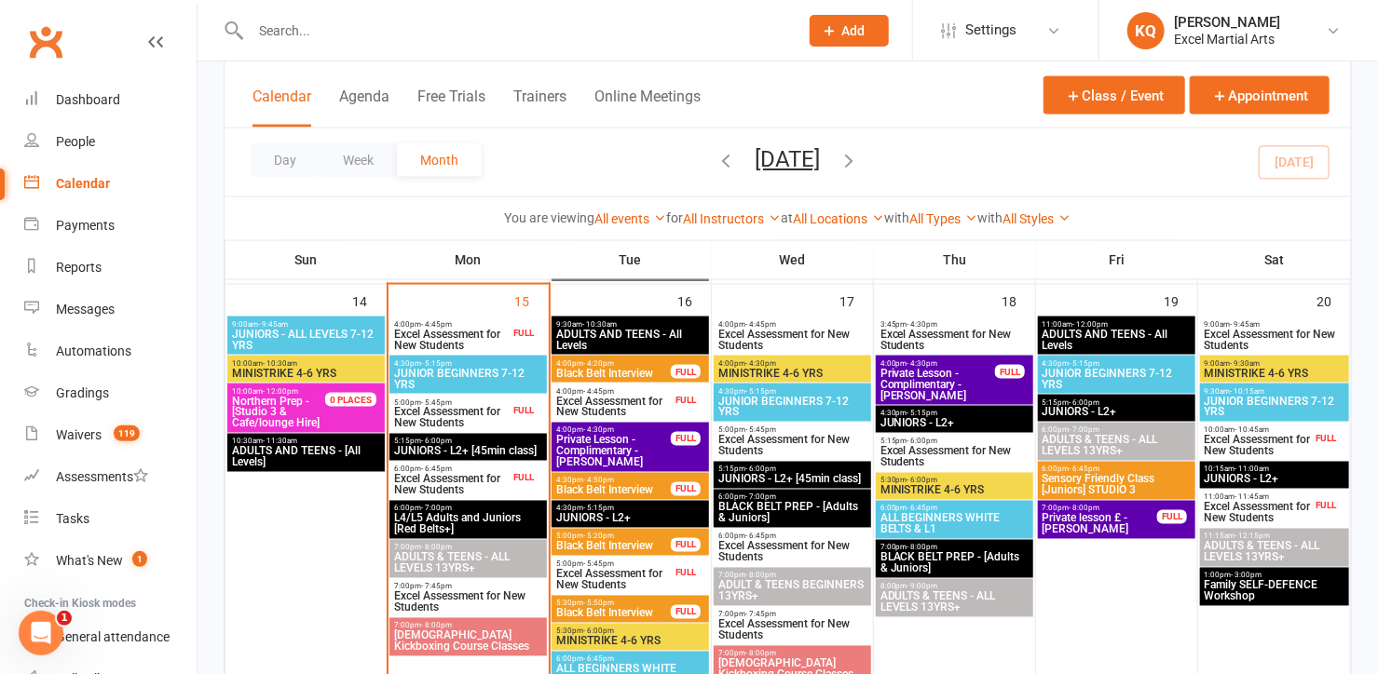
click at [485, 332] on span "Excel Assessment for New Students" at bounding box center [451, 340] width 116 height 22
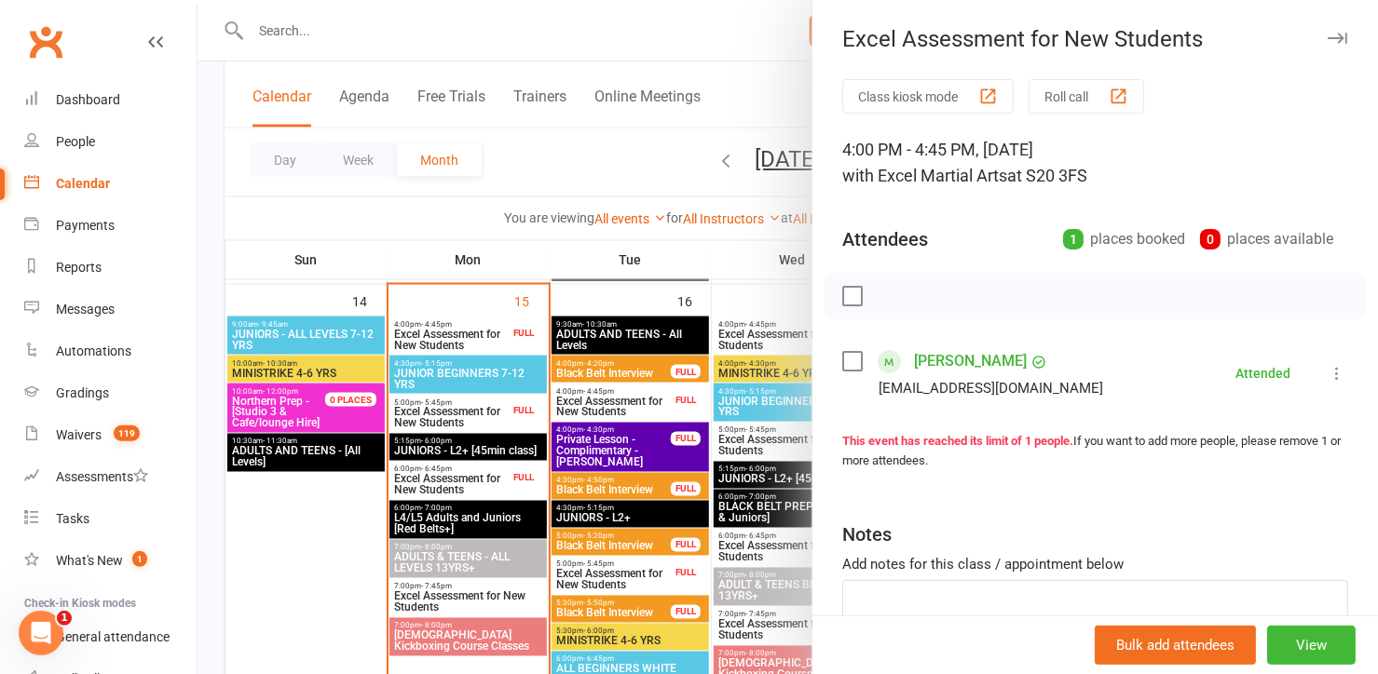
click at [945, 359] on link "[PERSON_NAME]" at bounding box center [970, 362] width 113 height 30
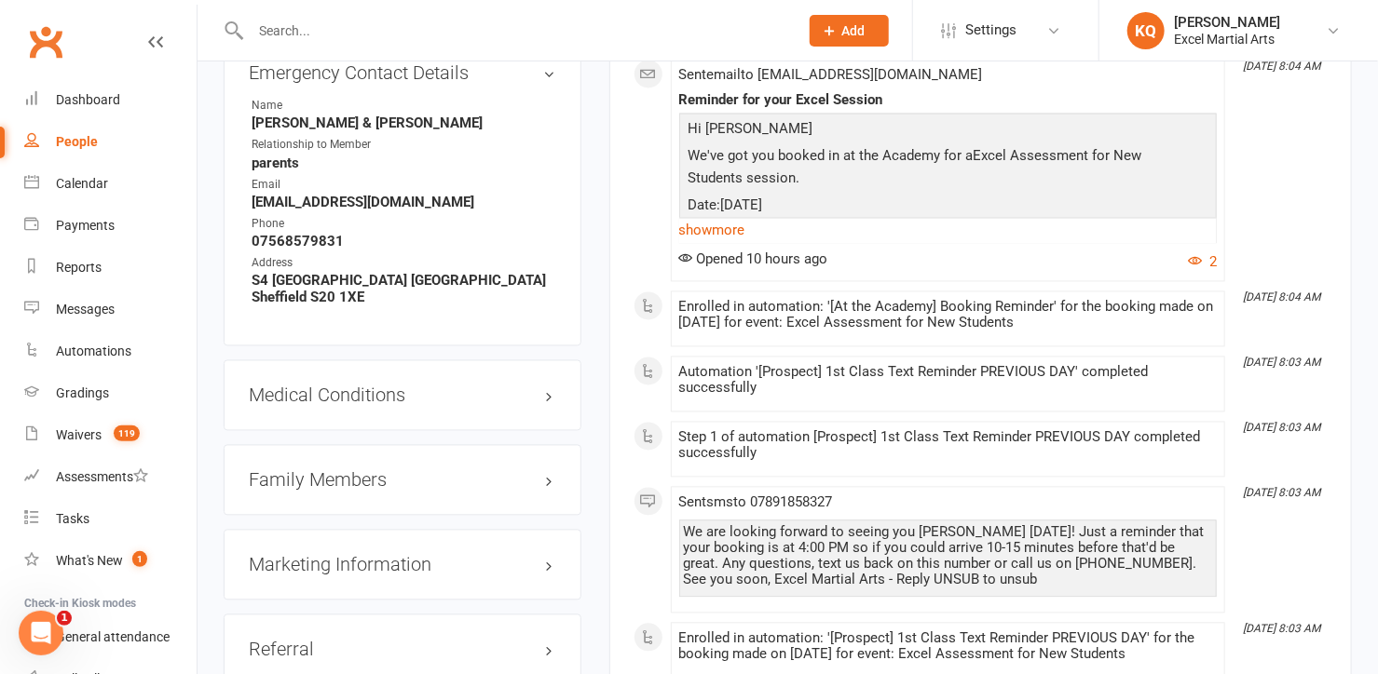
scroll to position [1524, 0]
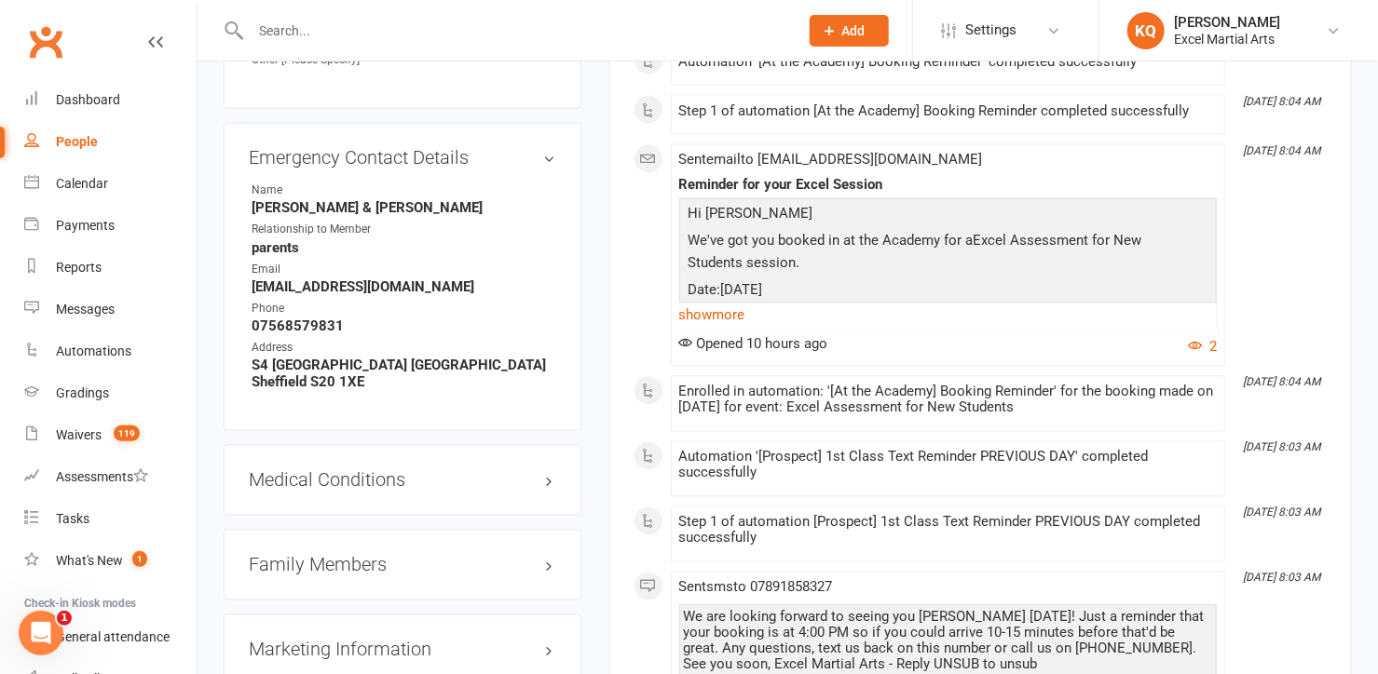
drag, startPoint x: 473, startPoint y: 262, endPoint x: 252, endPoint y: 270, distance: 221.9
click at [252, 279] on strong "Charlottebailey1994@gmail.com" at bounding box center [404, 287] width 305 height 17
copy strong "Charlottebailey1994@gmail.com"
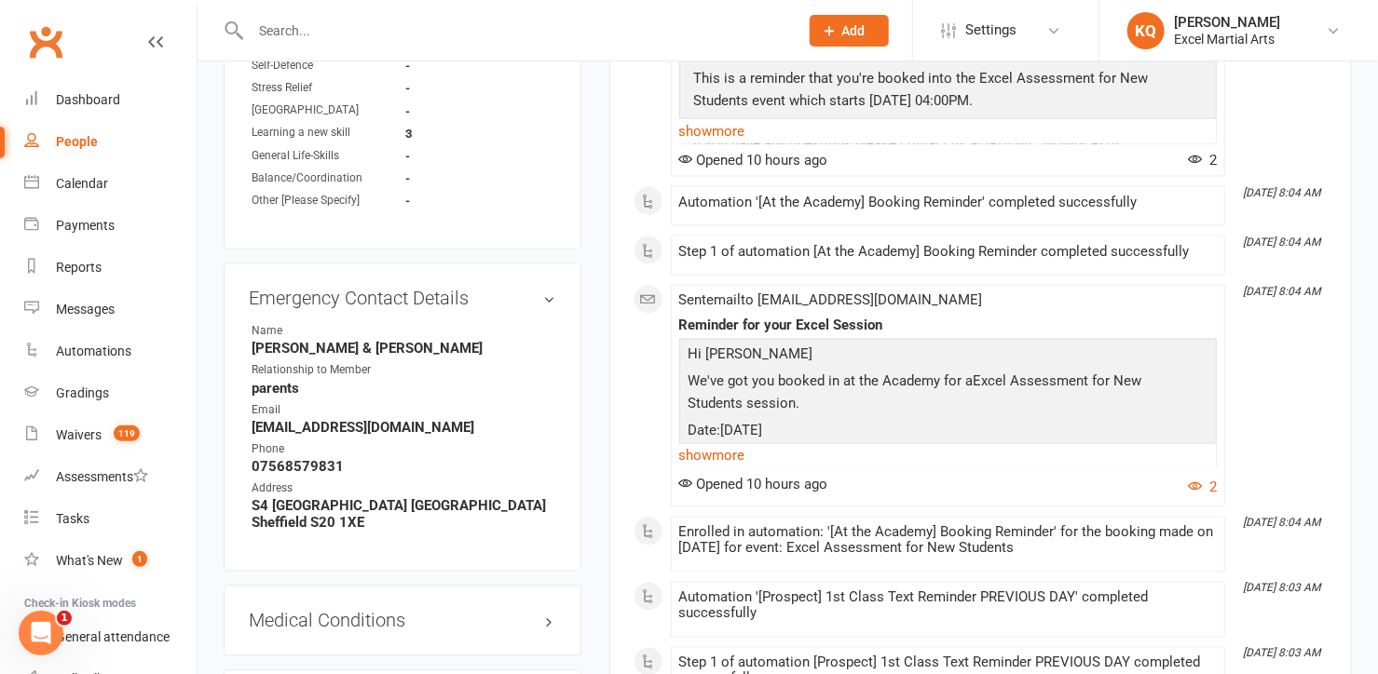
scroll to position [1439, 0]
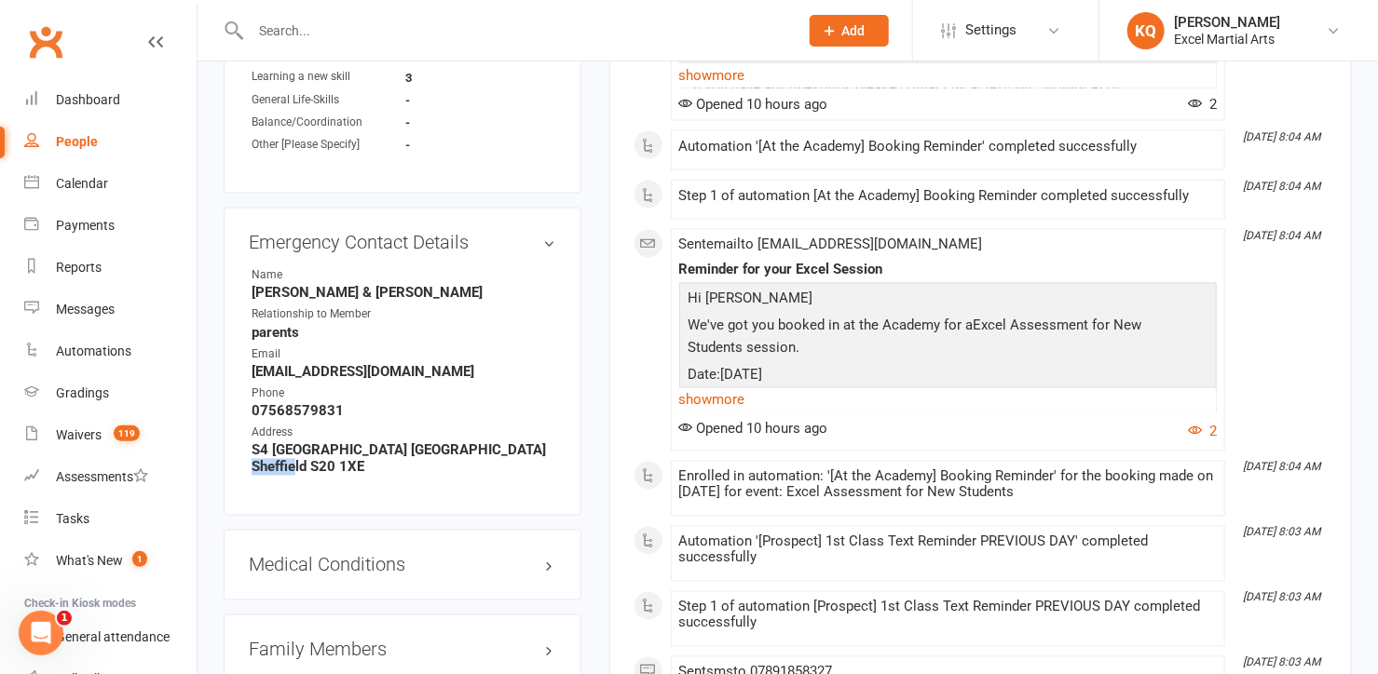
drag, startPoint x: 554, startPoint y: 428, endPoint x: 504, endPoint y: 428, distance: 50.3
click at [503, 442] on strong "S4 [GEOGRAPHIC_DATA] [GEOGRAPHIC_DATA] Sheffield S20 1XE" at bounding box center [404, 459] width 305 height 34
copy strong "S20 1XE"
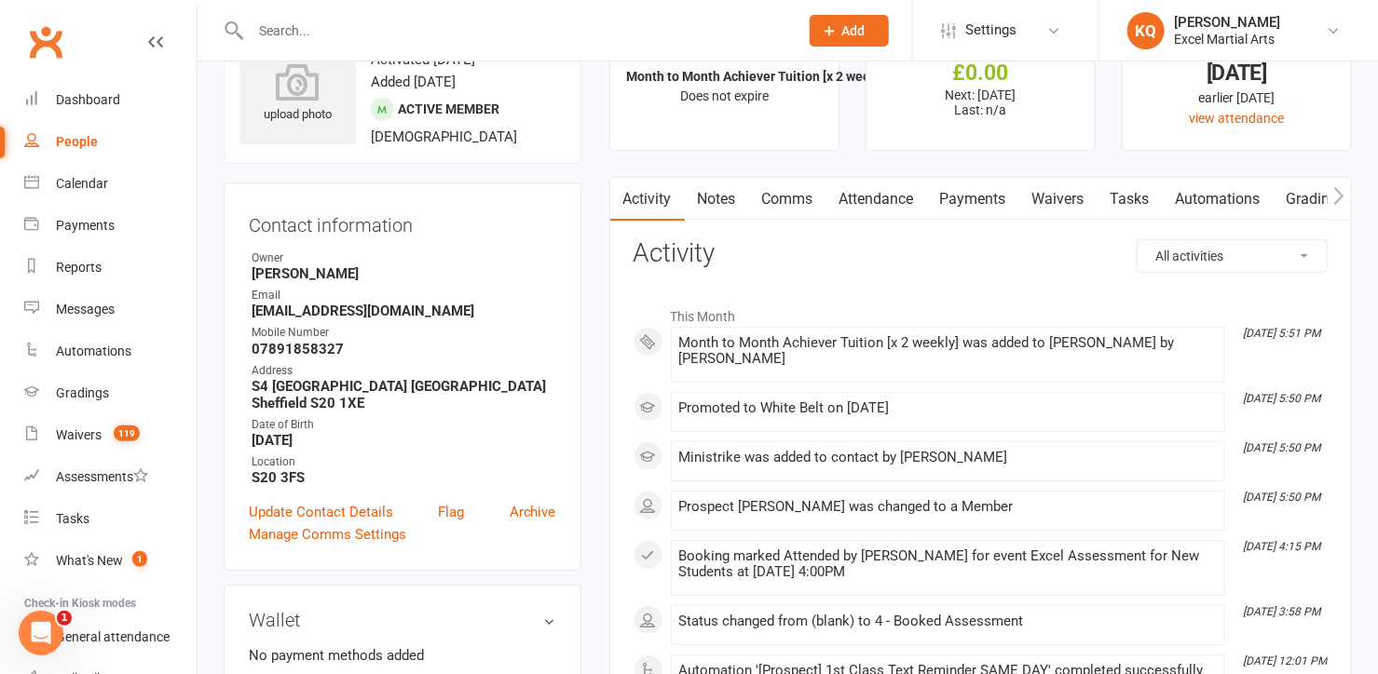
scroll to position [0, 0]
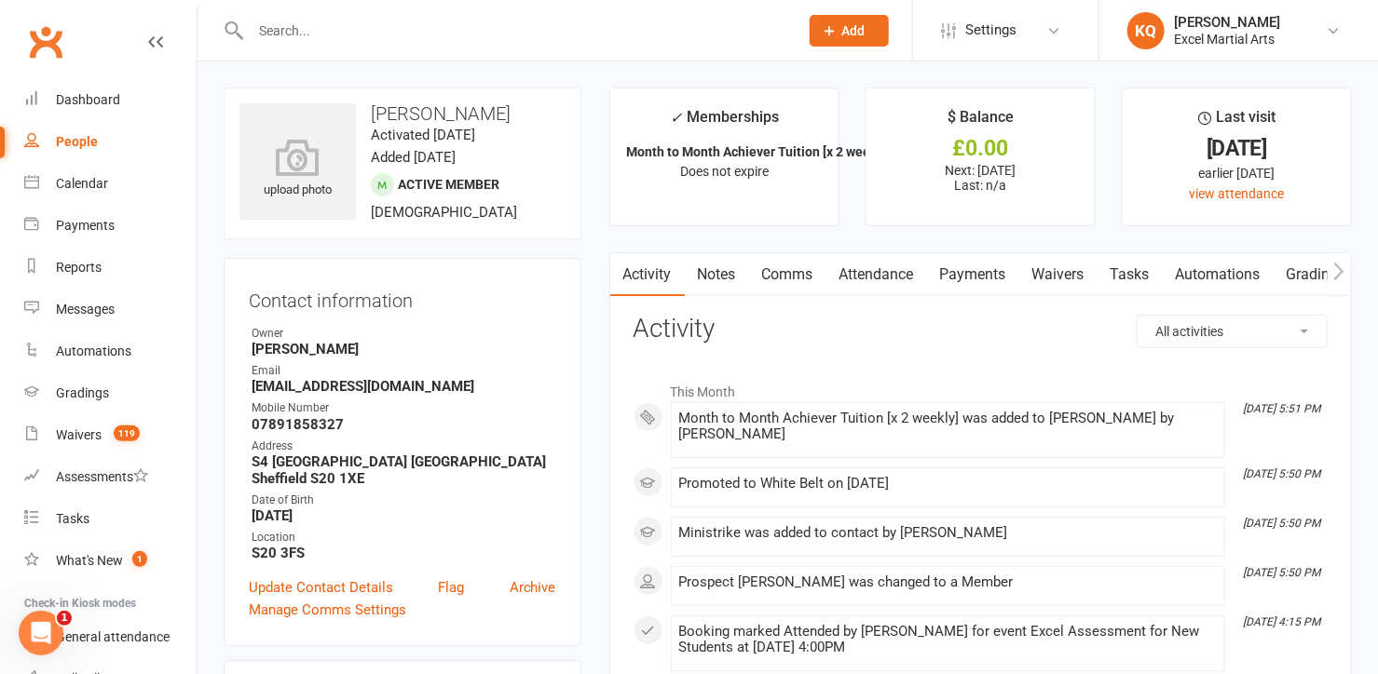
click at [431, 36] on input "text" at bounding box center [515, 31] width 540 height 26
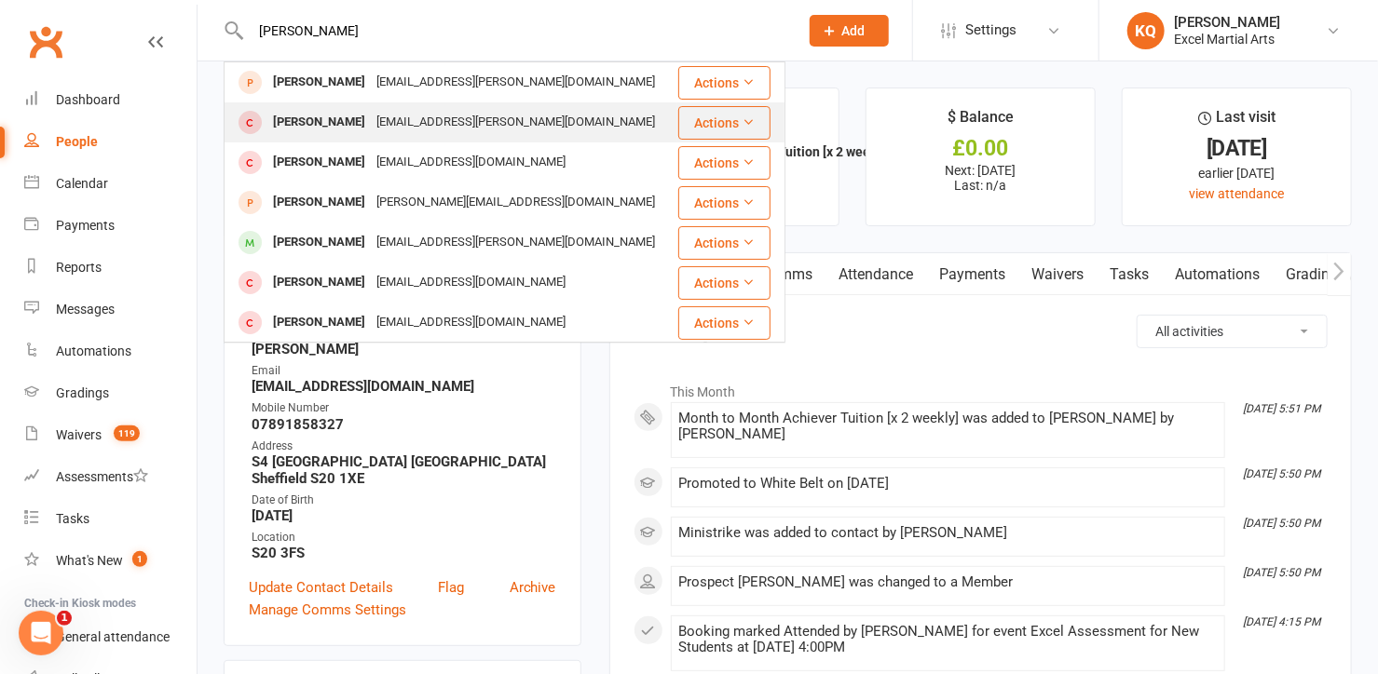
type input "christina"
click at [371, 121] on div "[PERSON_NAME]" at bounding box center [318, 122] width 103 height 27
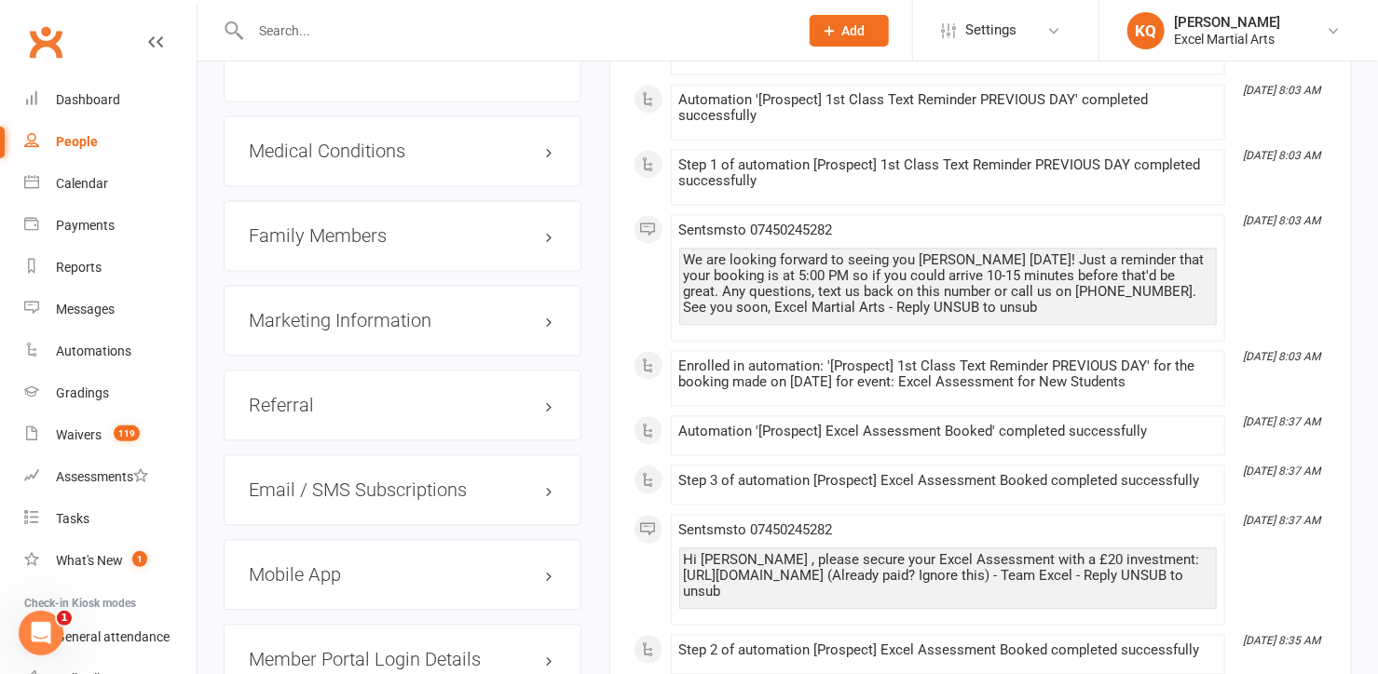
scroll to position [1524, 0]
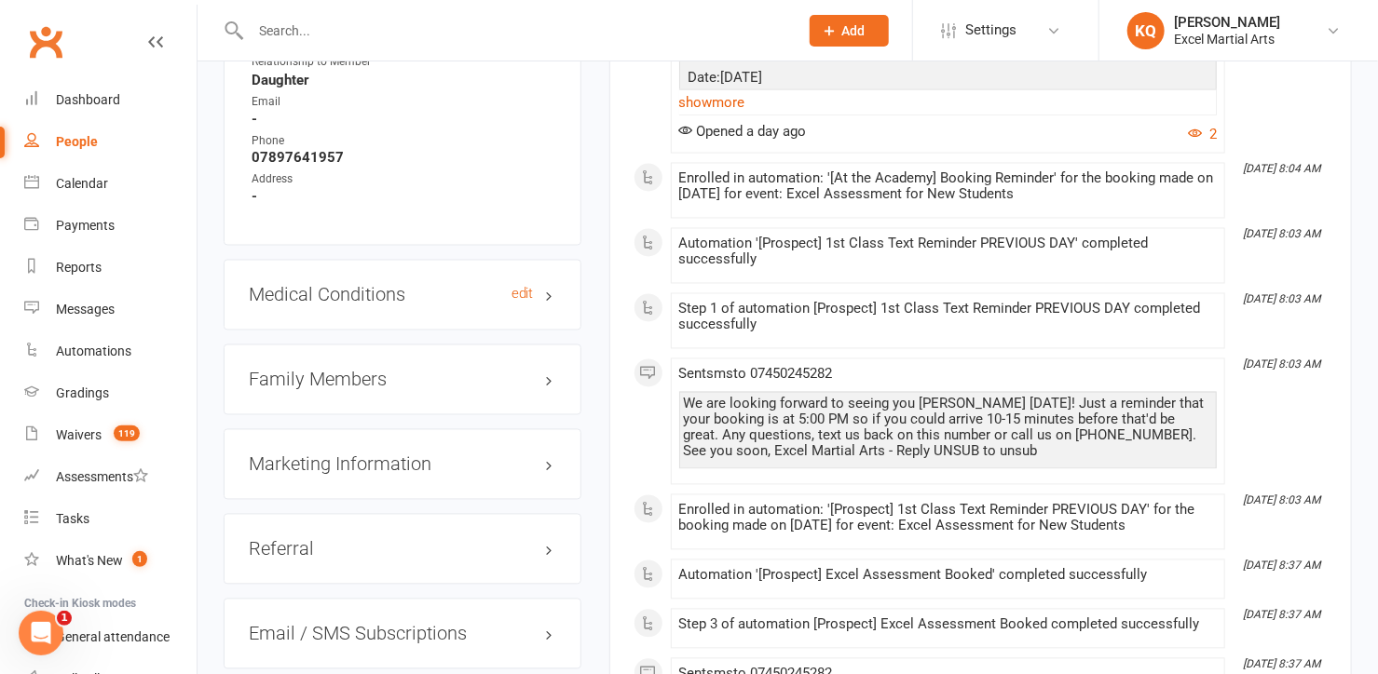
click at [553, 285] on h3 "Medical Conditions edit" at bounding box center [402, 295] width 307 height 20
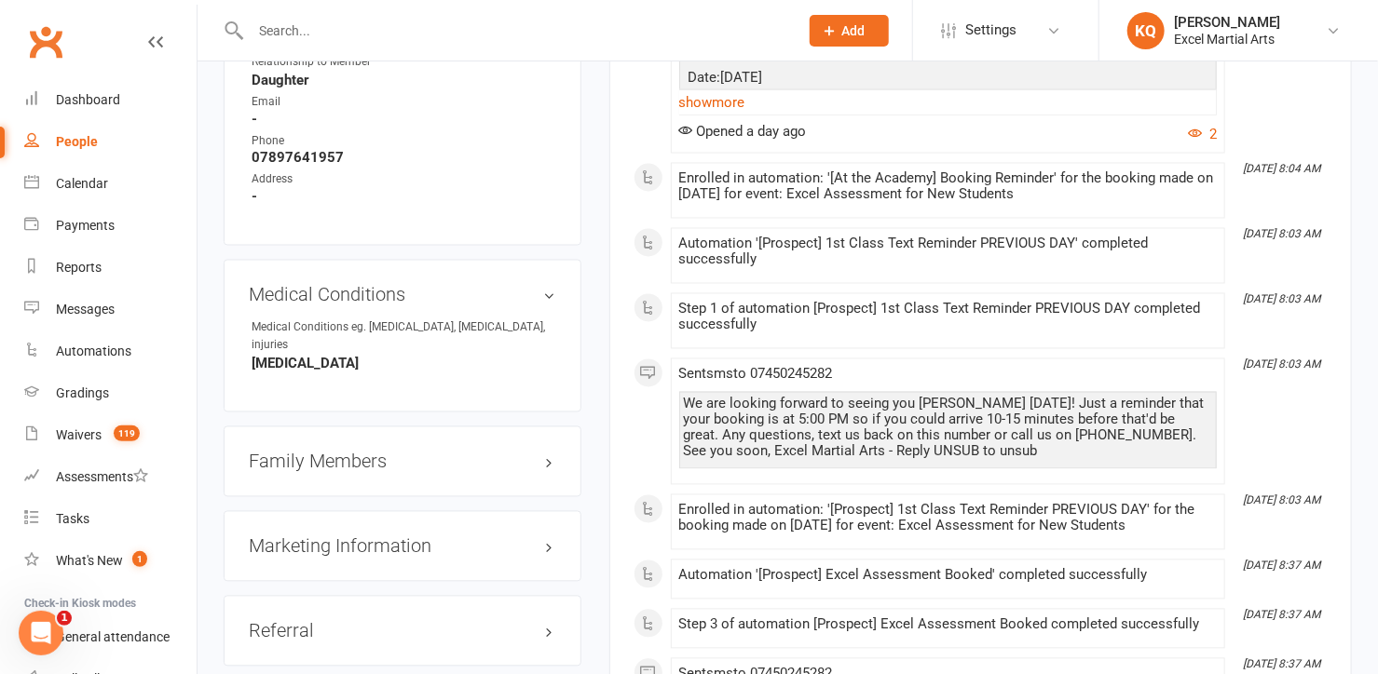
click at [550, 452] on h3 "Family Members" at bounding box center [402, 462] width 307 height 20
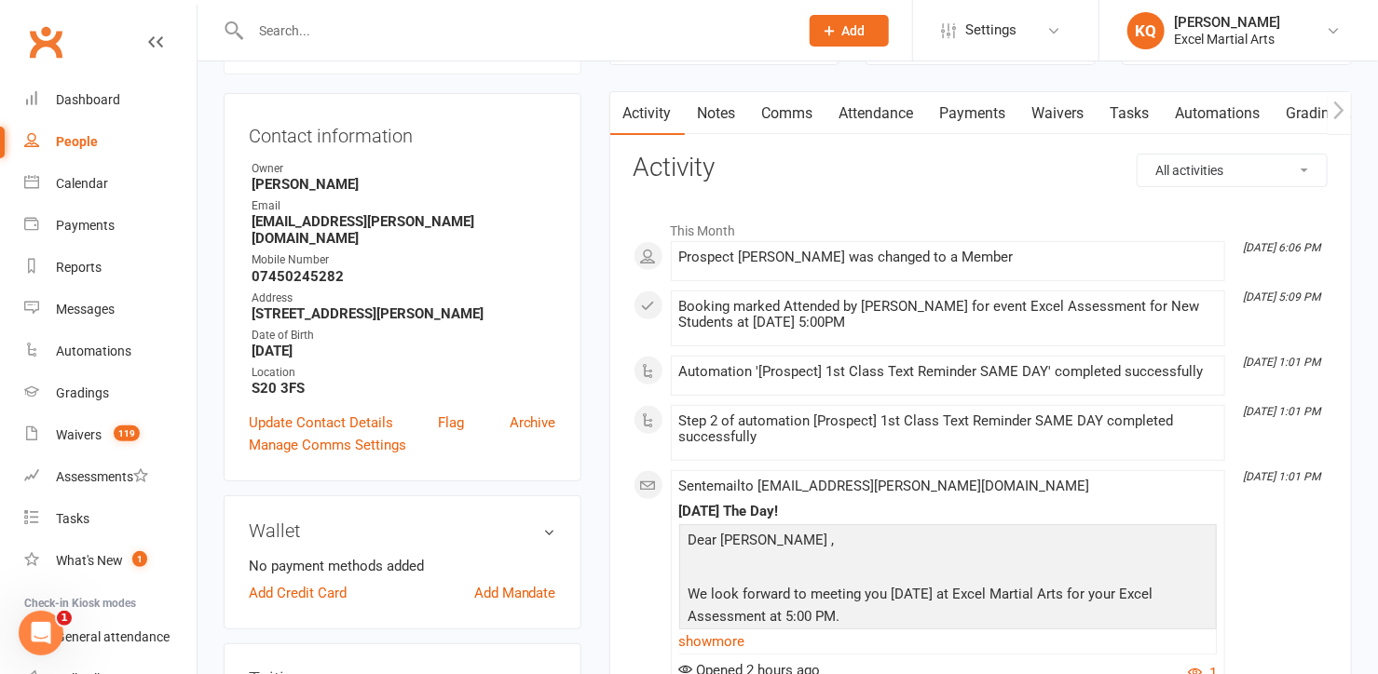
scroll to position [508, 0]
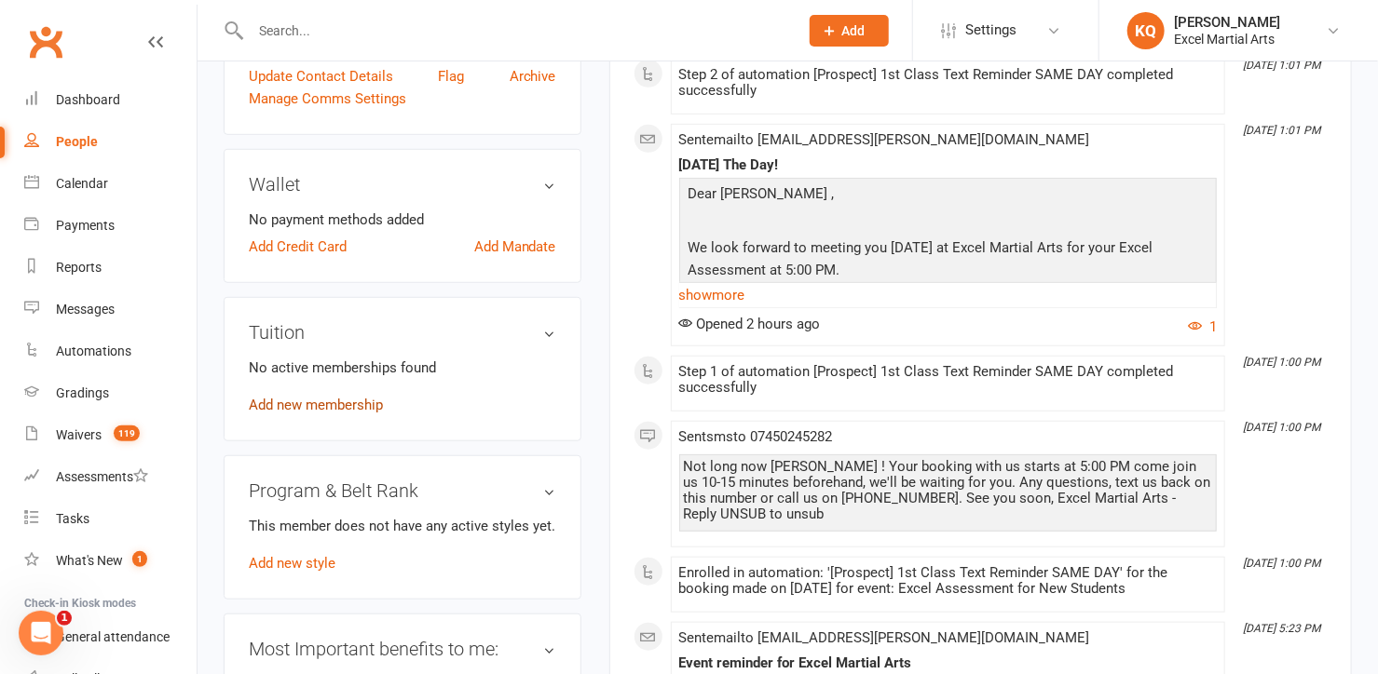
click at [320, 397] on link "Add new membership" at bounding box center [316, 405] width 134 height 17
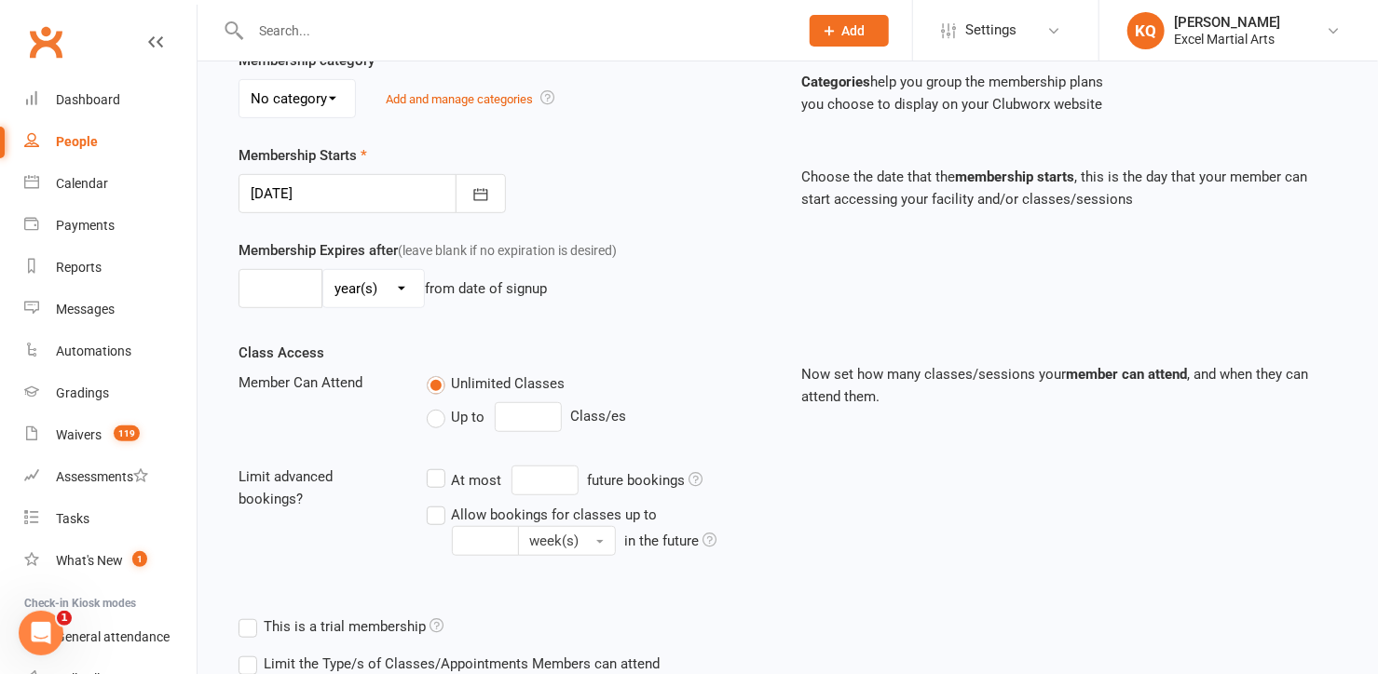
scroll to position [540, 0]
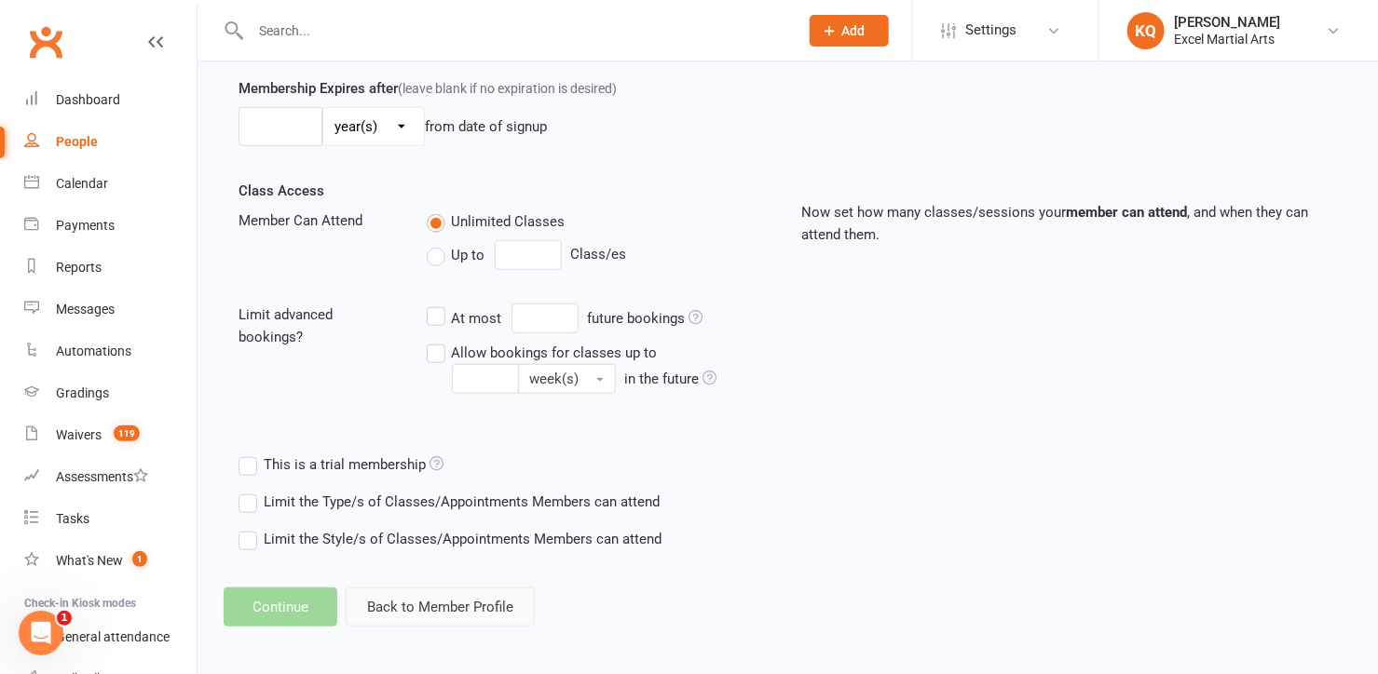
click at [452, 604] on button "Back to Member Profile" at bounding box center [440, 607] width 189 height 39
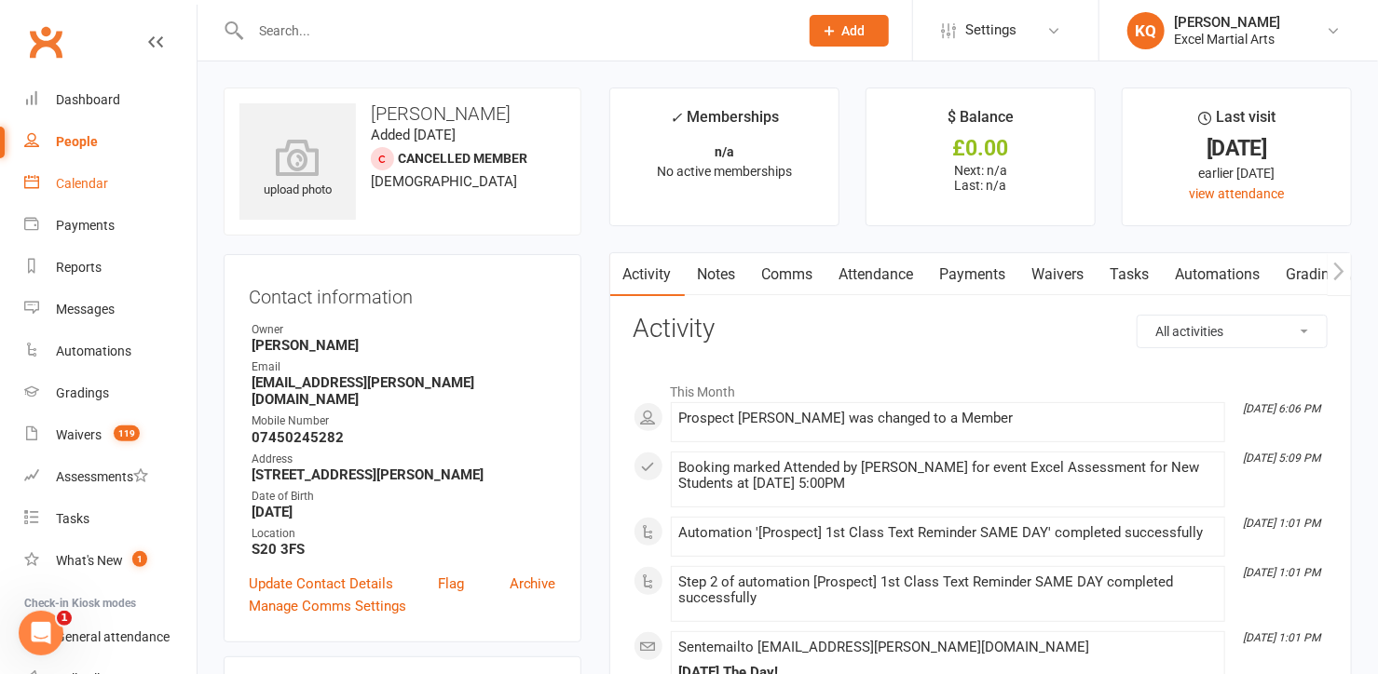
click at [96, 181] on div "Calendar" at bounding box center [82, 183] width 52 height 15
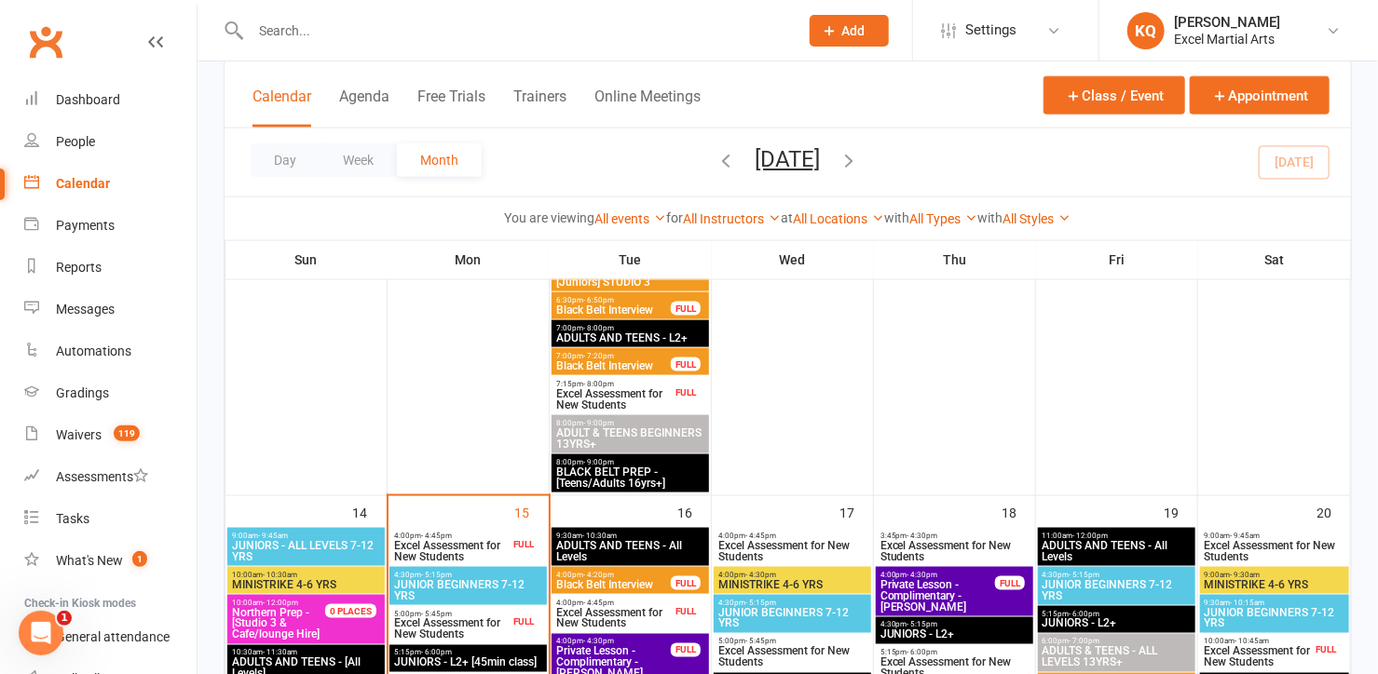
scroll to position [1270, 0]
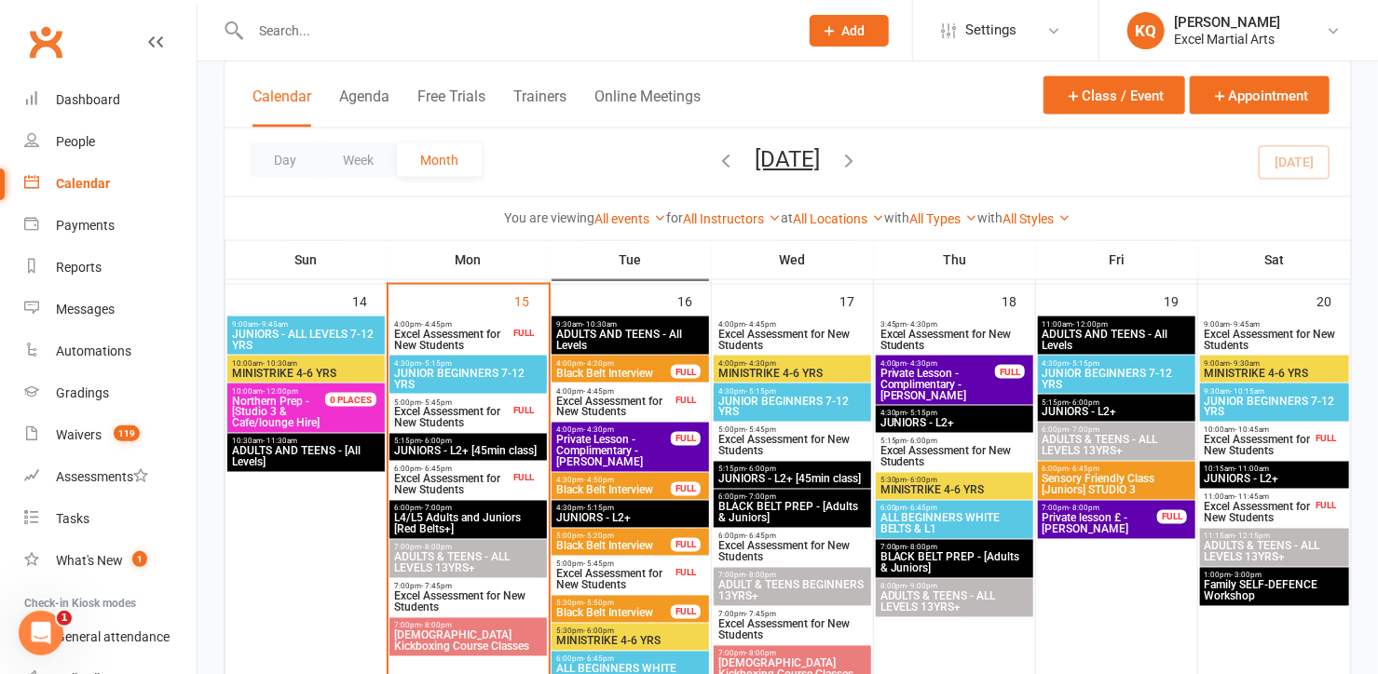
click at [496, 12] on div at bounding box center [505, 30] width 562 height 61
click at [493, 39] on input "text" at bounding box center [515, 31] width 540 height 26
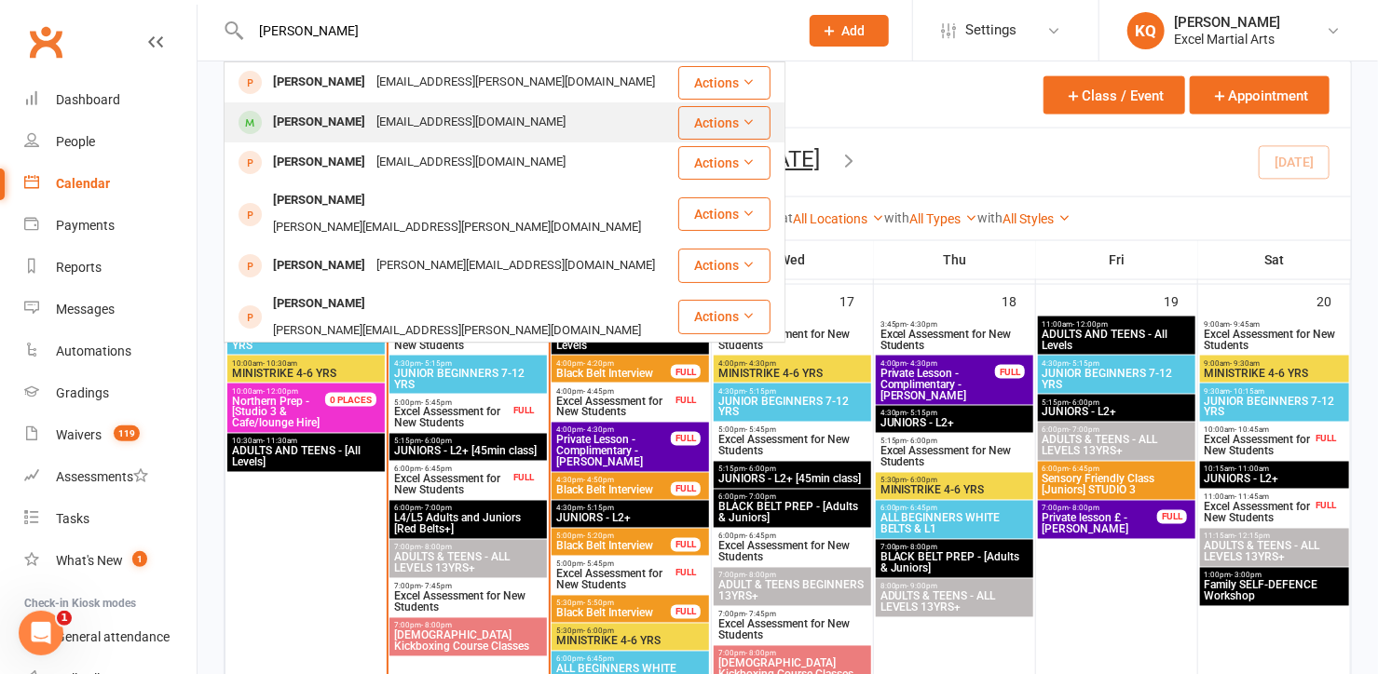
type input "amy le"
click at [436, 113] on div "[EMAIL_ADDRESS][DOMAIN_NAME]" at bounding box center [471, 122] width 200 height 27
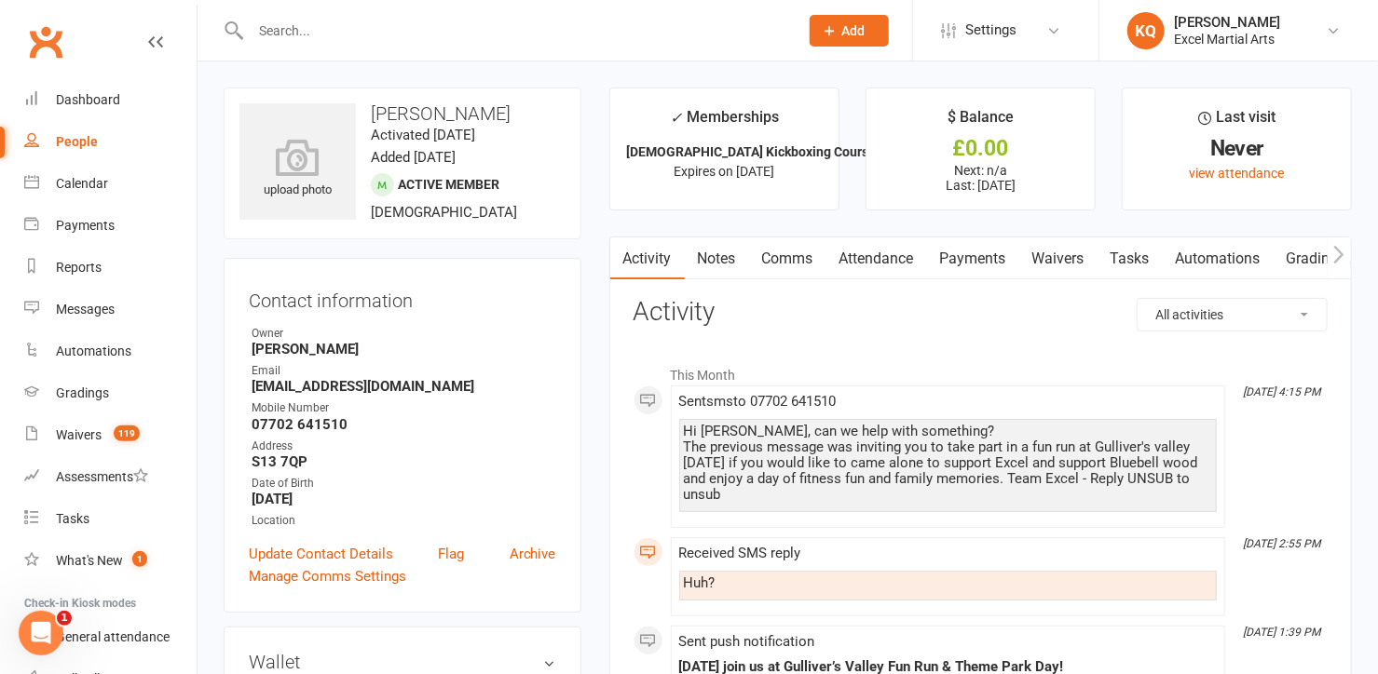
click at [504, 304] on h3 "Contact information" at bounding box center [402, 297] width 307 height 28
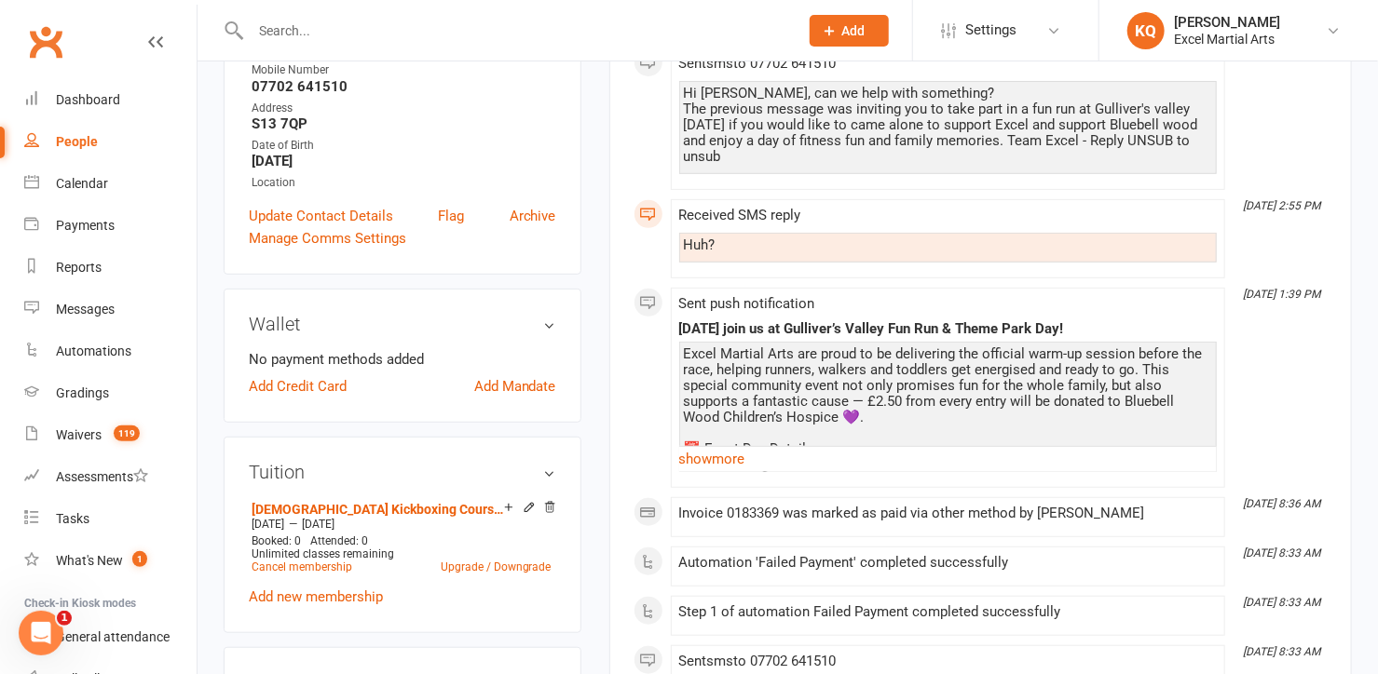
scroll to position [423, 0]
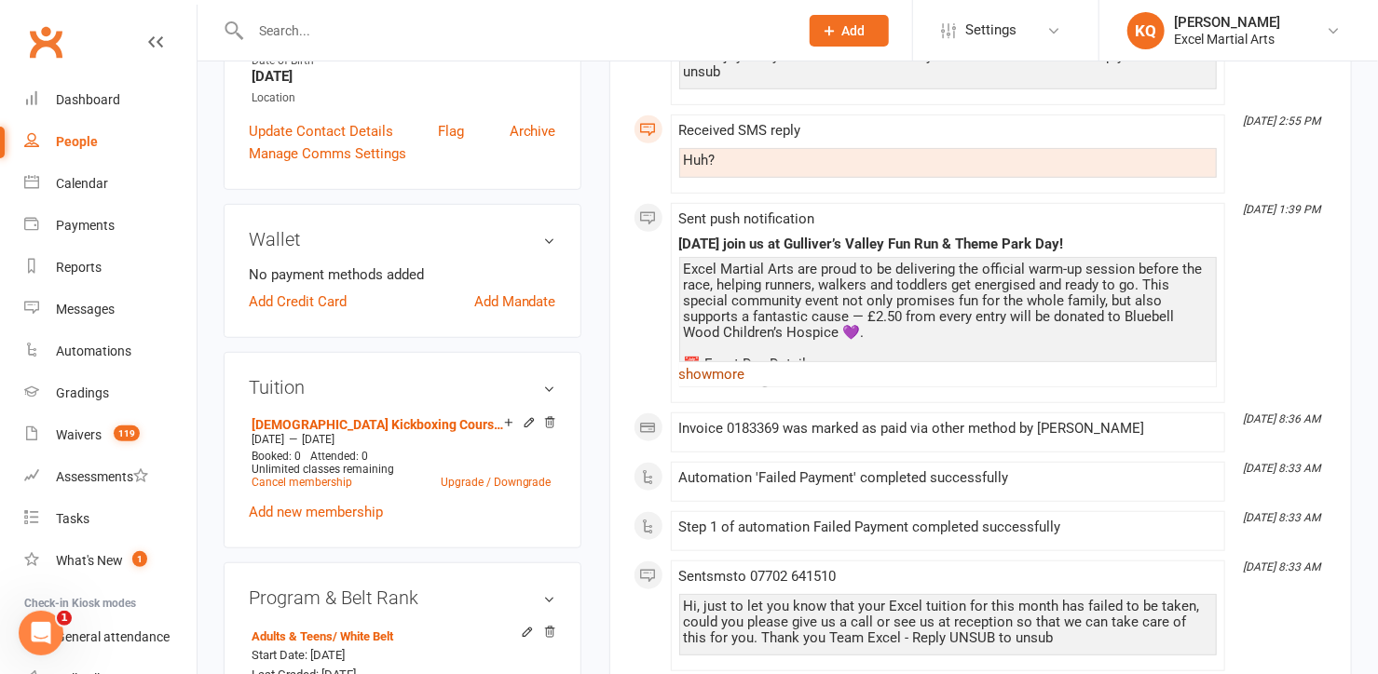
click at [706, 376] on link "show more" at bounding box center [947, 374] width 537 height 26
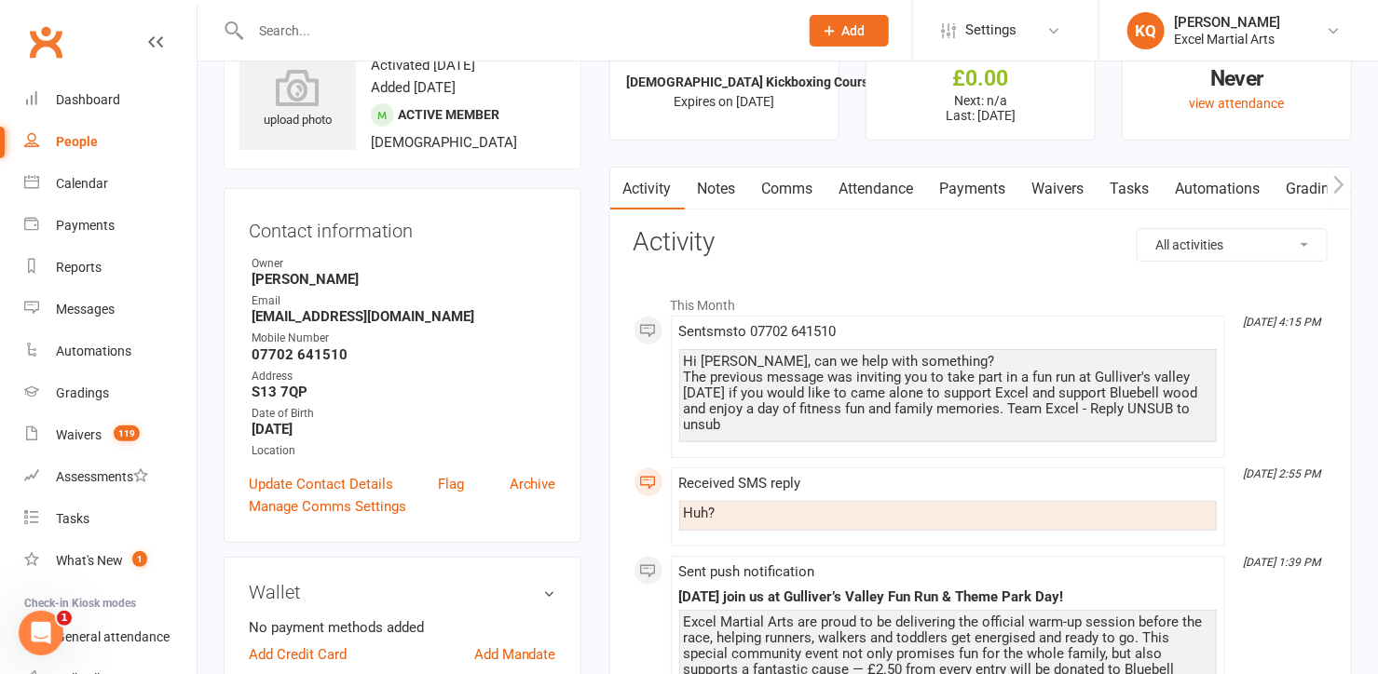
scroll to position [0, 0]
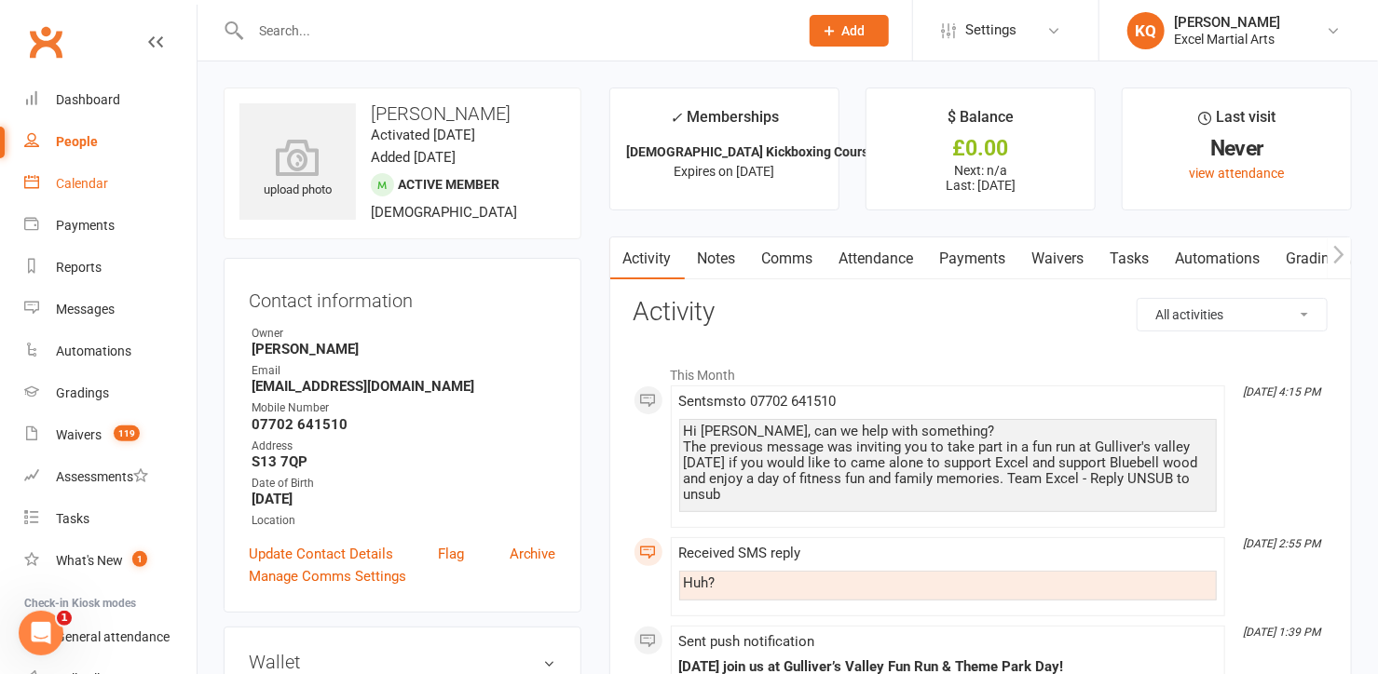
click at [77, 188] on div "Calendar" at bounding box center [82, 183] width 52 height 15
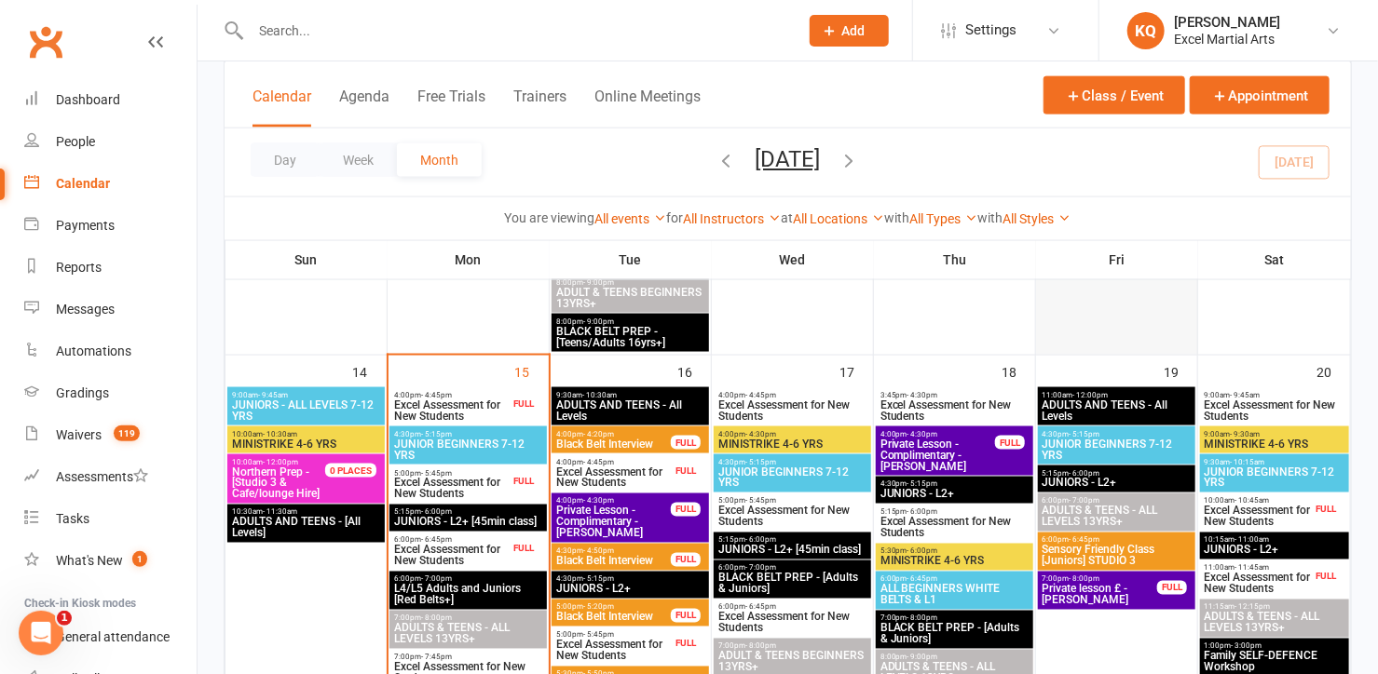
scroll to position [1100, 0]
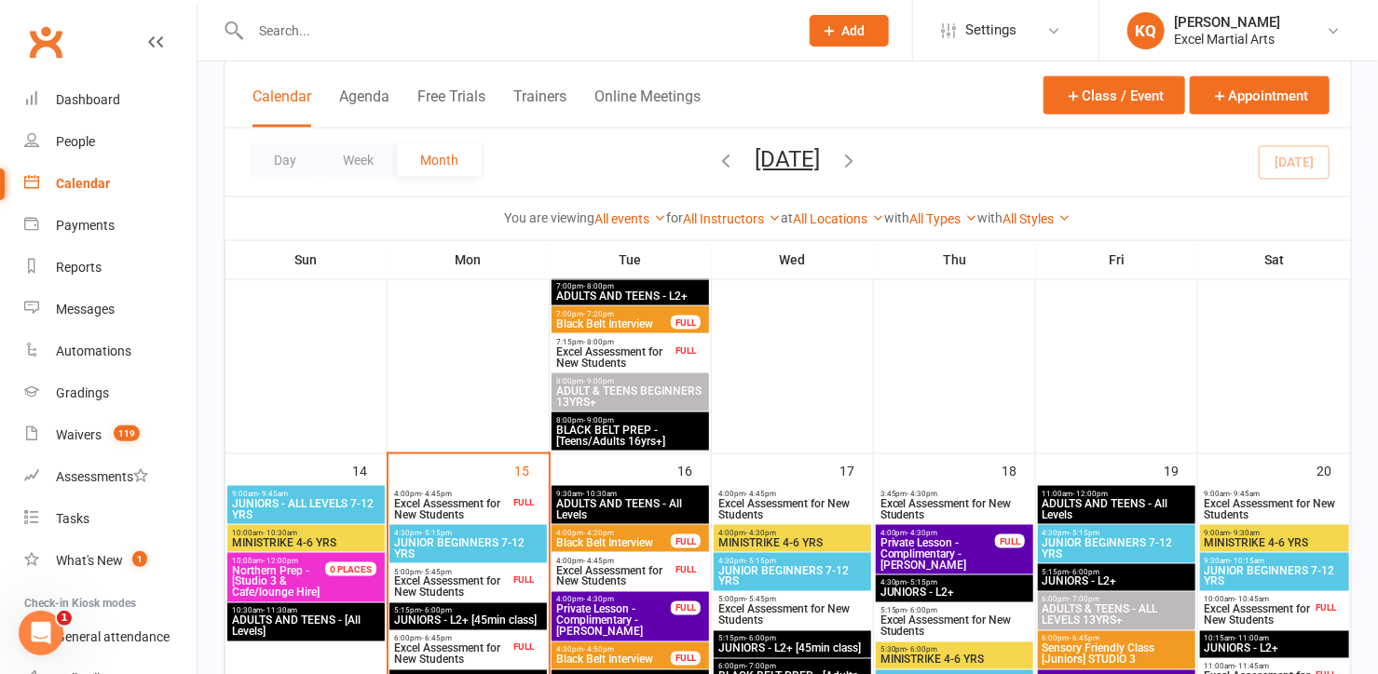
click at [386, 16] on div at bounding box center [505, 30] width 562 height 61
click at [380, 26] on input "text" at bounding box center [515, 31] width 540 height 26
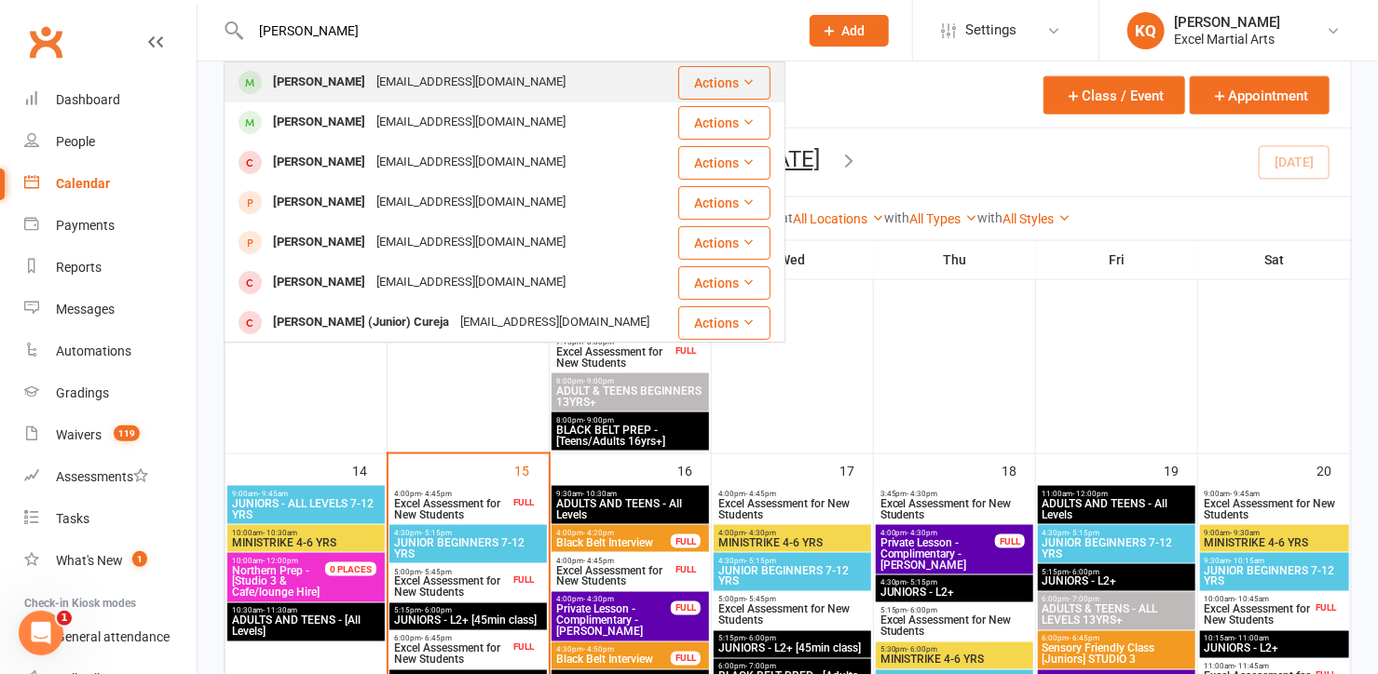
type input "Pavla"
click at [329, 88] on div "Pavla Kosnarova" at bounding box center [318, 82] width 103 height 27
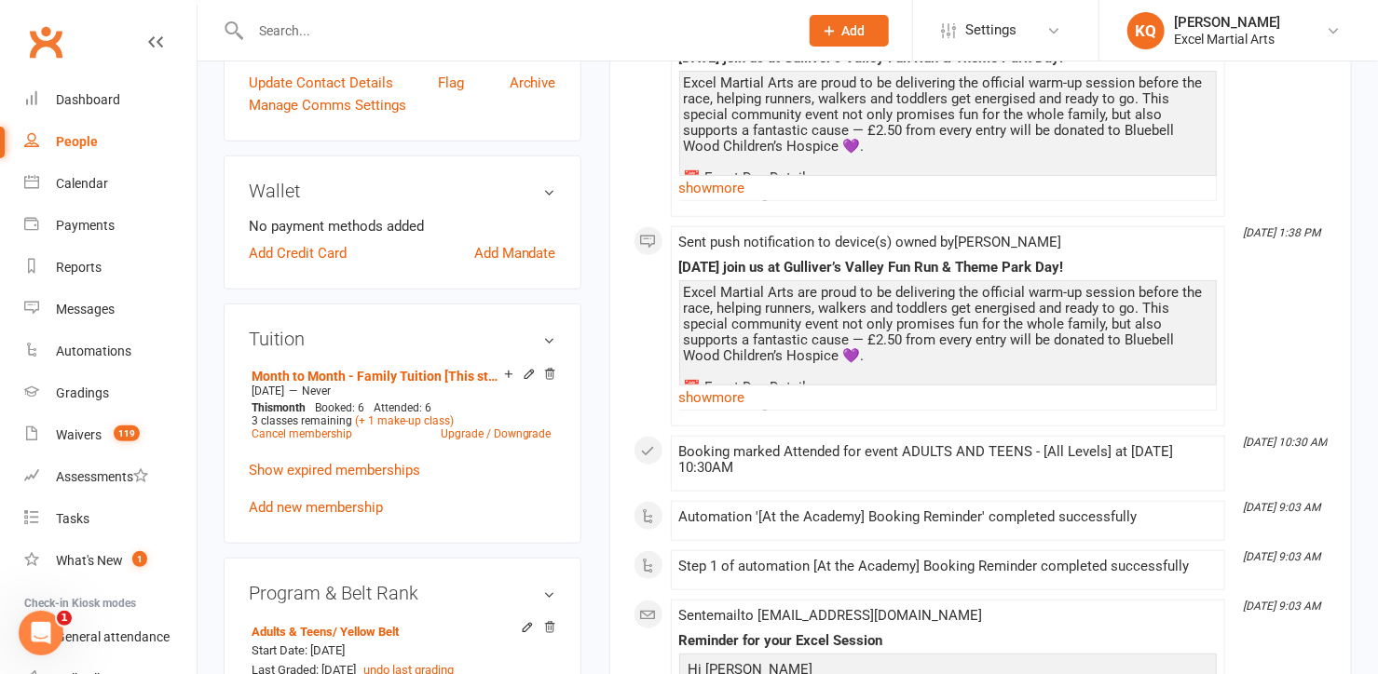
scroll to position [508, 0]
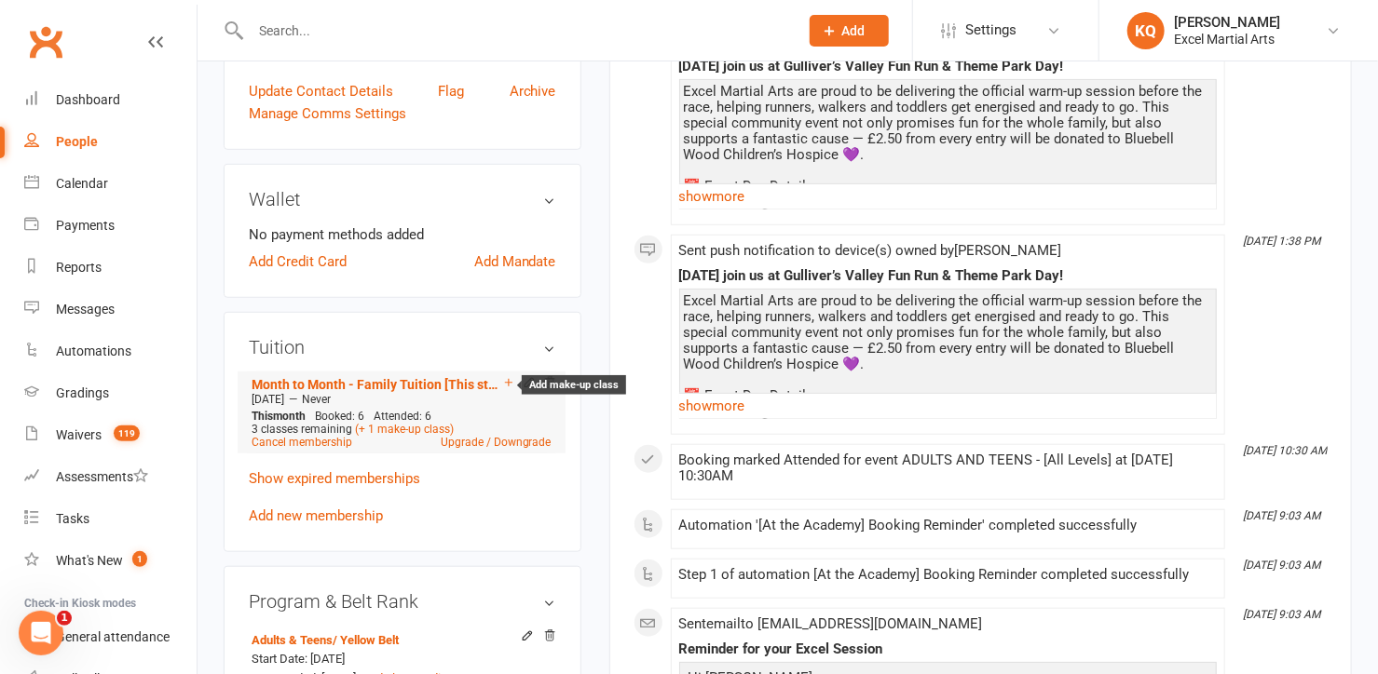
click at [505, 387] on icon at bounding box center [508, 382] width 13 height 13
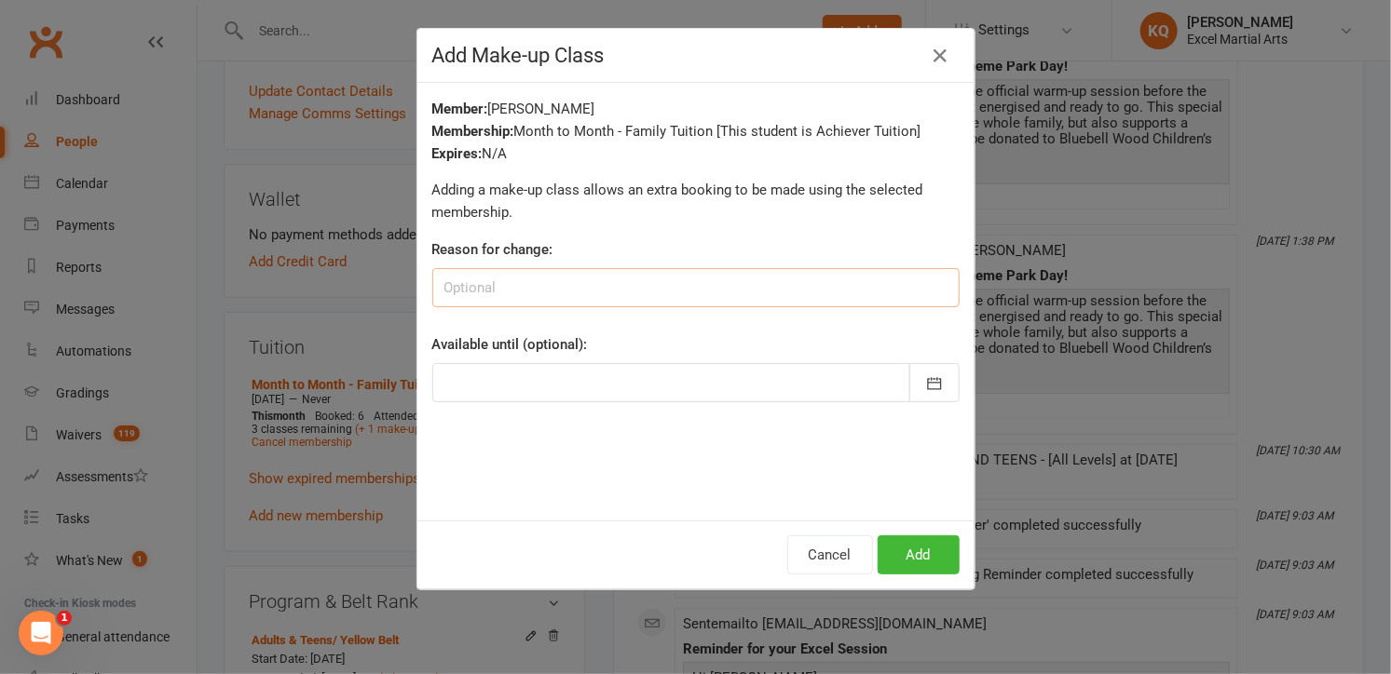
click at [516, 289] on input at bounding box center [695, 287] width 527 height 39
type input "missed class over the summer holidays"
click at [510, 388] on div at bounding box center [695, 382] width 527 height 39
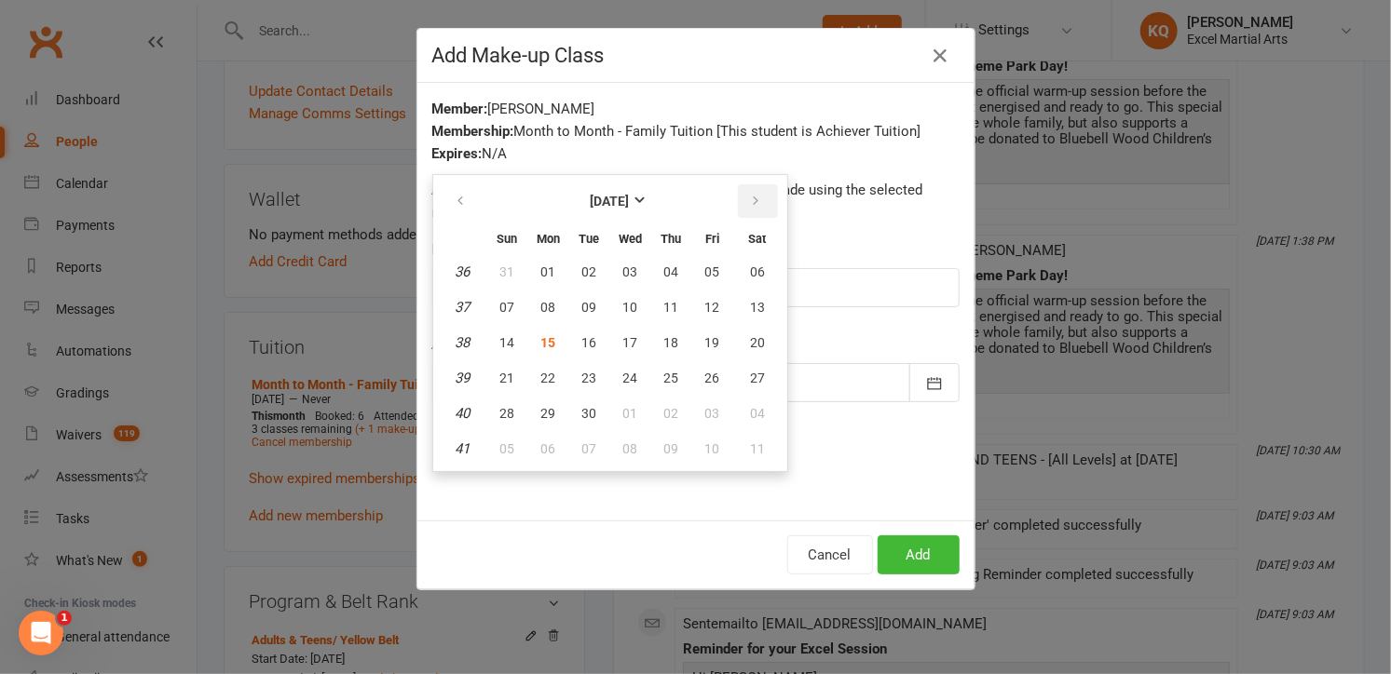
click at [738, 205] on button "button" at bounding box center [758, 201] width 40 height 34
click at [705, 413] on span "31" at bounding box center [712, 413] width 15 height 15
type input "31 Oct 2025"
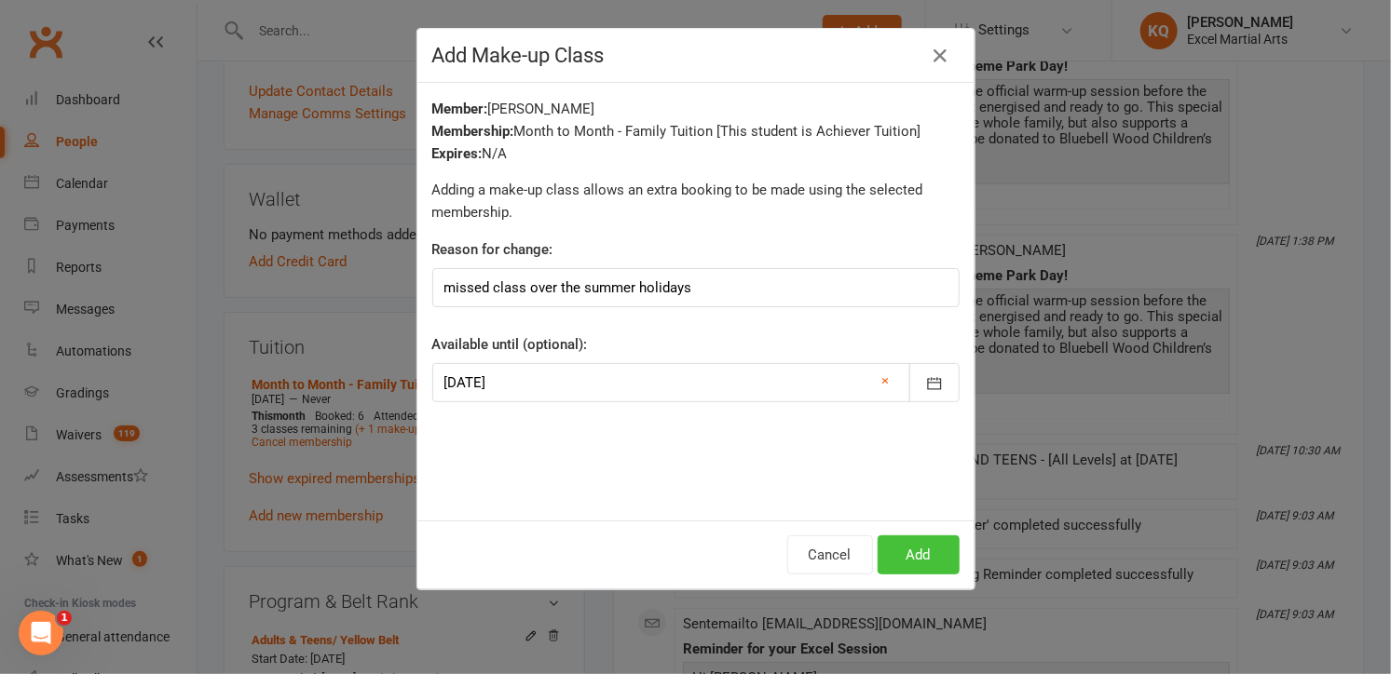
click at [918, 564] on button "Add" at bounding box center [918, 555] width 82 height 39
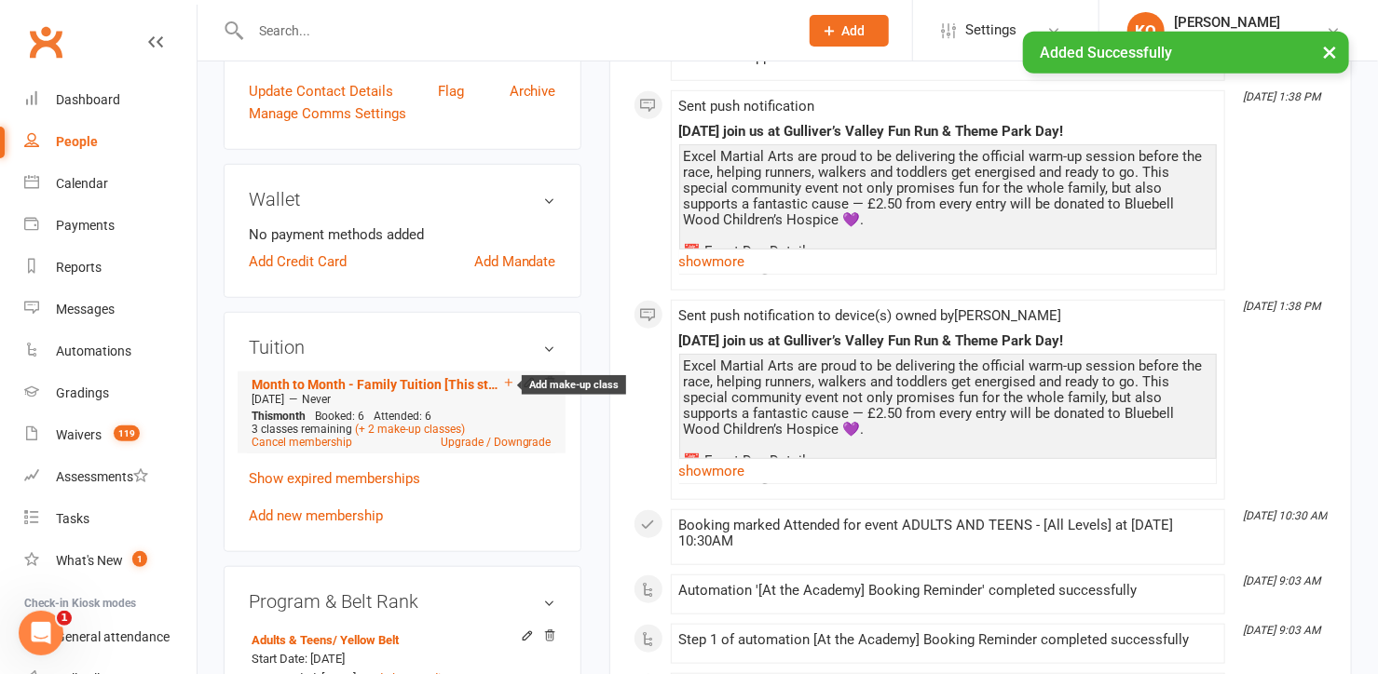
click at [509, 382] on icon at bounding box center [508, 382] width 13 height 13
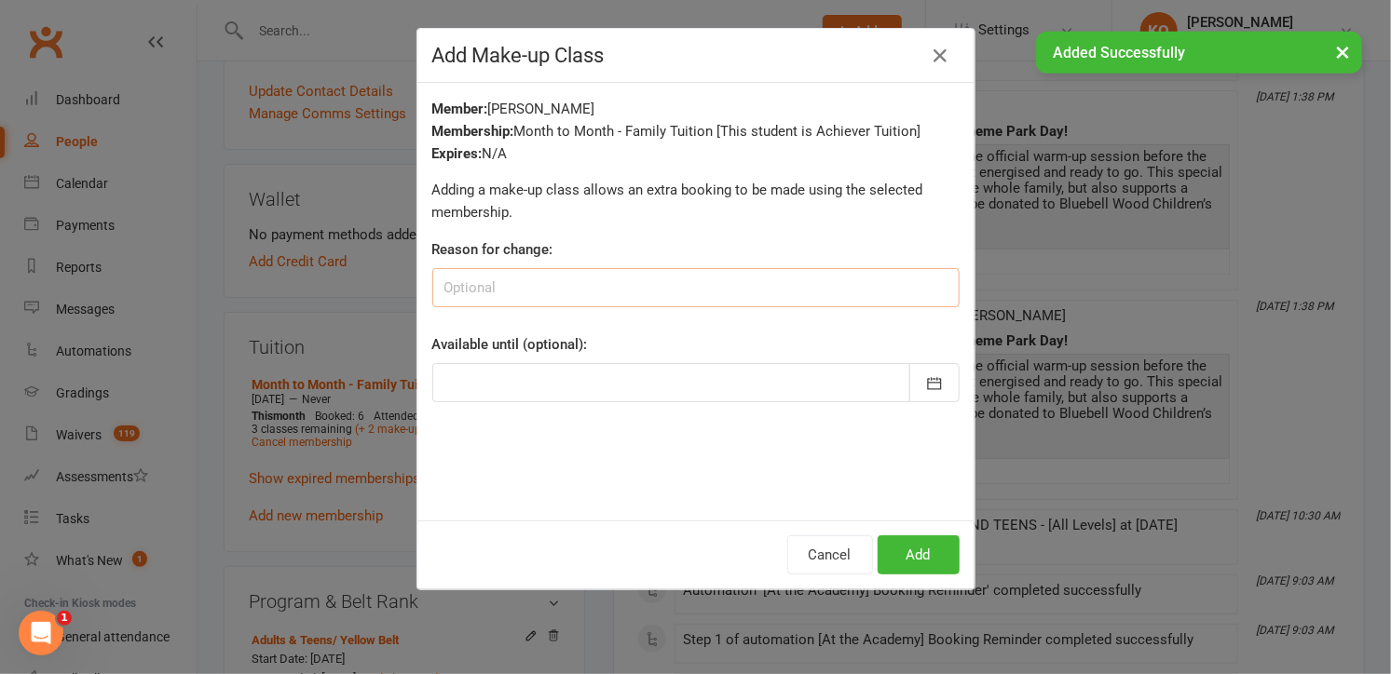
drag, startPoint x: 518, startPoint y: 290, endPoint x: 529, endPoint y: 286, distance: 11.8
click at [517, 290] on input at bounding box center [695, 287] width 527 height 39
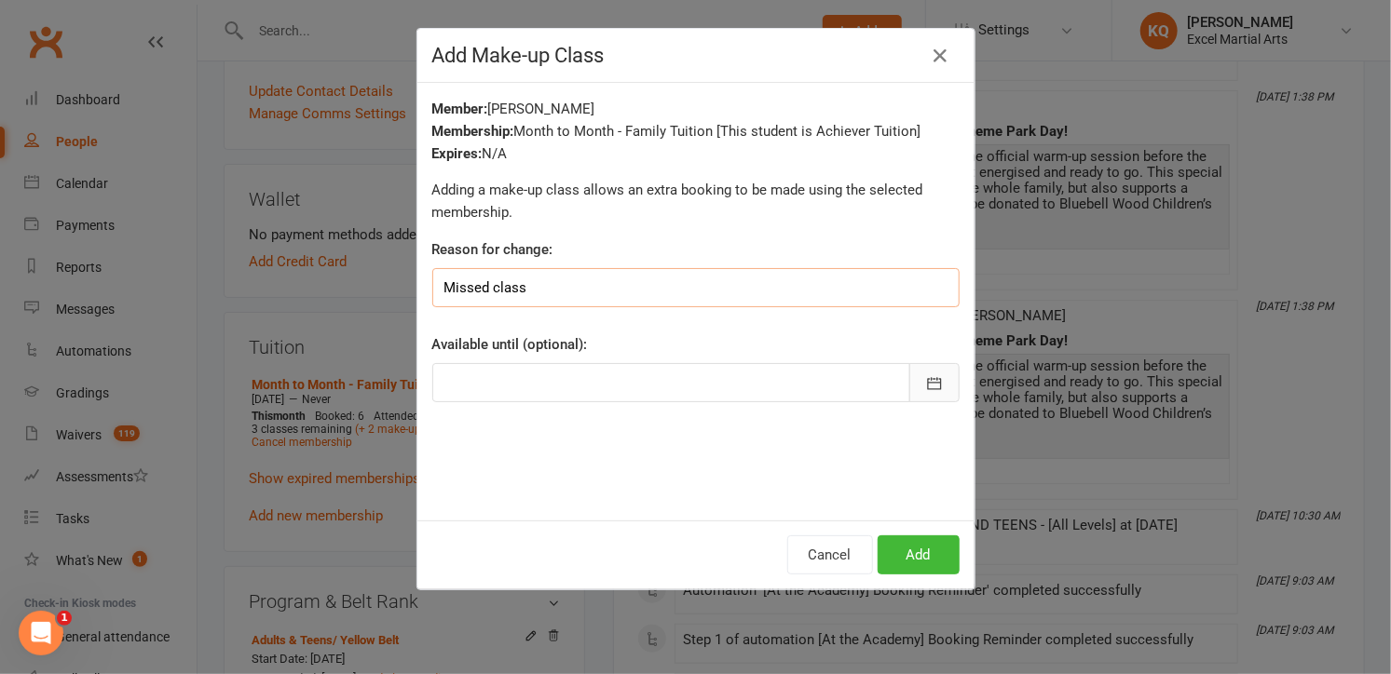
type input "Missed class"
click at [930, 381] on icon "button" at bounding box center [934, 383] width 19 height 19
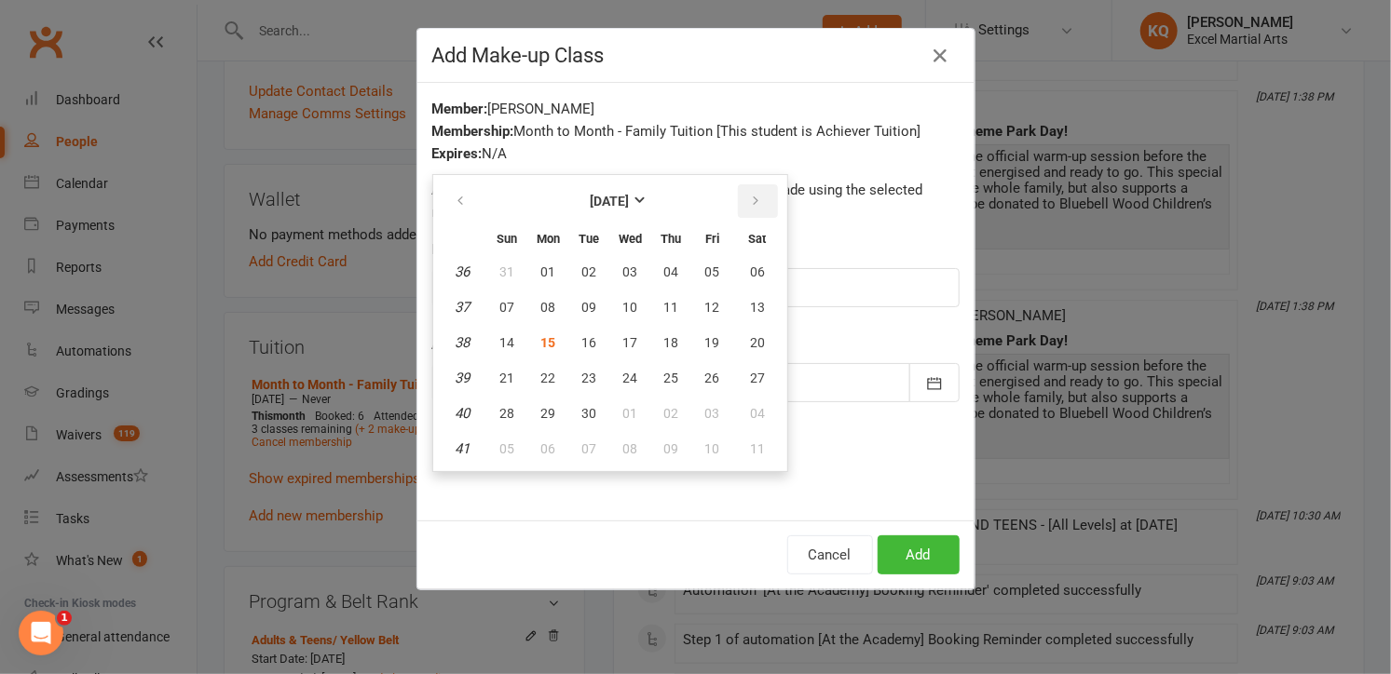
click at [738, 204] on button "button" at bounding box center [758, 201] width 40 height 34
click at [705, 408] on span "31" at bounding box center [712, 413] width 15 height 15
type input "31 Oct 2025"
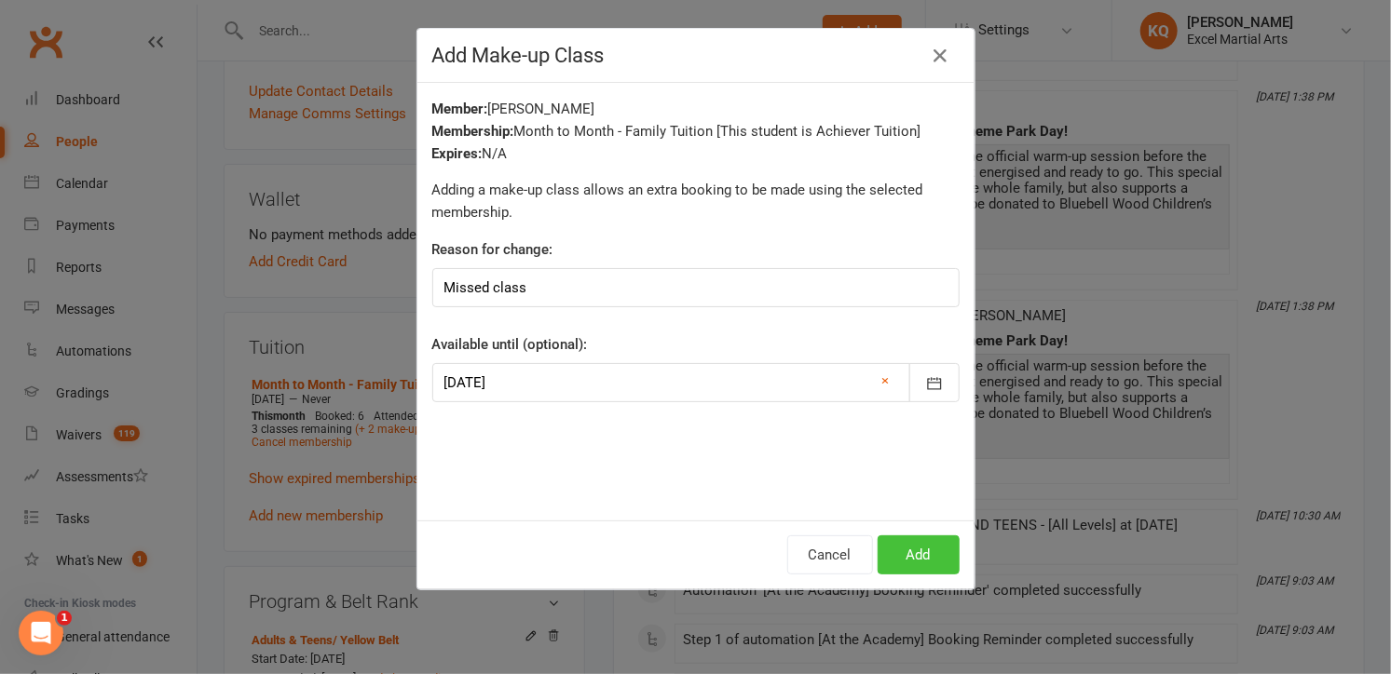
click at [911, 564] on button "Add" at bounding box center [918, 555] width 82 height 39
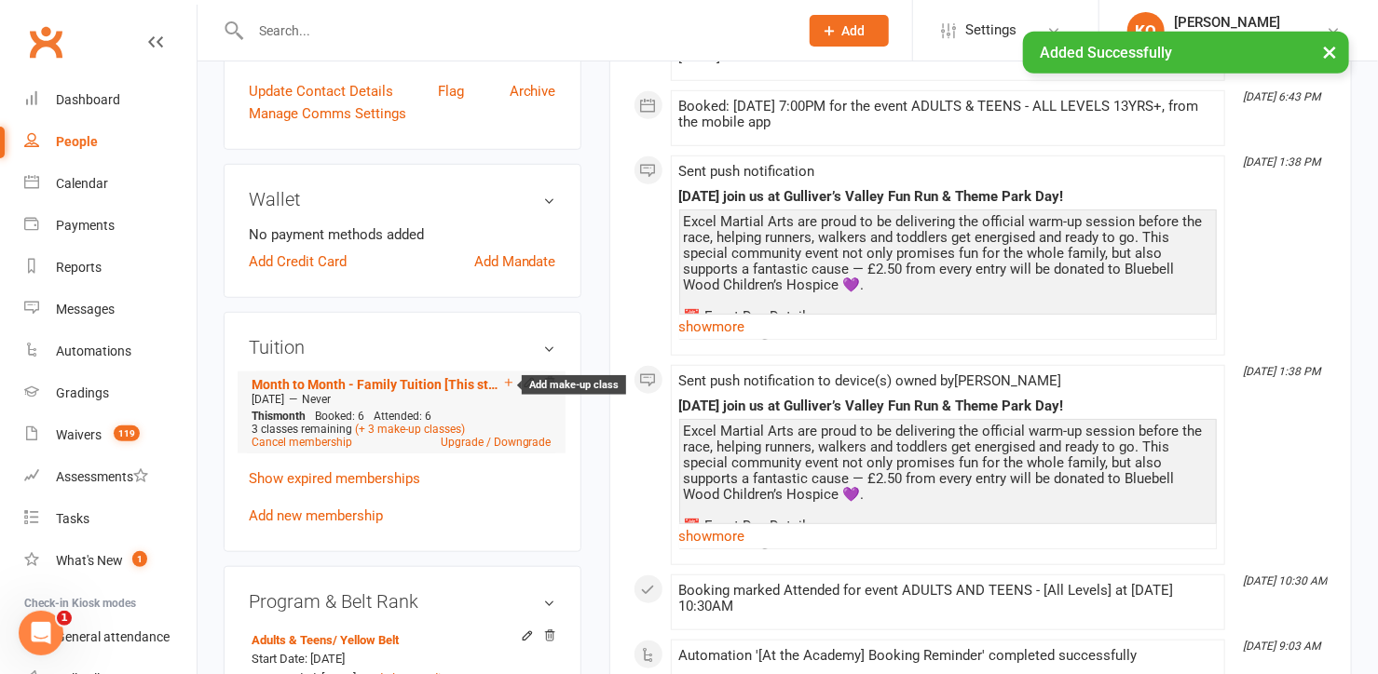
click at [507, 379] on icon at bounding box center [508, 382] width 7 height 7
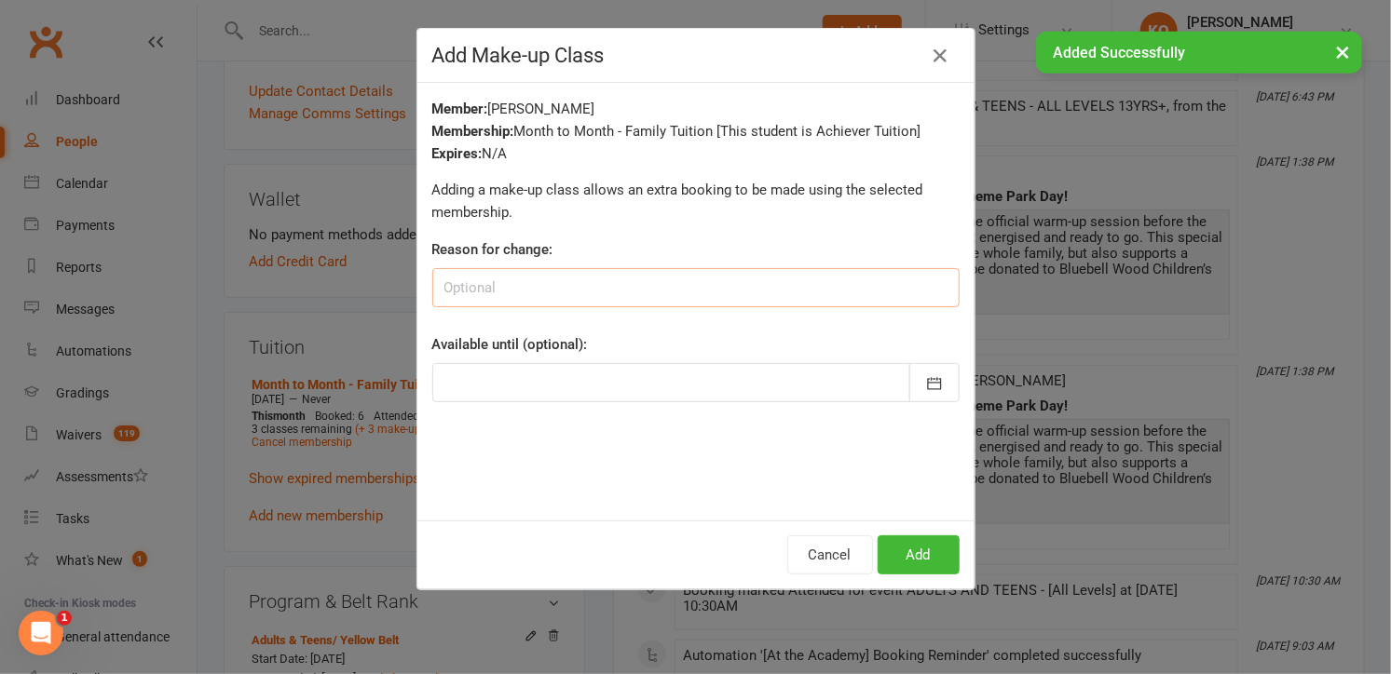
click at [492, 294] on input at bounding box center [695, 287] width 527 height 39
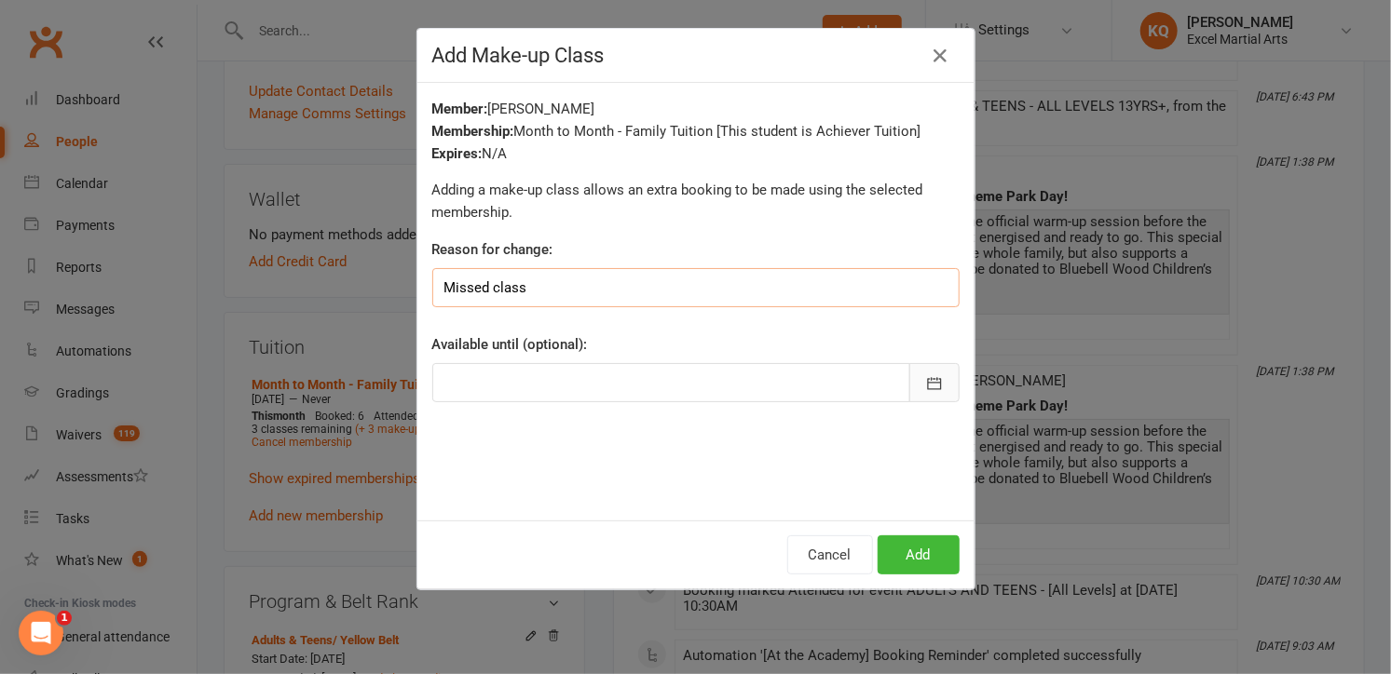
type input "Missed class"
click at [912, 380] on button "button" at bounding box center [934, 382] width 50 height 39
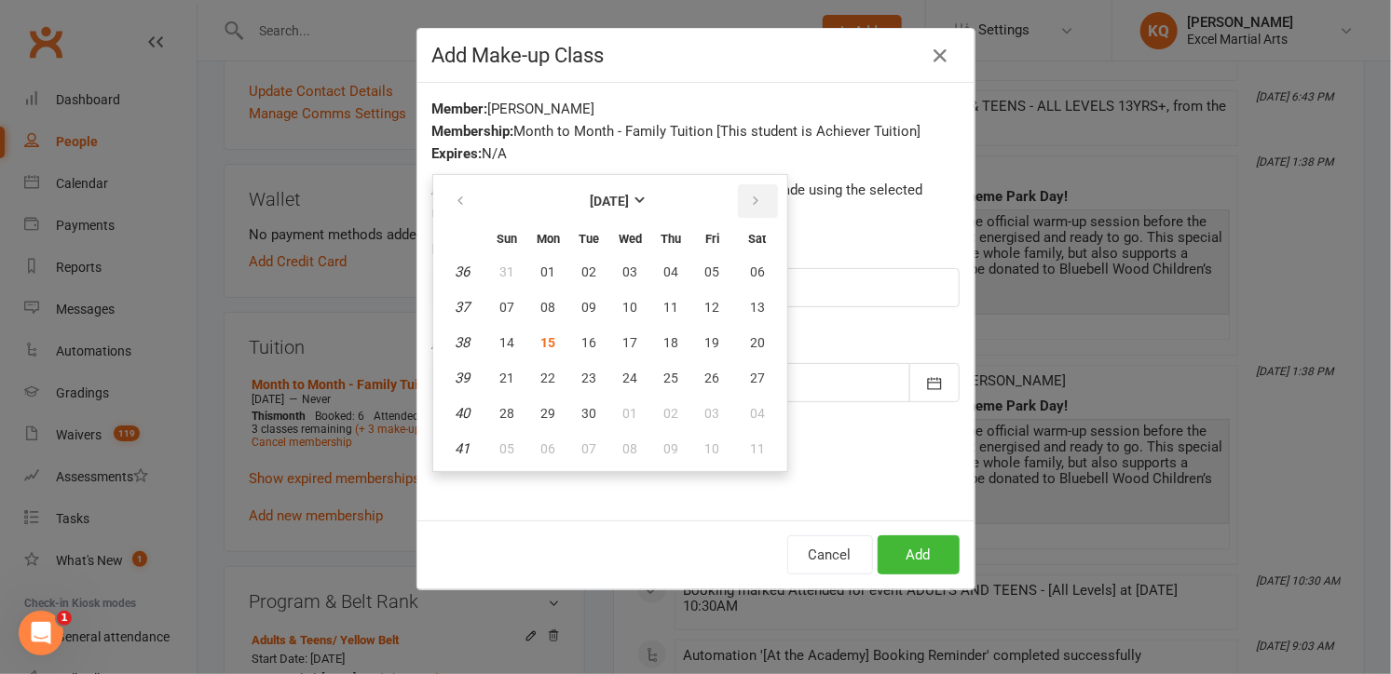
click at [751, 211] on button "button" at bounding box center [758, 201] width 40 height 34
click at [693, 411] on button "31" at bounding box center [712, 414] width 39 height 34
type input "31 Oct 2025"
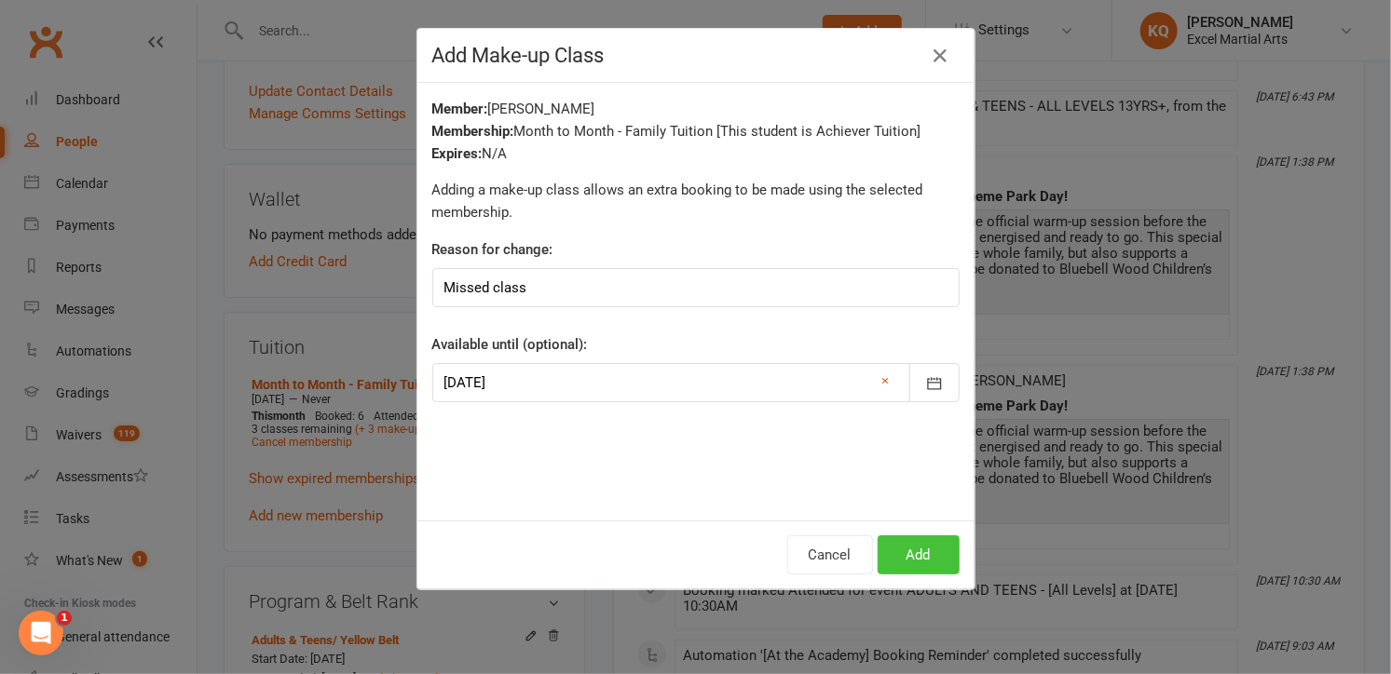
click at [907, 562] on button "Add" at bounding box center [918, 555] width 82 height 39
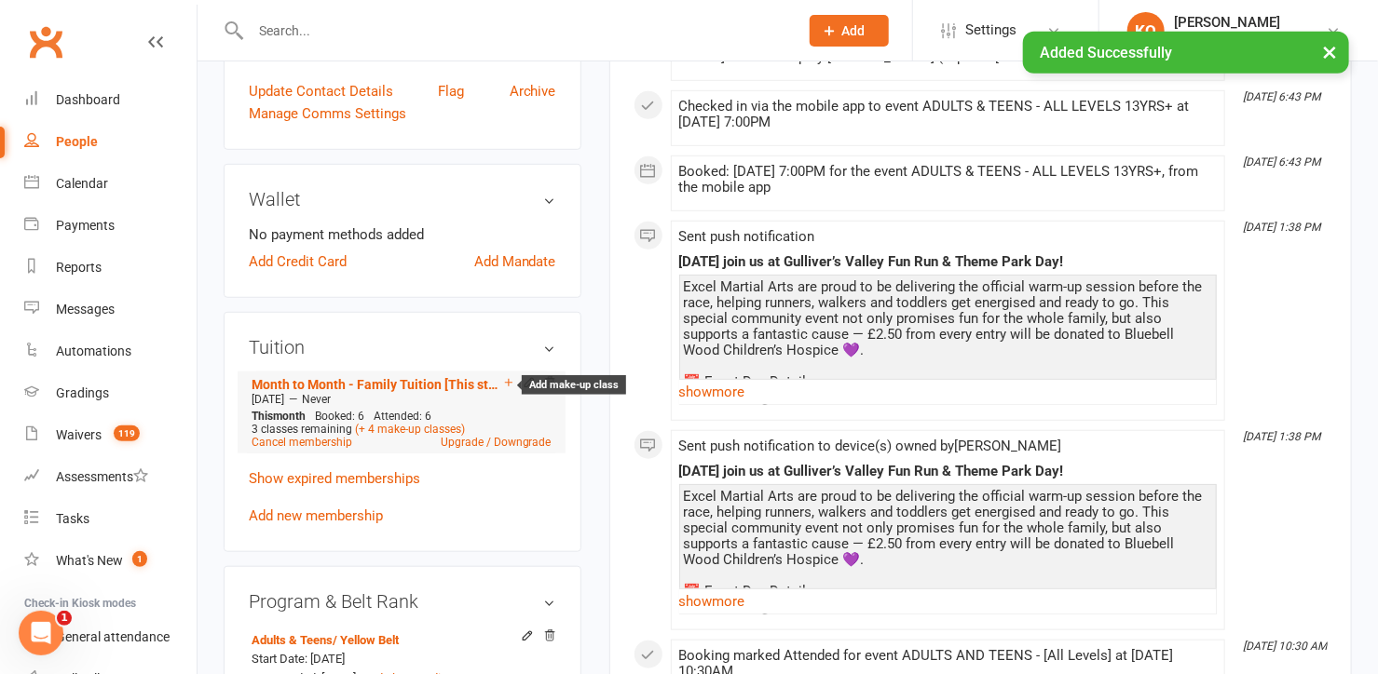
click at [510, 381] on icon at bounding box center [508, 382] width 13 height 13
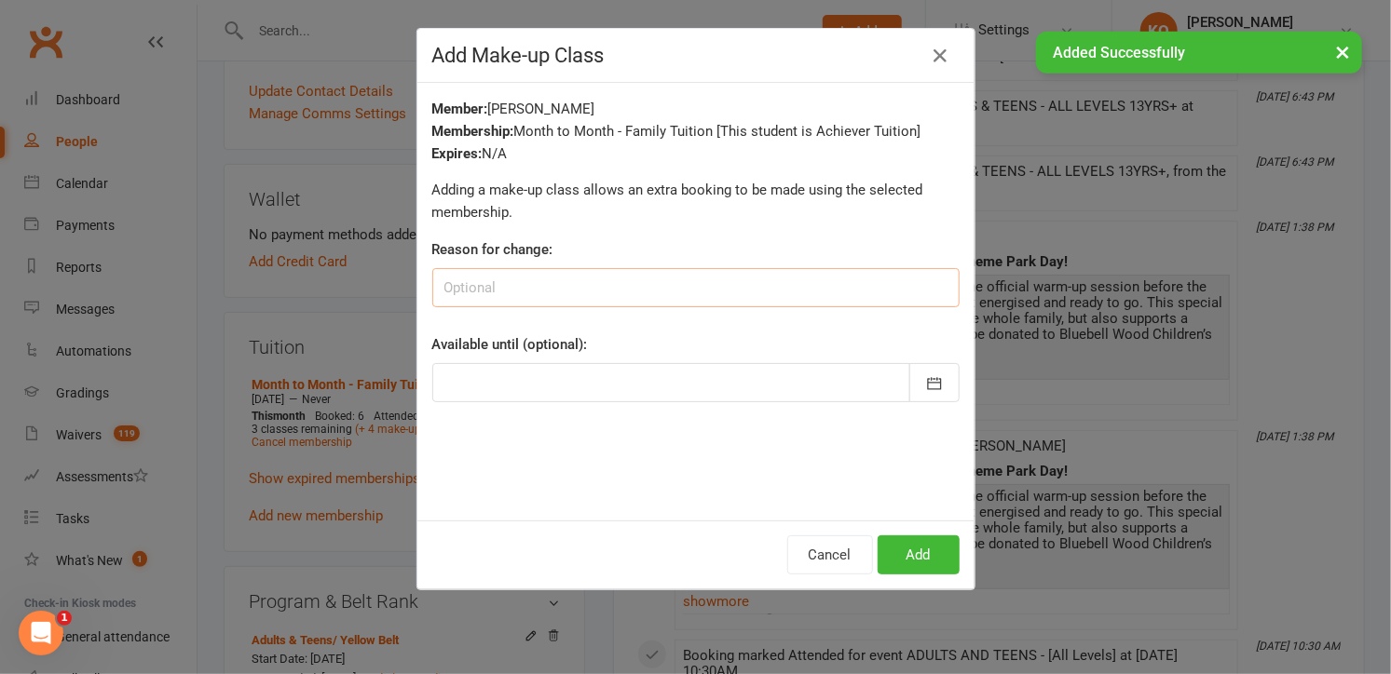
click at [516, 279] on input at bounding box center [695, 287] width 527 height 39
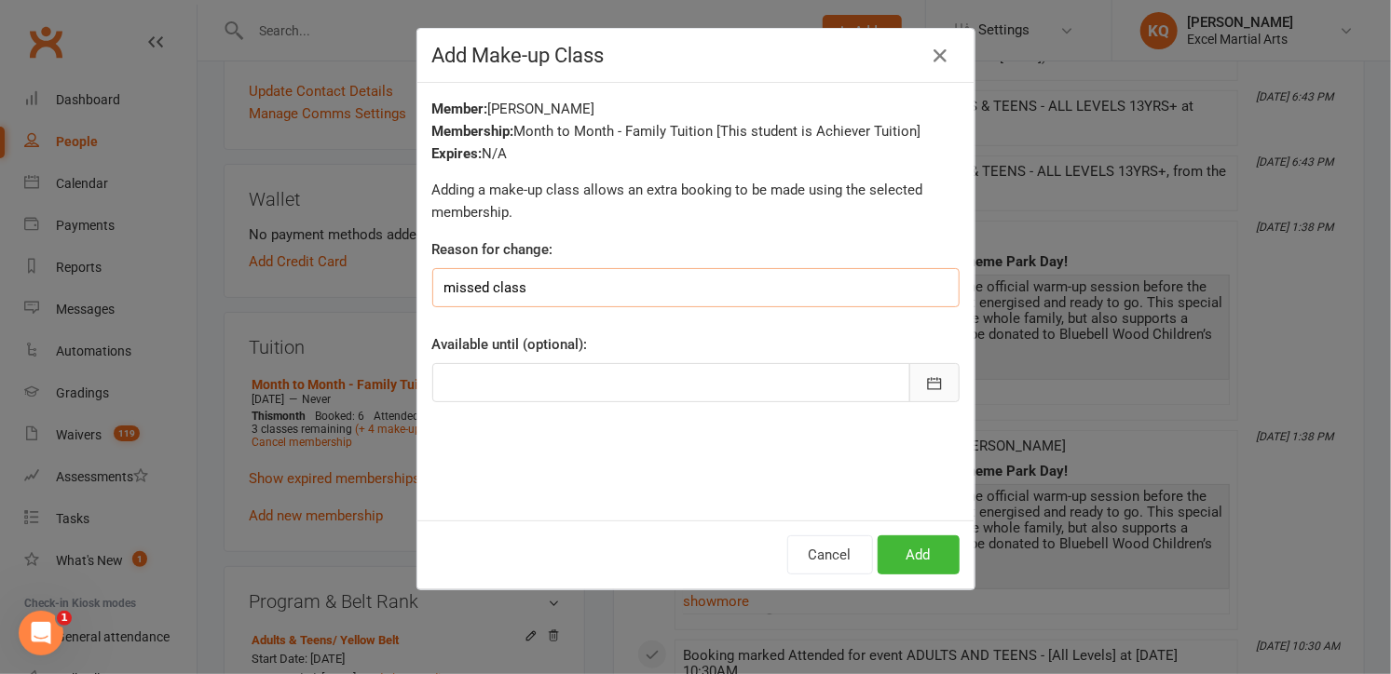
type input "missed class"
click at [933, 380] on icon "button" at bounding box center [934, 383] width 14 height 12
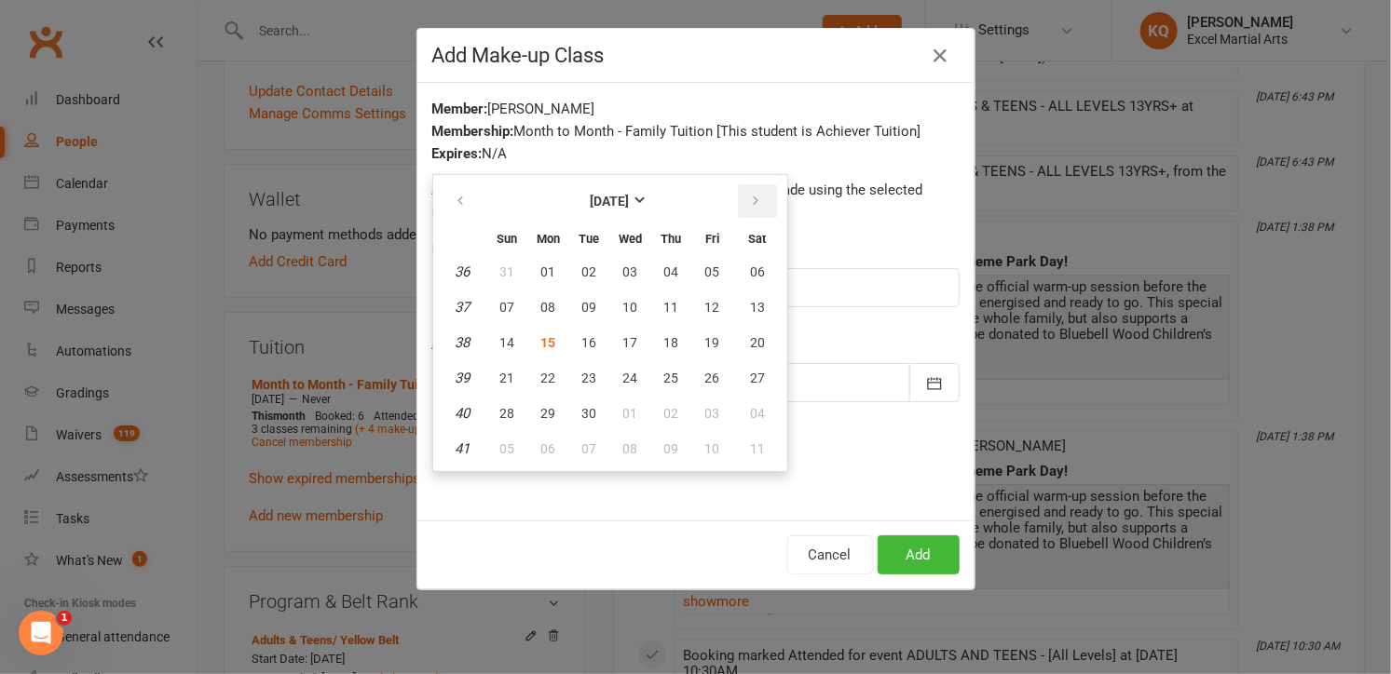
click at [738, 208] on button "button" at bounding box center [758, 201] width 40 height 34
click at [705, 412] on span "31" at bounding box center [712, 413] width 15 height 15
type input "31 Oct 2025"
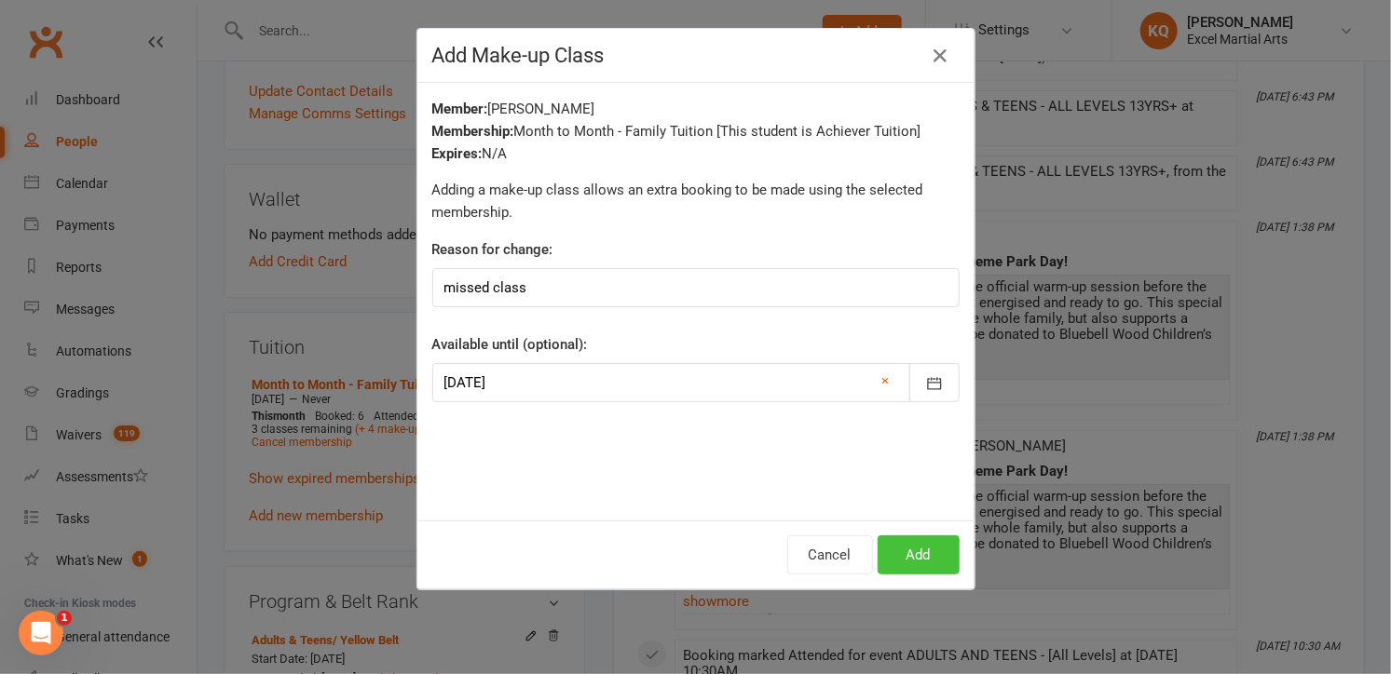
click at [905, 564] on button "Add" at bounding box center [918, 555] width 82 height 39
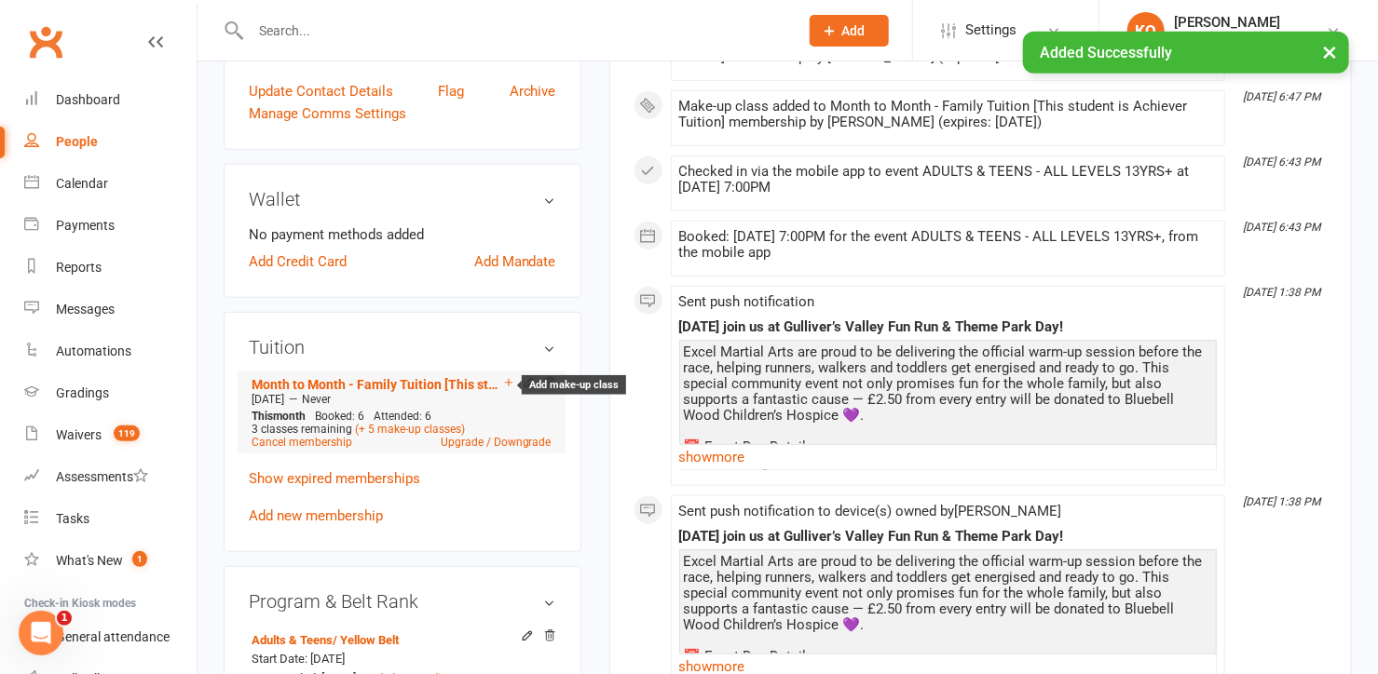
click at [512, 376] on icon at bounding box center [508, 382] width 13 height 13
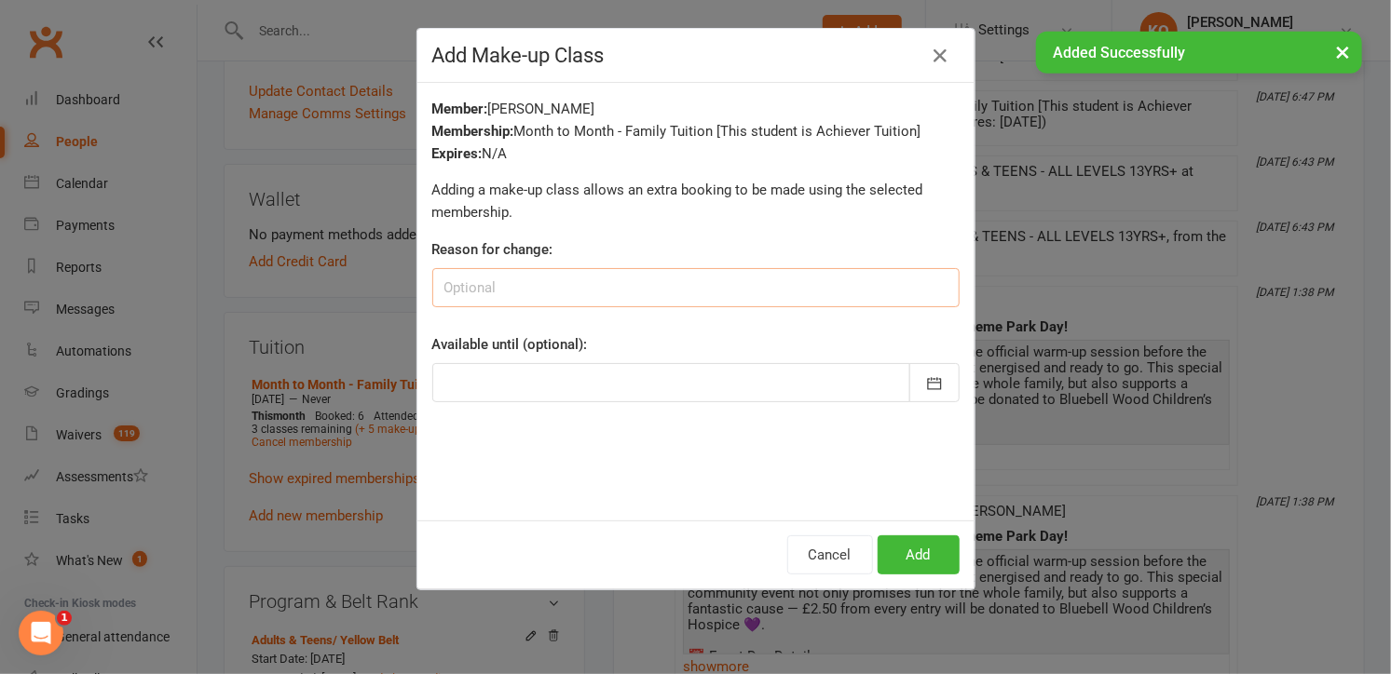
click at [555, 276] on input at bounding box center [695, 287] width 527 height 39
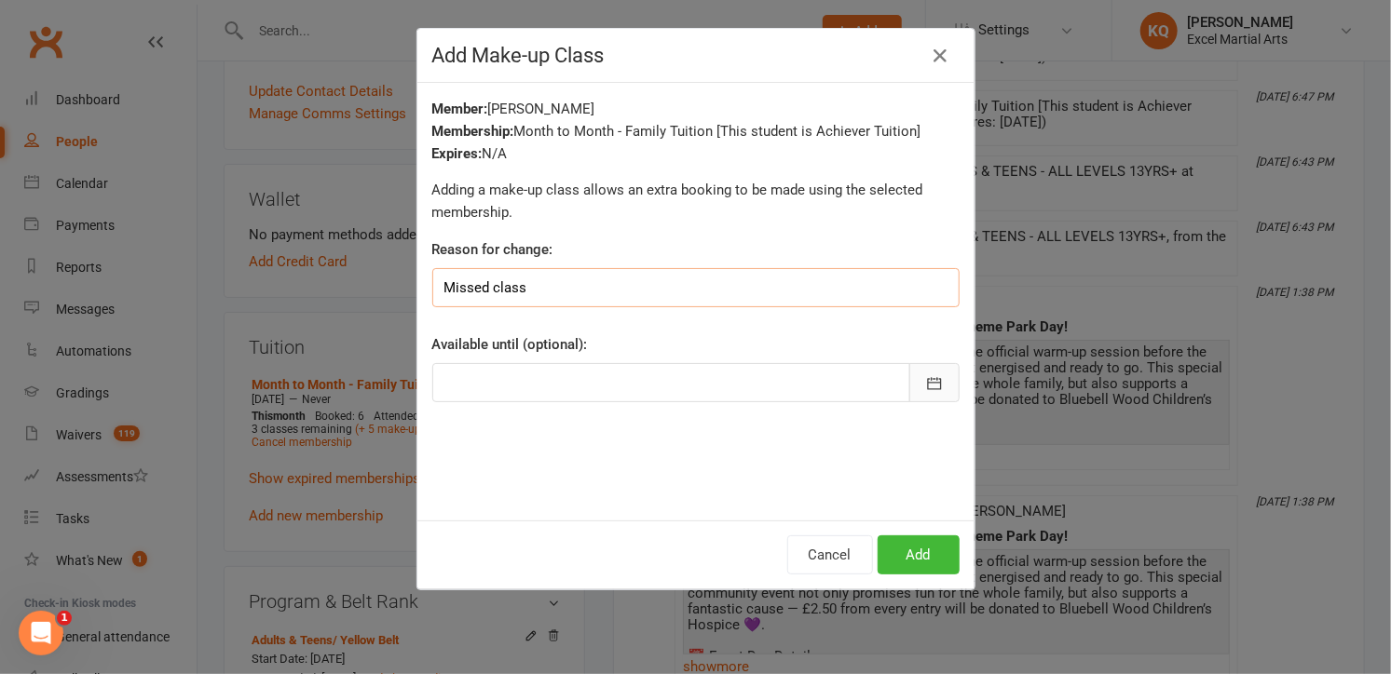
type input "Missed class"
click at [925, 384] on icon "button" at bounding box center [934, 383] width 19 height 19
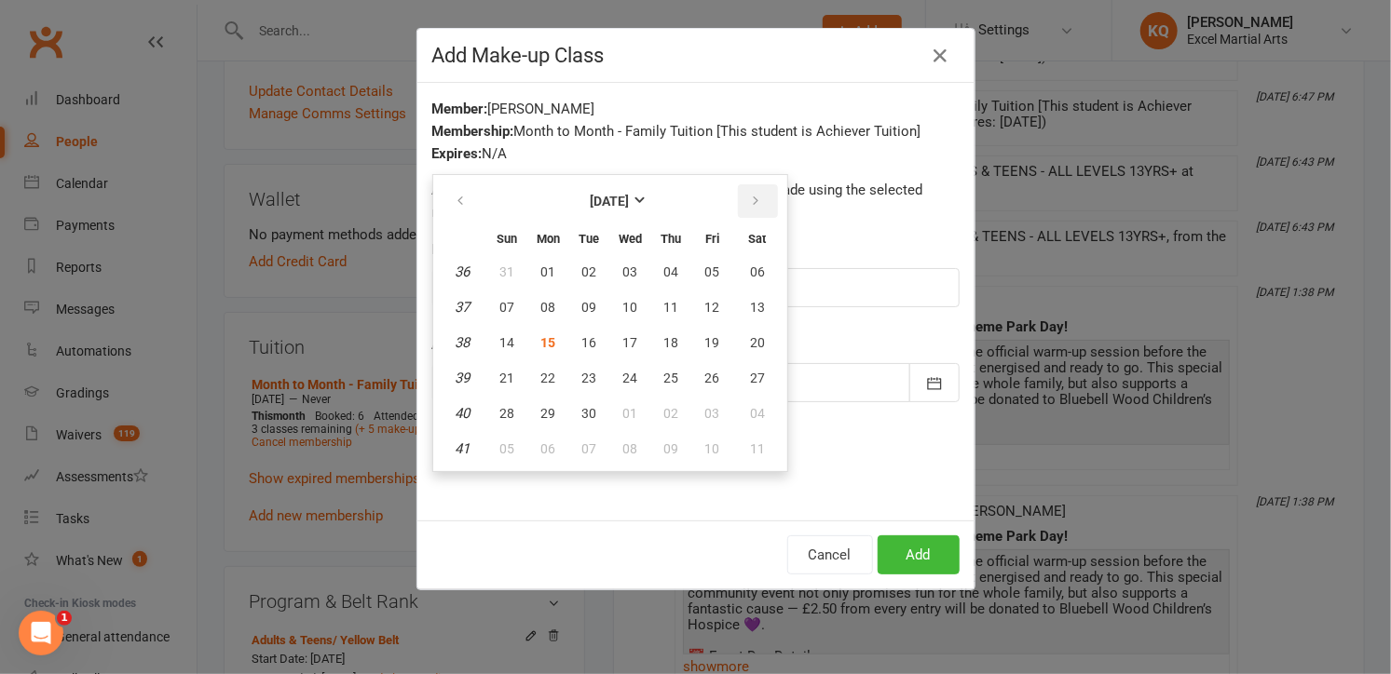
click at [742, 208] on button "button" at bounding box center [758, 201] width 40 height 34
click at [711, 415] on button "31" at bounding box center [712, 414] width 39 height 34
type input "31 Oct 2025"
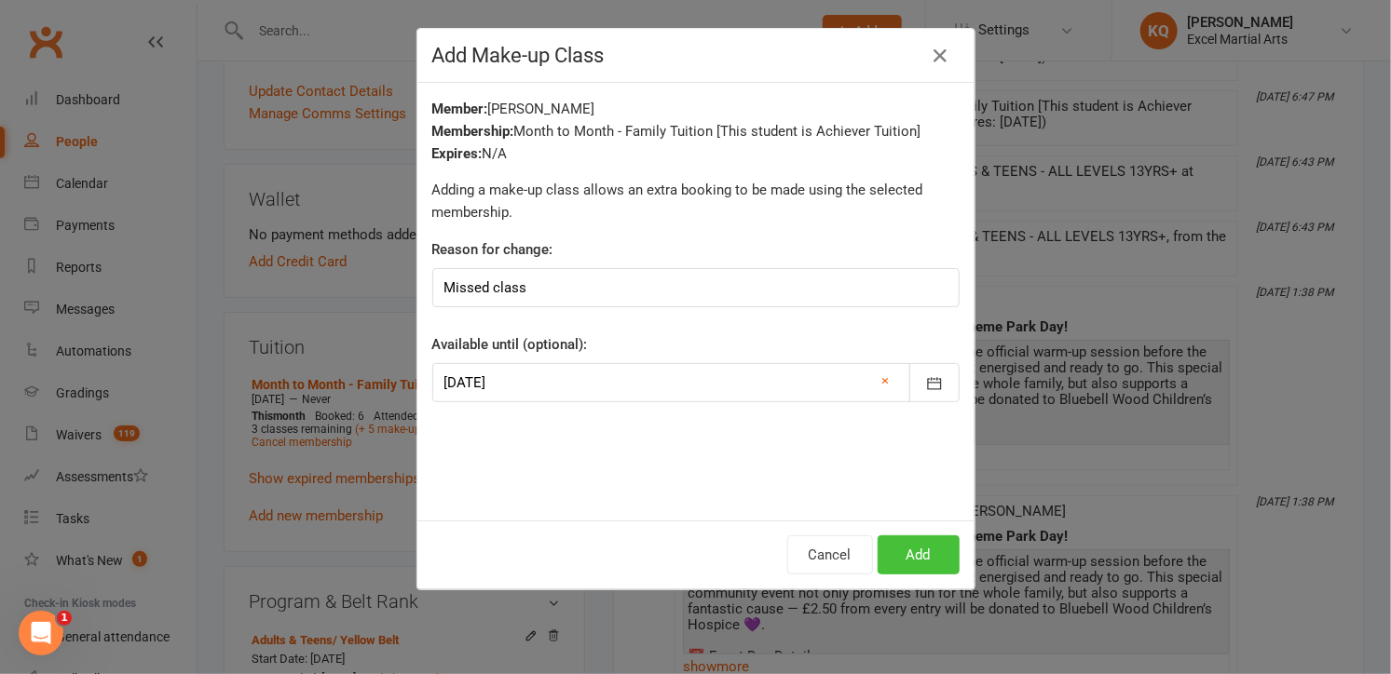
click at [915, 562] on button "Add" at bounding box center [918, 555] width 82 height 39
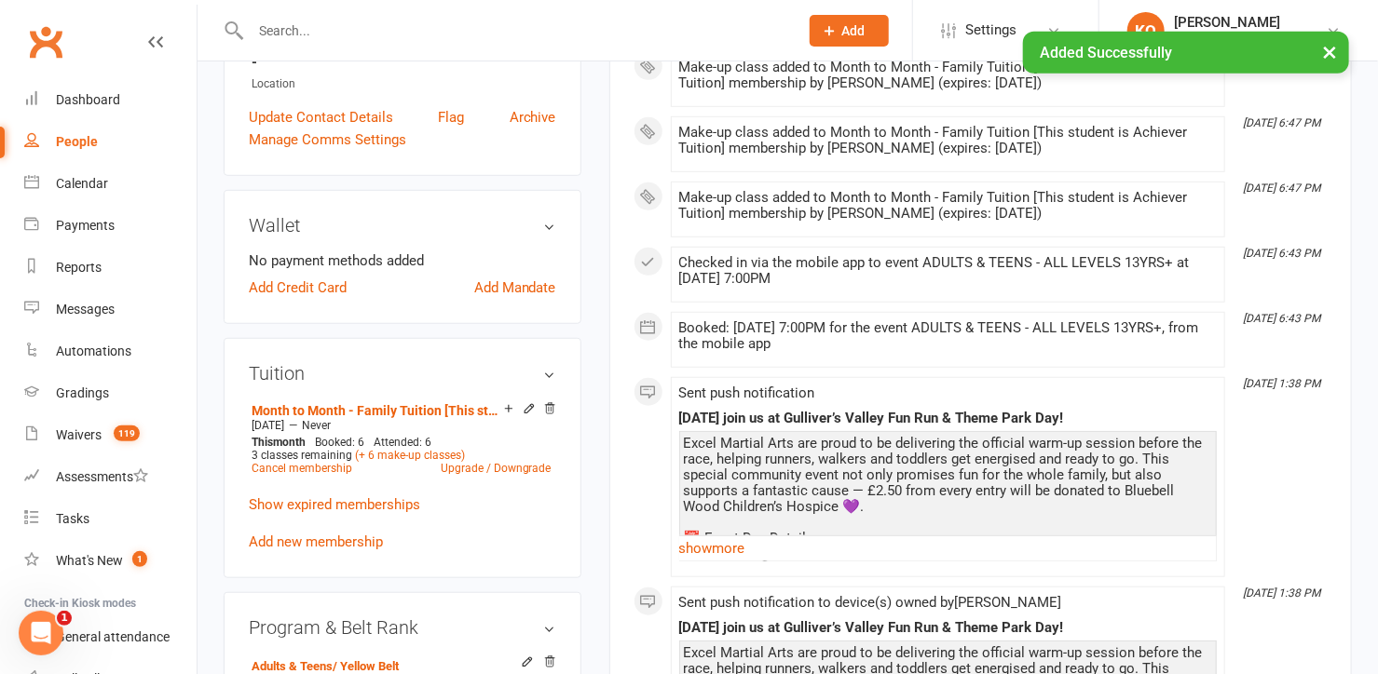
scroll to position [0, 0]
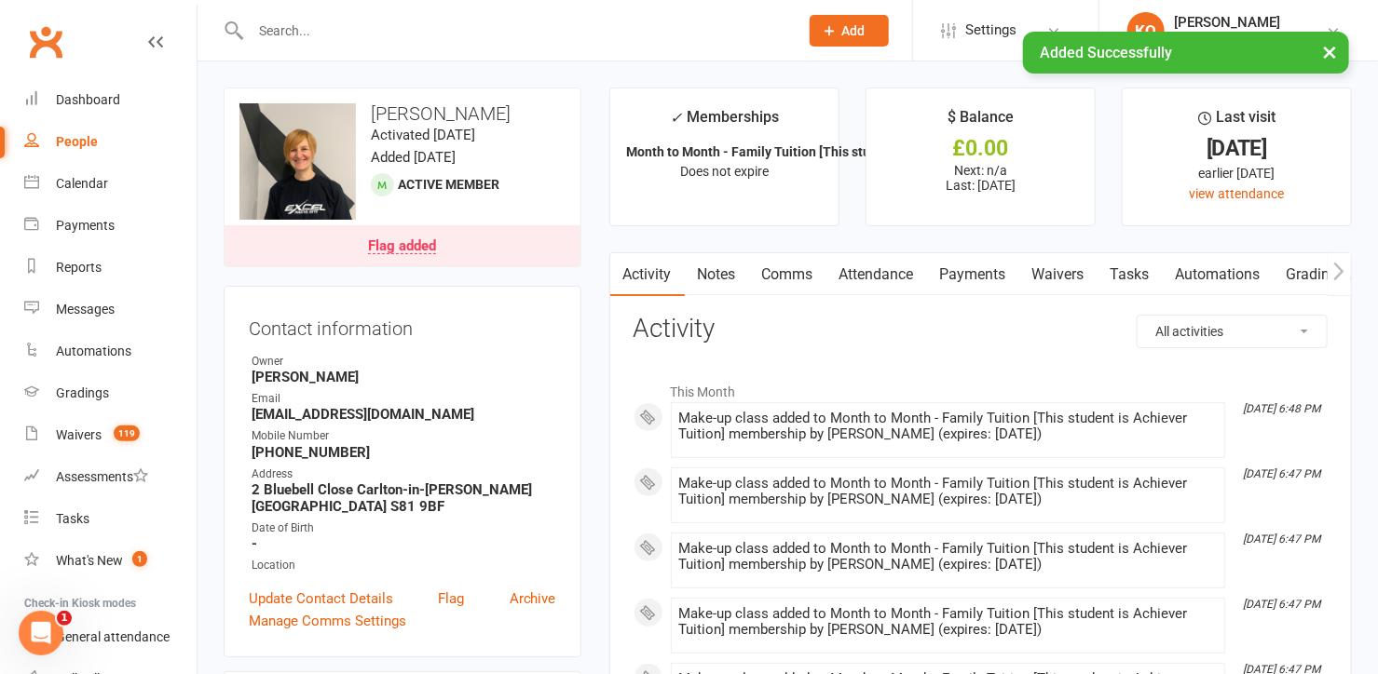
click at [391, 249] on div "Flag added" at bounding box center [402, 246] width 68 height 15
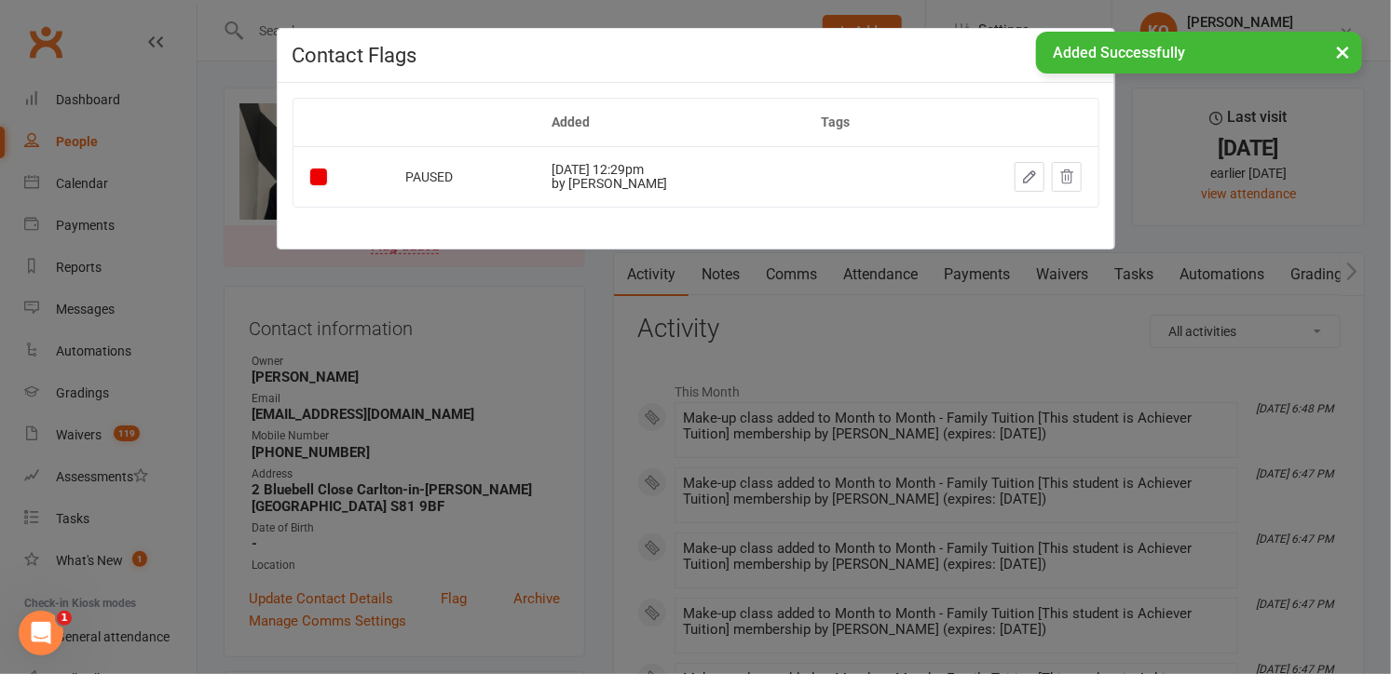
click at [238, 262] on div "Contact Flags Added Tags PAUSED May 24, 2024 12:29pm by Kirsty Revitt" at bounding box center [695, 337] width 1391 height 674
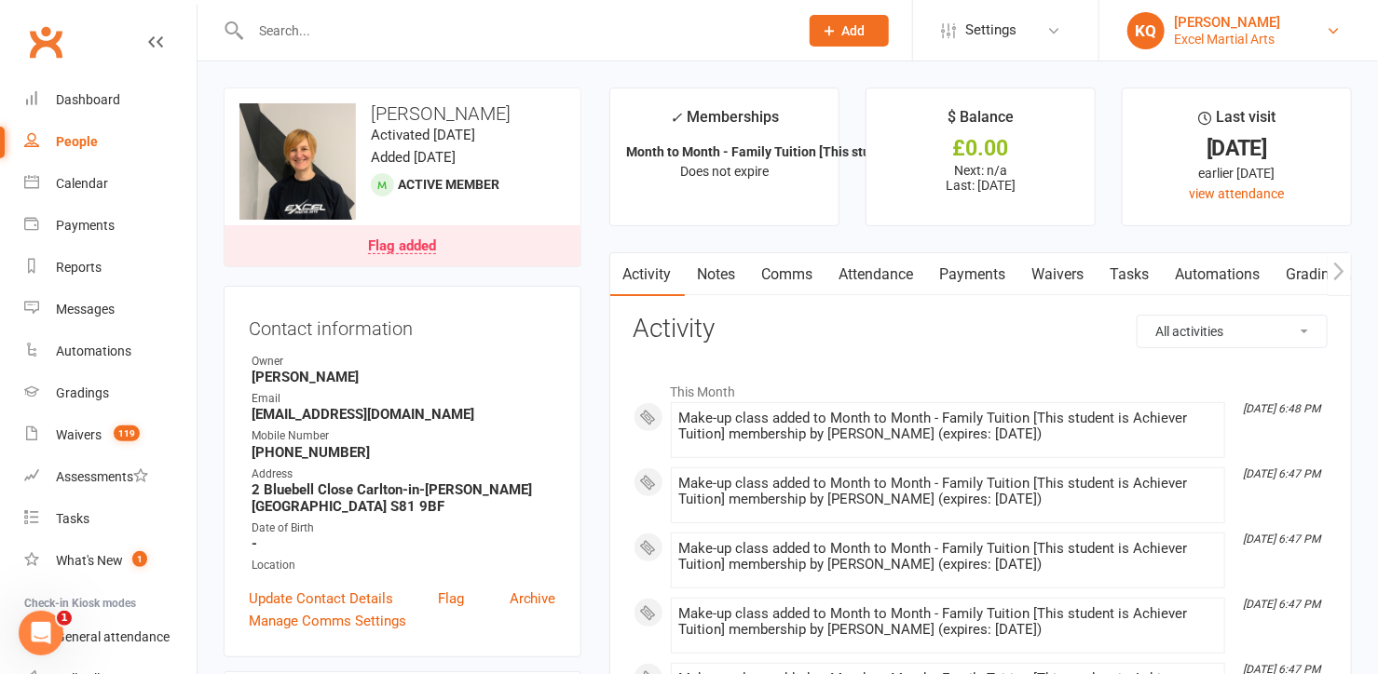
click at [1219, 31] on div "Excel Martial Arts" at bounding box center [1227, 39] width 106 height 17
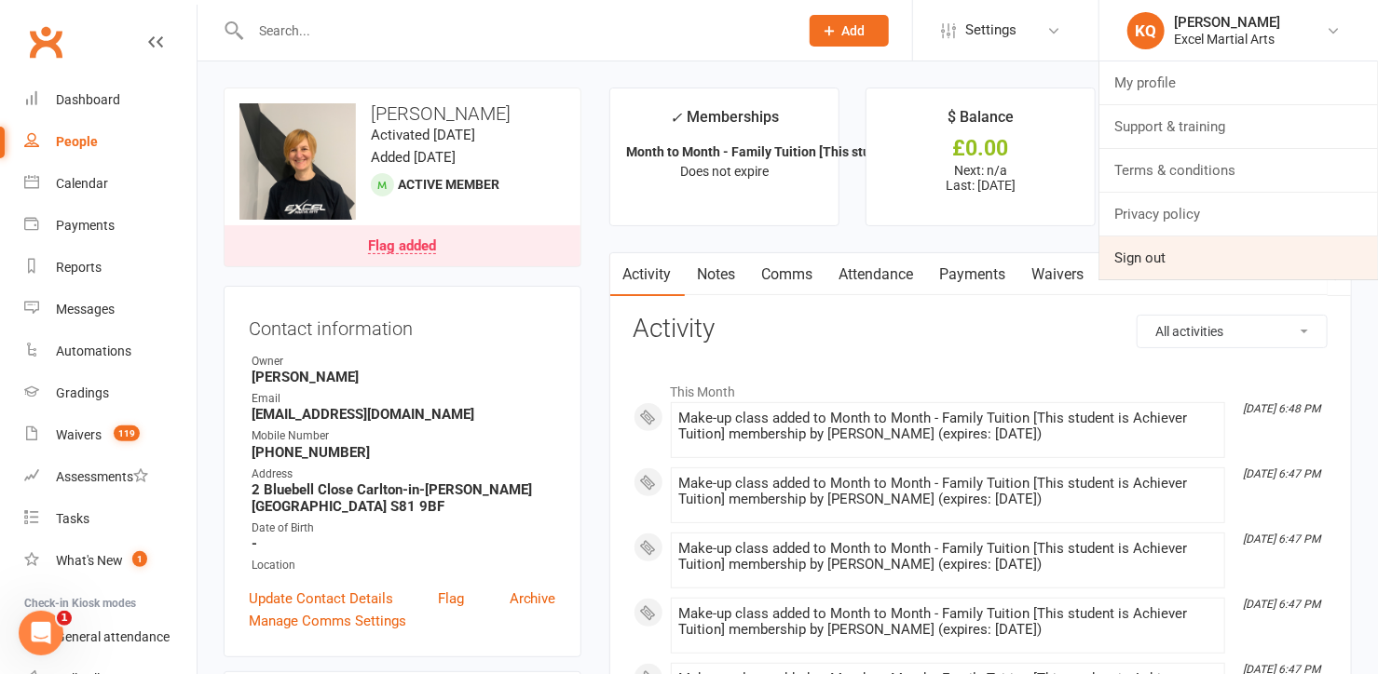
click at [1120, 266] on link "Sign out" at bounding box center [1238, 258] width 279 height 43
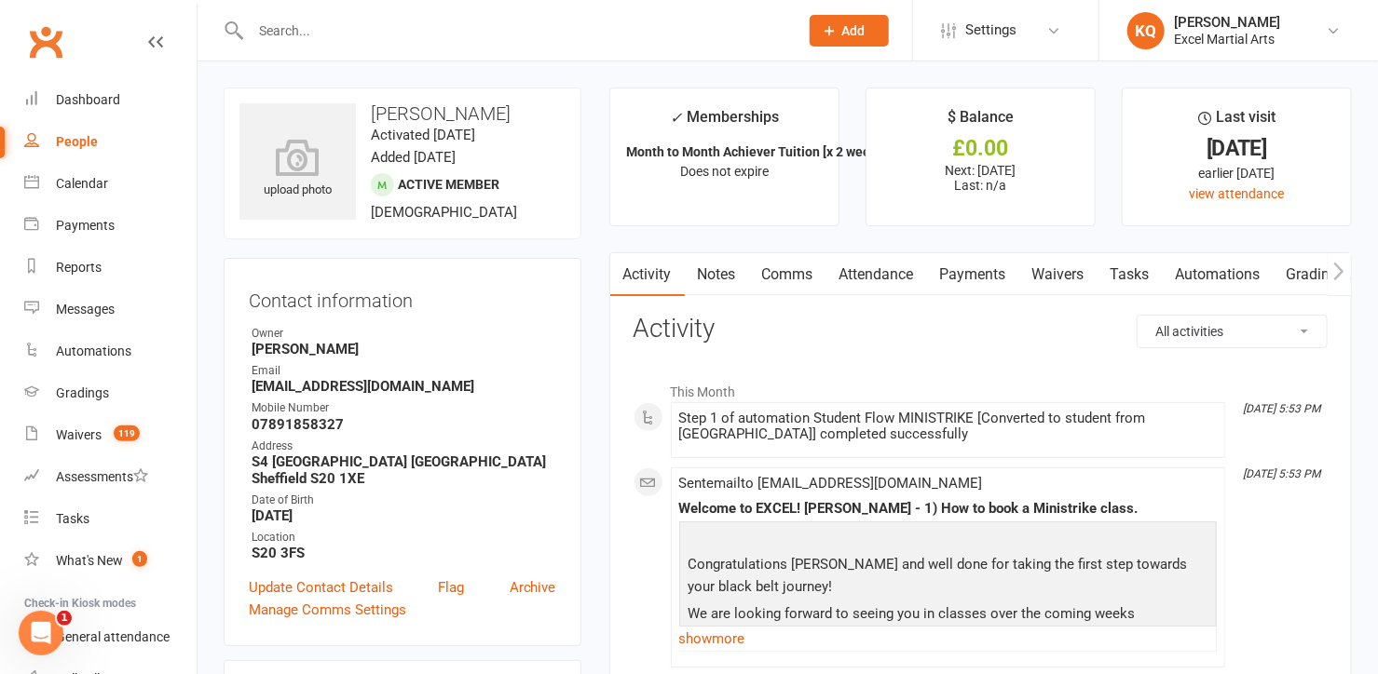
click at [881, 275] on link "Attendance" at bounding box center [876, 274] width 101 height 43
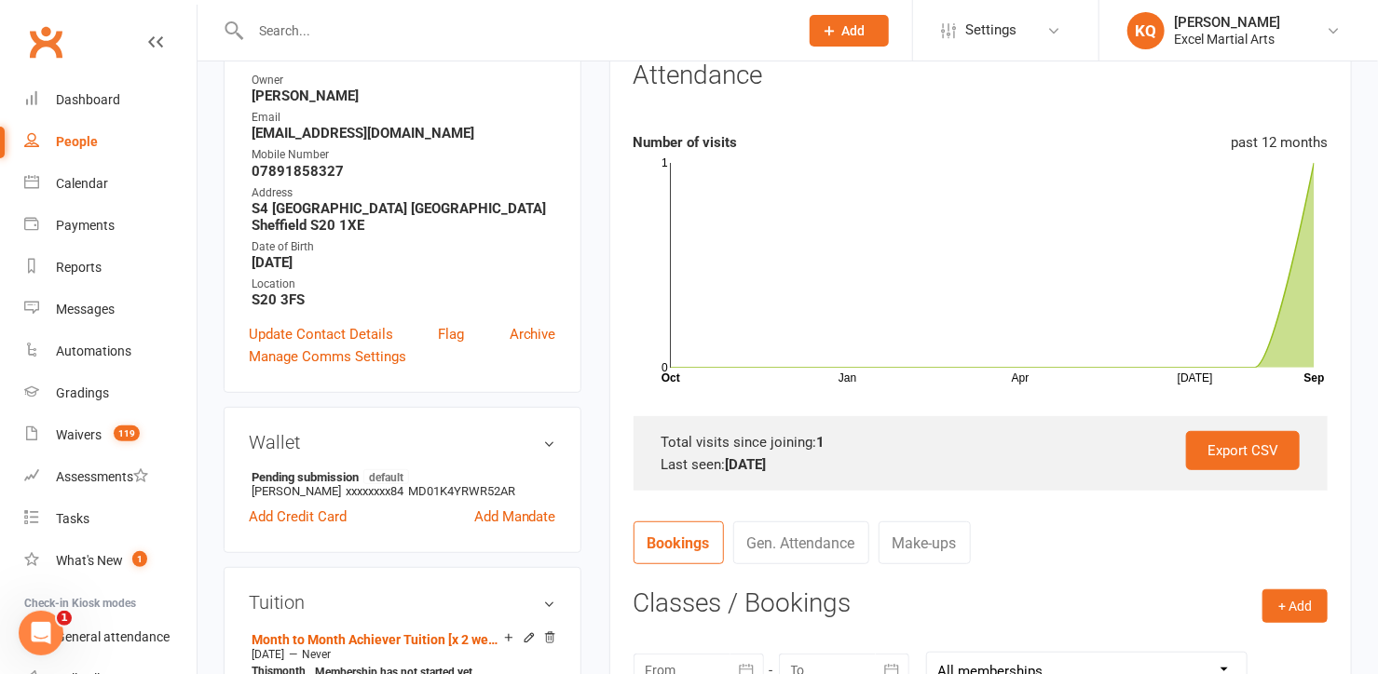
scroll to position [423, 0]
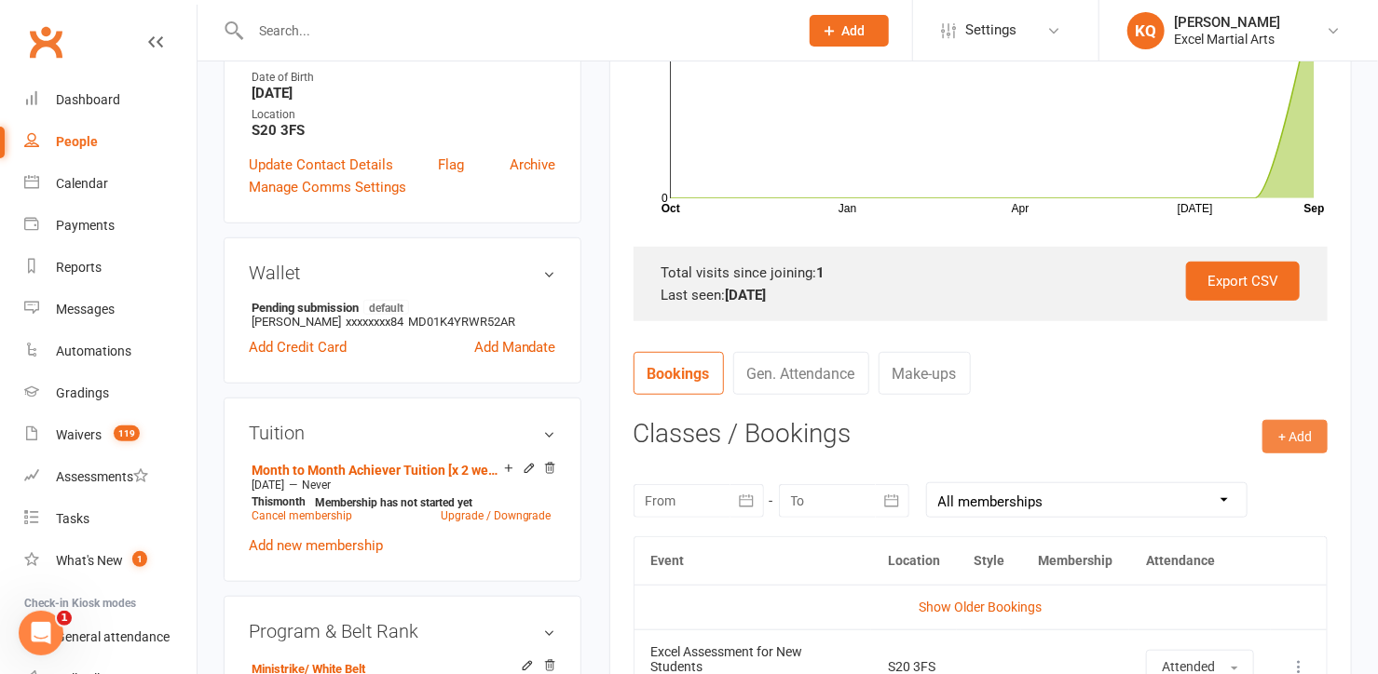
click at [1295, 441] on button "+ Add" at bounding box center [1294, 437] width 65 height 34
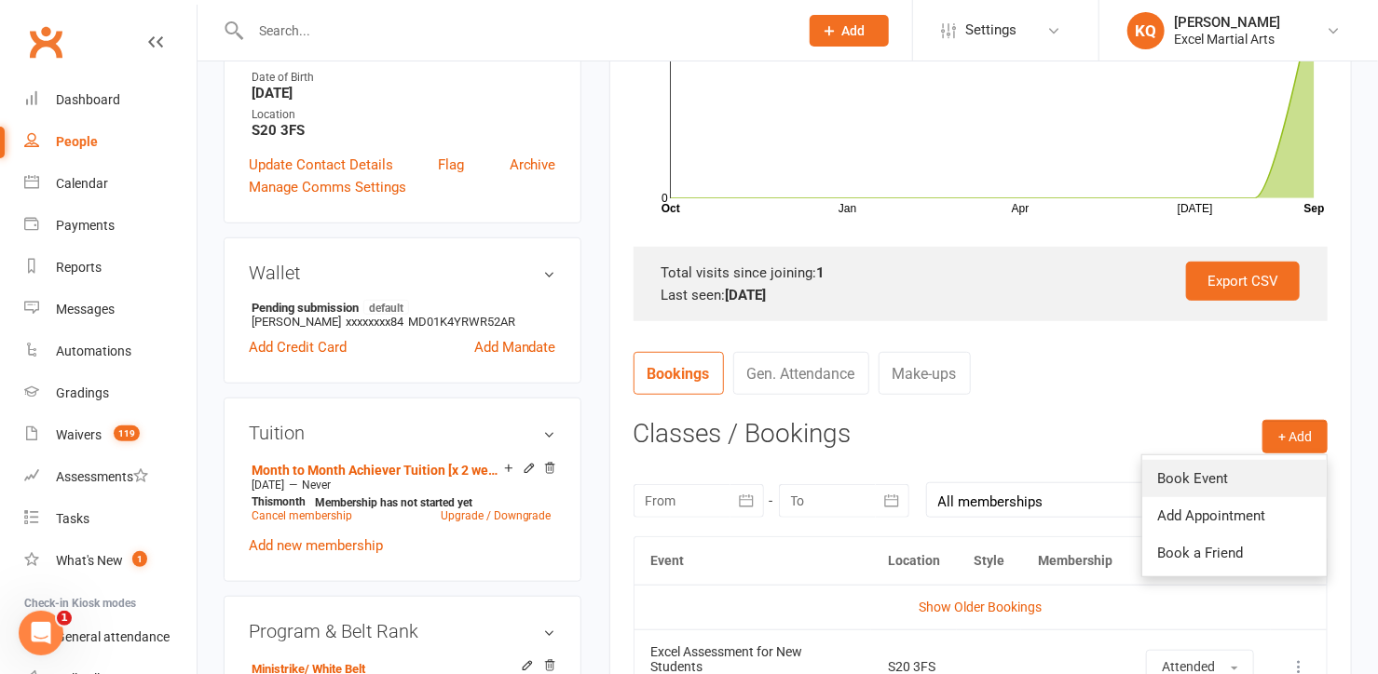
click at [1231, 478] on link "Book Event" at bounding box center [1234, 478] width 184 height 37
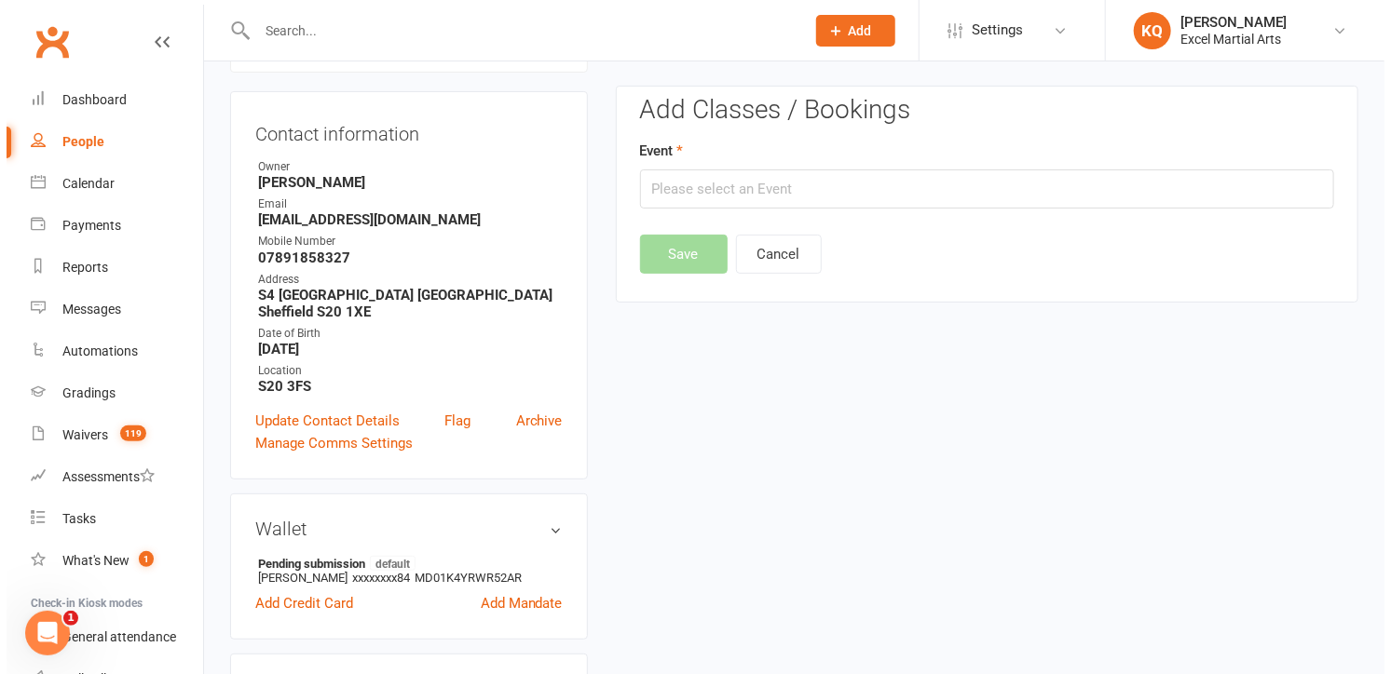
scroll to position [158, 0]
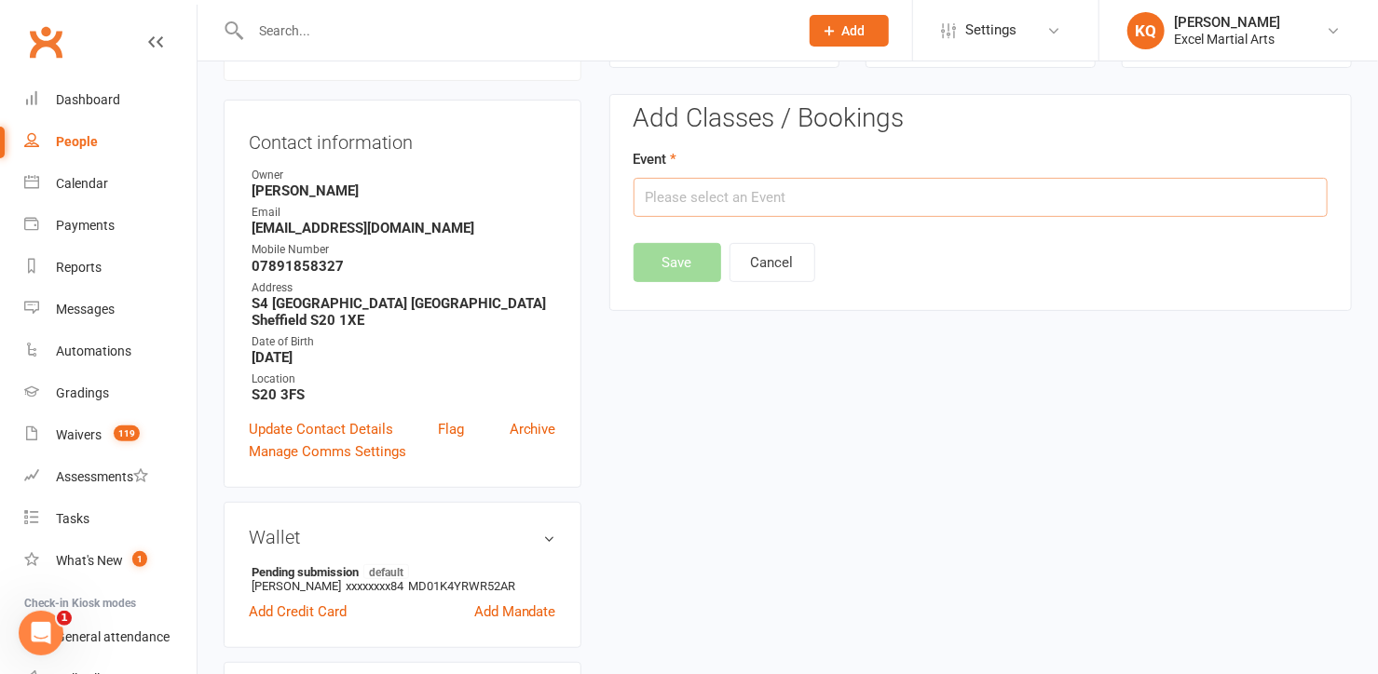
click at [832, 195] on input "text" at bounding box center [980, 197] width 694 height 39
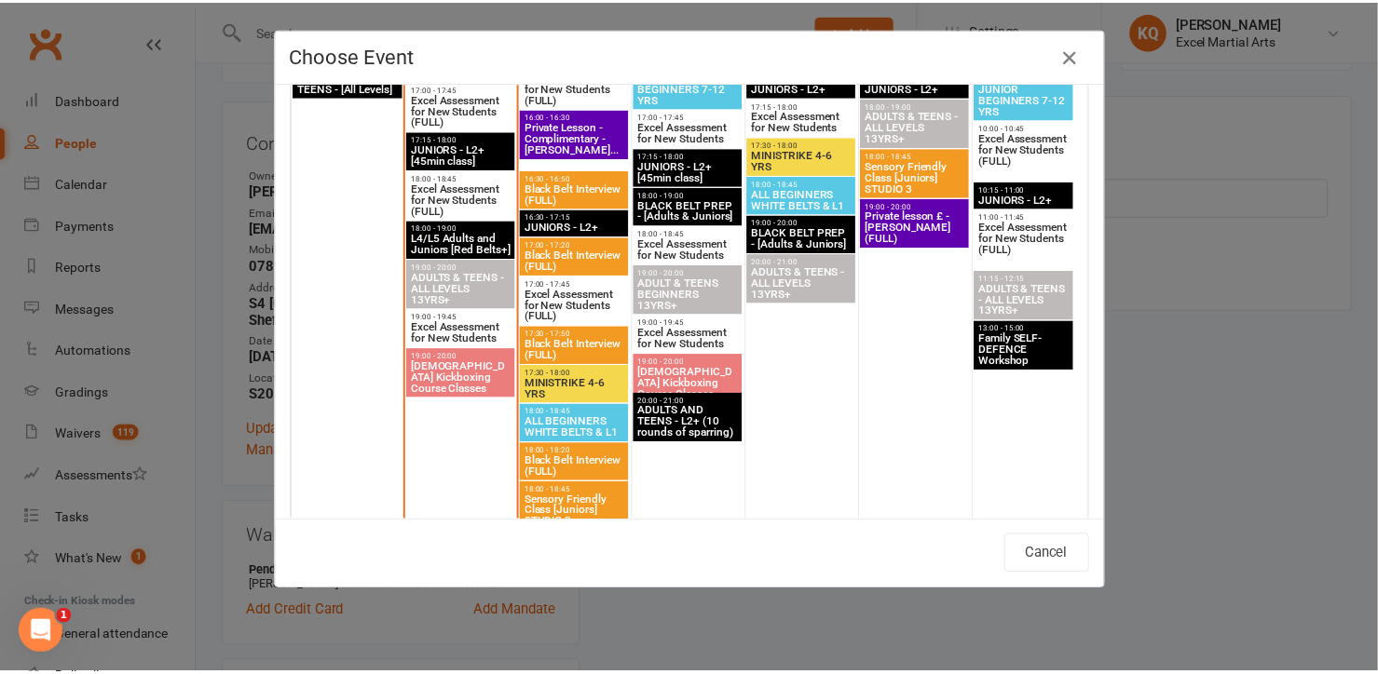
scroll to position [1693, 0]
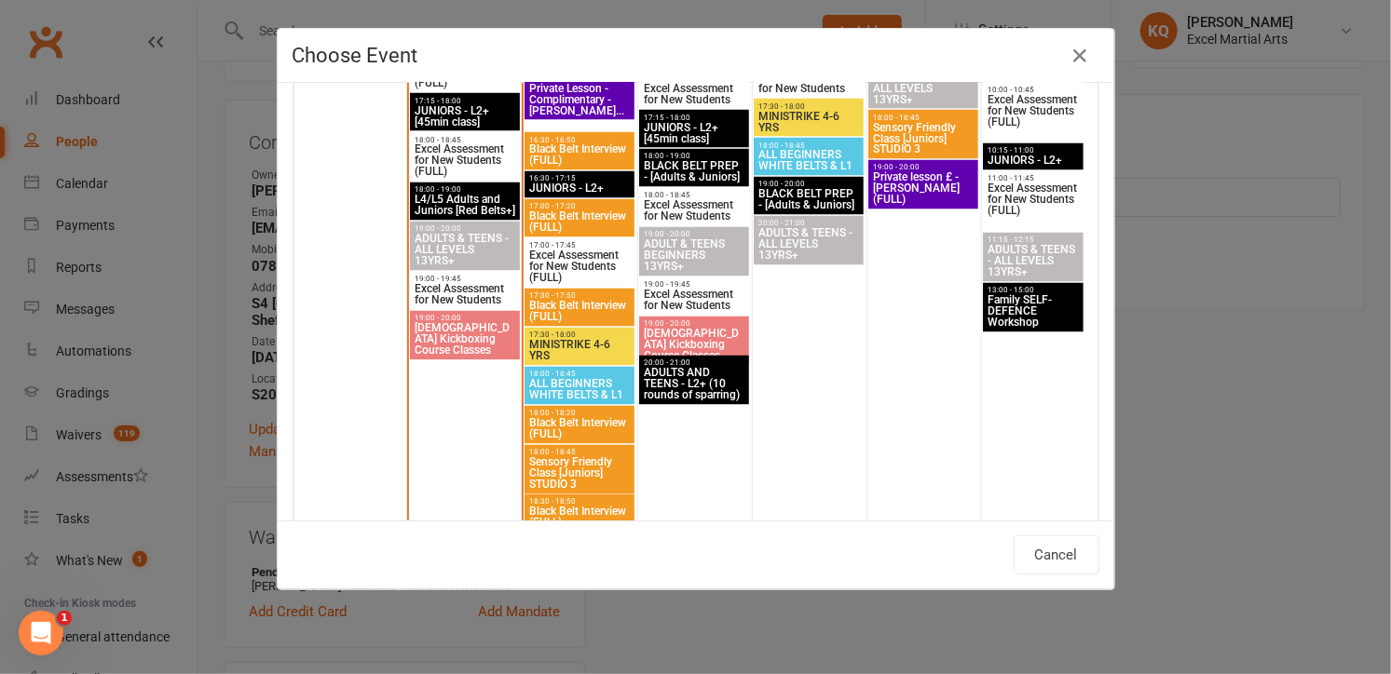
click at [598, 348] on span "MINISTRIKE 4-6 YRS" at bounding box center [579, 351] width 102 height 22
type input "MINISTRIKE 4-6 YRS - Sep 16, 2025 5:30:00 PM"
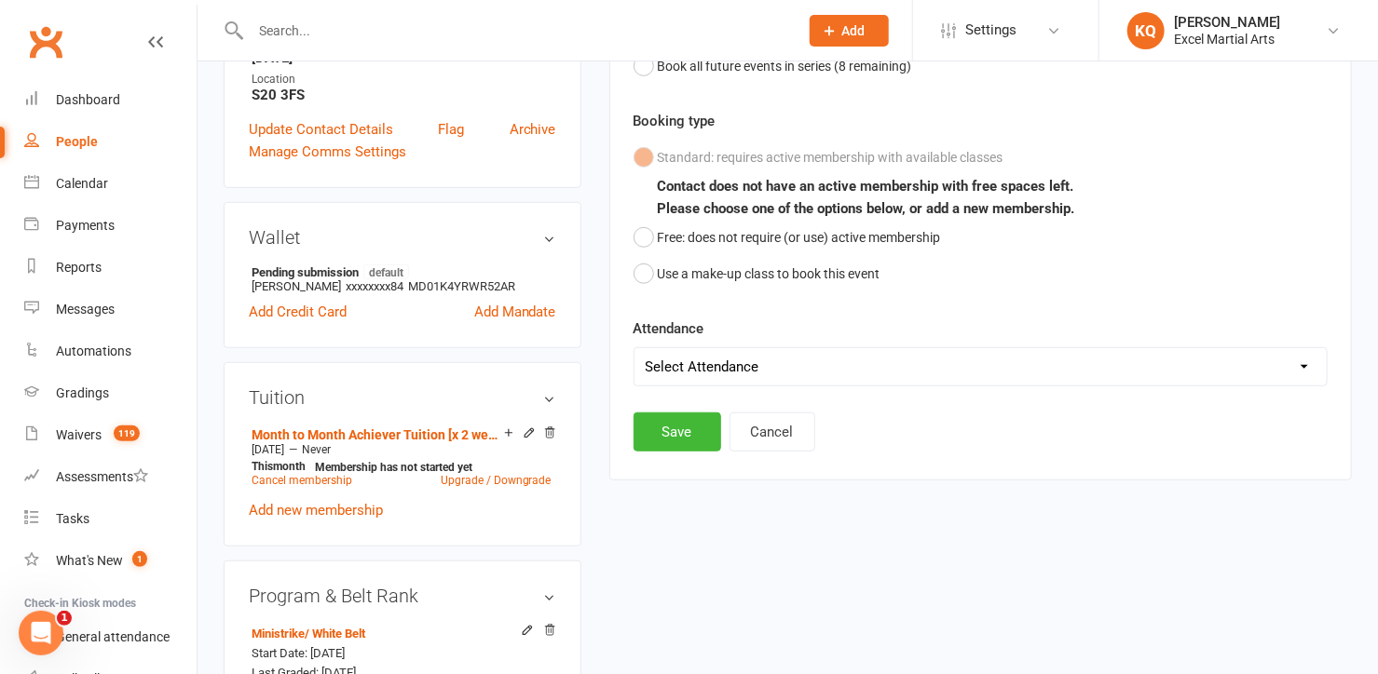
scroll to position [508, 0]
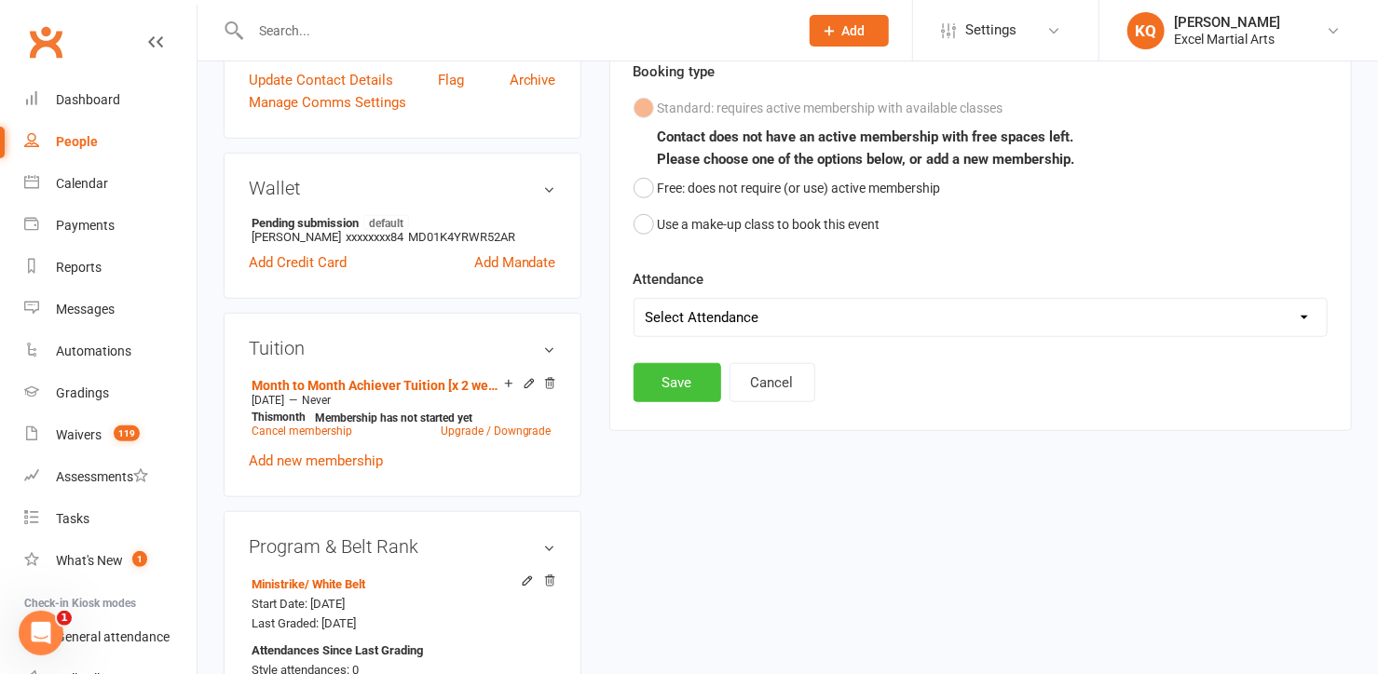
click at [684, 383] on button "Save" at bounding box center [677, 382] width 88 height 39
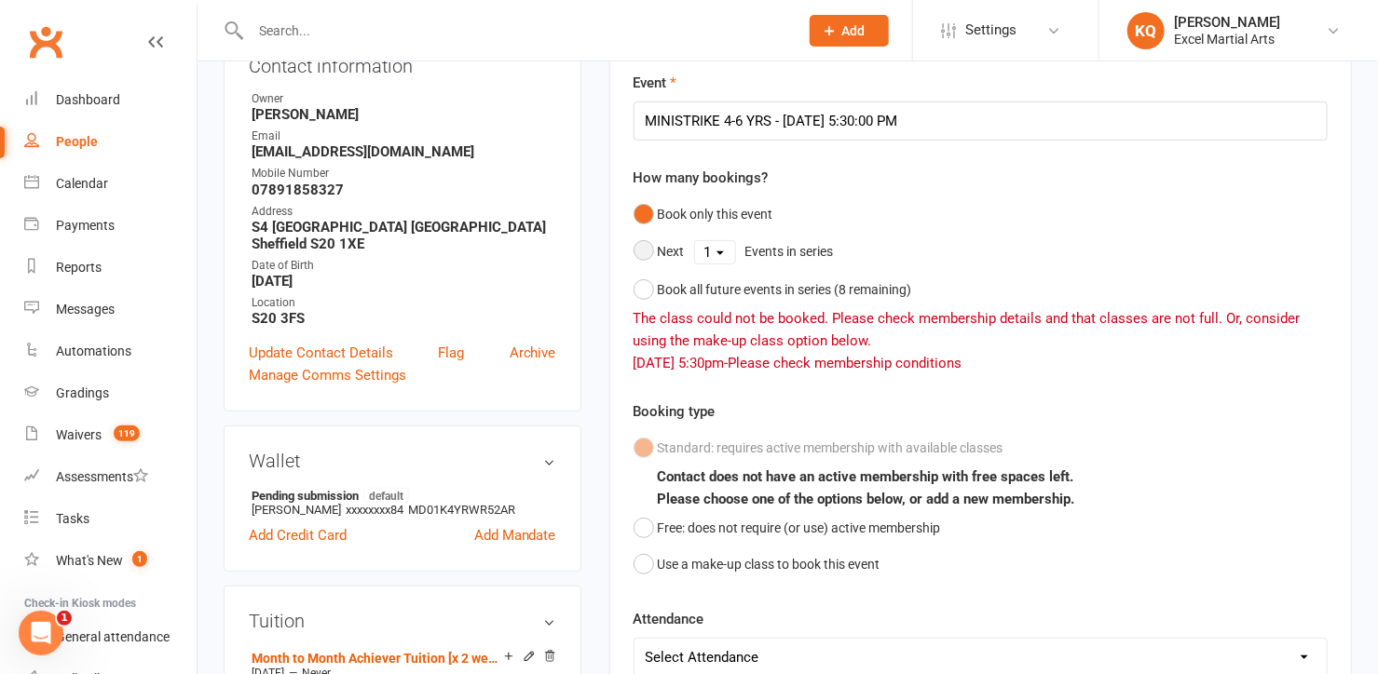
scroll to position [338, 0]
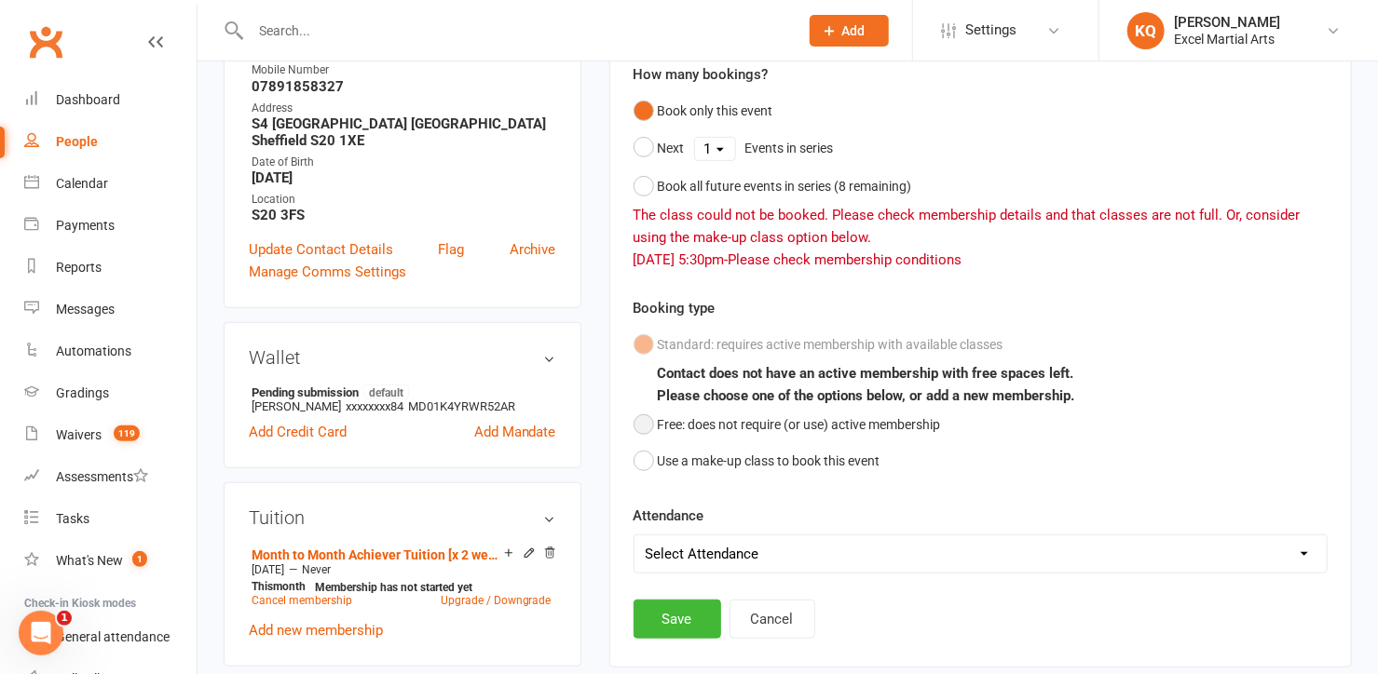
click at [649, 421] on button "Free: does not require (or use) active membership" at bounding box center [786, 424] width 307 height 35
click at [682, 604] on button "Save" at bounding box center [677, 619] width 88 height 39
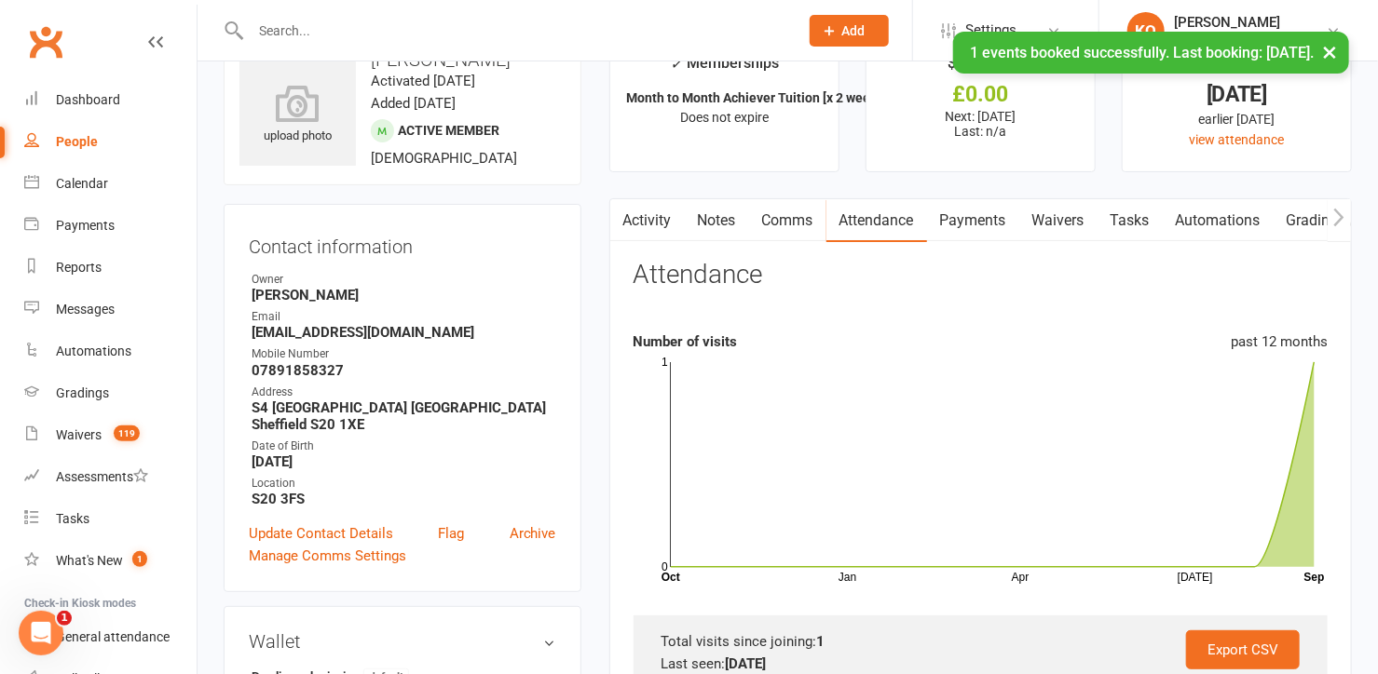
scroll to position [0, 0]
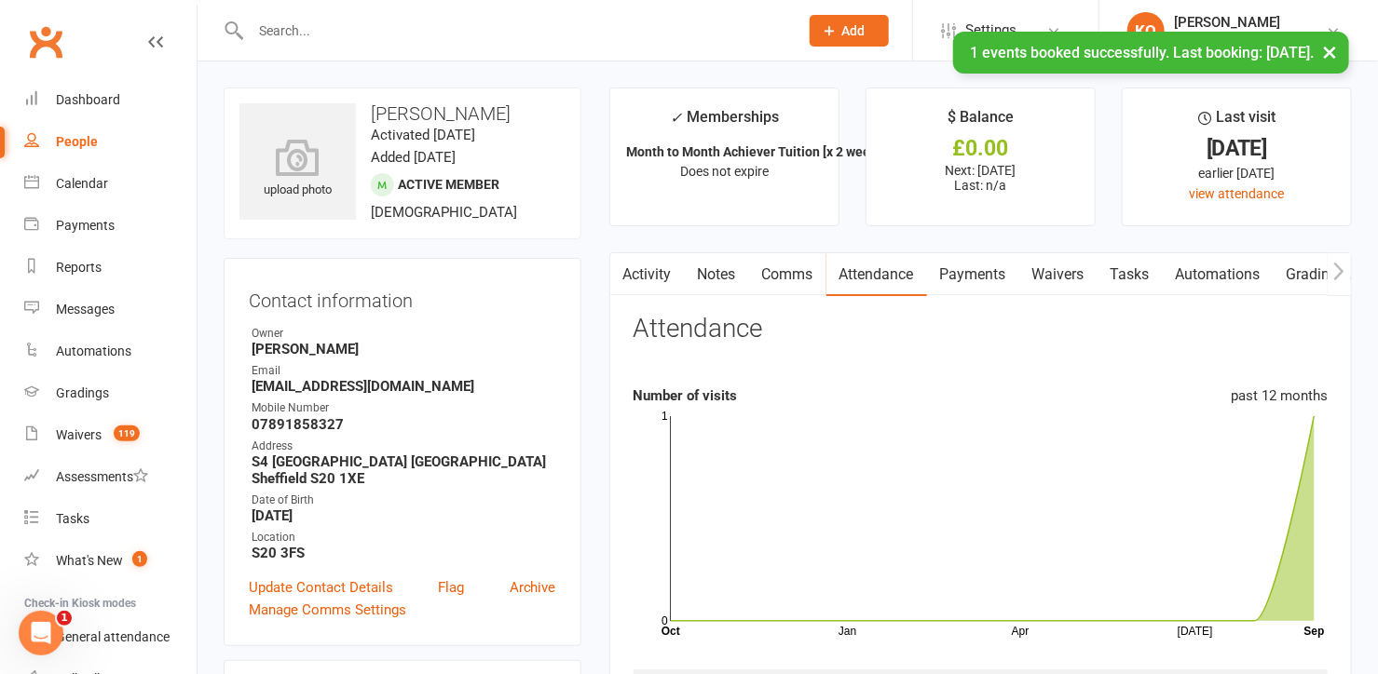
click at [659, 265] on link "Activity" at bounding box center [647, 274] width 75 height 43
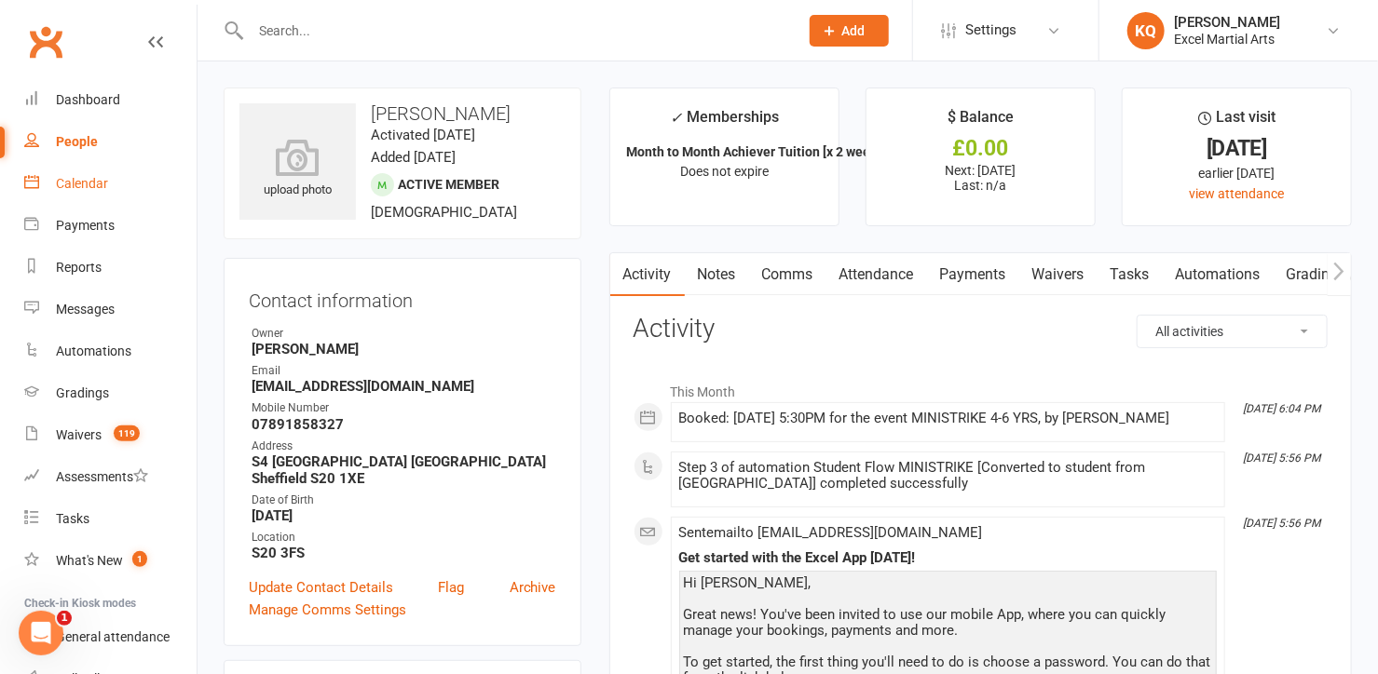
click at [88, 185] on div "Calendar" at bounding box center [82, 183] width 52 height 15
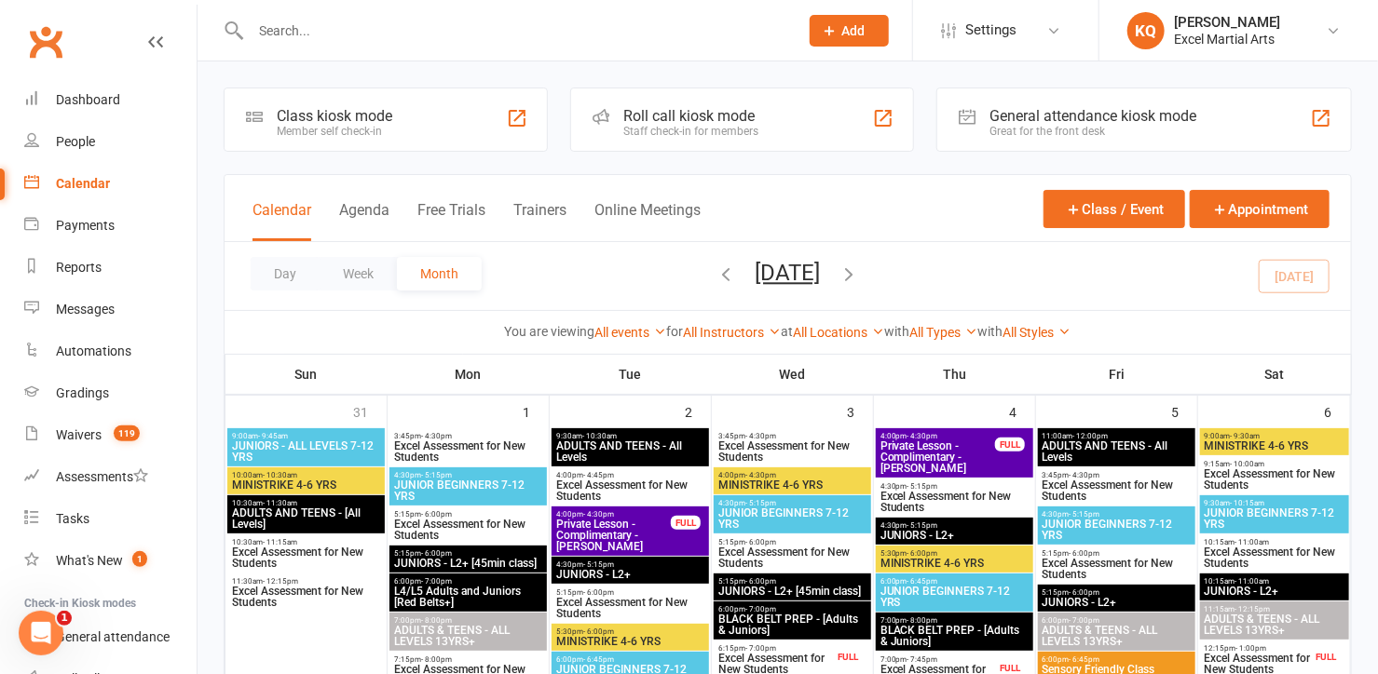
click at [371, 34] on input "text" at bounding box center [515, 31] width 540 height 26
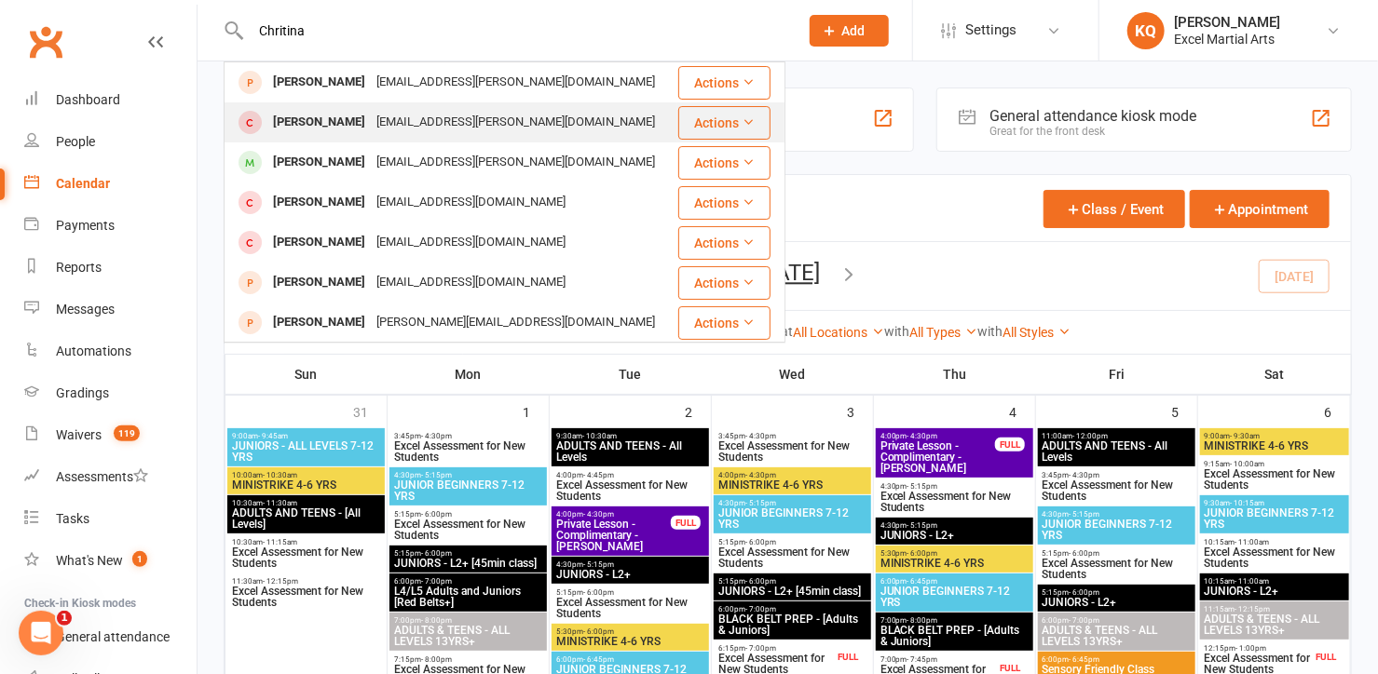
type input "Chritina"
click at [371, 117] on div "[PERSON_NAME]" at bounding box center [318, 122] width 103 height 27
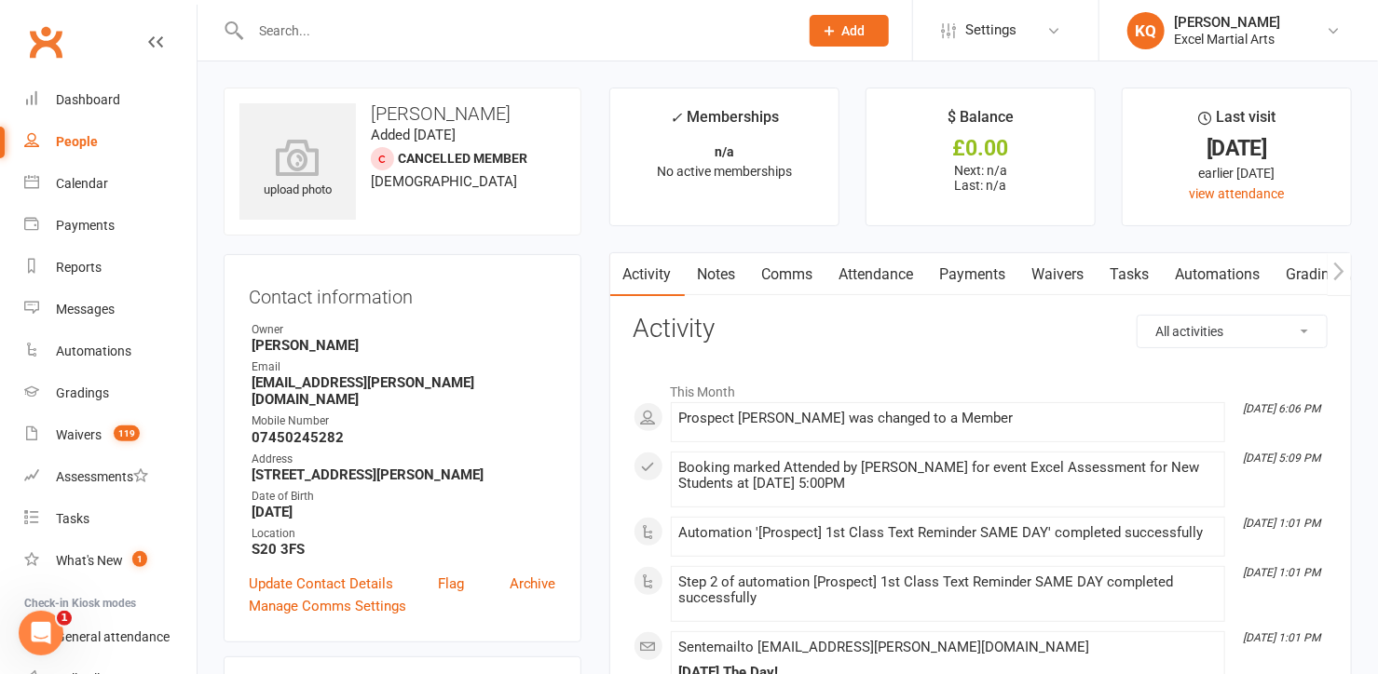
click at [417, 30] on input "text" at bounding box center [515, 31] width 540 height 26
click at [60, 179] on div "Calendar" at bounding box center [82, 183] width 52 height 15
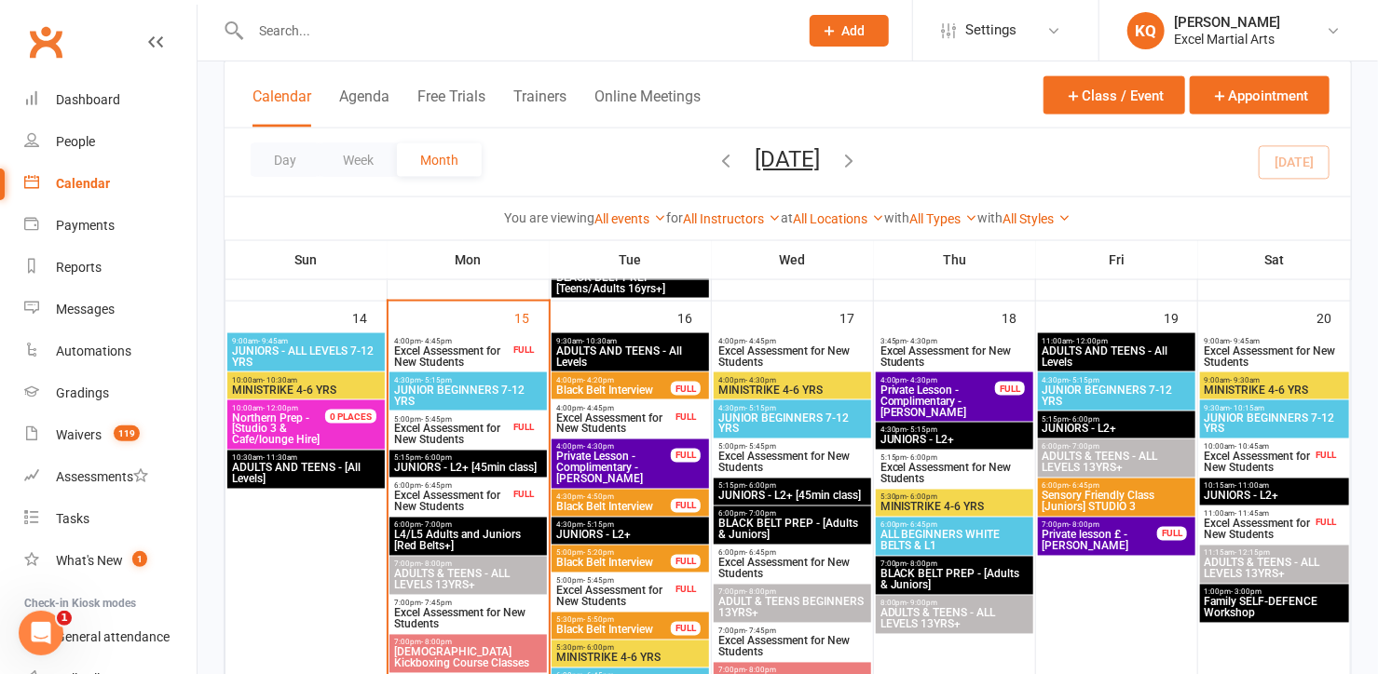
scroll to position [1270, 0]
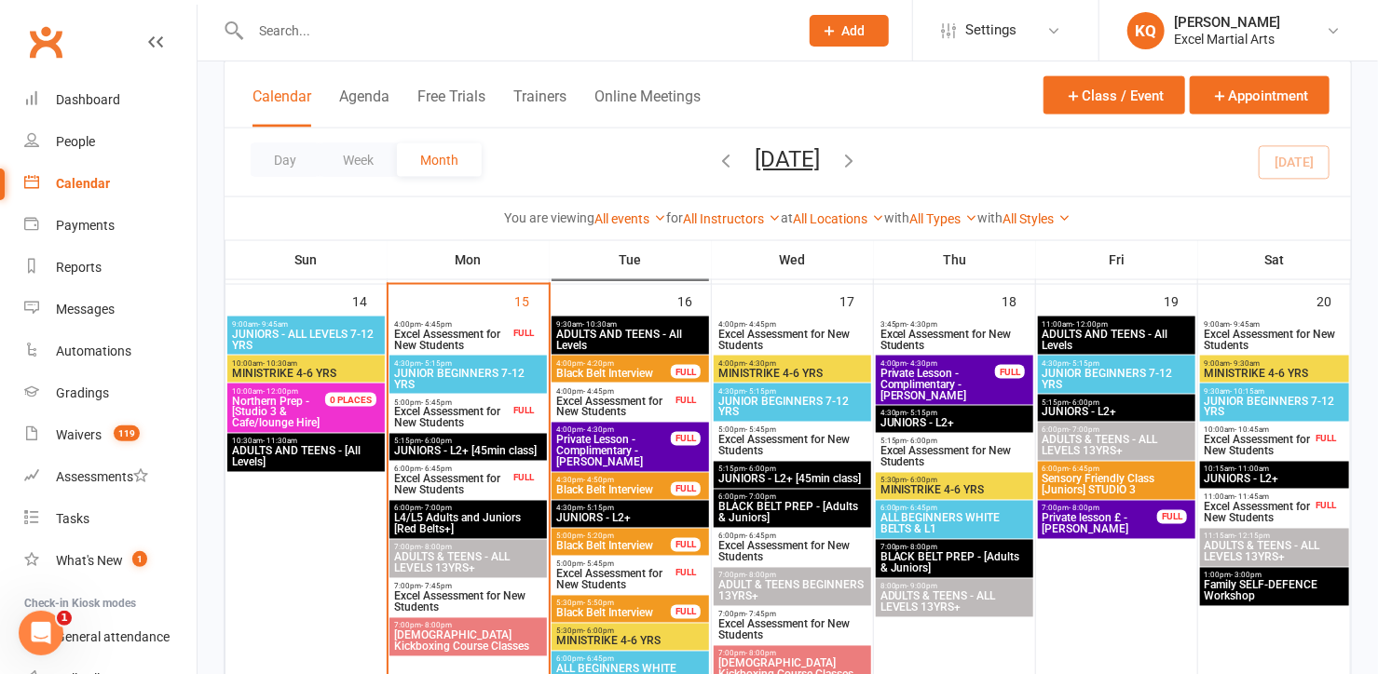
click at [1081, 370] on span "JUNIOR BEGINNERS 7-12 YRS" at bounding box center [1116, 379] width 150 height 22
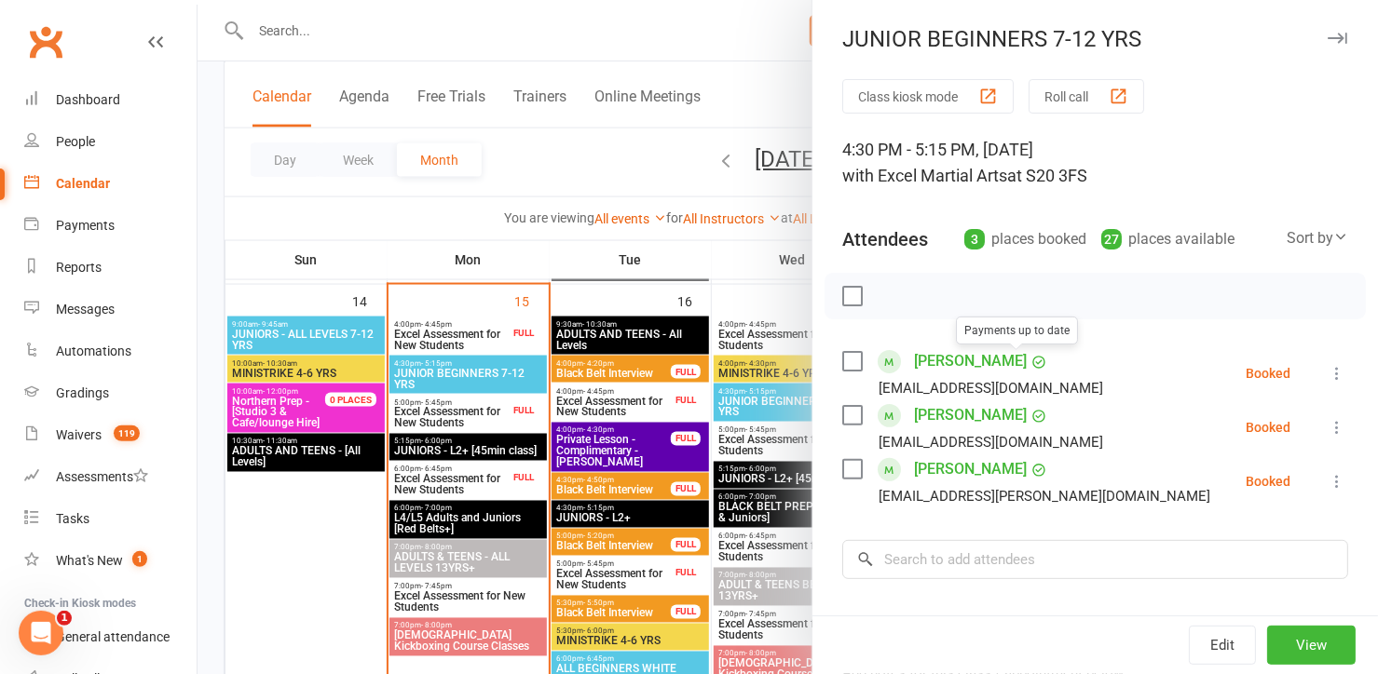
click at [916, 469] on link "[PERSON_NAME]" at bounding box center [970, 470] width 113 height 30
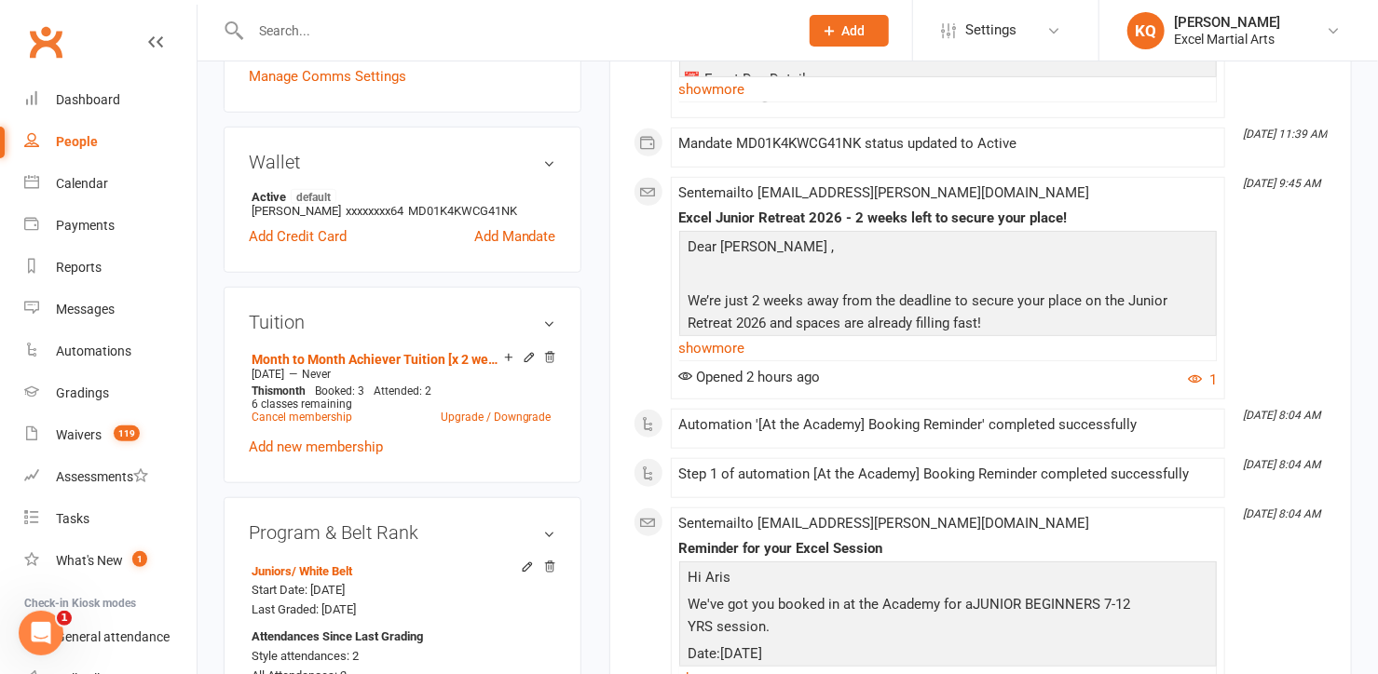
scroll to position [592, 0]
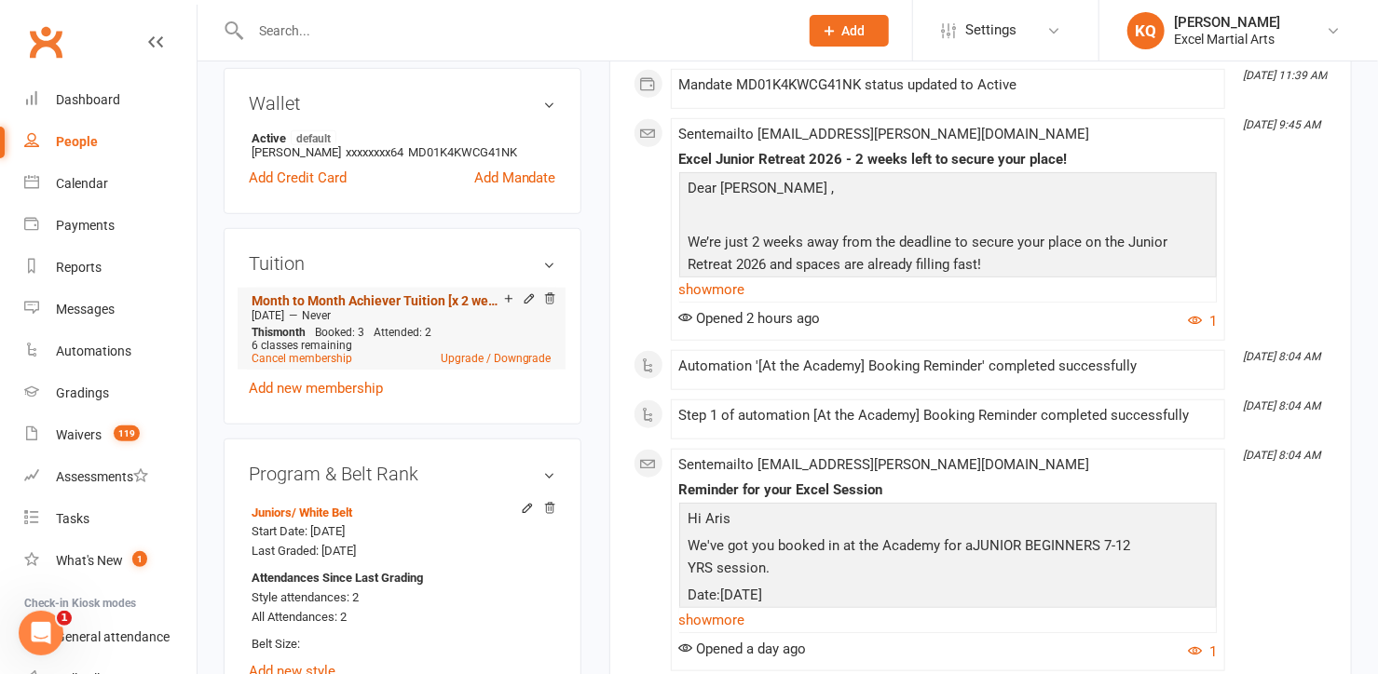
click at [357, 299] on link "Month to Month Achiever Tuition [x 2 weekly]" at bounding box center [378, 300] width 252 height 15
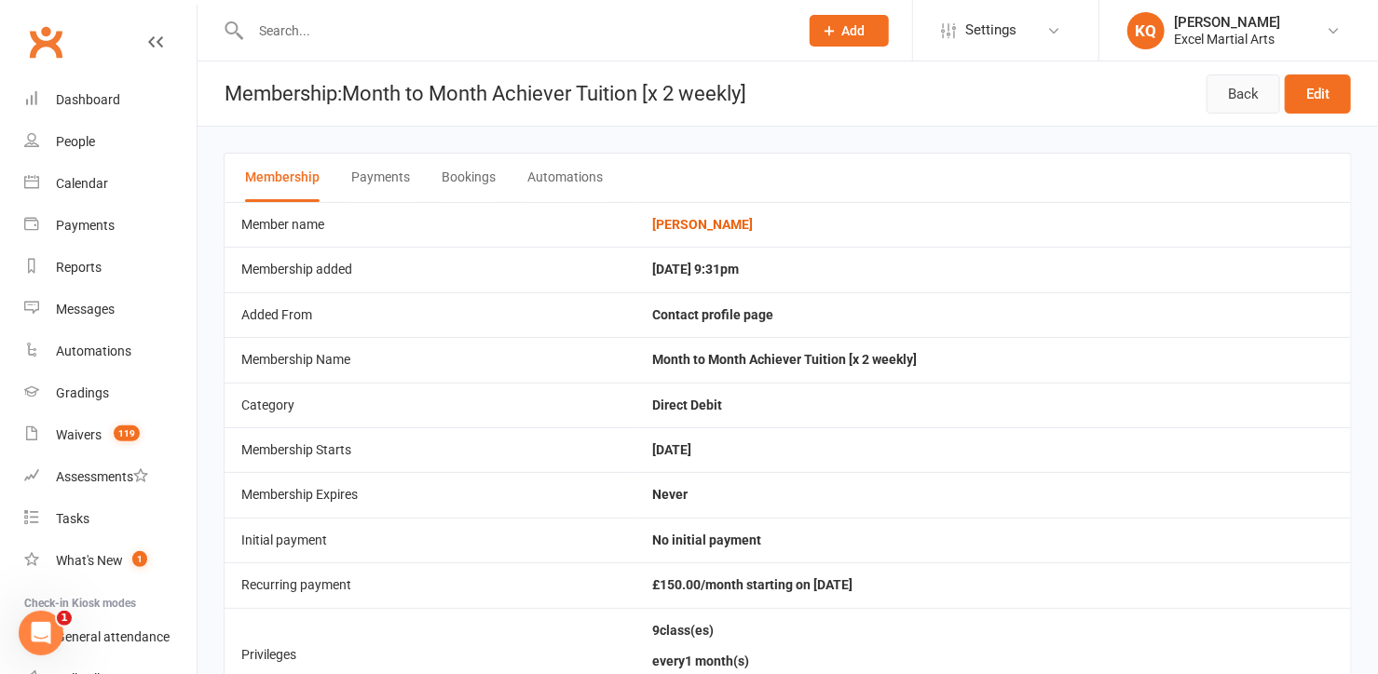
click at [1231, 99] on link "Back" at bounding box center [1243, 94] width 74 height 39
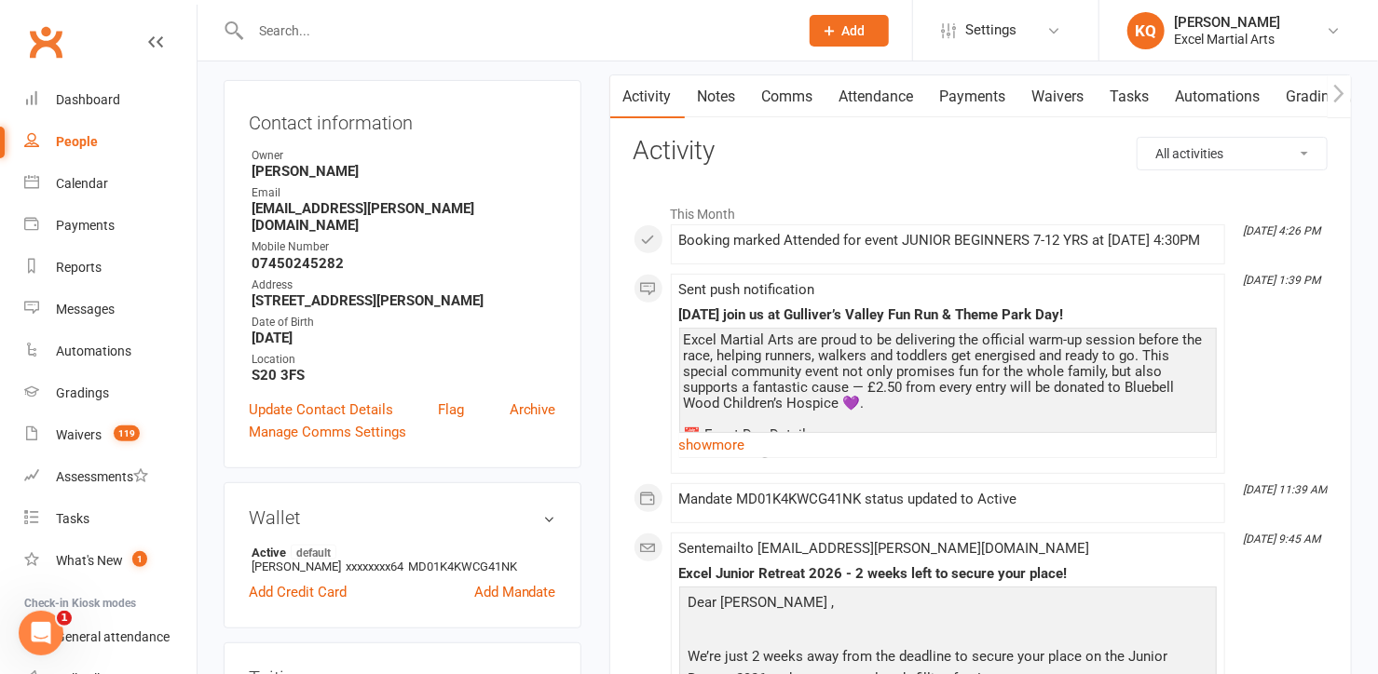
scroll to position [423, 0]
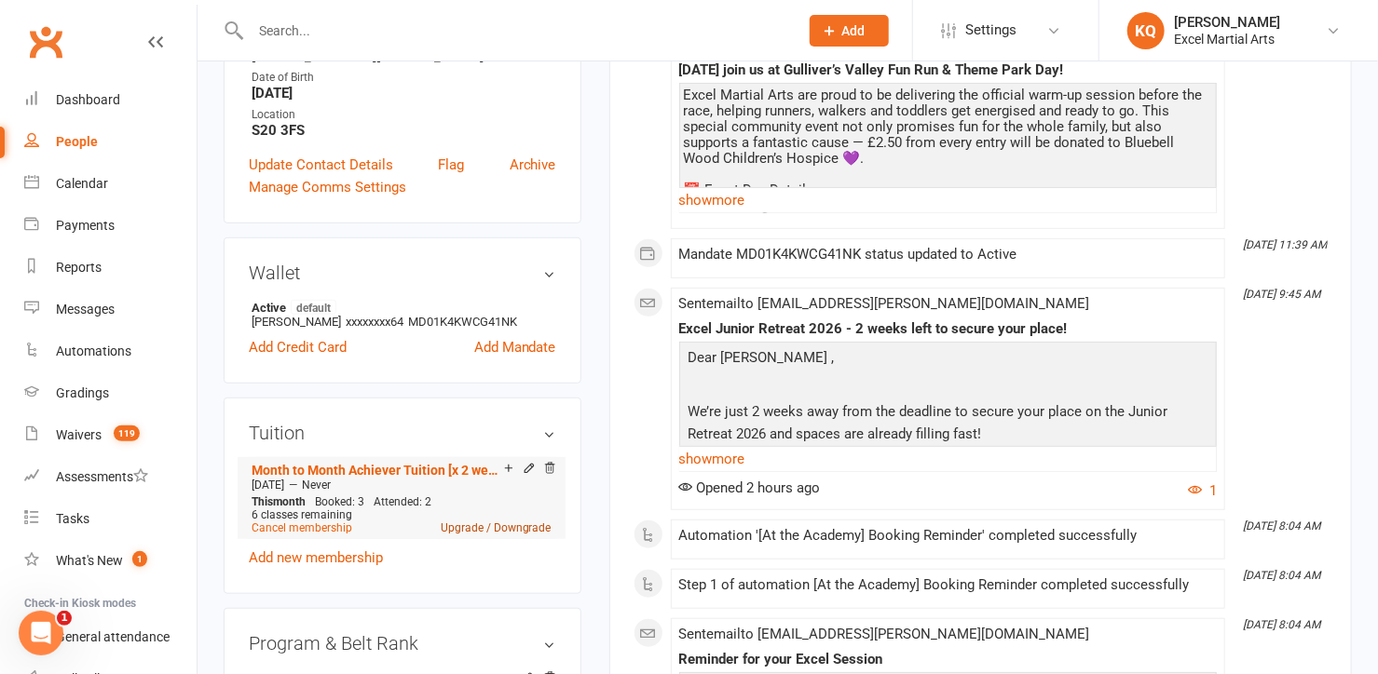
click at [467, 523] on link "Upgrade / Downgrade" at bounding box center [496, 528] width 111 height 13
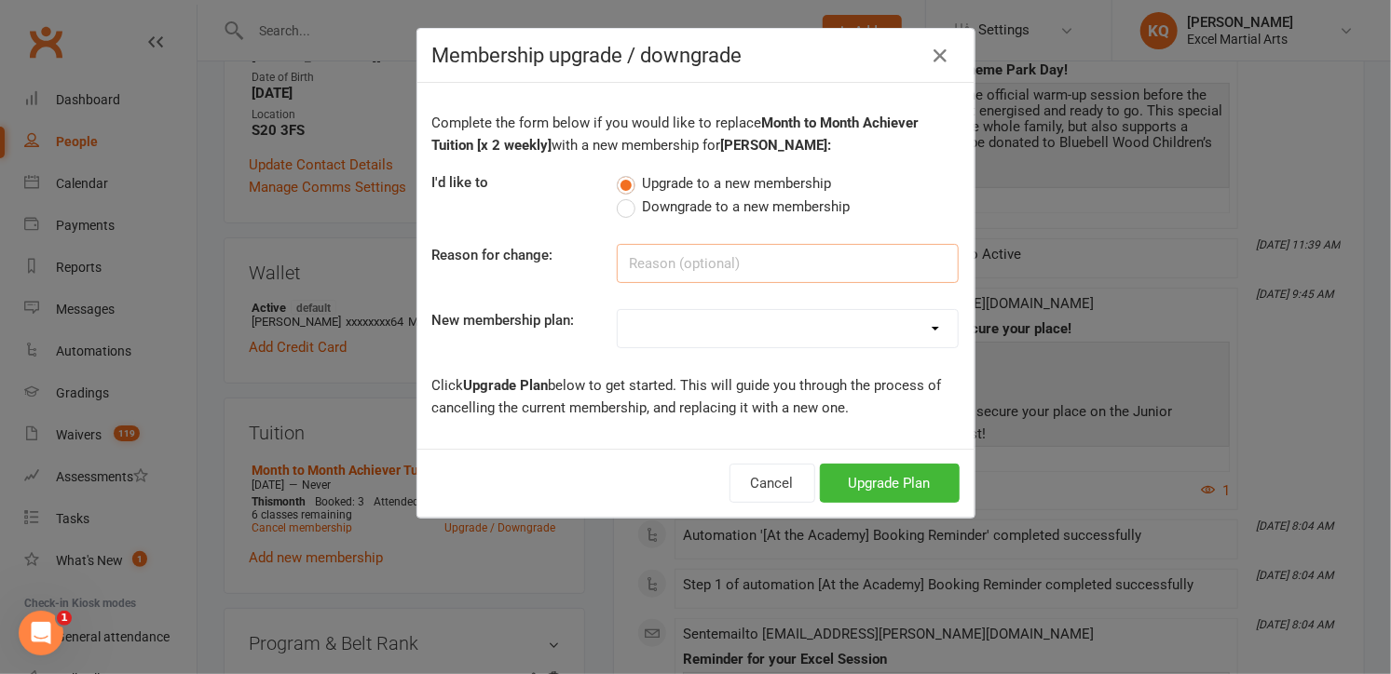
click at [631, 254] on input at bounding box center [788, 263] width 342 height 39
type input "upgrading to a family tuition plan"
click at [855, 327] on select "Month to Month Limited Tuition [x 1 weekly] Month to Month Achiever Tuition [x …" at bounding box center [788, 328] width 340 height 37
select select "5"
click at [618, 310] on select "Month to Month Limited Tuition [x 1 weekly] Month to Month Achiever Tuition [x …" at bounding box center [788, 328] width 340 height 37
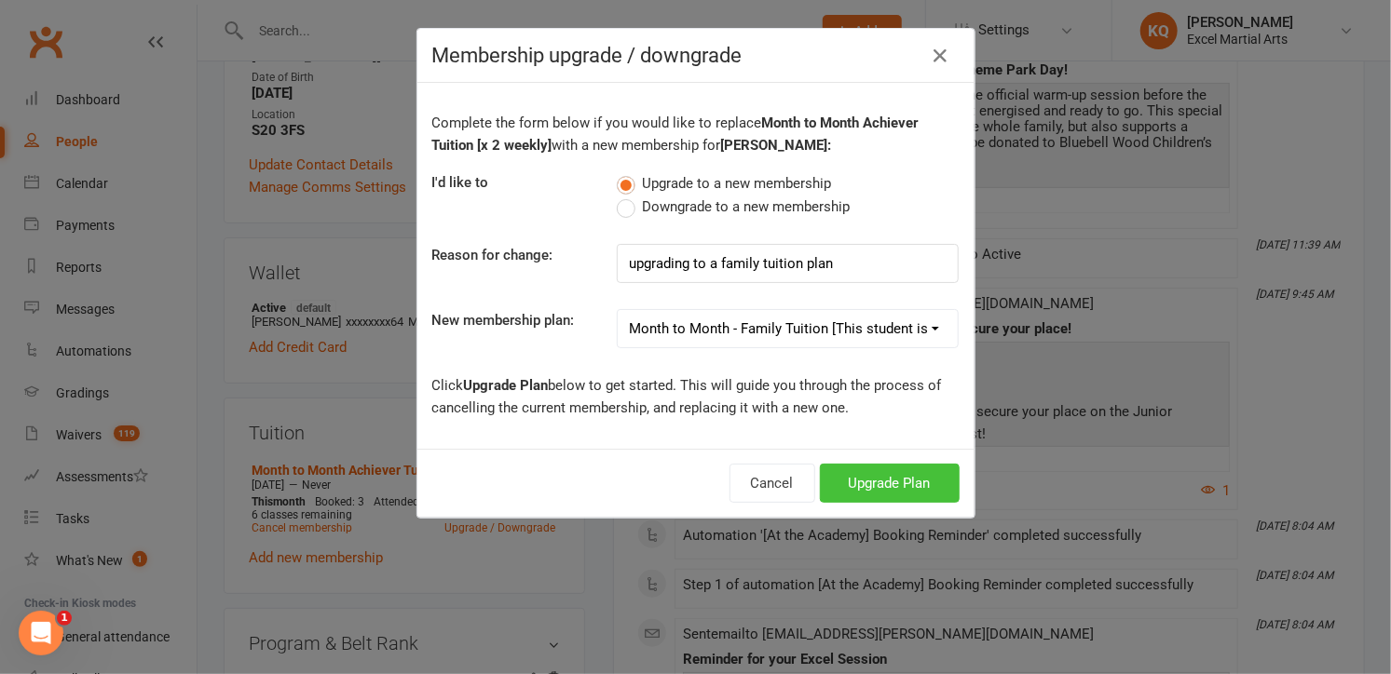
click at [863, 482] on button "Upgrade Plan" at bounding box center [890, 483] width 140 height 39
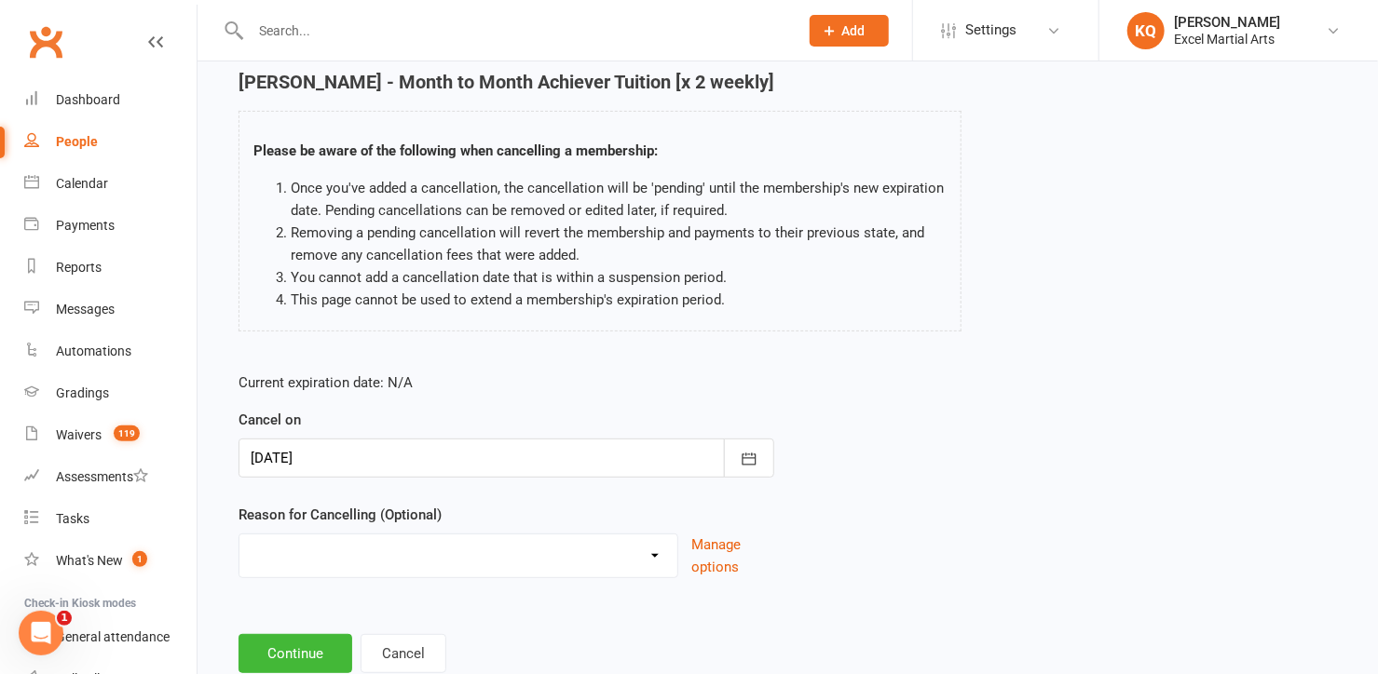
scroll to position [84, 0]
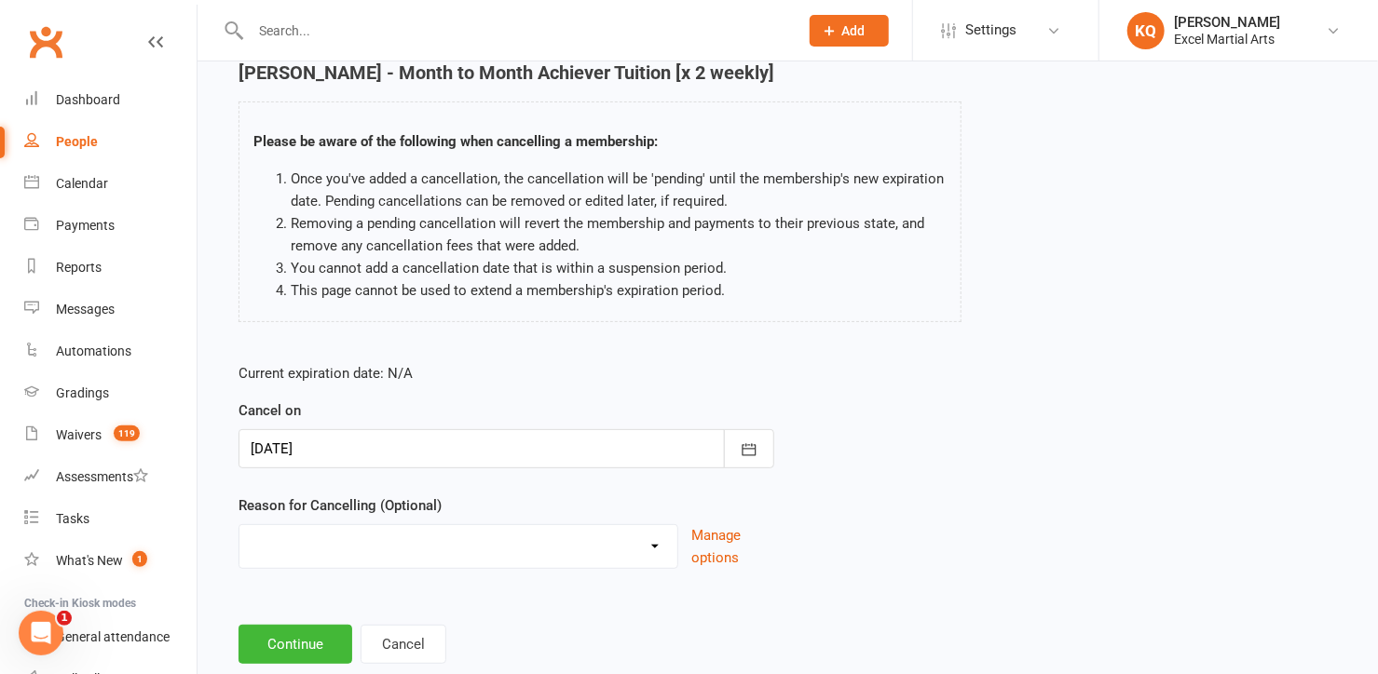
click at [655, 539] on select "Holiday Injury Upgrading/Downgrading Other reason" at bounding box center [458, 543] width 438 height 37
select select "2"
click at [239, 525] on select "Holiday Injury Upgrading/Downgrading Other reason" at bounding box center [458, 543] width 438 height 37
click at [301, 647] on button "Continue" at bounding box center [295, 644] width 114 height 39
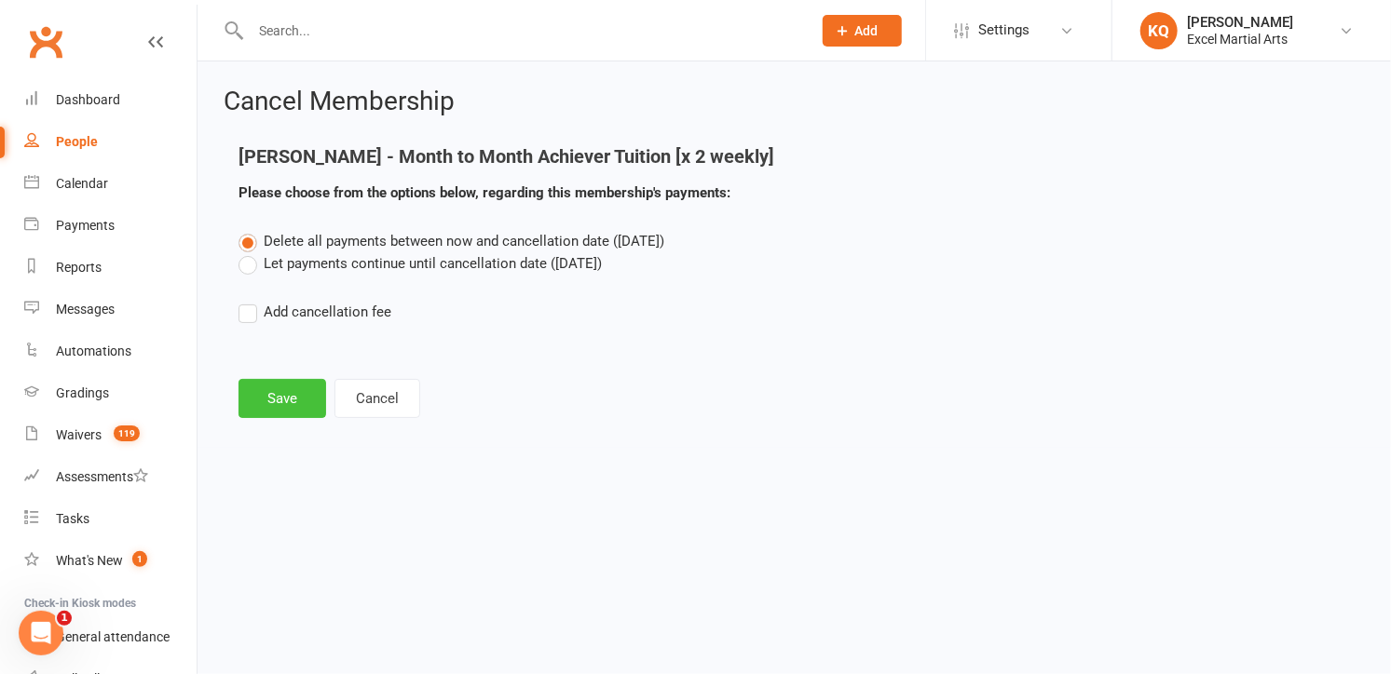
click at [272, 401] on button "Save" at bounding box center [282, 398] width 88 height 39
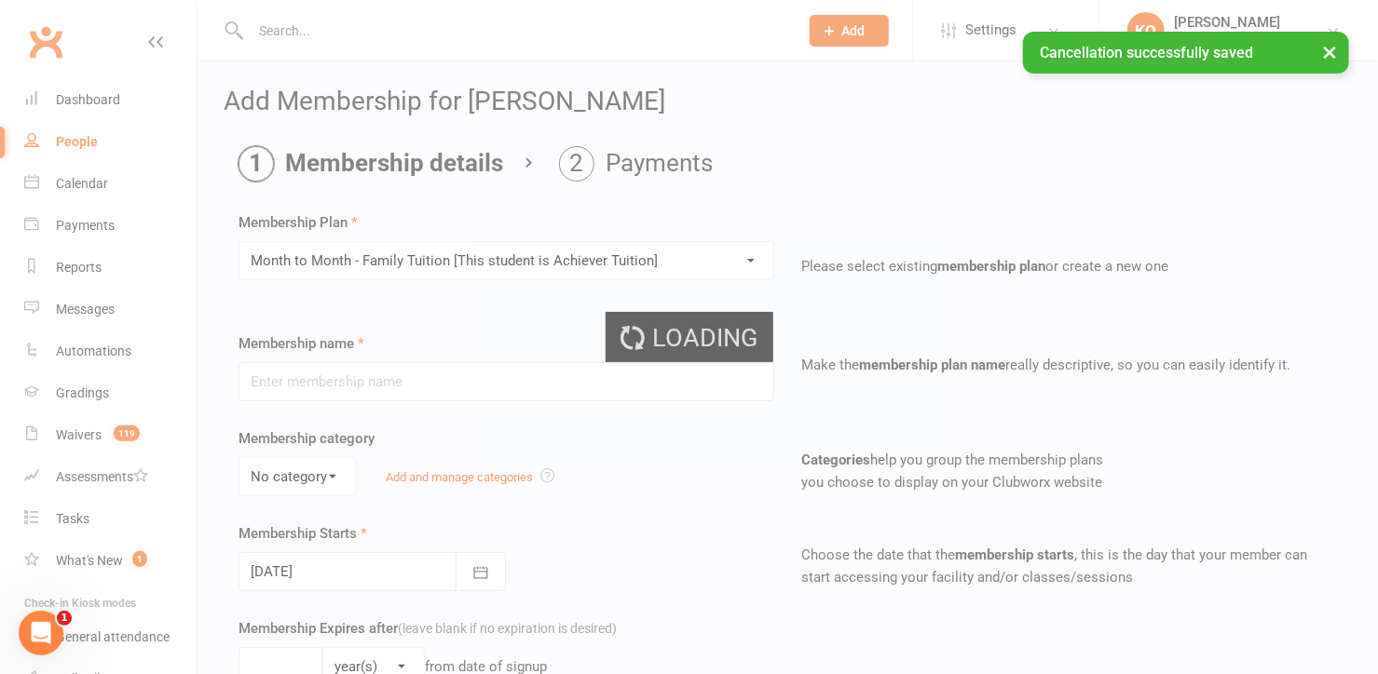
type input "Month to Month - Family Tuition [This student is Achiever Tuition]"
select select "2"
type input "0"
type input "9"
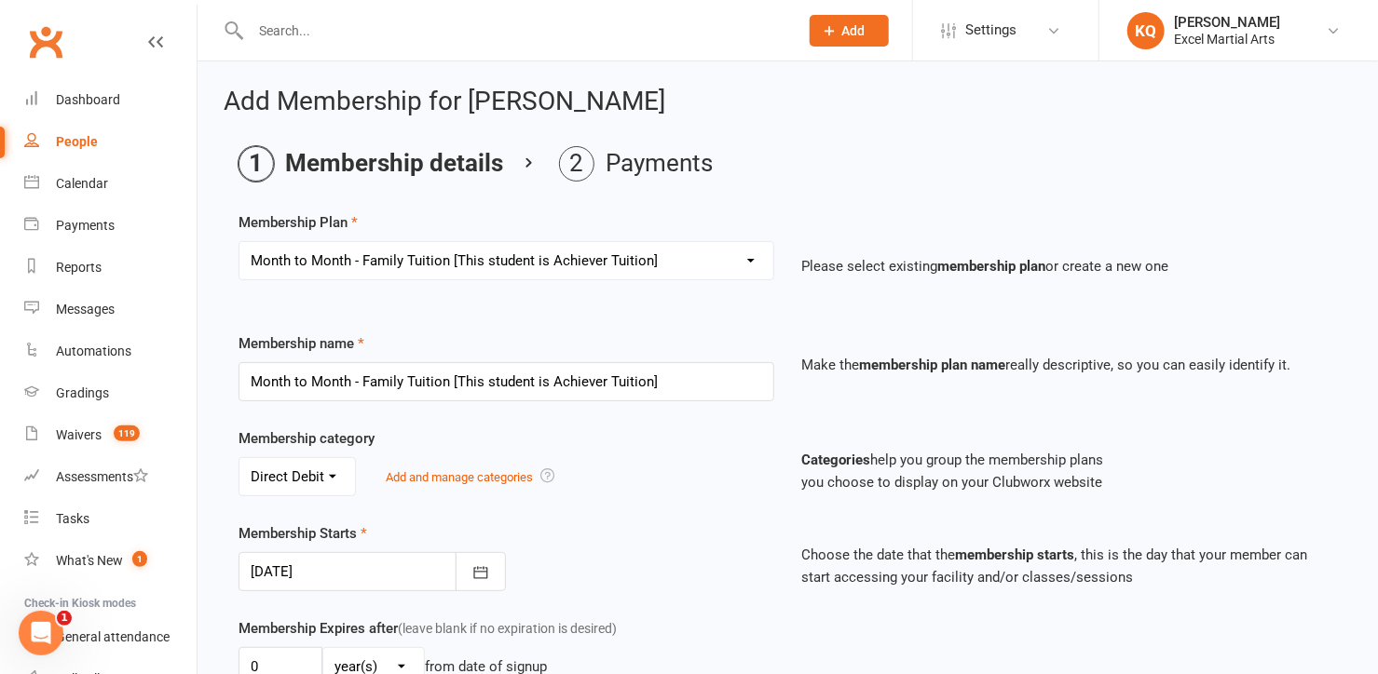
scroll to position [567, 0]
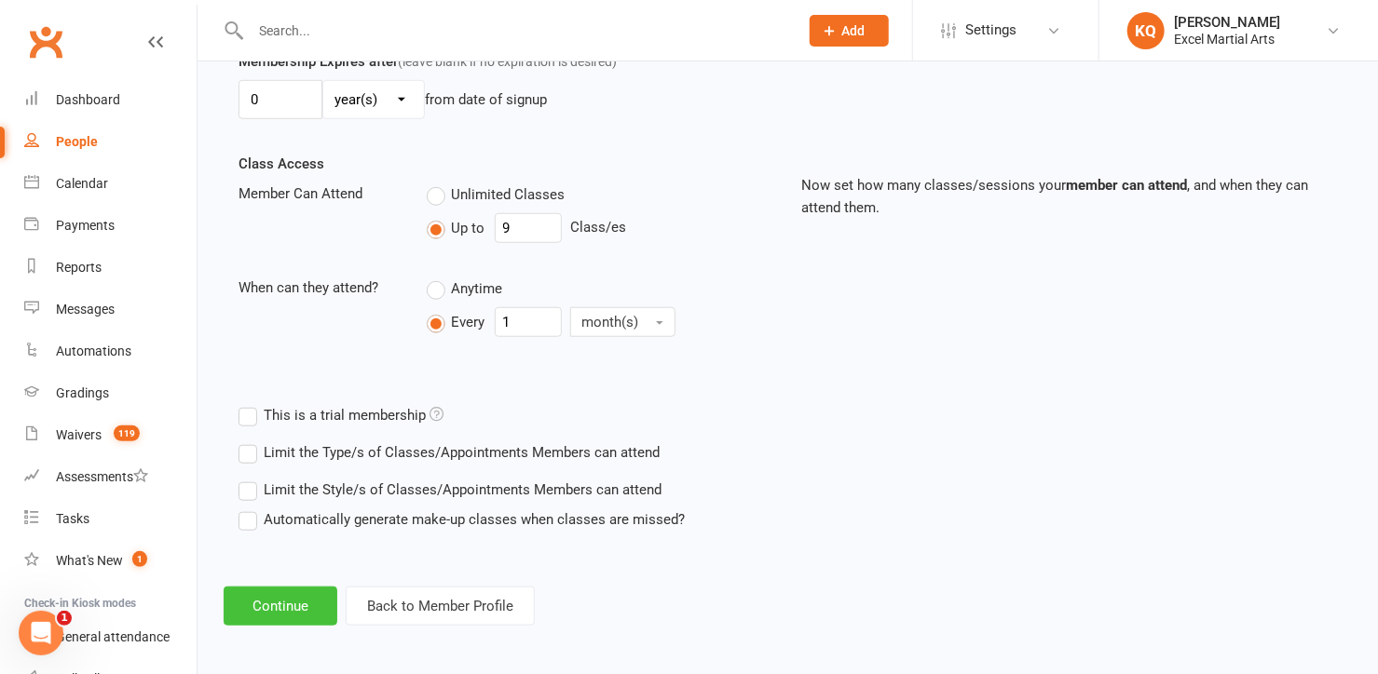
click at [263, 604] on button "Continue" at bounding box center [281, 606] width 114 height 39
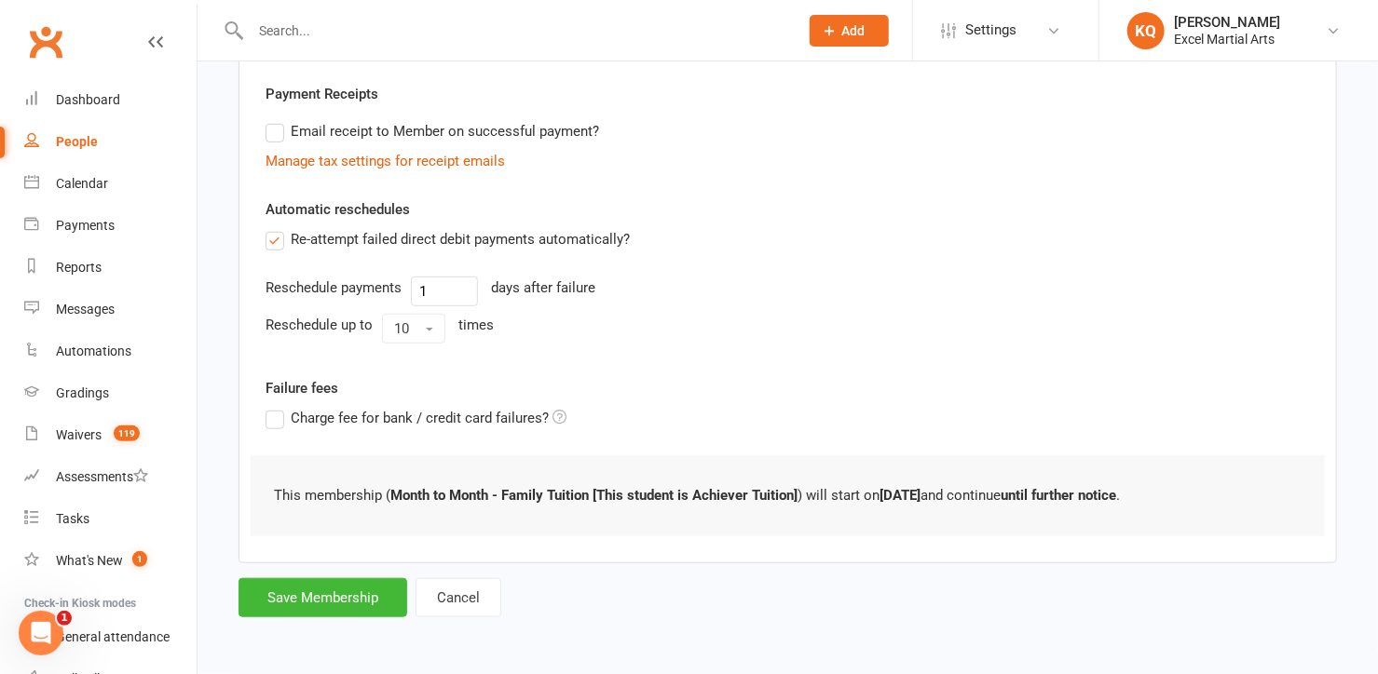
scroll to position [0, 0]
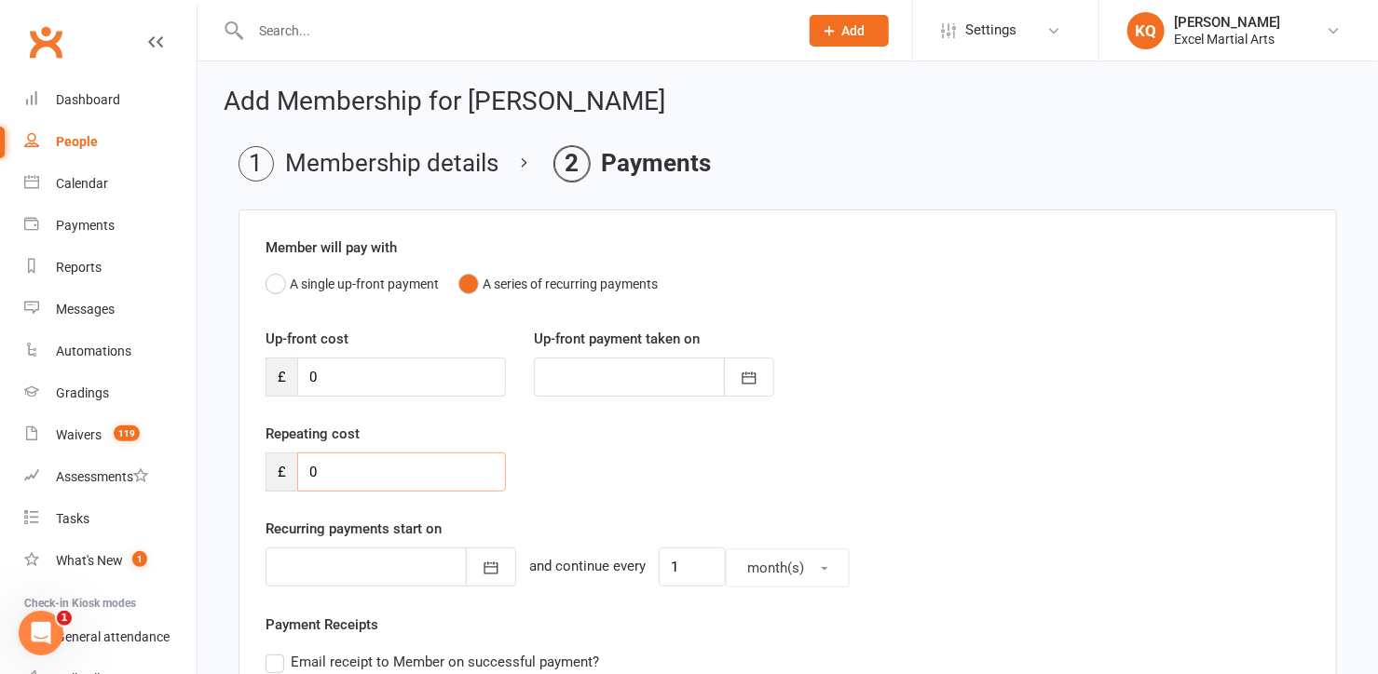
click at [359, 474] on input "0" at bounding box center [401, 472] width 209 height 39
type input "2"
click at [482, 572] on icon "button" at bounding box center [491, 568] width 19 height 19
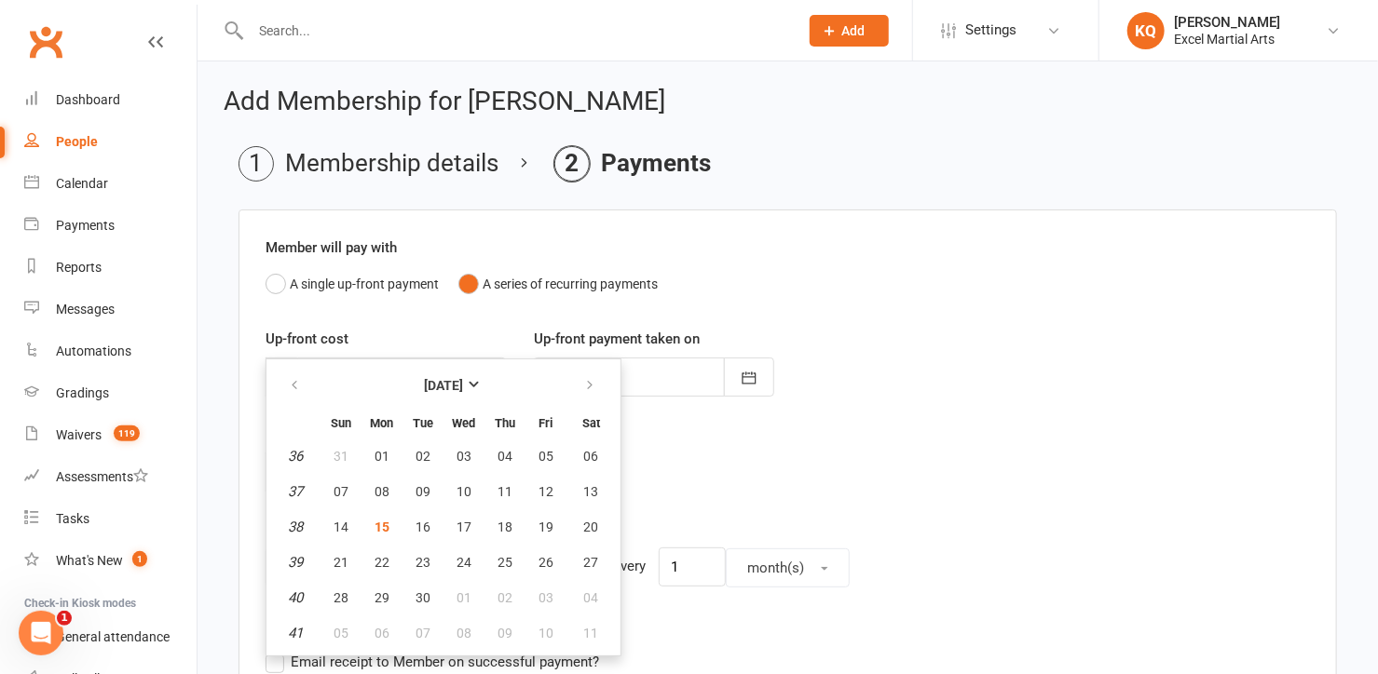
click at [815, 481] on div "Repeating cost £" at bounding box center [788, 470] width 1072 height 95
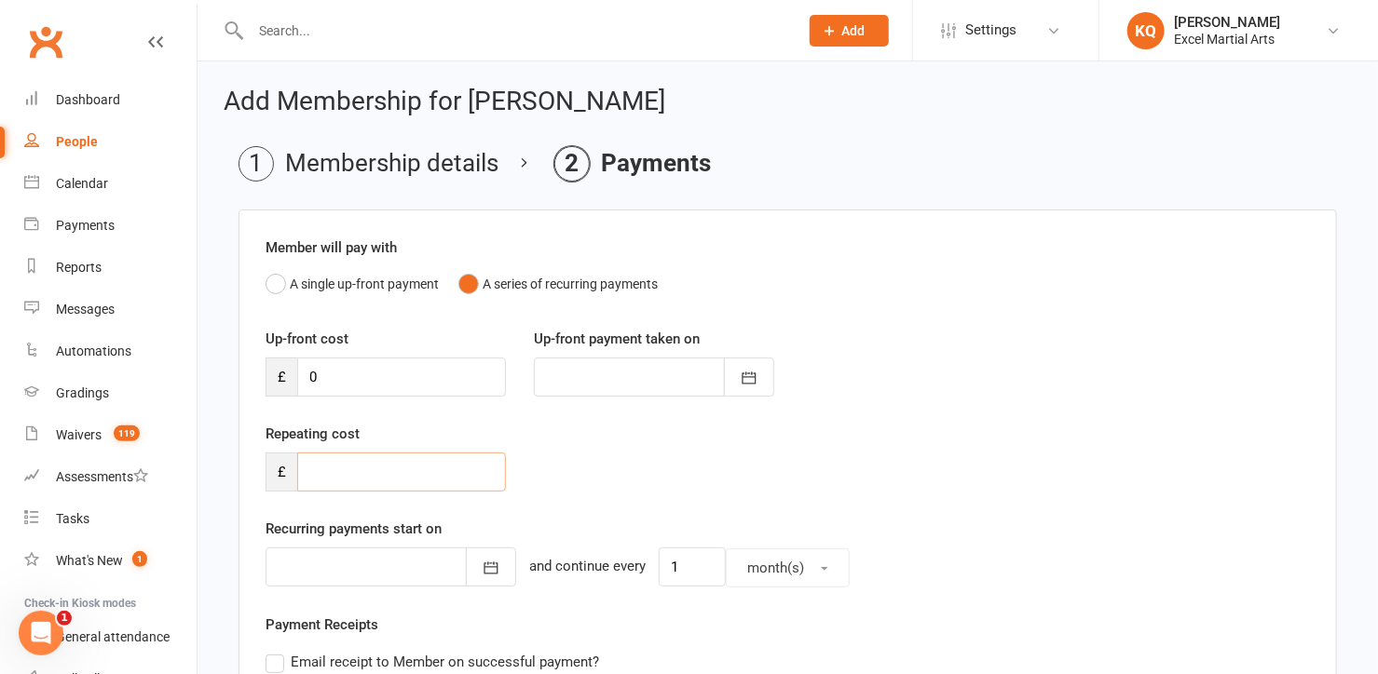
click at [337, 483] on input "number" at bounding box center [401, 472] width 209 height 39
type input "230"
click at [467, 578] on button "button" at bounding box center [491, 567] width 50 height 39
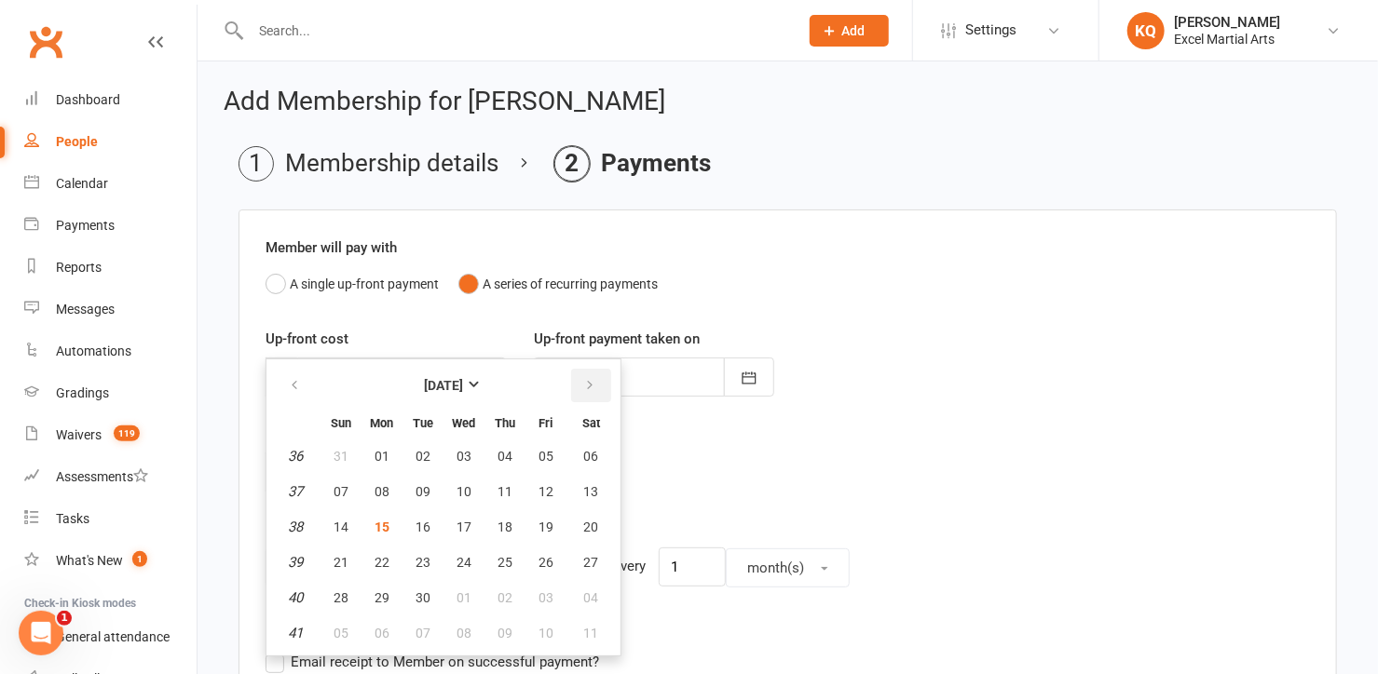
click at [589, 384] on icon "button" at bounding box center [589, 385] width 13 height 15
click at [460, 523] on span "15" at bounding box center [463, 527] width 15 height 15
type input "15 Oct 2025"
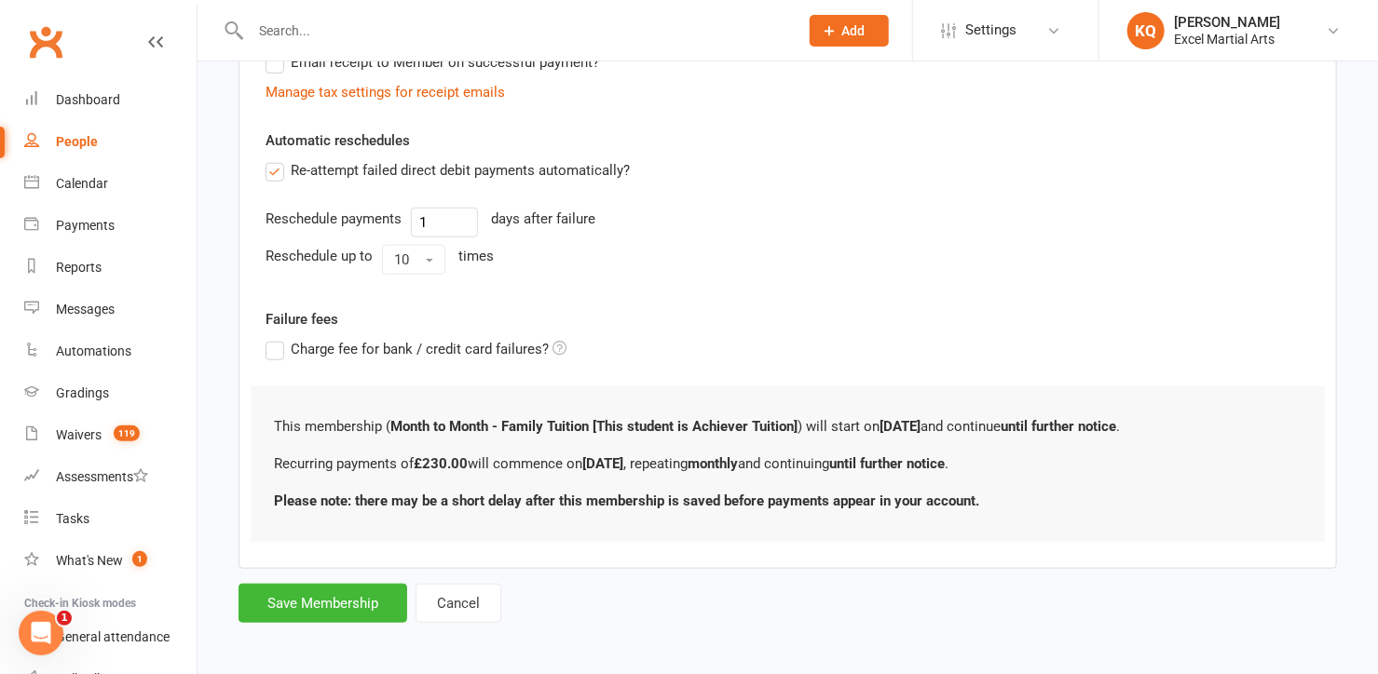
scroll to position [601, 0]
click at [300, 604] on button "Save Membership" at bounding box center [322, 602] width 169 height 39
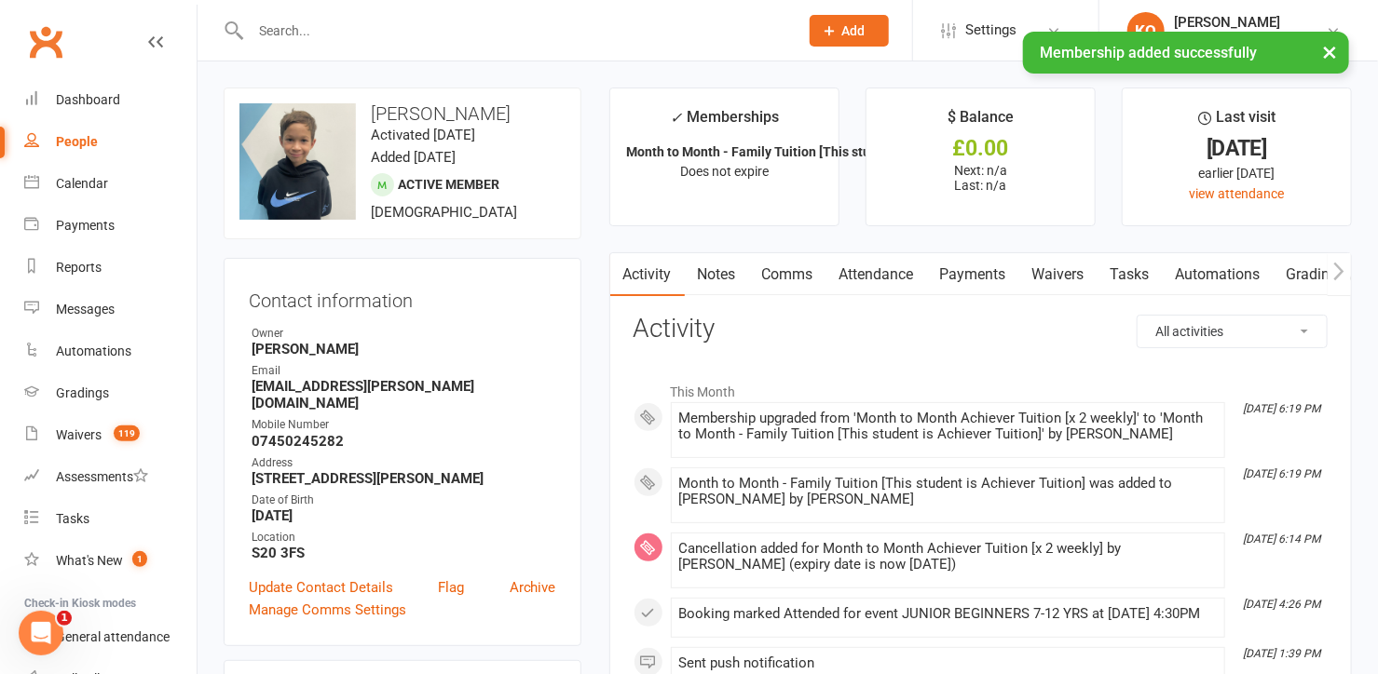
click at [976, 266] on link "Payments" at bounding box center [973, 274] width 92 height 43
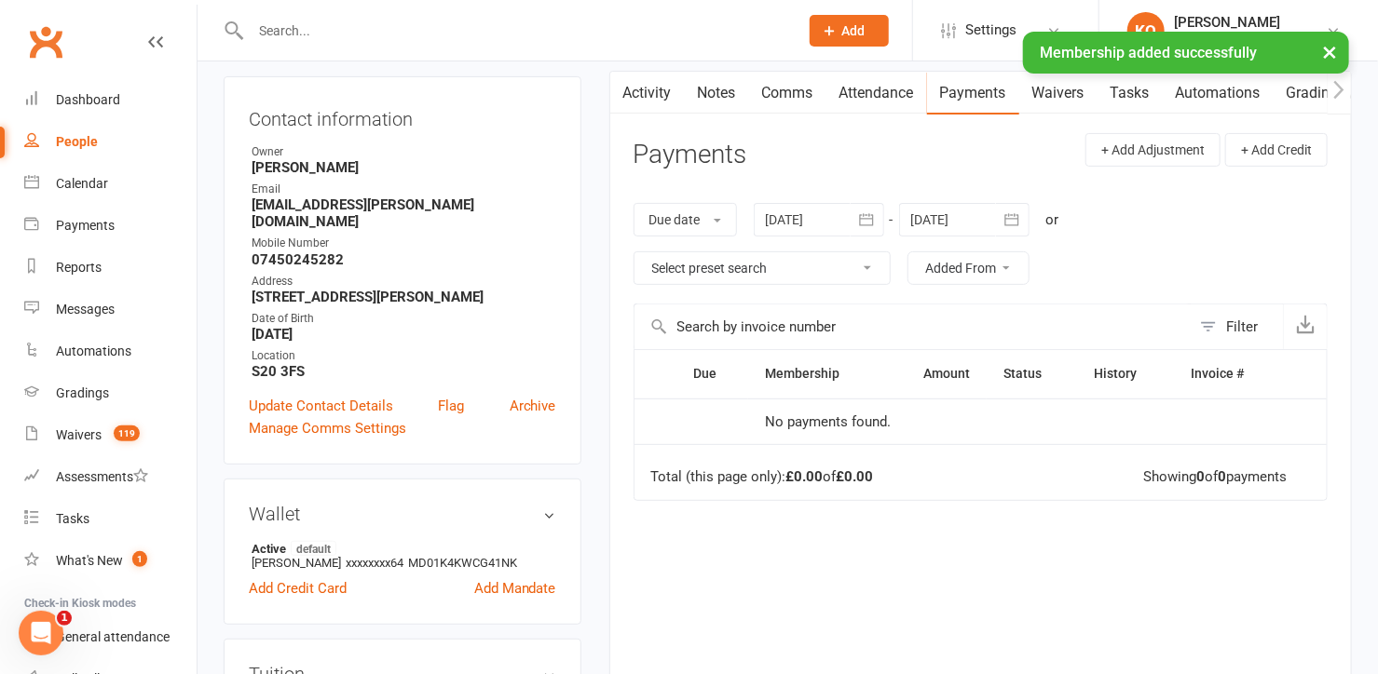
scroll to position [169, 0]
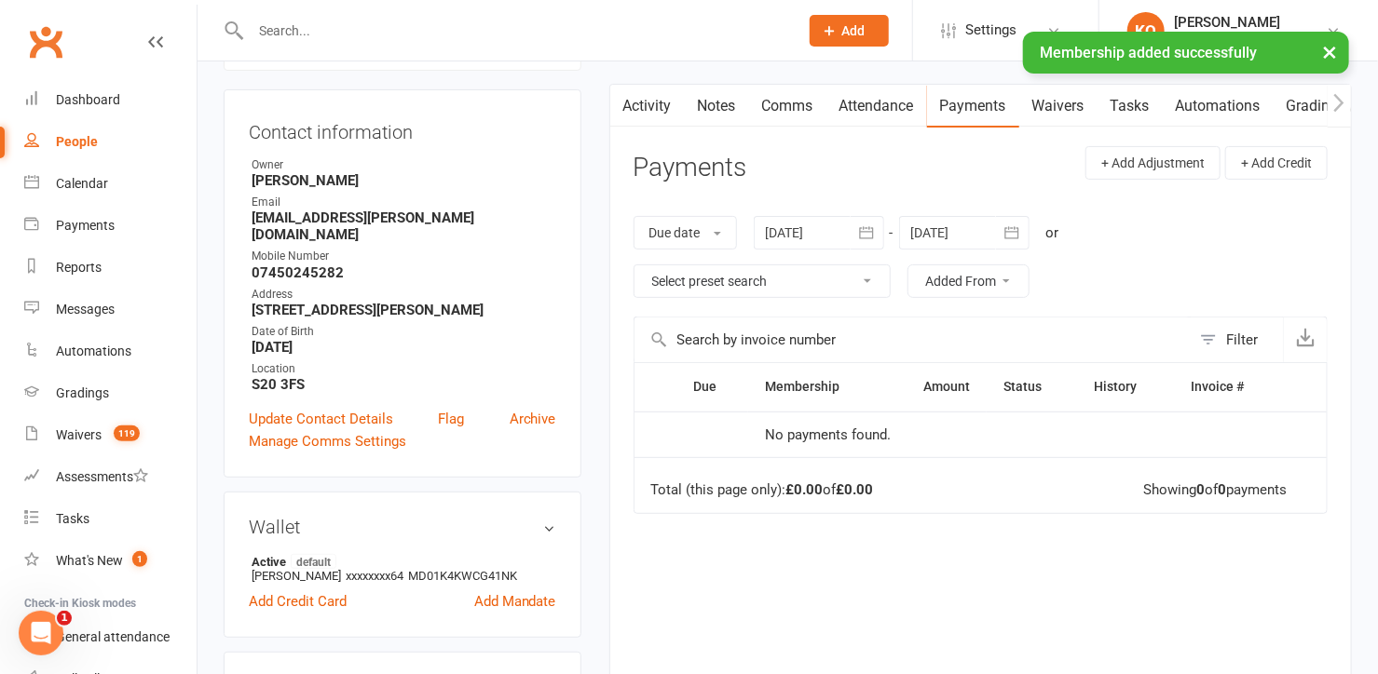
click at [1008, 233] on icon "button" at bounding box center [1012, 232] width 14 height 12
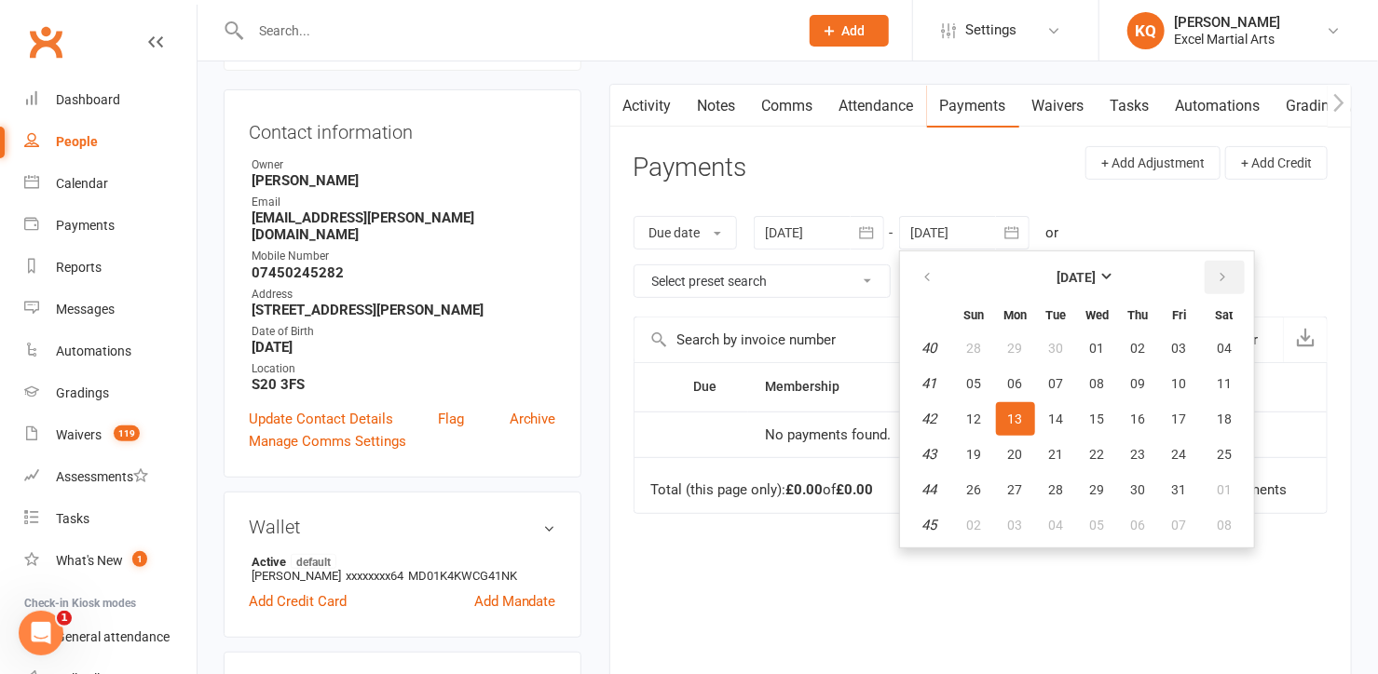
click at [1218, 279] on icon "button" at bounding box center [1223, 277] width 13 height 15
click at [1220, 483] on span "29" at bounding box center [1224, 490] width 15 height 15
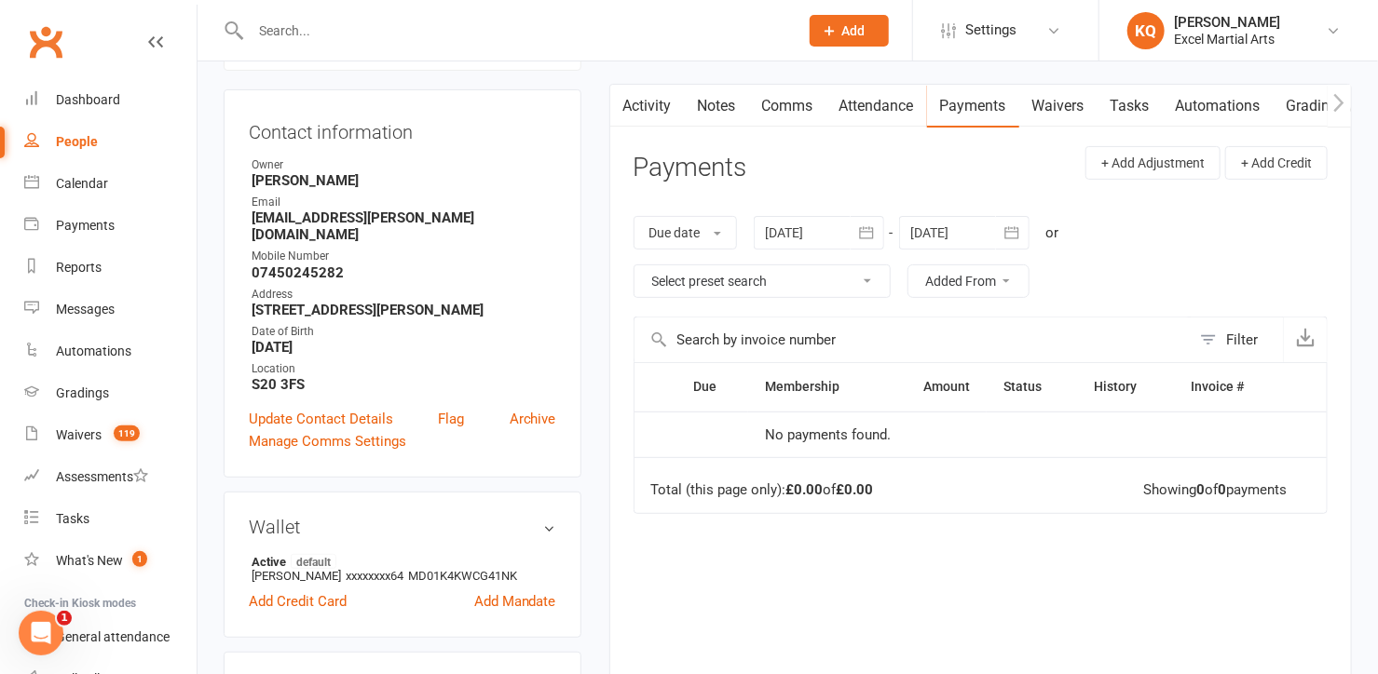
click at [1002, 230] on button "button" at bounding box center [1013, 233] width 34 height 34
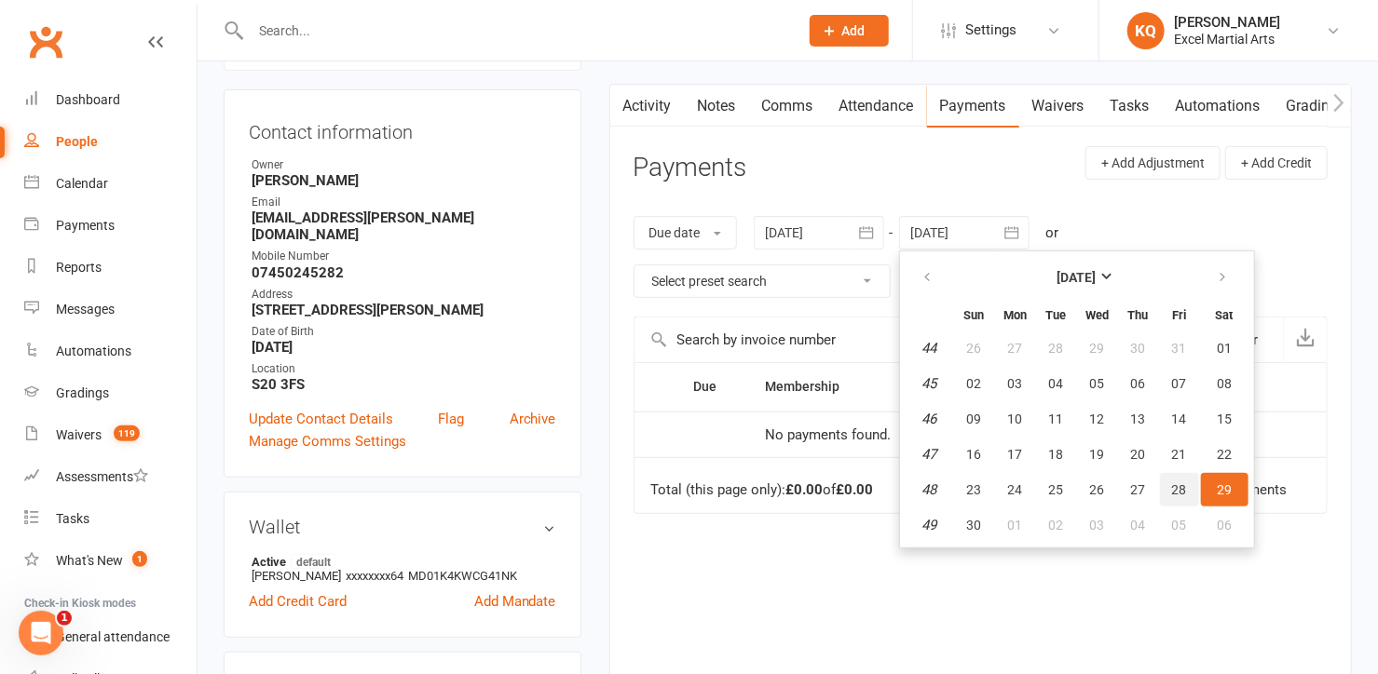
click at [1188, 483] on button "28" at bounding box center [1179, 490] width 39 height 34
type input "28 Nov 2025"
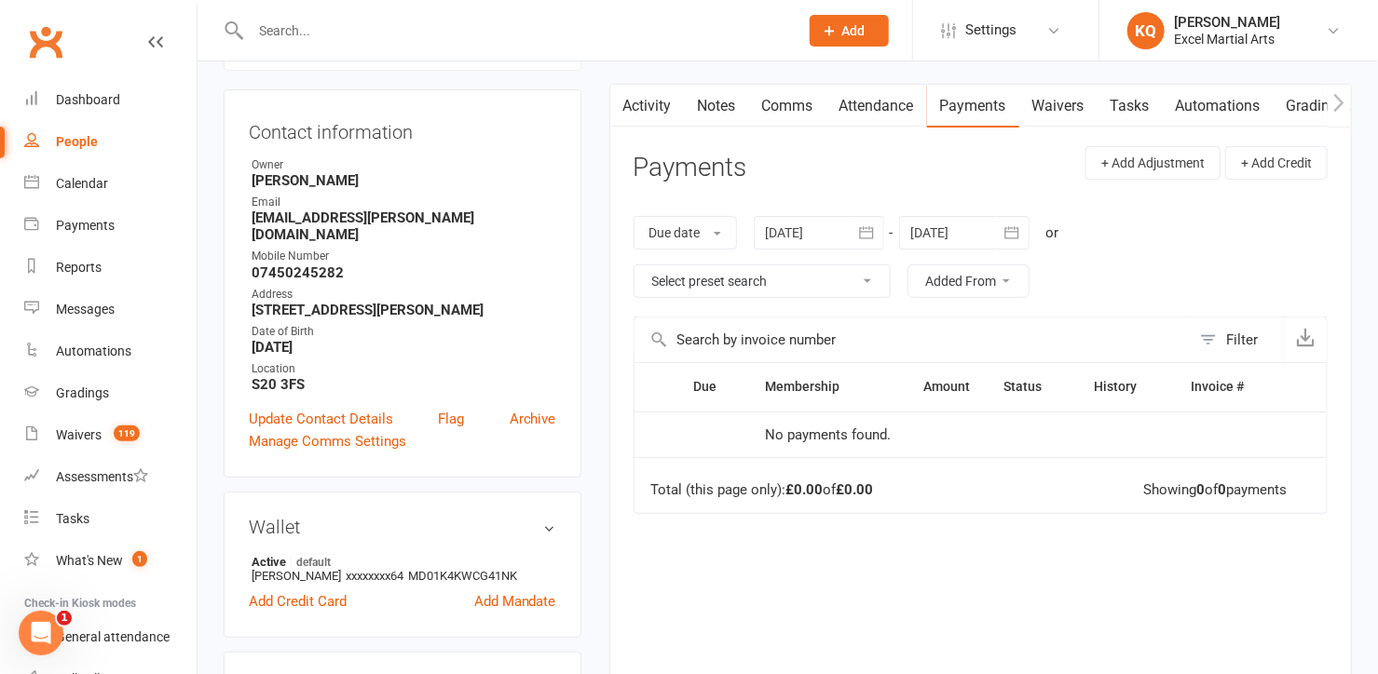
click at [944, 227] on div at bounding box center [964, 233] width 130 height 34
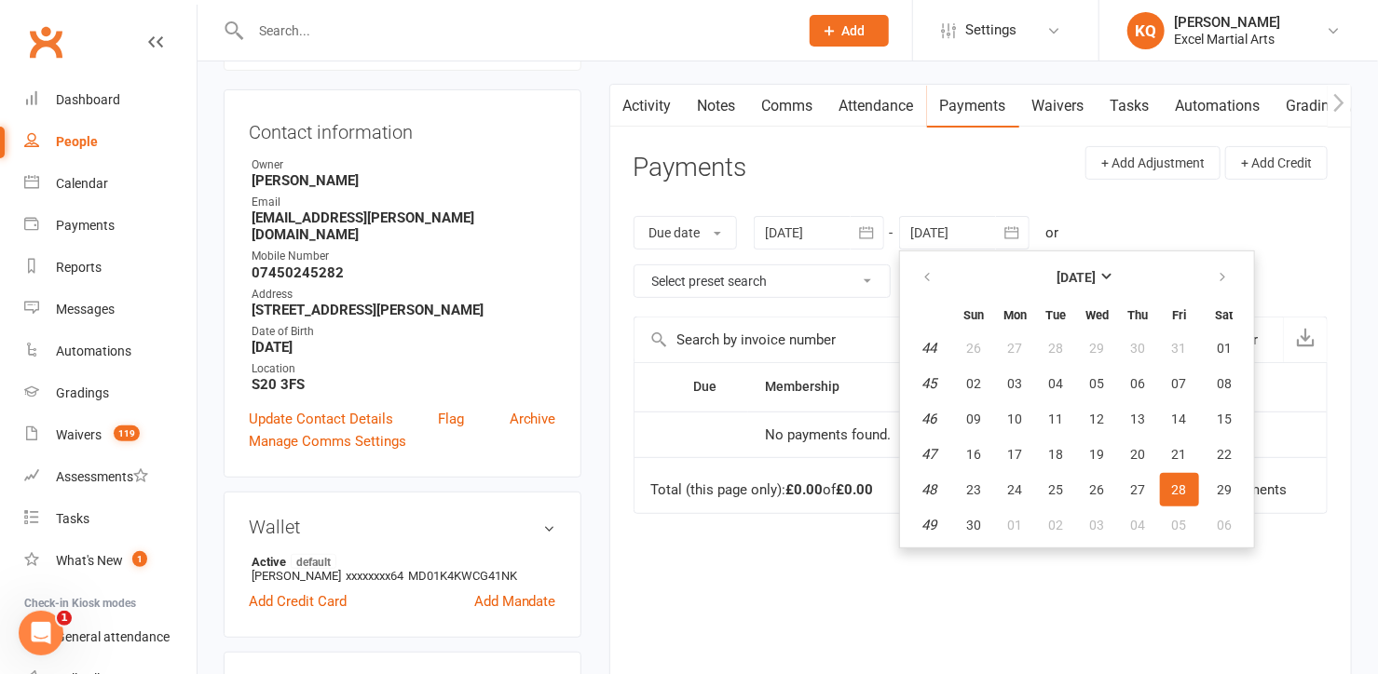
click at [622, 360] on div "Activity Notes Comms Attendance Payments Waivers Tasks Automations Gradings / P…" at bounding box center [980, 433] width 742 height 699
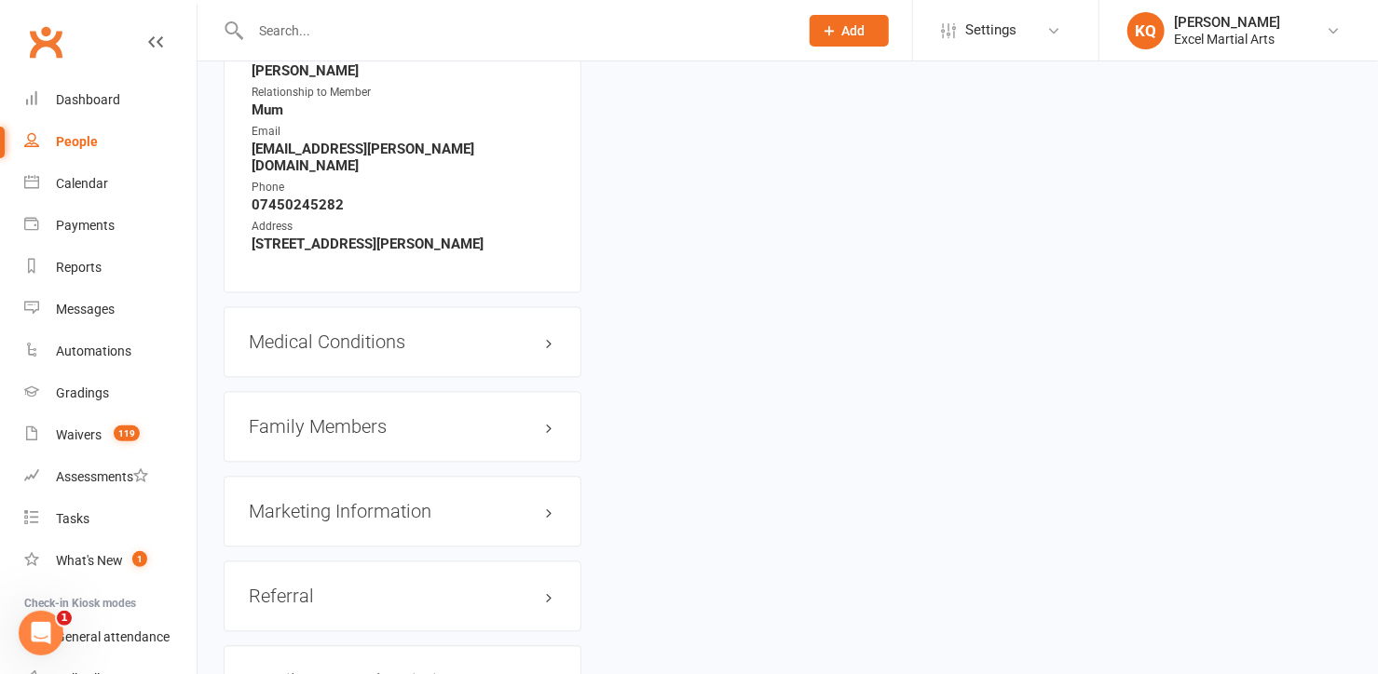
scroll to position [1778, 0]
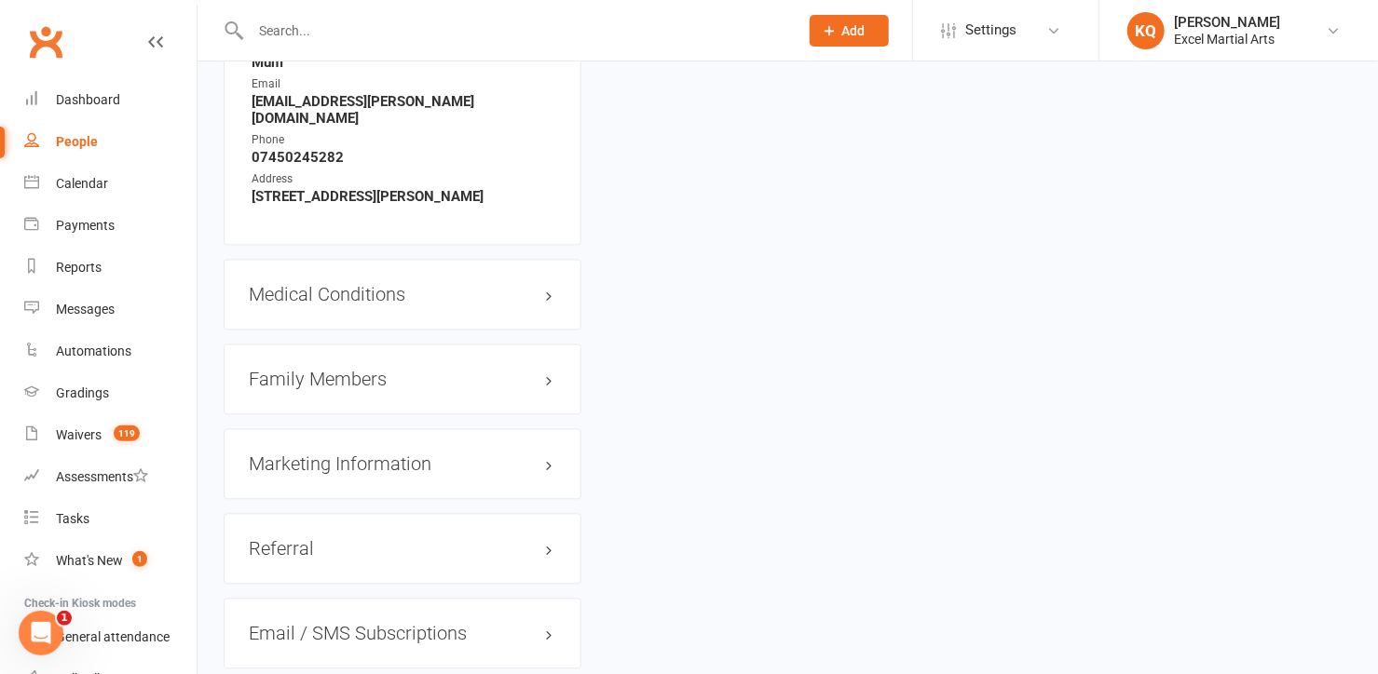
click at [280, 369] on h3 "Family Members" at bounding box center [402, 379] width 307 height 20
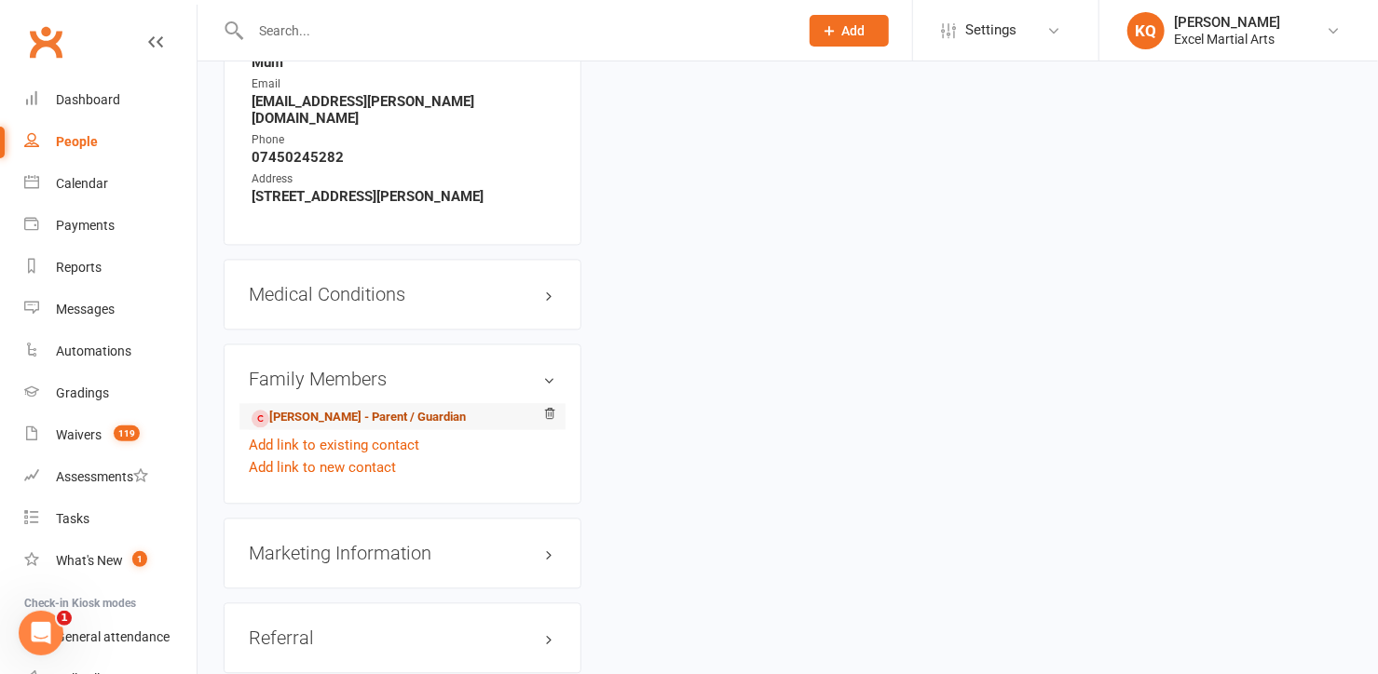
click at [289, 408] on link "[PERSON_NAME] - Parent / Guardian" at bounding box center [359, 418] width 214 height 20
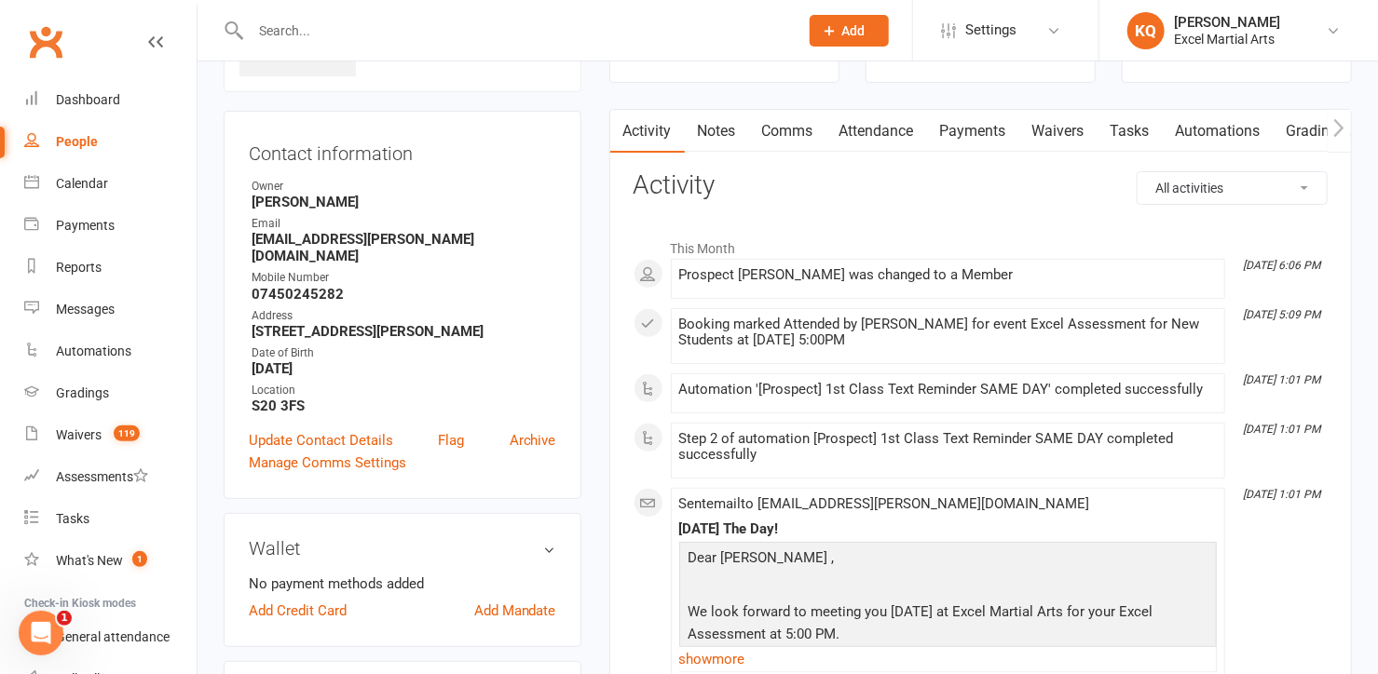
scroll to position [423, 0]
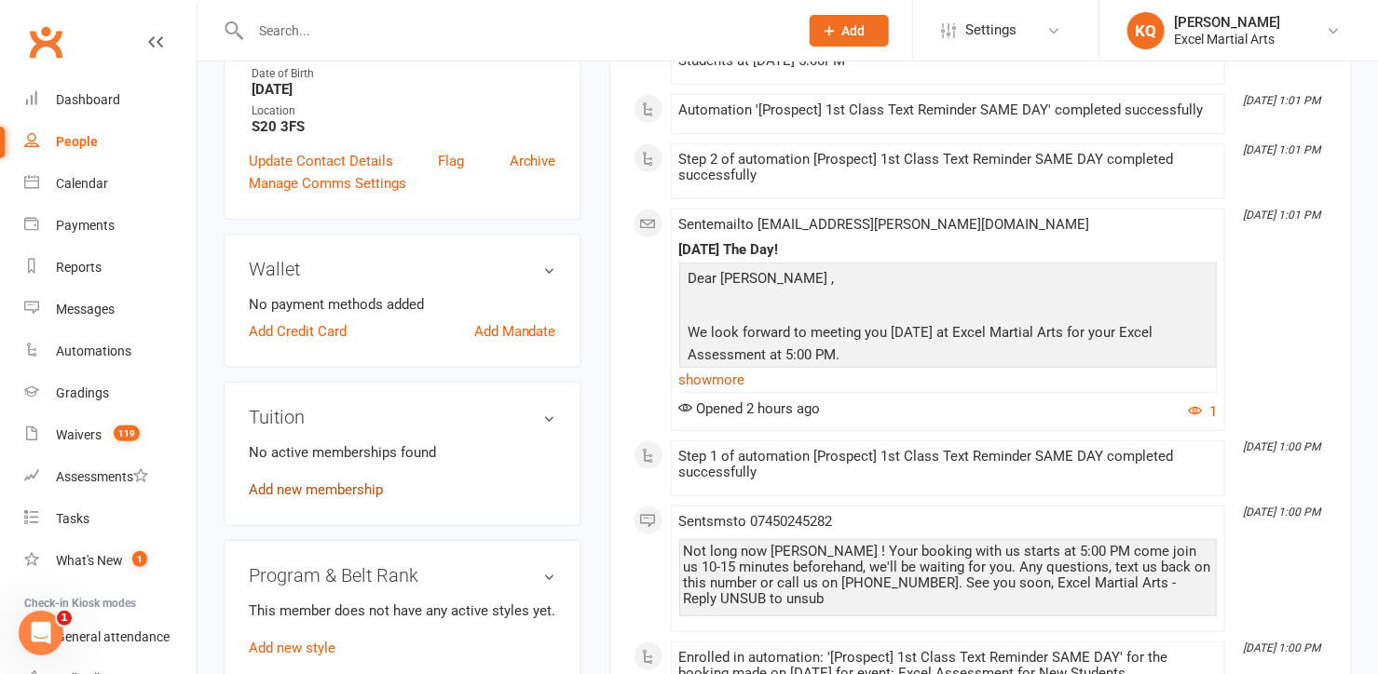
click at [333, 482] on link "Add new membership" at bounding box center [316, 490] width 134 height 17
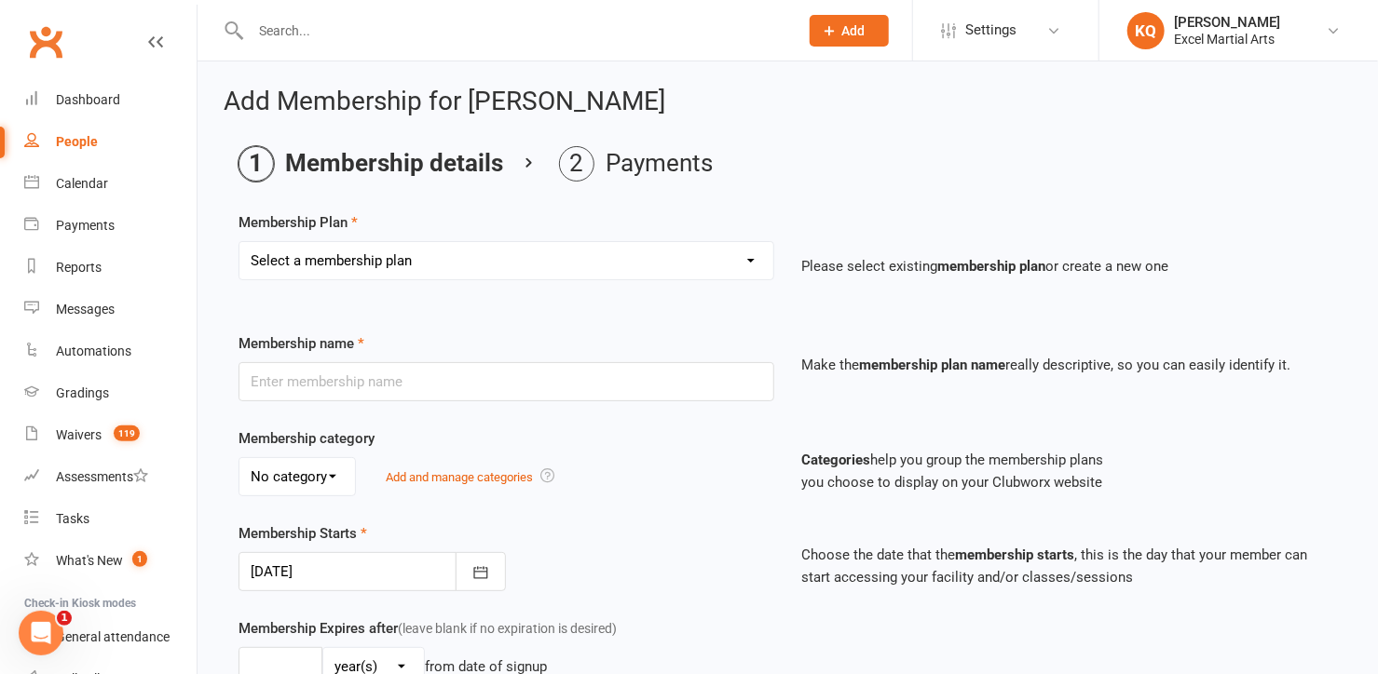
click at [398, 269] on select "Select a membership plan Create new Membership Plan Month to Month Limited Tuit…" at bounding box center [506, 260] width 534 height 37
select select "5"
click at [239, 242] on select "Select a membership plan Create new Membership Plan Month to Month Limited Tuit…" at bounding box center [506, 260] width 534 height 37
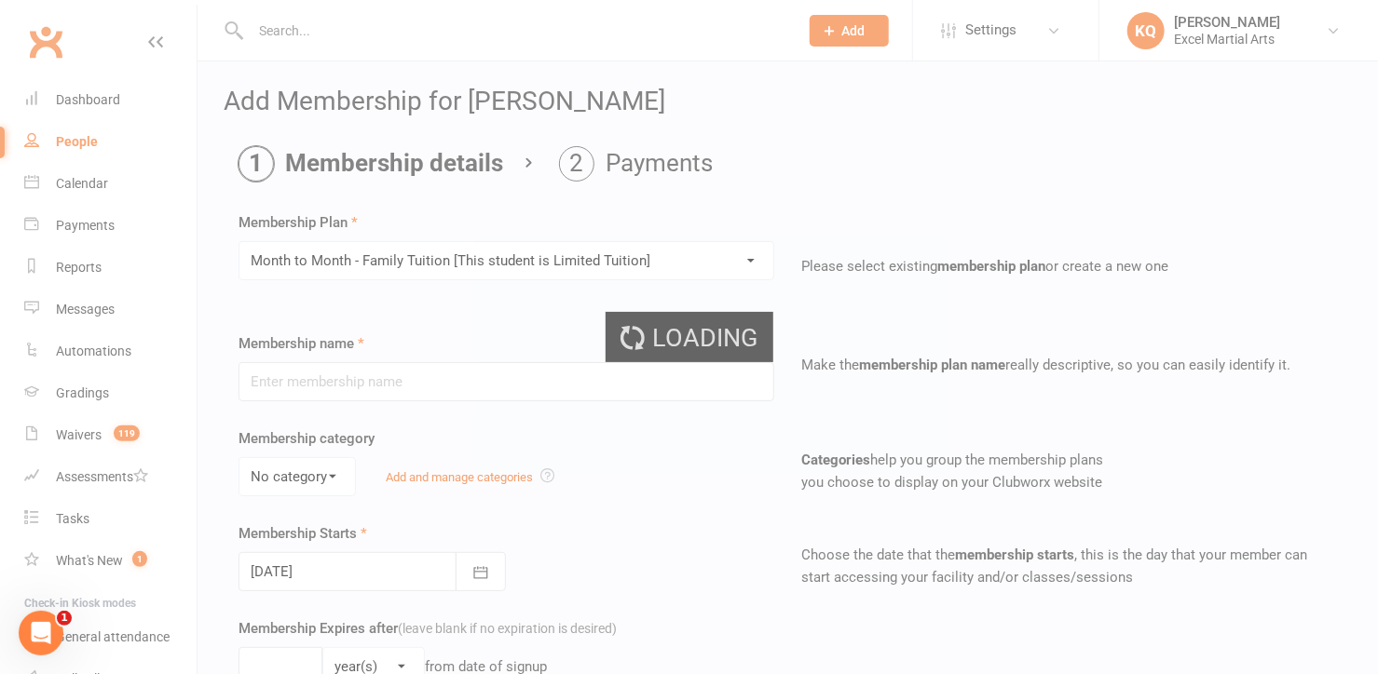
type input "Month to Month - Family Tuition [This student is Limited Tuition]"
select select "2"
type input "0"
type input "5"
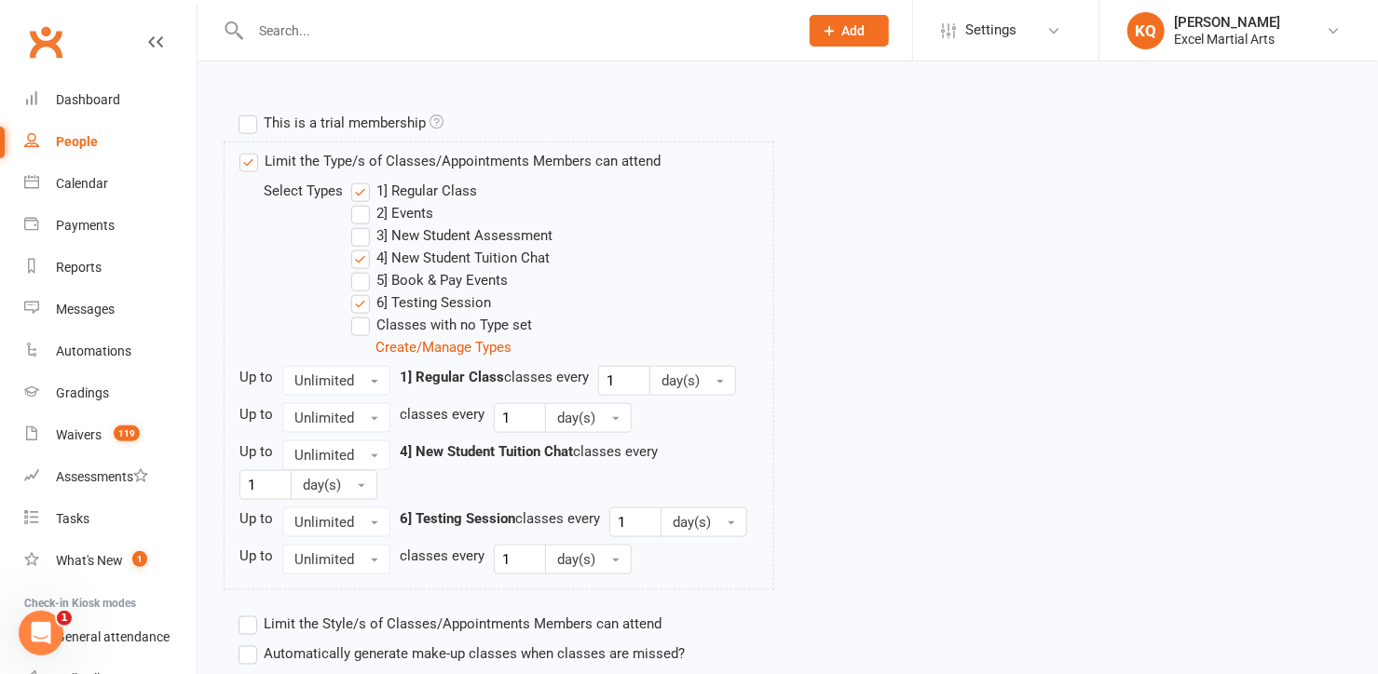
scroll to position [993, 0]
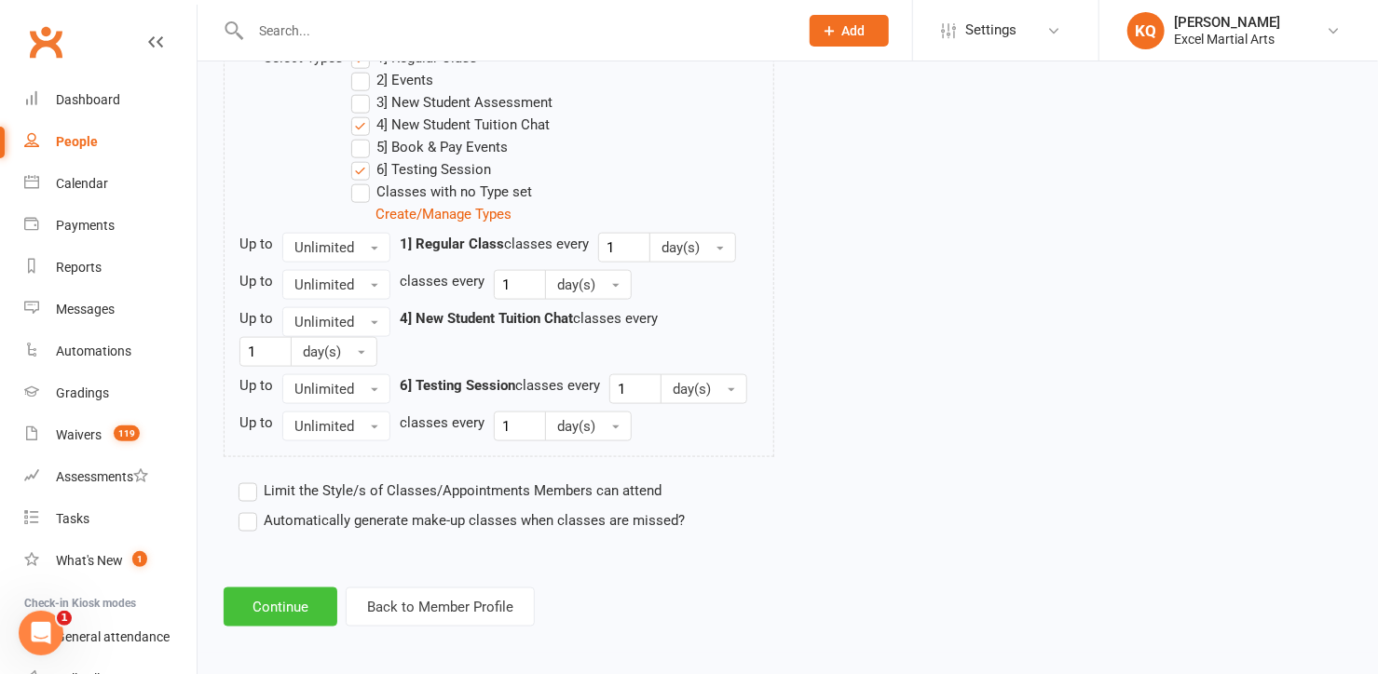
click at [253, 605] on button "Continue" at bounding box center [281, 607] width 114 height 39
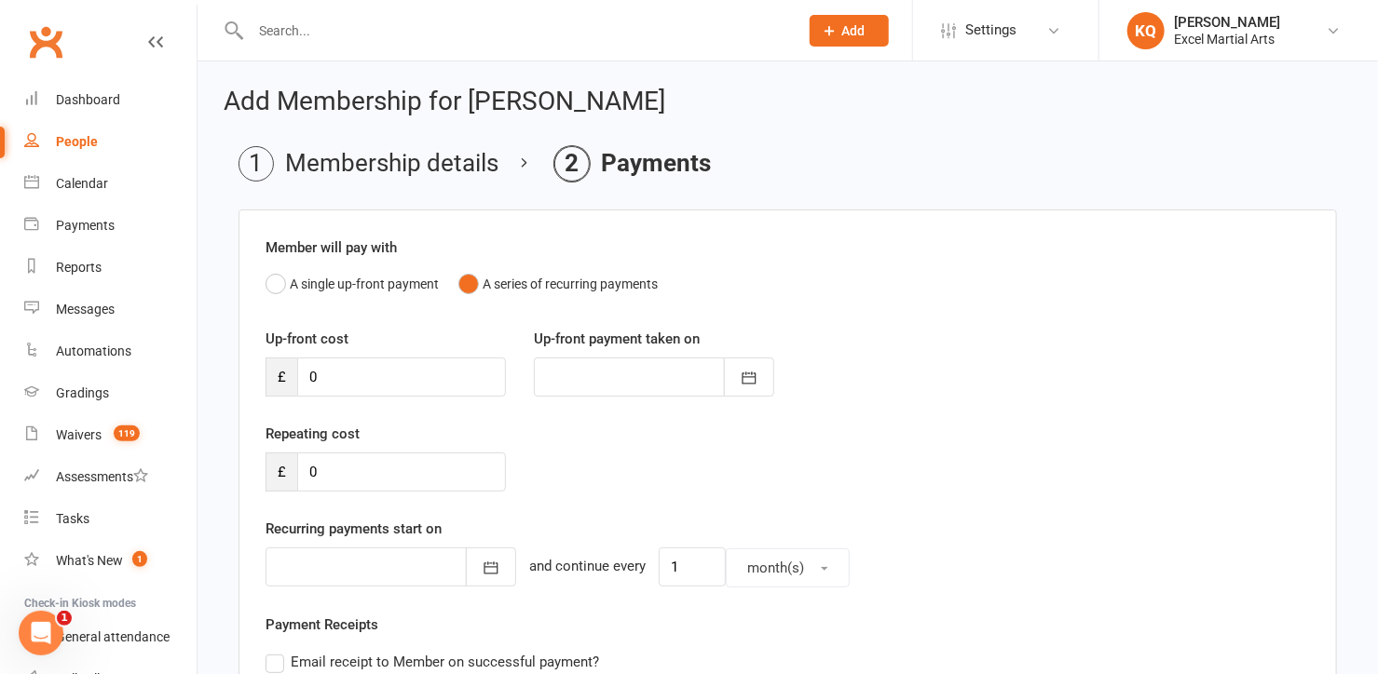
scroll to position [453, 0]
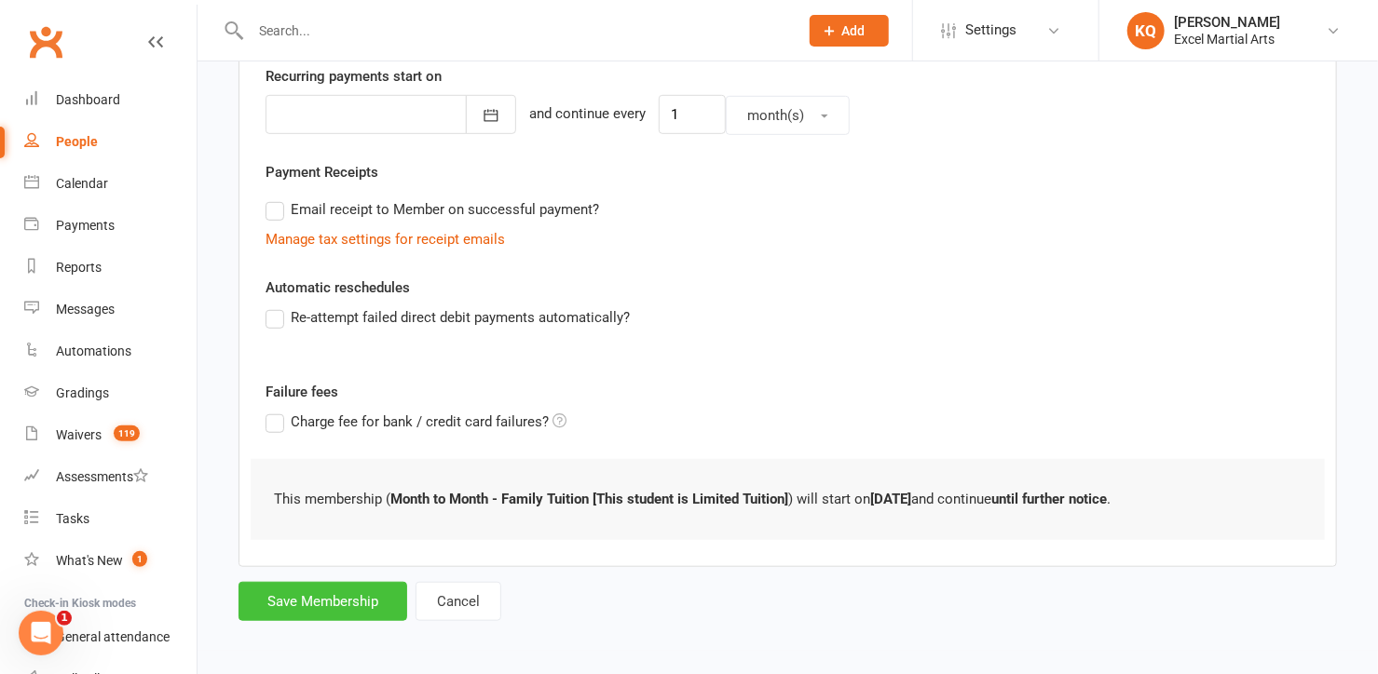
click at [327, 605] on button "Save Membership" at bounding box center [322, 601] width 169 height 39
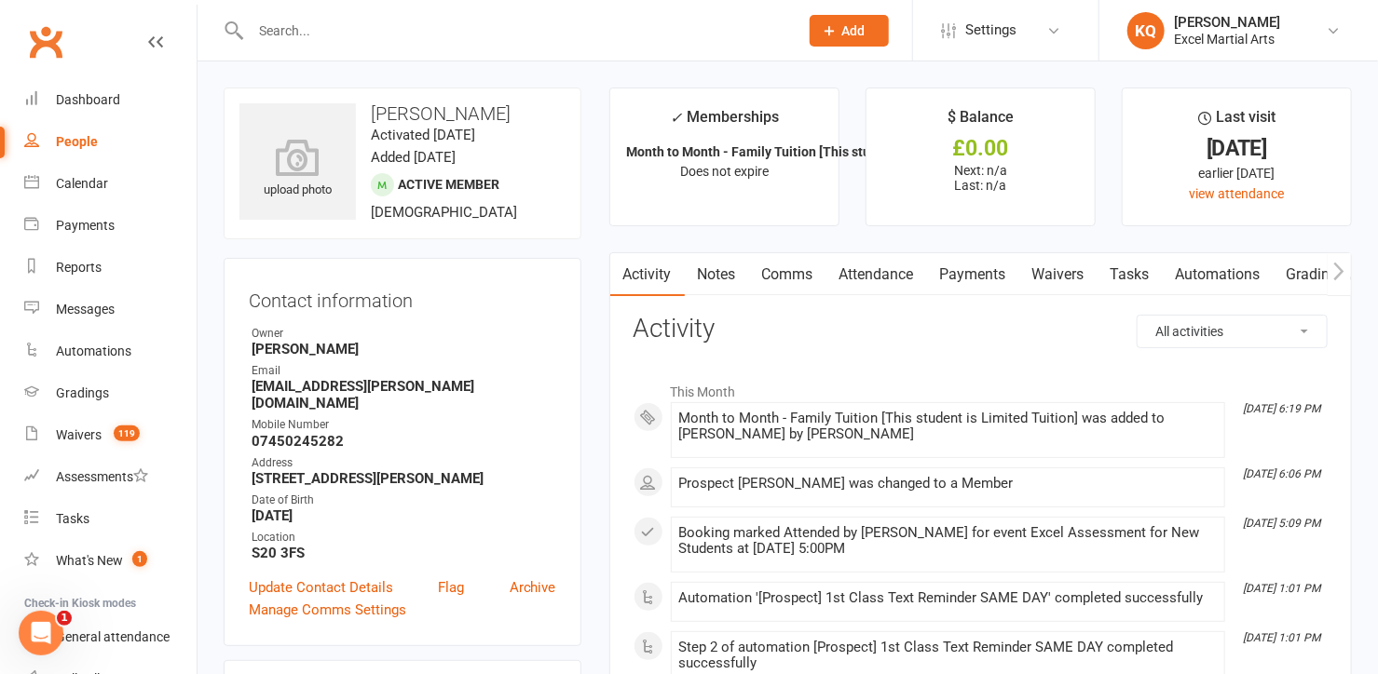
click at [888, 259] on link "Attendance" at bounding box center [876, 274] width 101 height 43
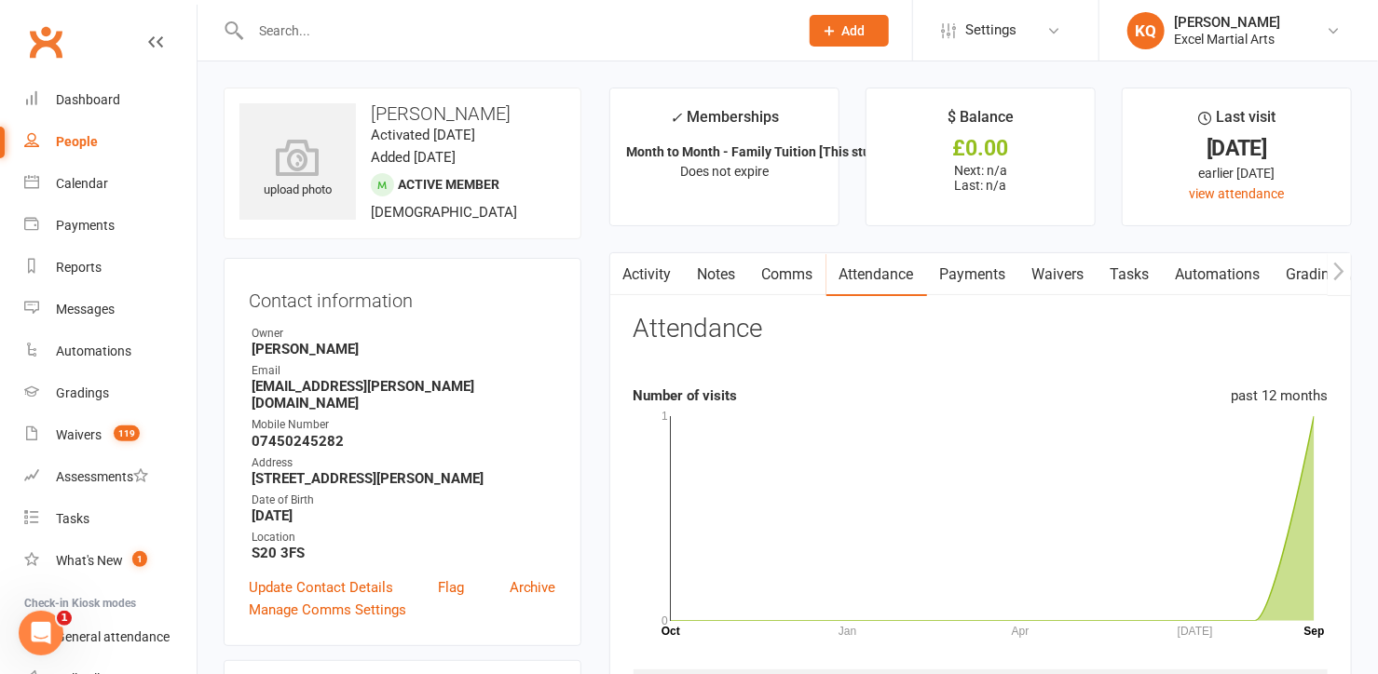
click at [873, 281] on link "Attendance" at bounding box center [876, 274] width 101 height 43
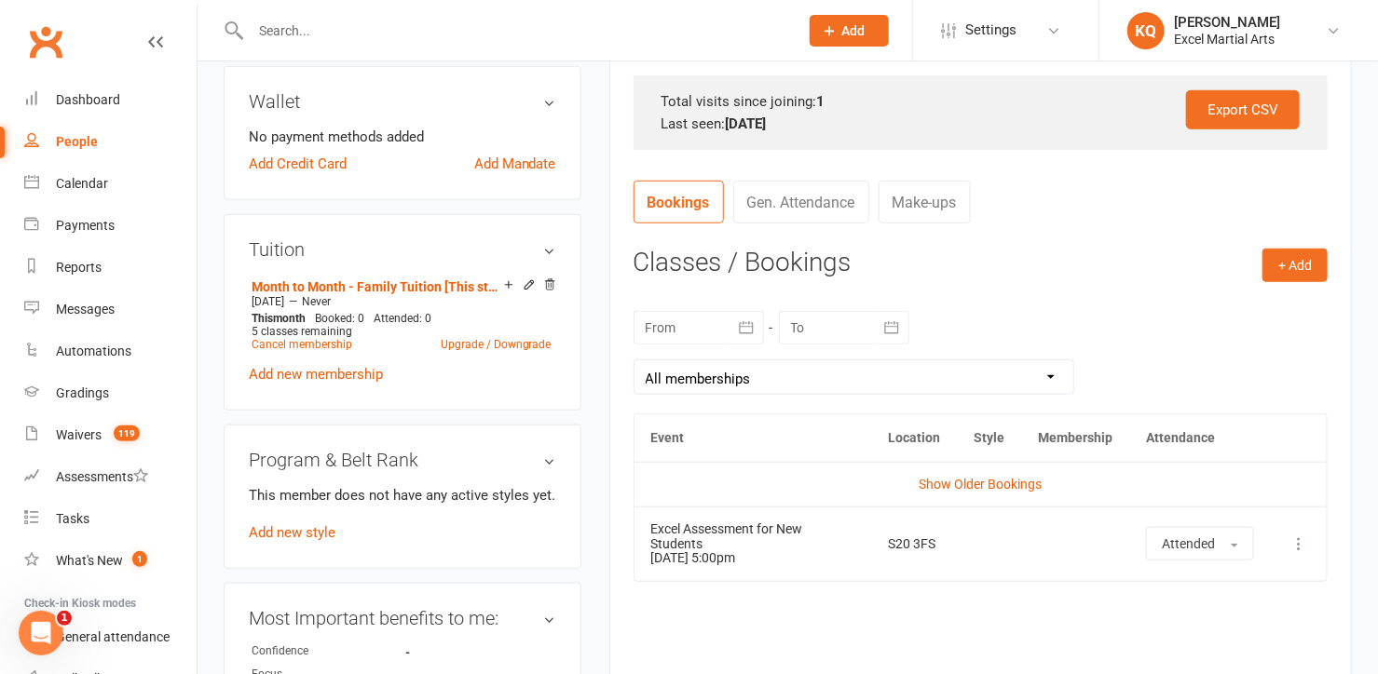
scroll to position [592, 0]
click at [1285, 265] on button "+ Add" at bounding box center [1294, 268] width 65 height 34
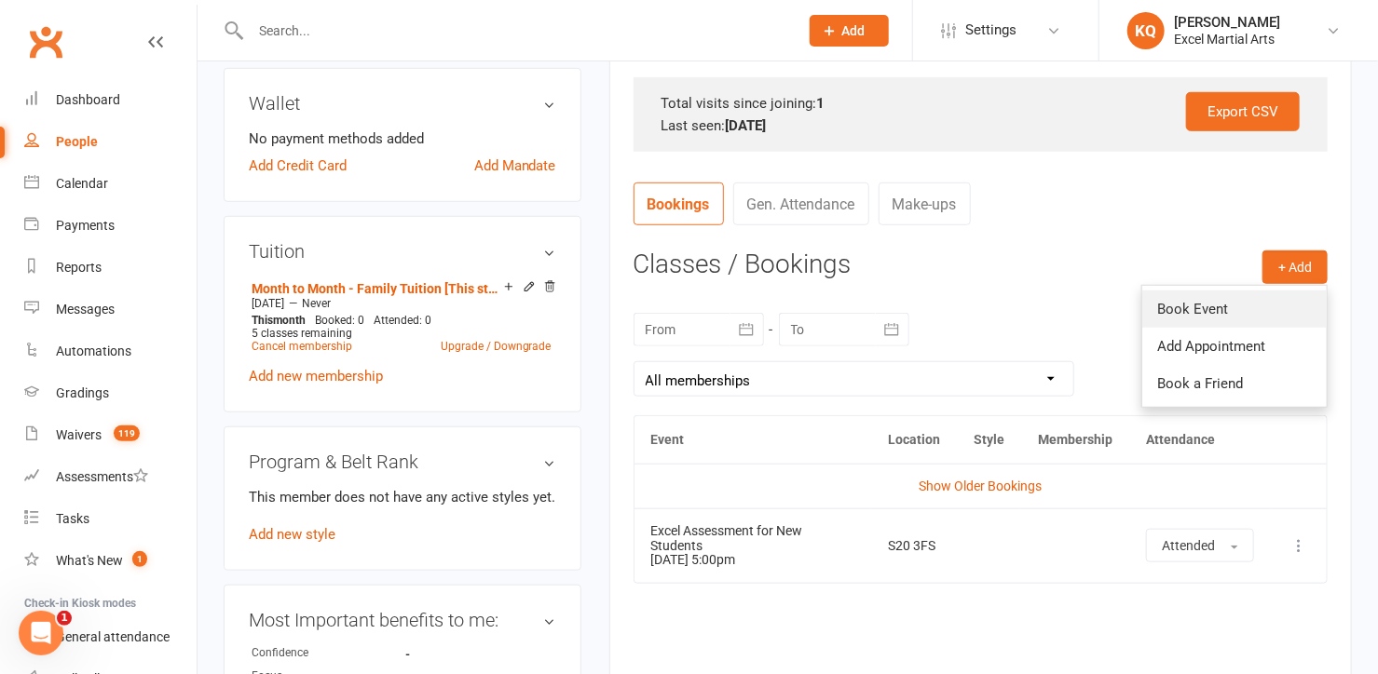
click at [1260, 299] on link "Book Event" at bounding box center [1234, 309] width 184 height 37
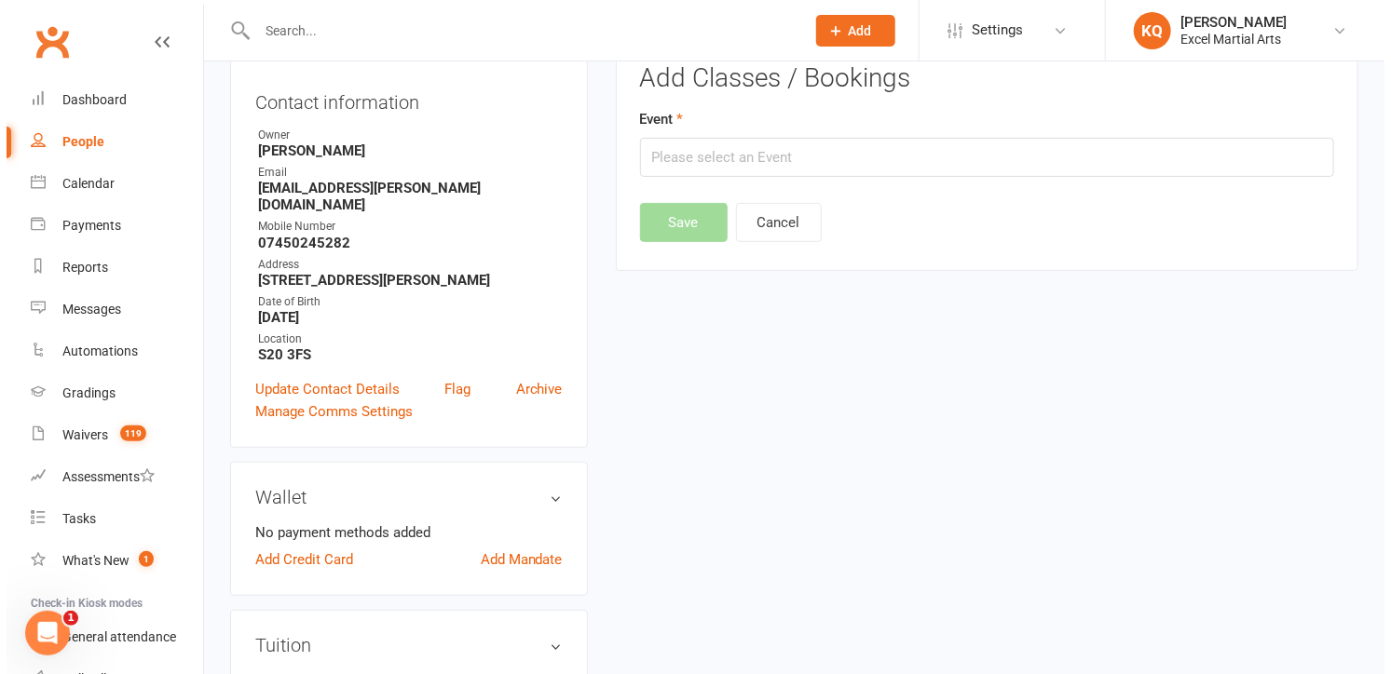
scroll to position [158, 0]
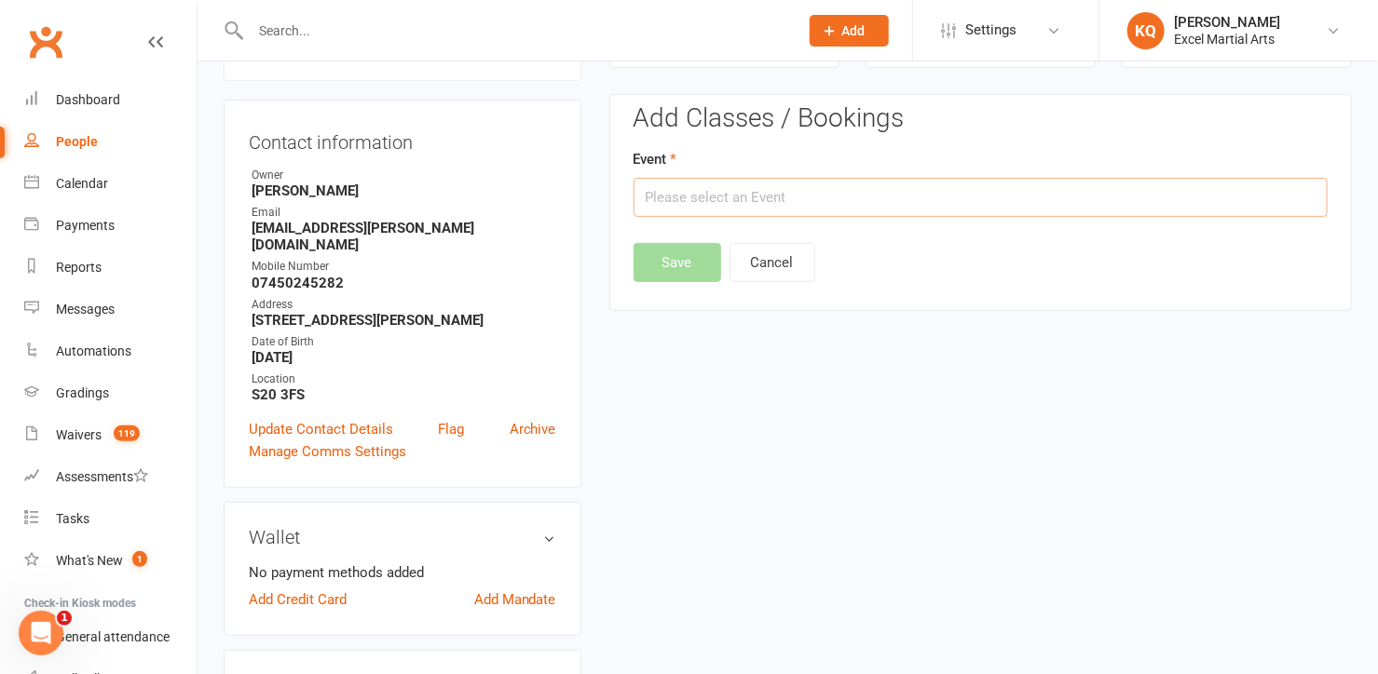
click at [908, 197] on input "text" at bounding box center [980, 197] width 694 height 39
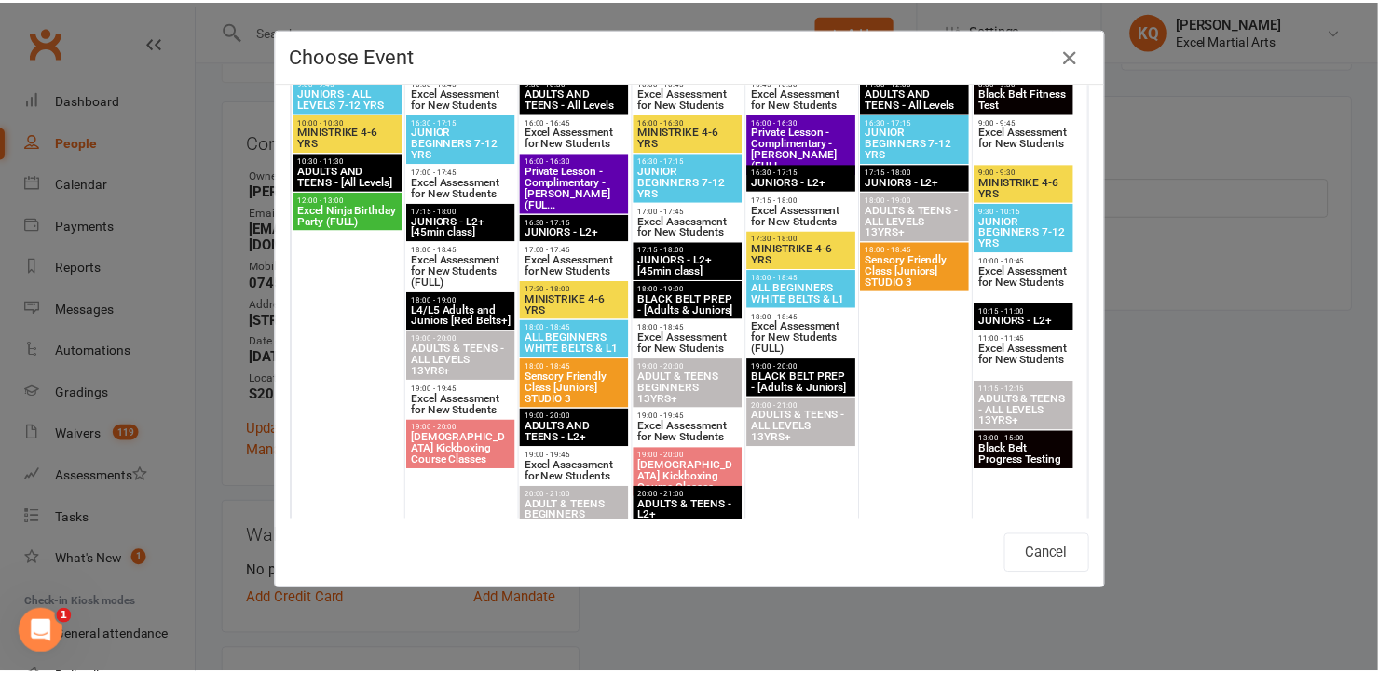
scroll to position [2455, 0]
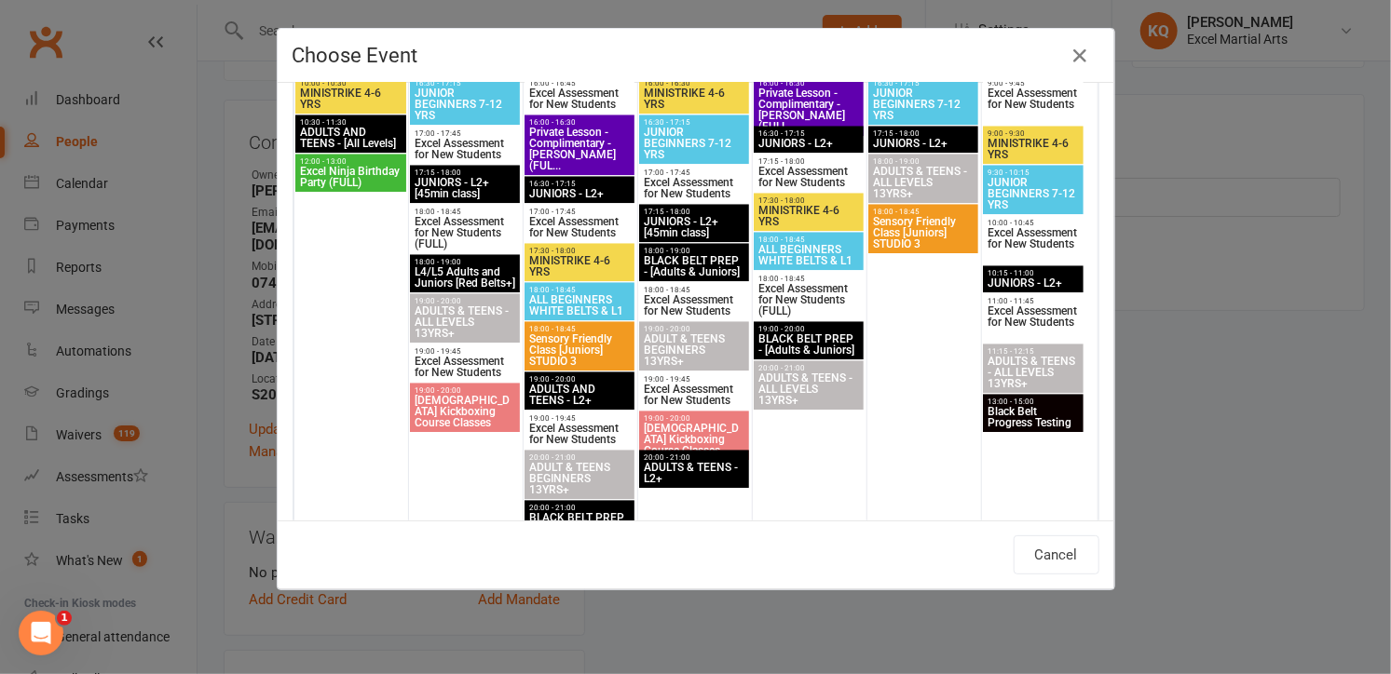
click at [451, 323] on span "ADULTS & TEENS - ALL LEVELS 13YRS+" at bounding box center [465, 323] width 102 height 34
type input "ADULTS & TEENS - ALL LEVELS 13YRS+ - Sep 22, 2025 7:00:00 PM"
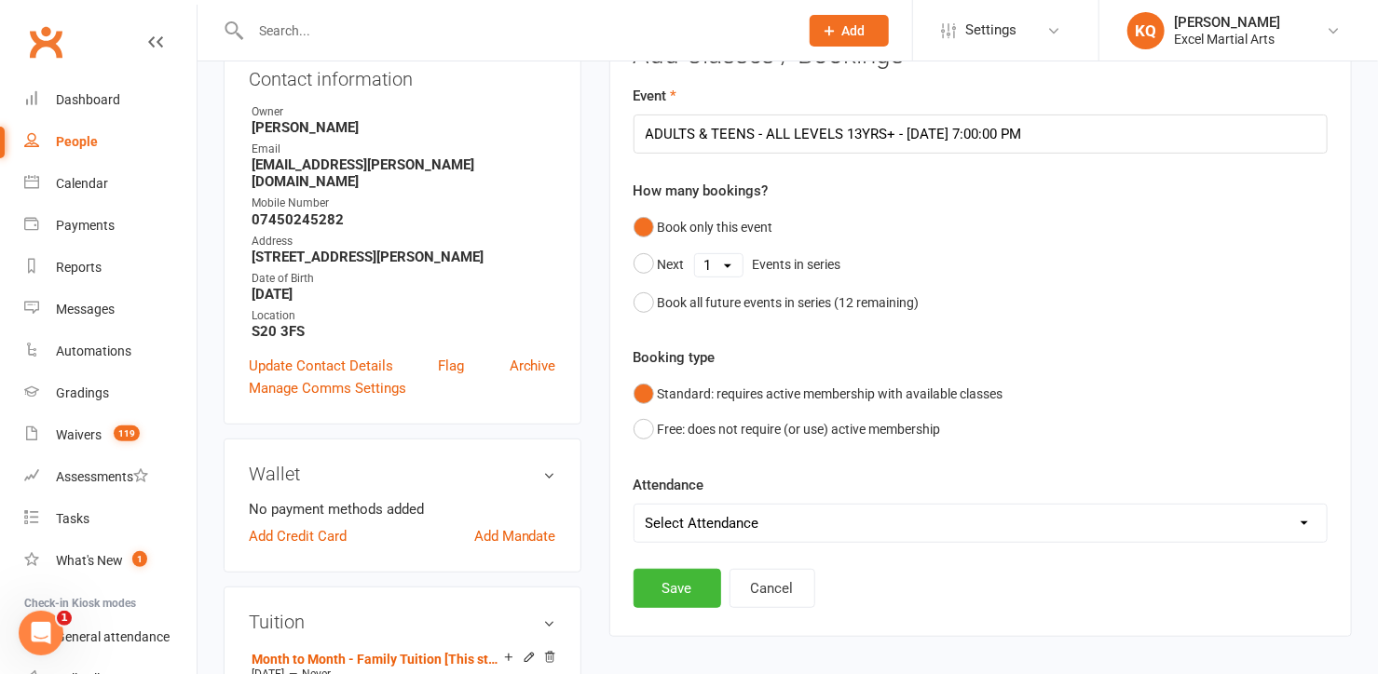
scroll to position [328, 0]
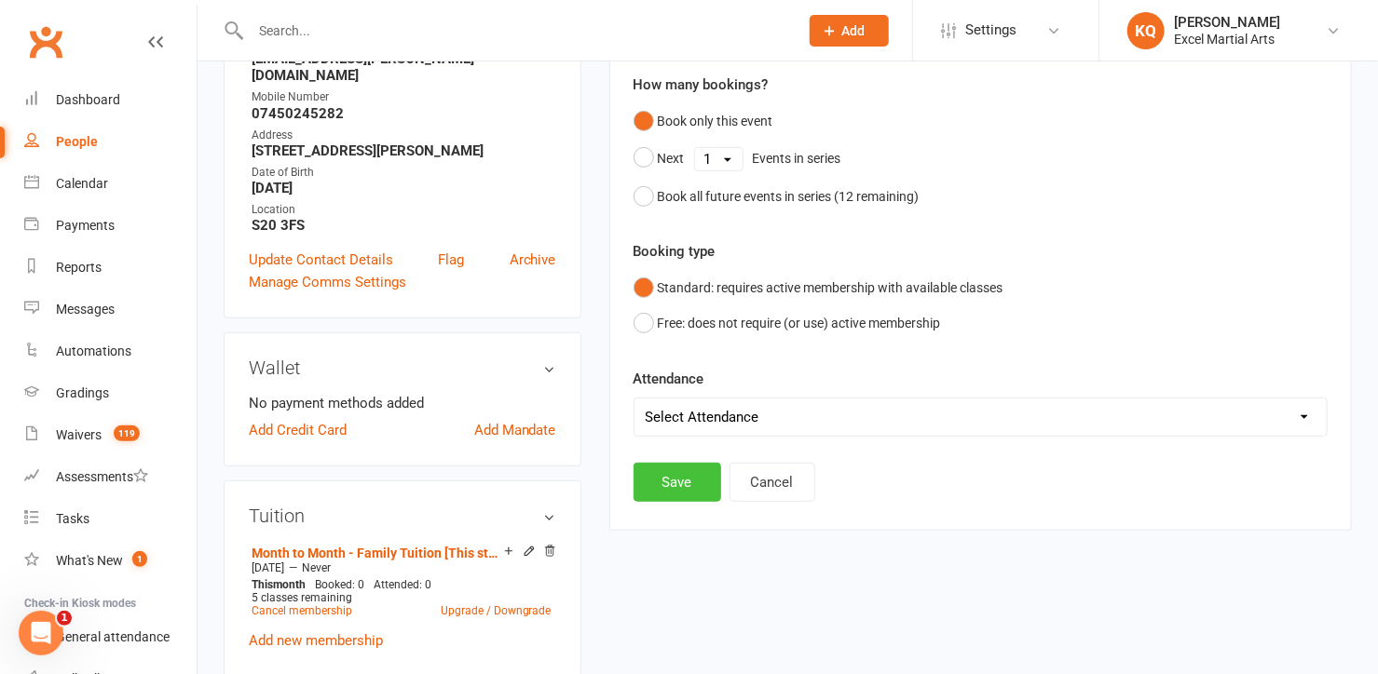
click at [665, 476] on button "Save" at bounding box center [677, 482] width 88 height 39
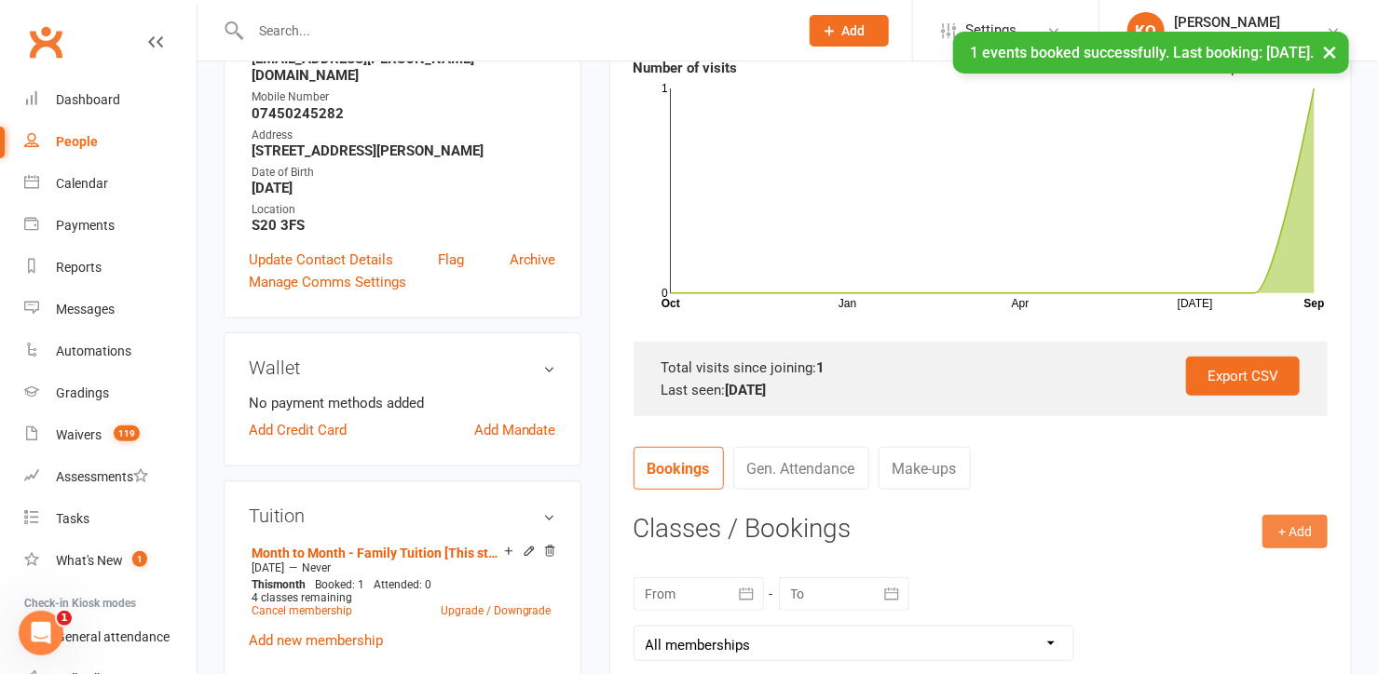
click at [1304, 538] on button "+ Add" at bounding box center [1294, 532] width 65 height 34
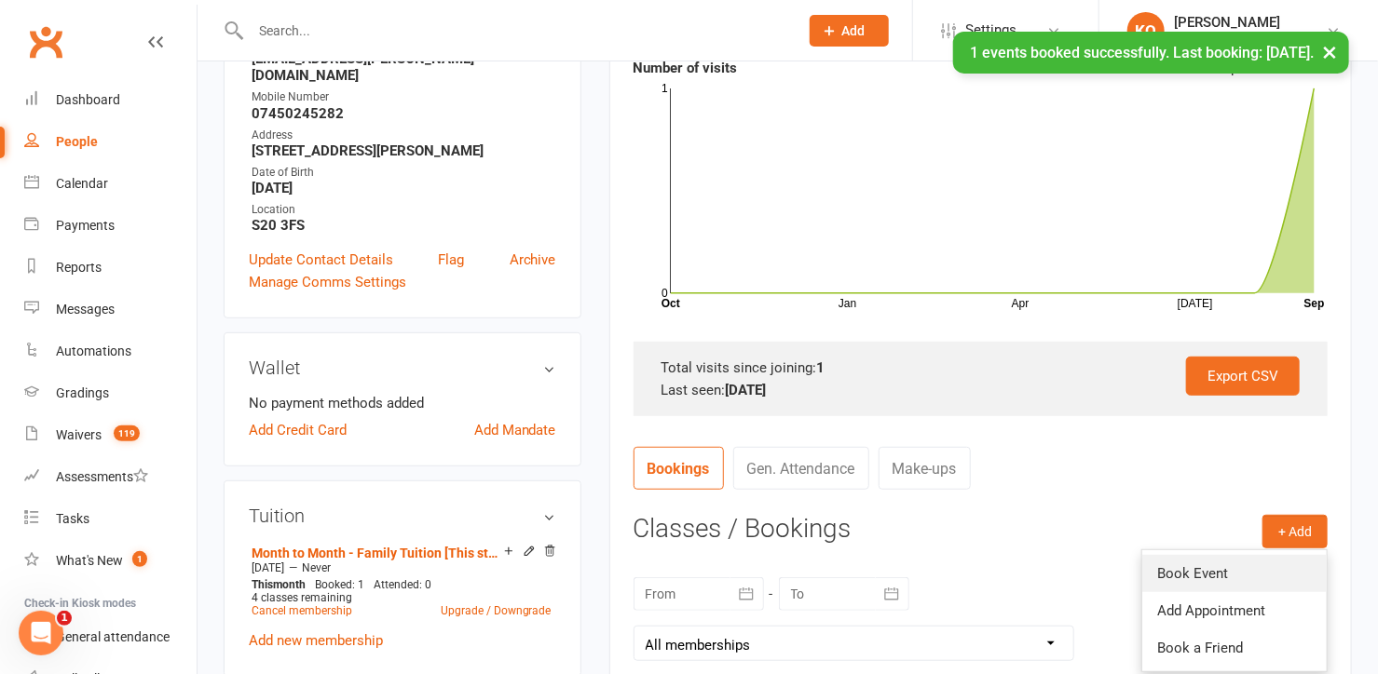
click at [1252, 573] on link "Book Event" at bounding box center [1234, 573] width 184 height 37
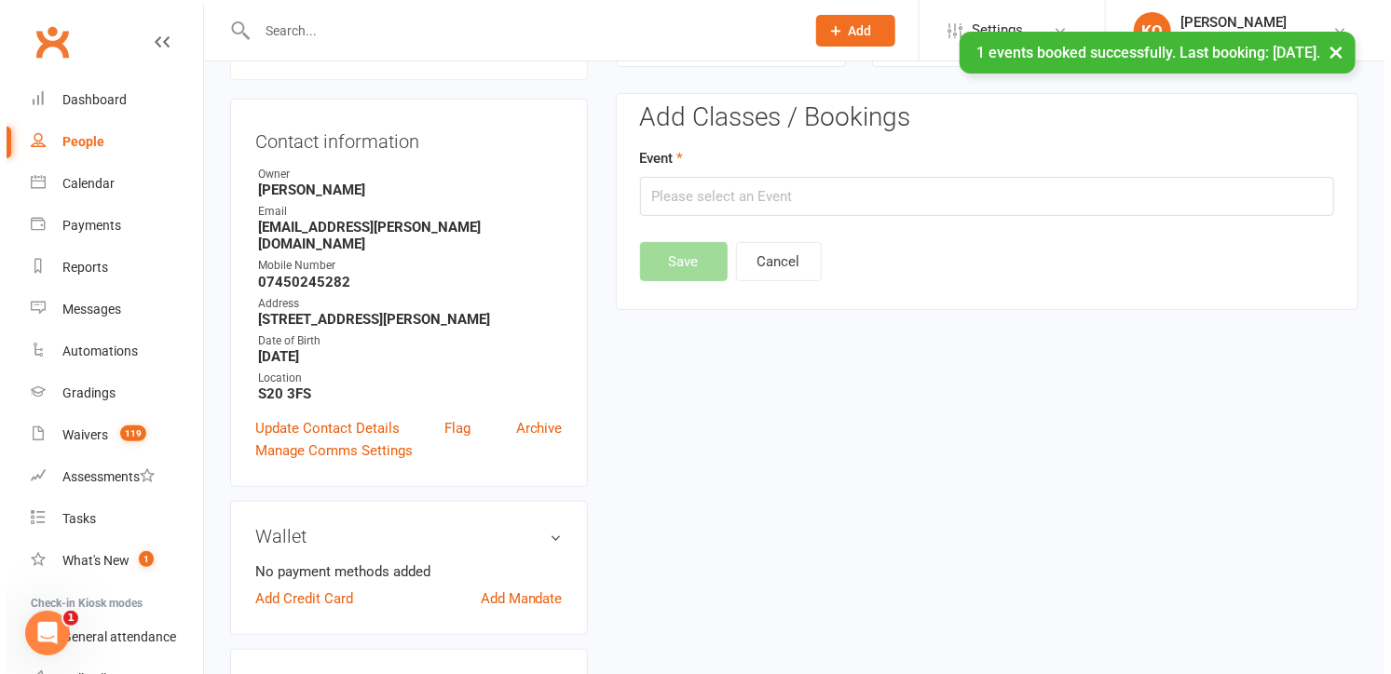
scroll to position [158, 0]
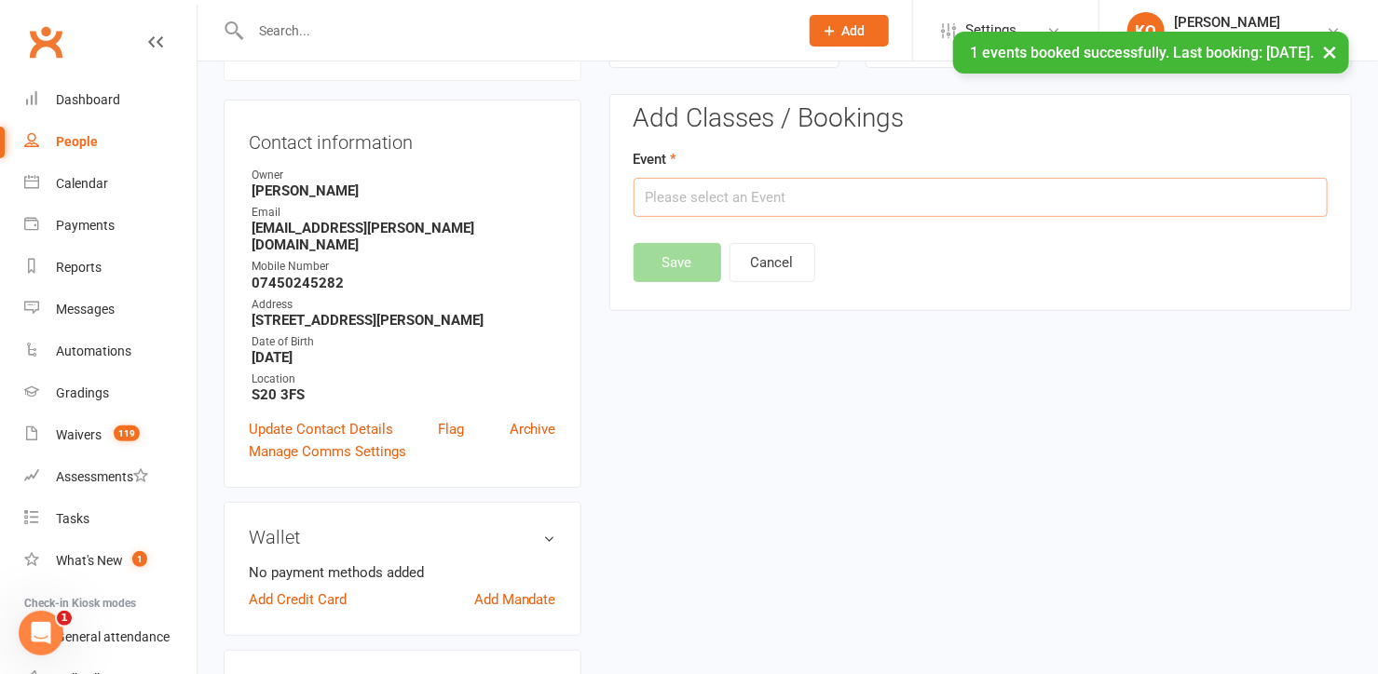
click at [781, 203] on input "text" at bounding box center [980, 197] width 694 height 39
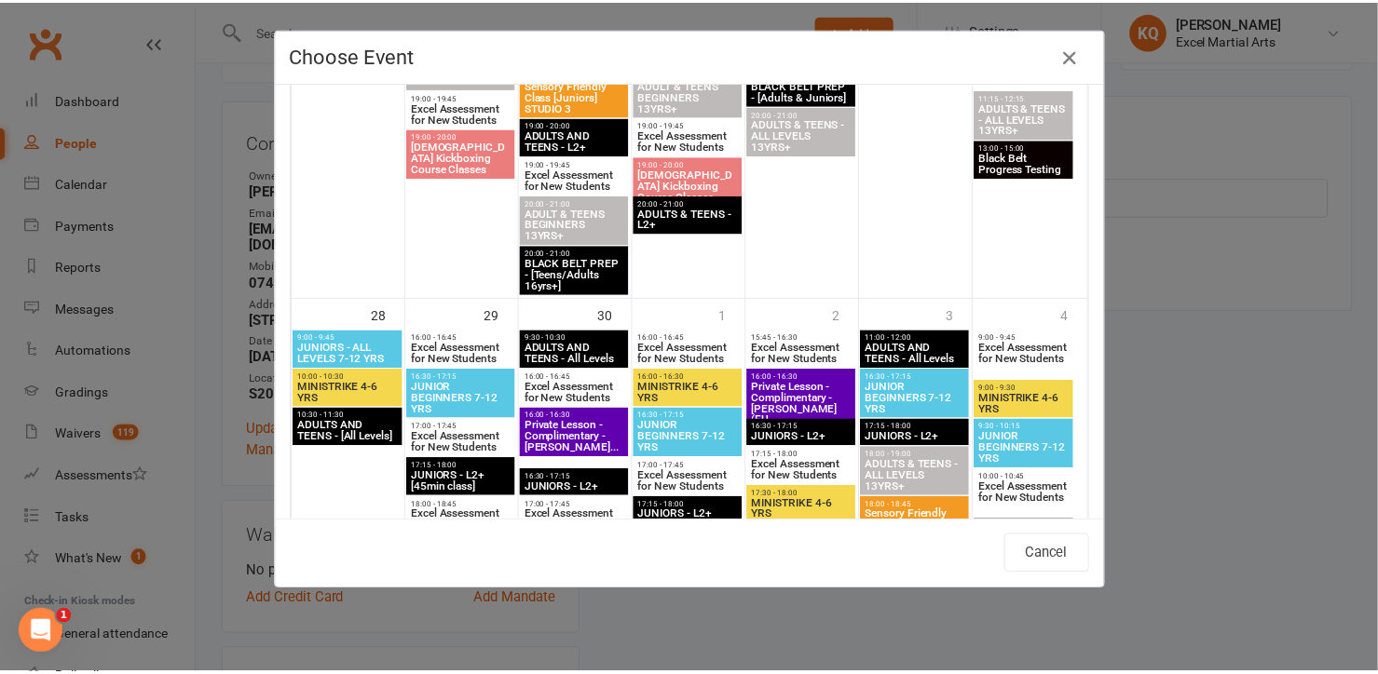
scroll to position [2963, 0]
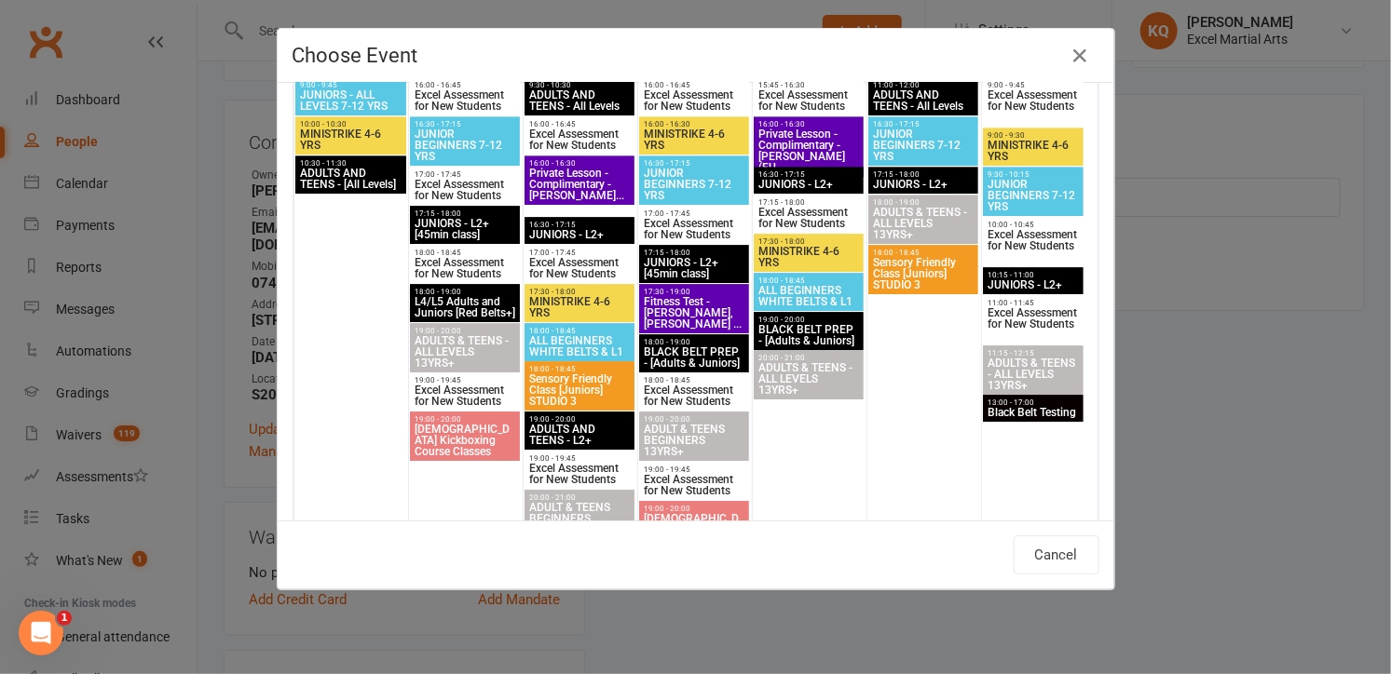
click at [466, 346] on span "ADULTS & TEENS - ALL LEVELS 13YRS+" at bounding box center [465, 352] width 102 height 34
type input "ADULTS & TEENS - ALL LEVELS 13YRS+ - Sep 29, 2025 7:00:00 PM"
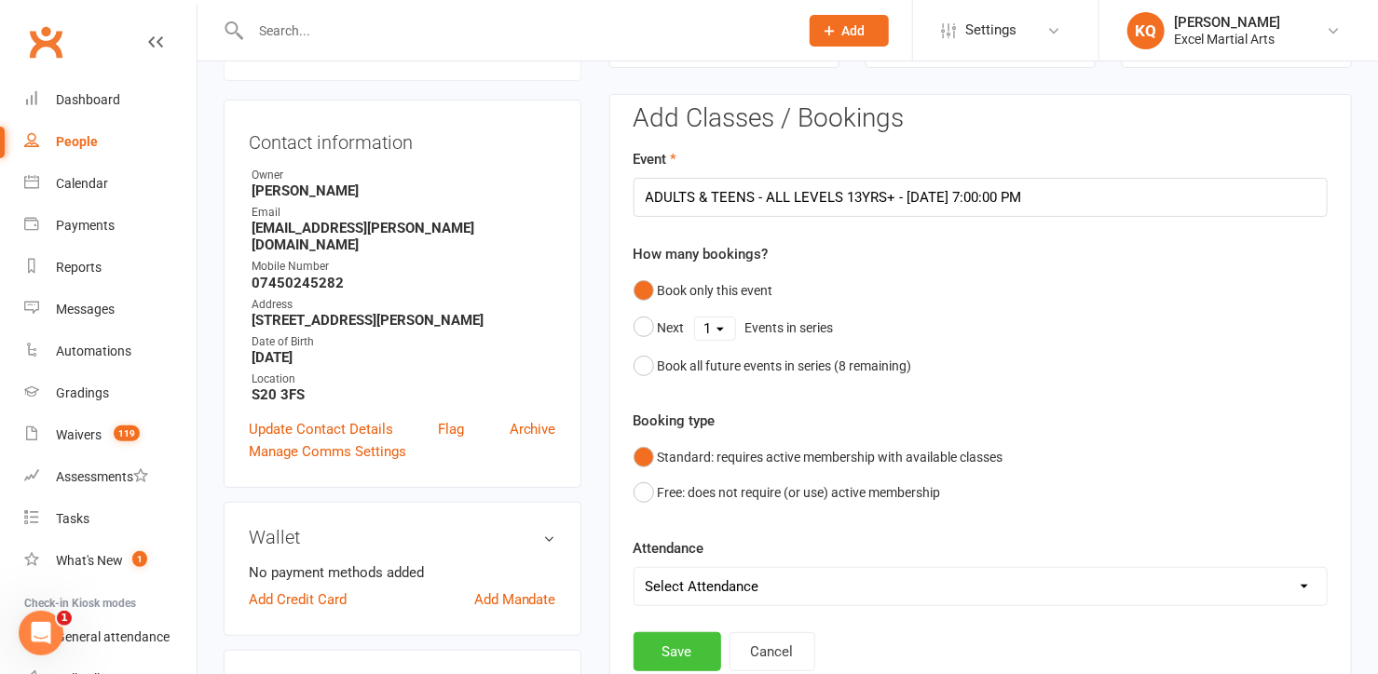
click at [687, 652] on button "Save" at bounding box center [677, 651] width 88 height 39
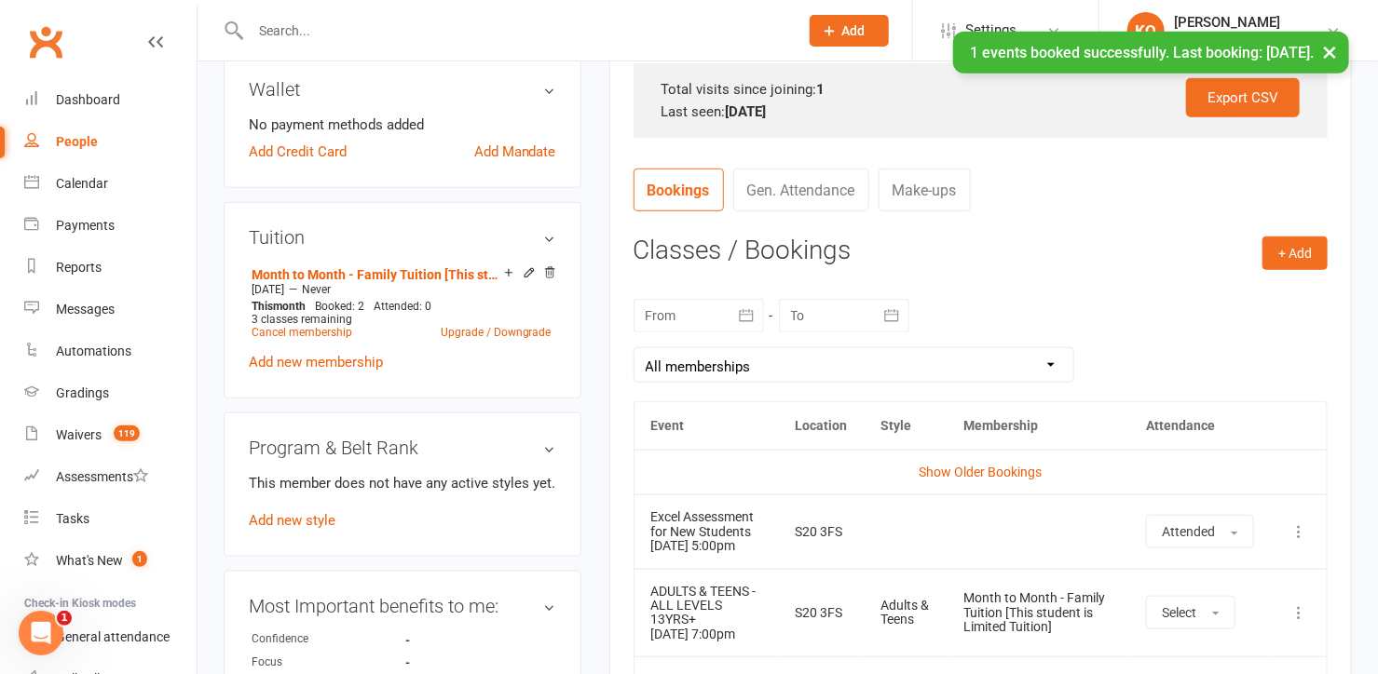
scroll to position [582, 0]
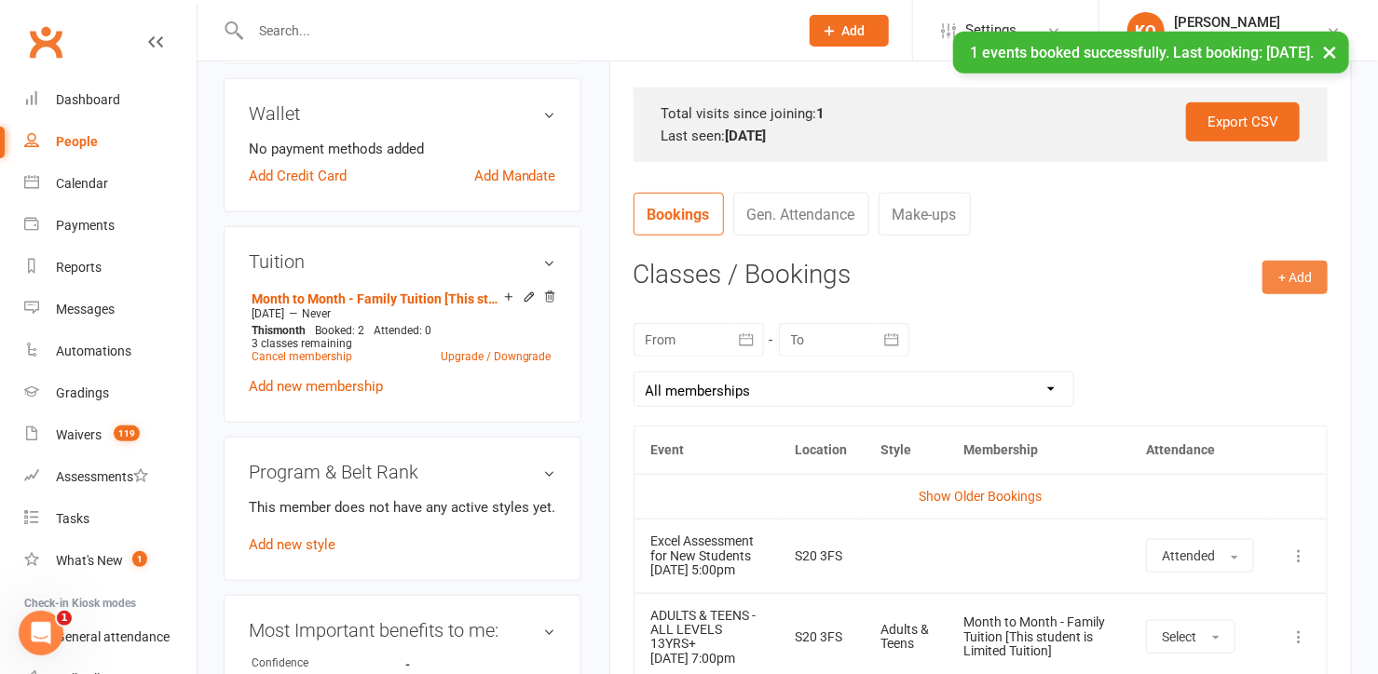
click at [1306, 273] on button "+ Add" at bounding box center [1294, 278] width 65 height 34
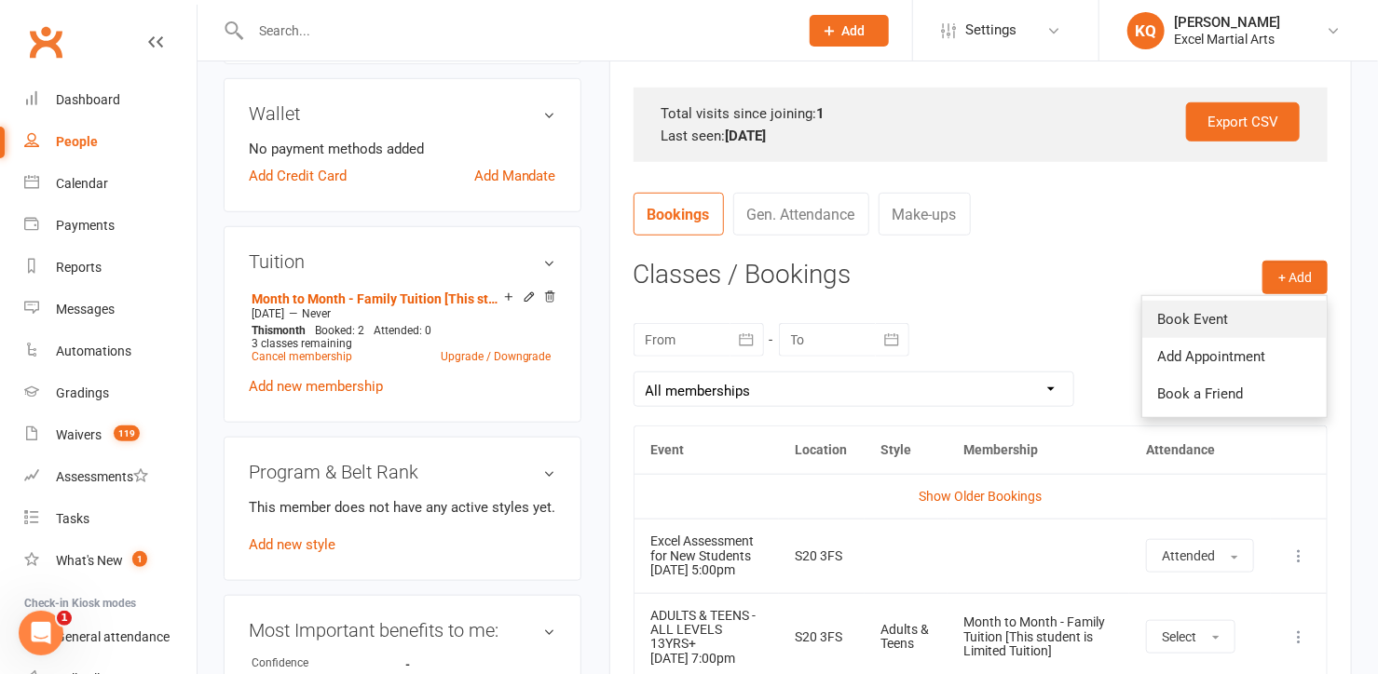
click at [1230, 319] on link "Book Event" at bounding box center [1234, 319] width 184 height 37
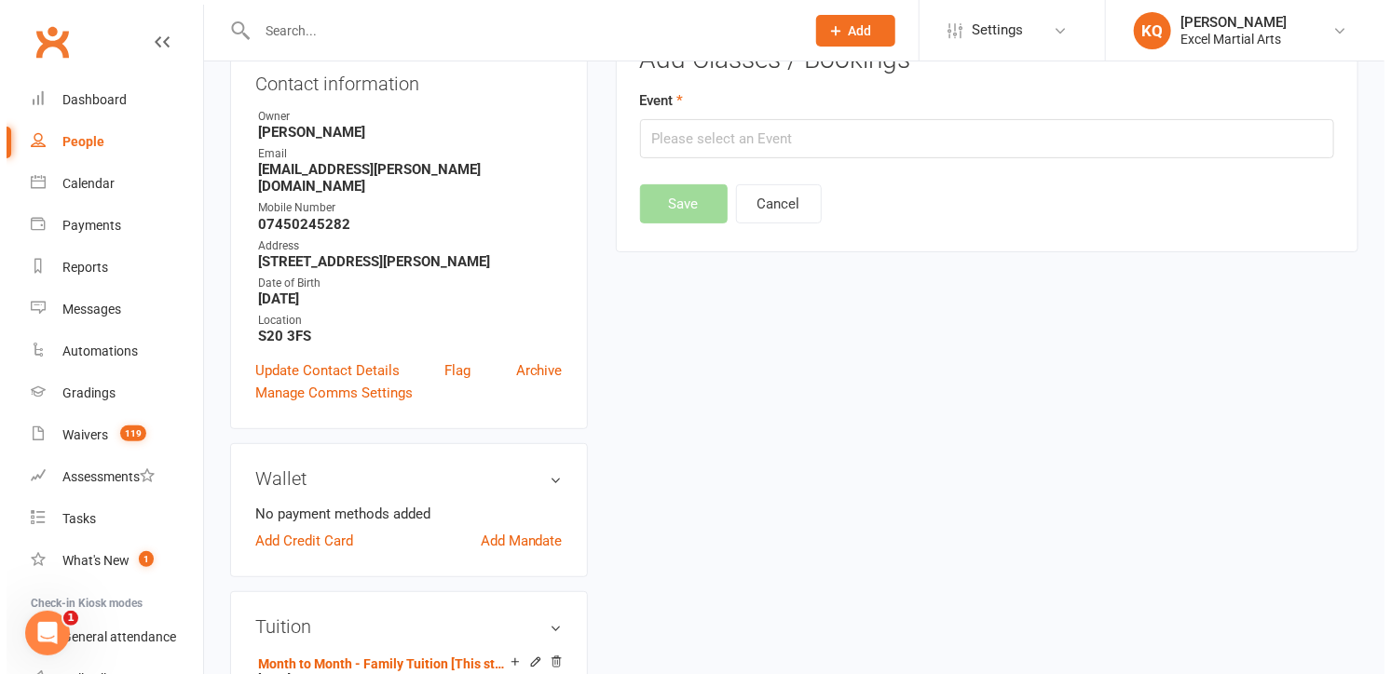
scroll to position [243, 0]
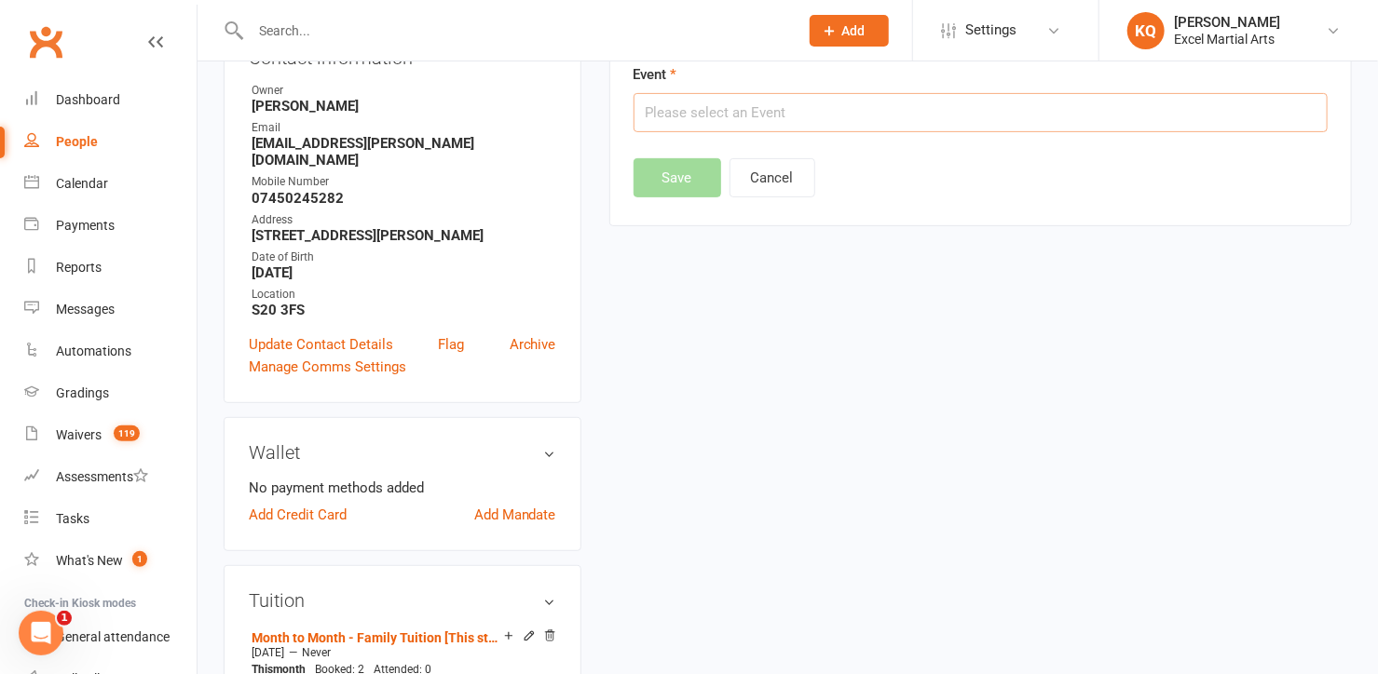
click at [758, 111] on input "text" at bounding box center [980, 112] width 694 height 39
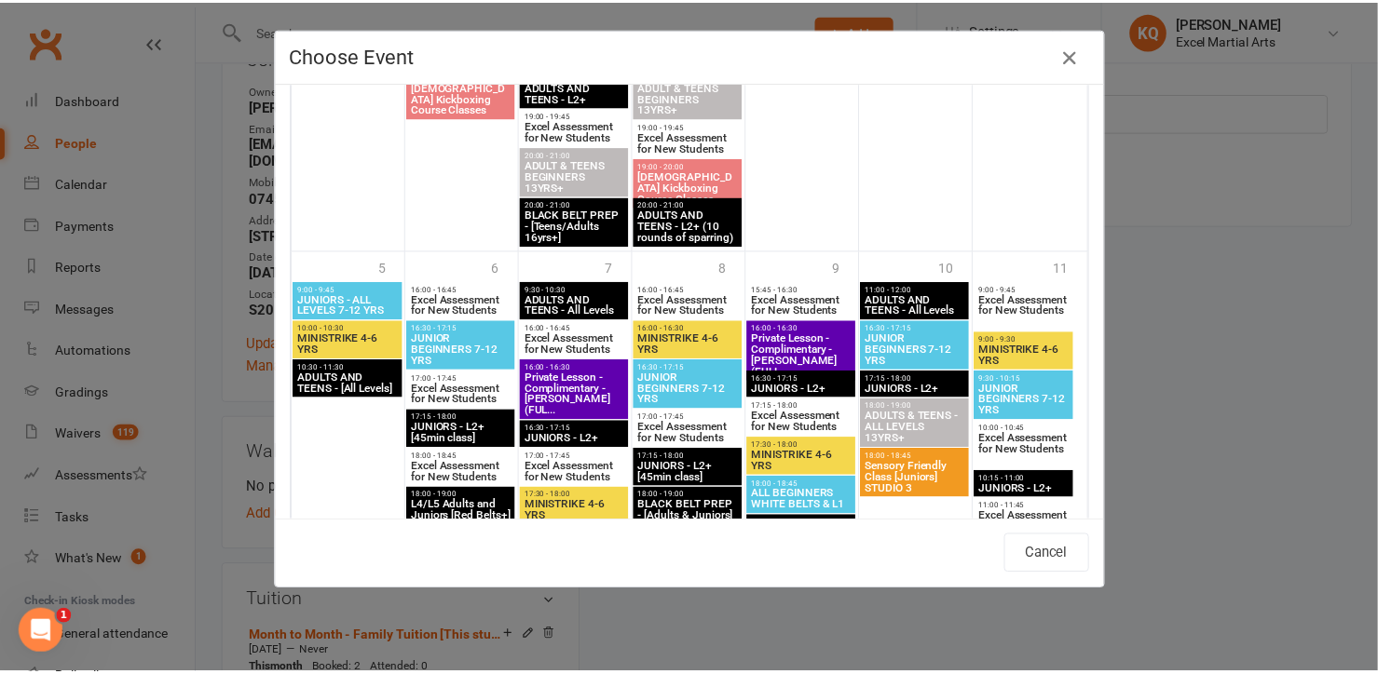
scroll to position [3560, 0]
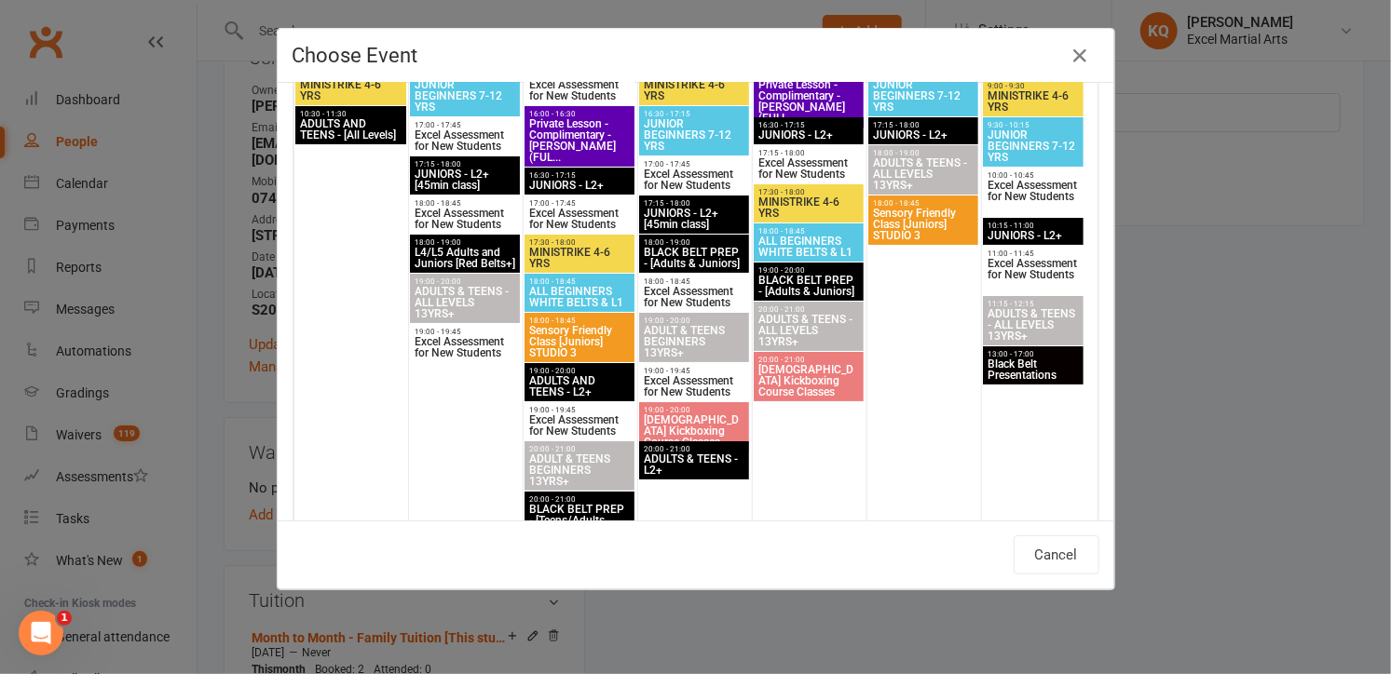
click at [450, 301] on span "ADULTS & TEENS - ALL LEVELS 13YRS+" at bounding box center [465, 303] width 102 height 34
type input "ADULTS & TEENS - ALL LEVELS 13YRS+ - Oct 6, 2025 7:00:00 PM"
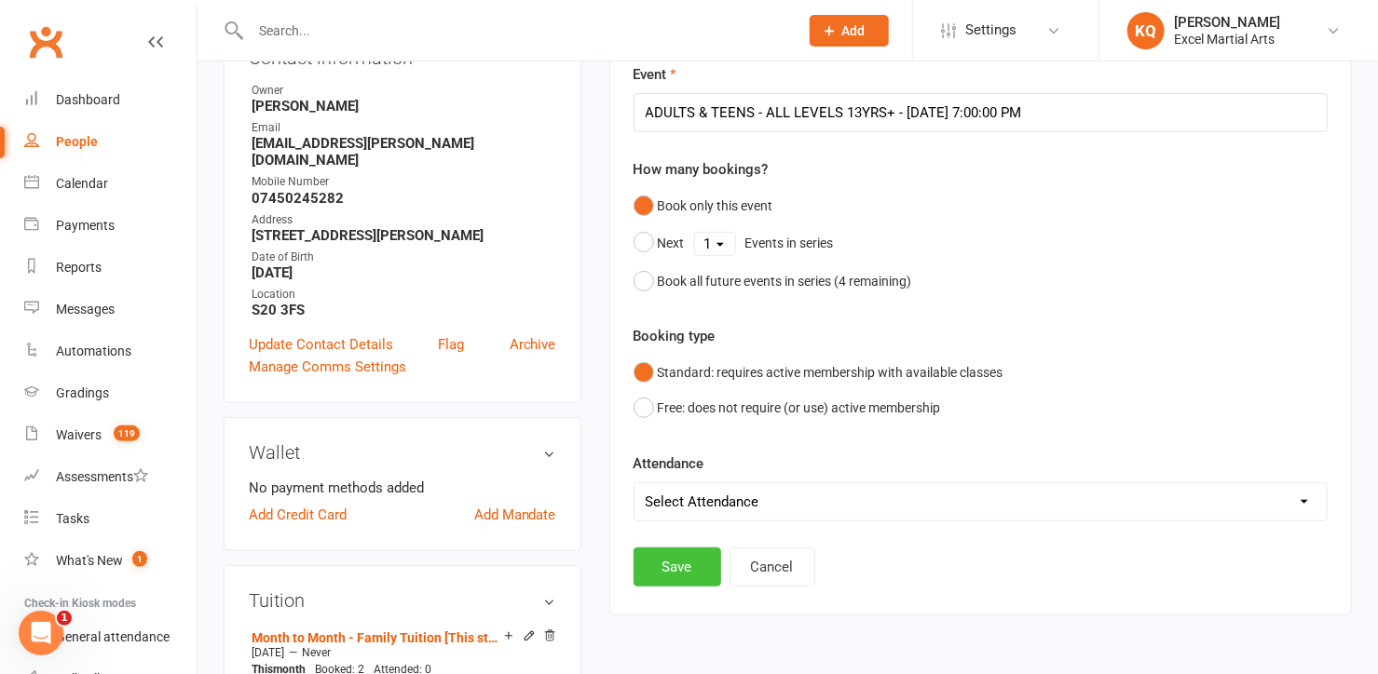
click at [673, 570] on button "Save" at bounding box center [677, 567] width 88 height 39
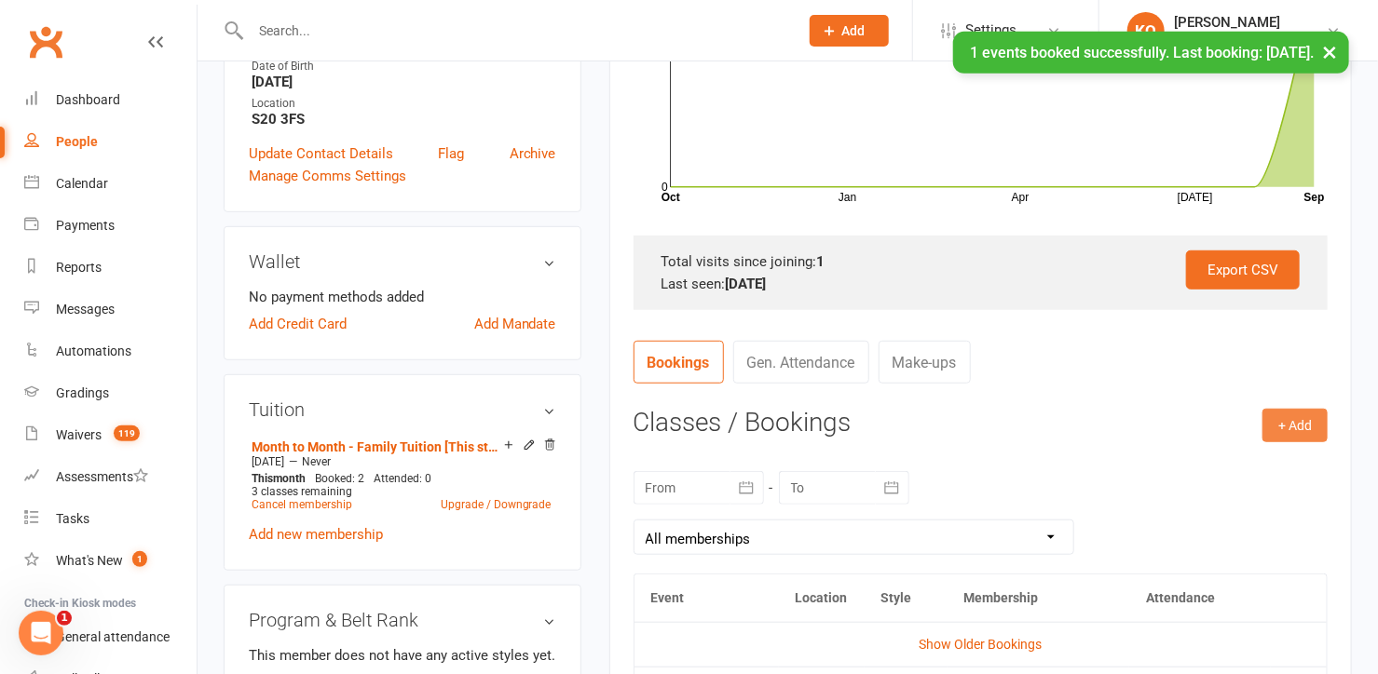
scroll to position [413, 0]
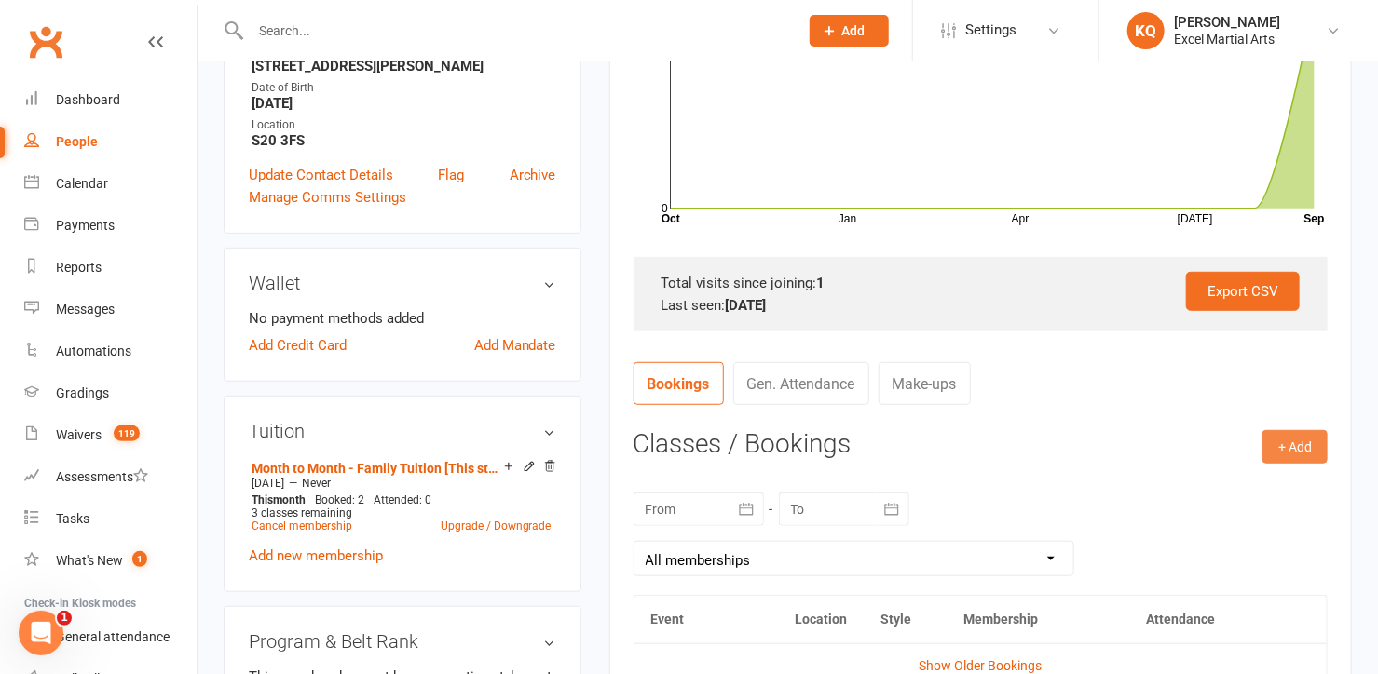
click at [1313, 448] on button "+ Add" at bounding box center [1294, 447] width 65 height 34
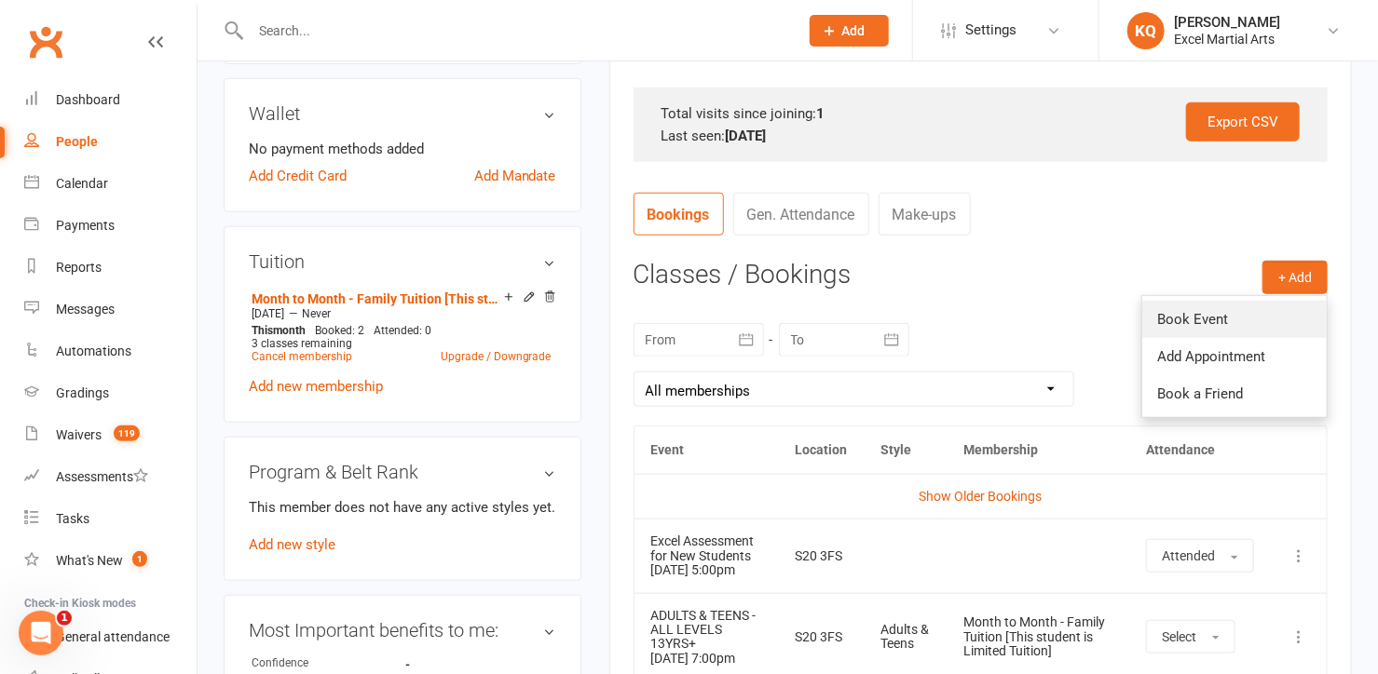
click at [1205, 321] on link "Book Event" at bounding box center [1234, 319] width 184 height 37
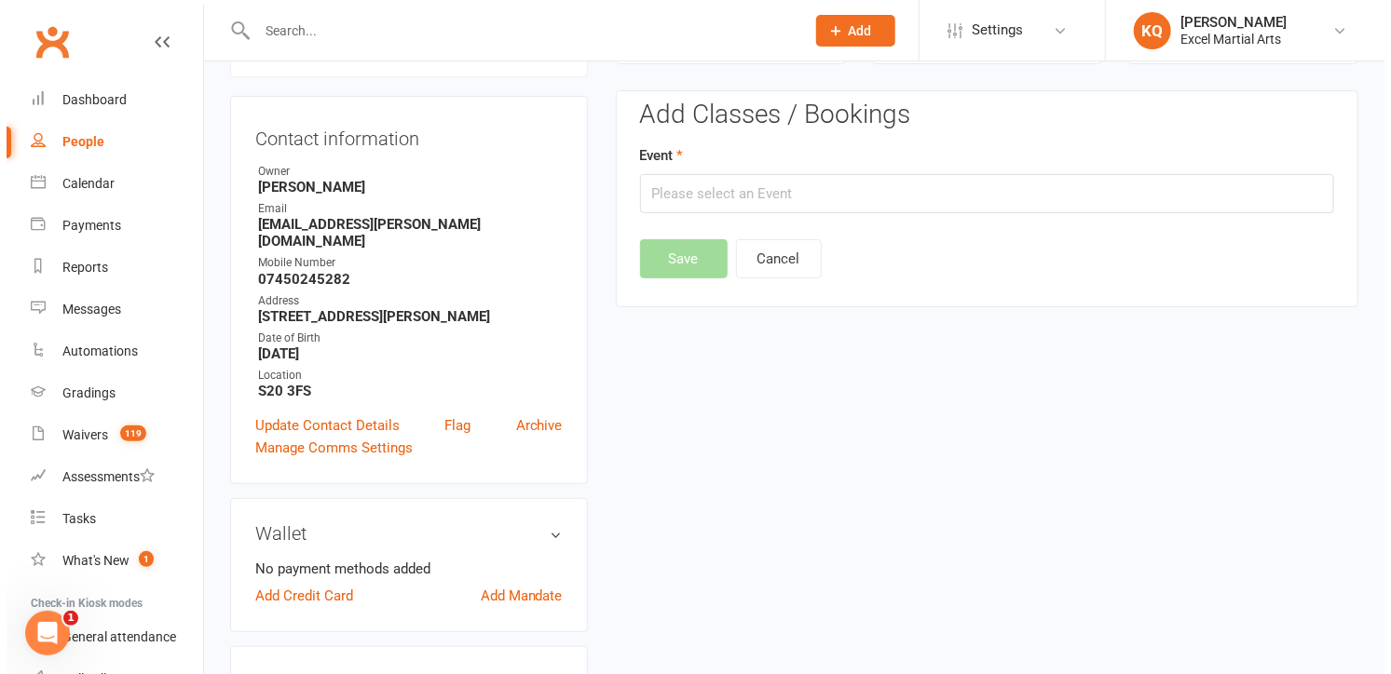
scroll to position [158, 0]
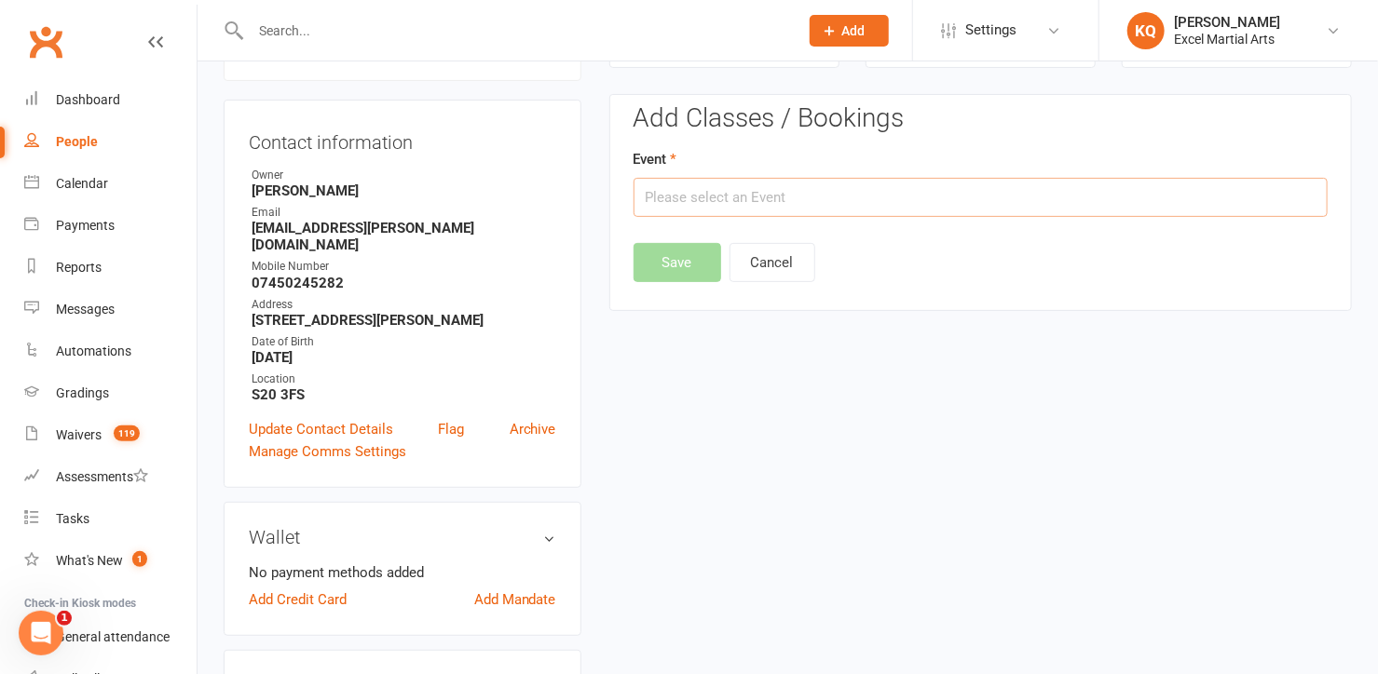
click at [822, 201] on input "text" at bounding box center [980, 197] width 694 height 39
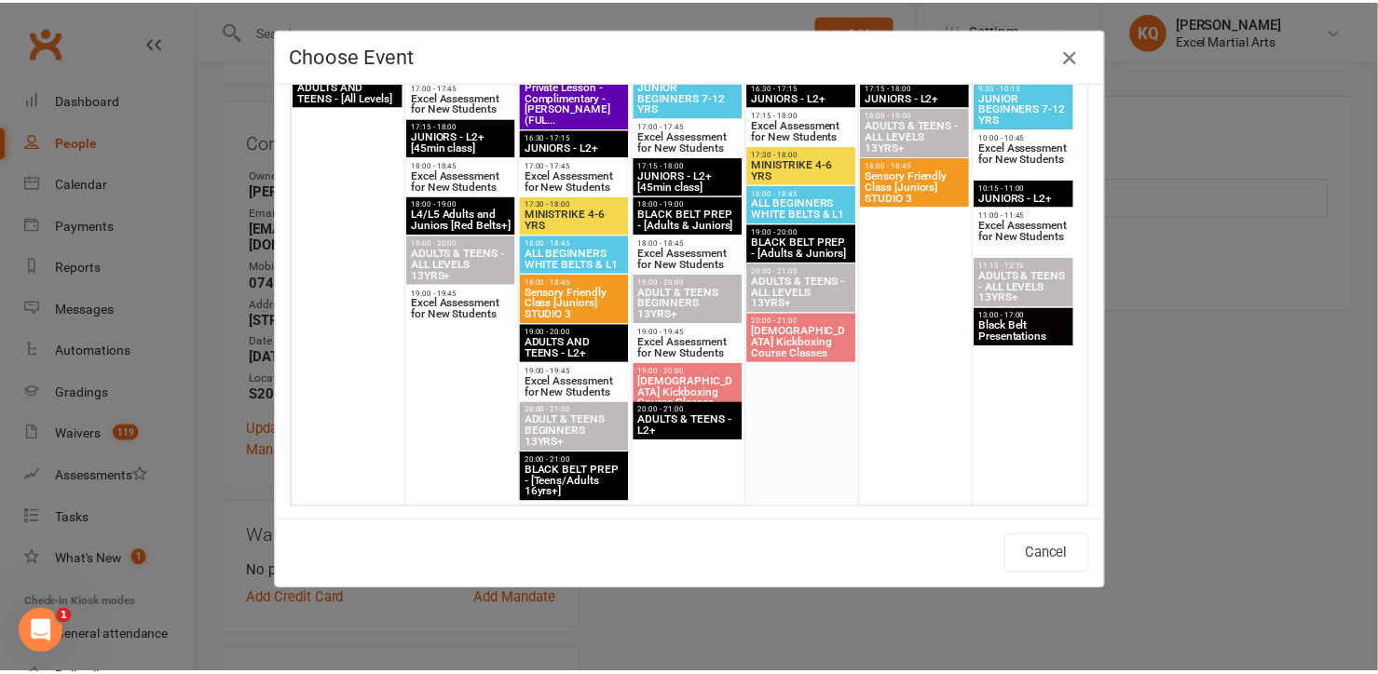
scroll to position [3005, 0]
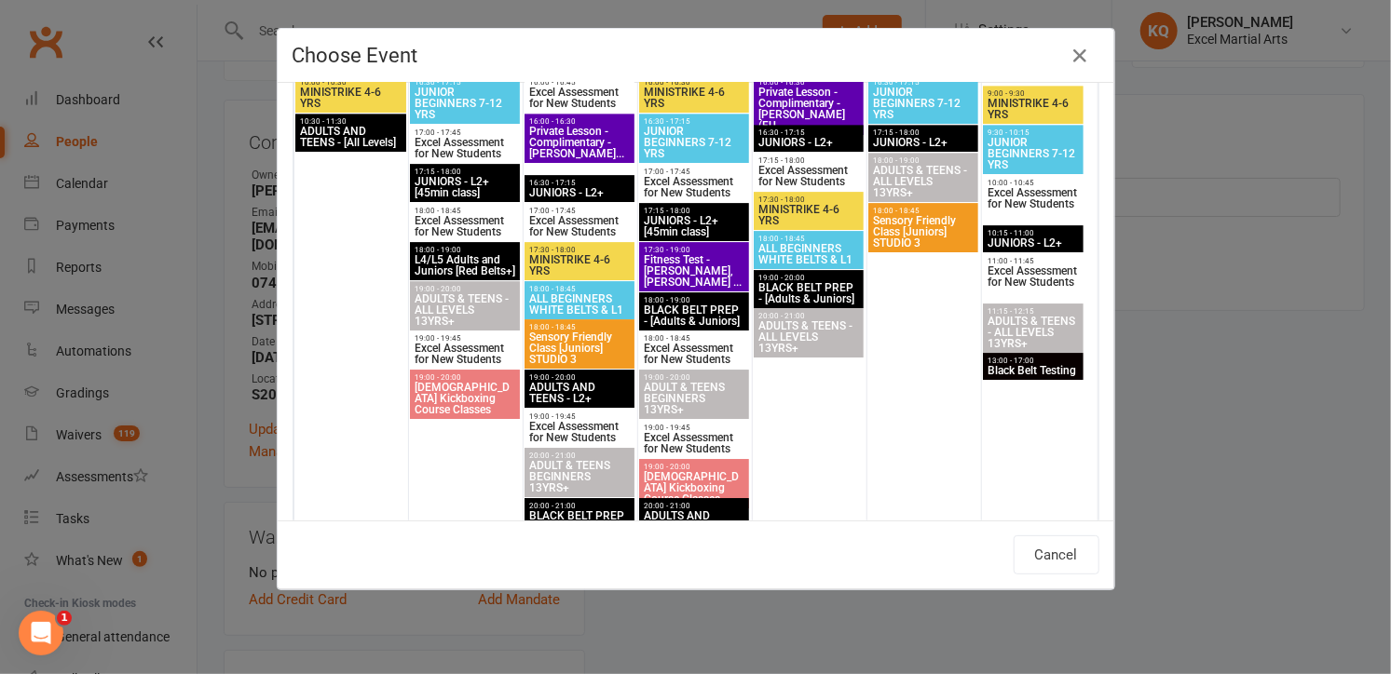
click at [1182, 370] on div "Choose Event Day Week Month September 2025 September 2025 Sun Mon Tue Wed Thu F…" at bounding box center [695, 337] width 1391 height 674
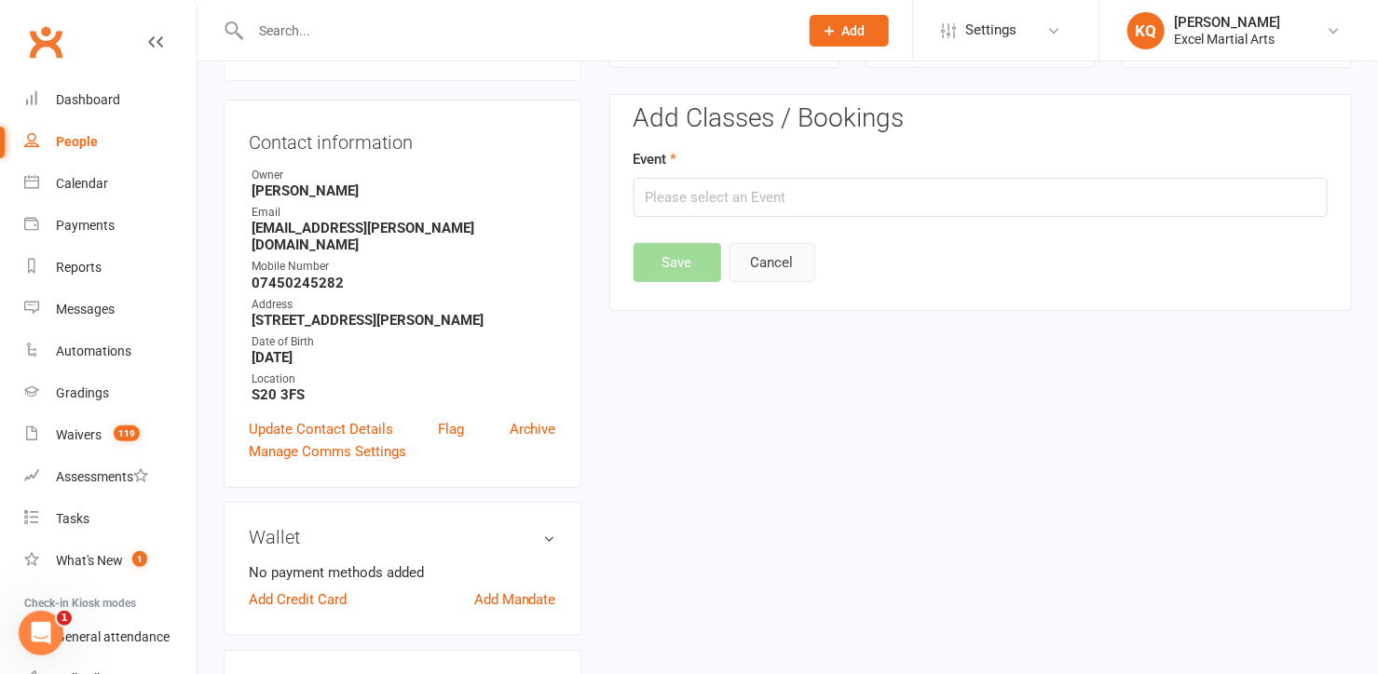
click at [772, 251] on button "Cancel" at bounding box center [772, 262] width 86 height 39
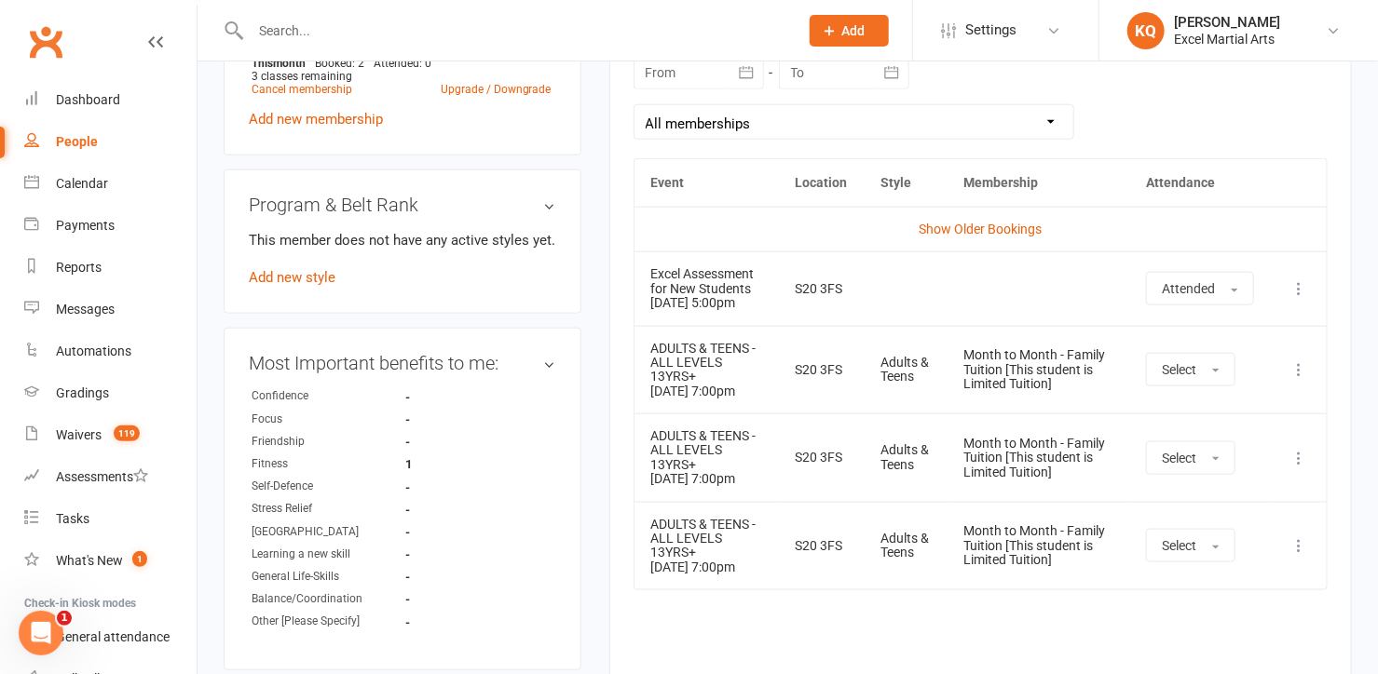
scroll to position [847, 0]
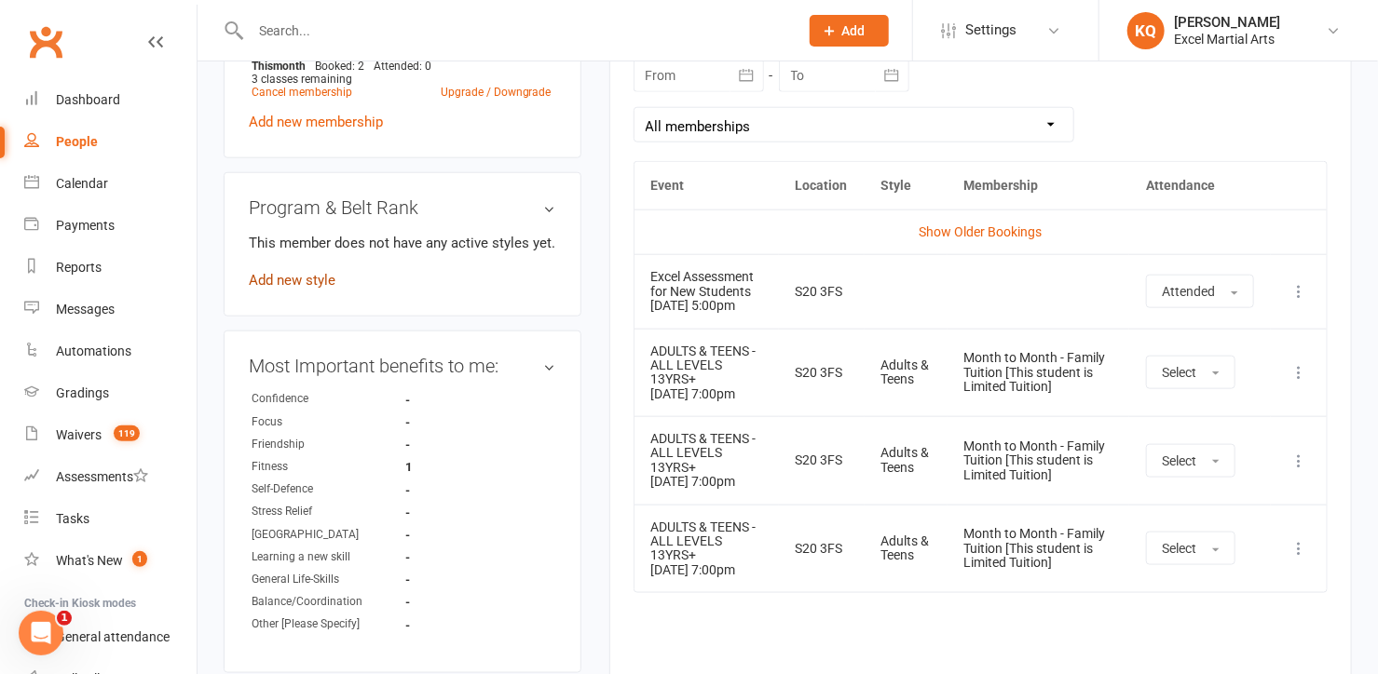
click at [292, 272] on link "Add new style" at bounding box center [292, 280] width 87 height 17
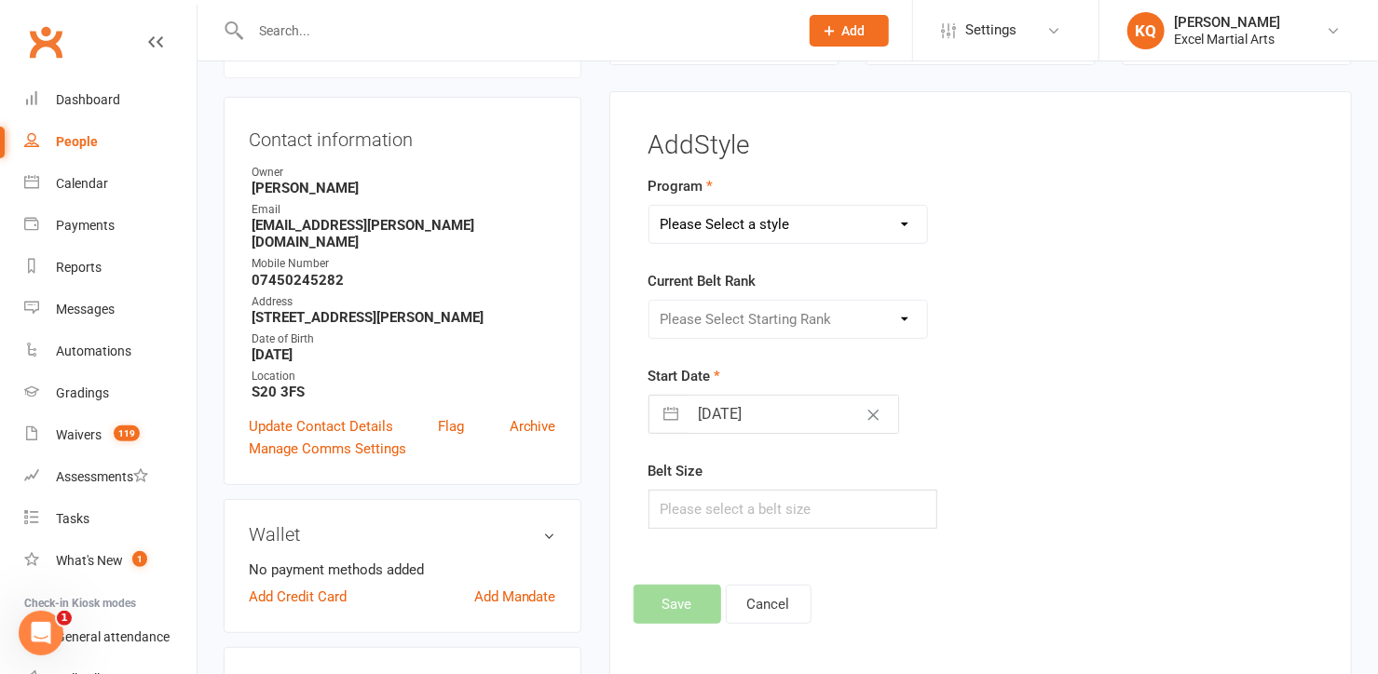
scroll to position [158, 0]
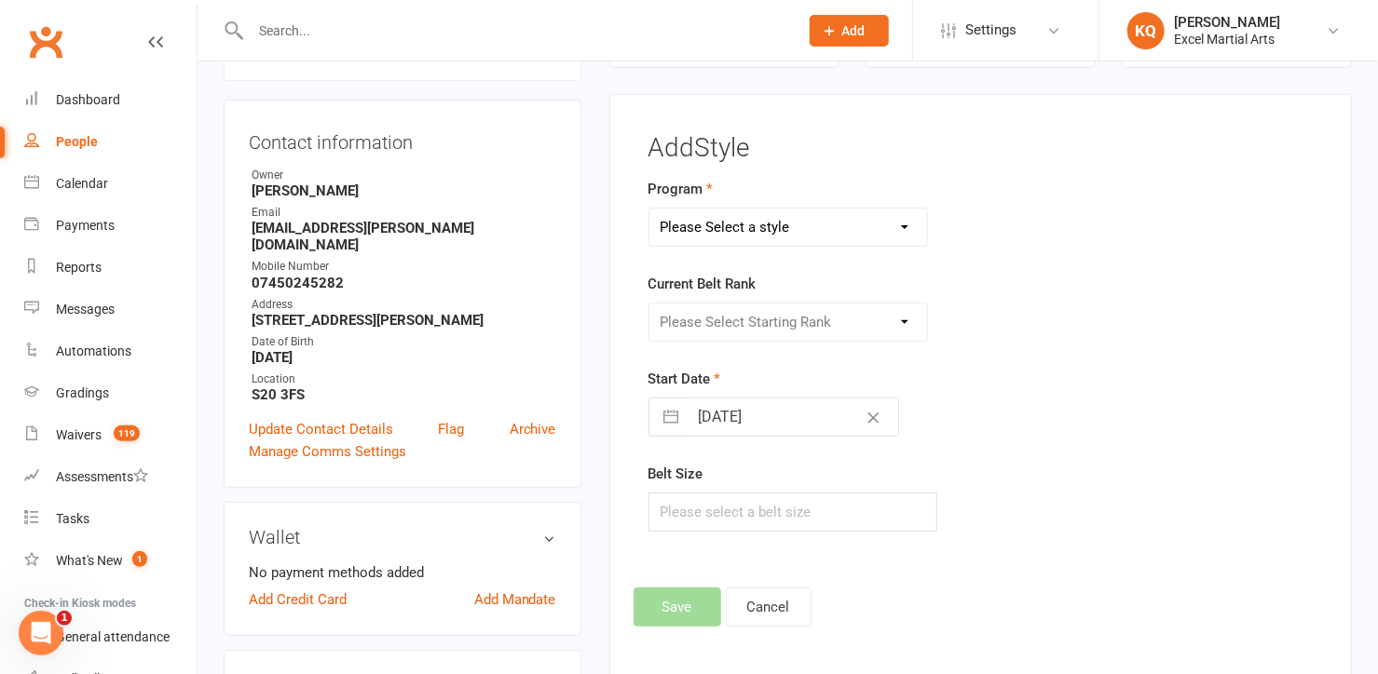
click at [713, 227] on select "Please Select a style Adults & Teens Juniors Ministrike" at bounding box center [788, 227] width 278 height 37
select select "1540"
click at [649, 209] on select "Please Select a style Adults & Teens Juniors Ministrike" at bounding box center [788, 227] width 278 height 37
click at [709, 311] on select "Please Select Starting Rank Excel Experience White Belt Yellow Belt Orange Belt…" at bounding box center [788, 322] width 278 height 37
select select "14923"
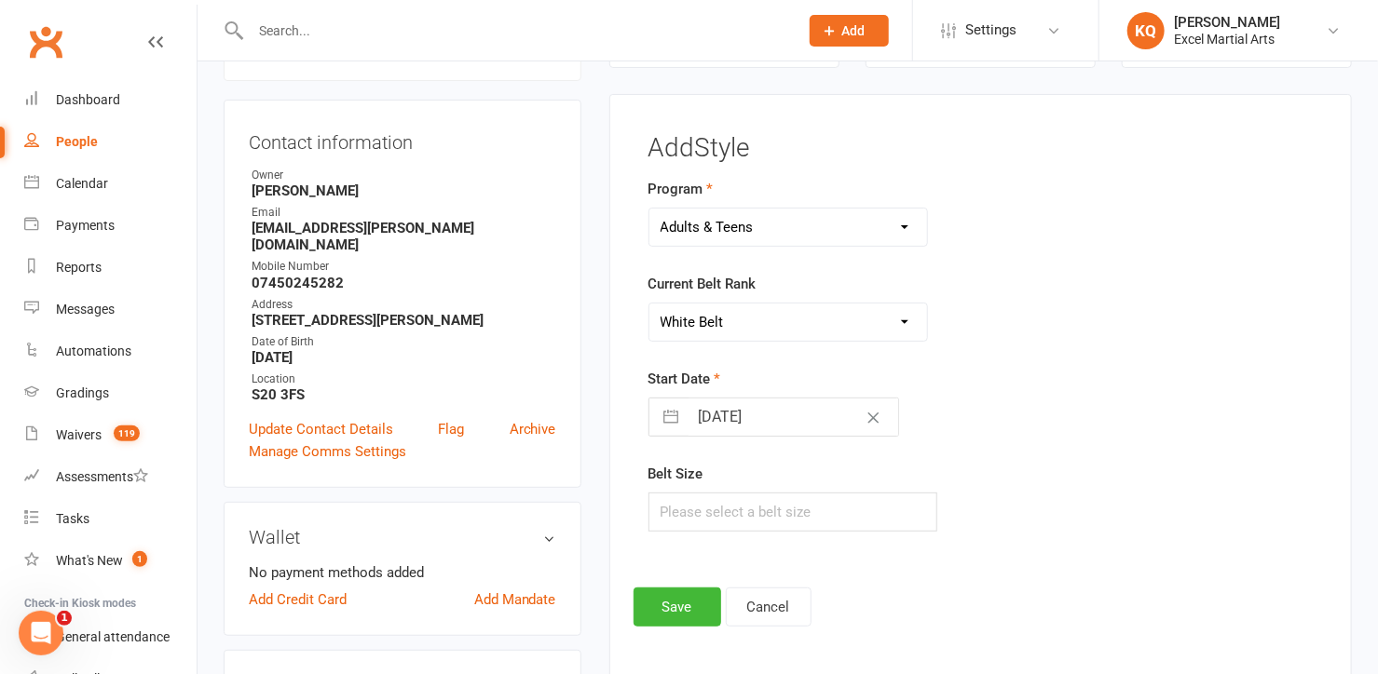
click at [649, 304] on select "Please Select Starting Rank Excel Experience White Belt Yellow Belt Orange Belt…" at bounding box center [788, 322] width 278 height 37
click at [670, 604] on button "Save" at bounding box center [677, 607] width 88 height 39
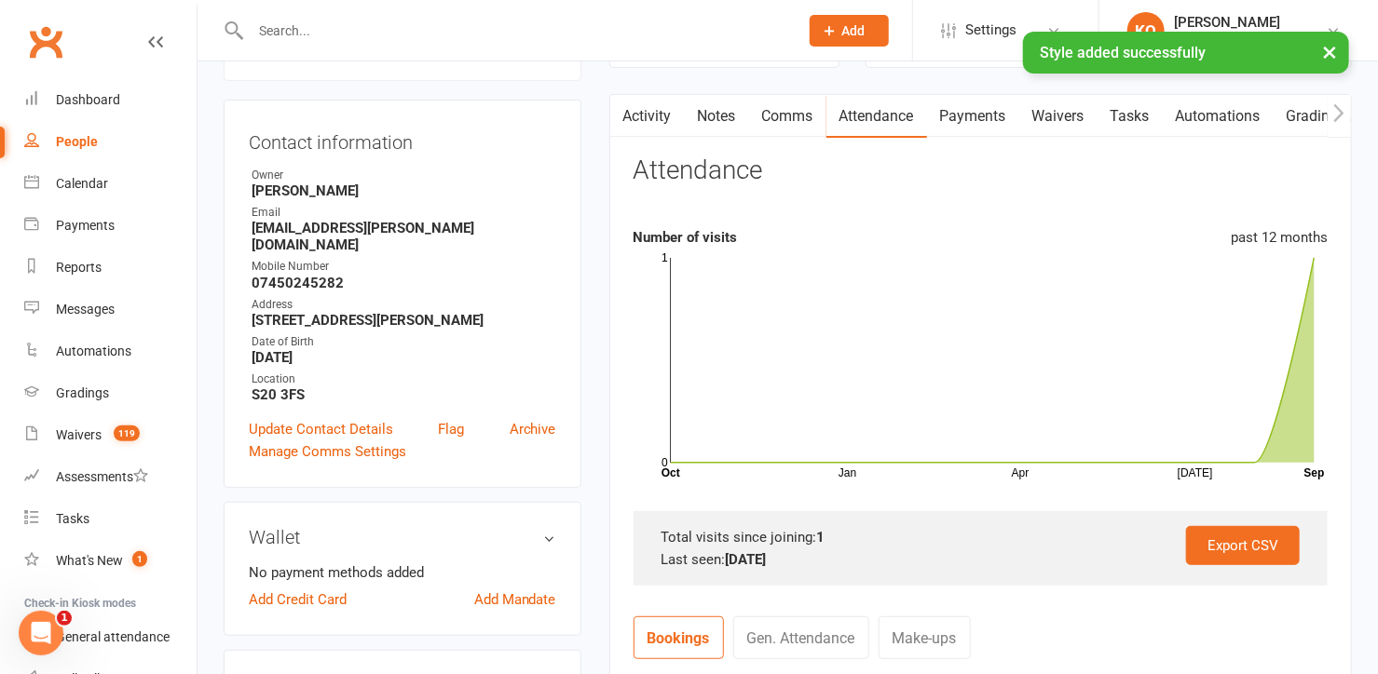
click at [1333, 50] on button "×" at bounding box center [1329, 52] width 34 height 40
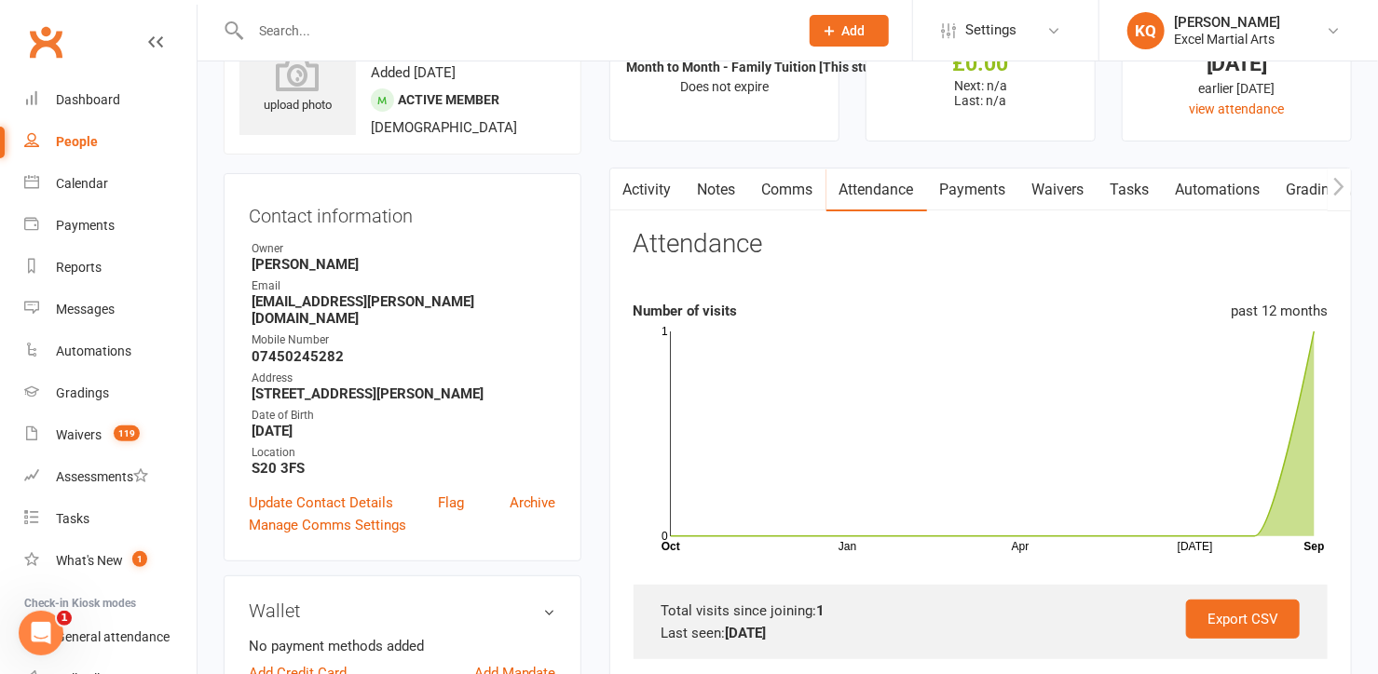
scroll to position [0, 0]
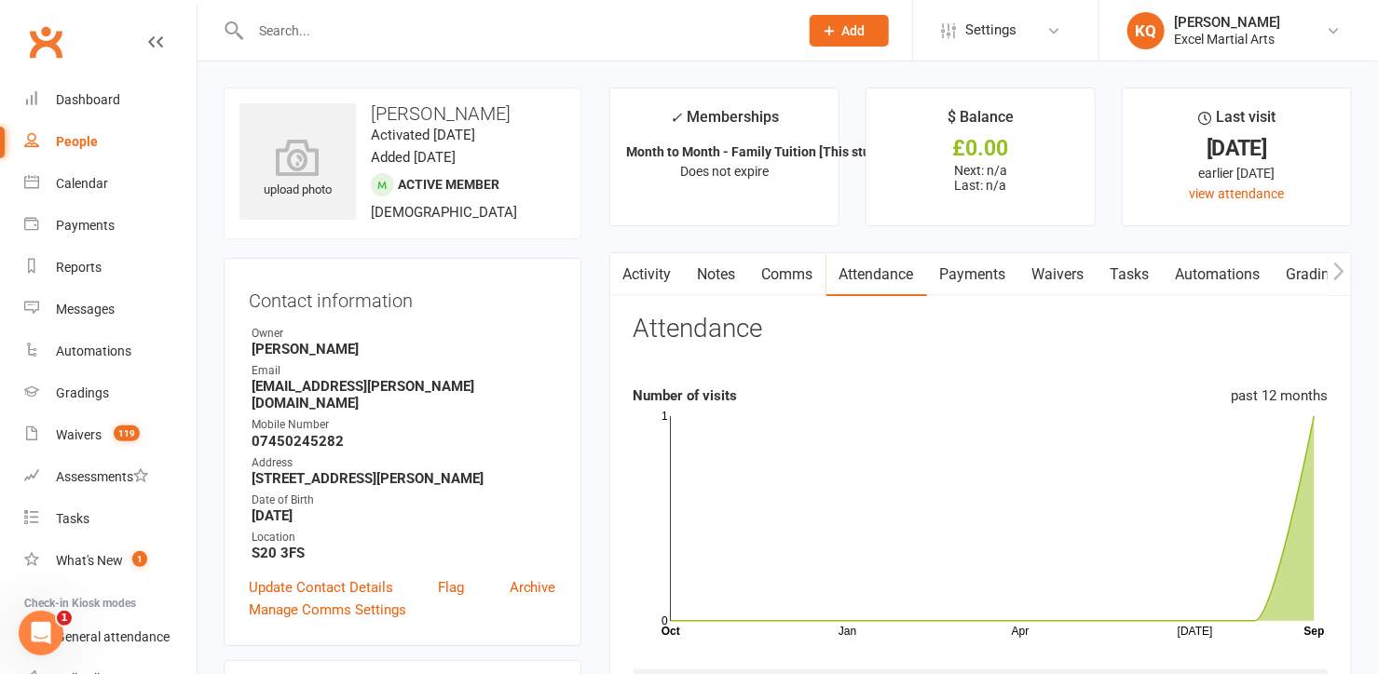
click at [480, 470] on strong "[STREET_ADDRESS][PERSON_NAME]" at bounding box center [404, 478] width 305 height 17
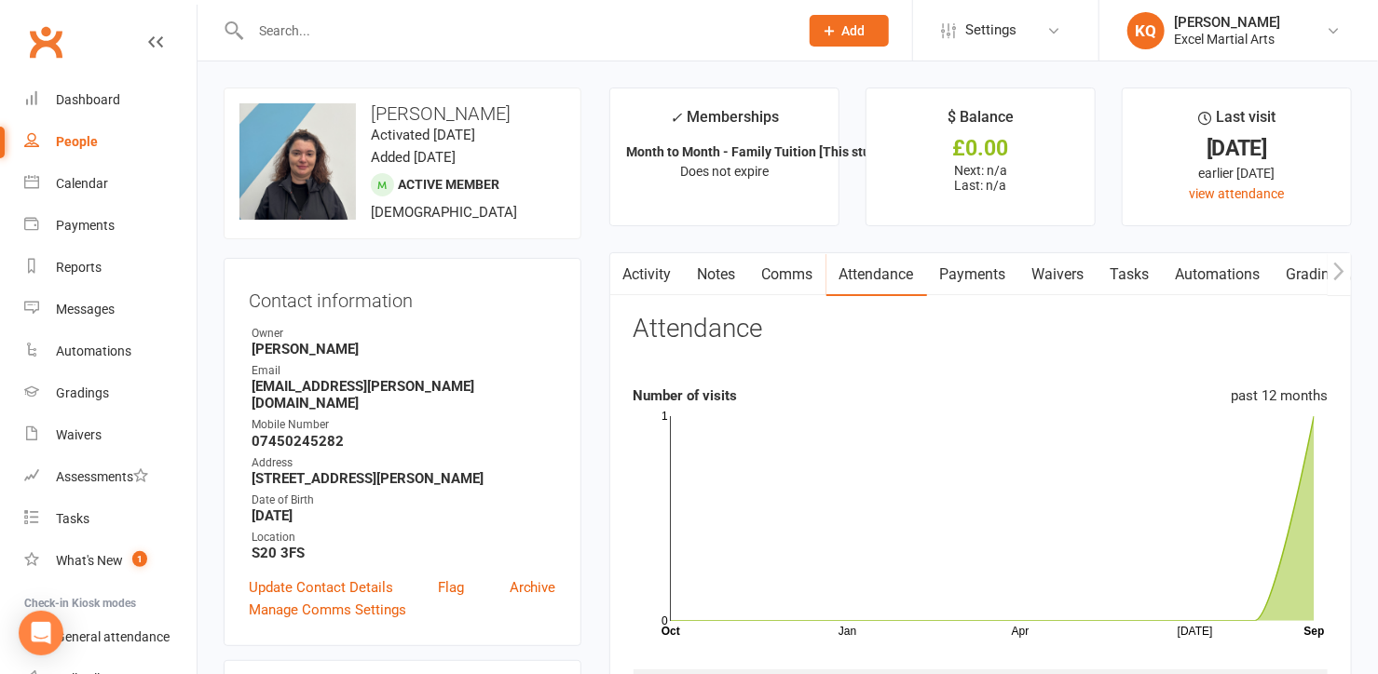
click at [637, 260] on link "Activity" at bounding box center [647, 274] width 75 height 43
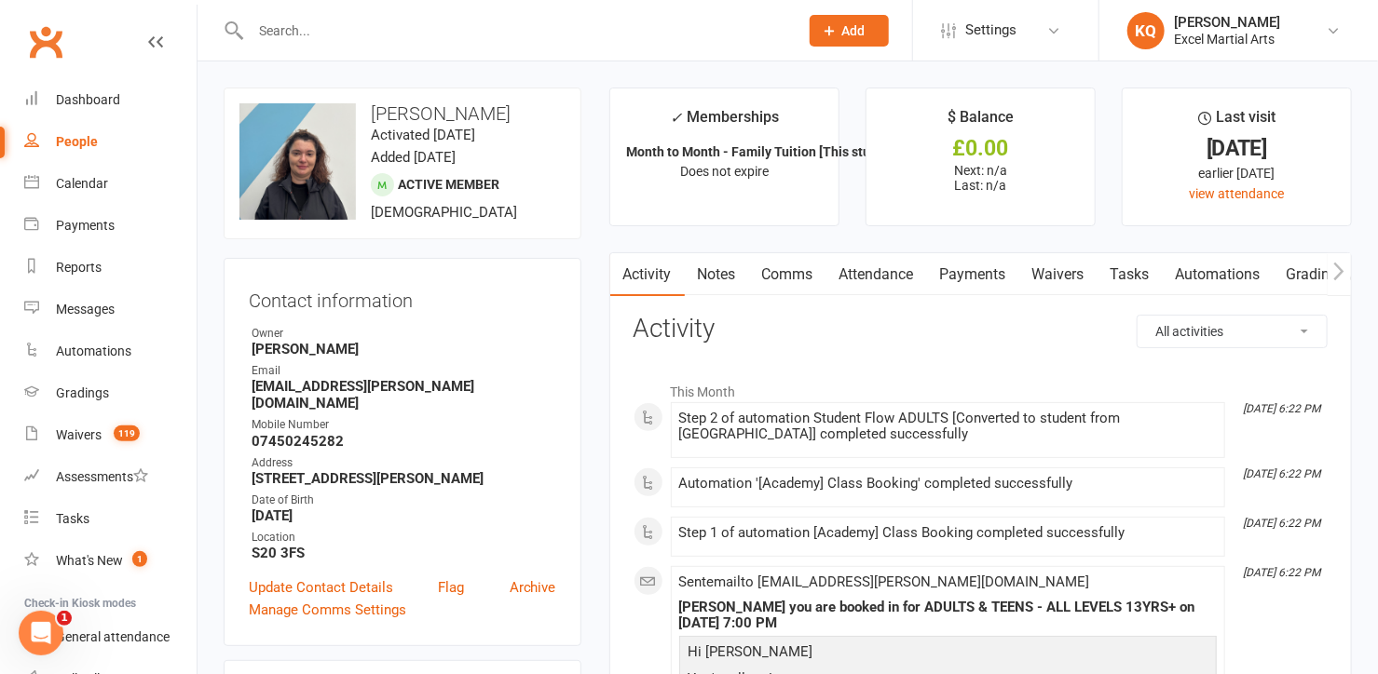
click at [1343, 269] on icon "button" at bounding box center [1339, 271] width 10 height 18
click at [1330, 272] on button "button" at bounding box center [1338, 274] width 23 height 42
click at [1221, 280] on link "Mobile App" at bounding box center [1221, 274] width 101 height 43
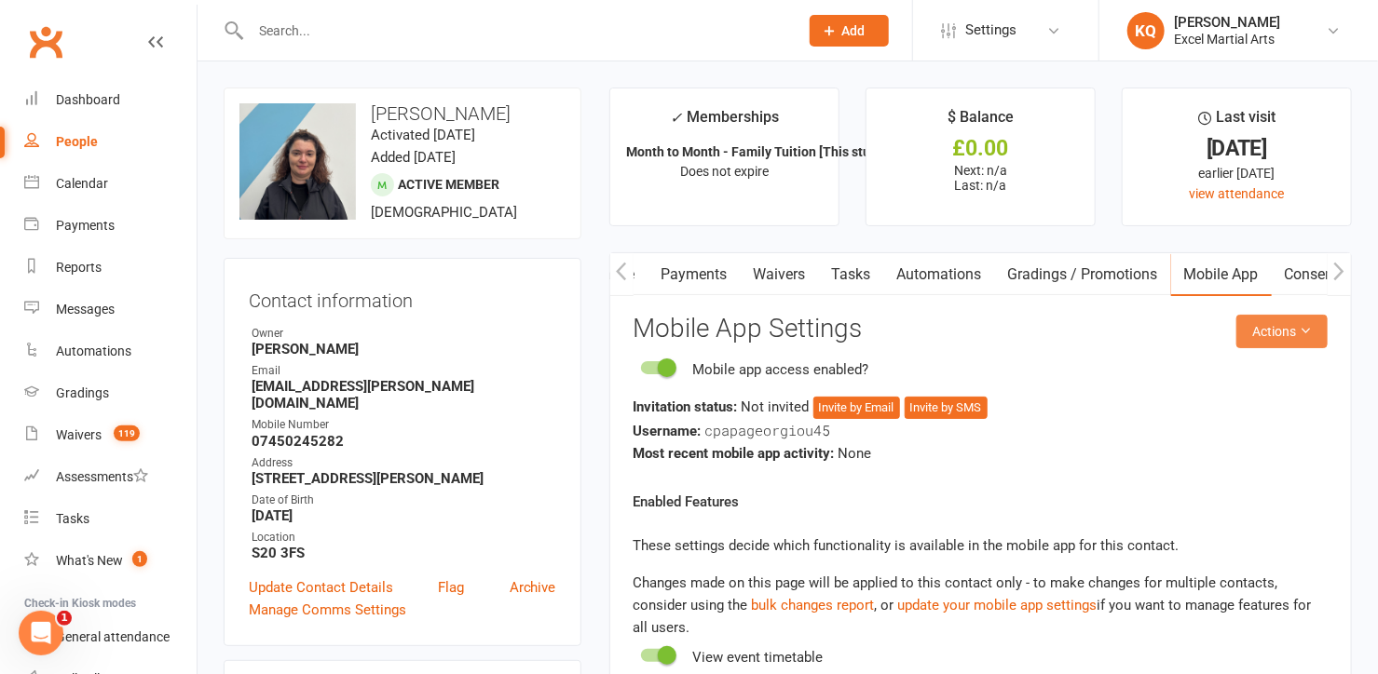
click at [1257, 344] on button "Actions" at bounding box center [1281, 332] width 91 height 34
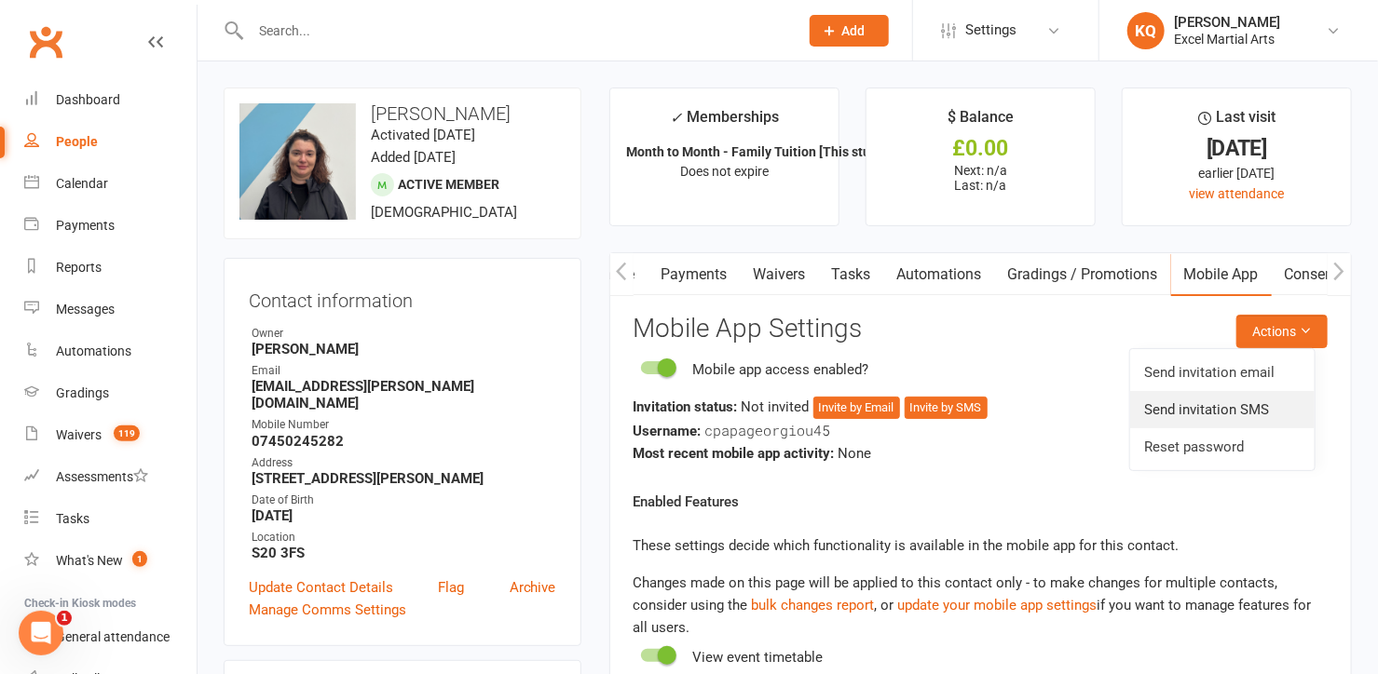
click at [1233, 408] on link "Send invitation SMS" at bounding box center [1222, 409] width 184 height 37
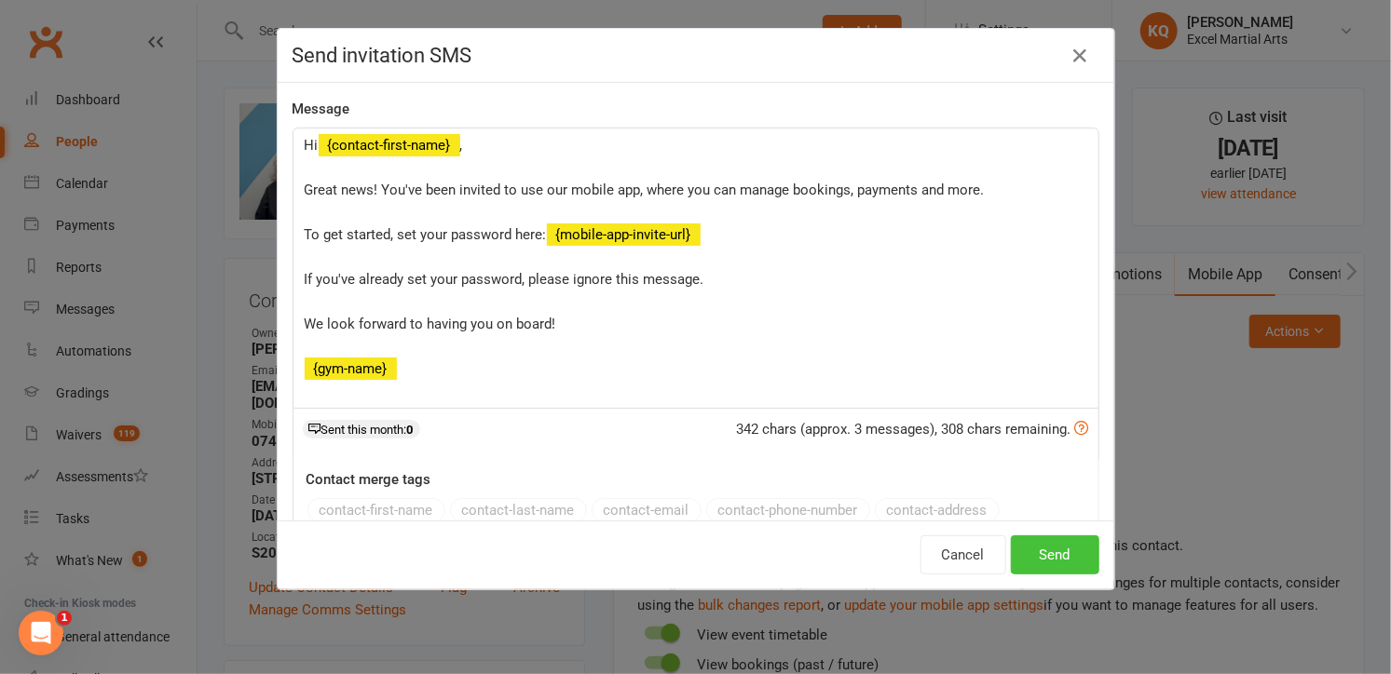
click at [1042, 564] on button "Send" at bounding box center [1055, 555] width 88 height 39
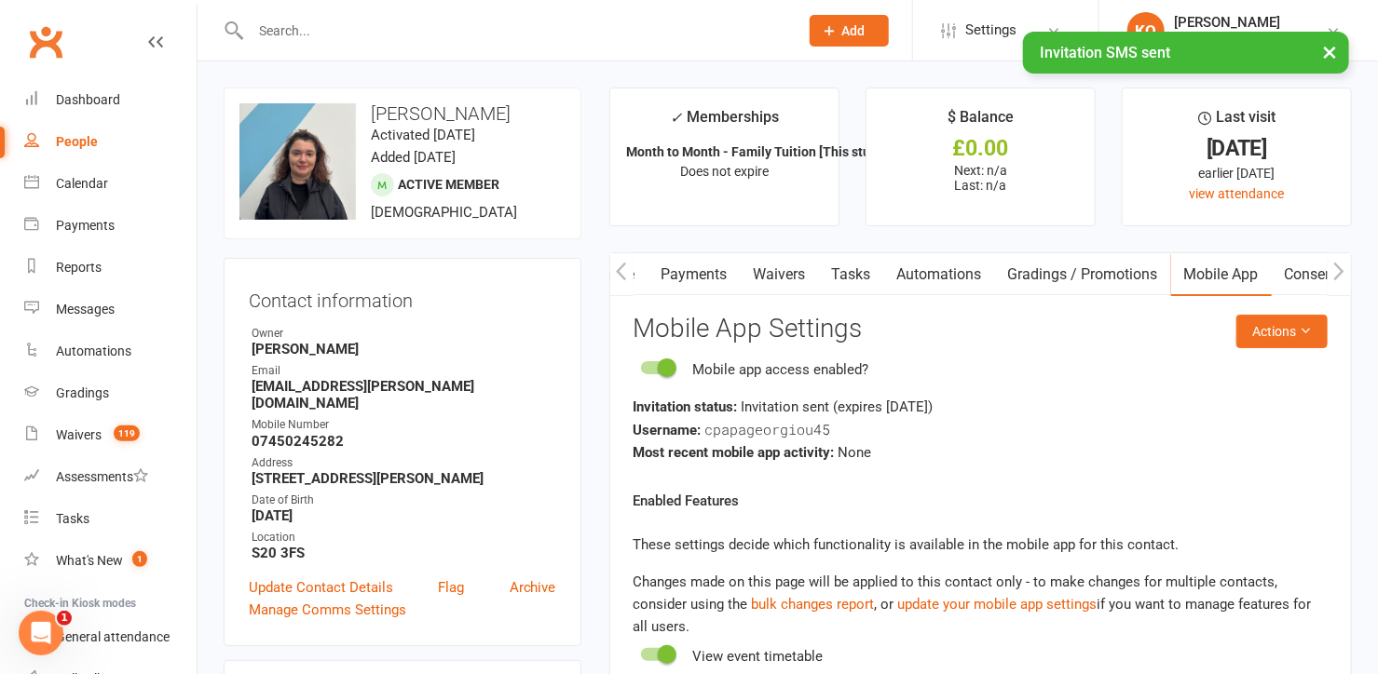
click at [622, 282] on button "button" at bounding box center [621, 274] width 23 height 42
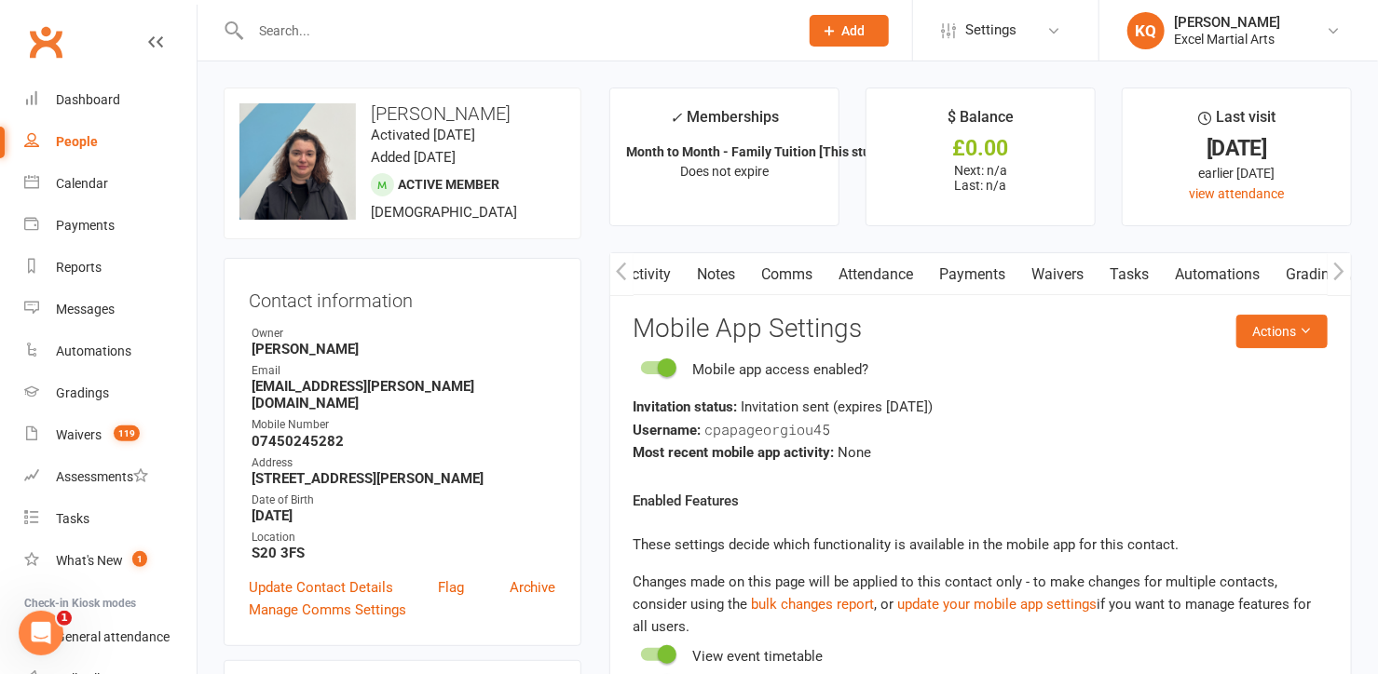
click at [617, 272] on icon "button" at bounding box center [621, 272] width 11 height 20
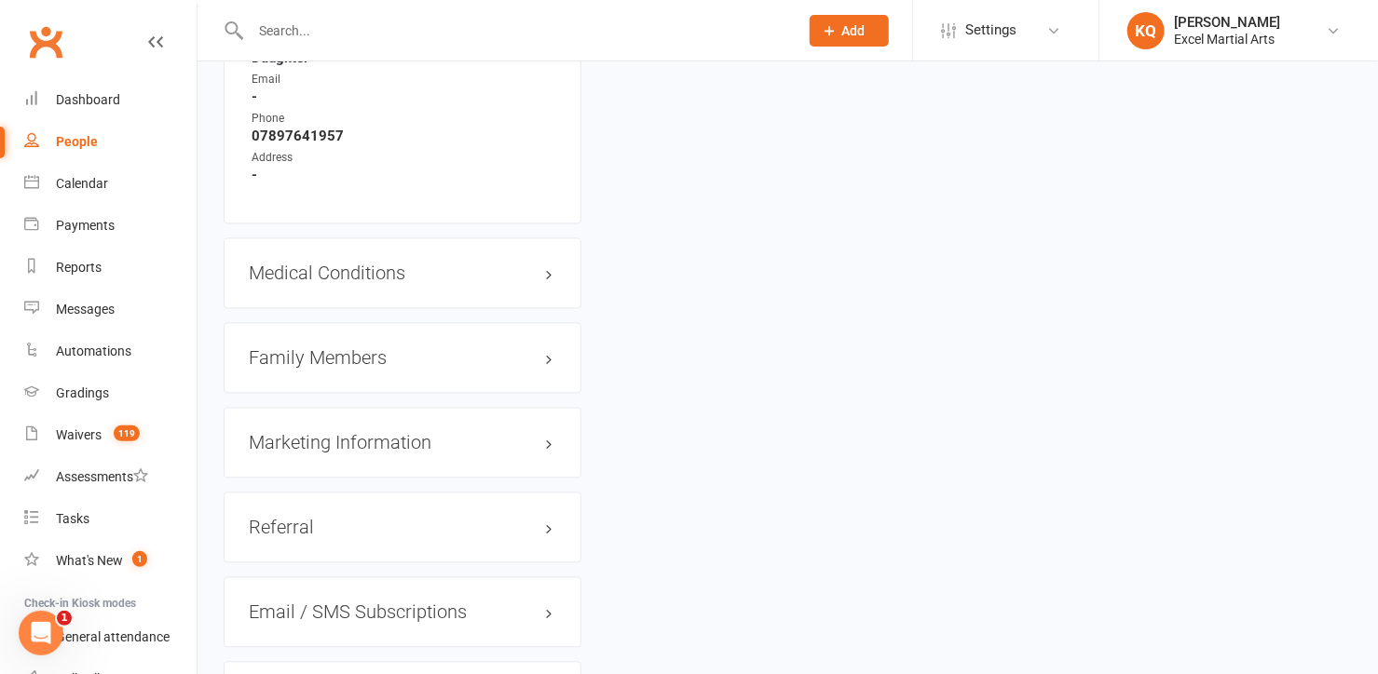
scroll to position [1778, 0]
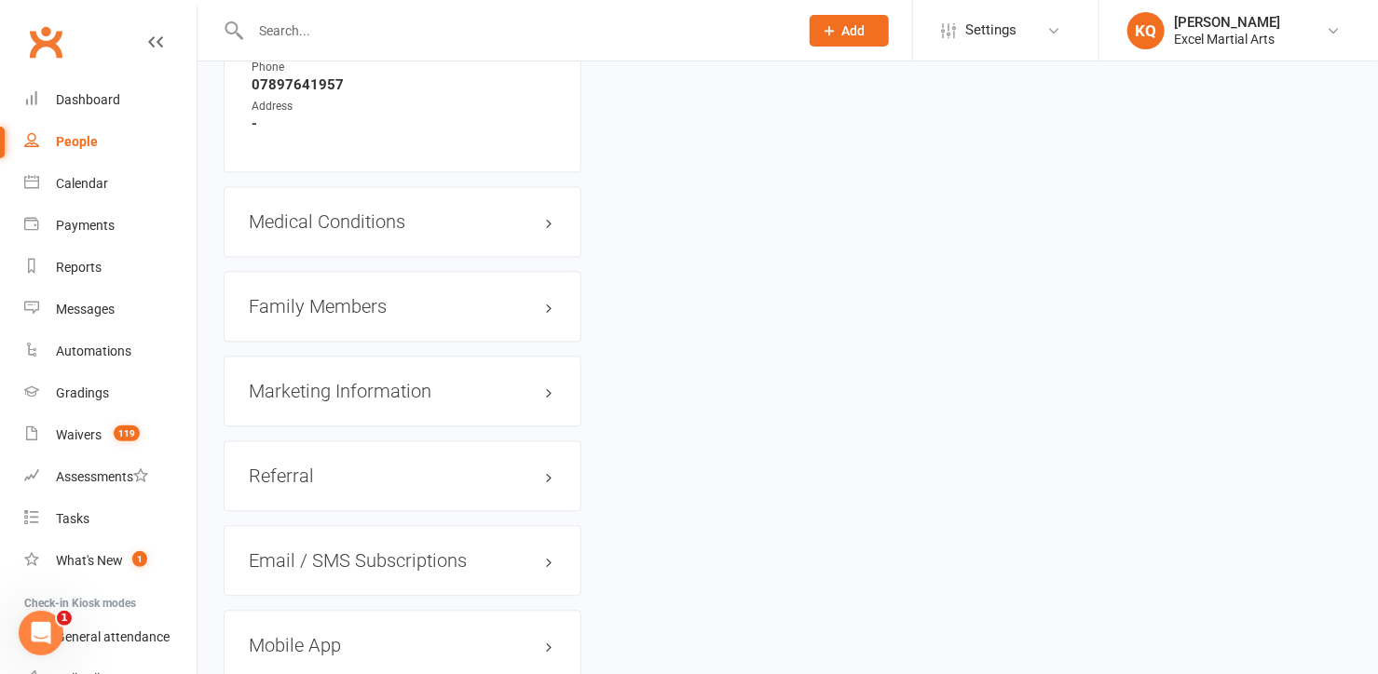
click at [336, 296] on h3 "Family Members" at bounding box center [402, 306] width 307 height 20
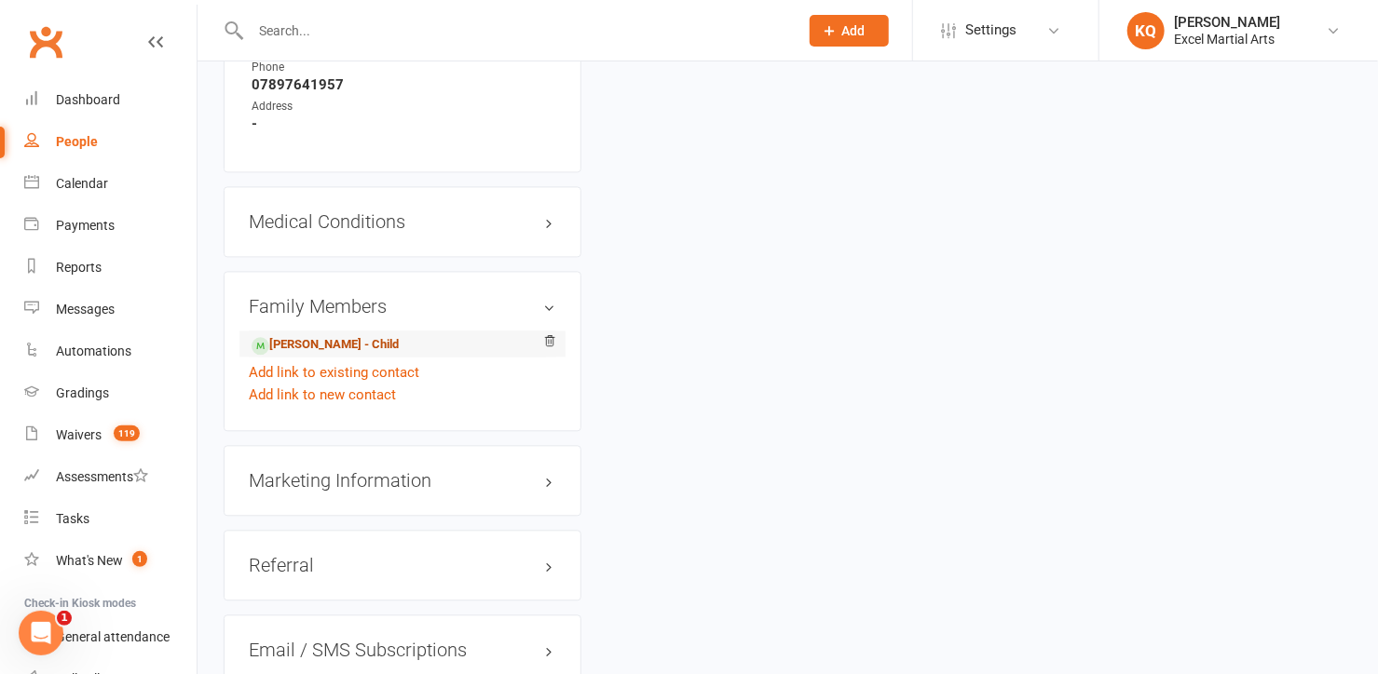
click at [333, 335] on link "[PERSON_NAME] - Child" at bounding box center [325, 345] width 147 height 20
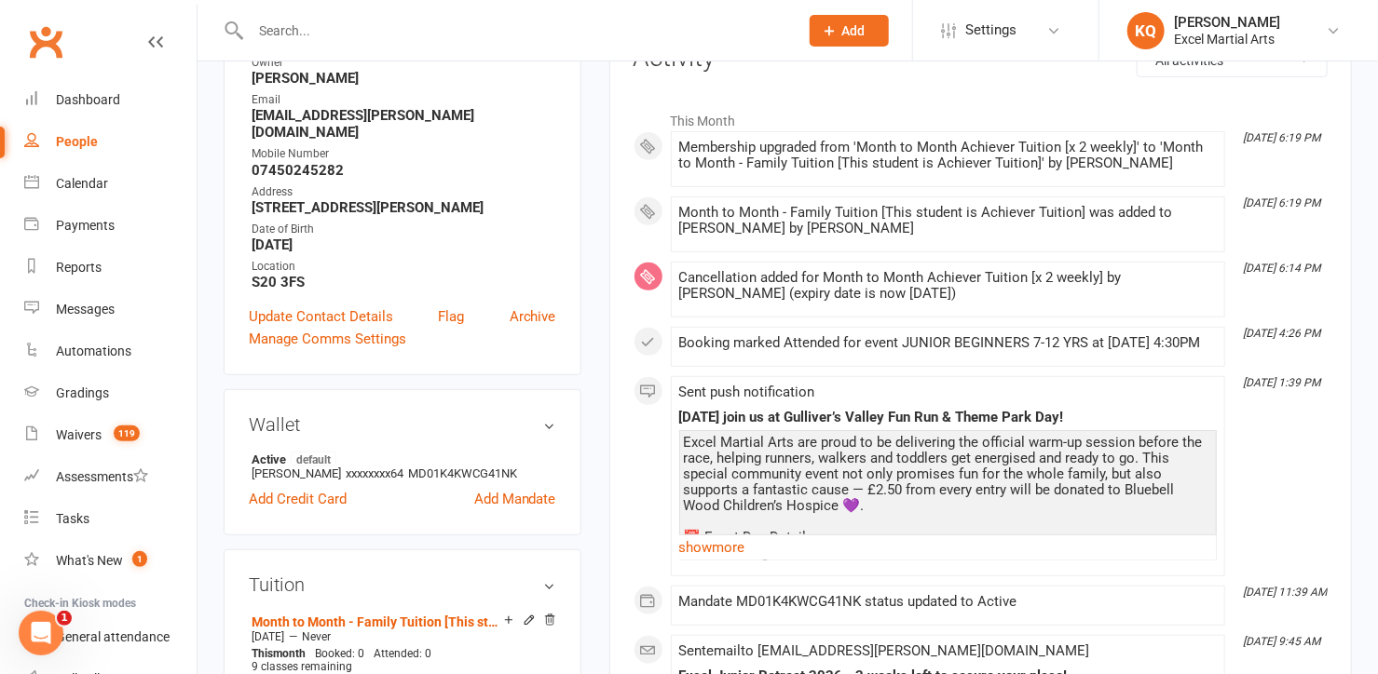
scroll to position [423, 0]
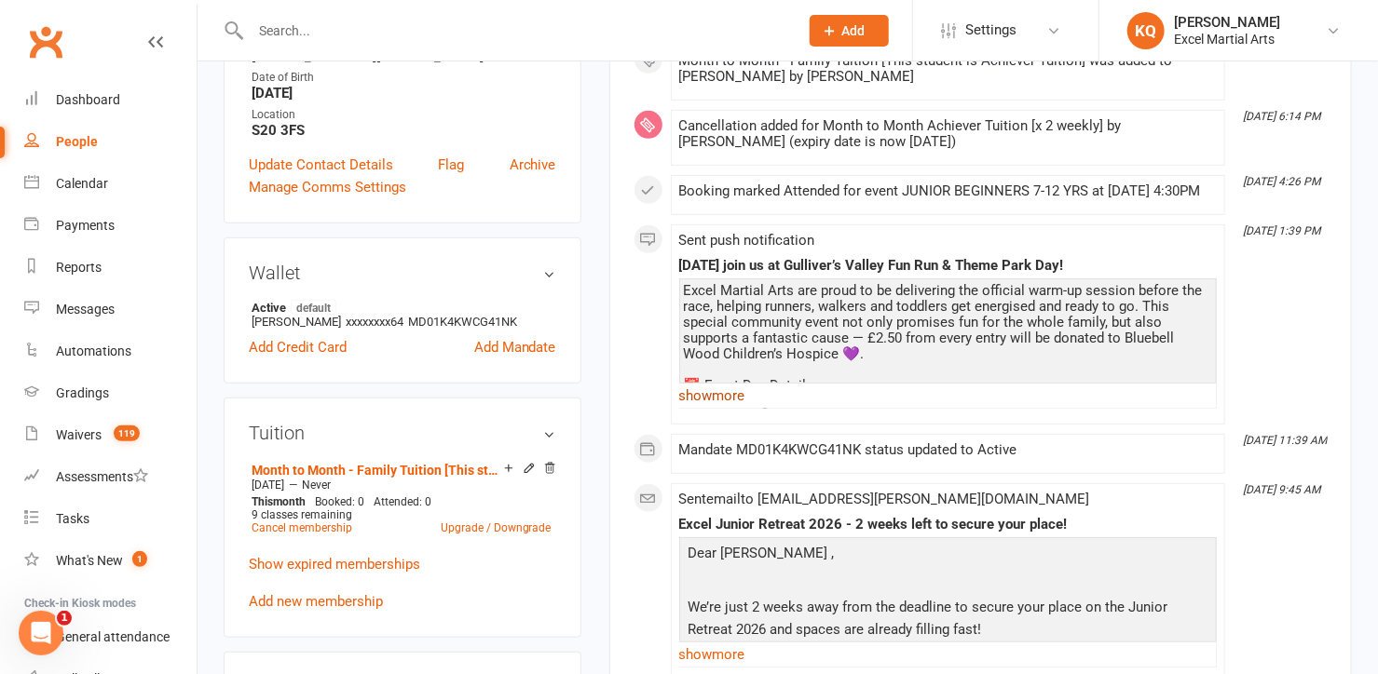
click at [711, 409] on link "show more" at bounding box center [947, 396] width 537 height 26
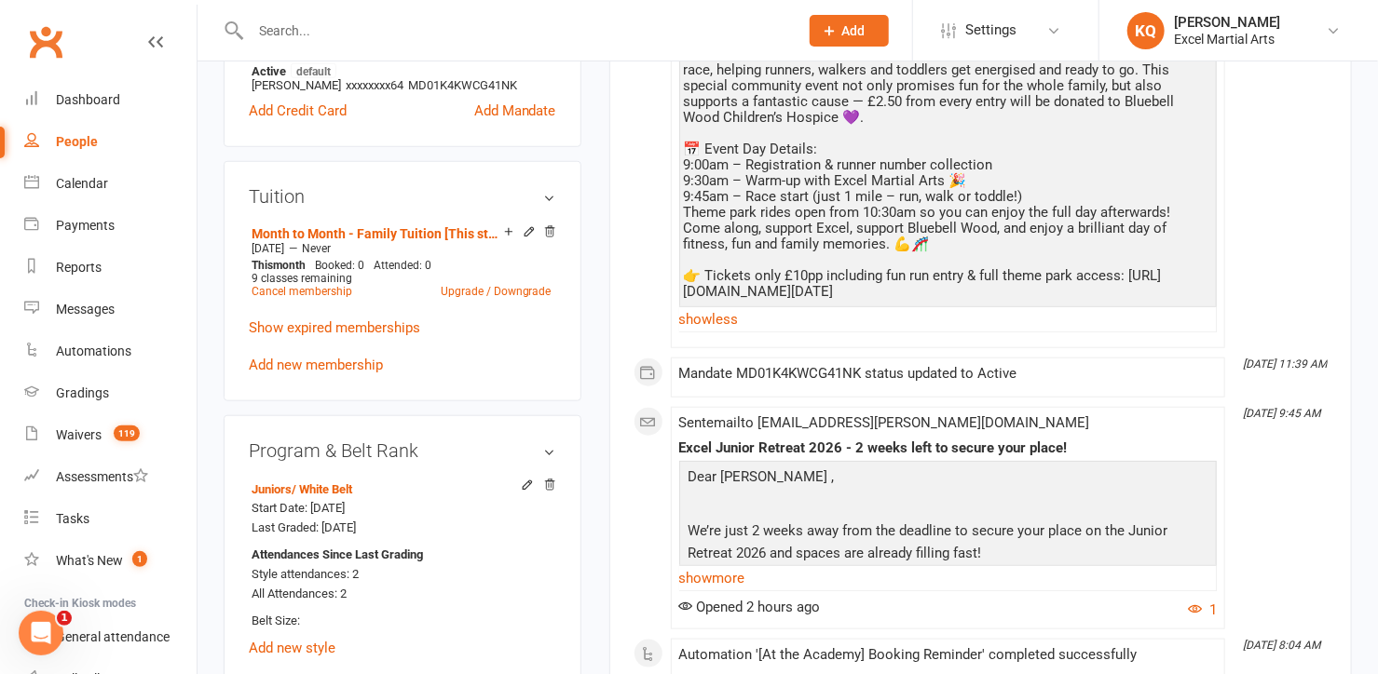
scroll to position [847, 0]
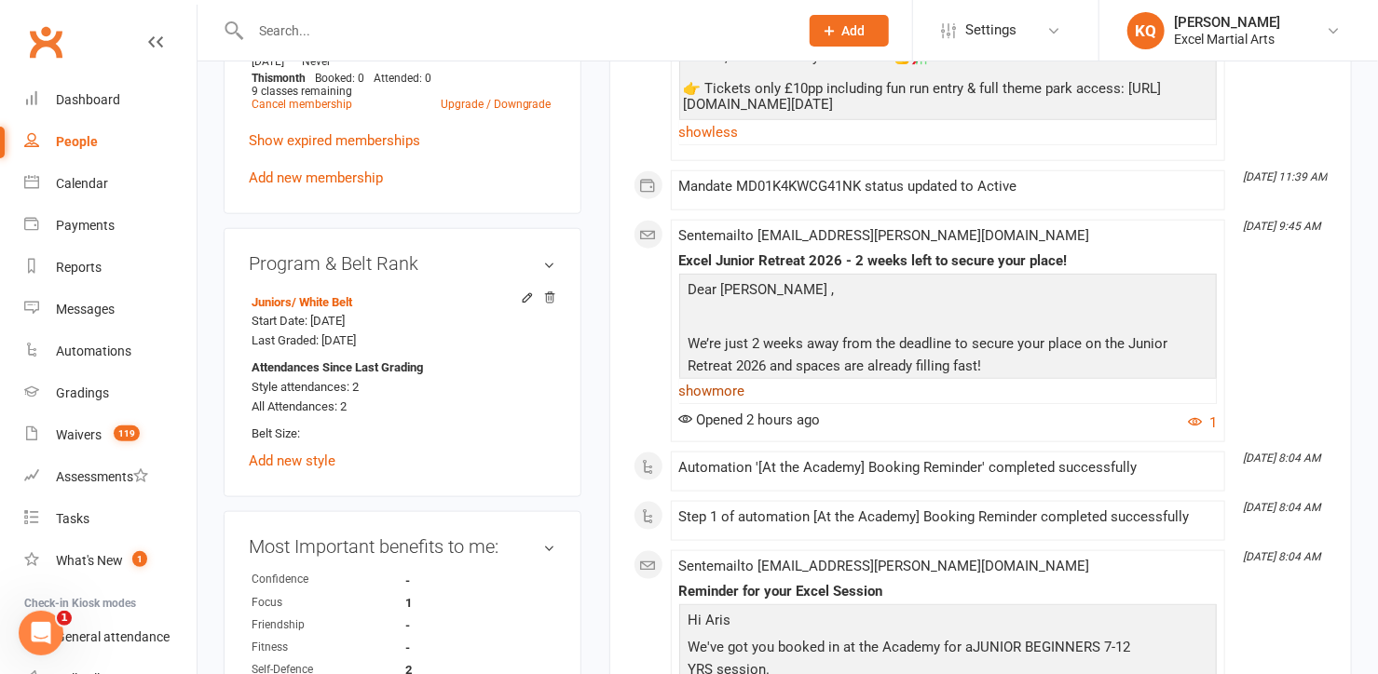
click at [717, 403] on link "show more" at bounding box center [947, 391] width 537 height 26
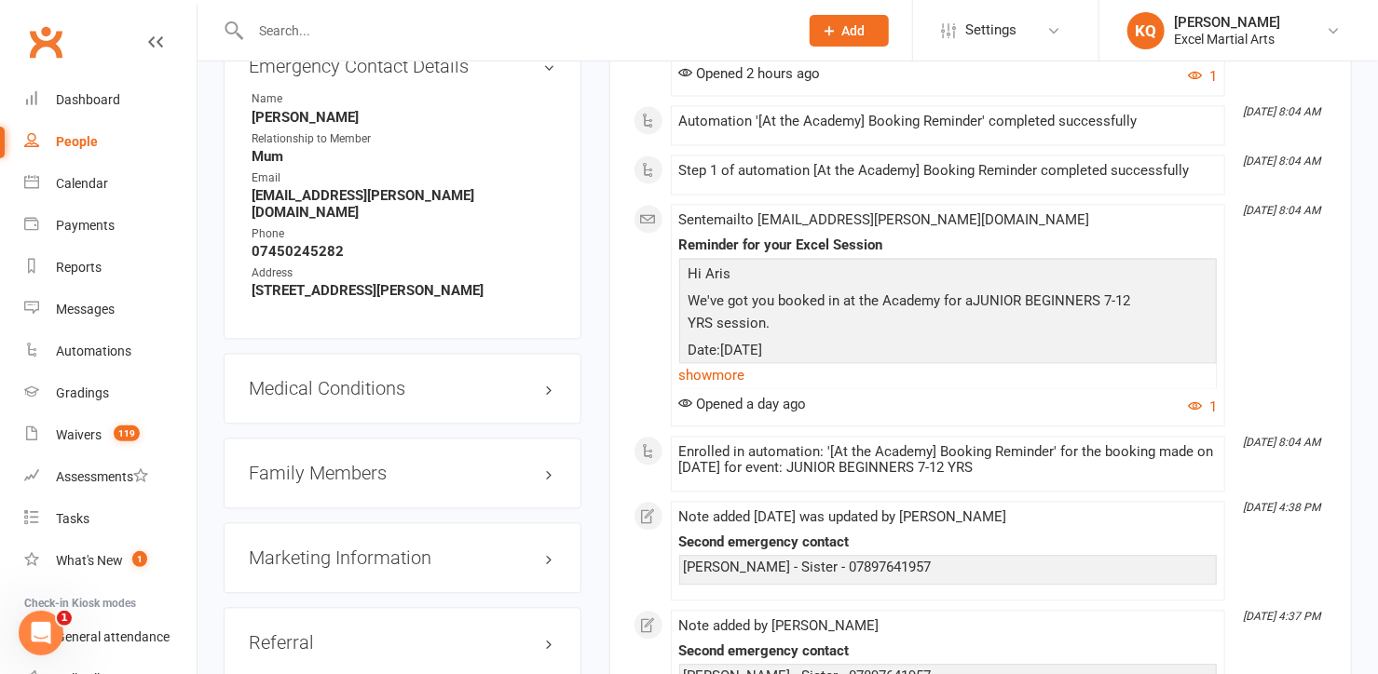
scroll to position [1693, 0]
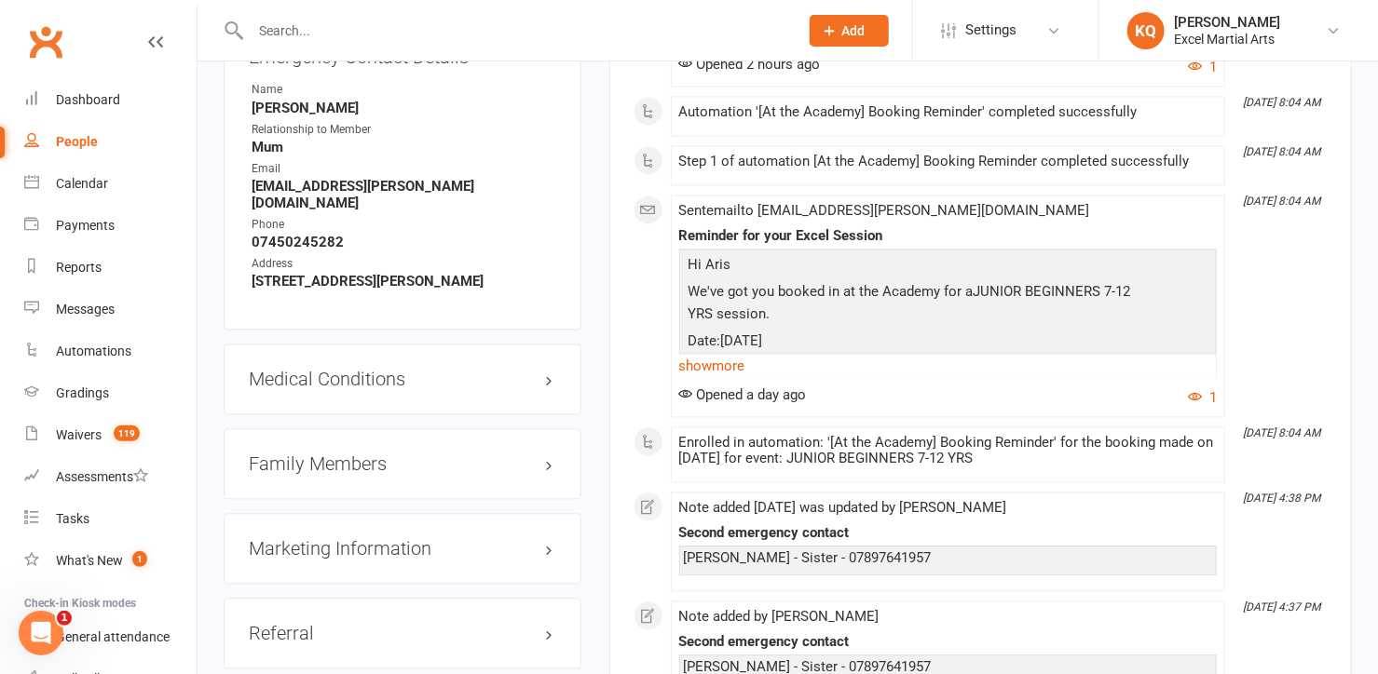
click at [360, 454] on h3 "Family Members" at bounding box center [402, 464] width 307 height 20
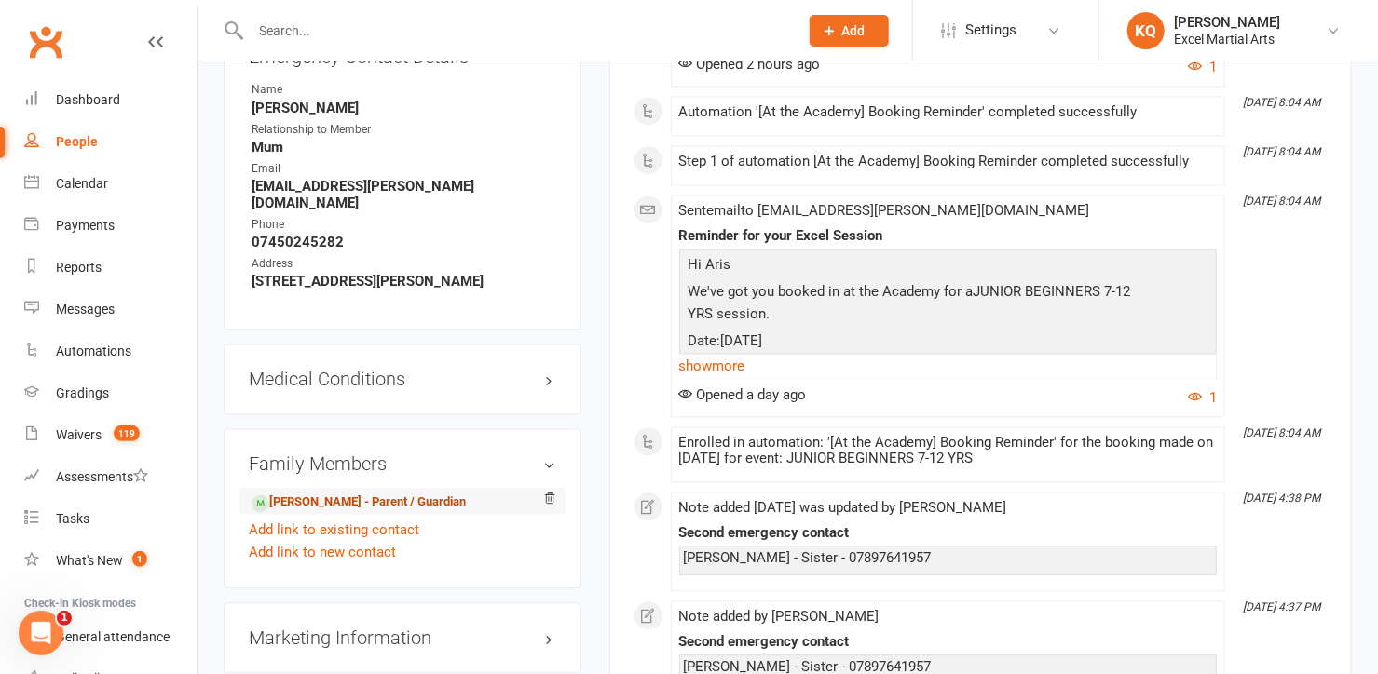
click at [340, 493] on link "[PERSON_NAME] - Parent / Guardian" at bounding box center [359, 503] width 214 height 20
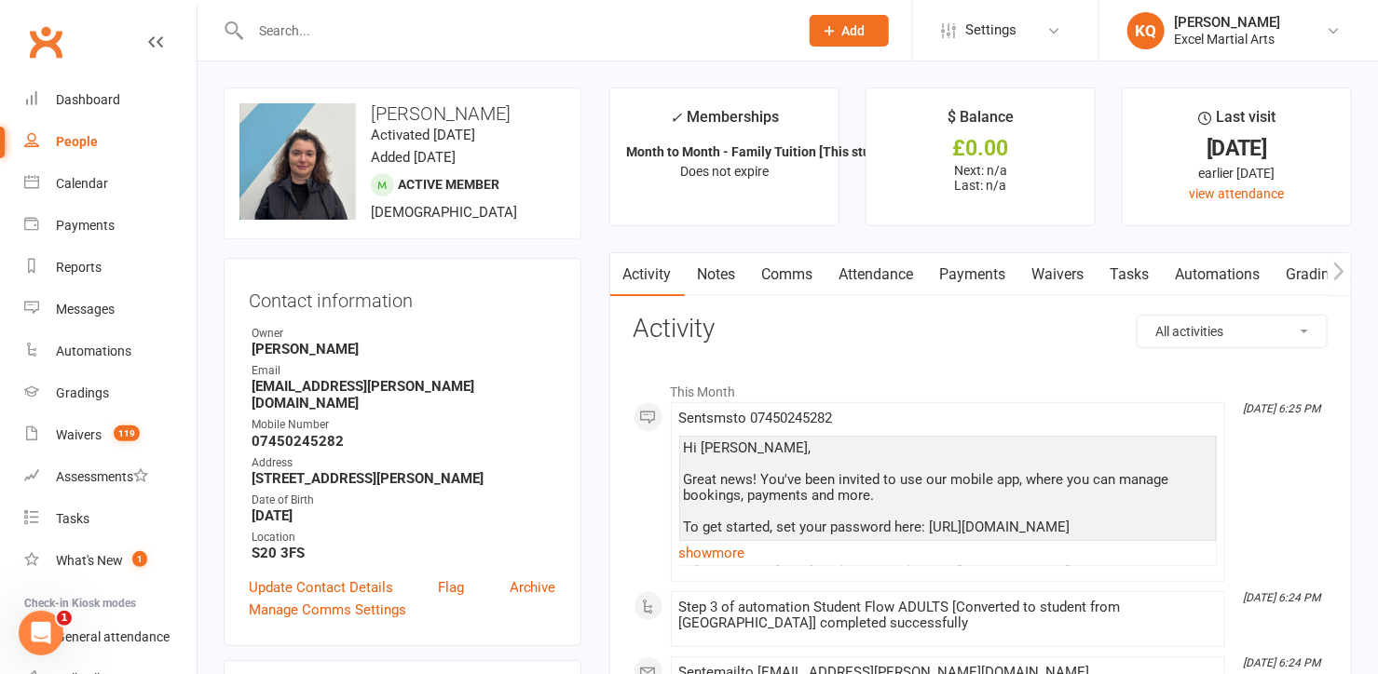
click at [881, 270] on link "Attendance" at bounding box center [876, 274] width 101 height 43
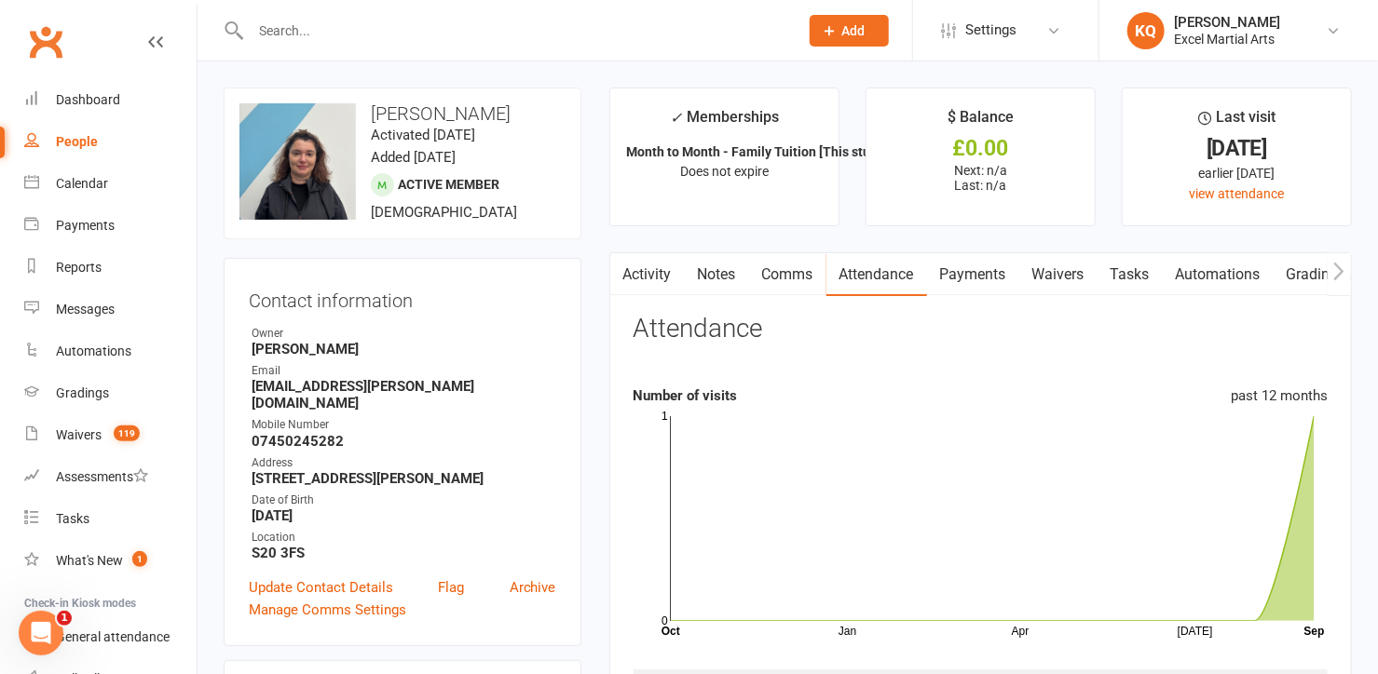
click at [990, 275] on link "Payments" at bounding box center [973, 274] width 92 height 43
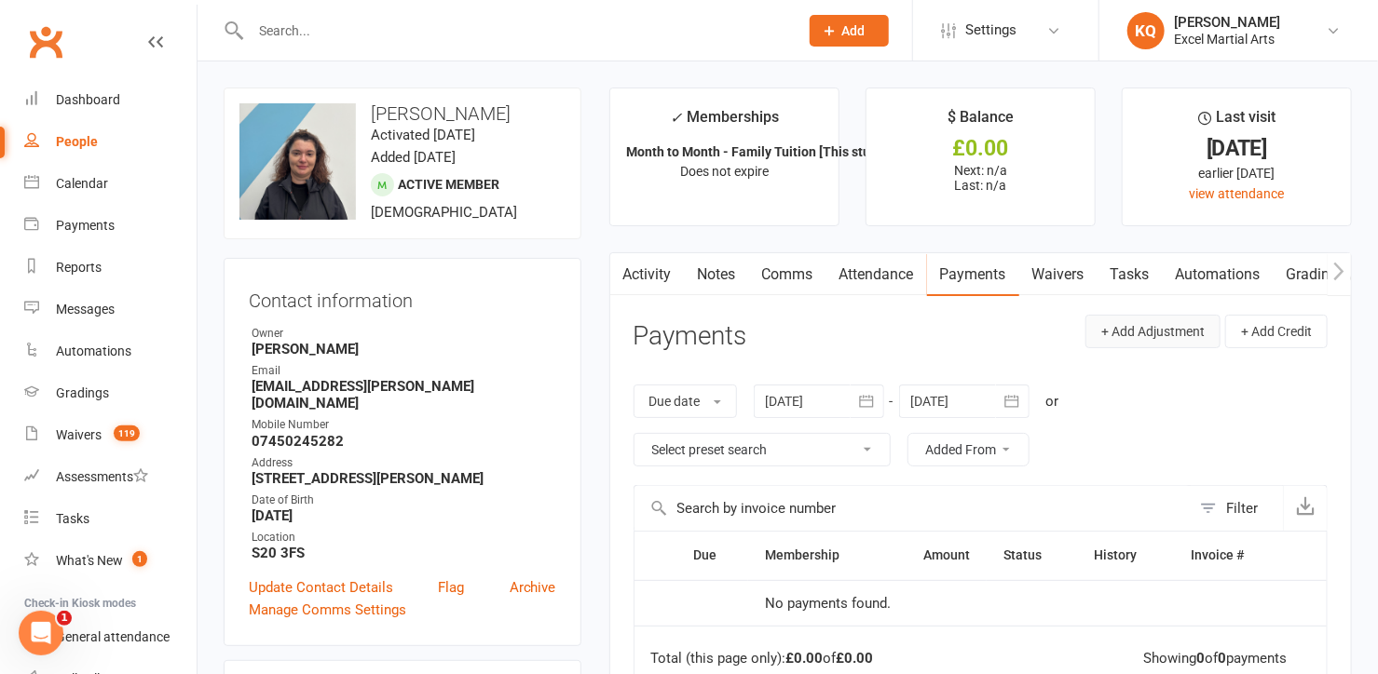
click at [1160, 336] on button "+ Add Adjustment" at bounding box center [1152, 332] width 135 height 34
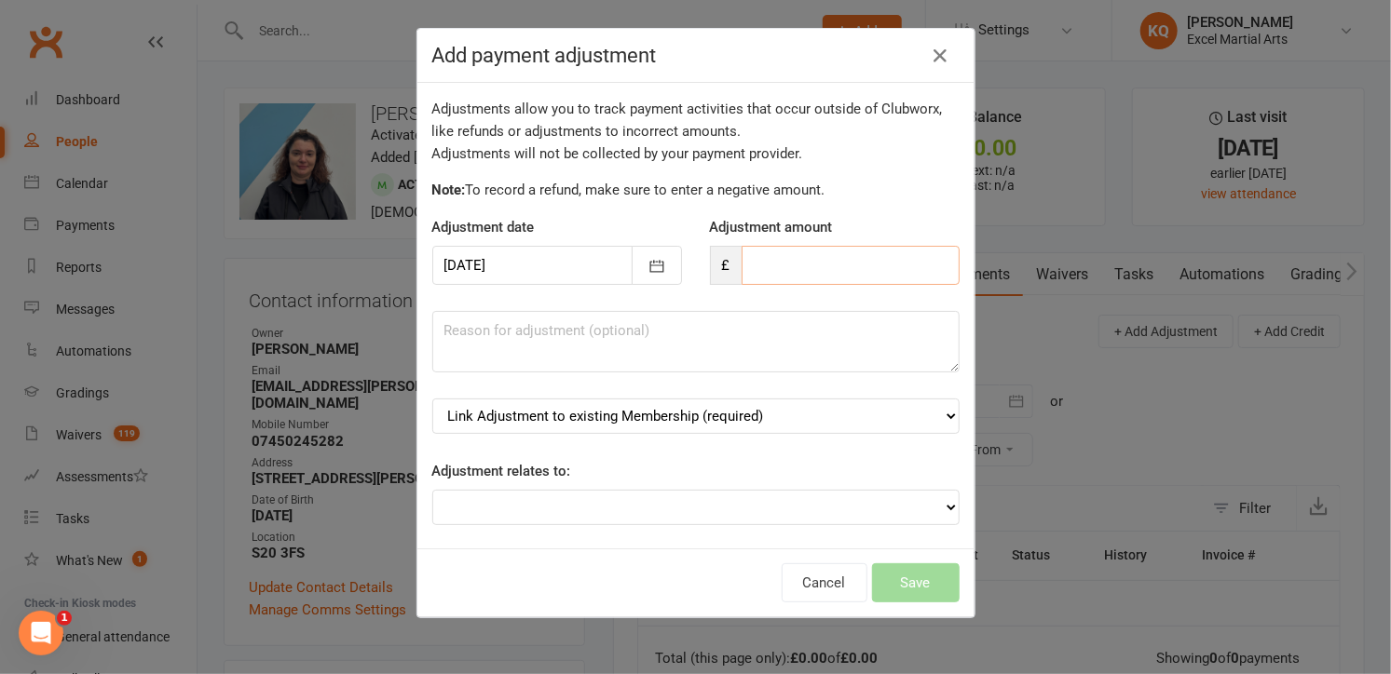
click at [745, 273] on input "number" at bounding box center [850, 265] width 218 height 39
type input "80.00"
click at [561, 343] on textarea at bounding box center [695, 341] width 527 height 61
click at [771, 420] on select "Link Adjustment to existing Membership (required) Month to Month - Family Tuiti…" at bounding box center [695, 416] width 527 height 35
select select "0"
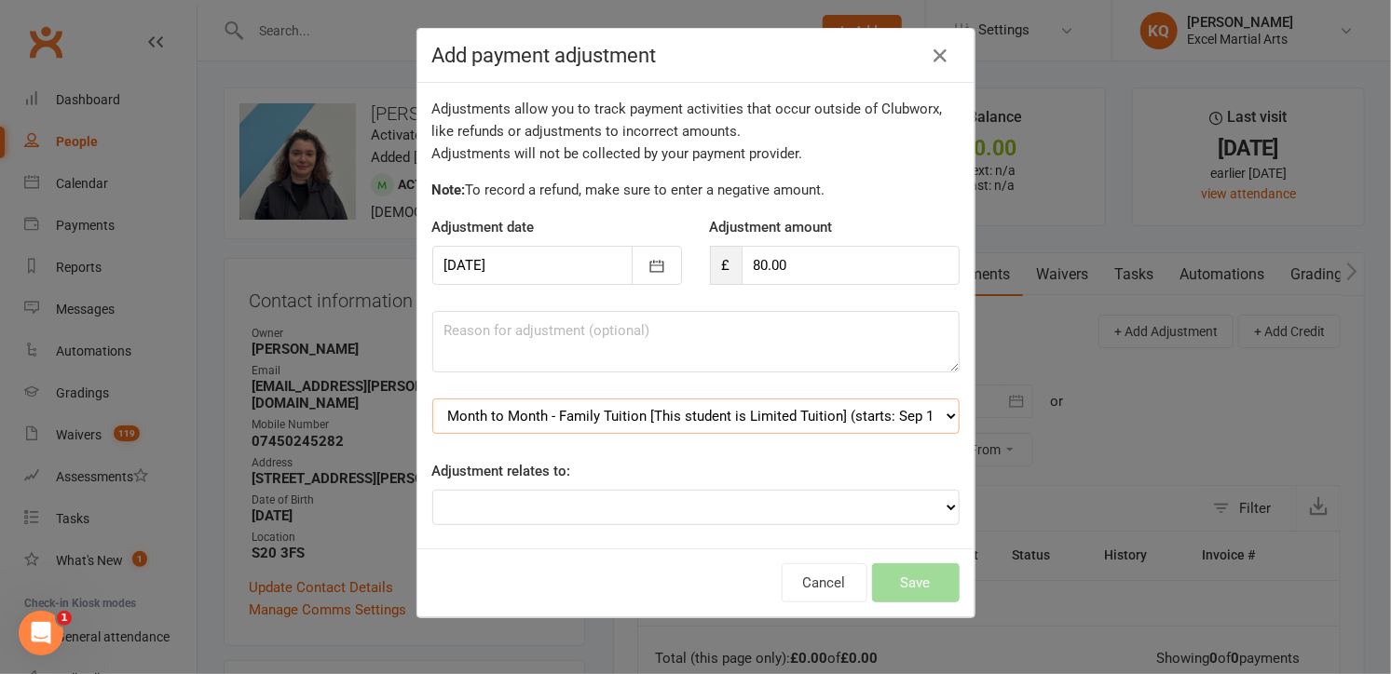
click at [432, 399] on select "Link Adjustment to existing Membership (required) Month to Month - Family Tuiti…" at bounding box center [695, 416] width 527 height 35
click at [655, 338] on textarea at bounding box center [695, 341] width 527 height 61
type textarea "Tuition till DD payment"
click at [899, 589] on button "Save" at bounding box center [916, 583] width 88 height 39
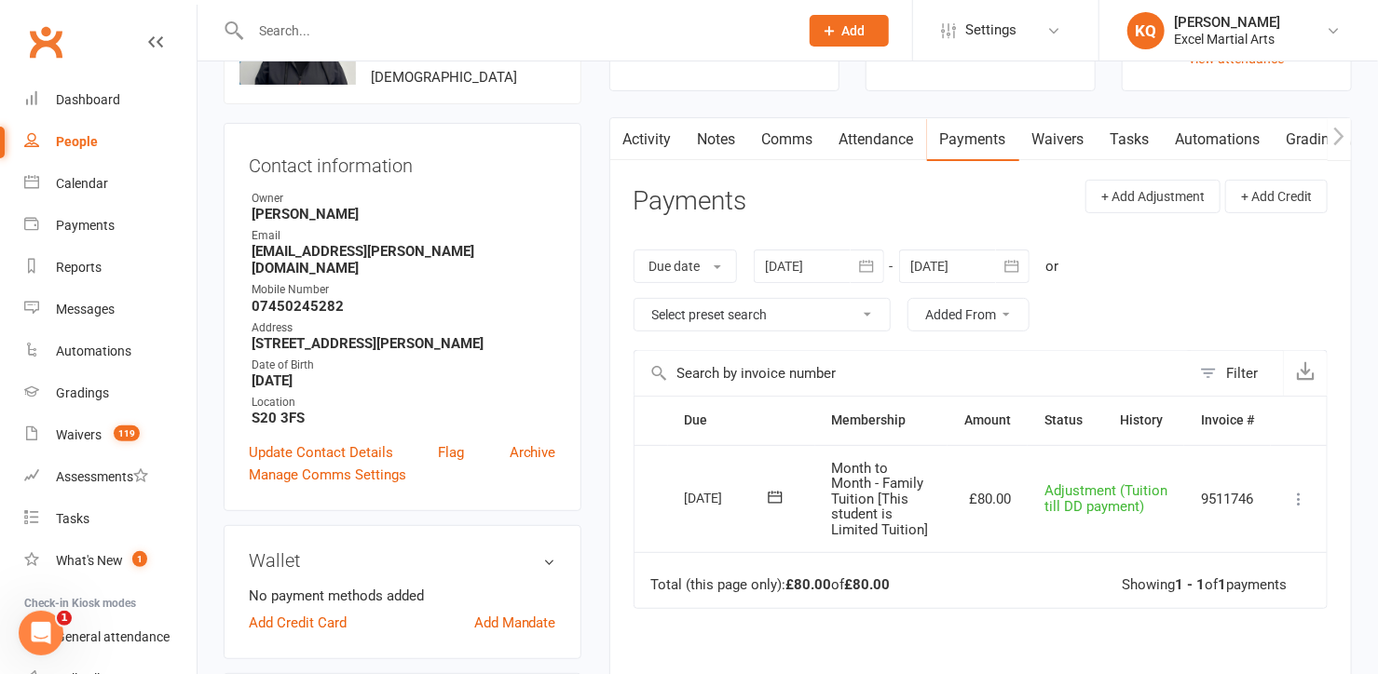
scroll to position [169, 0]
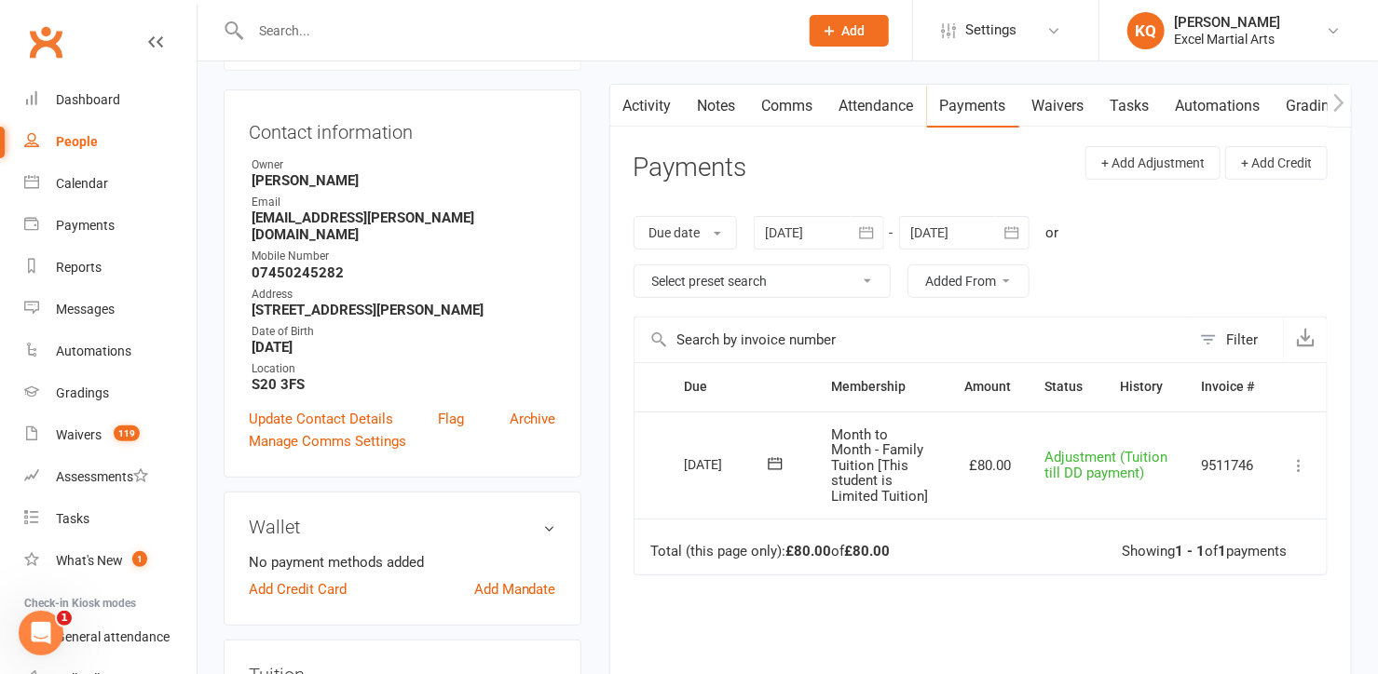
click at [1299, 463] on icon at bounding box center [1298, 465] width 19 height 19
click at [1135, 617] on div "Due Contact Membership Amount Status History Invoice # Select this [DATE] [PERS…" at bounding box center [980, 588] width 694 height 453
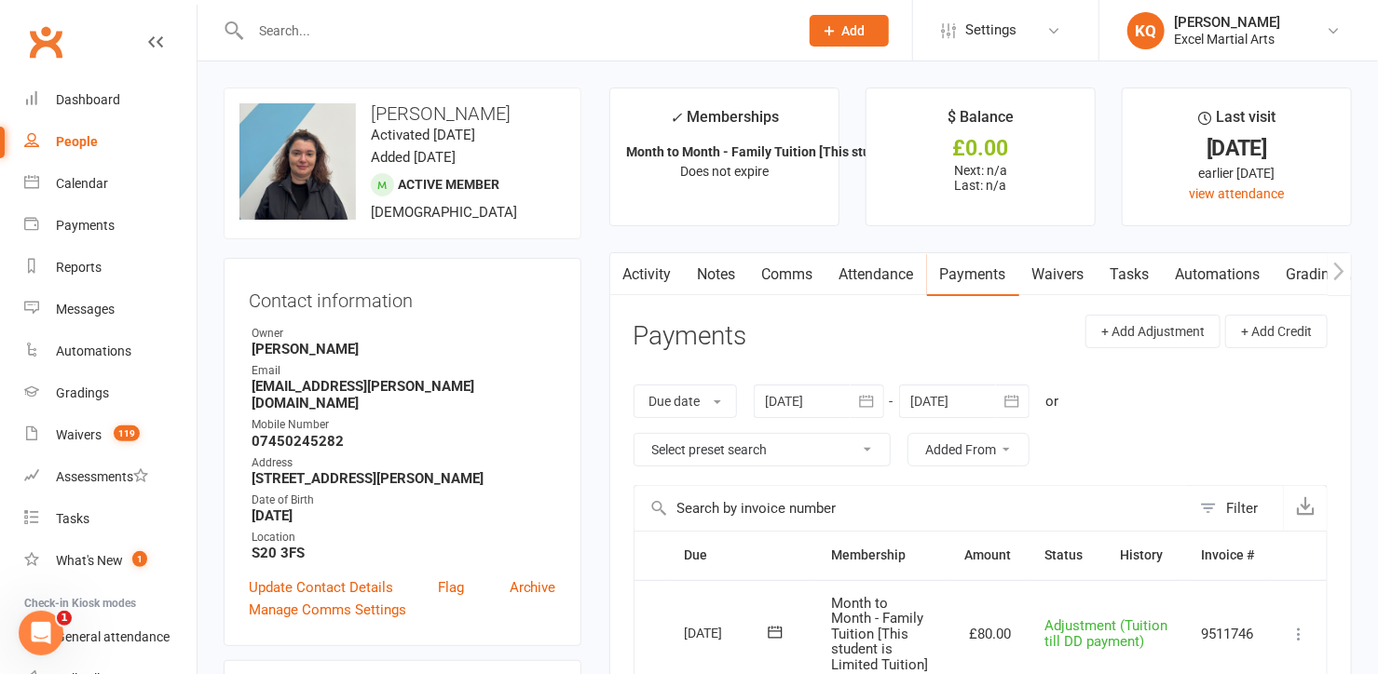
click at [655, 276] on link "Activity" at bounding box center [647, 274] width 75 height 43
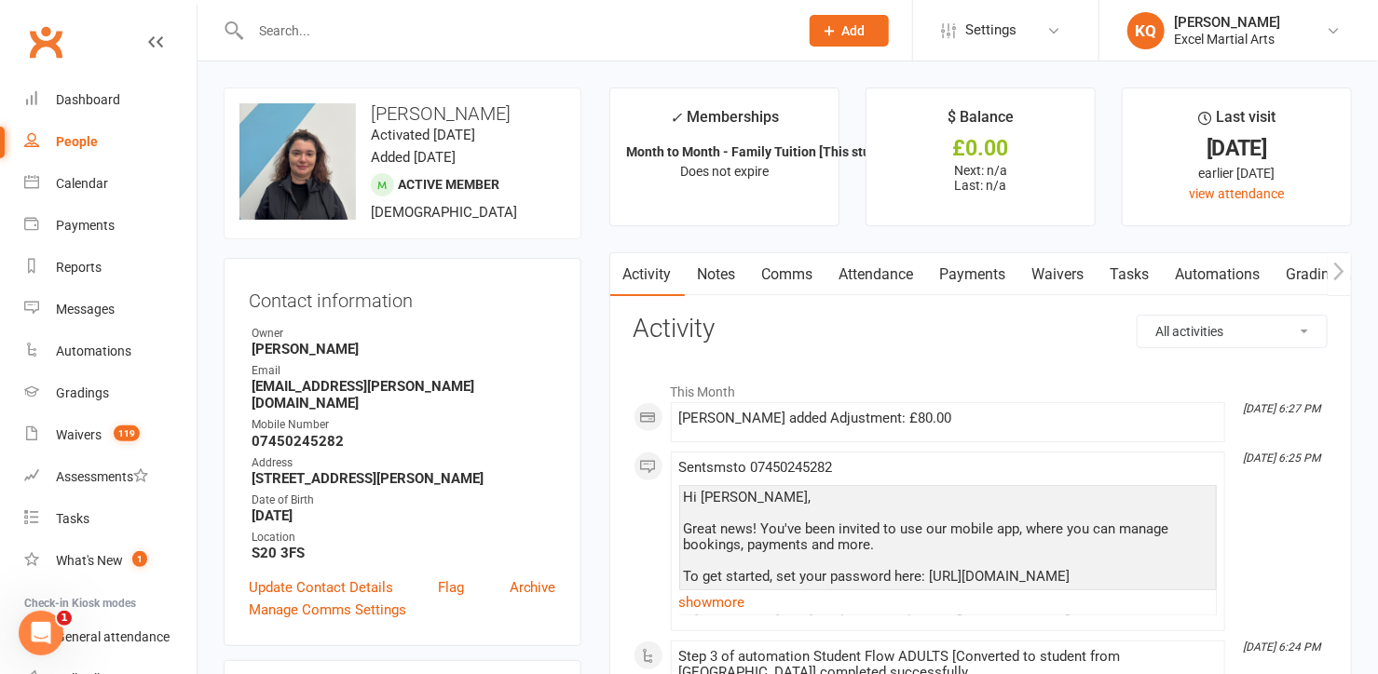
click at [570, 27] on input "text" at bounding box center [515, 31] width 540 height 26
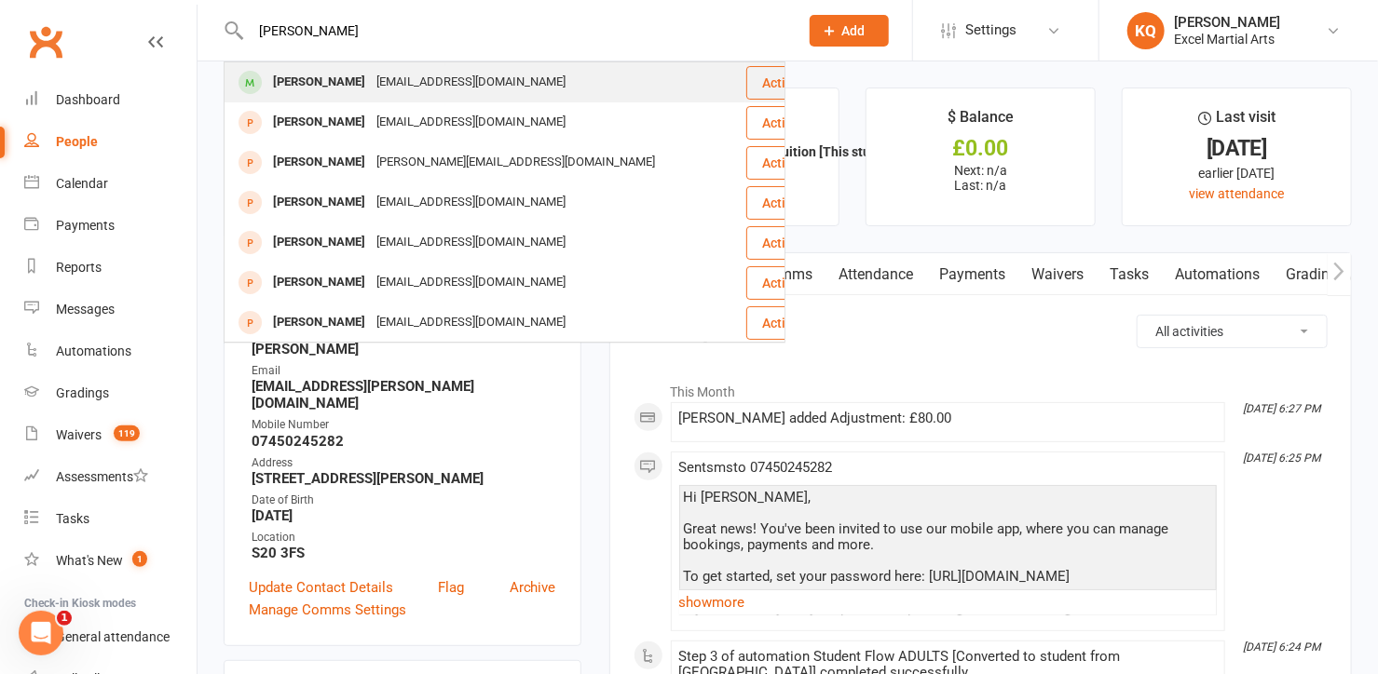
type input "[PERSON_NAME]"
click at [353, 86] on div "[PERSON_NAME]" at bounding box center [318, 82] width 103 height 27
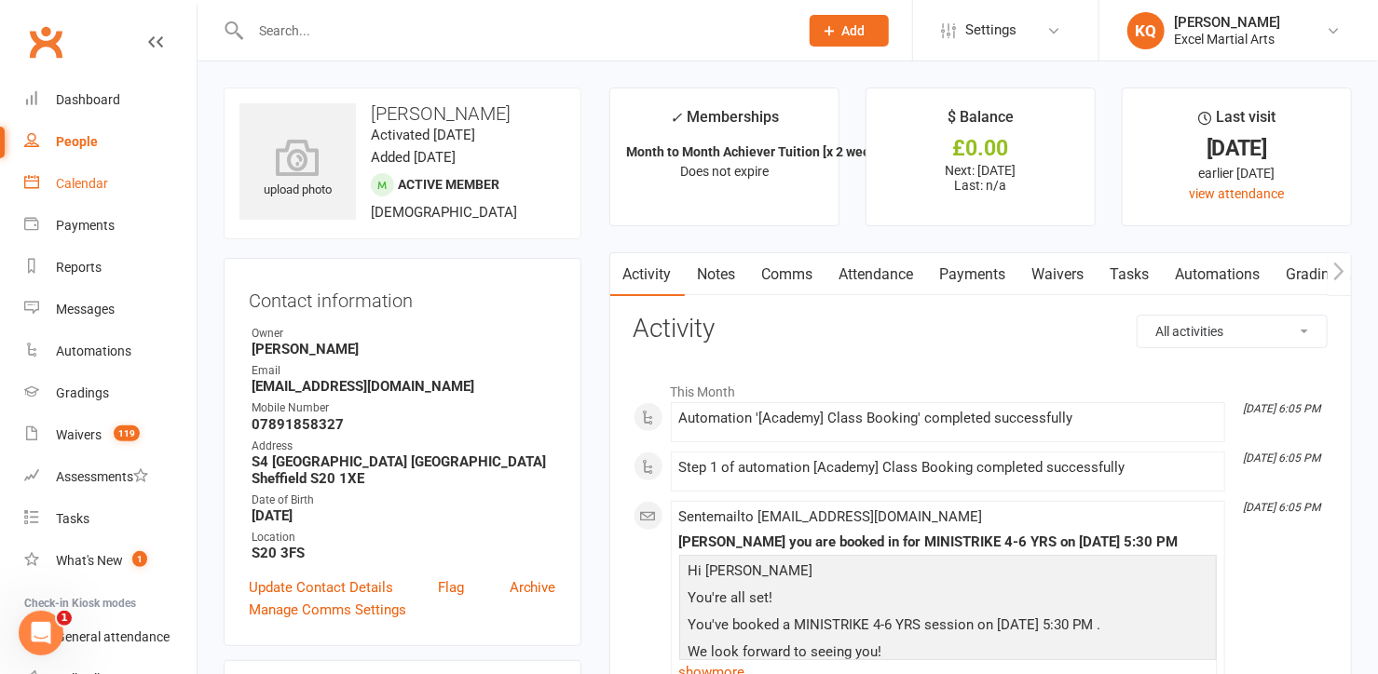
click at [90, 184] on div "Calendar" at bounding box center [82, 183] width 52 height 15
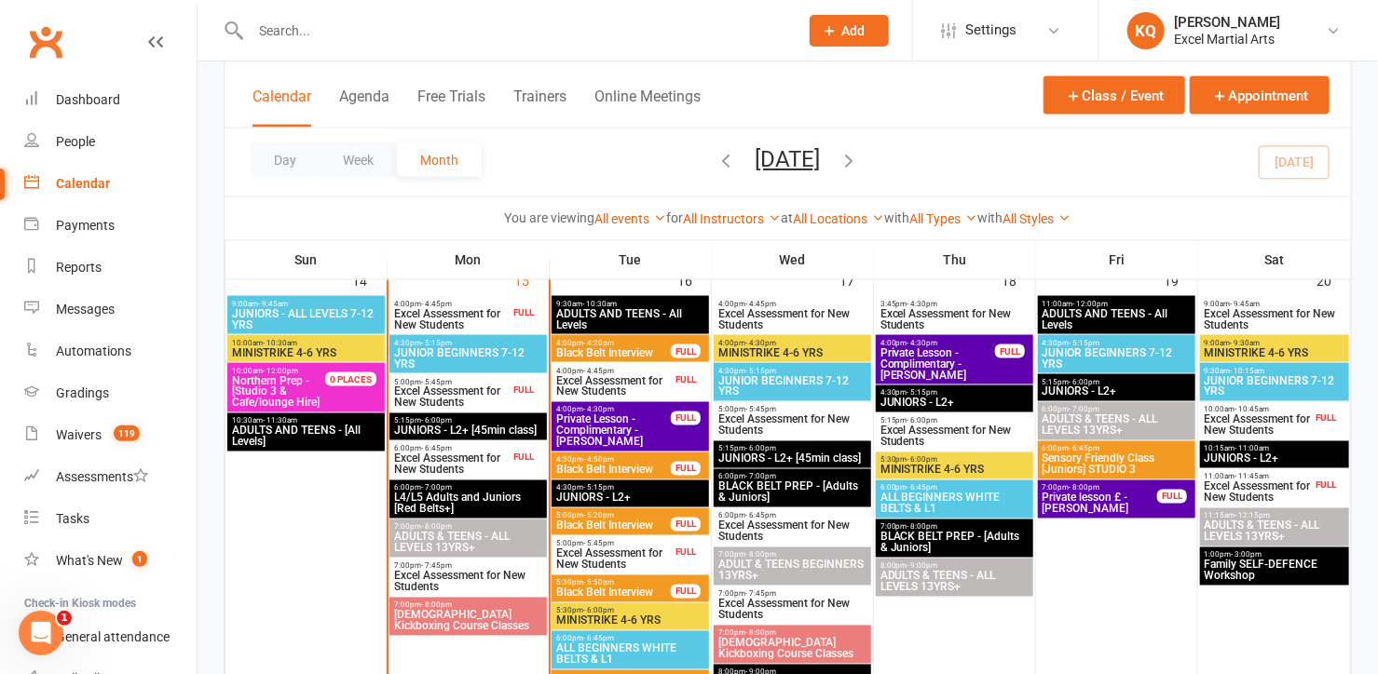
scroll to position [1185, 0]
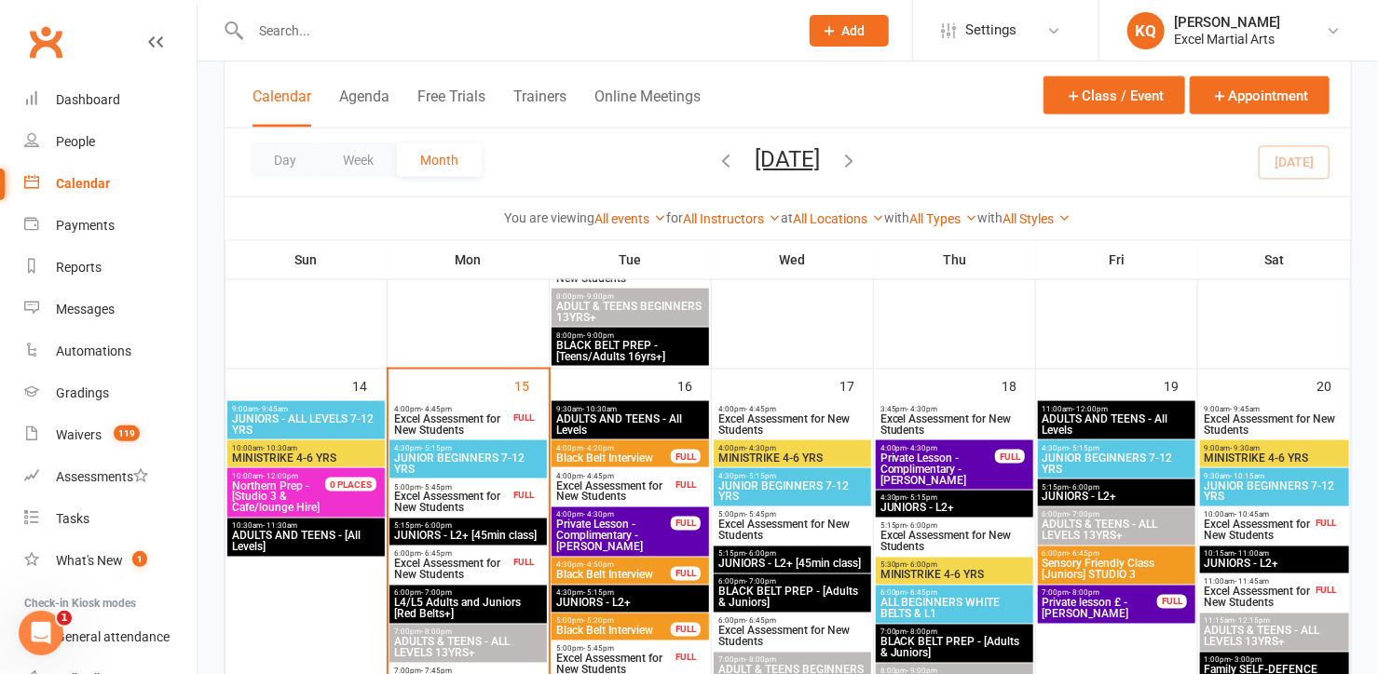
click at [496, 563] on span "Excel Assessment for New Students" at bounding box center [451, 570] width 116 height 22
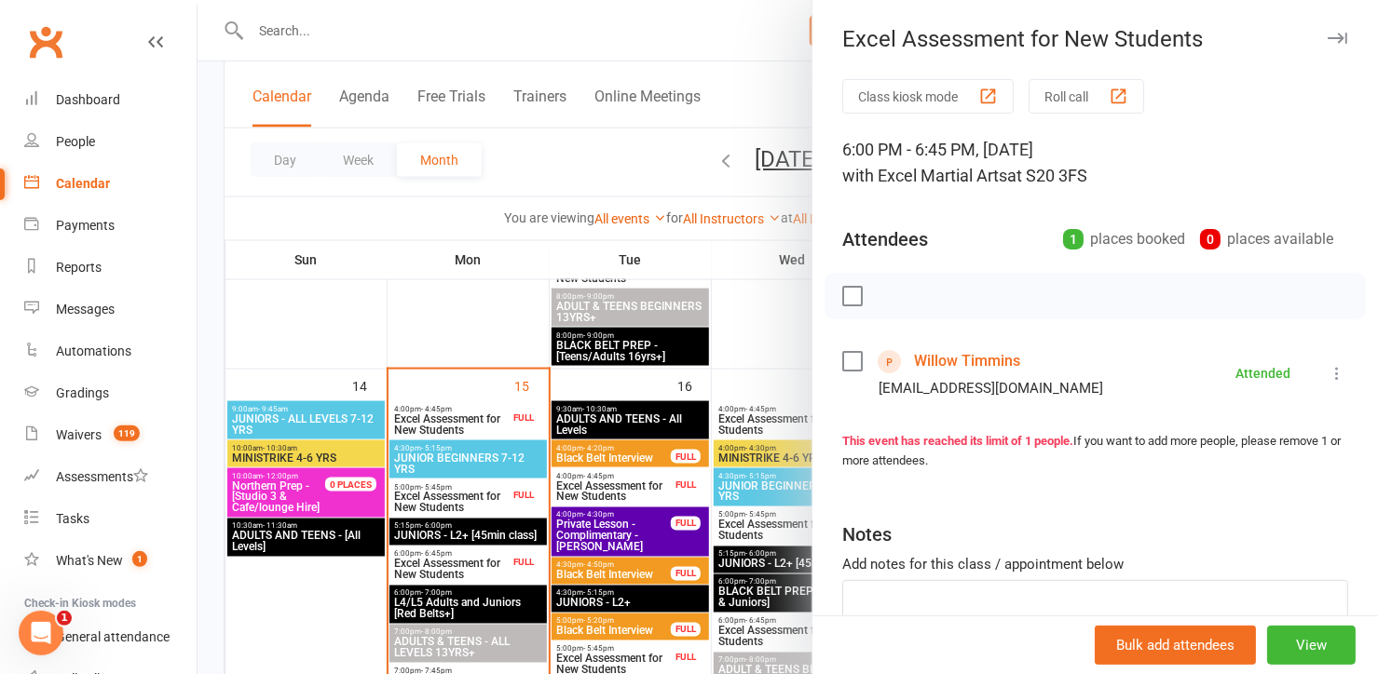
click at [995, 363] on link "Willow Timmins" at bounding box center [967, 362] width 106 height 30
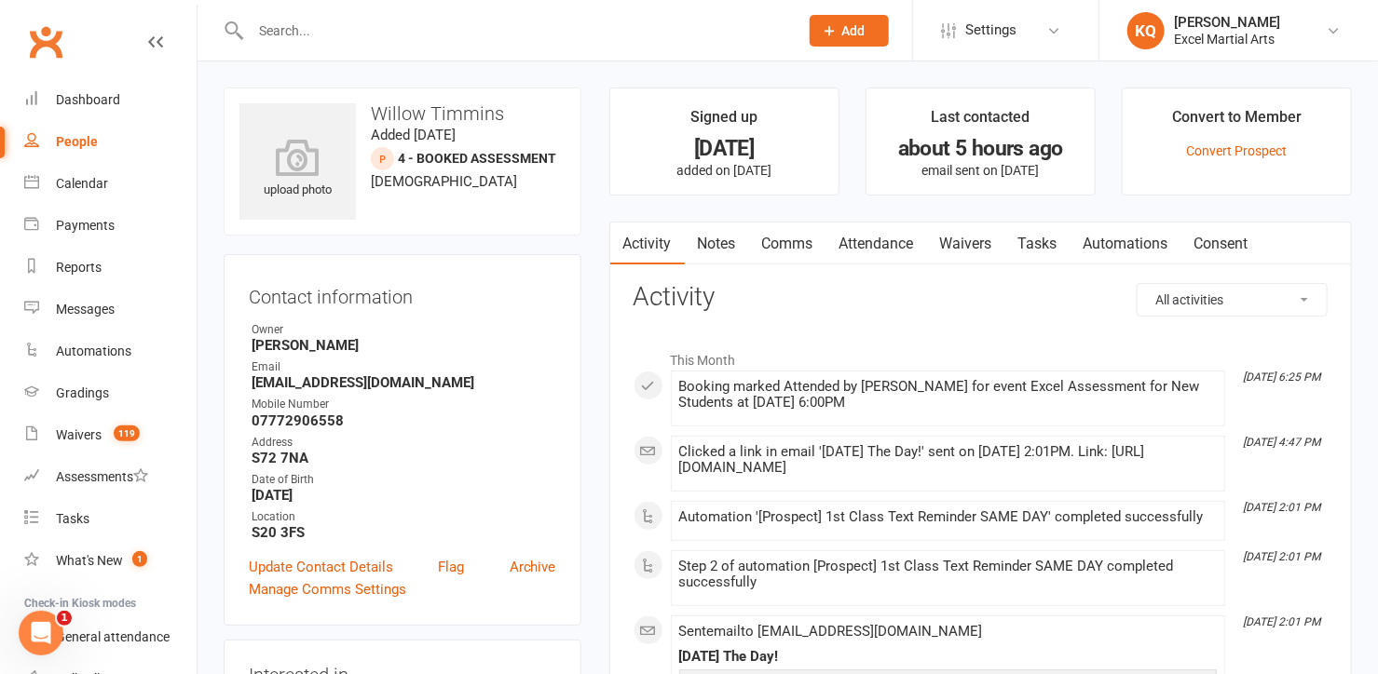
click at [345, 552] on div "Contact information Owner [PERSON_NAME] Email [EMAIL_ADDRESS][DOMAIN_NAME] Mobi…" at bounding box center [403, 440] width 358 height 372
click at [360, 569] on link "Update Contact Details" at bounding box center [321, 567] width 144 height 22
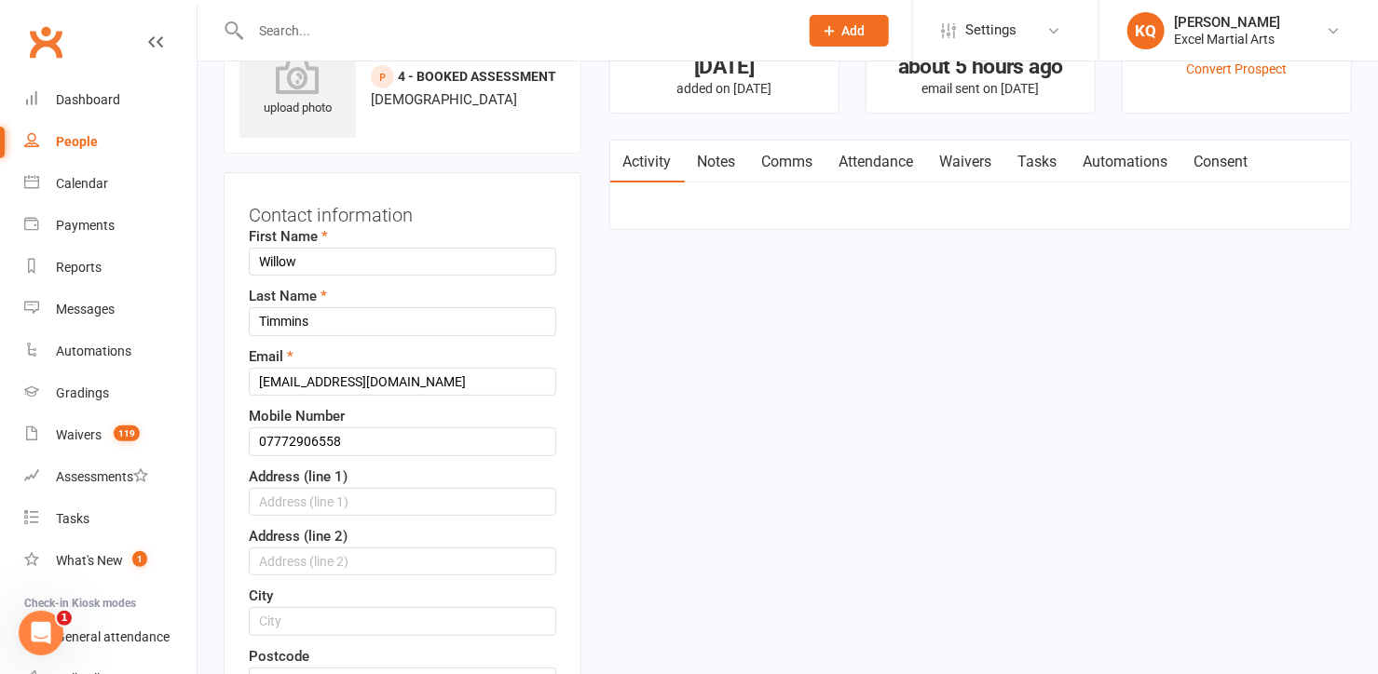
scroll to position [88, 0]
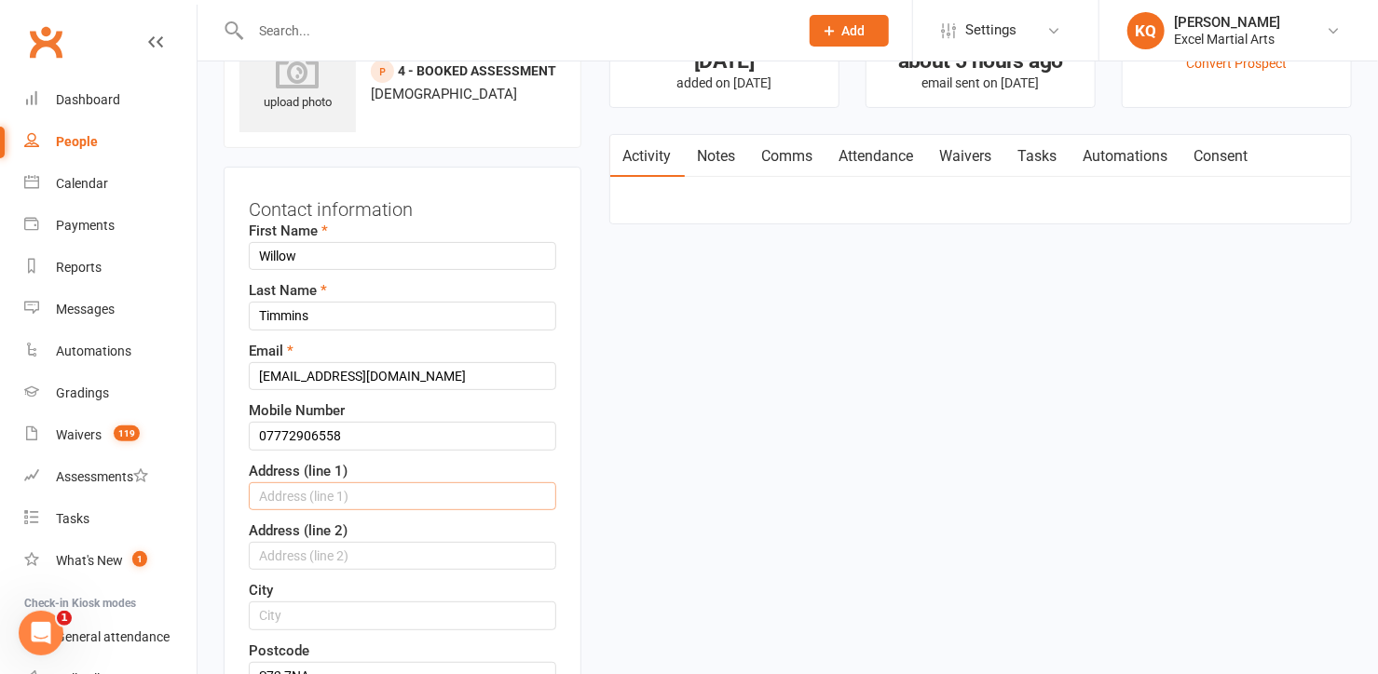
click at [431, 501] on input "text" at bounding box center [402, 497] width 307 height 28
type input "[STREET_ADDRESS]"
click at [313, 551] on input "text" at bounding box center [402, 556] width 307 height 28
type input "Grimethorpe"
drag, startPoint x: 279, startPoint y: 620, endPoint x: 278, endPoint y: 611, distance: 9.4
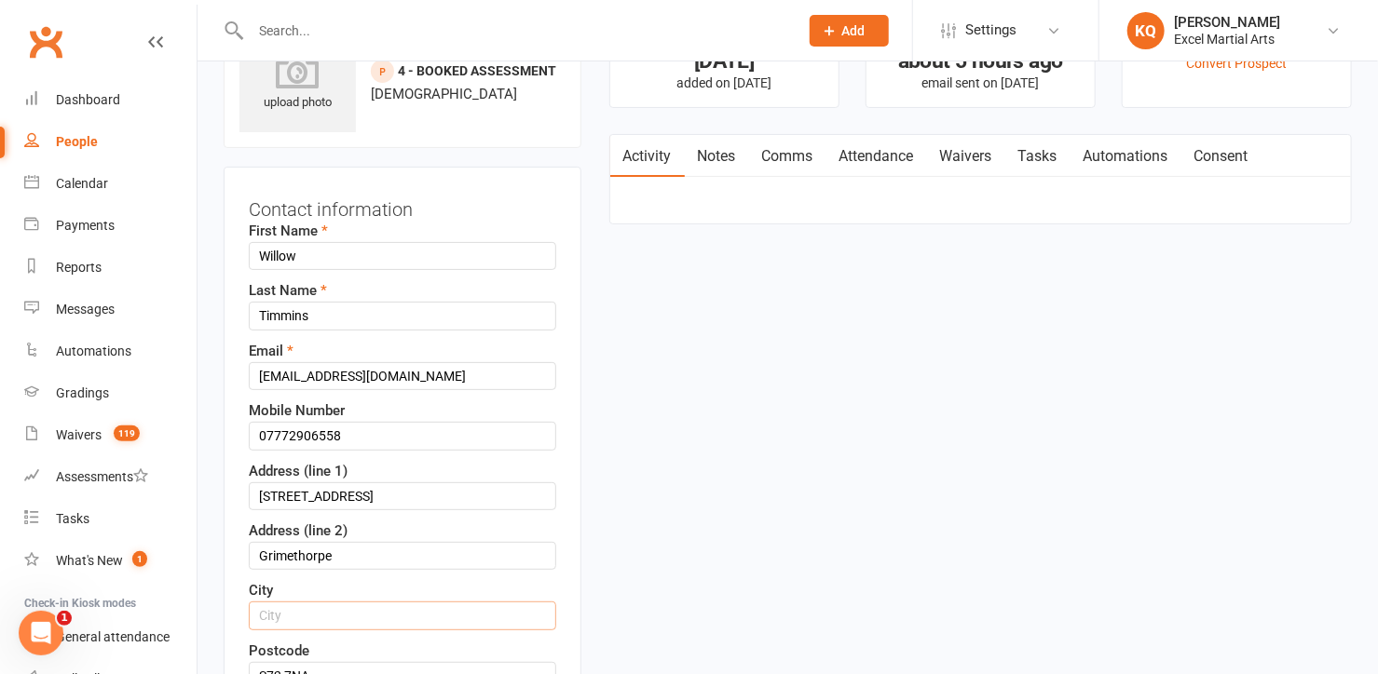
click at [279, 619] on input "text" at bounding box center [402, 616] width 307 height 28
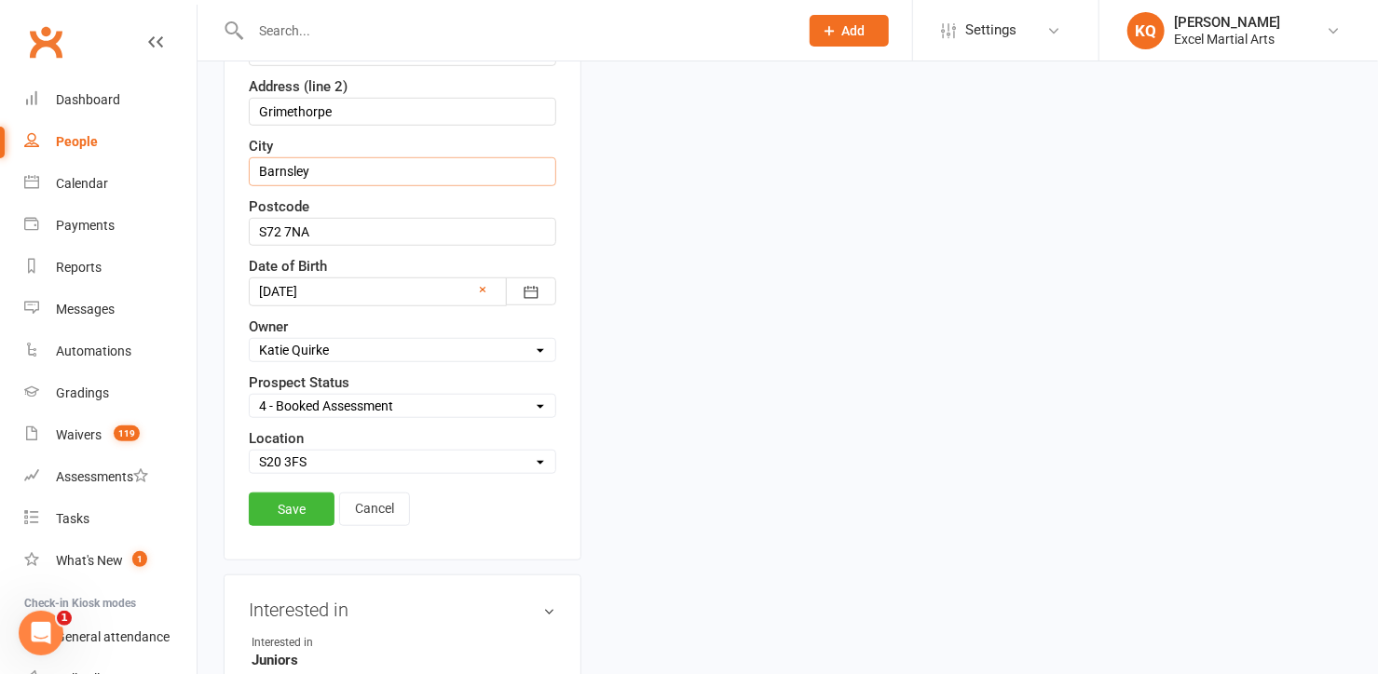
scroll to position [595, 0]
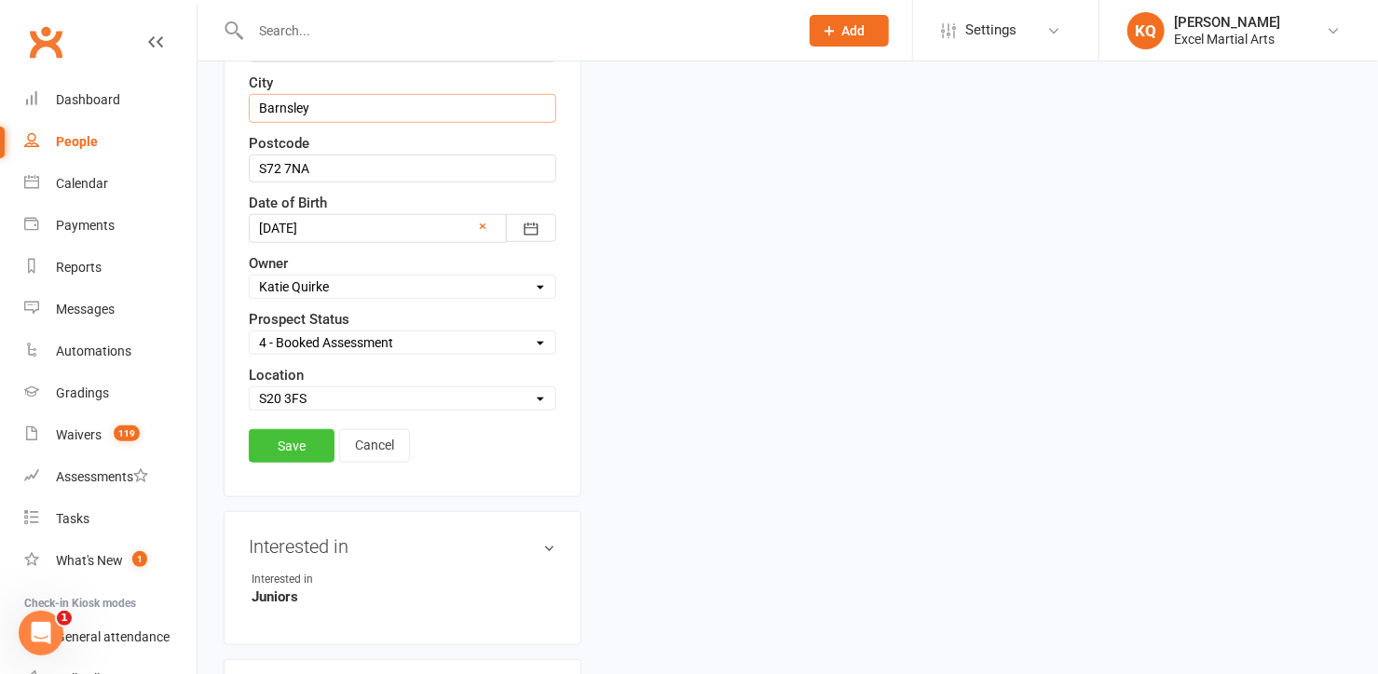
type input "Barnsley"
click at [285, 437] on link "Save" at bounding box center [292, 446] width 86 height 34
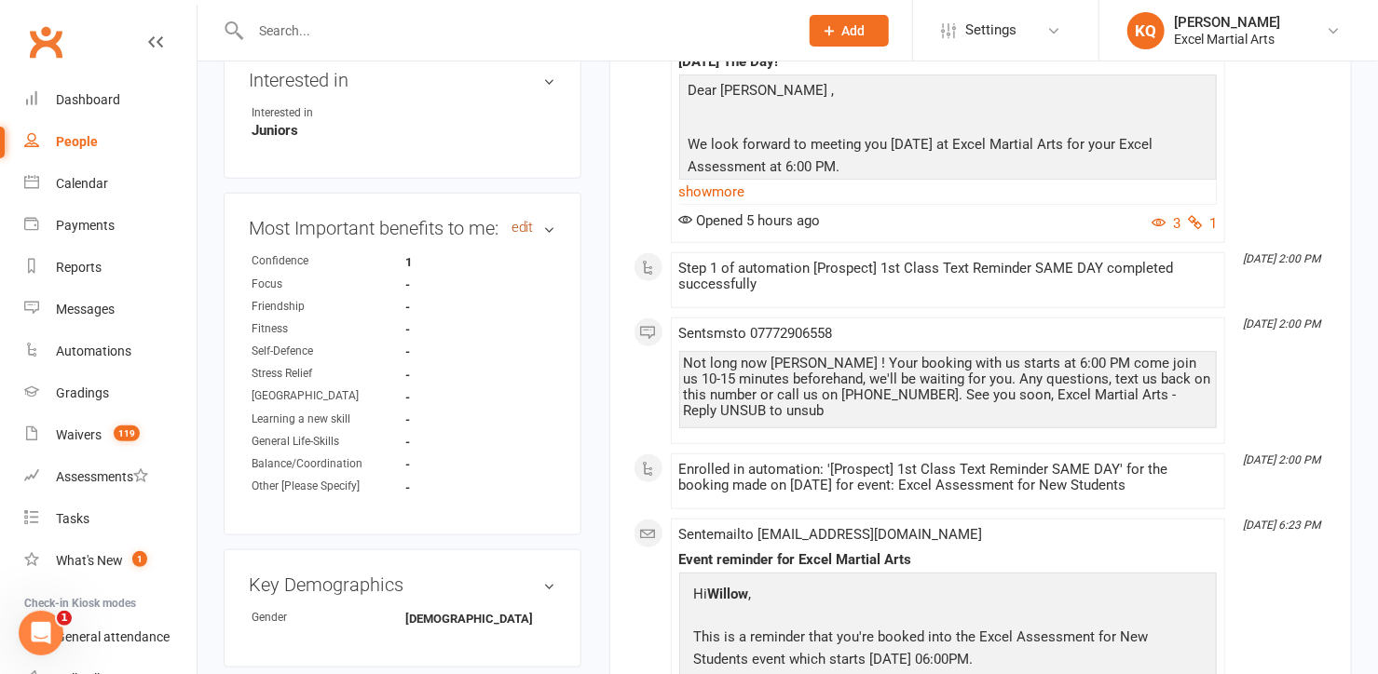
click at [523, 223] on link "edit" at bounding box center [522, 228] width 22 height 16
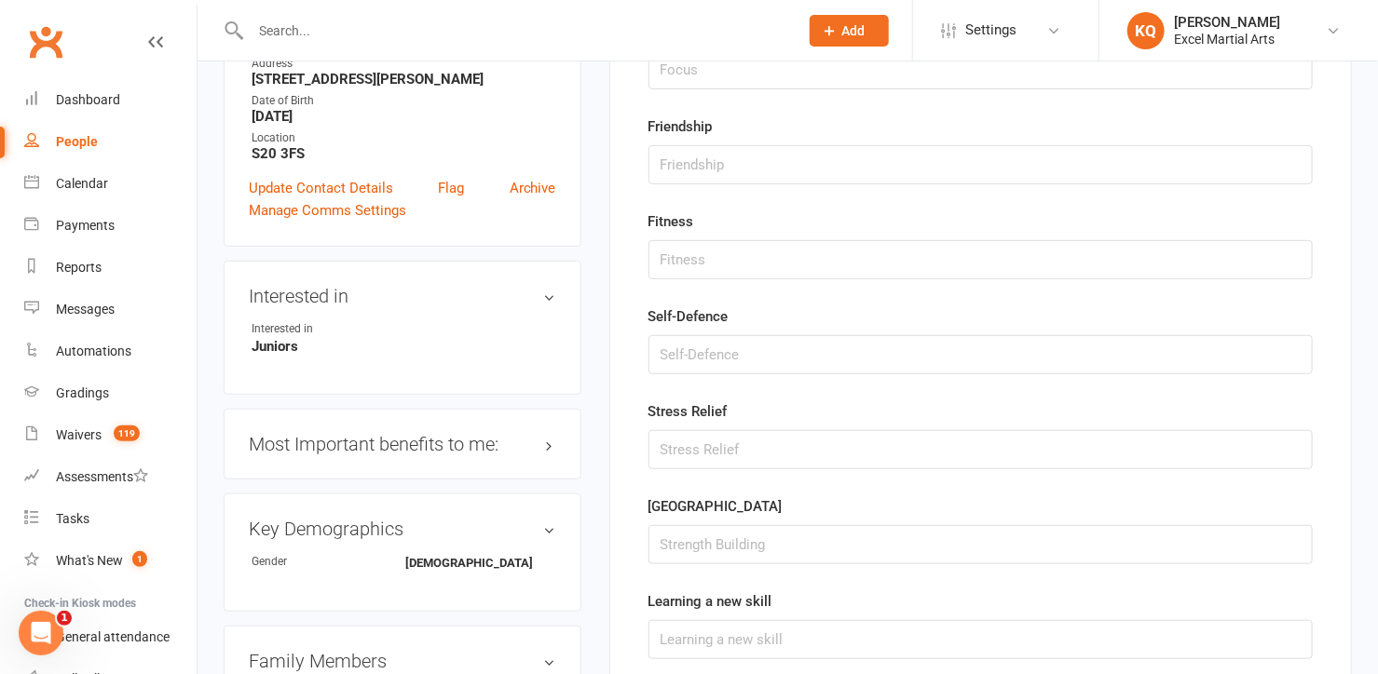
scroll to position [381, 0]
click at [663, 529] on input "string" at bounding box center [980, 543] width 664 height 39
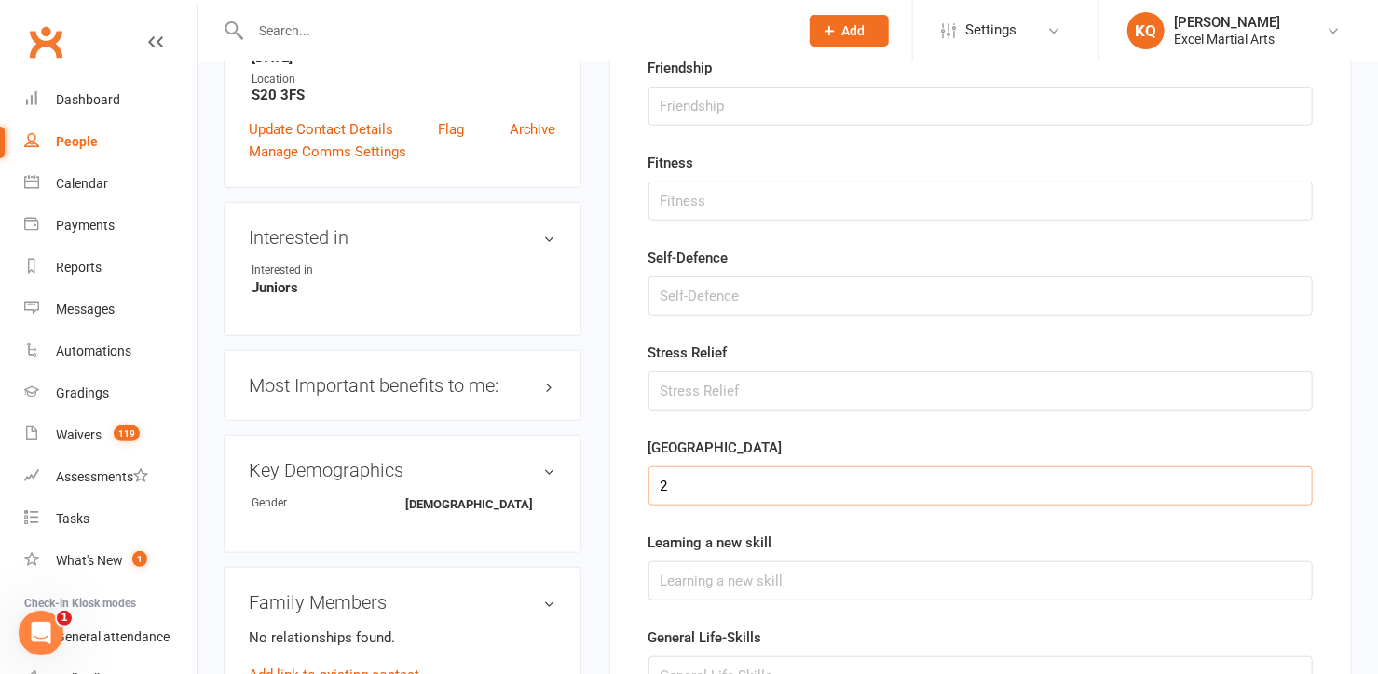
scroll to position [466, 0]
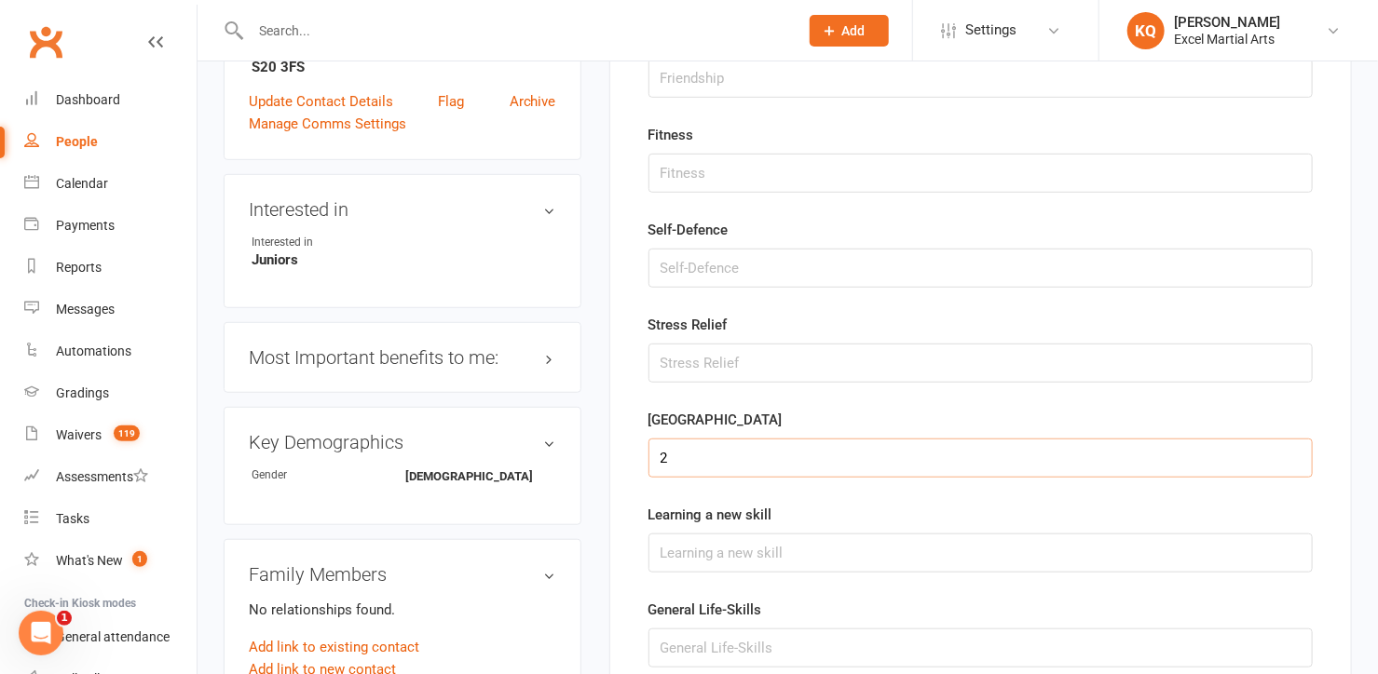
type input "2"
click at [657, 548] on input "string" at bounding box center [980, 553] width 664 height 39
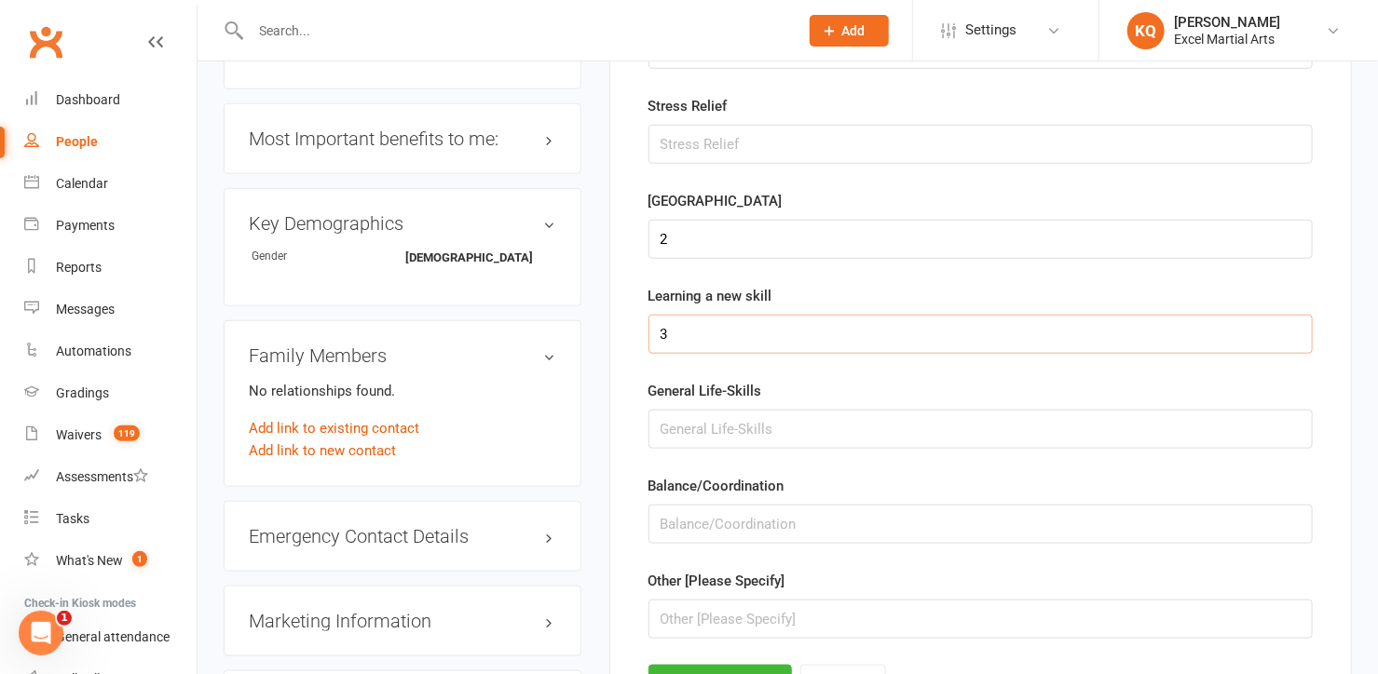
scroll to position [805, 0]
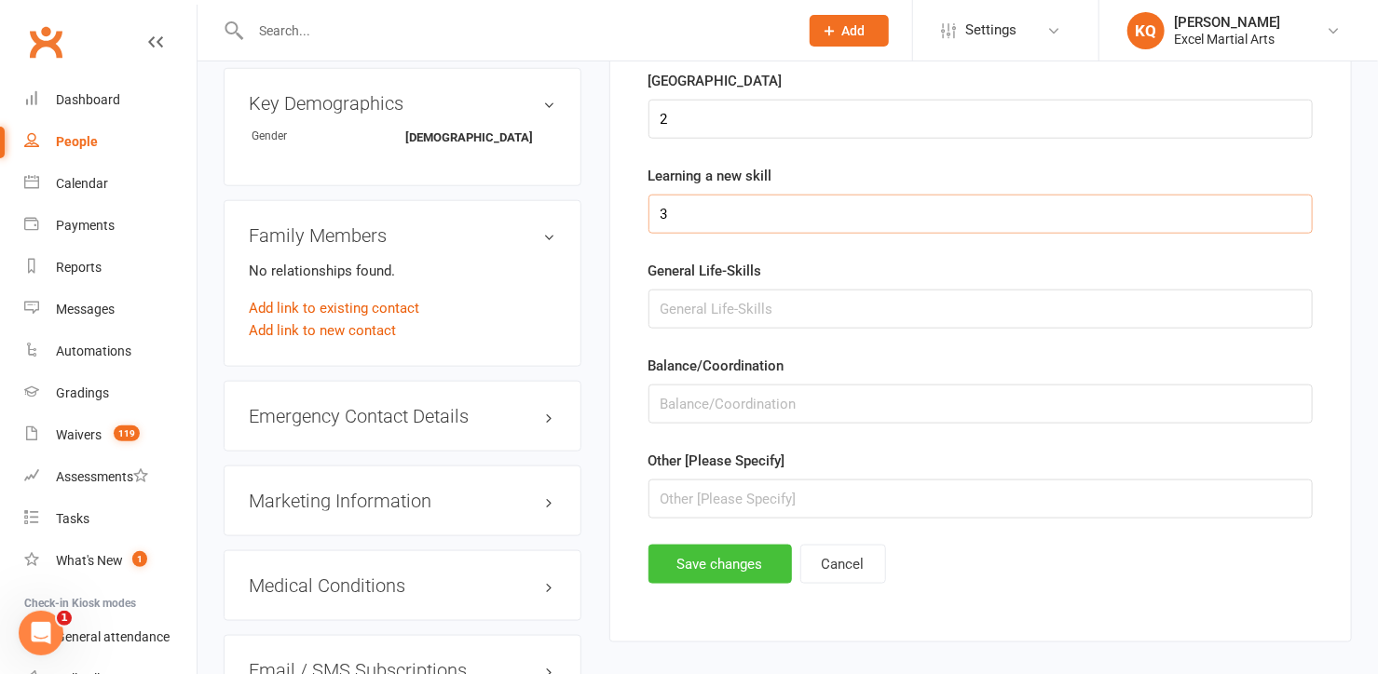
type input "3"
click at [694, 560] on button "Save changes" at bounding box center [719, 564] width 143 height 39
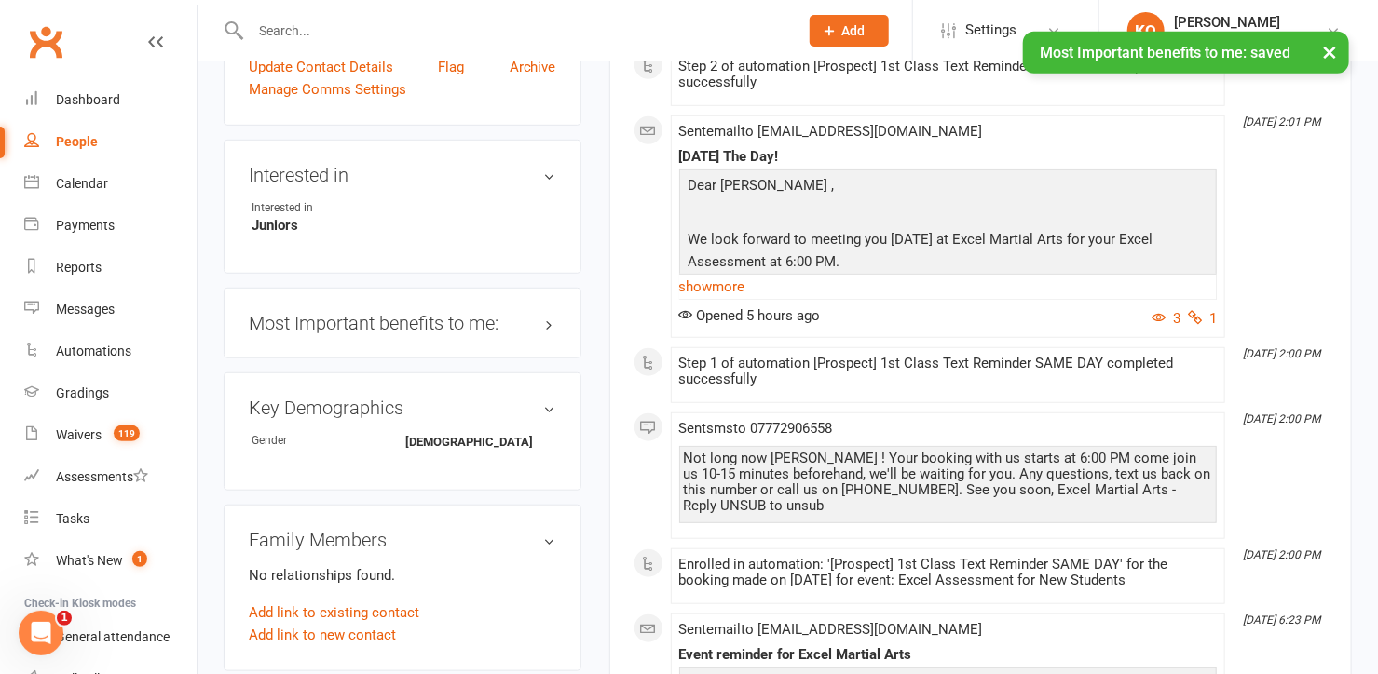
scroll to position [720, 0]
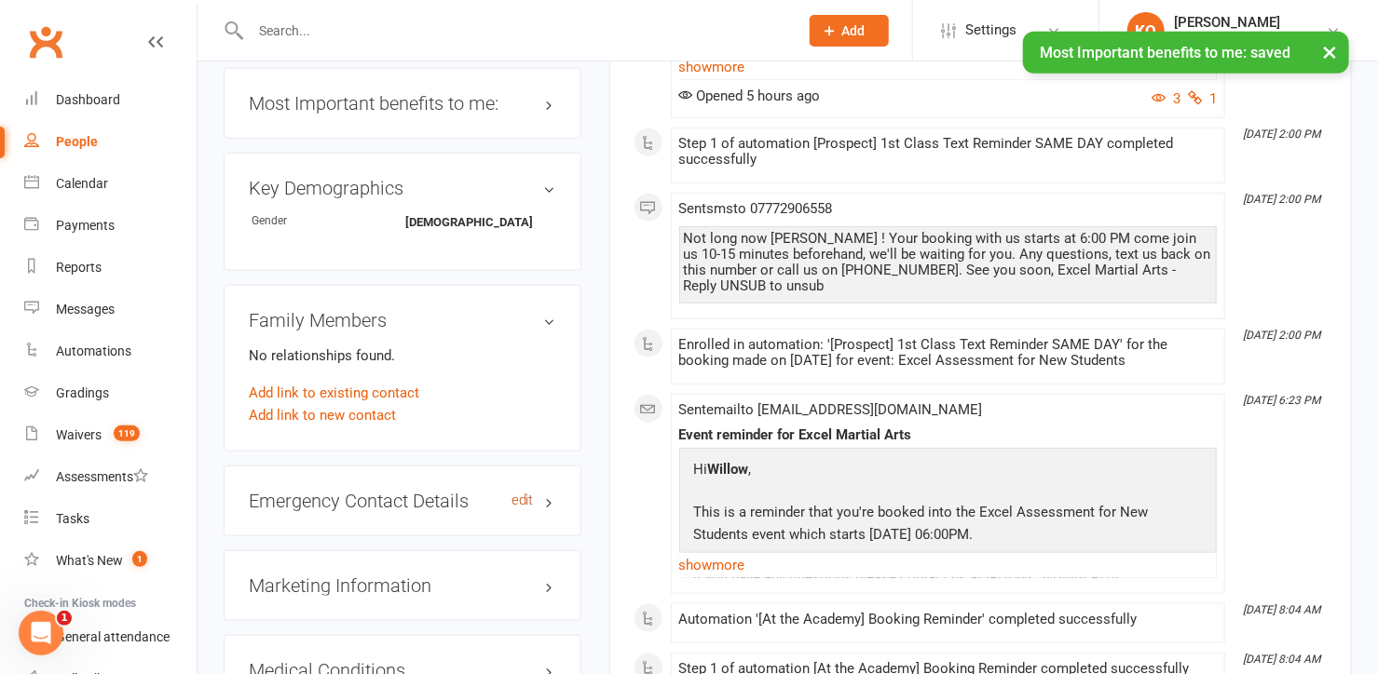
click at [524, 496] on link "edit" at bounding box center [522, 501] width 22 height 16
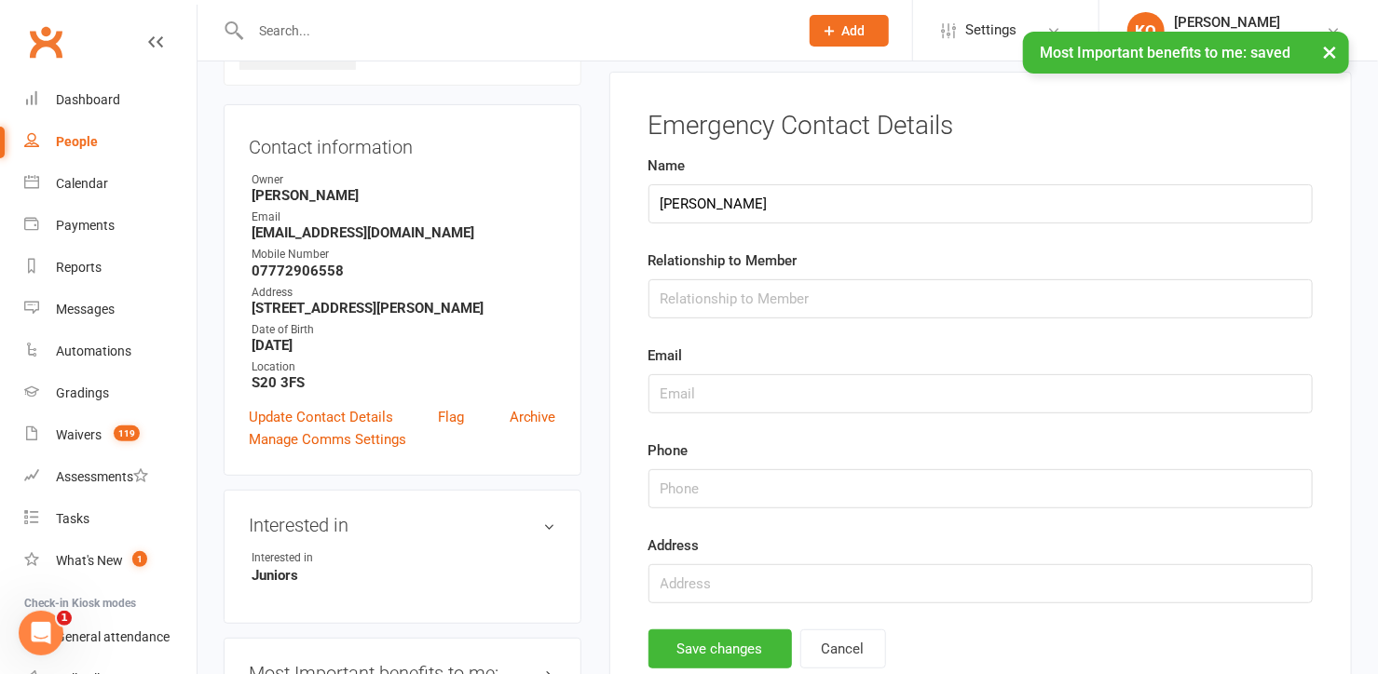
scroll to position [127, 0]
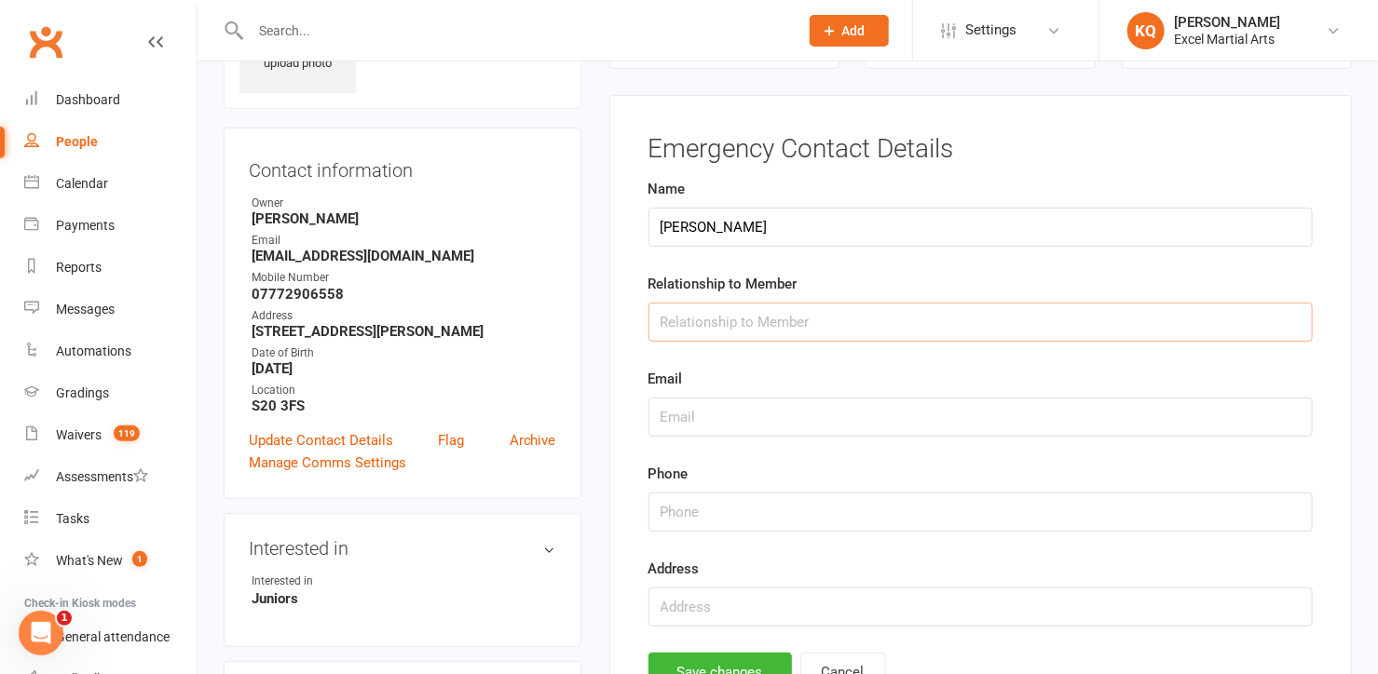
click at [707, 321] on input "text" at bounding box center [980, 322] width 664 height 39
click at [728, 218] on input "[PERSON_NAME]" at bounding box center [980, 227] width 664 height 39
type input "[PERSON_NAME]"
click at [672, 333] on input "text" at bounding box center [980, 322] width 664 height 39
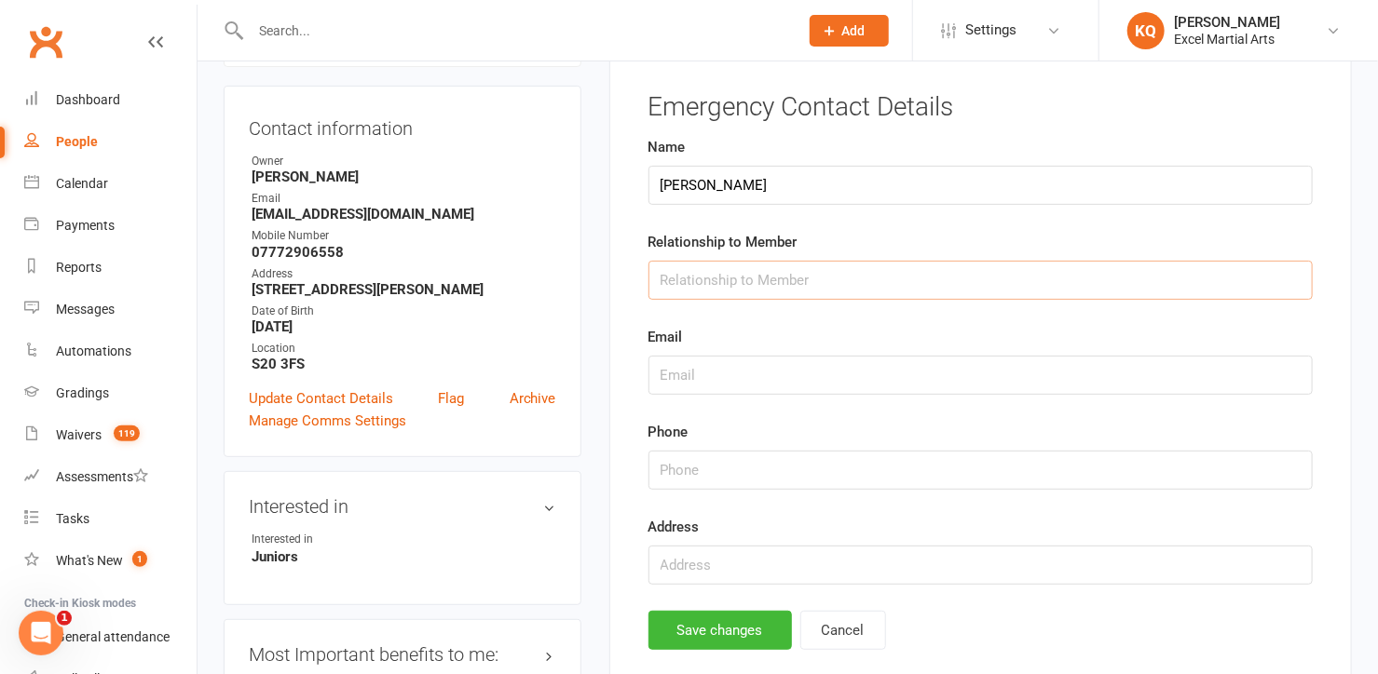
scroll to position [169, 0]
type input "Mum"
click at [717, 375] on input "text" at bounding box center [980, 375] width 664 height 39
click at [425, 227] on div "Mobile Number" at bounding box center [404, 236] width 305 height 18
drag, startPoint x: 425, startPoint y: 222, endPoint x: 253, endPoint y: 210, distance: 171.8
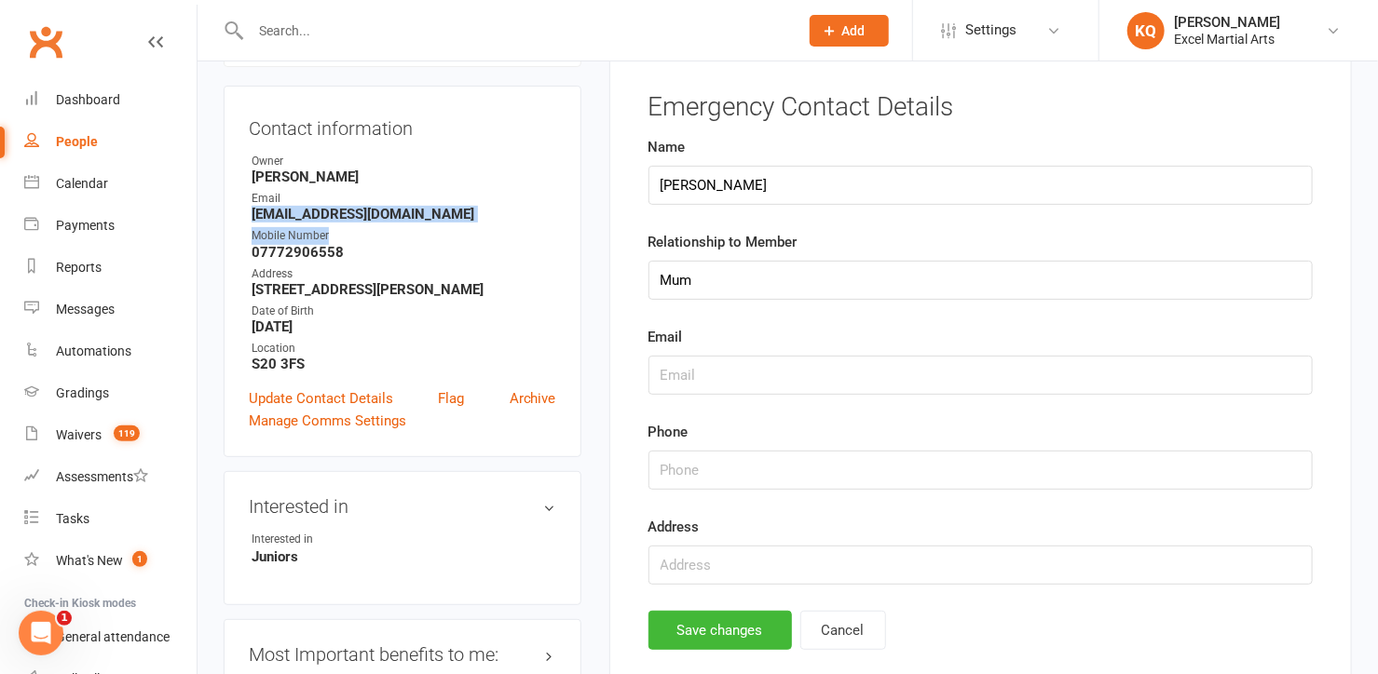
click at [253, 210] on ul "Owner [PERSON_NAME] Email [EMAIL_ADDRESS][DOMAIN_NAME] Mobile Number [PHONE_NUM…" at bounding box center [402, 263] width 307 height 220
click at [429, 238] on div "Mobile Number" at bounding box center [404, 236] width 305 height 18
drag, startPoint x: 416, startPoint y: 208, endPoint x: 243, endPoint y: 216, distance: 173.5
click at [243, 216] on div "Contact information Owner [PERSON_NAME] Email [EMAIL_ADDRESS][DOMAIN_NAME] Mobi…" at bounding box center [403, 272] width 358 height 372
copy strong "[EMAIL_ADDRESS][DOMAIN_NAME]"
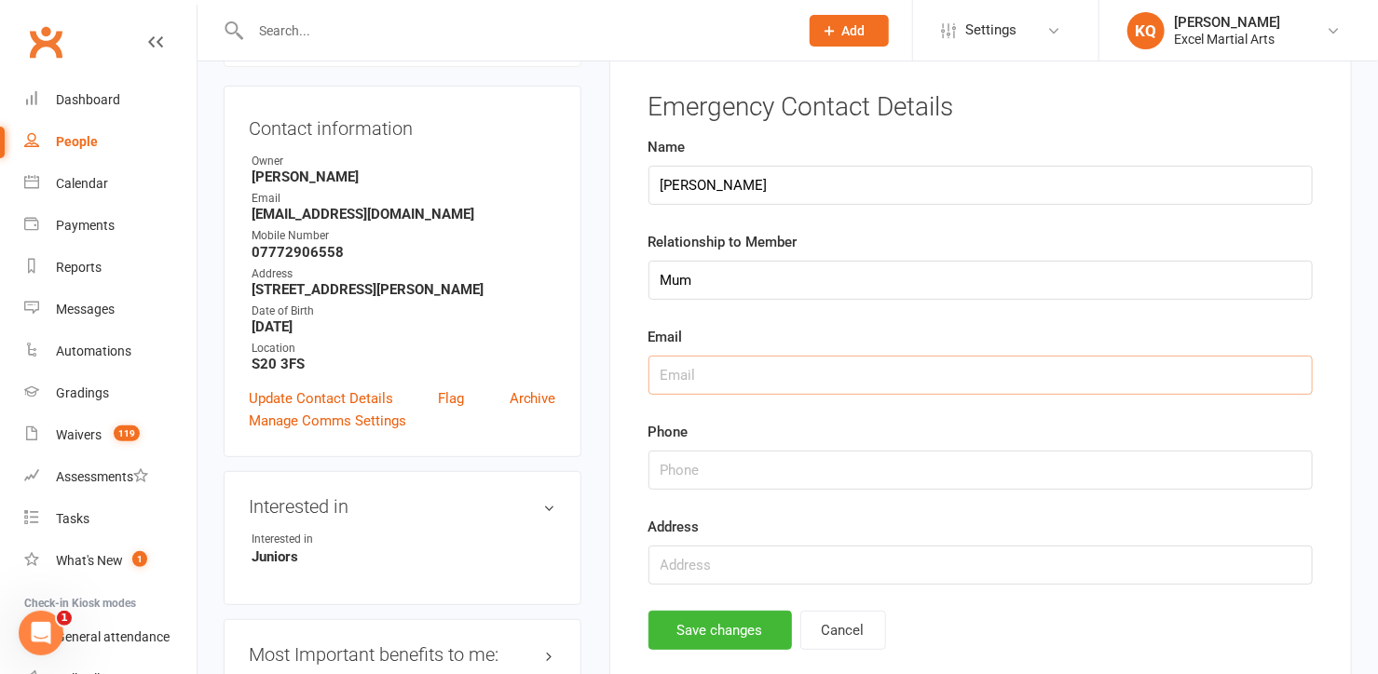
click at [685, 374] on input "text" at bounding box center [980, 375] width 664 height 39
paste input "[EMAIL_ADDRESS][DOMAIN_NAME]"
type input "[EMAIL_ADDRESS][DOMAIN_NAME]"
click at [699, 477] on input "string" at bounding box center [980, 470] width 664 height 39
drag, startPoint x: 353, startPoint y: 241, endPoint x: 243, endPoint y: 249, distance: 110.2
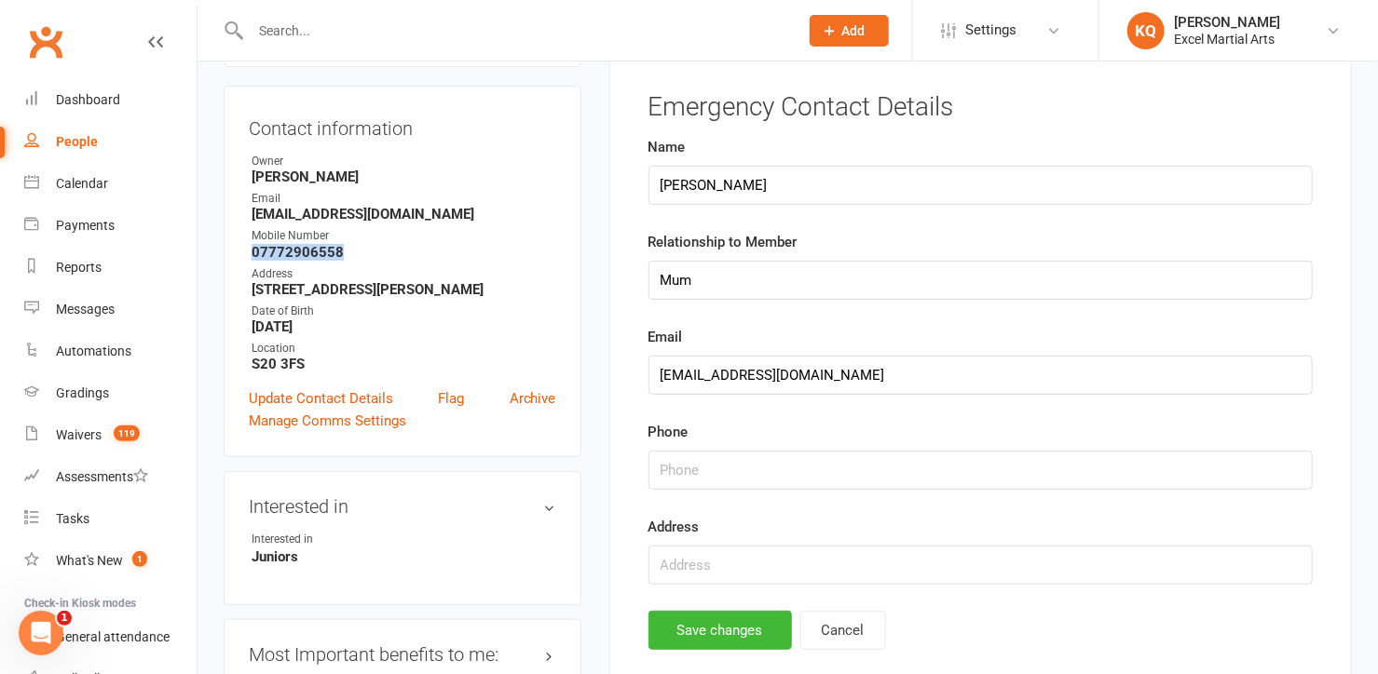
click at [243, 249] on div "Contact information Owner [PERSON_NAME] Email [EMAIL_ADDRESS][DOMAIN_NAME] Mobi…" at bounding box center [403, 272] width 358 height 372
copy strong "07772906558"
click at [682, 462] on input "string" at bounding box center [980, 470] width 664 height 39
paste input "07772906558"
type input "07772906558"
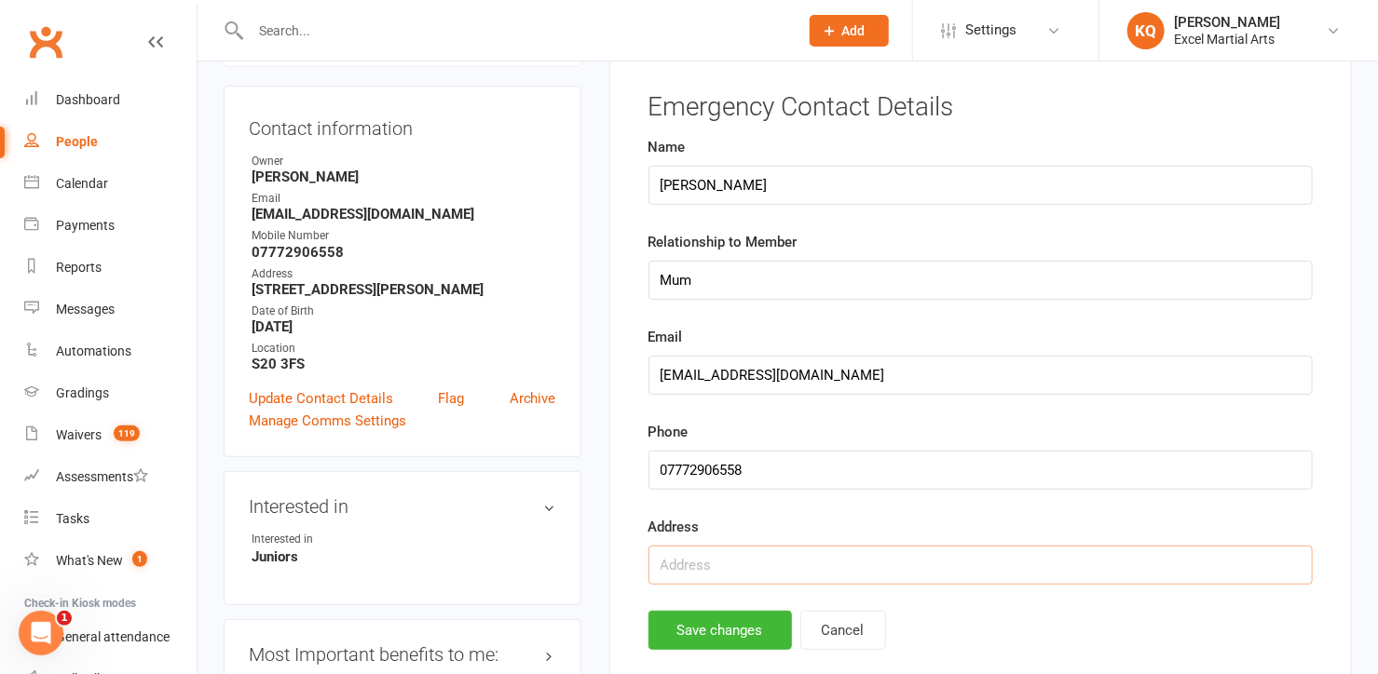
click at [683, 562] on input "text" at bounding box center [980, 565] width 664 height 39
drag, startPoint x: 547, startPoint y: 286, endPoint x: 237, endPoint y: 286, distance: 310.2
click at [237, 286] on div "Contact information Owner [PERSON_NAME] Email [EMAIL_ADDRESS][DOMAIN_NAME] Mobi…" at bounding box center [403, 272] width 358 height 372
copy strong "[STREET_ADDRESS][PERSON_NAME]"
click at [698, 563] on input "text" at bounding box center [980, 565] width 664 height 39
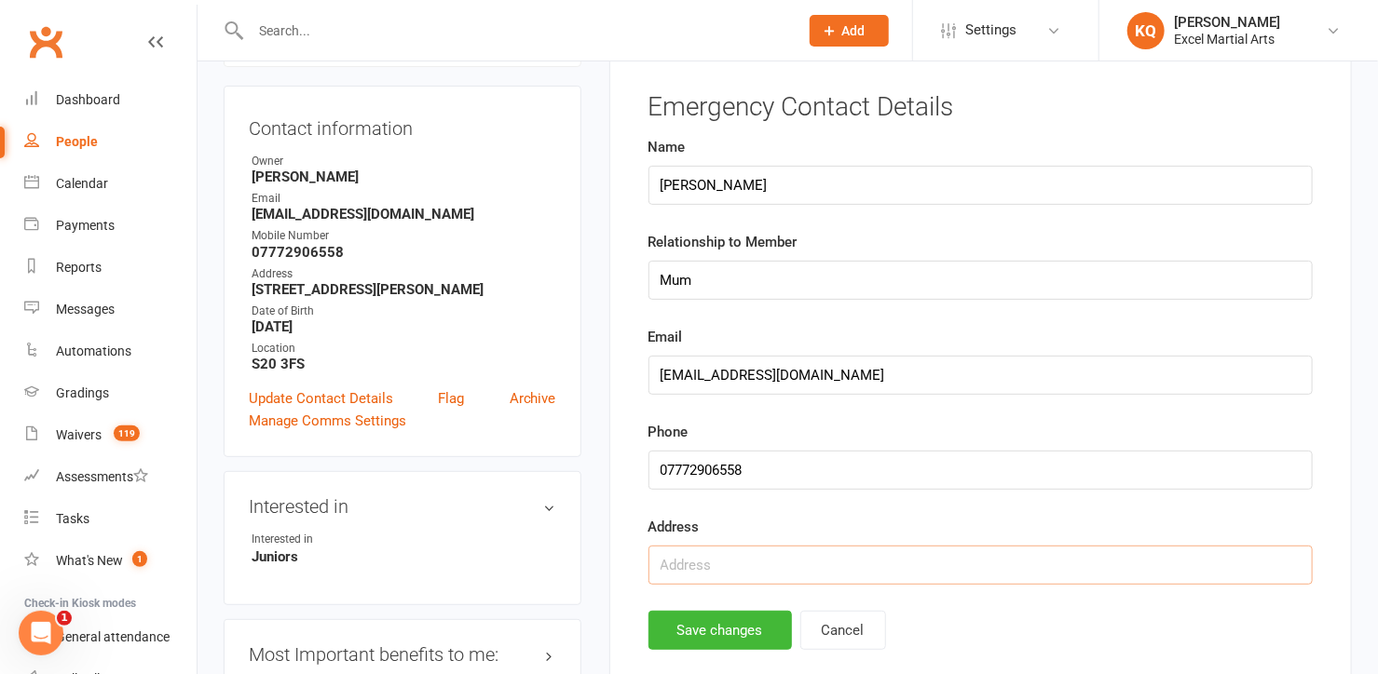
paste input "[STREET_ADDRESS][PERSON_NAME]"
type input "[STREET_ADDRESS][PERSON_NAME]"
click at [689, 621] on button "Save changes" at bounding box center [719, 630] width 143 height 39
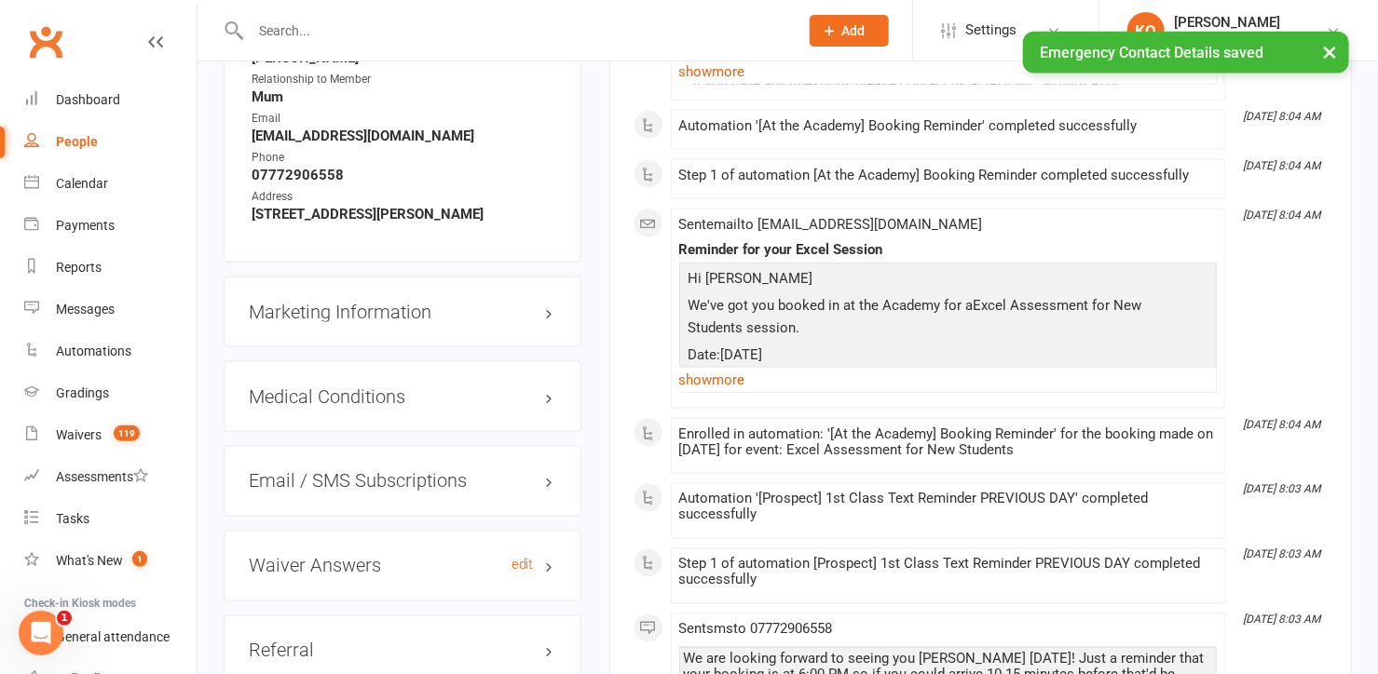
scroll to position [1270, 0]
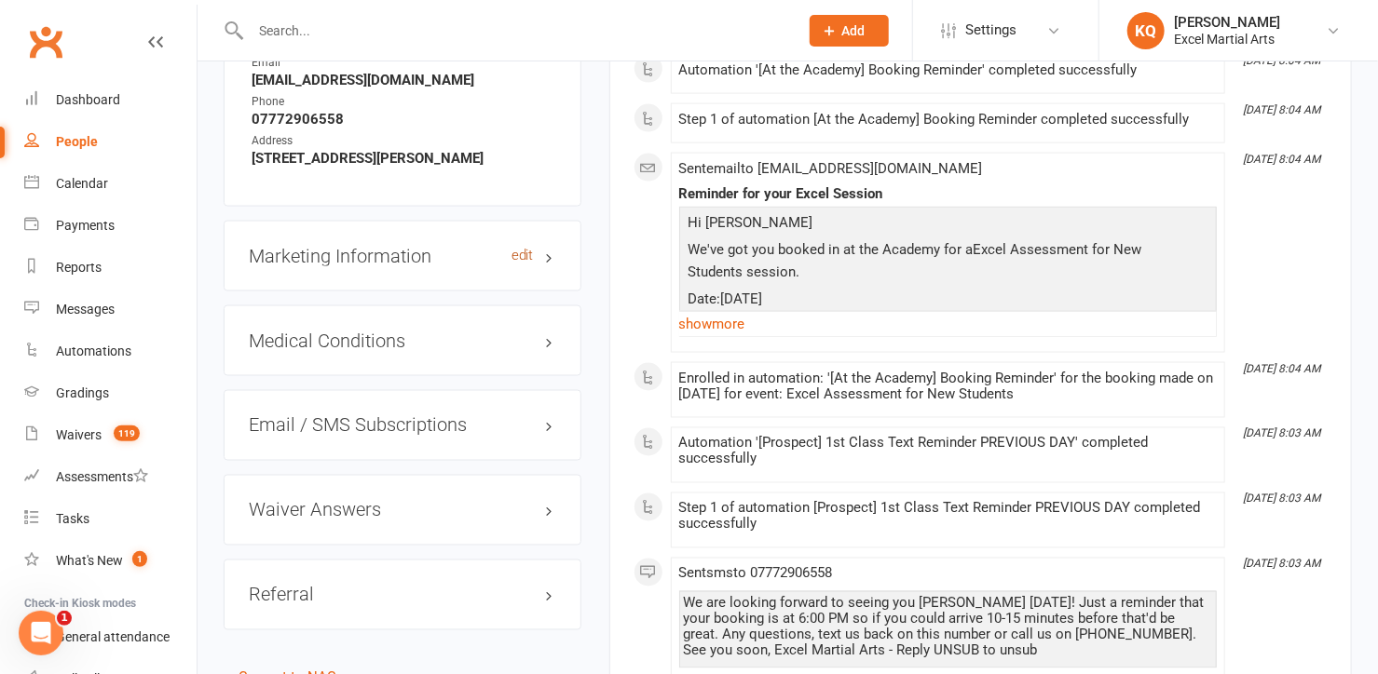
click at [524, 253] on link "edit" at bounding box center [522, 256] width 22 height 16
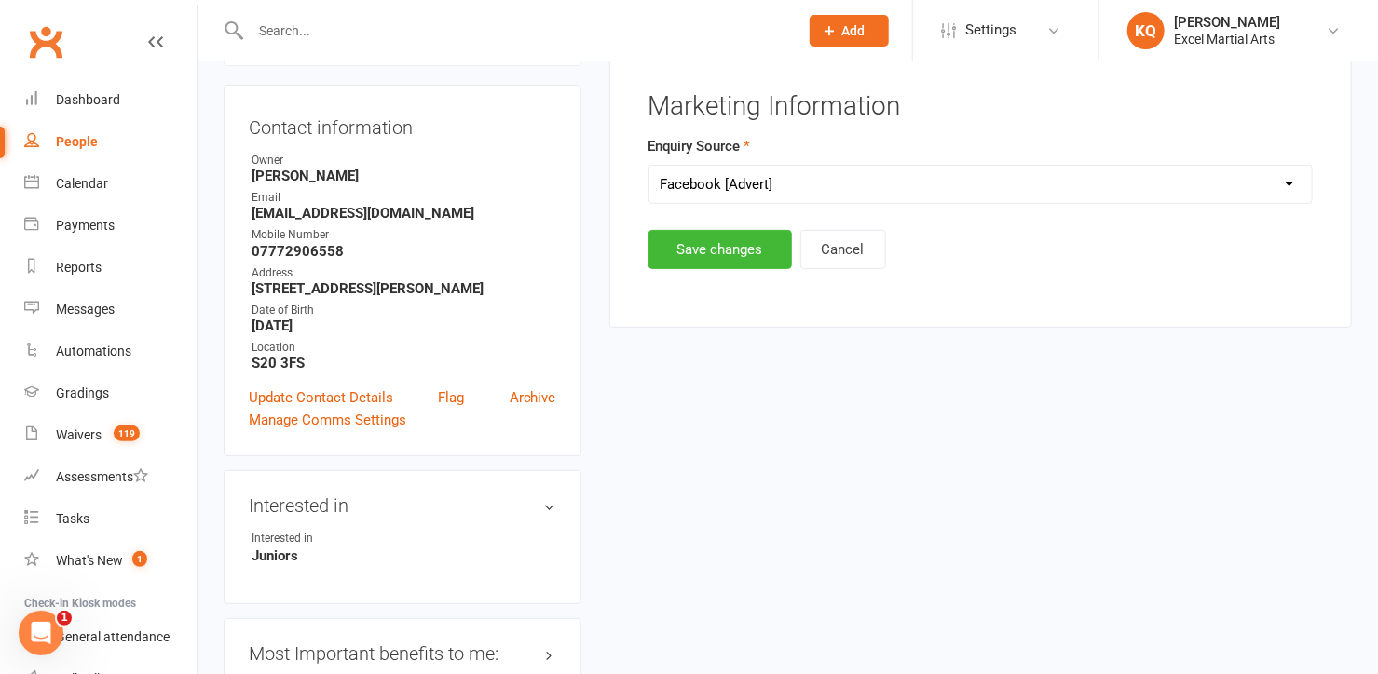
scroll to position [127, 0]
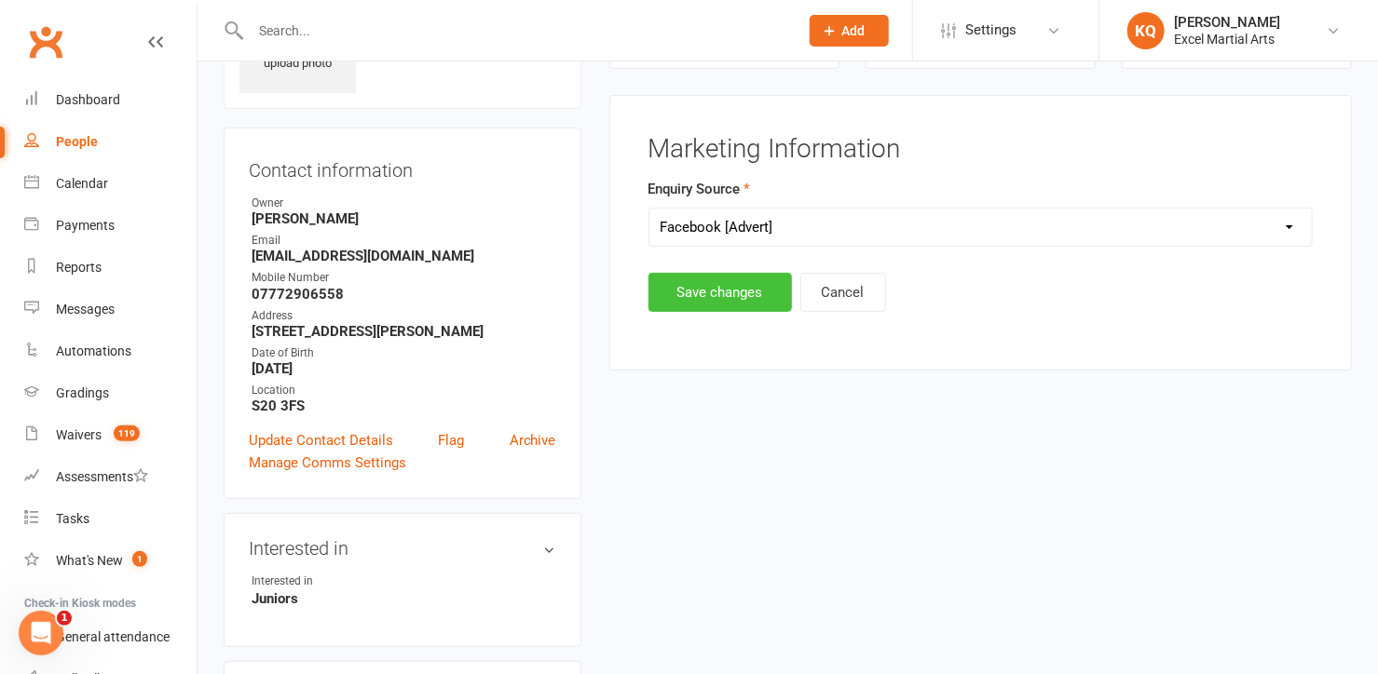
click at [706, 298] on button "Save changes" at bounding box center [719, 292] width 143 height 39
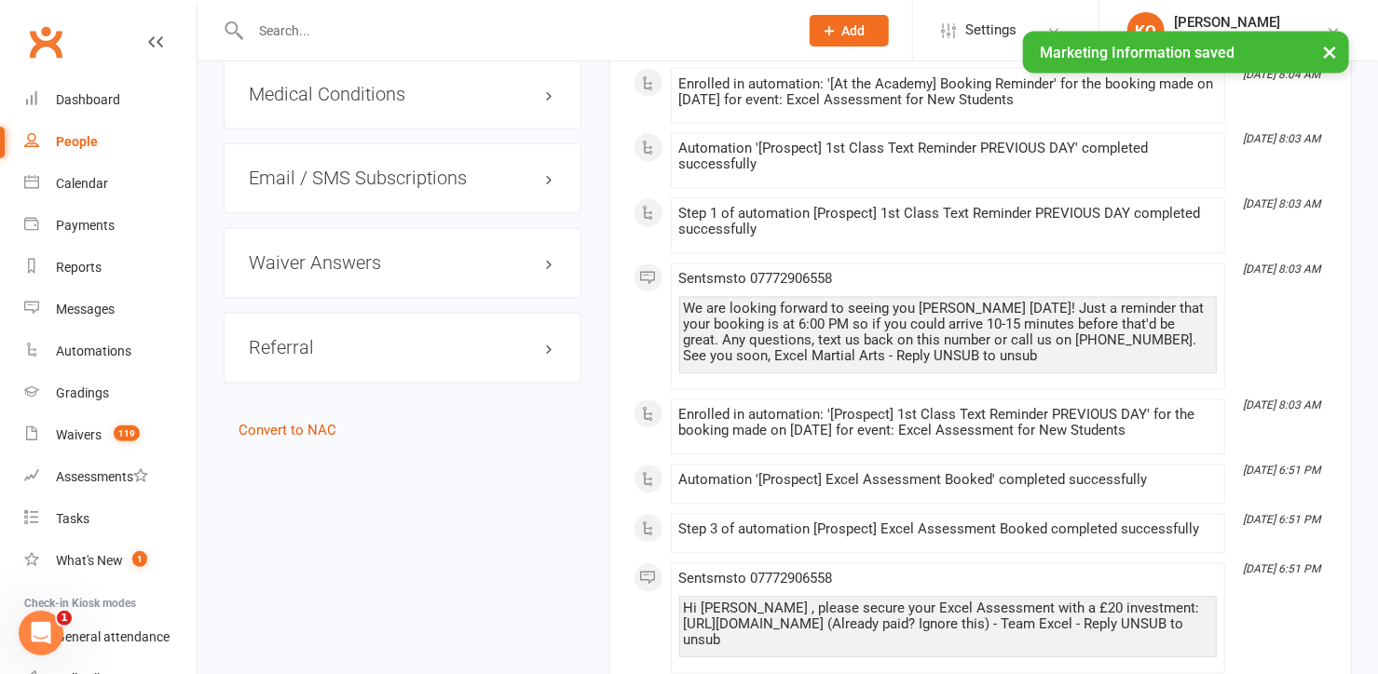
scroll to position [1567, 0]
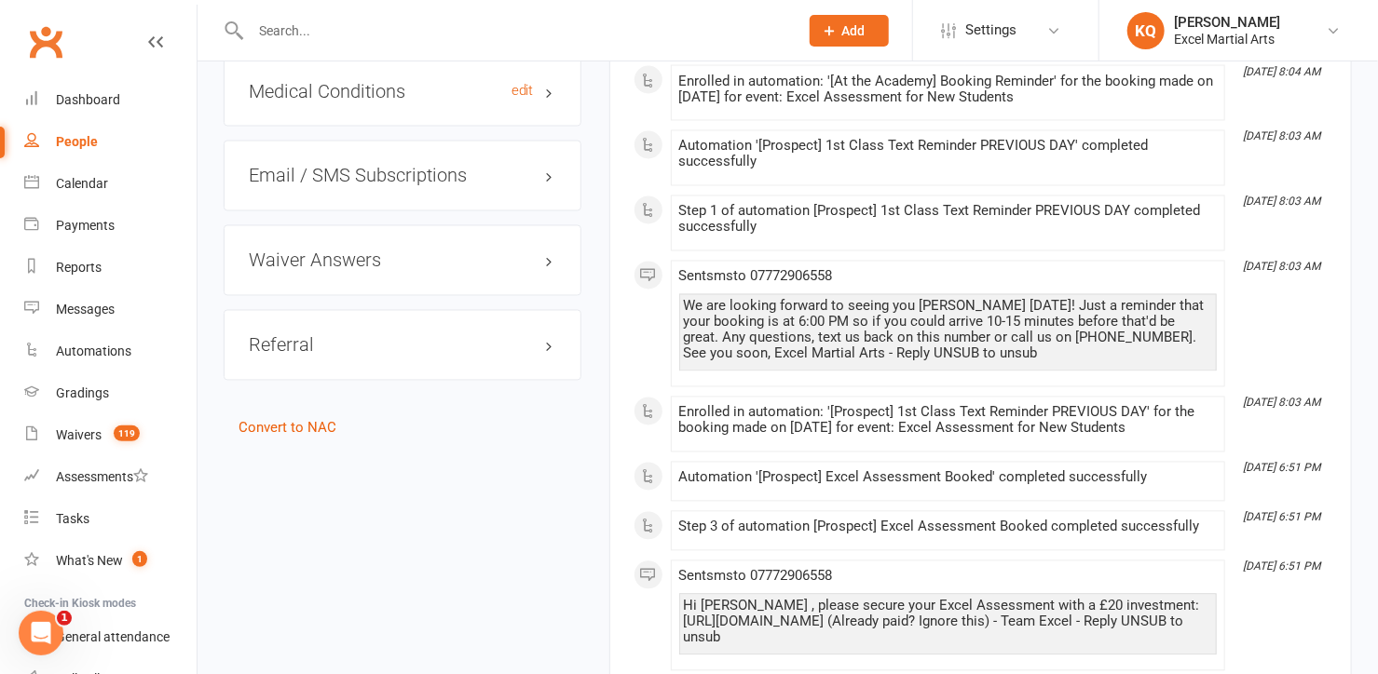
click at [547, 90] on h3 "Medical Conditions edit" at bounding box center [402, 91] width 307 height 20
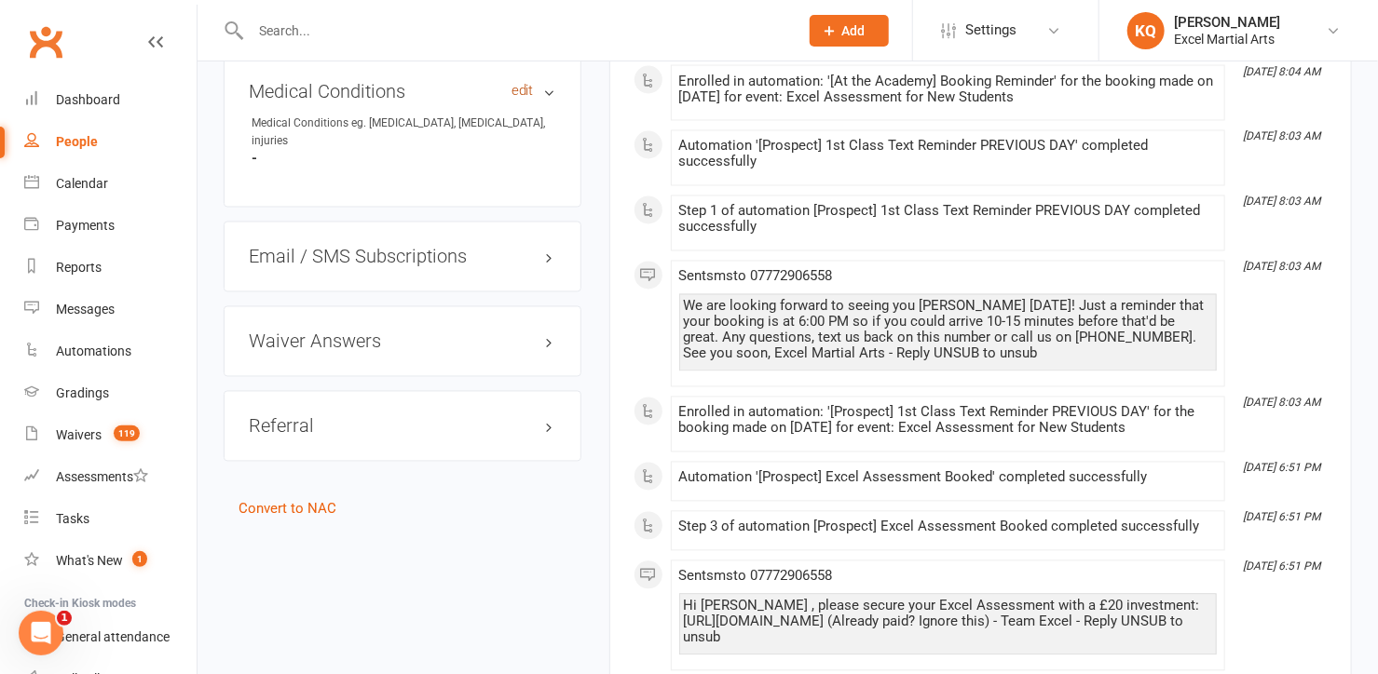
click at [520, 88] on link "edit" at bounding box center [522, 91] width 22 height 16
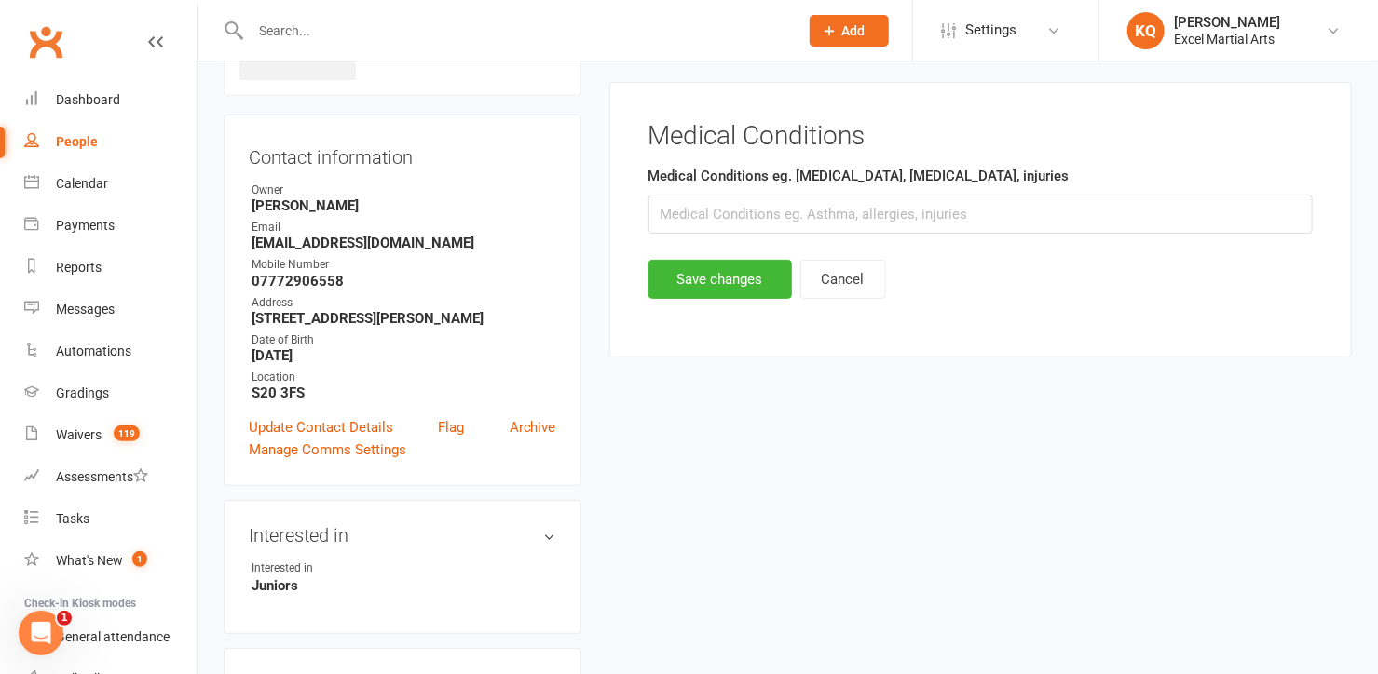
scroll to position [127, 0]
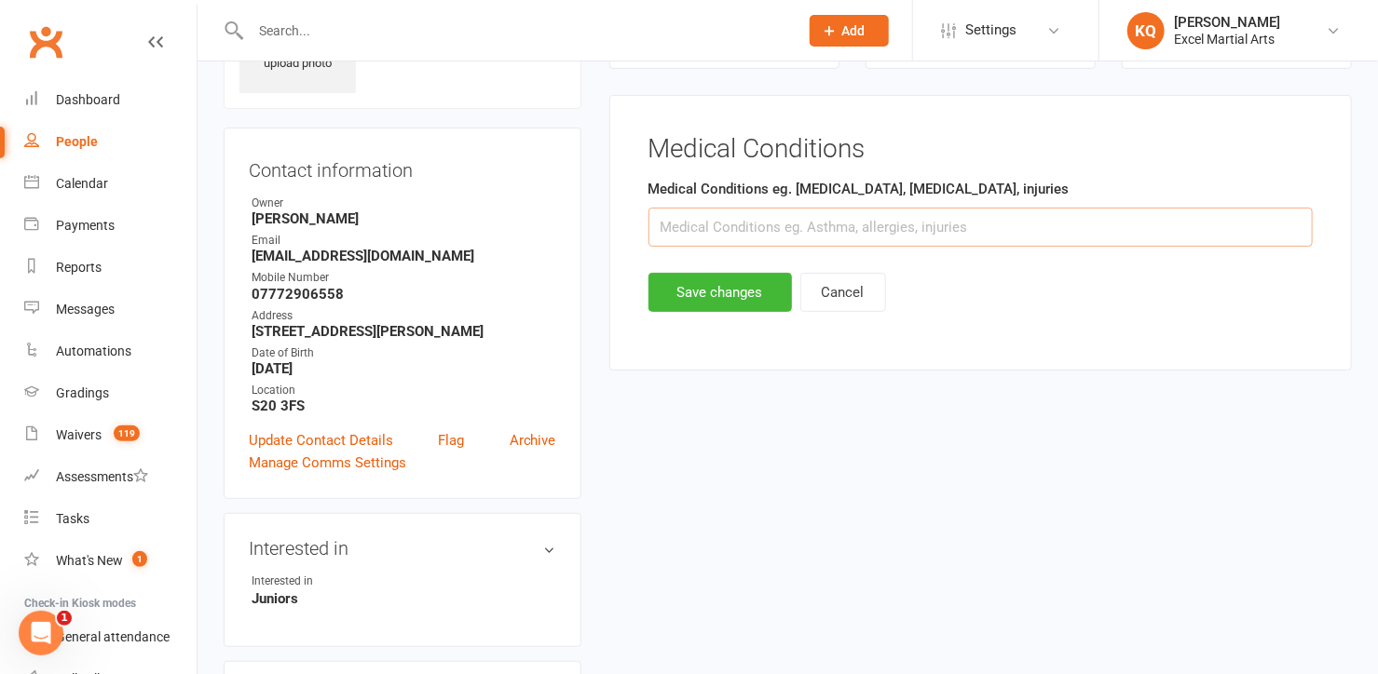
drag, startPoint x: 753, startPoint y: 230, endPoint x: 745, endPoint y: 212, distance: 19.2
click at [753, 230] on input "text" at bounding box center [980, 227] width 664 height 39
type input "N/A"
click at [741, 289] on button "Save changes" at bounding box center [719, 292] width 143 height 39
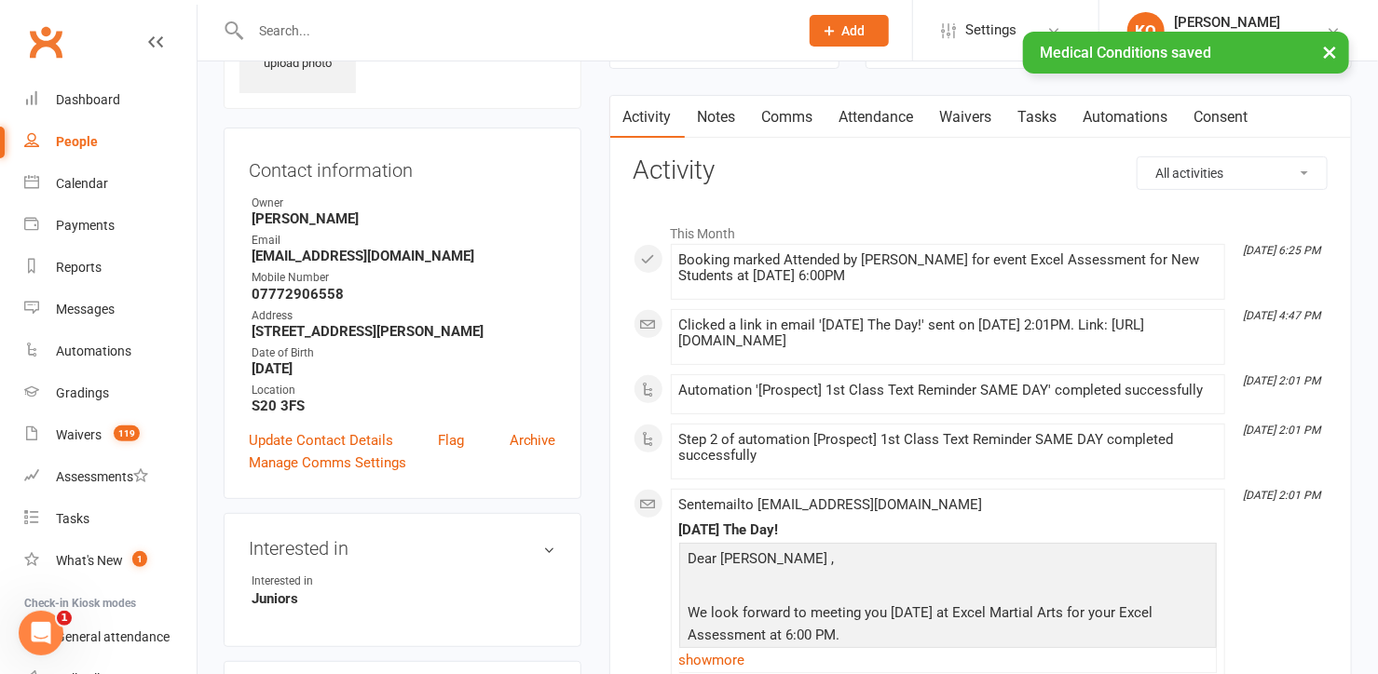
click at [1322, 51] on button "×" at bounding box center [1329, 52] width 34 height 40
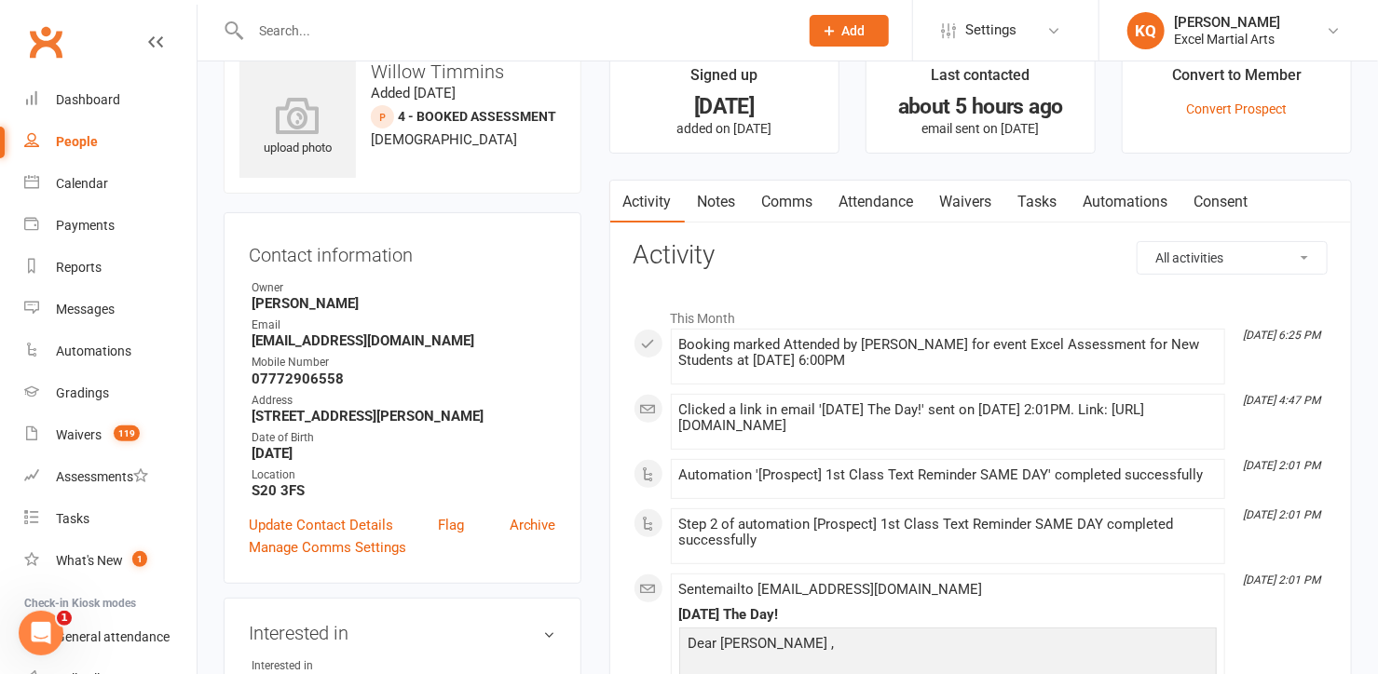
scroll to position [0, 0]
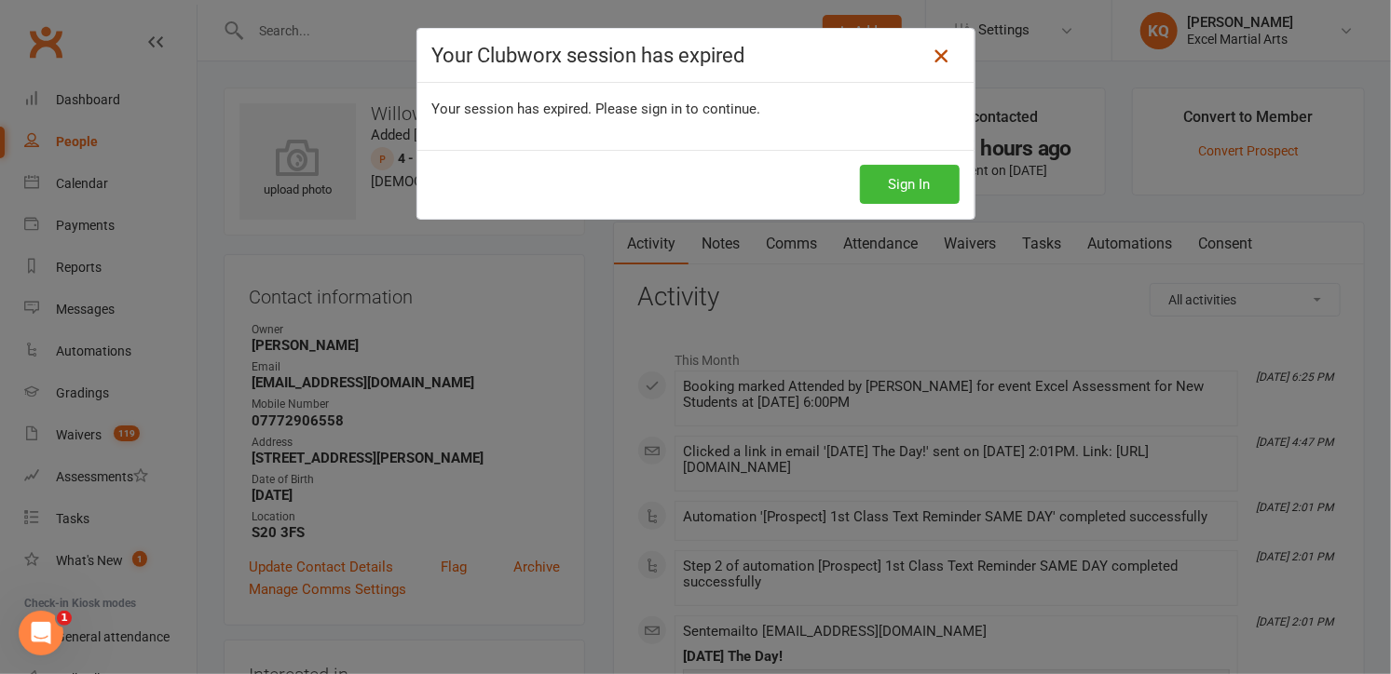
click at [932, 54] on icon at bounding box center [941, 56] width 22 height 22
click at [932, 50] on icon at bounding box center [941, 56] width 22 height 22
